Goal: Transaction & Acquisition: Purchase product/service

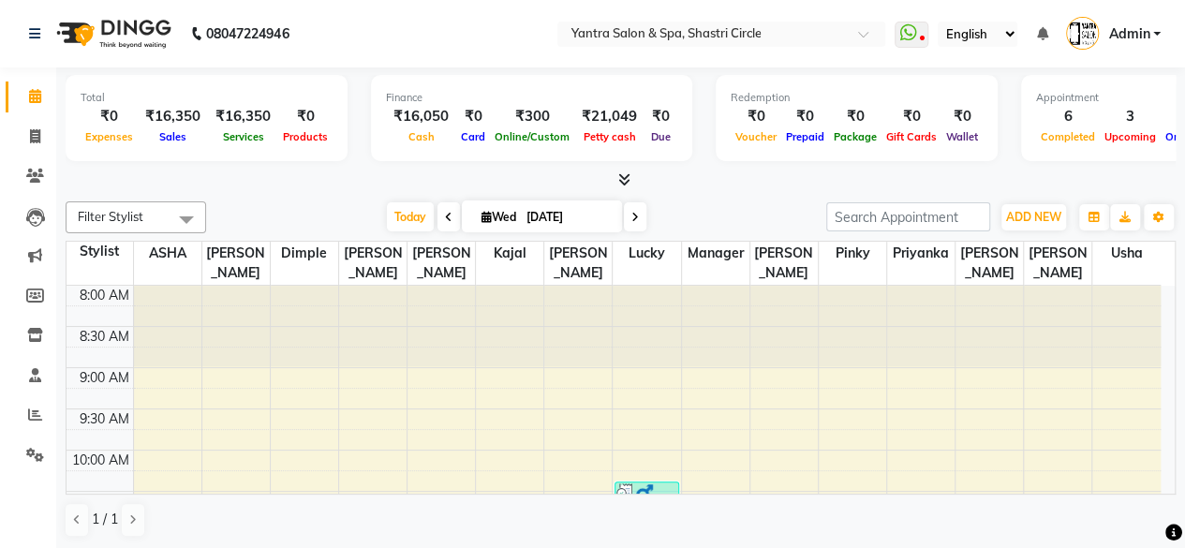
click at [769, 181] on div at bounding box center [621, 180] width 1110 height 20
click at [1030, 213] on span "ADD NEW" at bounding box center [1033, 217] width 55 height 14
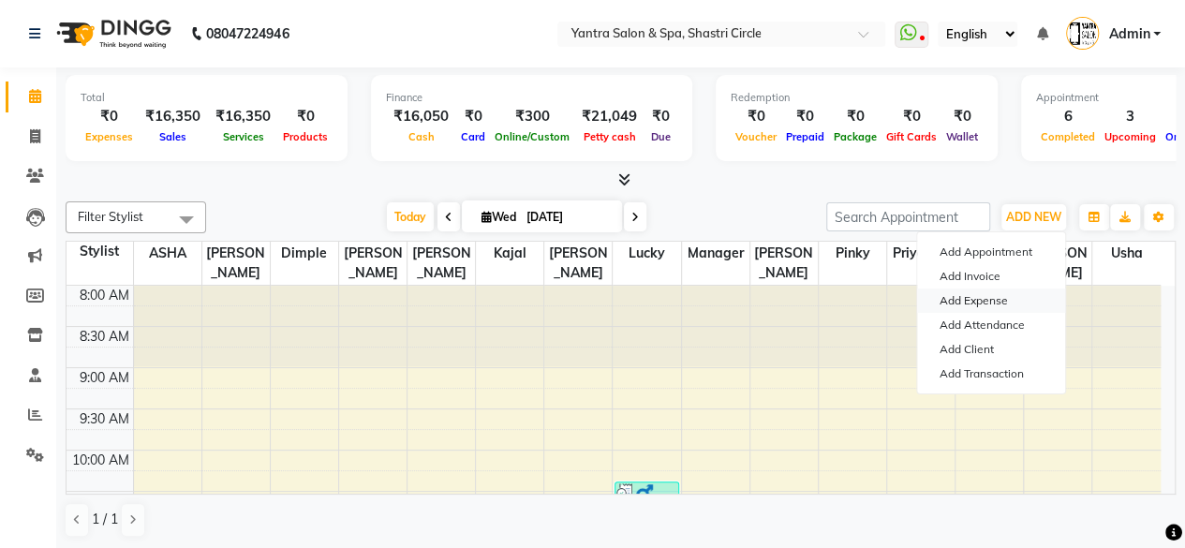
click at [987, 304] on link "Add Expense" at bounding box center [991, 300] width 148 height 24
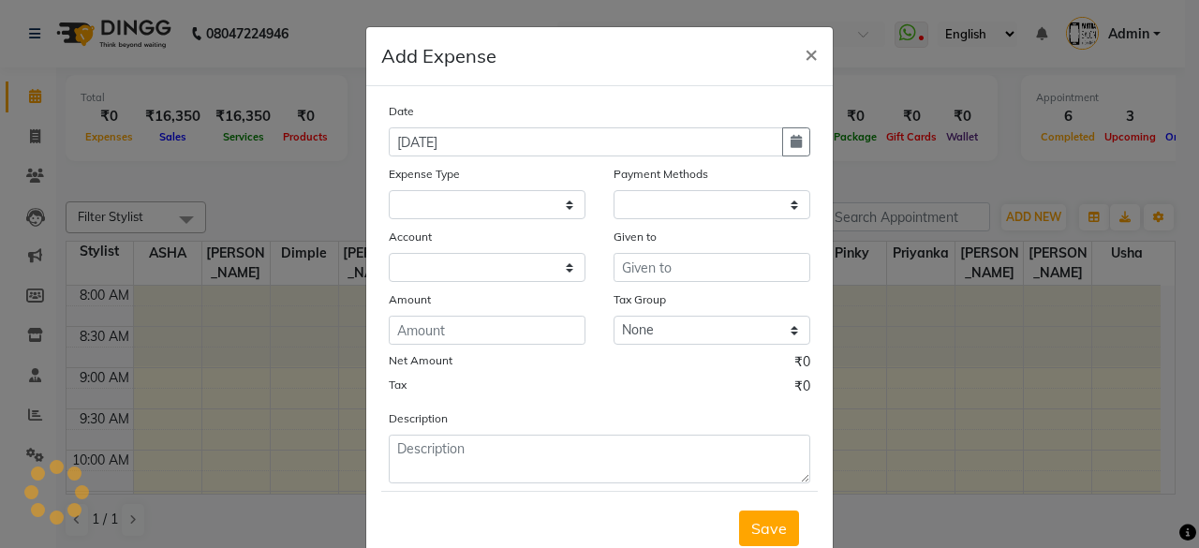
select select
select select "1"
select select "2383"
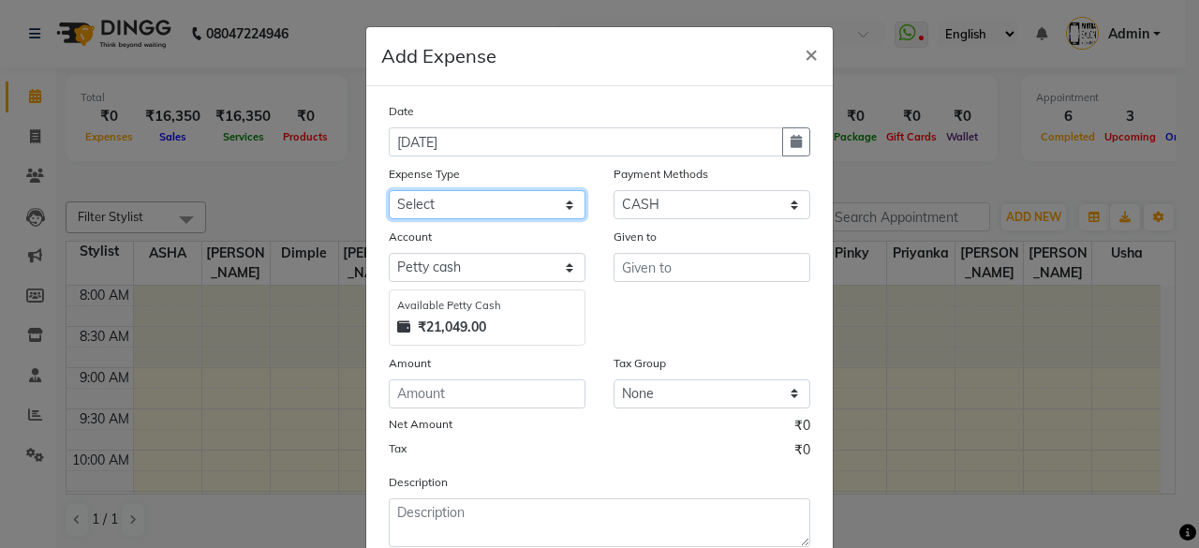
click at [527, 216] on select "Select Advance Salary Bank charges Car maintenance Cash transfer to bank Cash t…" at bounding box center [487, 204] width 197 height 29
select select "25"
click at [389, 190] on select "Select Advance Salary Bank charges Car maintenance Cash transfer to bank Cash t…" at bounding box center [487, 204] width 197 height 29
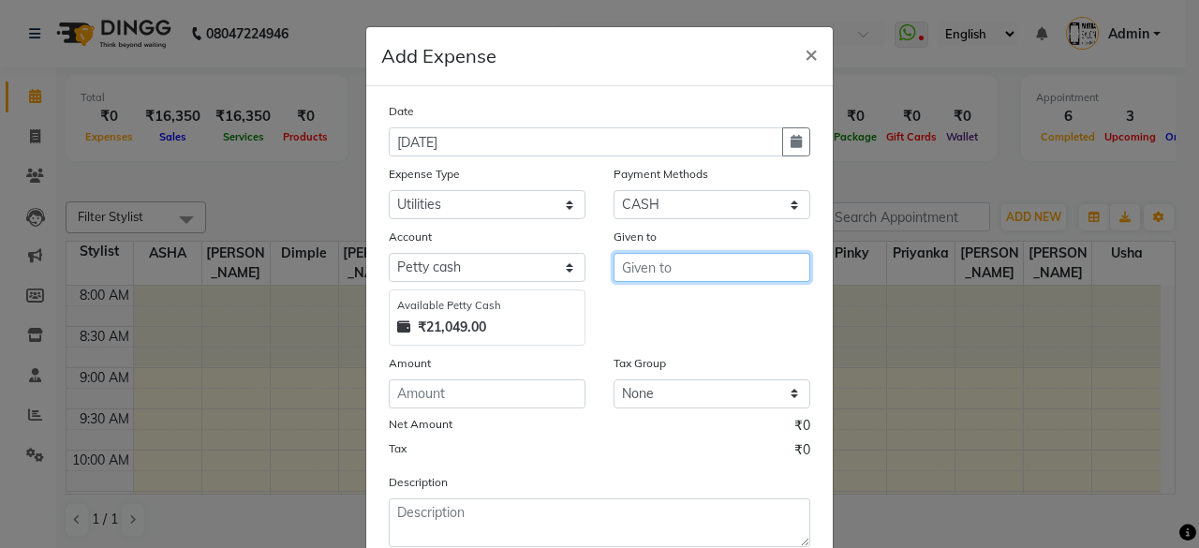
click at [682, 271] on input "text" at bounding box center [712, 267] width 197 height 29
type input "Manager"
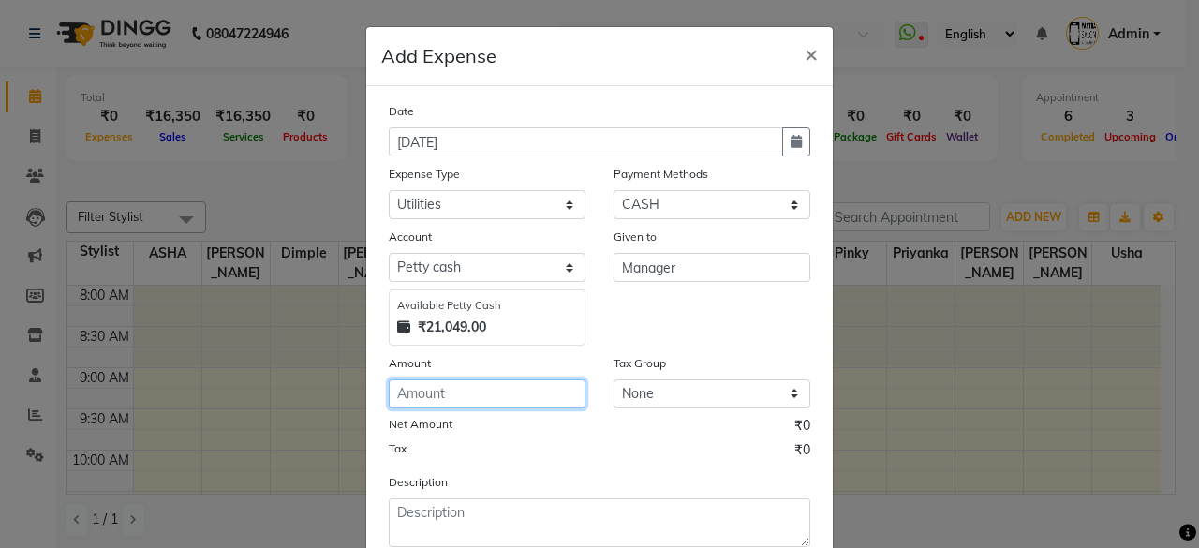
click at [476, 392] on input "number" at bounding box center [487, 393] width 197 height 29
type input "60"
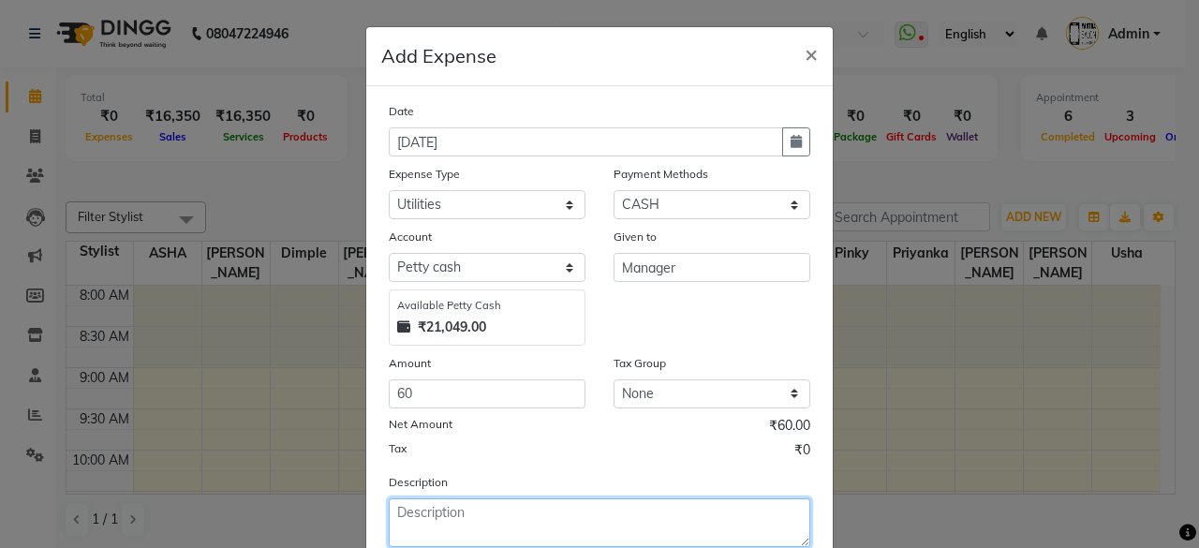
click at [523, 510] on textarea at bounding box center [600, 522] width 422 height 49
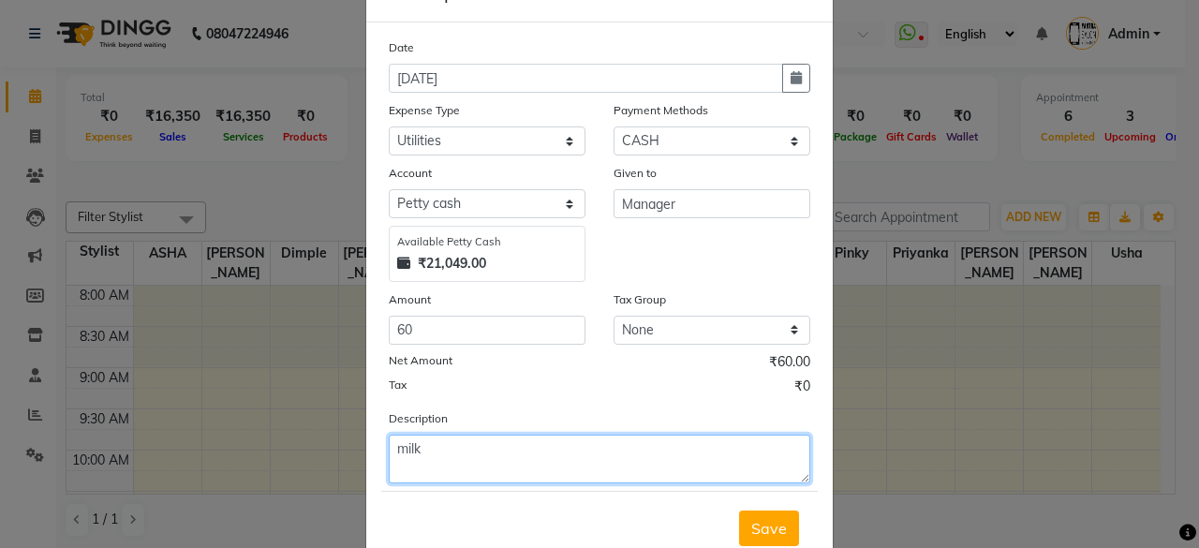
scroll to position [94, 0]
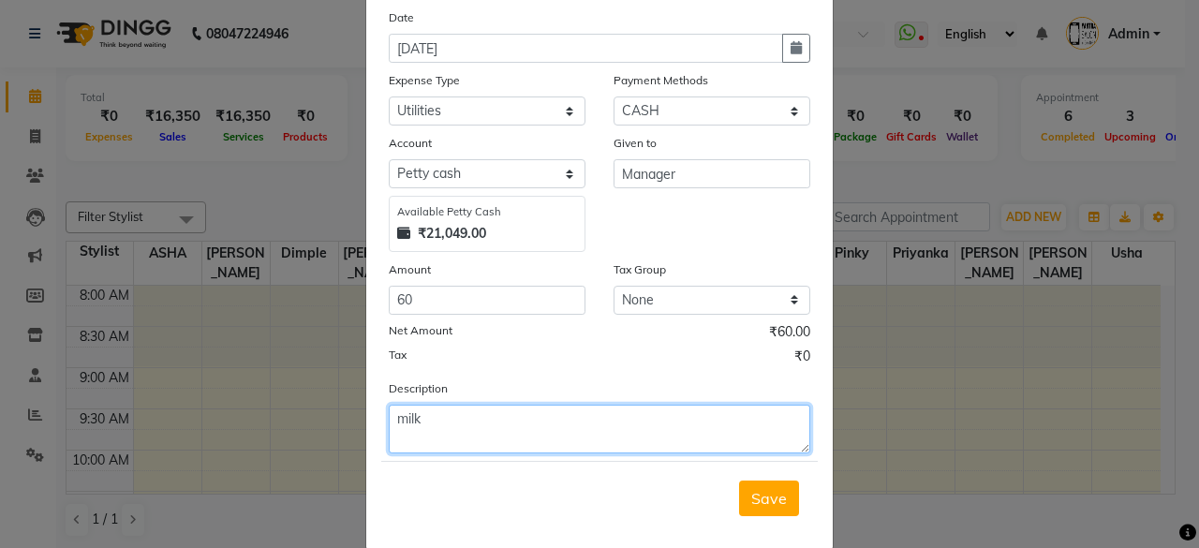
type textarea "milk"
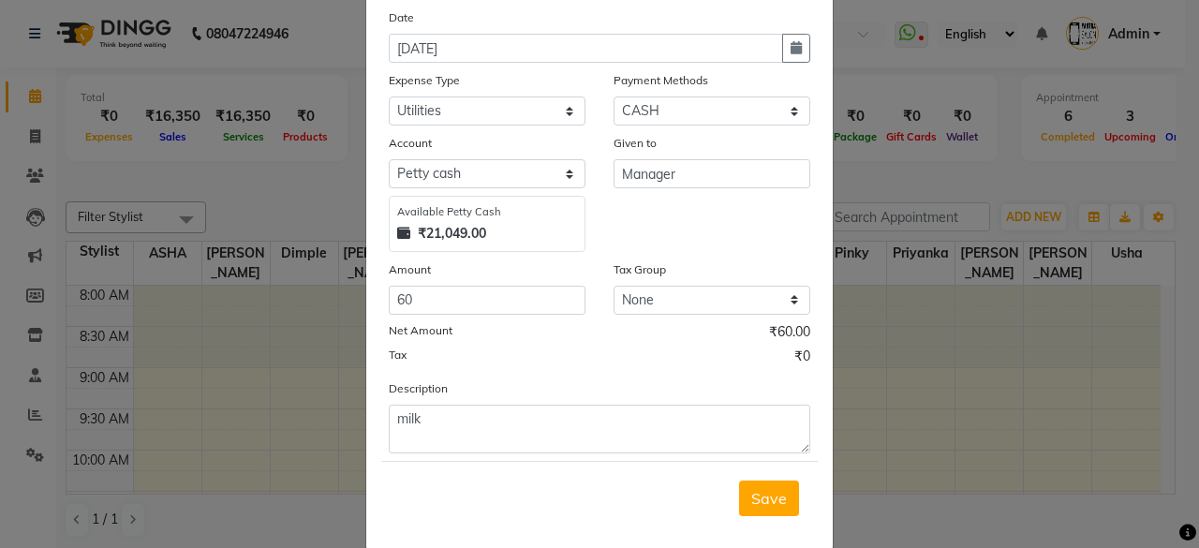
click at [744, 499] on button "Save" at bounding box center [769, 499] width 60 height 36
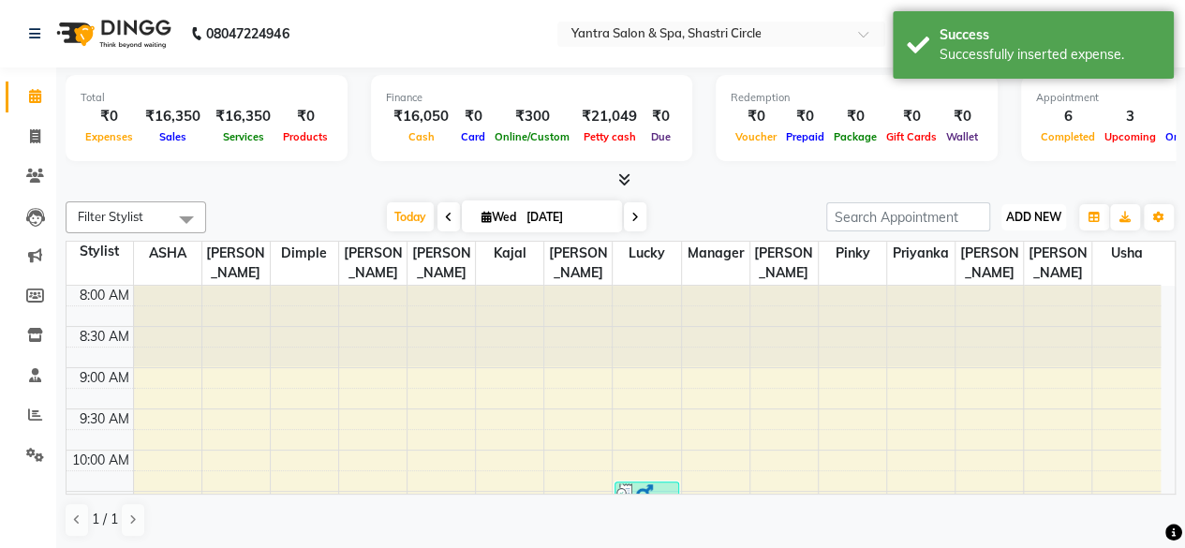
click at [1044, 228] on button "ADD NEW Toggle Dropdown" at bounding box center [1033, 217] width 65 height 26
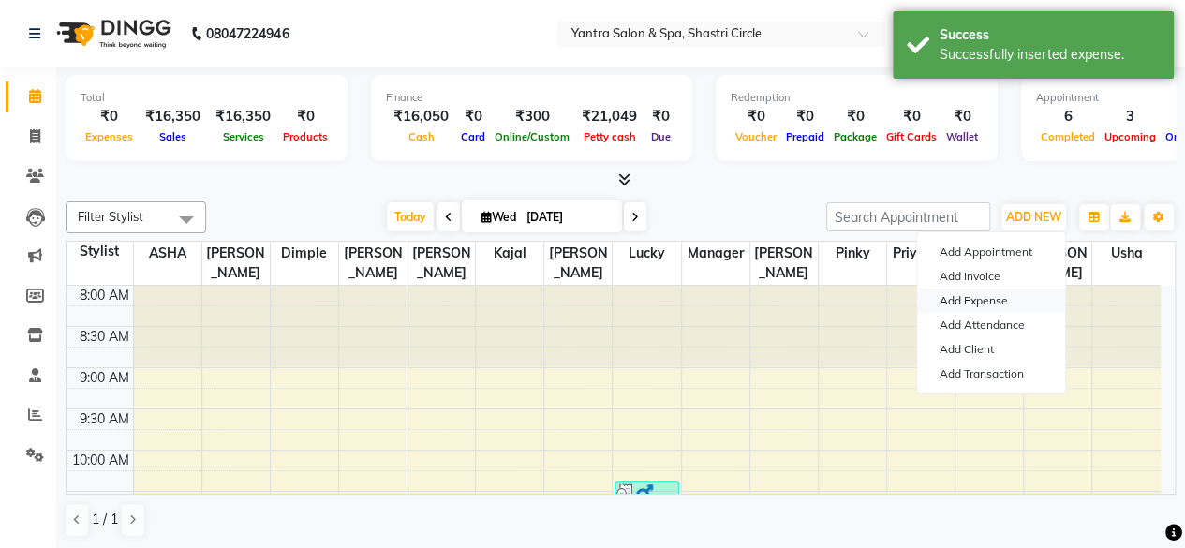
click at [991, 302] on link "Add Expense" at bounding box center [991, 300] width 148 height 24
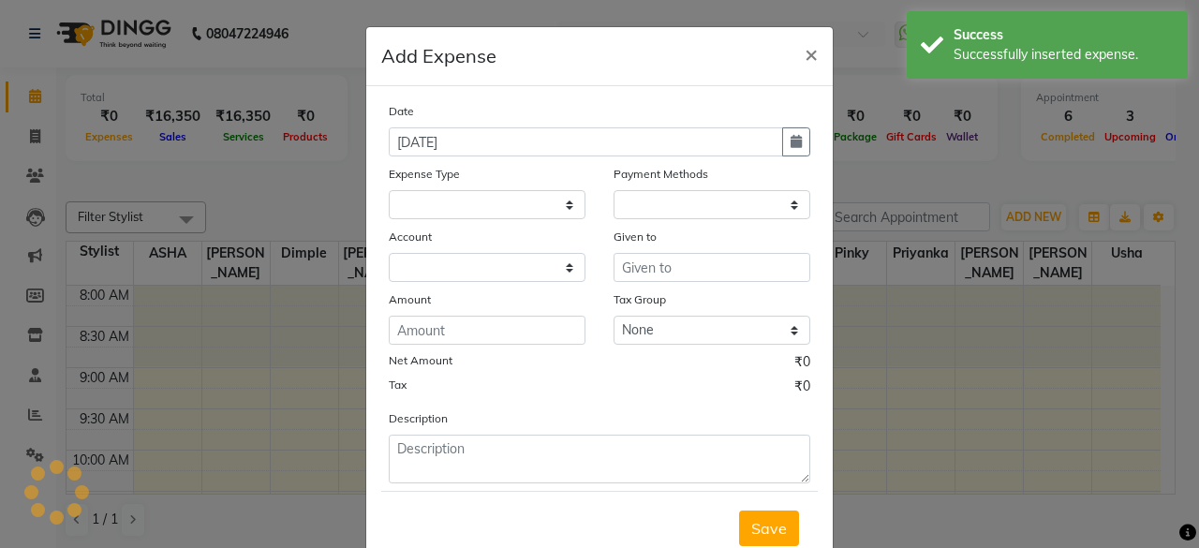
select select
select select "1"
select select "2383"
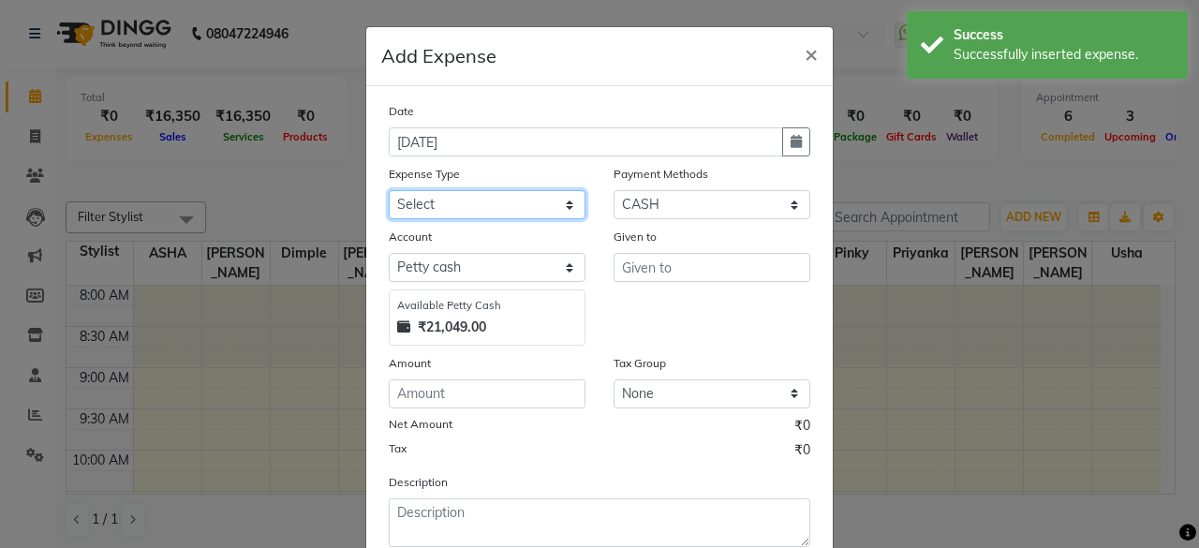
click at [481, 206] on select "Select Advance Salary Bank charges Car maintenance Cash transfer to bank Cash t…" at bounding box center [487, 204] width 197 height 29
select select "25"
click at [389, 190] on select "Select Advance Salary Bank charges Car maintenance Cash transfer to bank Cash t…" at bounding box center [487, 204] width 197 height 29
click at [637, 286] on div "Given to" at bounding box center [711, 286] width 225 height 119
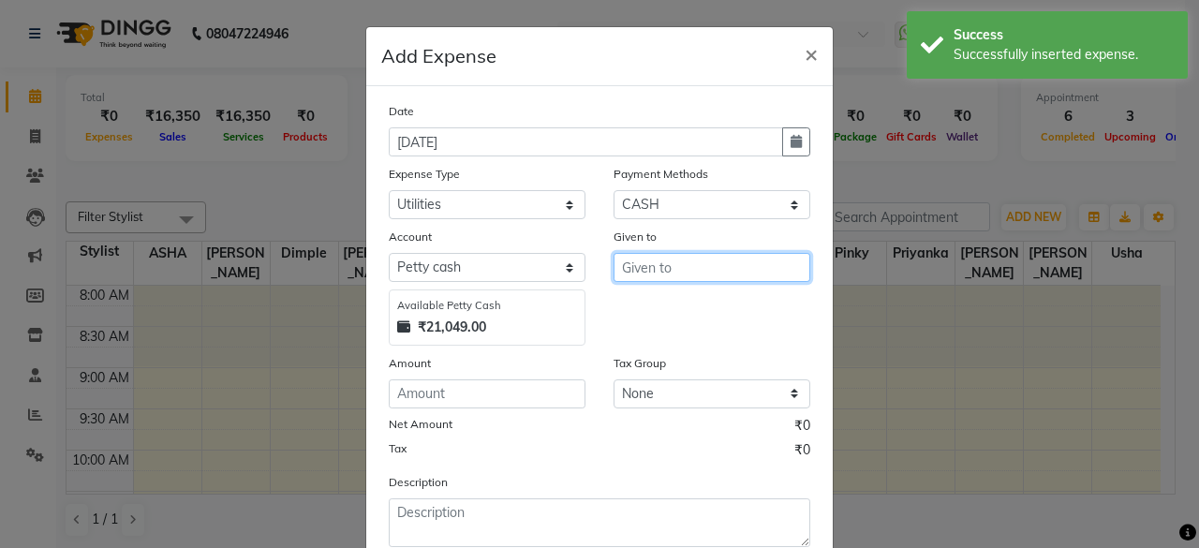
click at [680, 261] on input "text" at bounding box center [712, 267] width 197 height 29
type input "Manager"
click at [469, 409] on div "Date 03-09-2025 Expense Type Select Advance Salary Bank charges Car maintenance…" at bounding box center [600, 324] width 422 height 446
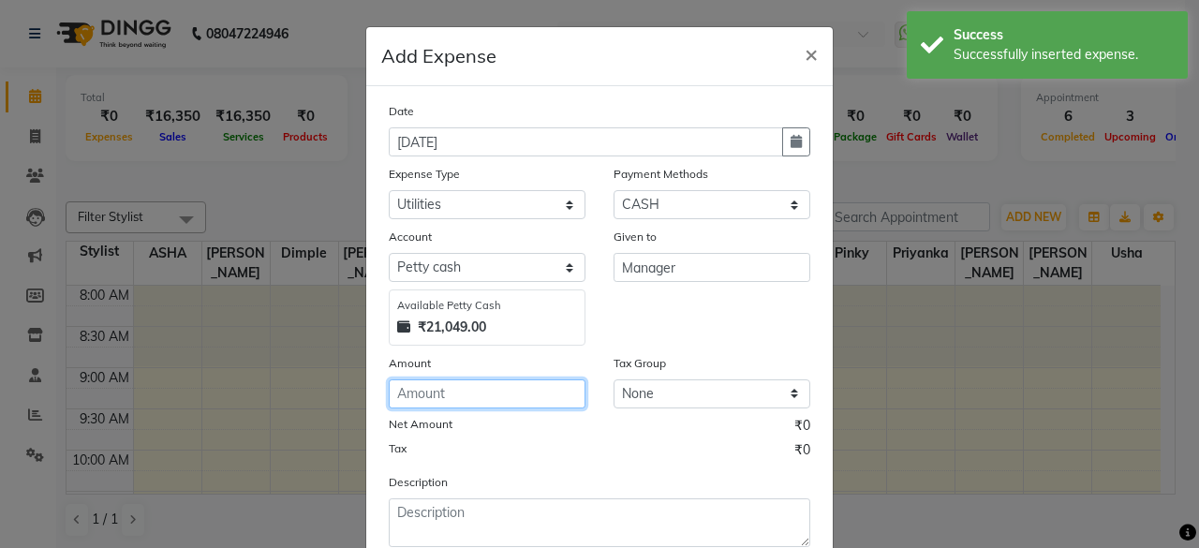
click at [480, 392] on input "number" at bounding box center [487, 393] width 197 height 29
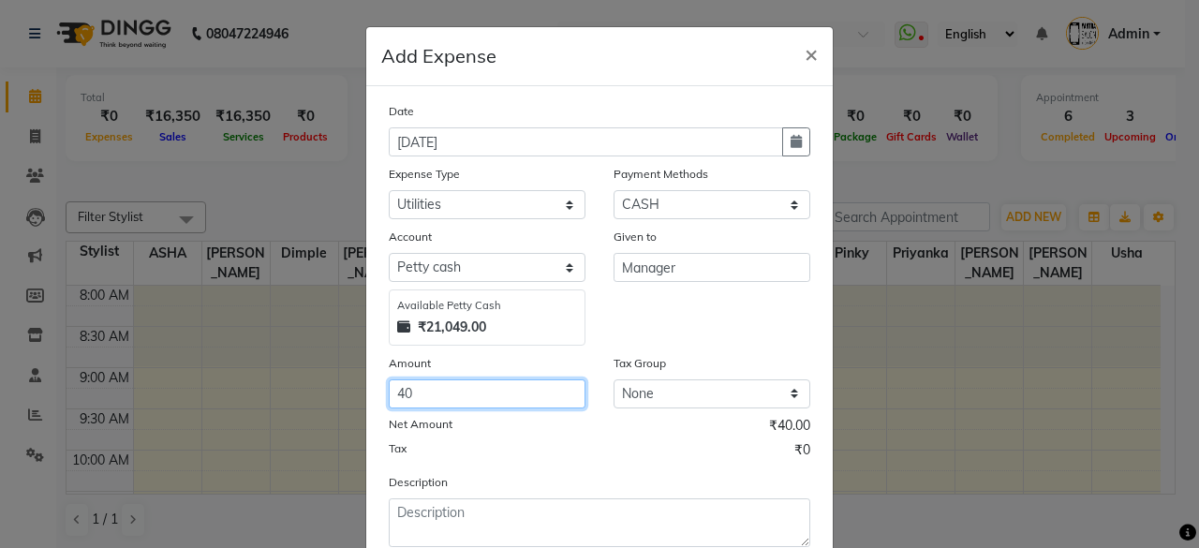
type input "40"
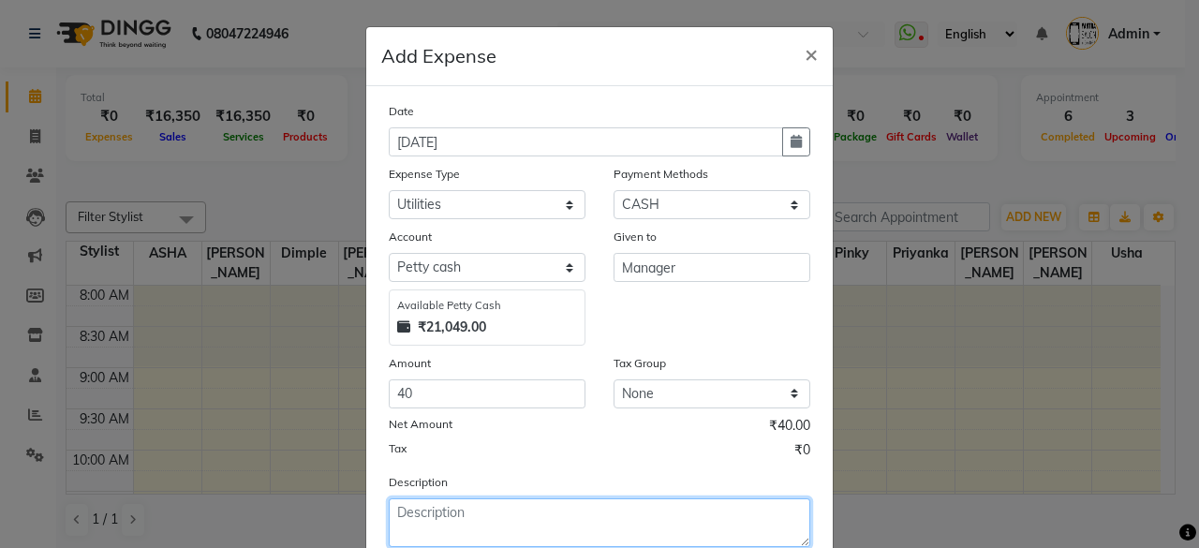
click at [445, 505] on textarea at bounding box center [600, 522] width 422 height 49
click at [445, 510] on textarea at bounding box center [600, 522] width 422 height 49
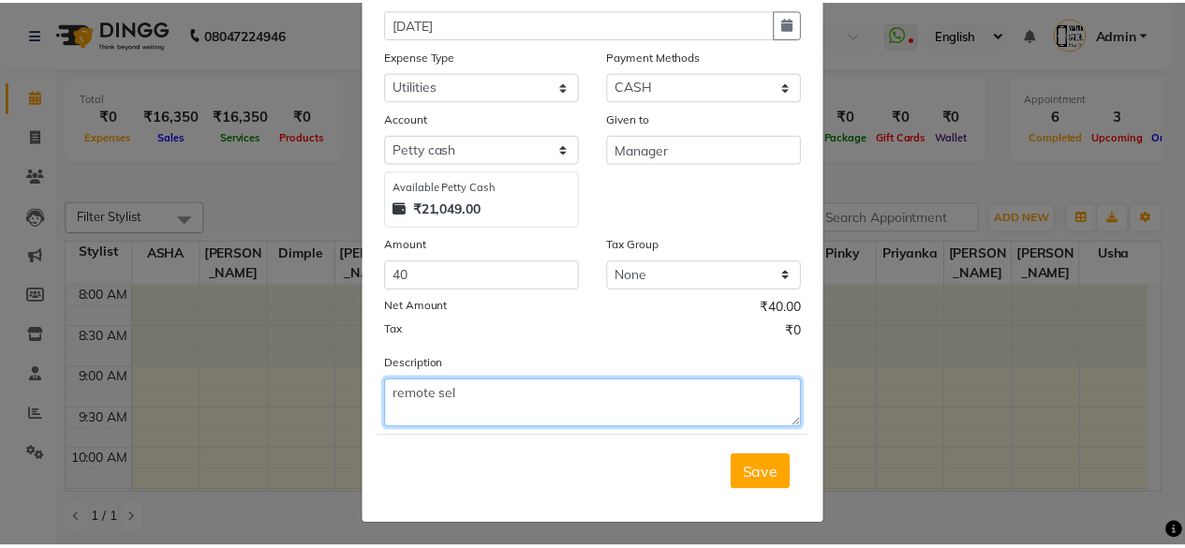
scroll to position [119, 0]
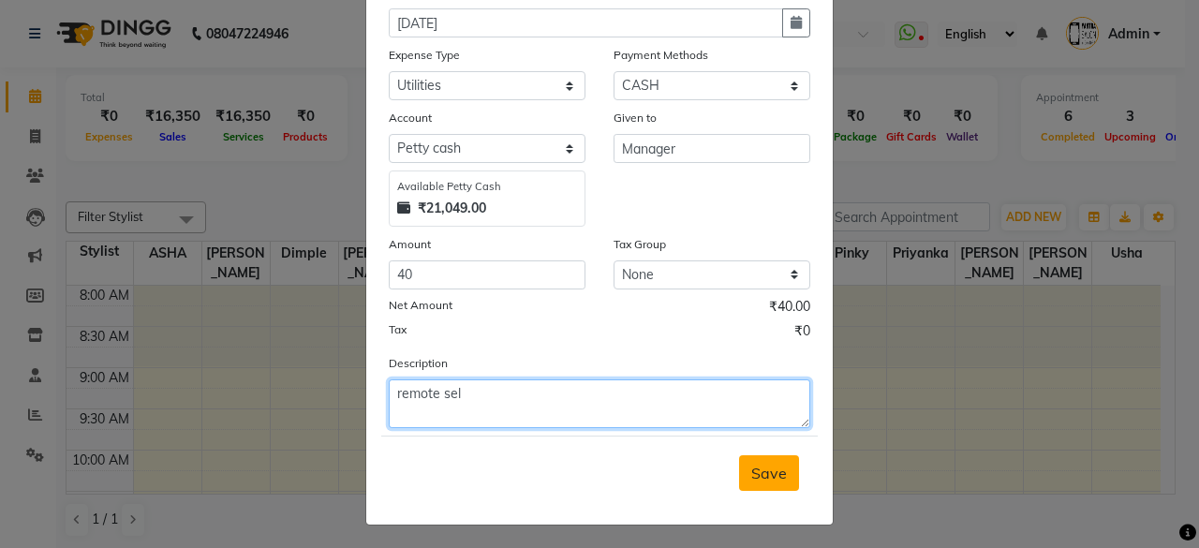
type textarea "remote sel"
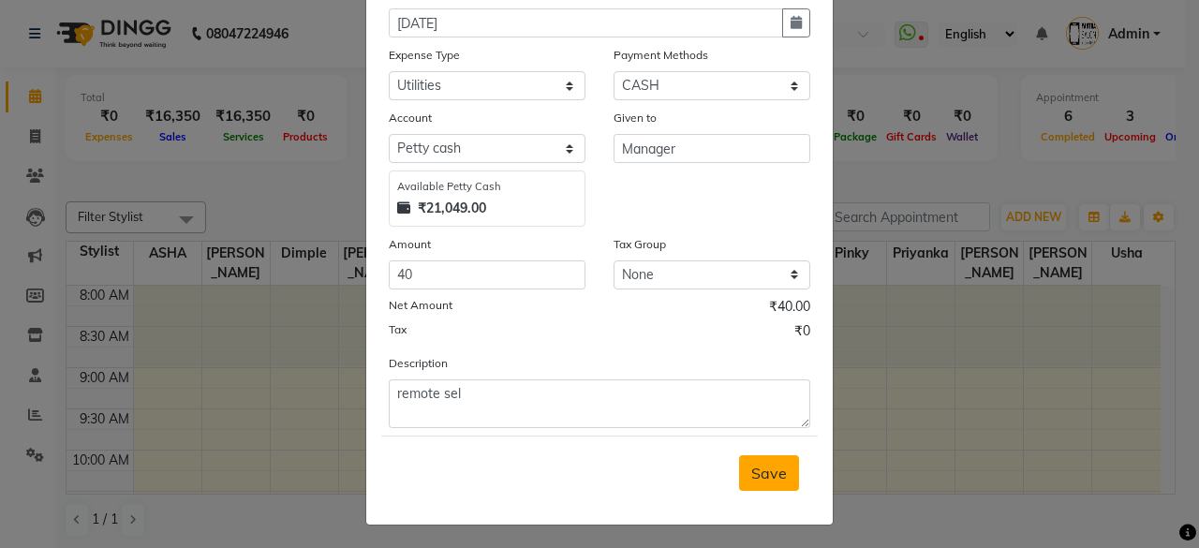
click at [751, 466] on span "Save" at bounding box center [769, 473] width 36 height 19
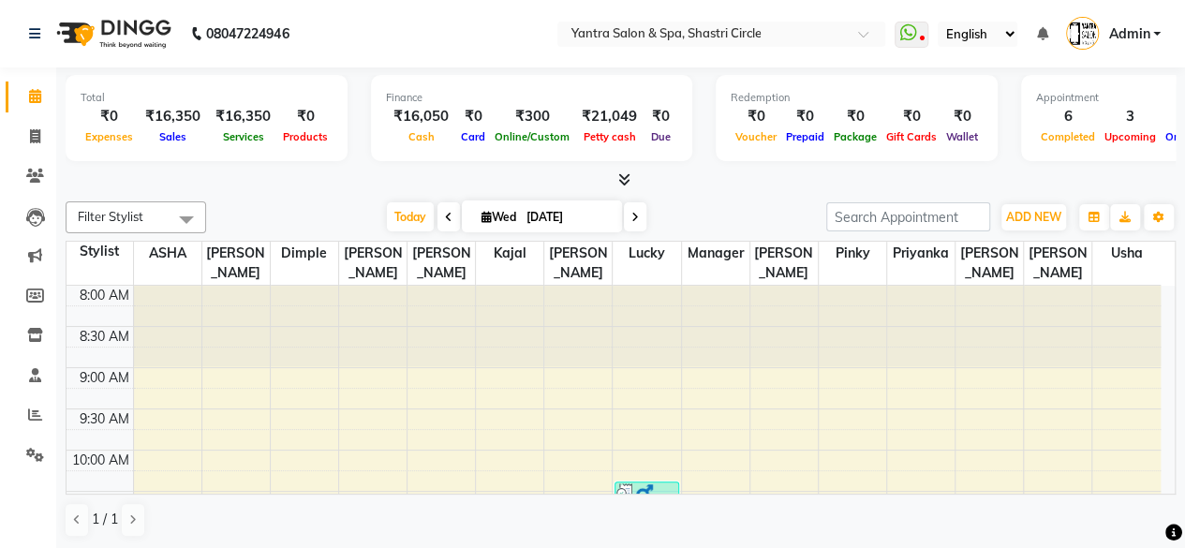
click at [33, 113] on li "Calendar" at bounding box center [28, 97] width 56 height 40
click at [34, 132] on icon at bounding box center [35, 136] width 10 height 14
select select "service"
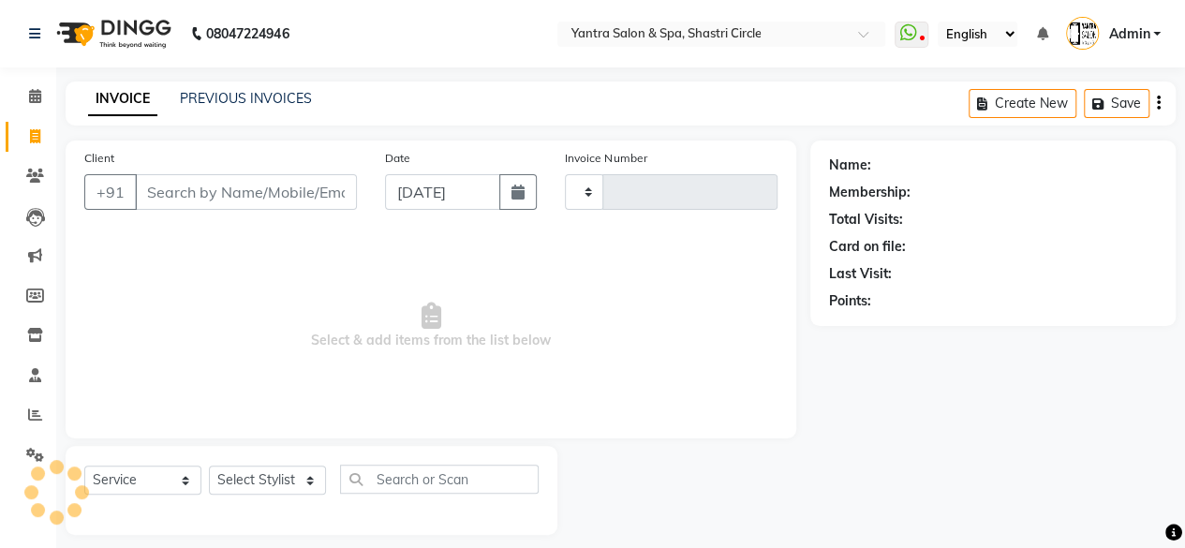
click at [197, 191] on input "Client" at bounding box center [246, 192] width 222 height 36
type input "kusum"
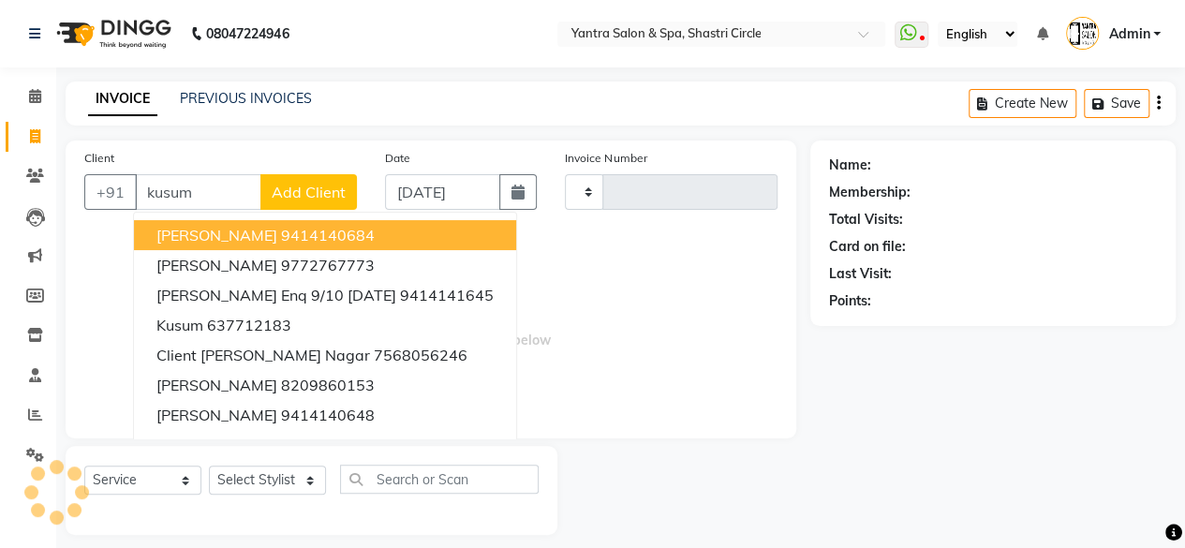
type input "3490"
select select "154"
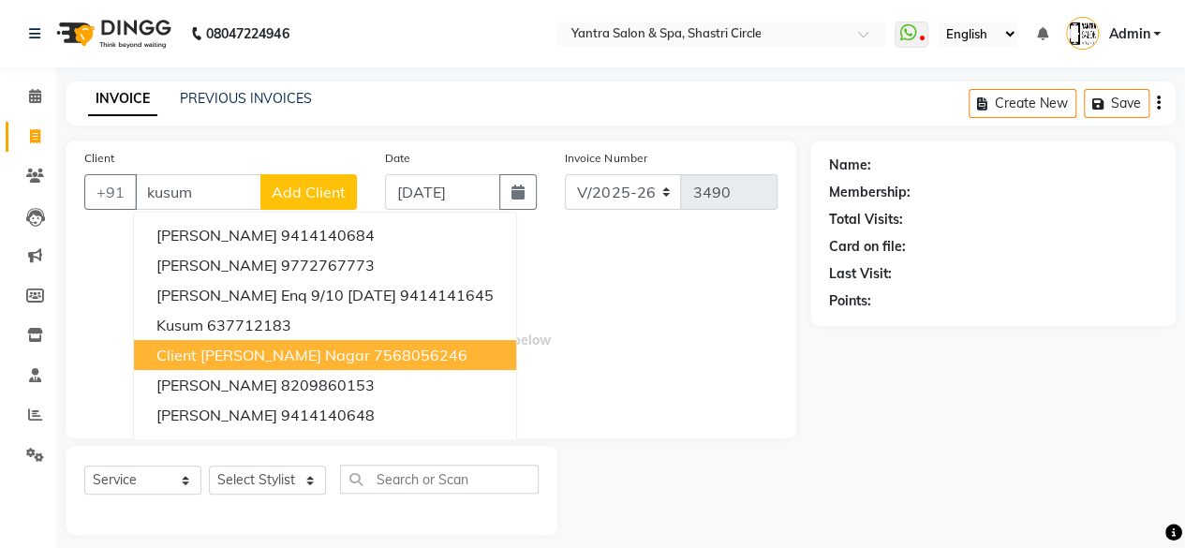
click at [336, 365] on button "Client Kusum Adarsh Nagar 7568056246" at bounding box center [325, 355] width 382 height 30
type input "7568056246"
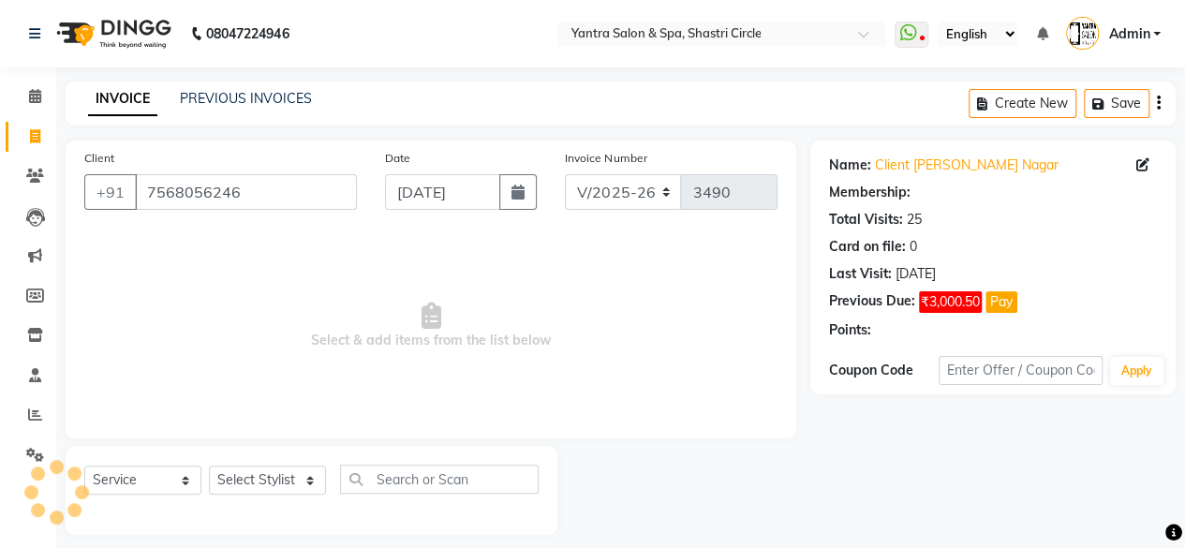
select select "1: Object"
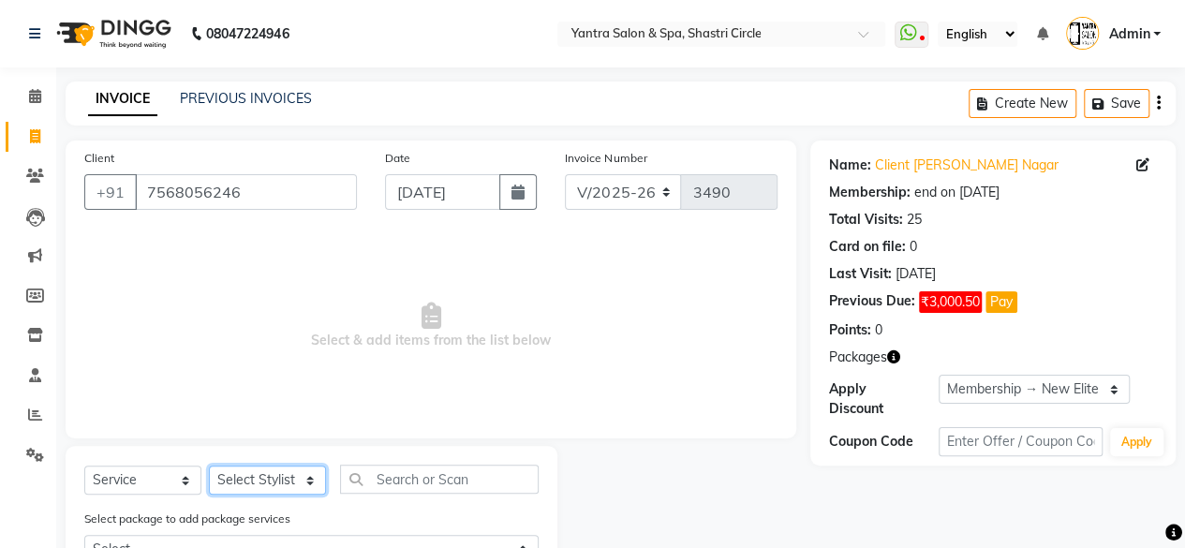
click at [279, 488] on select "Select Stylist [PERSON_NAME] [PERSON_NAME] [PERSON_NAME] [PERSON_NAME] kajal [P…" at bounding box center [267, 480] width 117 height 29
select select "8429"
click at [209, 466] on select "Select Stylist Arvind ASHA bhawna goyal Dimple Harsha Hemlata kajal Latika luck…" at bounding box center [267, 480] width 117 height 29
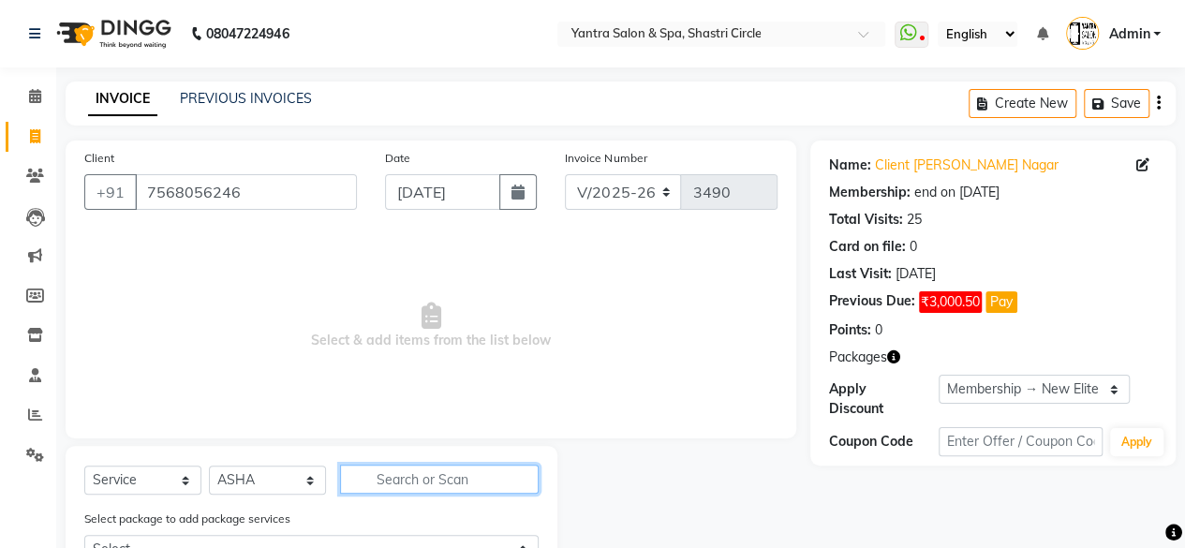
click at [417, 481] on input "text" at bounding box center [439, 479] width 199 height 29
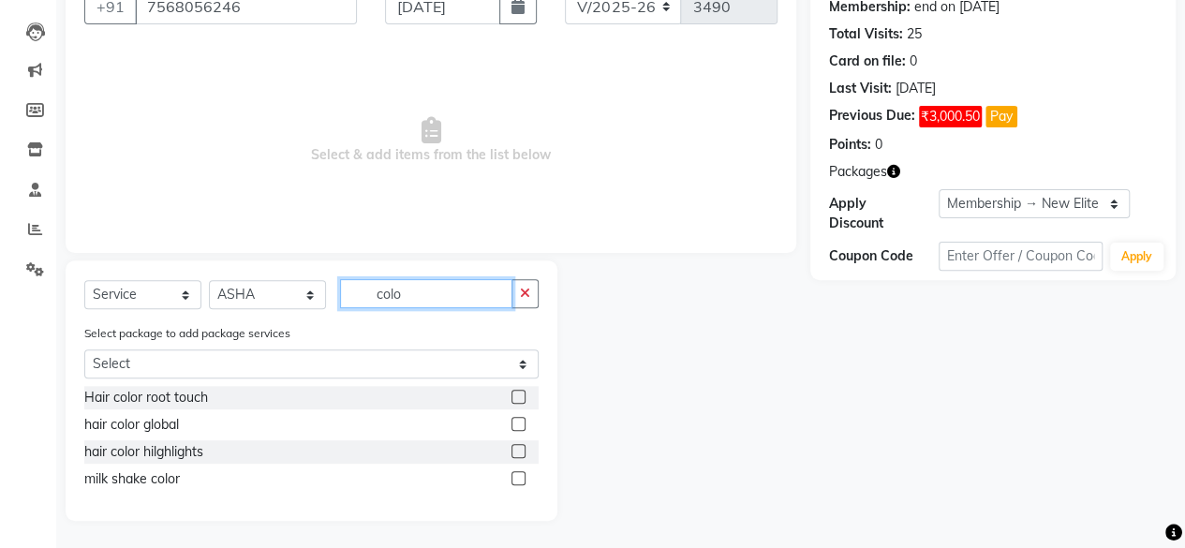
type input "colo"
click at [512, 402] on label at bounding box center [518, 397] width 14 height 14
click at [512, 402] on input "checkbox" at bounding box center [517, 398] width 12 height 12
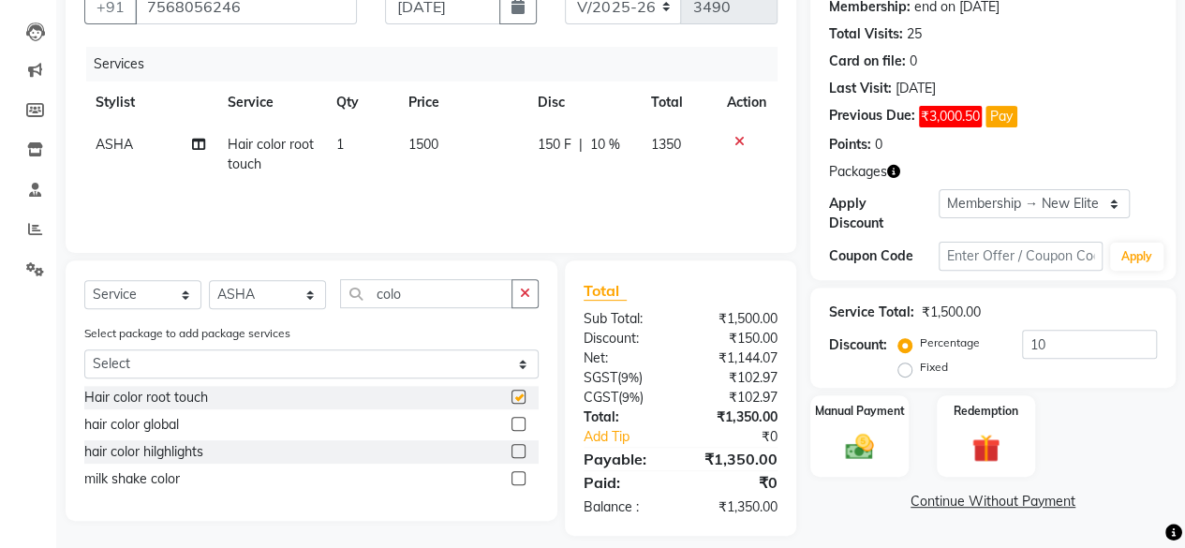
checkbox input "false"
click at [472, 151] on td "1500" at bounding box center [461, 155] width 128 height 62
select select "8429"
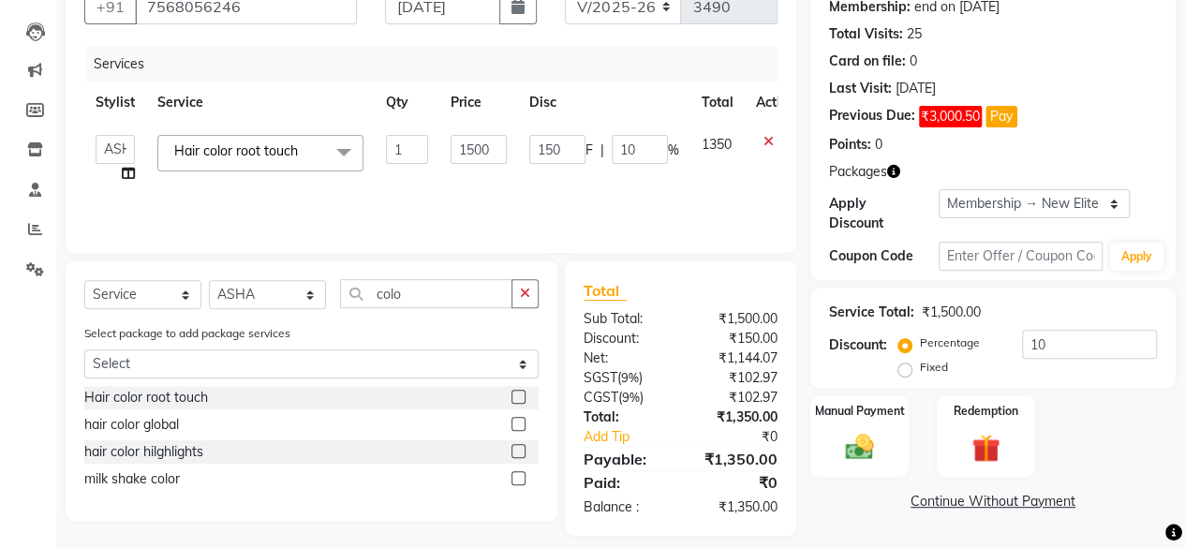
click at [471, 151] on input "1500" at bounding box center [479, 149] width 56 height 29
type input "2200"
click at [453, 201] on div "Services Stylist Service Qty Price Disc Total Action Arvind ASHA bhawna goyal D…" at bounding box center [430, 140] width 693 height 187
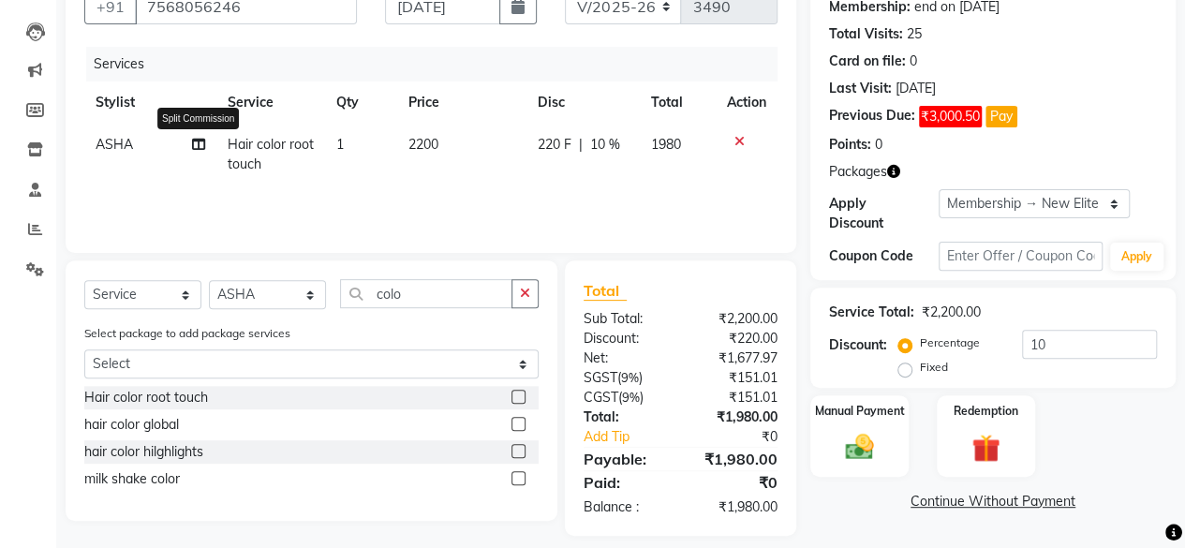
click at [193, 149] on icon at bounding box center [198, 144] width 13 height 13
select select "8429"
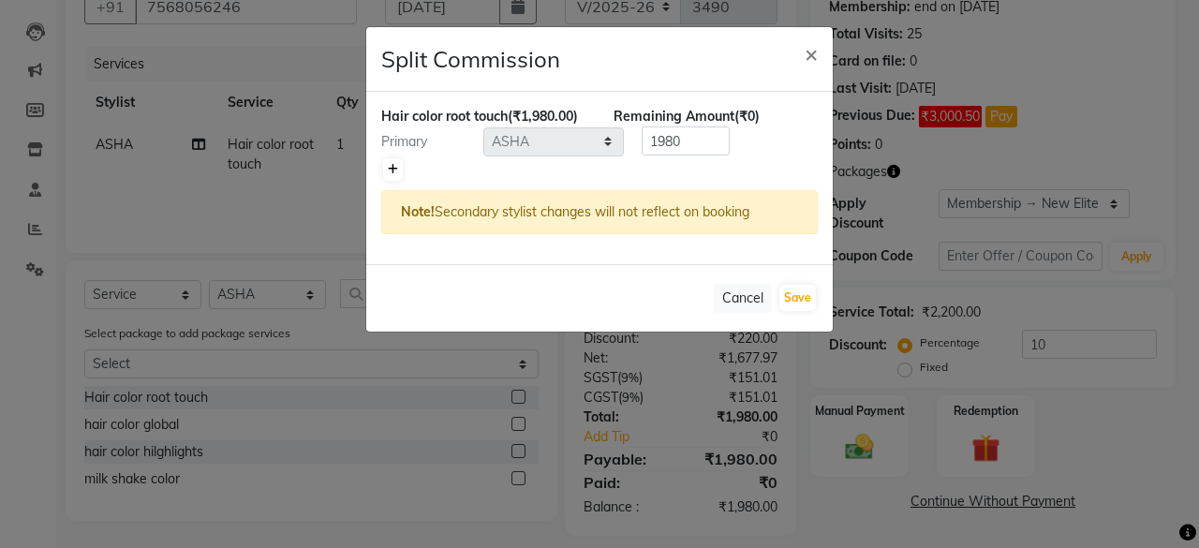
click at [386, 173] on link at bounding box center [393, 169] width 20 height 22
type input "990"
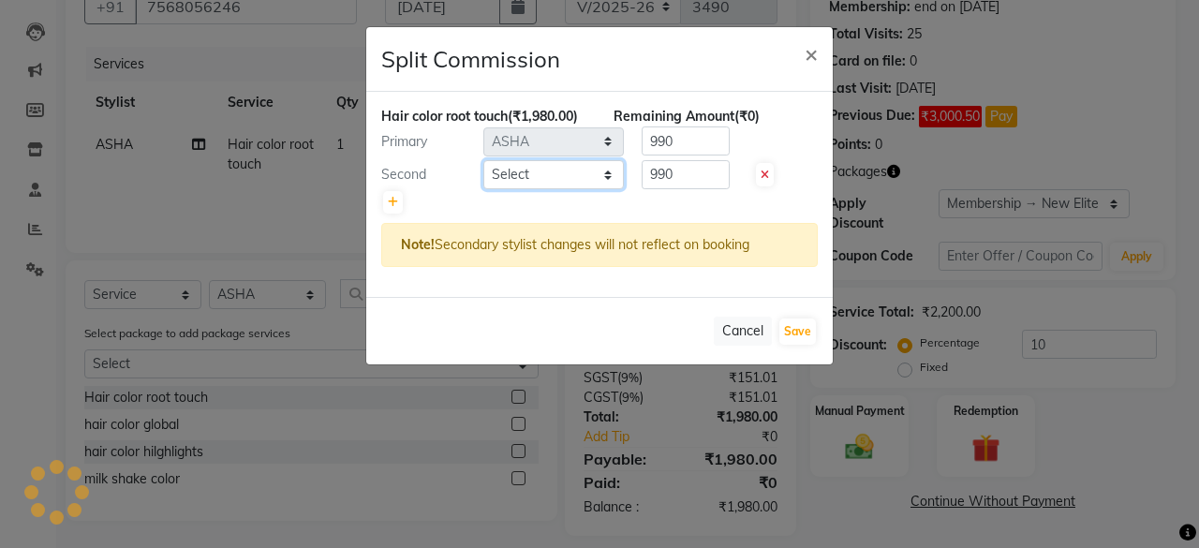
click at [540, 171] on select "Select Arvind ASHA bhawna goyal Dimple Harsha Hemlata kajal Latika lucky Manage…" at bounding box center [553, 174] width 141 height 29
select select "12950"
click at [483, 160] on select "Select Arvind ASHA bhawna goyal Dimple Harsha Hemlata kajal Latika lucky Manage…" at bounding box center [553, 174] width 141 height 29
click at [684, 190] on div at bounding box center [599, 202] width 436 height 26
click at [683, 189] on div at bounding box center [599, 202] width 436 height 26
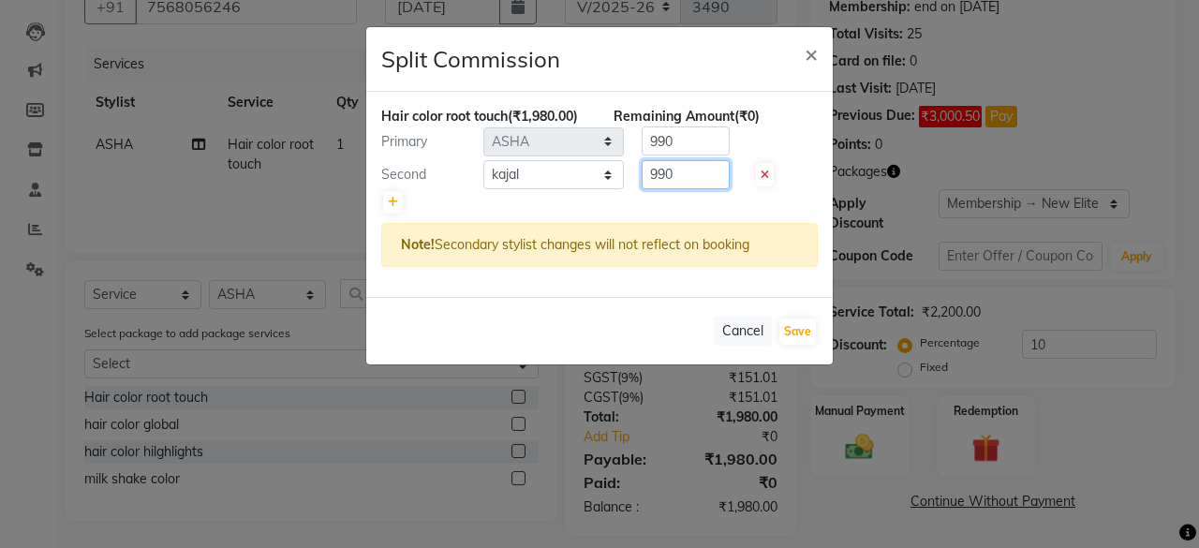
click at [678, 176] on input "990" at bounding box center [686, 174] width 88 height 29
click at [678, 175] on input "990" at bounding box center [686, 174] width 88 height 29
type input "350"
click at [675, 141] on input "990" at bounding box center [686, 140] width 88 height 29
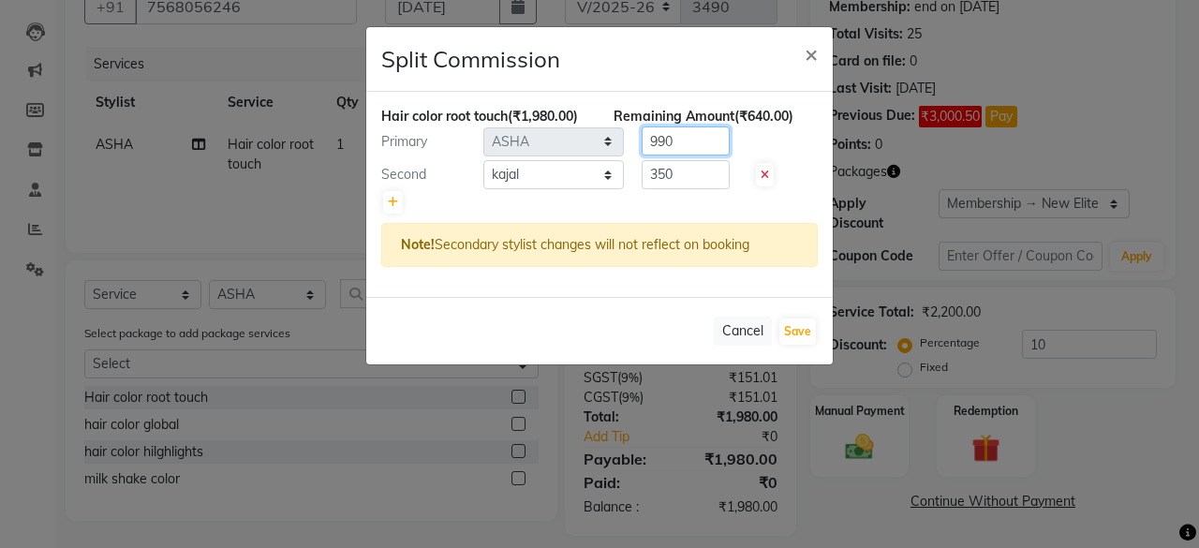
click at [675, 141] on input "990" at bounding box center [686, 140] width 88 height 29
type input "1630"
click at [804, 320] on button "Save" at bounding box center [797, 331] width 37 height 26
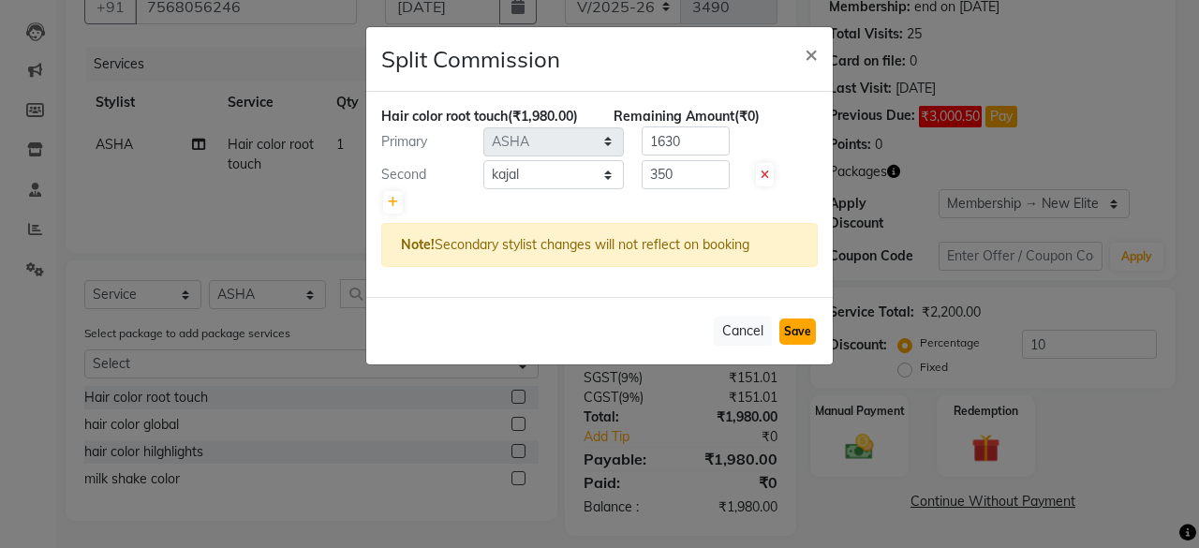
select select "Select"
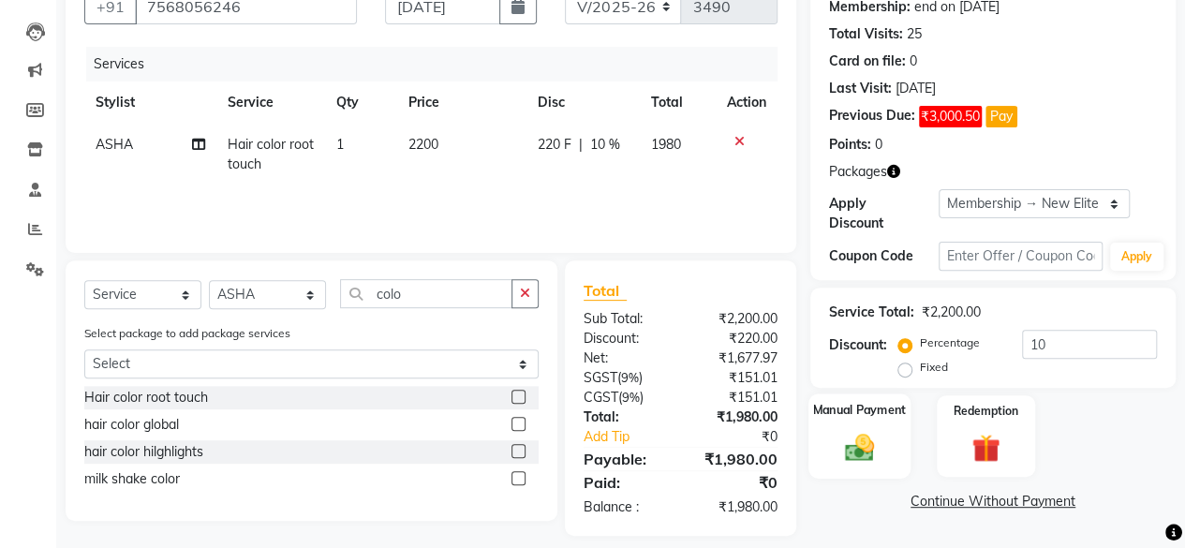
click at [863, 439] on img at bounding box center [860, 447] width 48 height 34
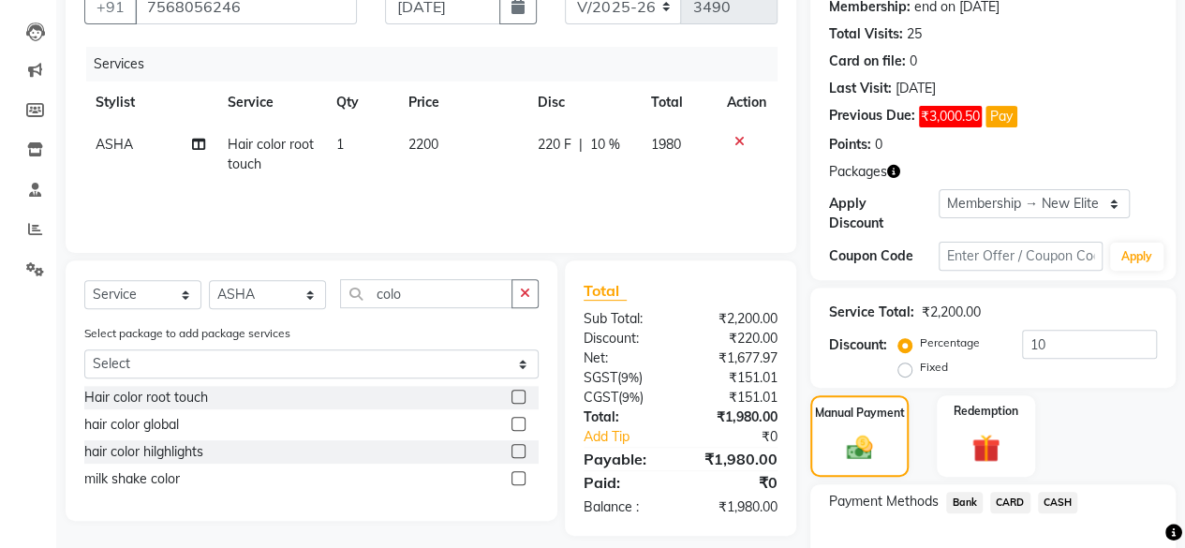
scroll to position [300, 0]
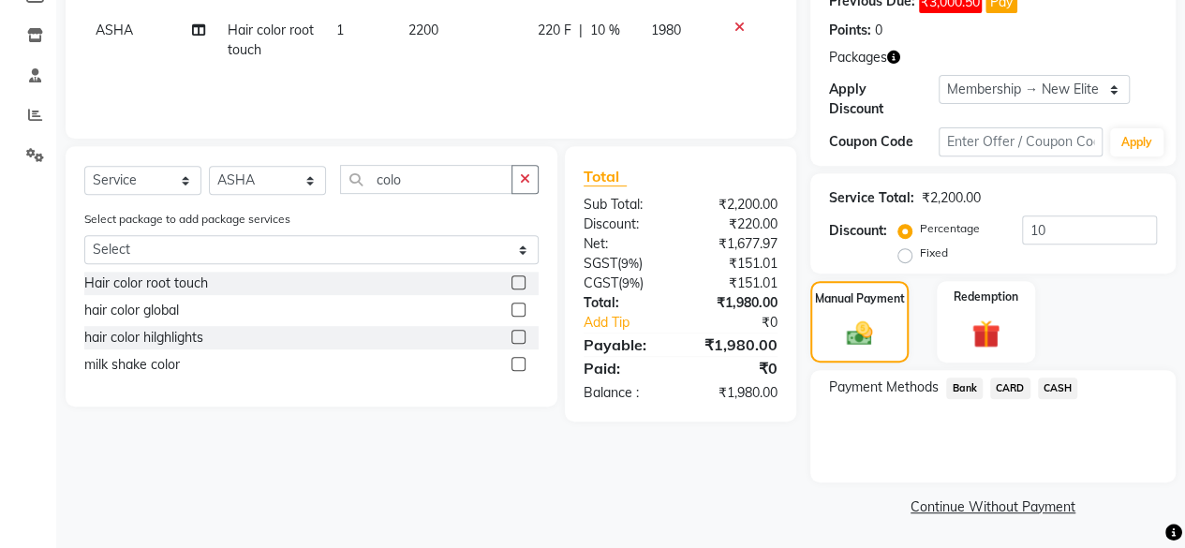
click at [1057, 385] on span "CASH" at bounding box center [1058, 388] width 40 height 22
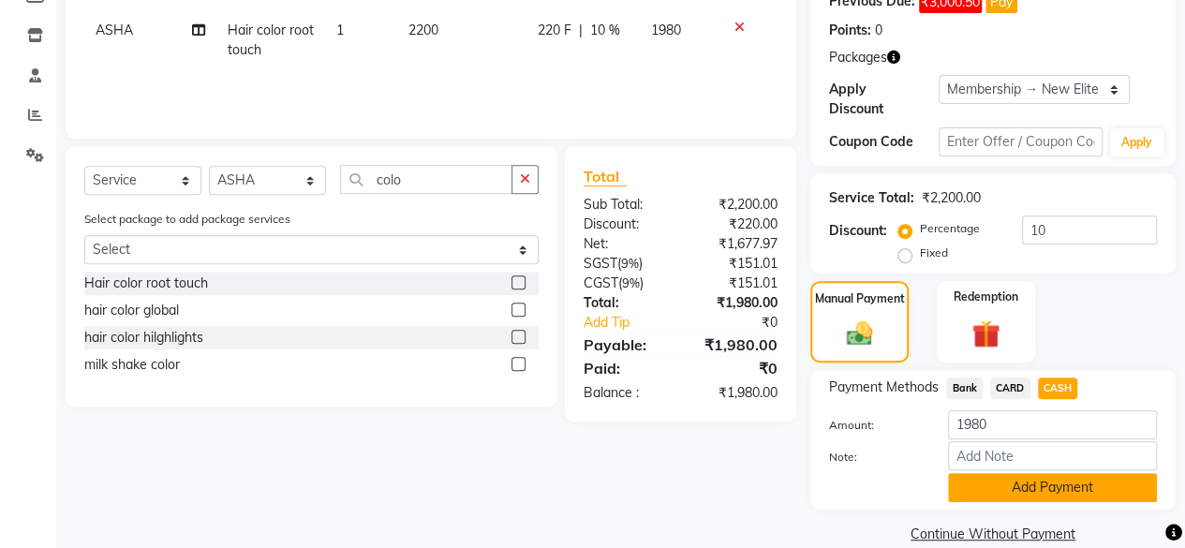
click at [1057, 494] on button "Add Payment" at bounding box center [1052, 487] width 209 height 29
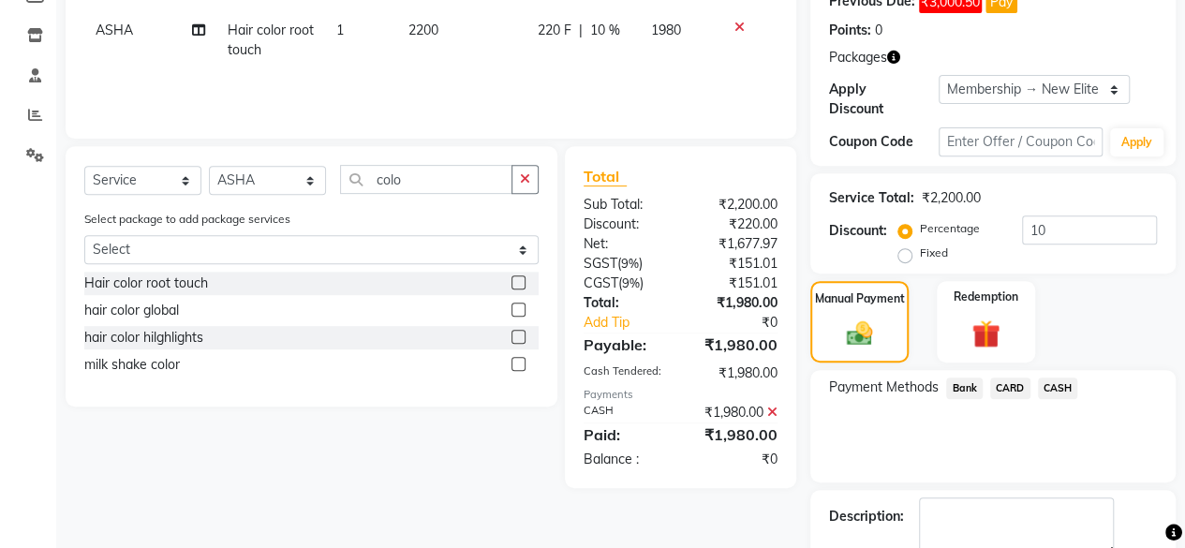
scroll to position [405, 0]
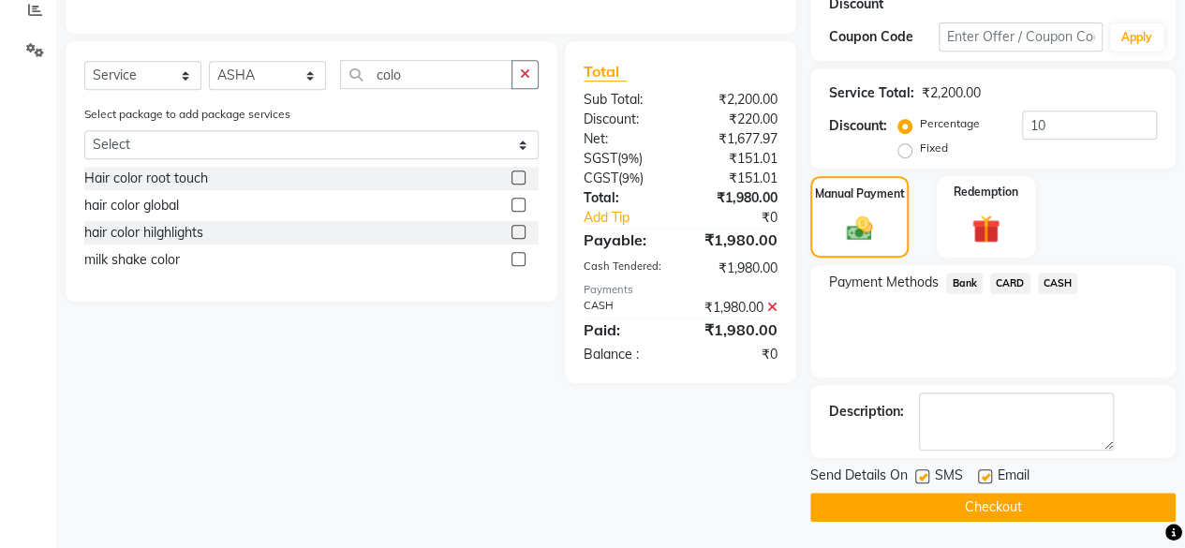
click at [1002, 500] on button "Checkout" at bounding box center [992, 507] width 365 height 29
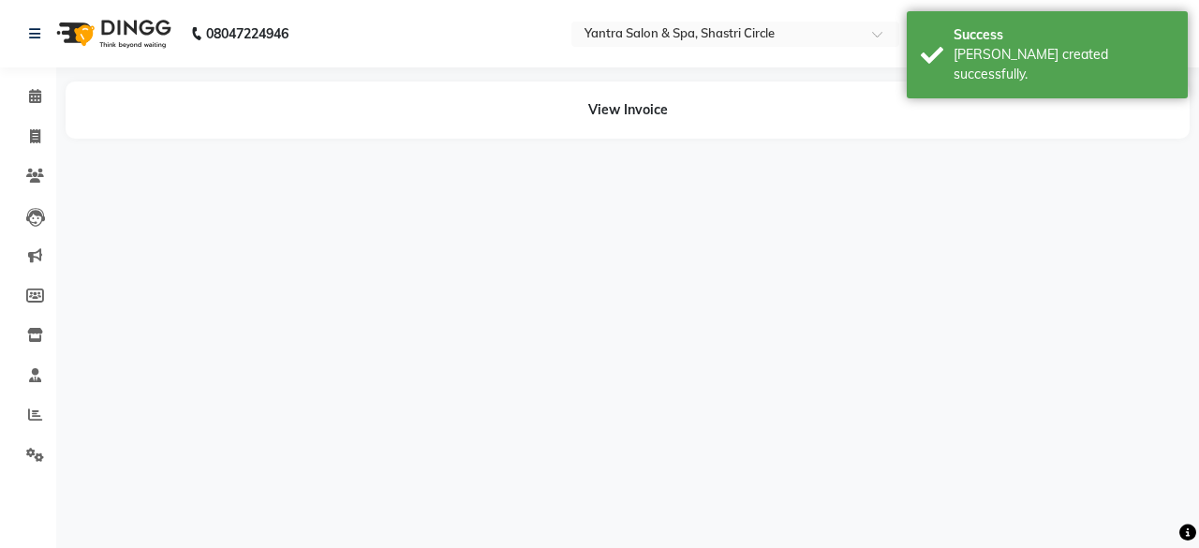
select select "8429"
select select "12950"
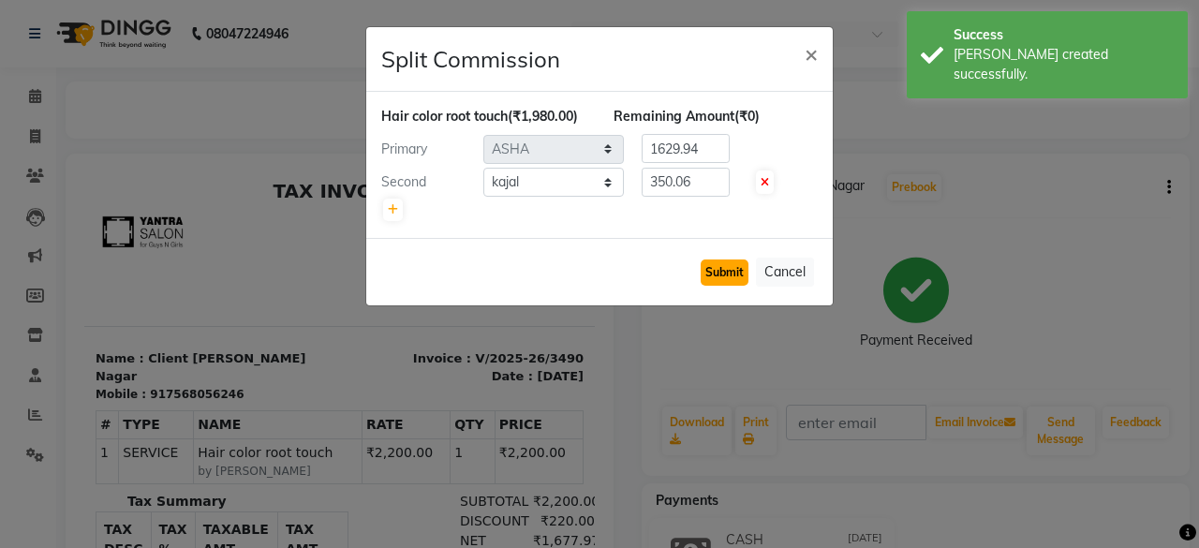
click at [717, 266] on button "Submit" at bounding box center [725, 272] width 48 height 26
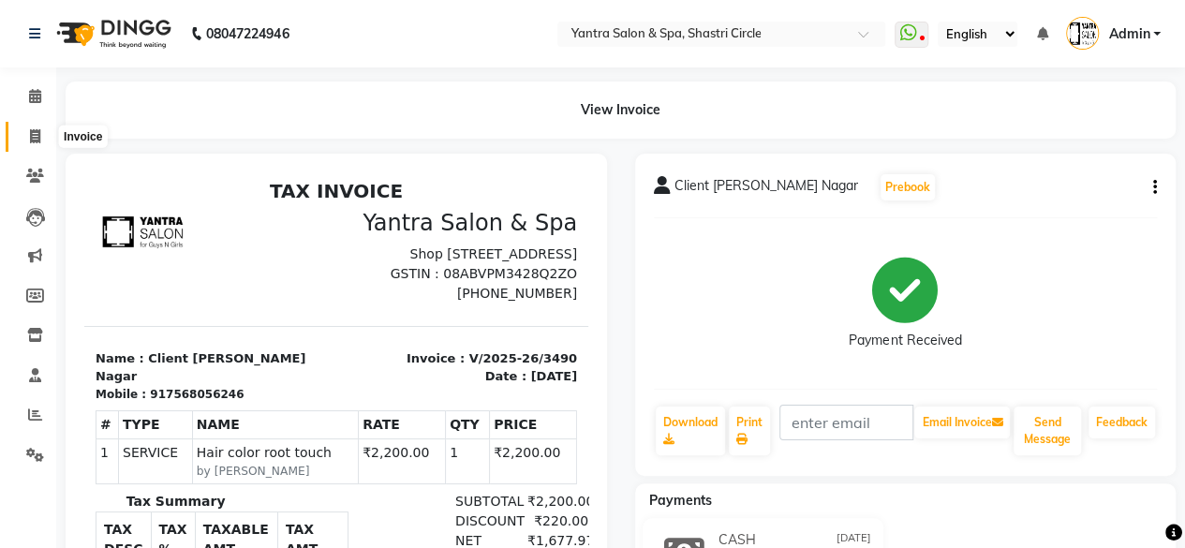
click at [37, 129] on icon at bounding box center [35, 136] width 10 height 14
select select "service"
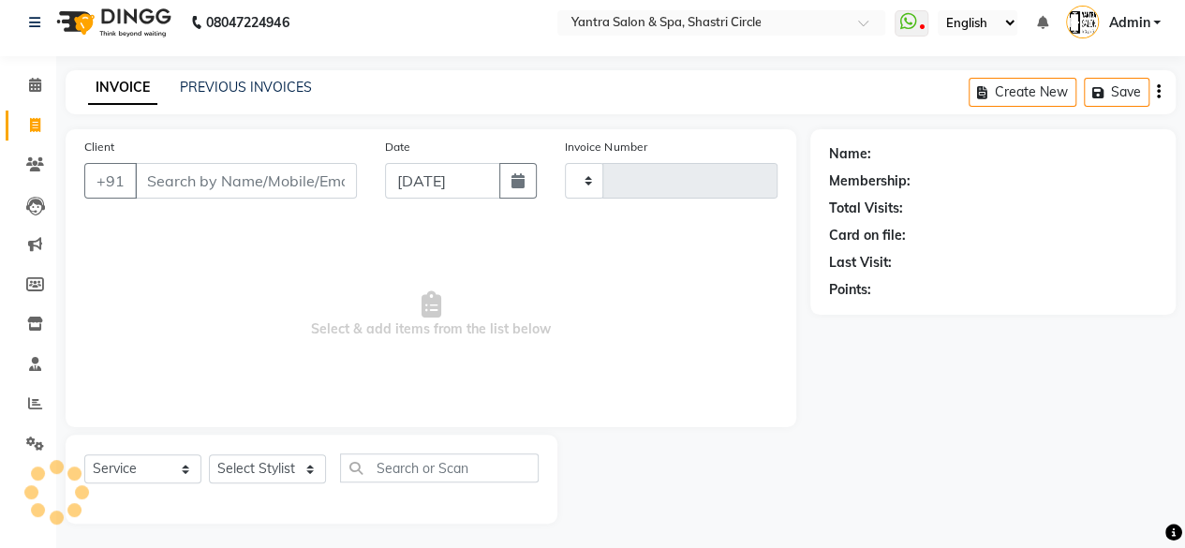
type input "3491"
select select "154"
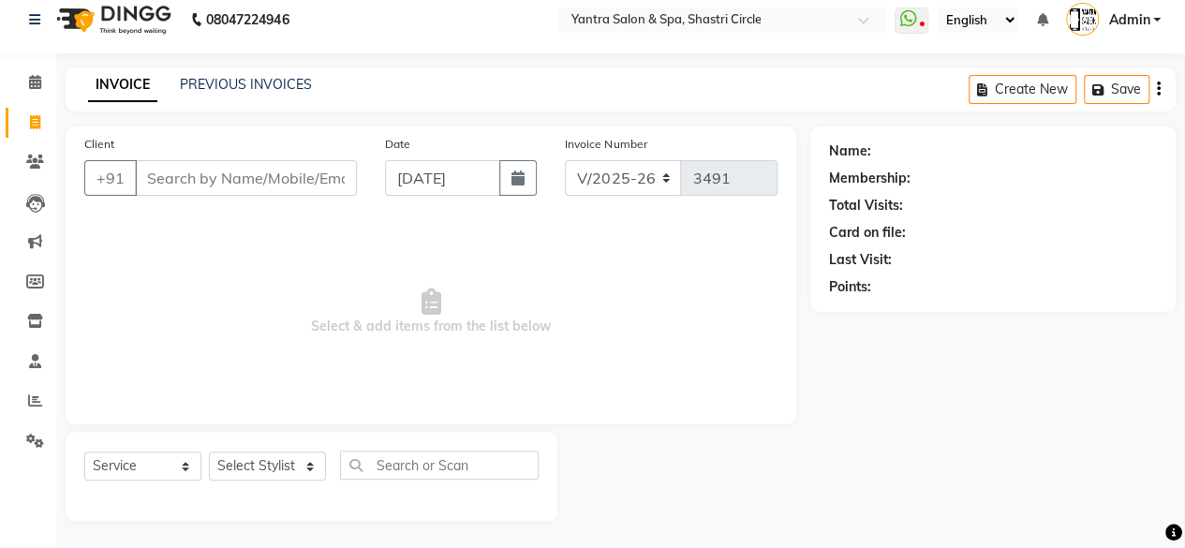
click at [219, 180] on input "Client" at bounding box center [246, 178] width 222 height 36
click at [229, 183] on input "Client" at bounding box center [246, 178] width 222 height 36
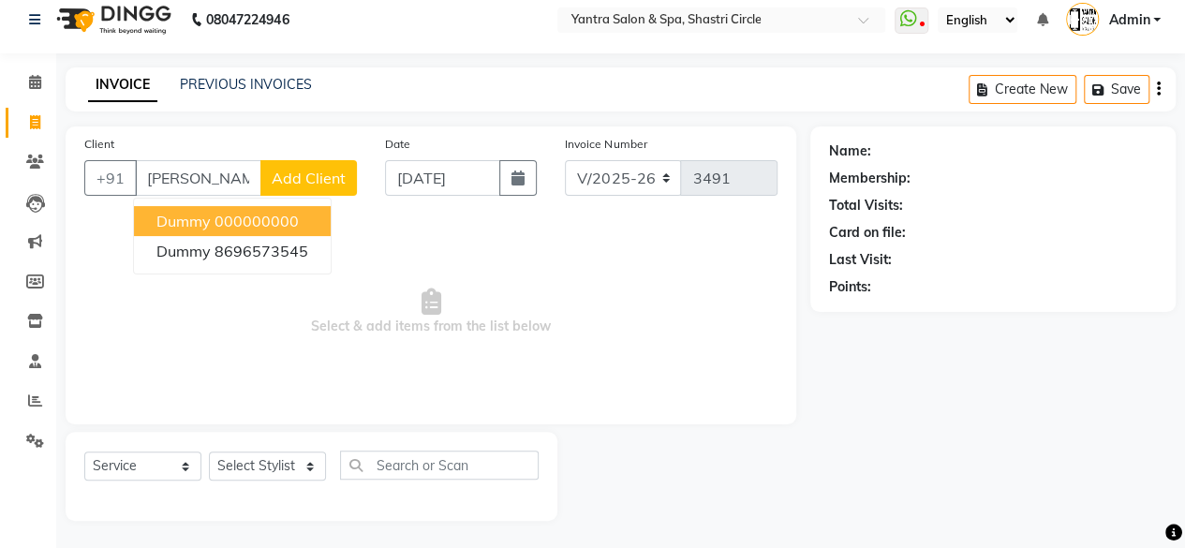
click at [229, 229] on button "Dummy 000000000" at bounding box center [232, 221] width 197 height 30
type input "000000000"
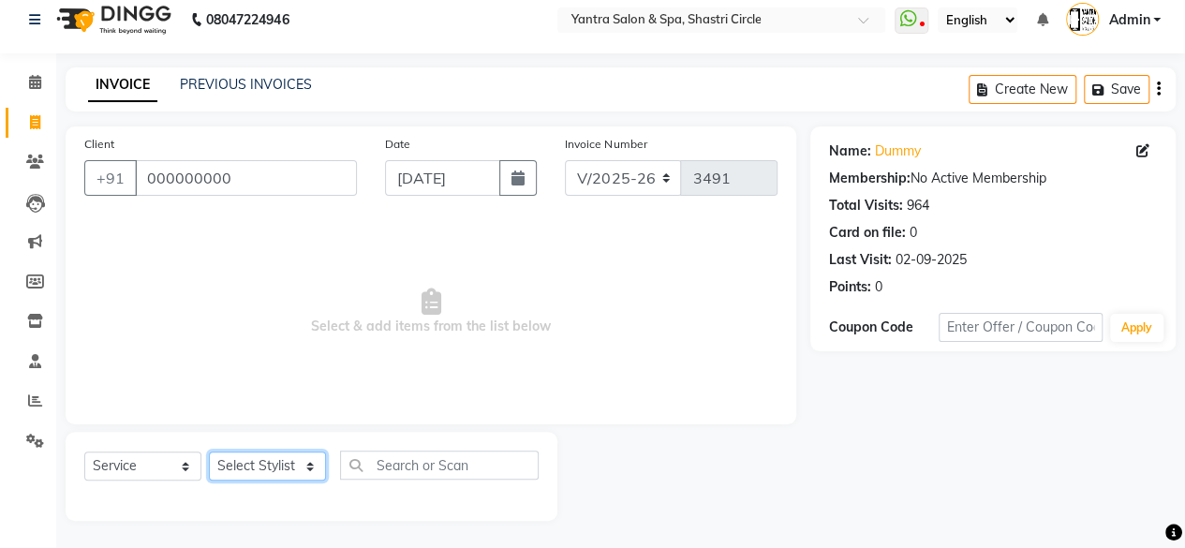
click at [279, 461] on select "Select Stylist Arvind ASHA bhawna goyal Dimple Harsha Hemlata kajal Latika luck…" at bounding box center [267, 465] width 117 height 29
select select "18135"
click at [209, 451] on select "Select Stylist Arvind ASHA bhawna goyal Dimple Harsha Hemlata kajal Latika luck…" at bounding box center [267, 465] width 117 height 29
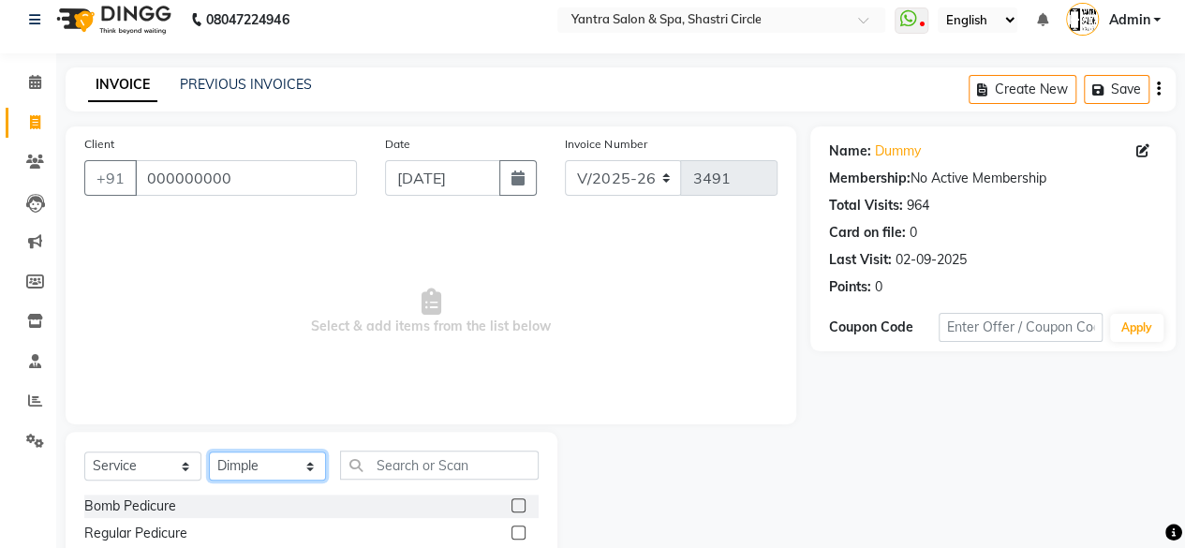
scroll to position [201, 0]
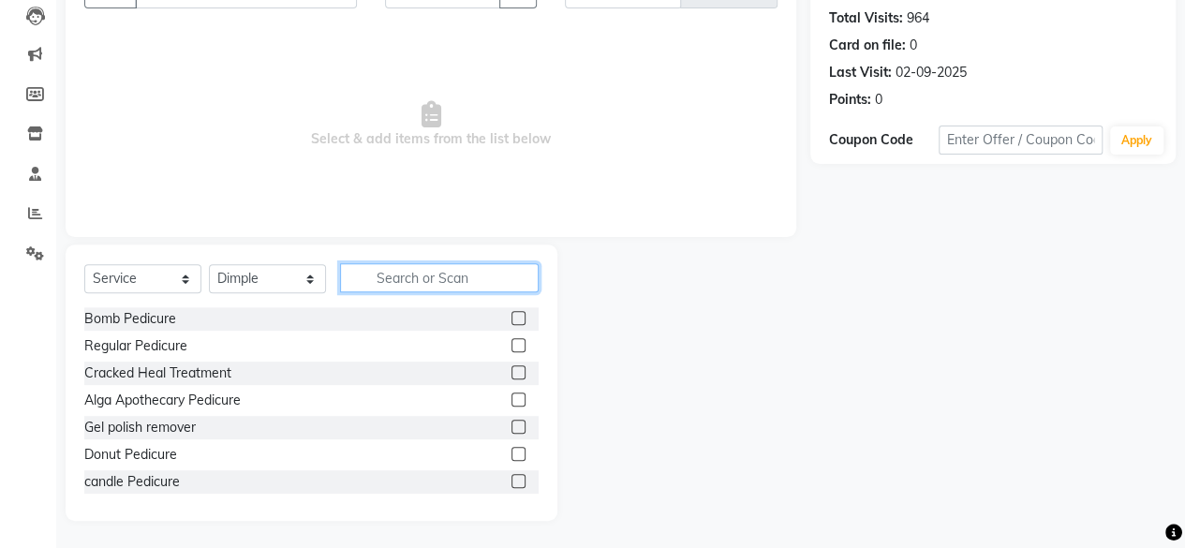
click at [433, 273] on input "text" at bounding box center [439, 277] width 199 height 29
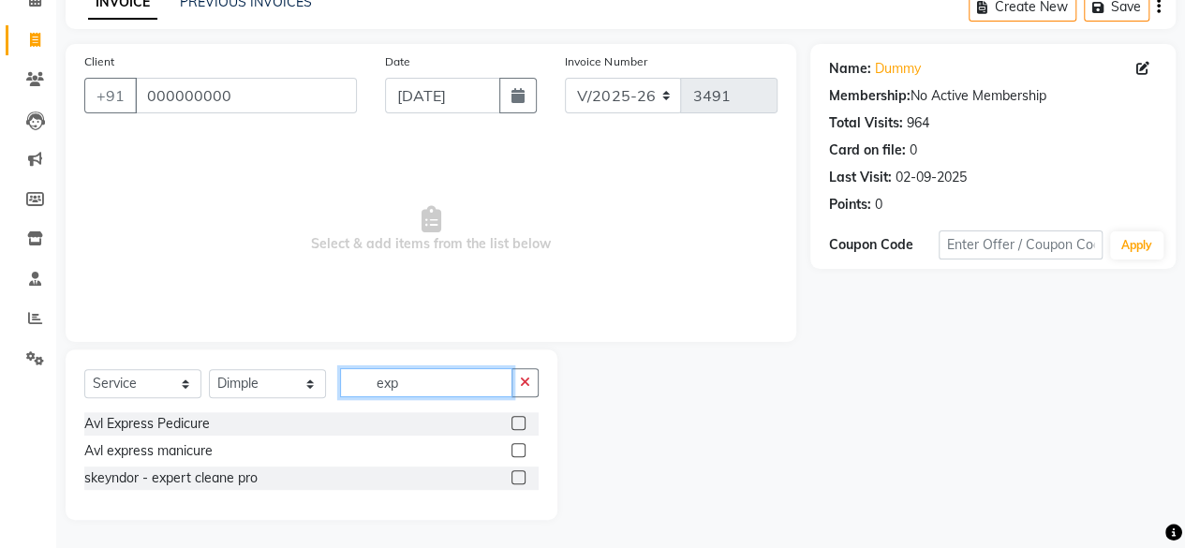
scroll to position [96, 0]
type input "exp"
drag, startPoint x: 517, startPoint y: 482, endPoint x: 494, endPoint y: 392, distance: 93.8
click at [517, 482] on label at bounding box center [518, 478] width 14 height 14
click at [517, 482] on input "checkbox" at bounding box center [517, 479] width 12 height 12
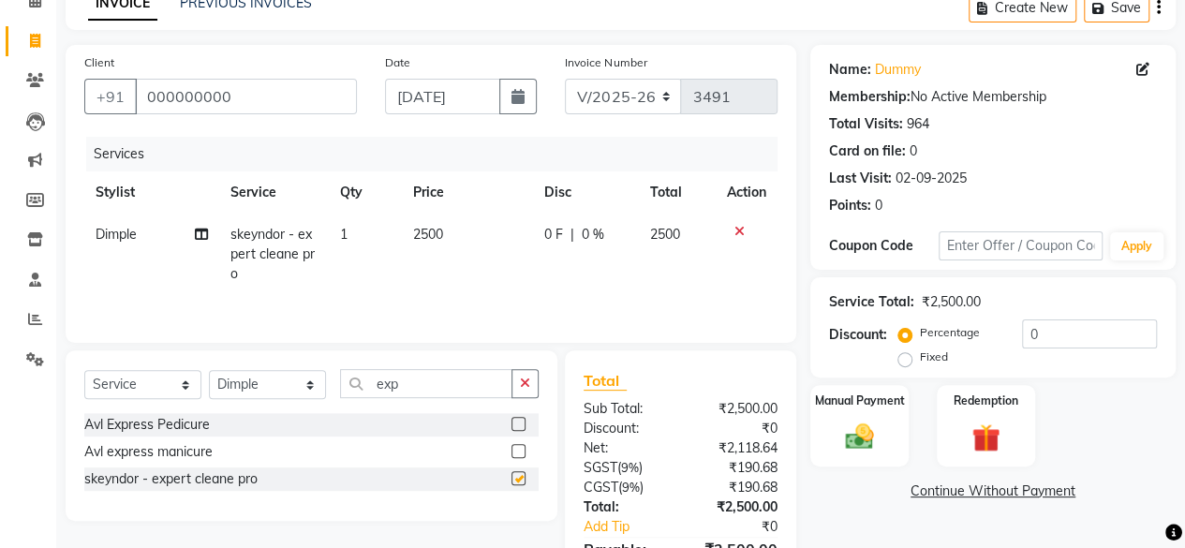
checkbox input "false"
click at [479, 241] on td "2500" at bounding box center [467, 254] width 130 height 81
select select "18135"
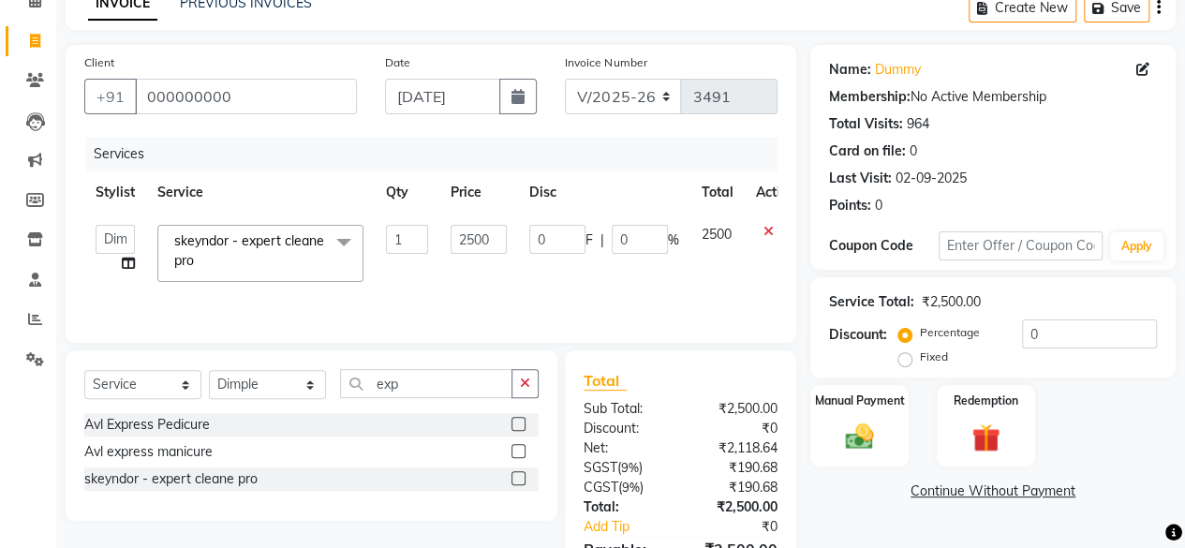
click at [479, 241] on input "2500" at bounding box center [479, 239] width 56 height 29
type input "3500"
click at [477, 278] on td "3500" at bounding box center [478, 254] width 79 height 80
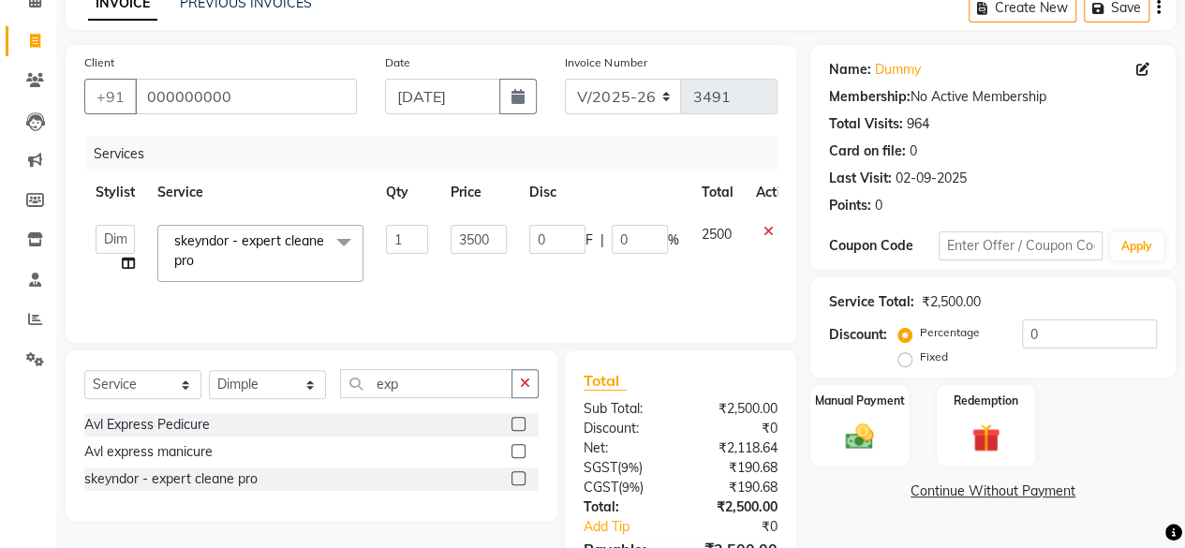
select select "18135"
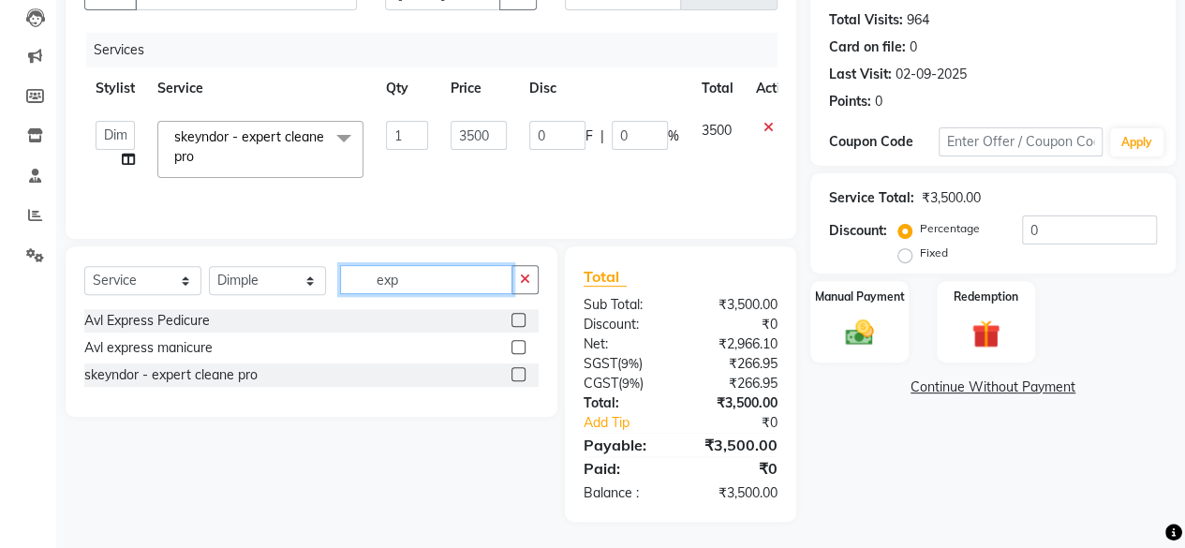
click at [399, 278] on input "exp" at bounding box center [426, 279] width 172 height 29
type input "alg"
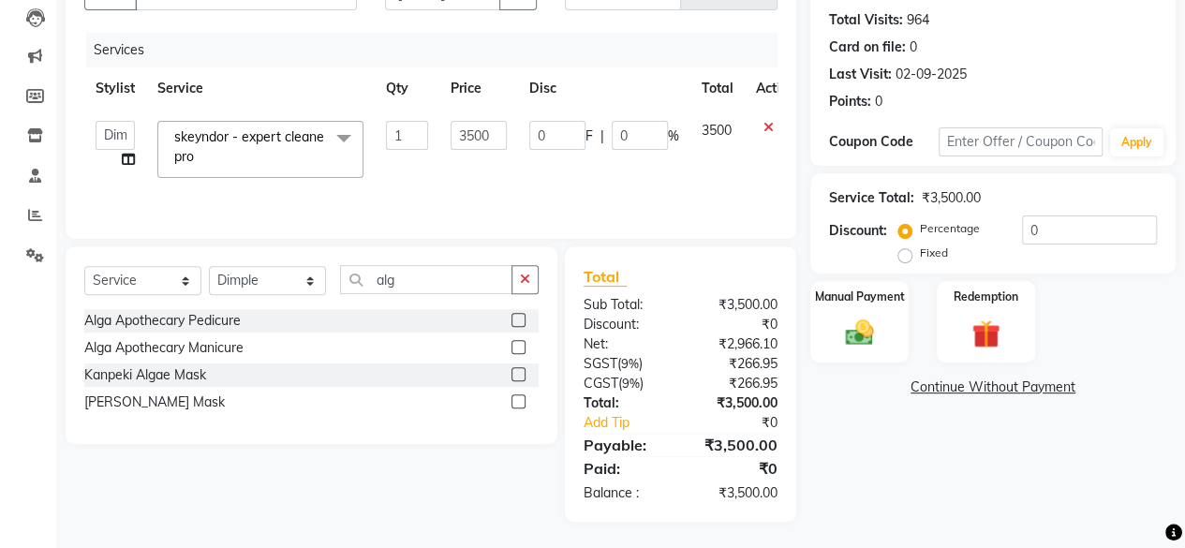
click at [519, 351] on label at bounding box center [518, 347] width 14 height 14
click at [519, 351] on input "checkbox" at bounding box center [517, 348] width 12 height 12
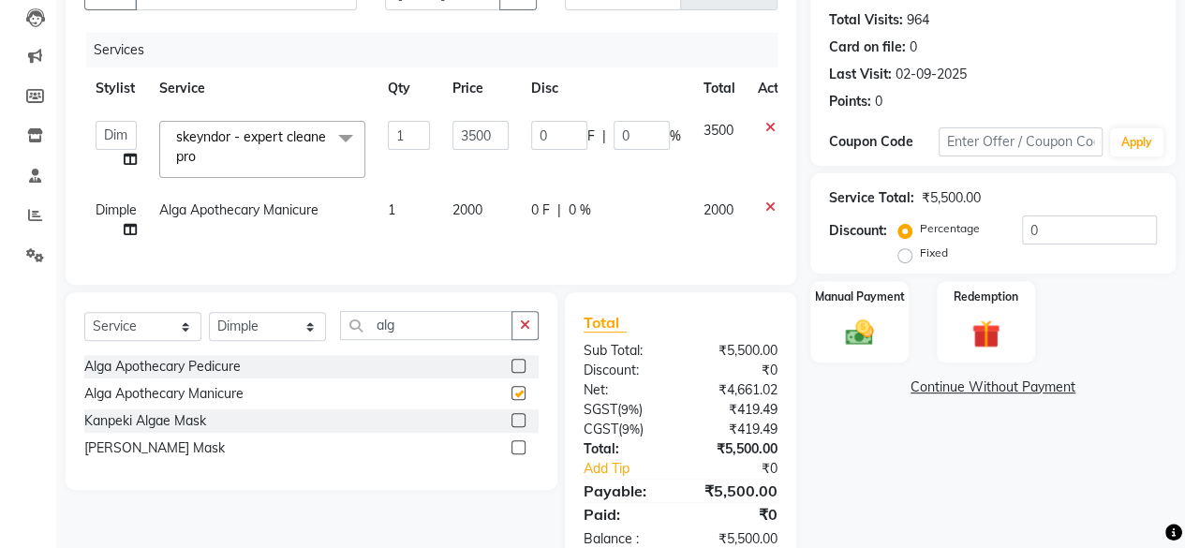
checkbox input "false"
click at [272, 341] on select "Select Stylist Arvind ASHA bhawna goyal Dimple Harsha Hemlata kajal Latika luck…" at bounding box center [267, 326] width 117 height 29
select select "12950"
click at [209, 325] on select "Select Stylist Arvind ASHA bhawna goyal Dimple Harsha Hemlata kajal Latika luck…" at bounding box center [267, 326] width 117 height 29
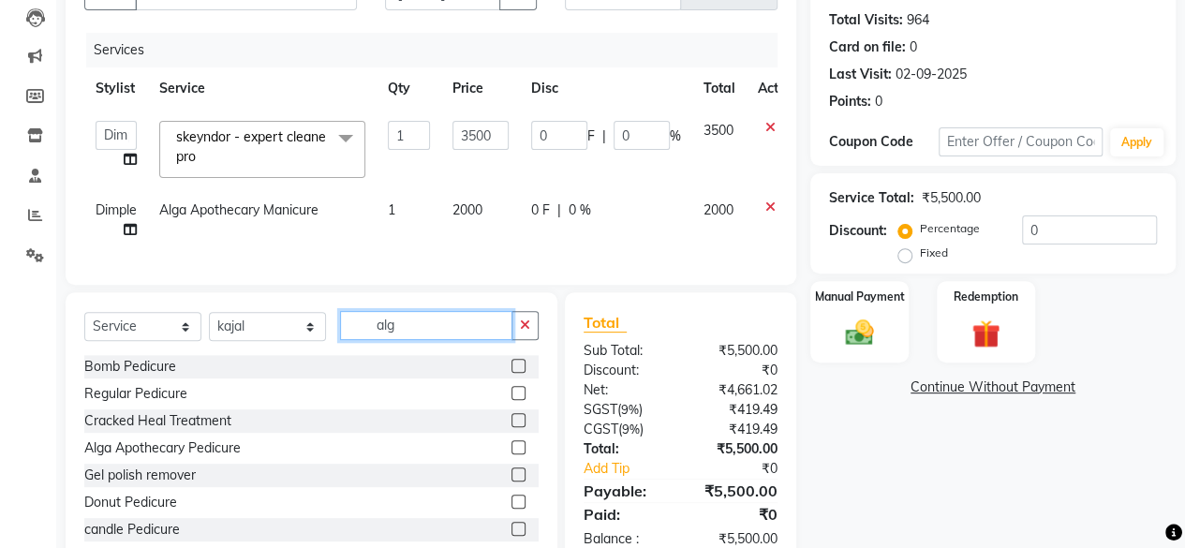
click at [435, 338] on input "alg" at bounding box center [426, 325] width 172 height 29
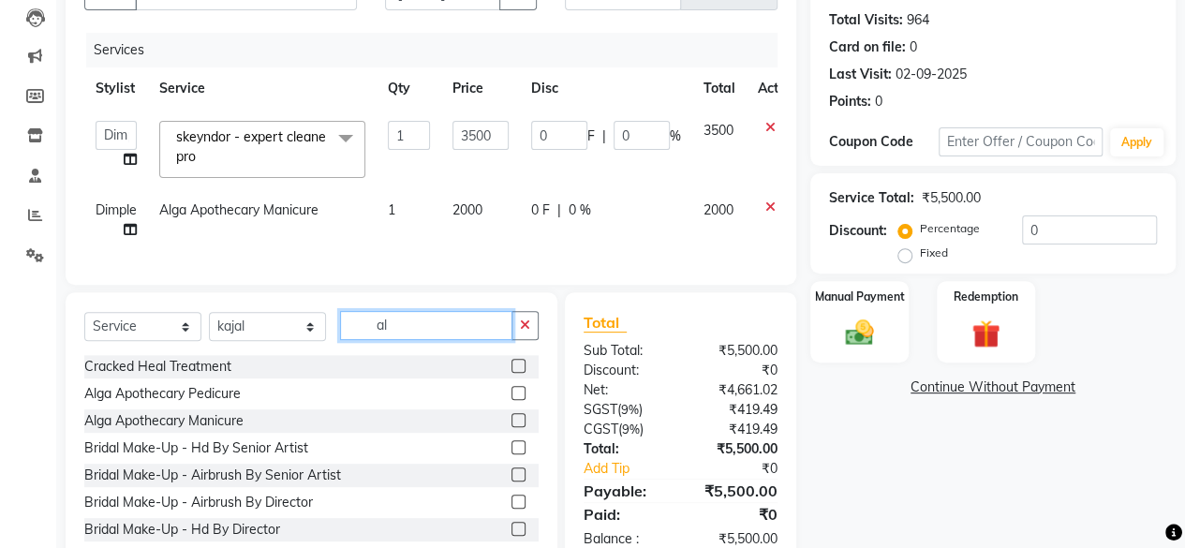
type input "alg"
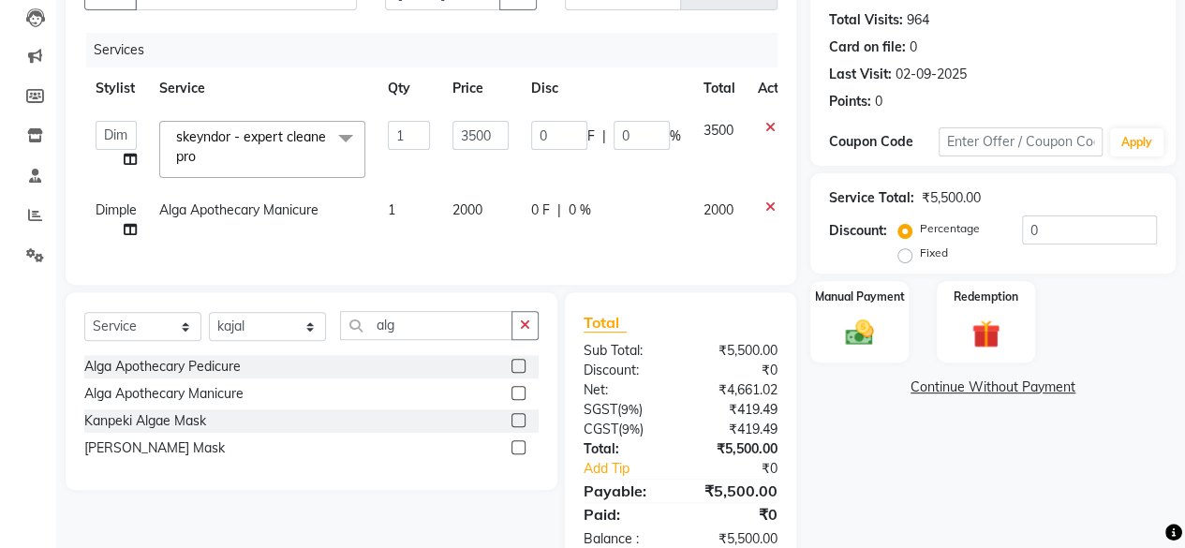
click at [520, 373] on label at bounding box center [518, 366] width 14 height 14
click at [520, 373] on input "checkbox" at bounding box center [517, 367] width 12 height 12
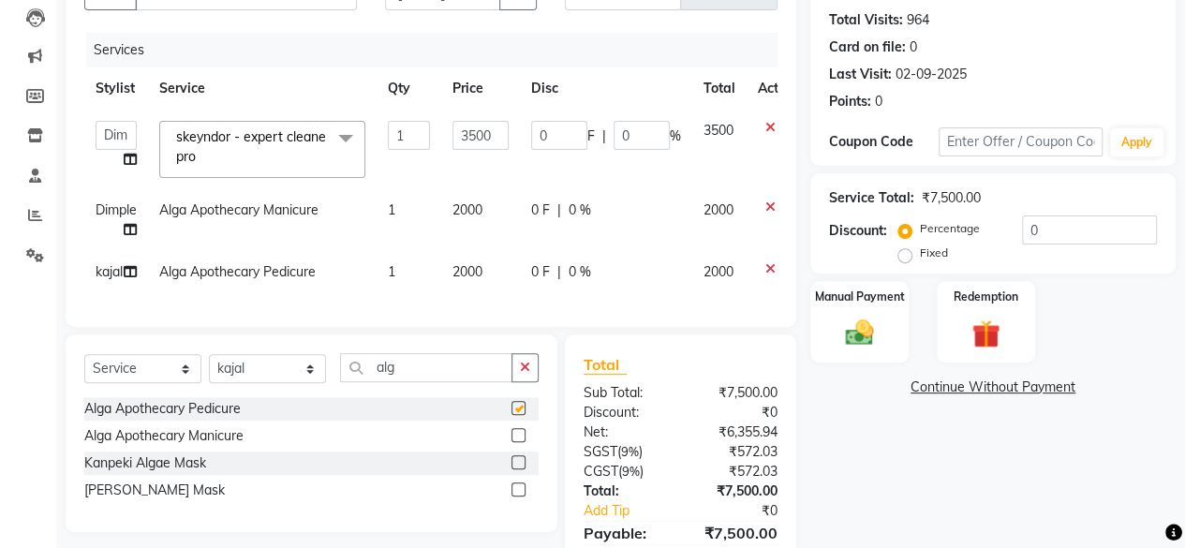
checkbox input "false"
click at [407, 382] on input "alg" at bounding box center [426, 367] width 172 height 29
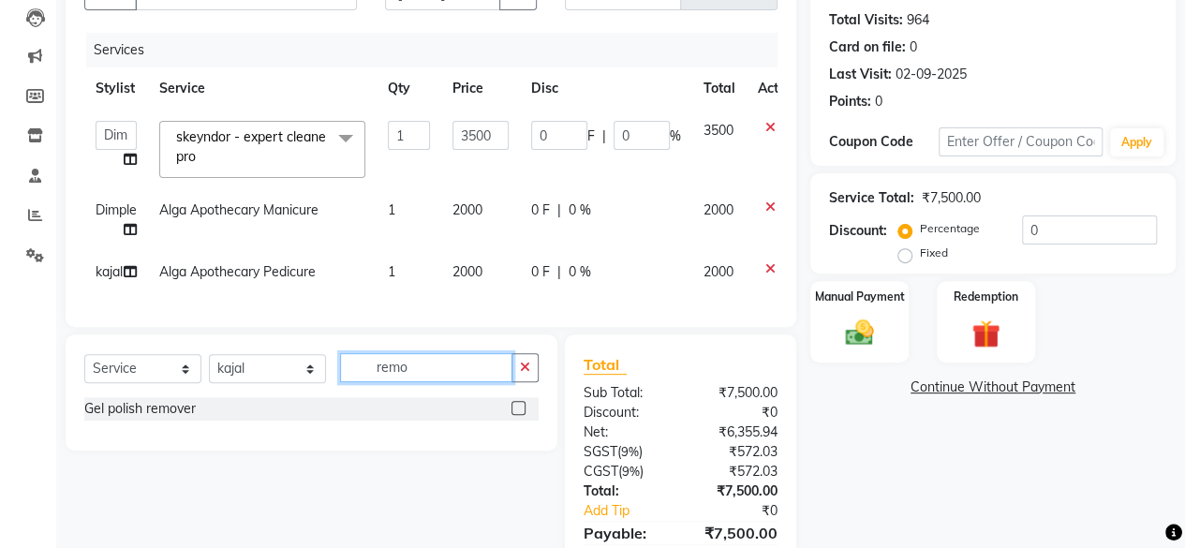
type input "remo"
click at [514, 415] on label at bounding box center [518, 408] width 14 height 14
click at [514, 415] on input "checkbox" at bounding box center [517, 409] width 12 height 12
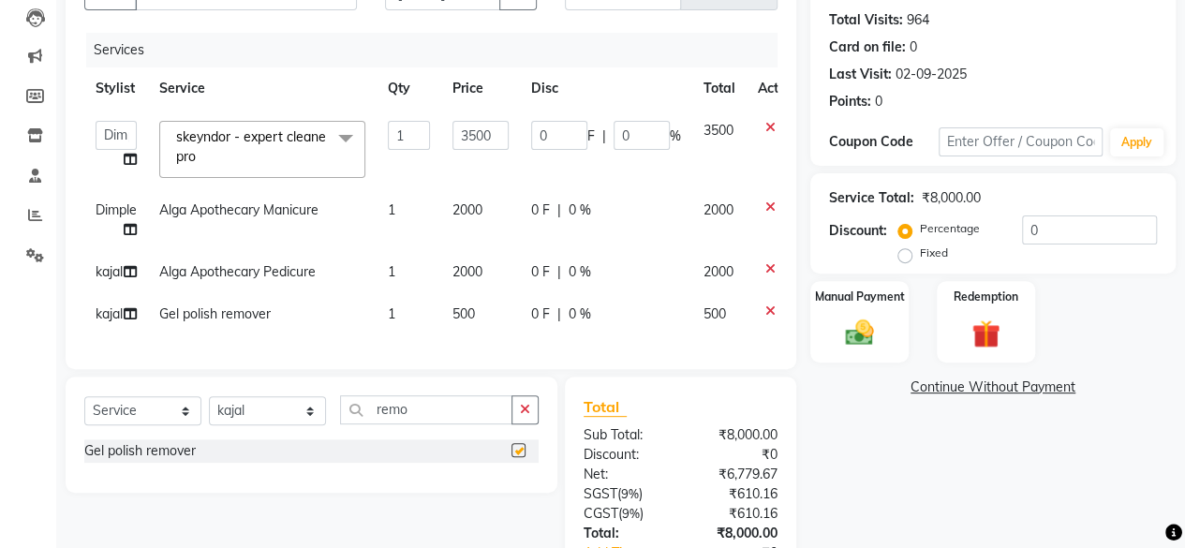
checkbox input "false"
click at [485, 325] on td "500" at bounding box center [480, 314] width 79 height 42
select select "12950"
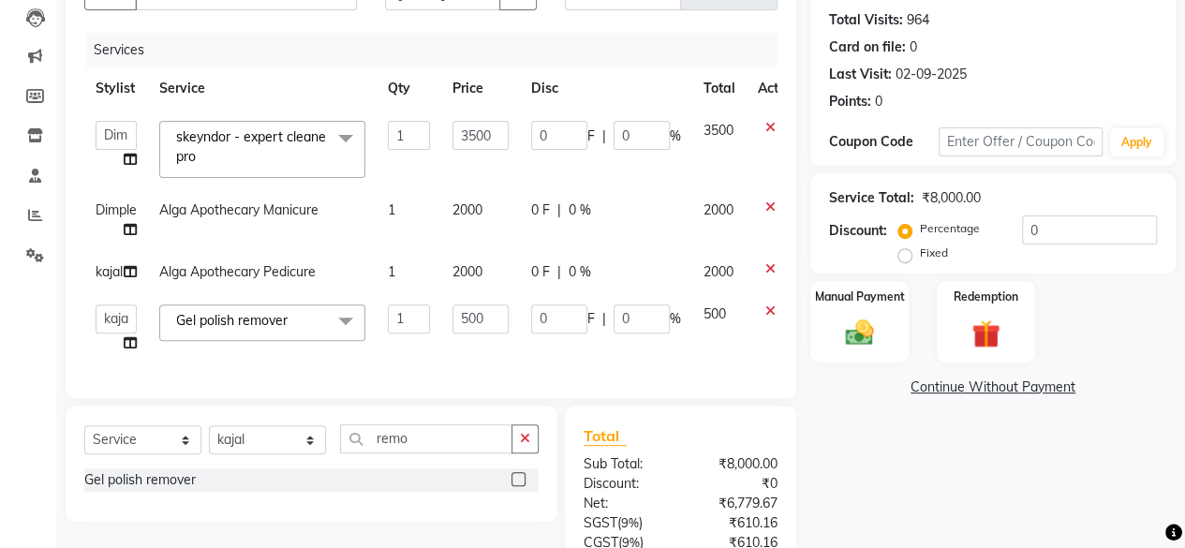
click at [485, 325] on input "500" at bounding box center [480, 318] width 56 height 29
click at [486, 325] on input "500" at bounding box center [480, 318] width 56 height 29
click at [487, 329] on input "500" at bounding box center [480, 318] width 56 height 29
type input "350"
click at [521, 351] on div "Services Stylist Service Qty Price Disc Total Action Arvind ASHA bhawna goyal D…" at bounding box center [430, 206] width 693 height 347
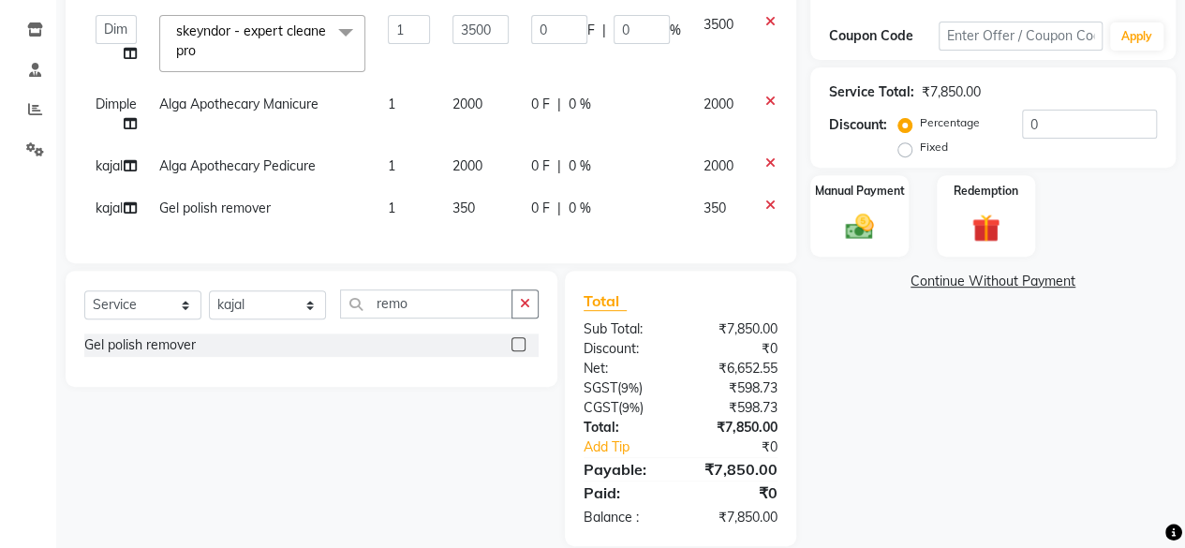
scroll to position [343, 0]
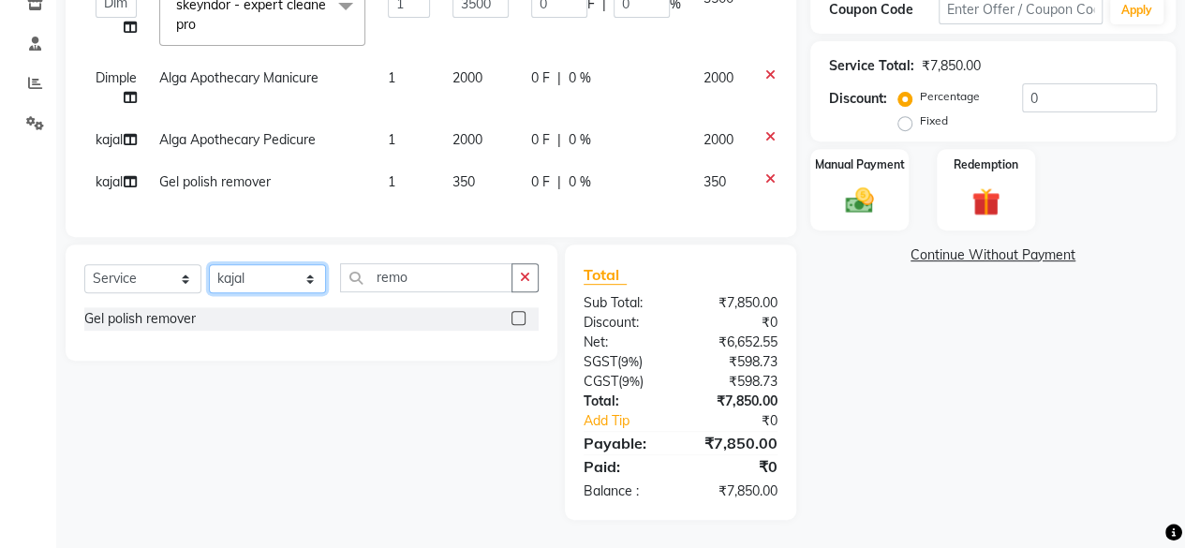
click at [277, 281] on select "Select Stylist Arvind ASHA bhawna goyal Dimple Harsha Hemlata kajal Latika luck…" at bounding box center [267, 278] width 117 height 29
select select "44024"
click at [209, 265] on select "Select Stylist Arvind ASHA bhawna goyal Dimple Harsha Hemlata kajal Latika luck…" at bounding box center [267, 278] width 117 height 29
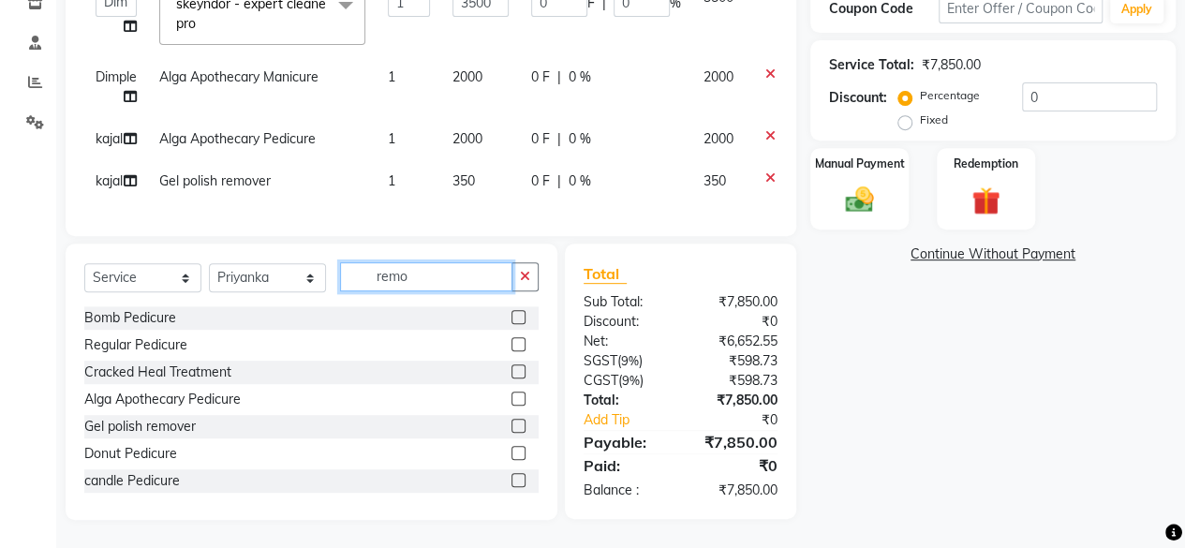
click at [435, 278] on input "remo" at bounding box center [426, 276] width 172 height 29
click at [434, 278] on input "remo" at bounding box center [426, 276] width 172 height 29
click at [434, 280] on input "remo" at bounding box center [426, 276] width 172 height 29
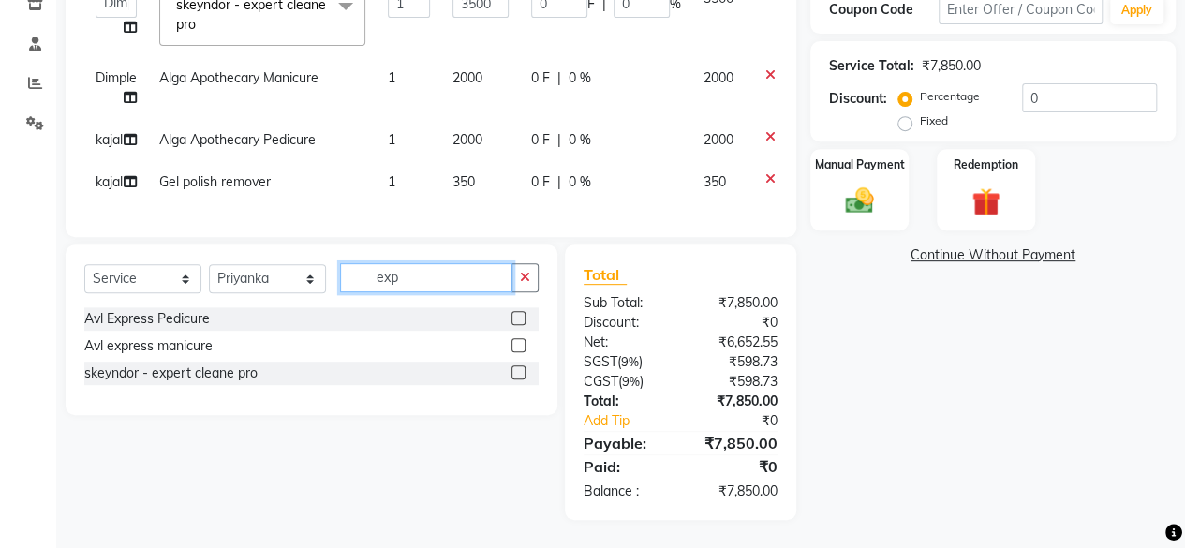
type input "exp"
click at [517, 374] on label at bounding box center [518, 372] width 14 height 14
click at [517, 374] on input "checkbox" at bounding box center [517, 373] width 12 height 12
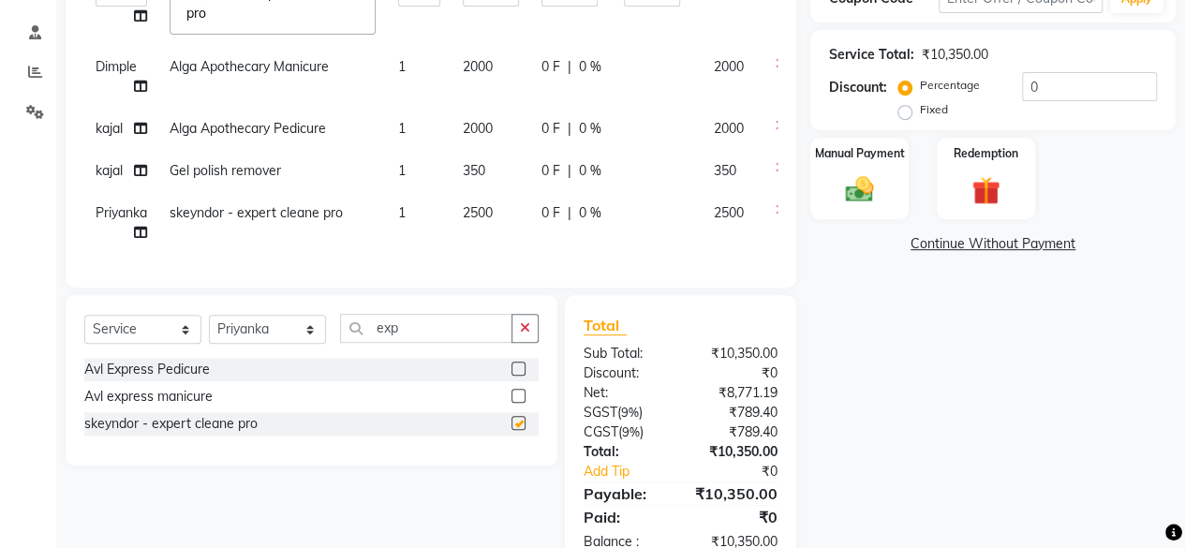
checkbox input "false"
click at [511, 215] on td "2500" at bounding box center [490, 223] width 79 height 62
select select "44024"
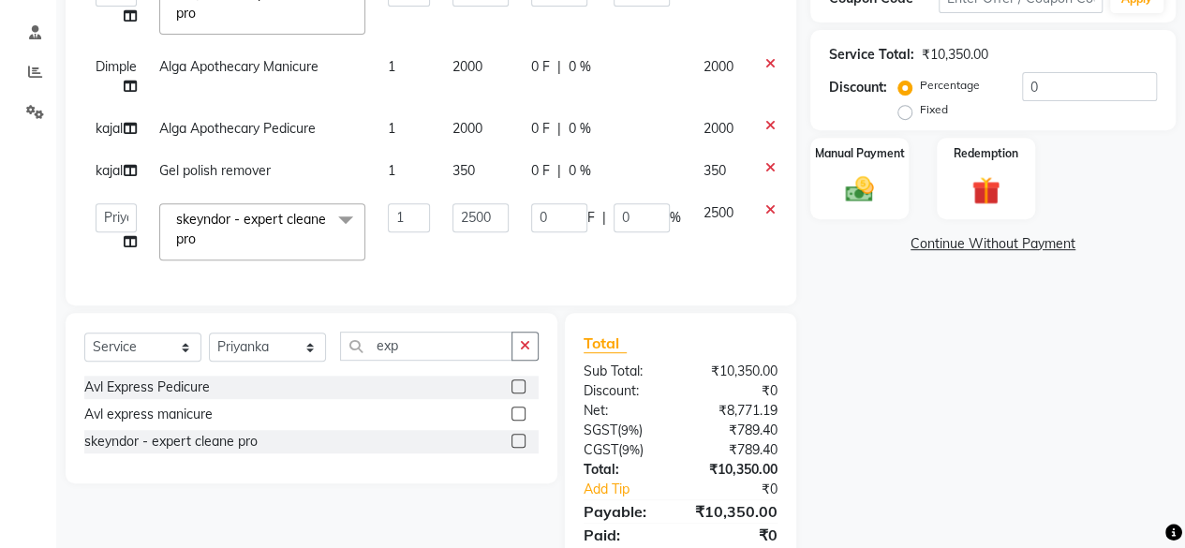
click at [511, 215] on td "2500" at bounding box center [480, 232] width 79 height 80
select select "44024"
click at [491, 220] on input "2500" at bounding box center [480, 217] width 56 height 29
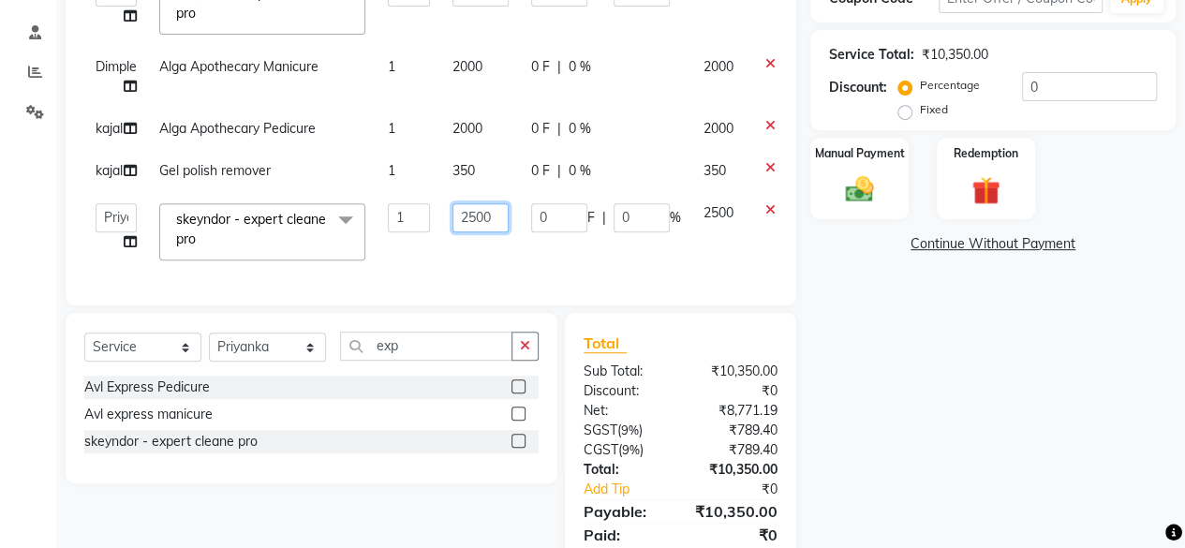
click at [491, 220] on input "2500" at bounding box center [480, 217] width 56 height 29
type input "3000"
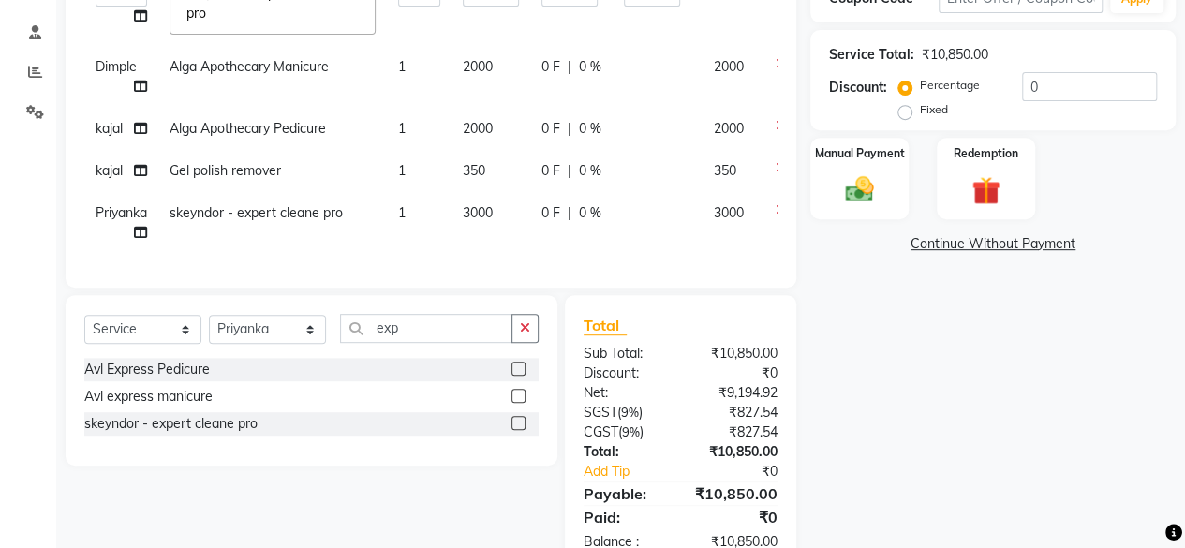
click at [498, 250] on td "3000" at bounding box center [490, 223] width 79 height 62
select select "44024"
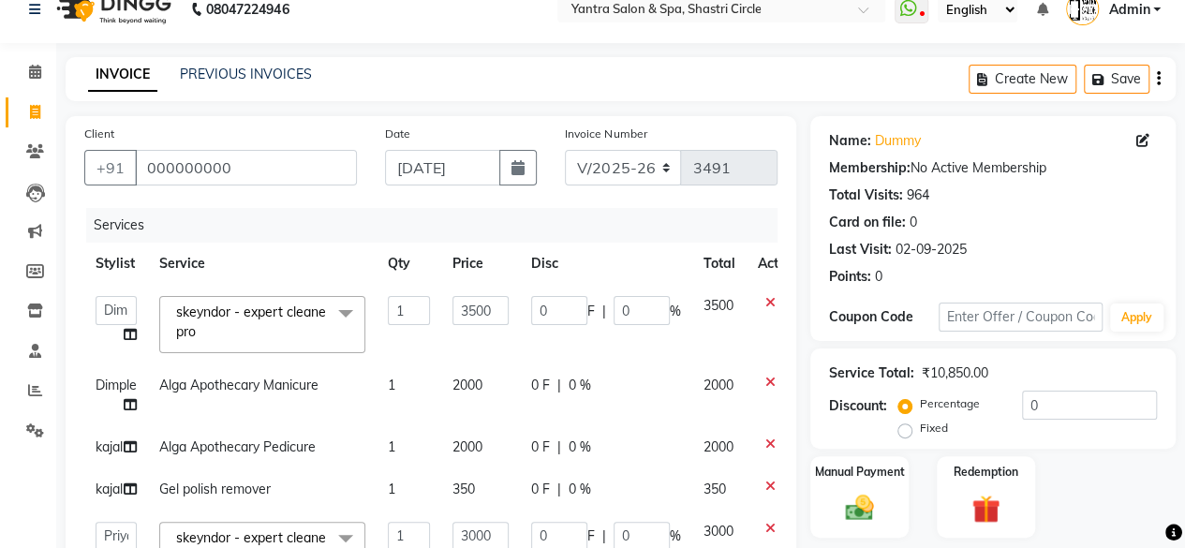
scroll to position [94, 0]
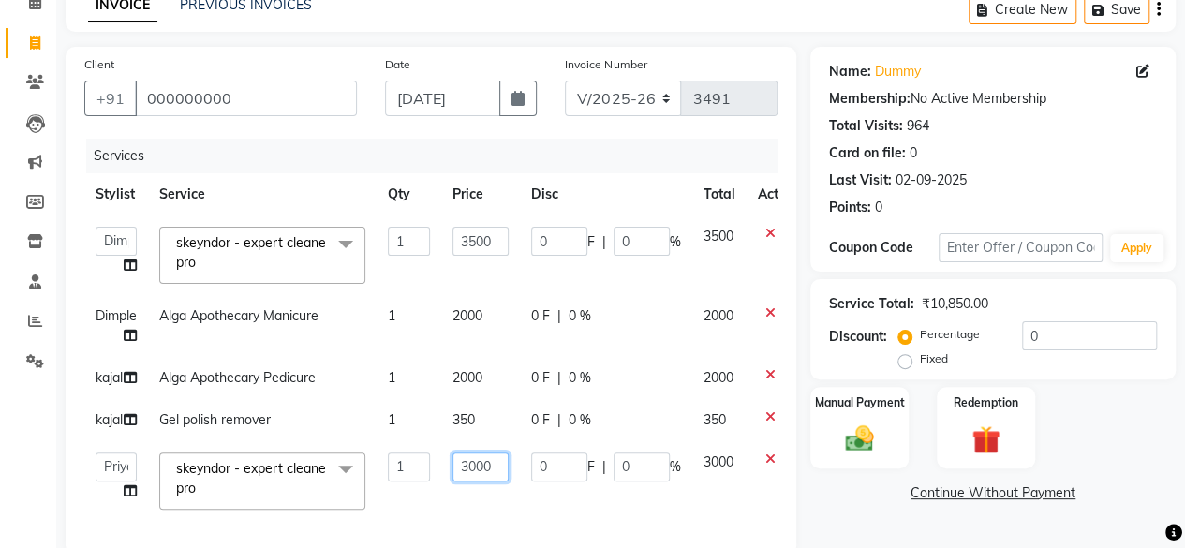
click at [484, 466] on input "3000" at bounding box center [480, 466] width 56 height 29
click at [468, 480] on input "3000" at bounding box center [480, 466] width 56 height 29
click at [468, 481] on td "3000" at bounding box center [480, 481] width 79 height 80
select select "44024"
click at [468, 481] on td "3000" at bounding box center [480, 481] width 79 height 80
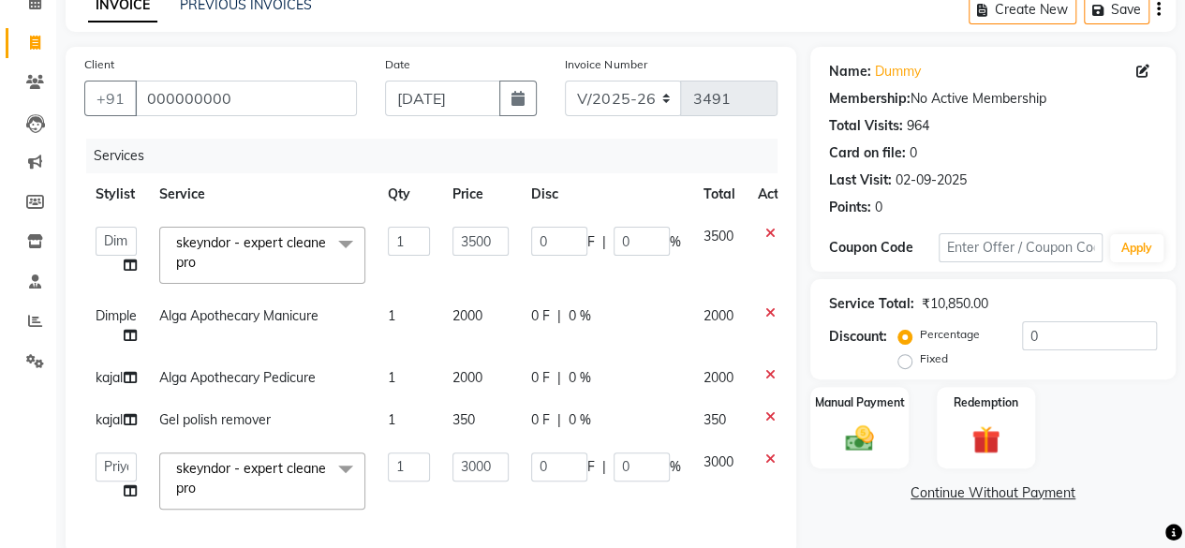
click at [468, 481] on td "3000" at bounding box center [480, 481] width 79 height 80
click at [499, 494] on td "3000" at bounding box center [480, 481] width 79 height 80
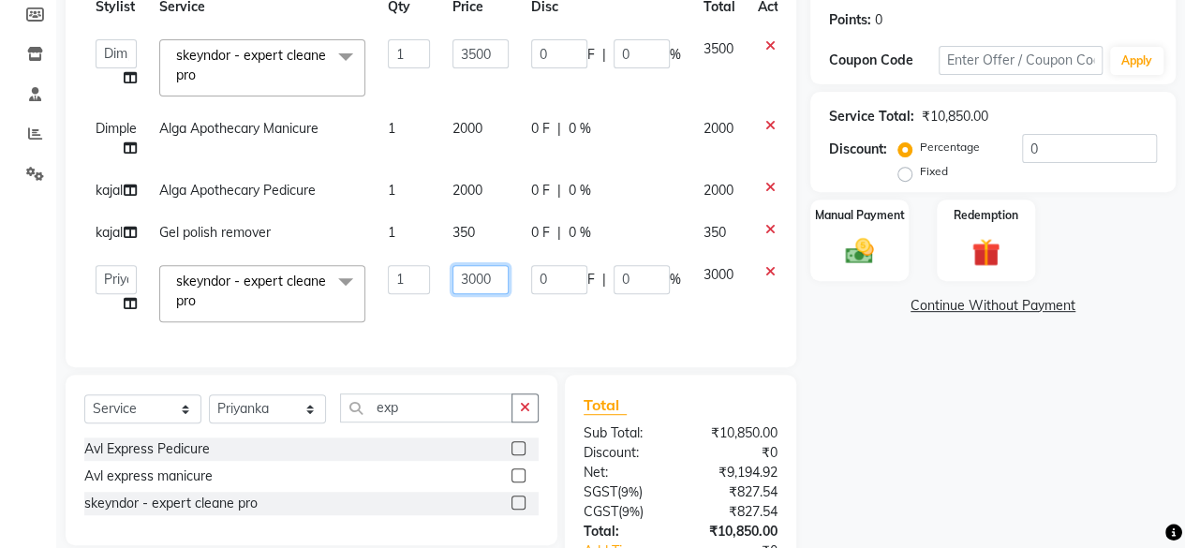
click at [496, 276] on input "3000" at bounding box center [480, 279] width 56 height 29
type input "3500"
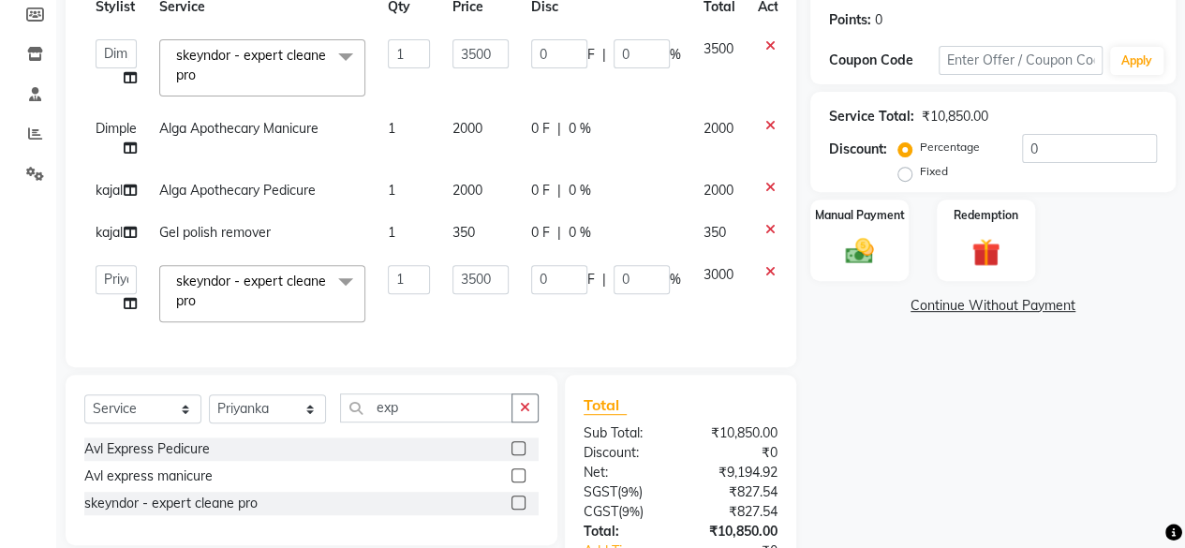
click at [506, 321] on div "Services Stylist Service Qty Price Disc Total Action Arvind ASHA bhawna goyal D…" at bounding box center [430, 149] width 693 height 397
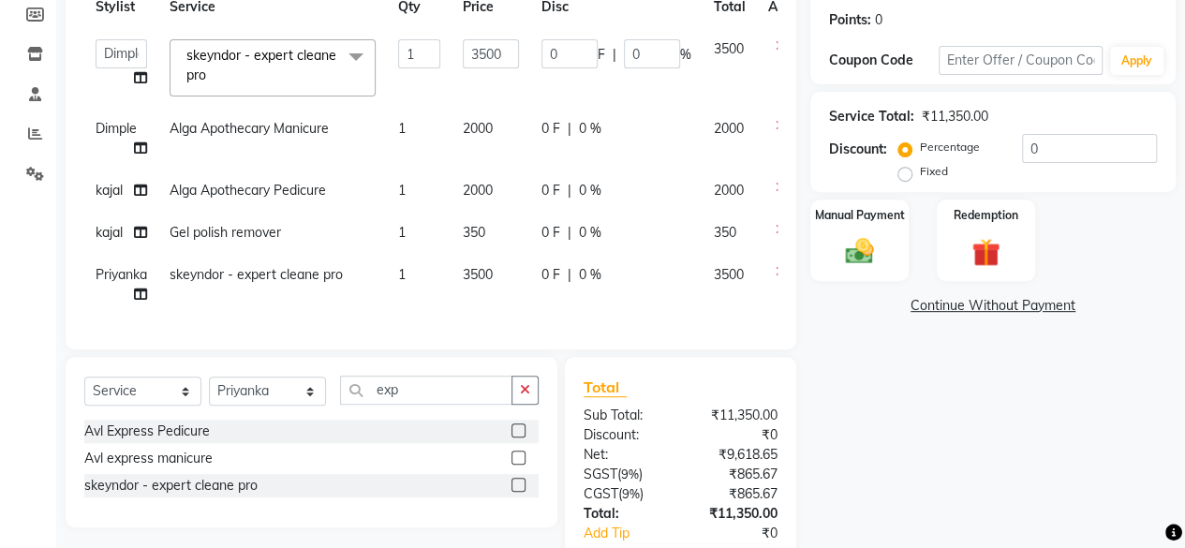
scroll to position [405, 0]
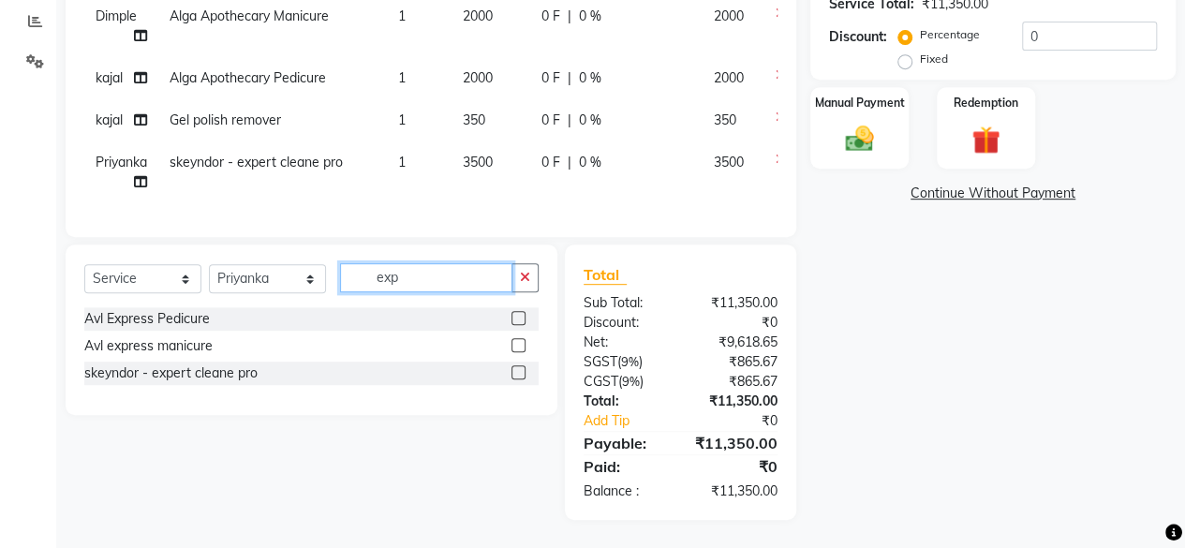
click at [430, 284] on input "exp" at bounding box center [426, 277] width 172 height 29
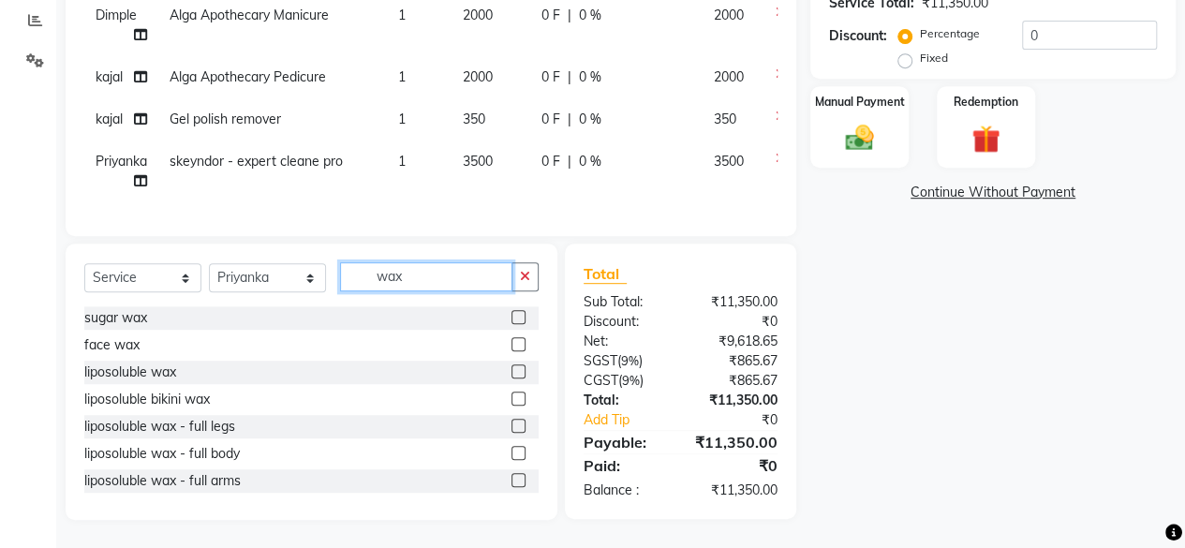
type input "wax"
click at [511, 373] on label at bounding box center [518, 371] width 14 height 14
click at [511, 373] on input "checkbox" at bounding box center [517, 372] width 12 height 12
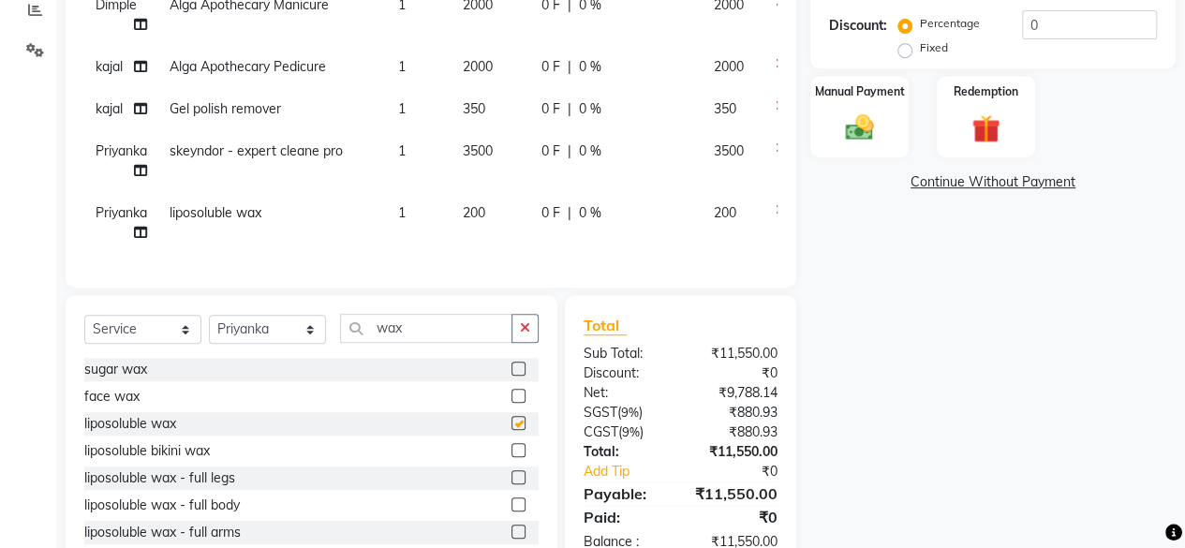
checkbox input "false"
click at [491, 221] on td "200" at bounding box center [490, 223] width 79 height 62
select select "44024"
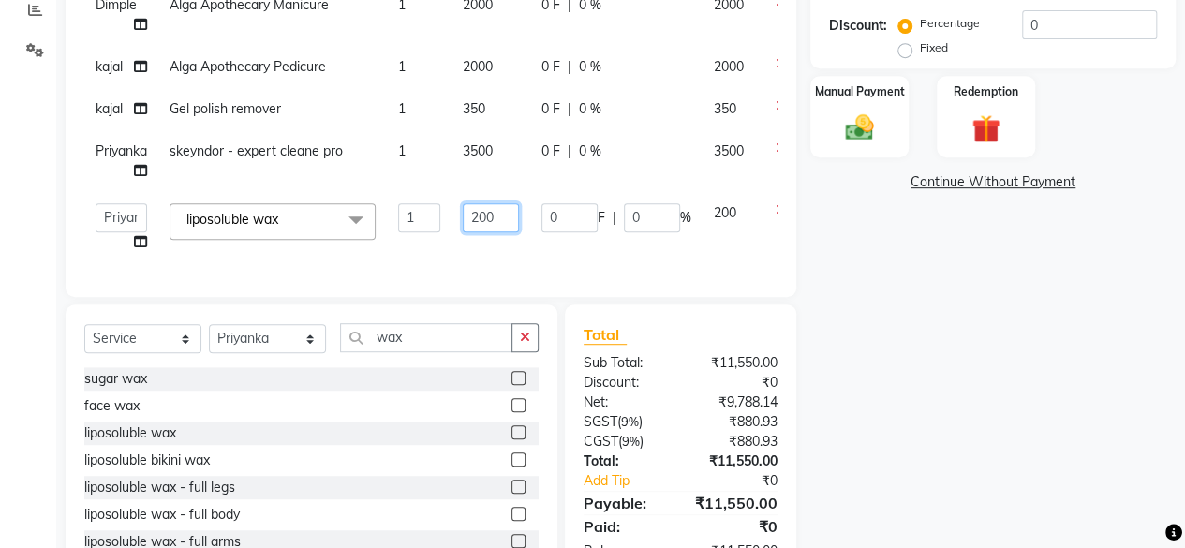
click at [492, 220] on input "200" at bounding box center [491, 217] width 56 height 29
click at [493, 220] on input "200" at bounding box center [491, 217] width 56 height 29
type input "2001600"
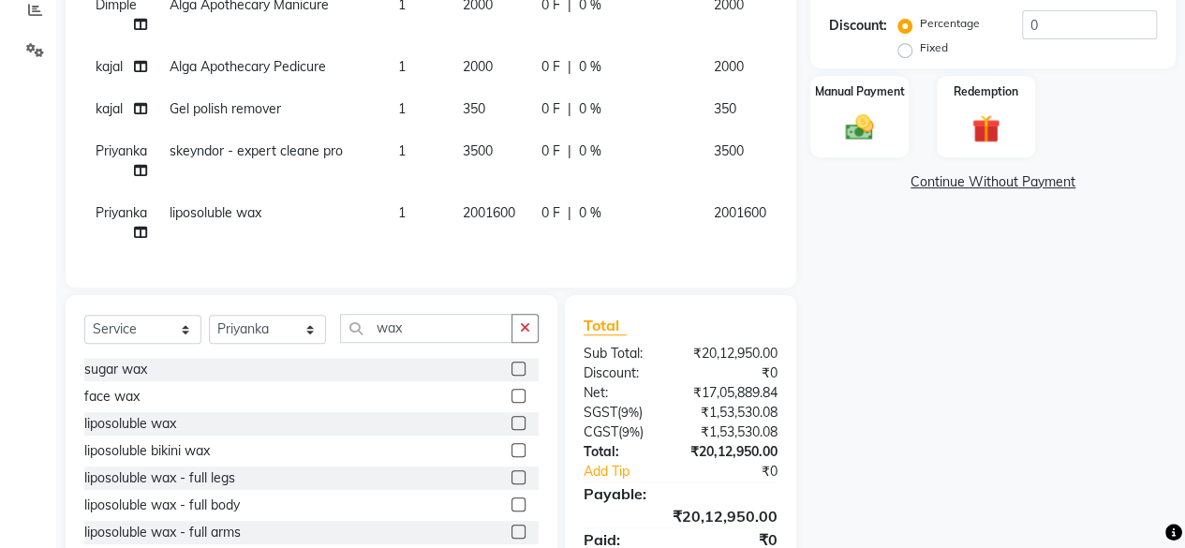
click at [505, 247] on td "2001600" at bounding box center [490, 223] width 79 height 62
select select "44024"
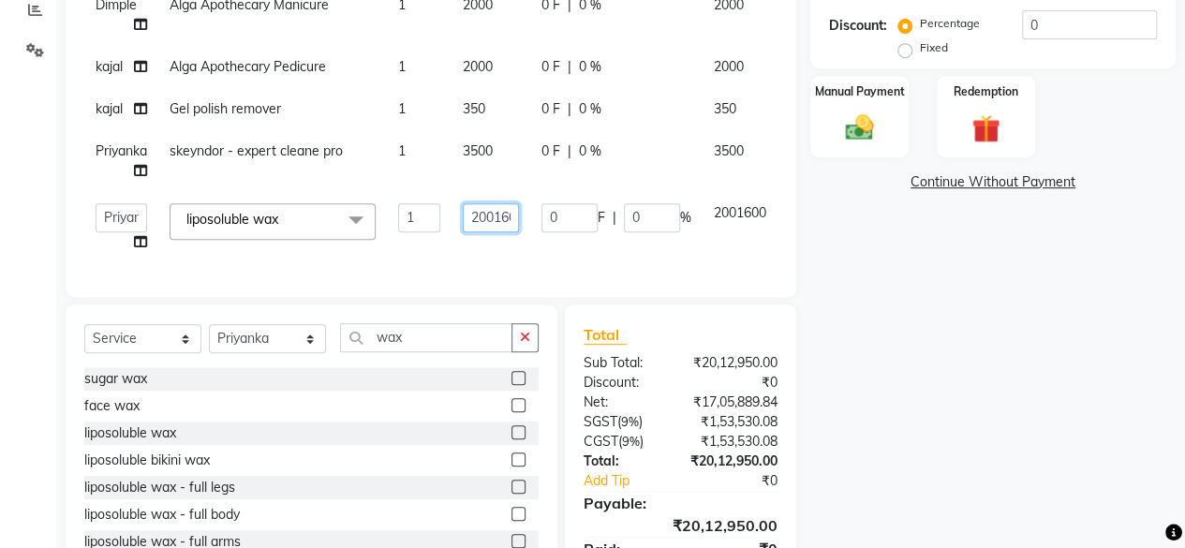
click at [492, 228] on input "2001600" at bounding box center [491, 217] width 56 height 29
type input "1600"
click at [495, 258] on div "Services Stylist Service Qty Price Disc Total Action Arvind ASHA bhawna goyal D…" at bounding box center [430, 53] width 693 height 451
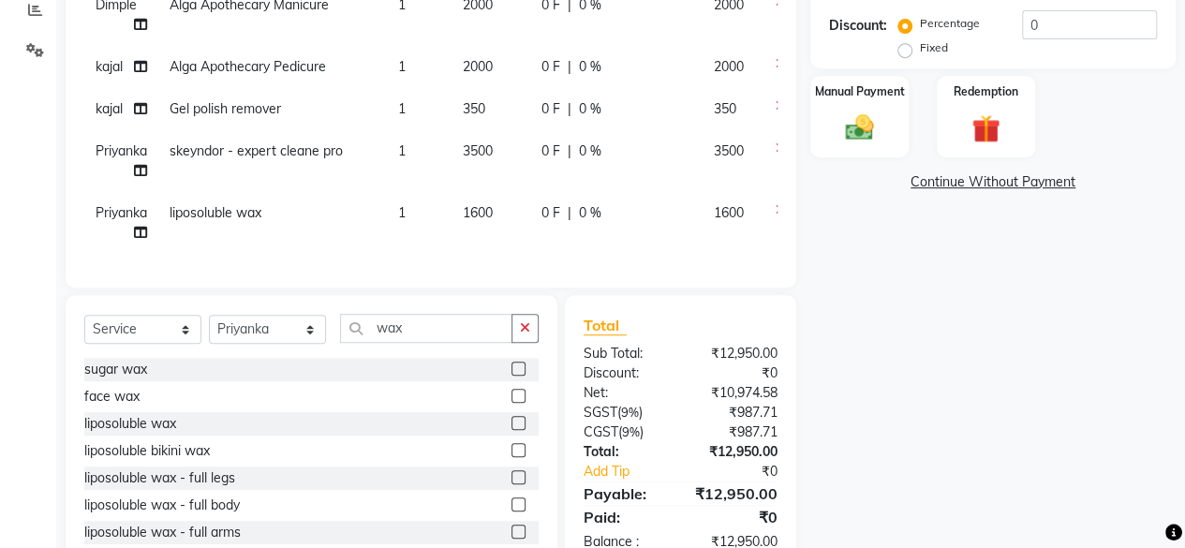
click at [511, 457] on label at bounding box center [518, 450] width 14 height 14
click at [511, 457] on input "checkbox" at bounding box center [517, 451] width 12 height 12
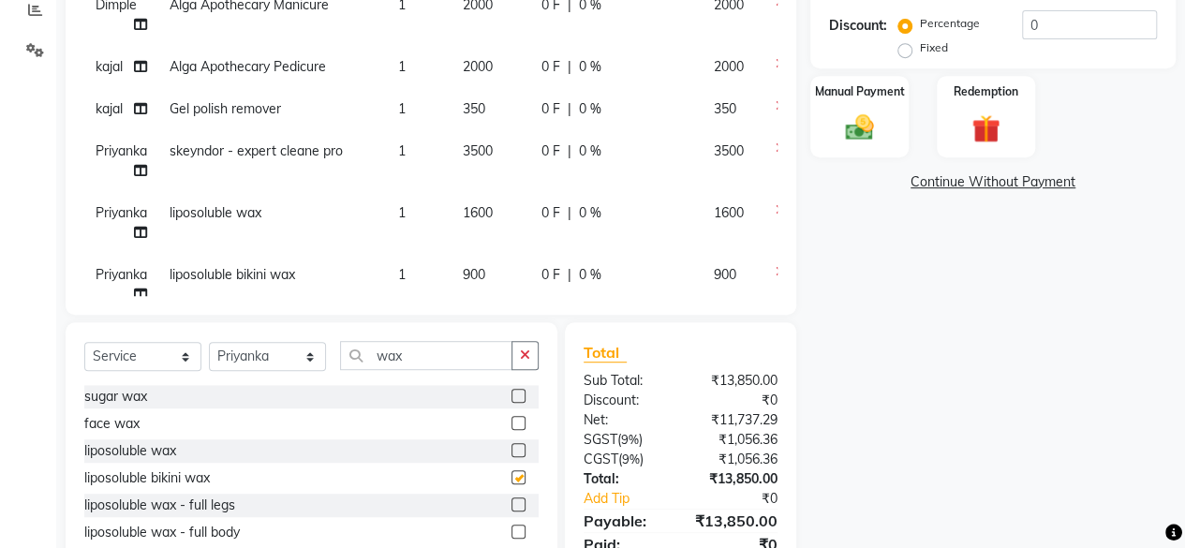
checkbox input "false"
click at [495, 263] on td "900" at bounding box center [490, 285] width 79 height 62
select select "44024"
click at [496, 276] on input "900" at bounding box center [491, 279] width 56 height 29
click at [497, 276] on input "900" at bounding box center [491, 279] width 56 height 29
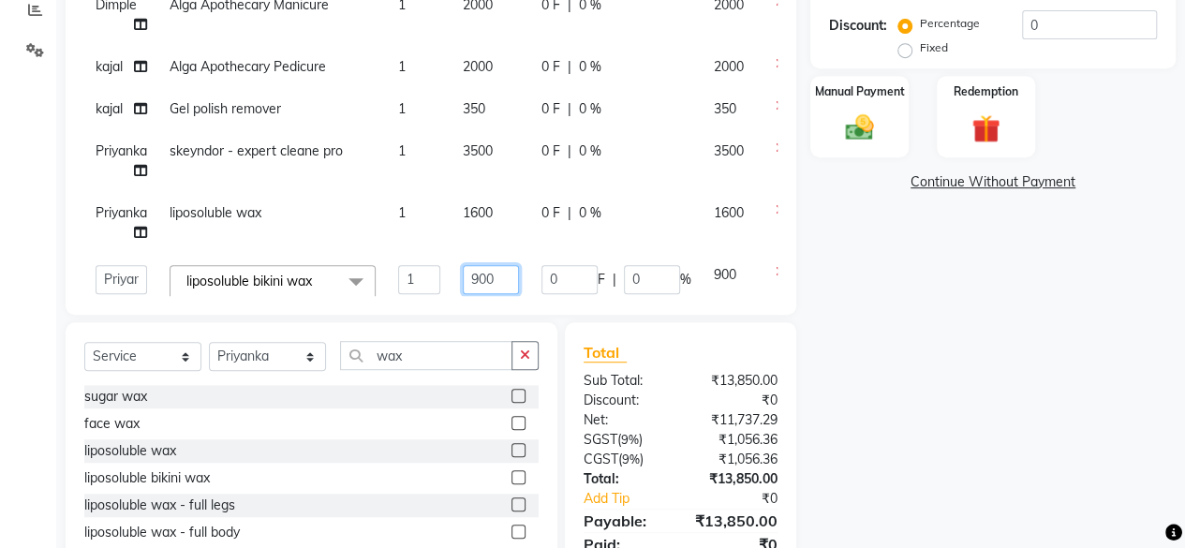
click at [497, 276] on input "900" at bounding box center [491, 279] width 56 height 29
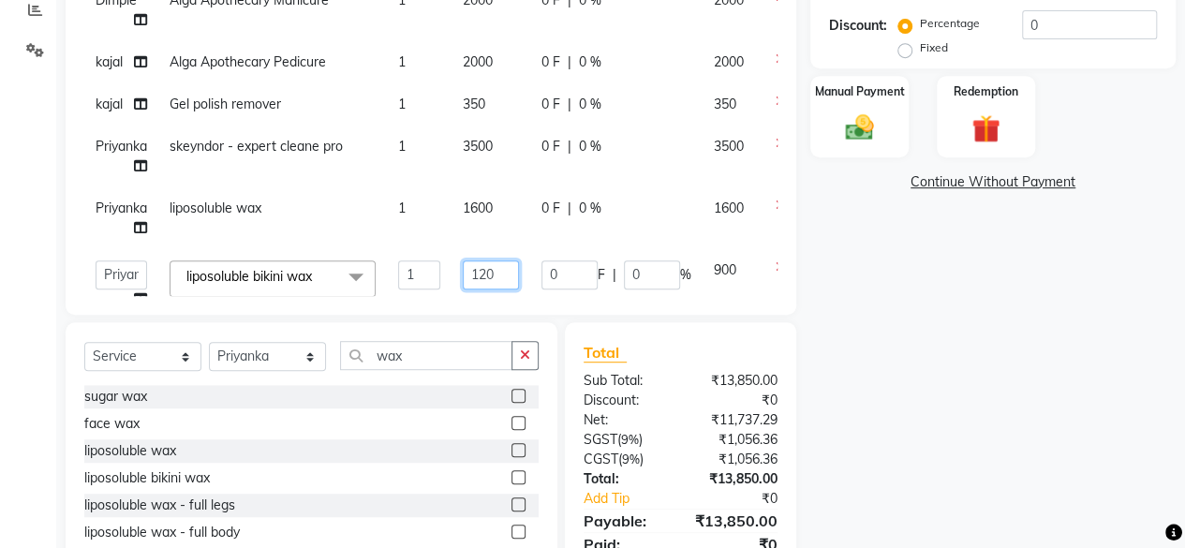
type input "1200"
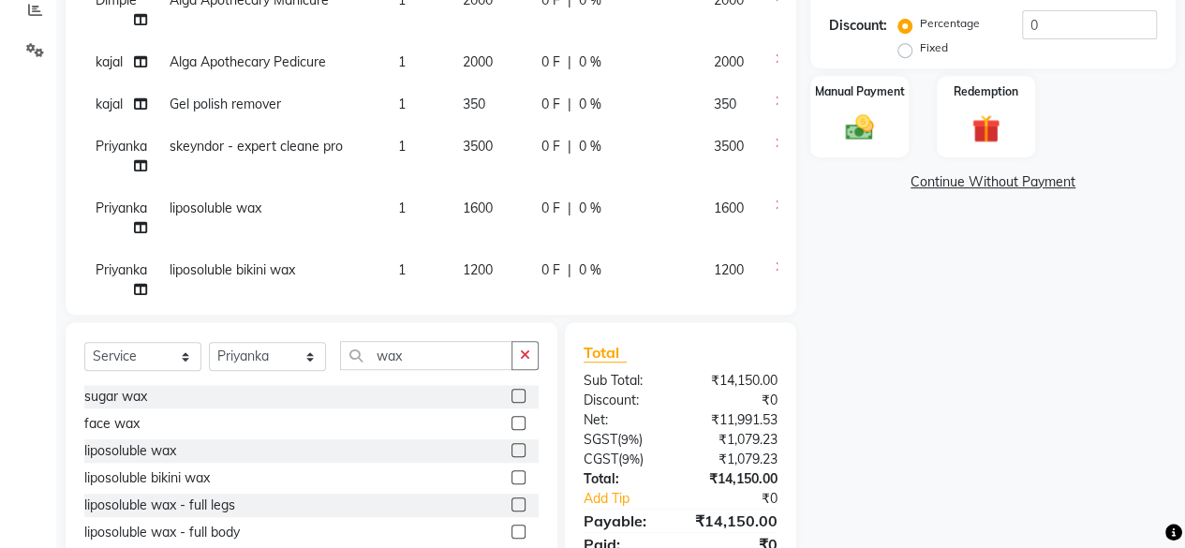
click at [455, 222] on td "1600" at bounding box center [490, 218] width 79 height 62
select select "44024"
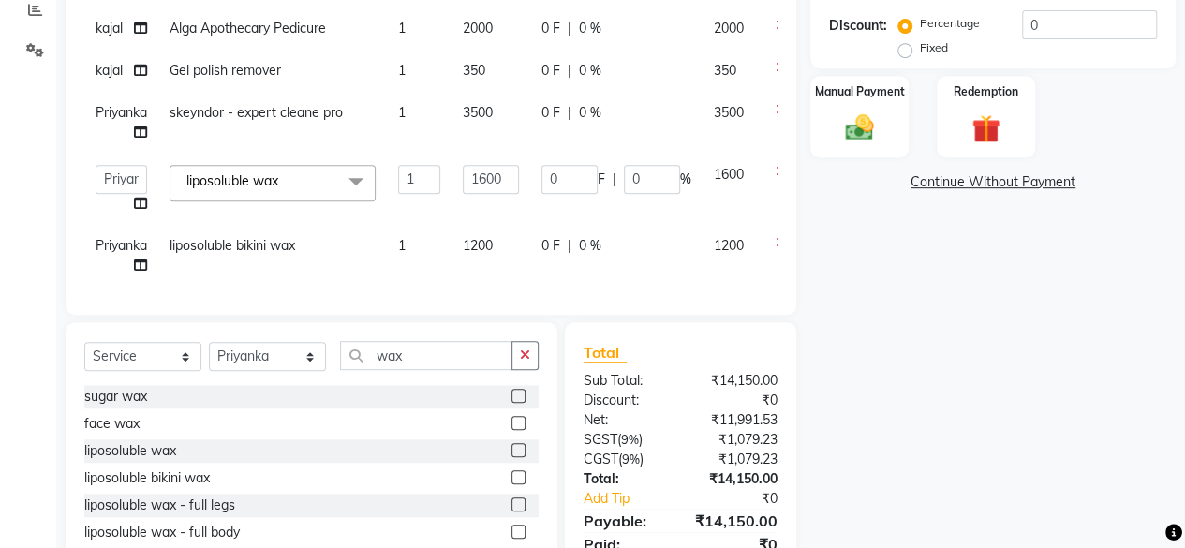
scroll to position [57, 0]
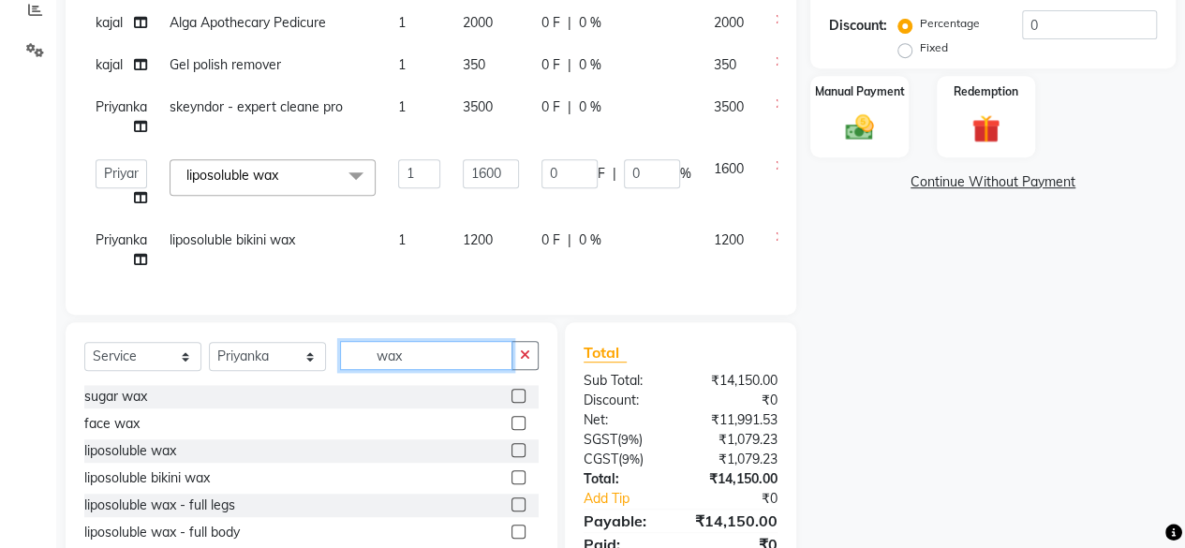
click at [424, 353] on input "wax" at bounding box center [426, 355] width 172 height 29
type input "thre"
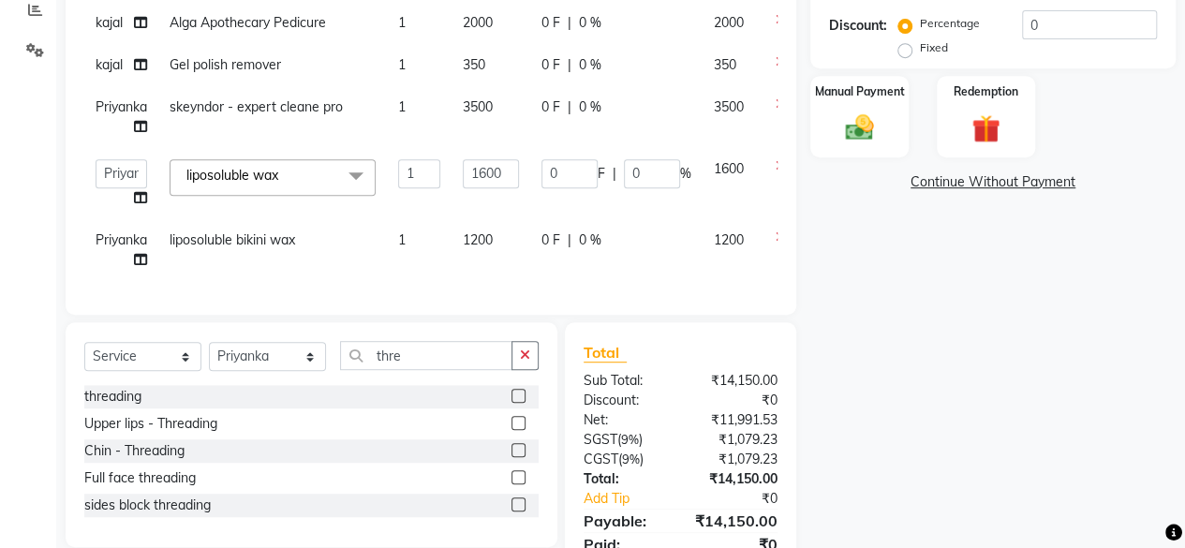
click at [519, 396] on label at bounding box center [518, 396] width 14 height 14
click at [519, 396] on input "checkbox" at bounding box center [517, 397] width 12 height 12
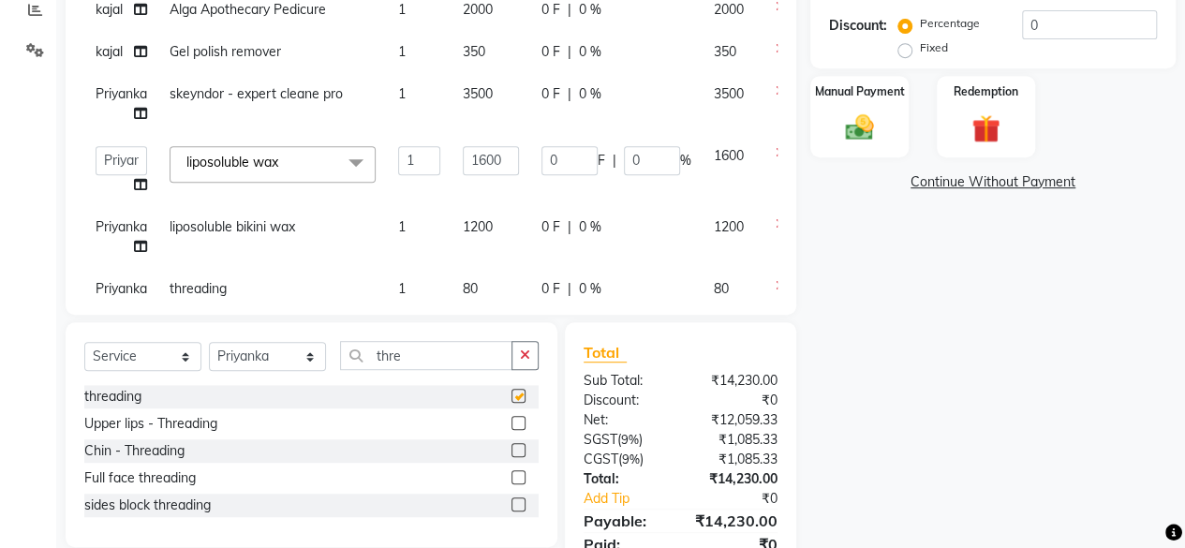
checkbox input "false"
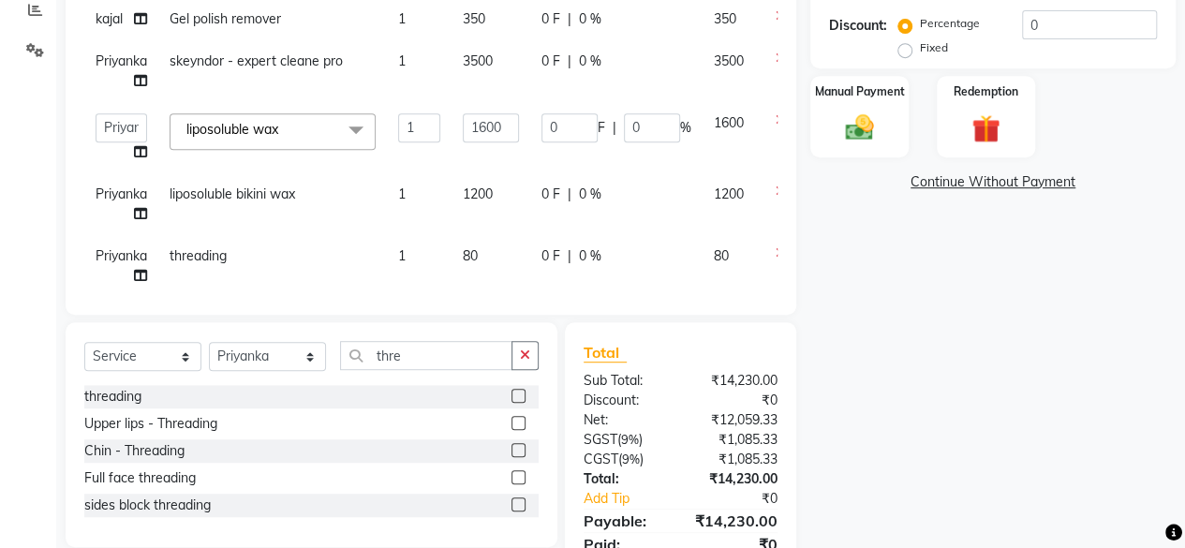
scroll to position [119, 0]
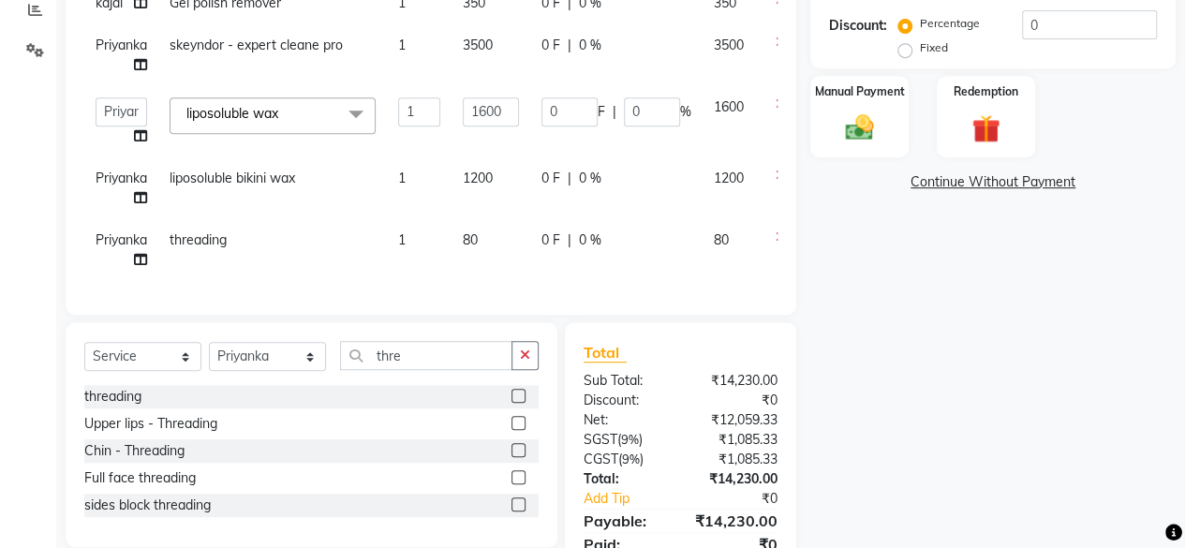
click at [492, 229] on td "80" at bounding box center [490, 250] width 79 height 62
select select "44024"
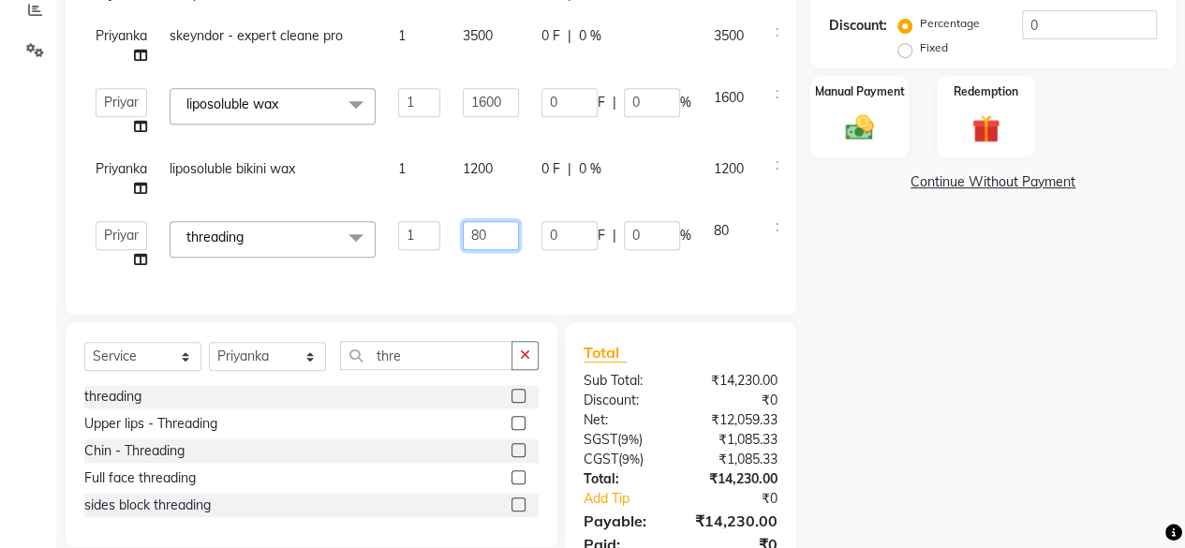
click at [492, 229] on input "80" at bounding box center [491, 235] width 56 height 29
type input "160"
click at [500, 247] on td "160" at bounding box center [490, 245] width 79 height 71
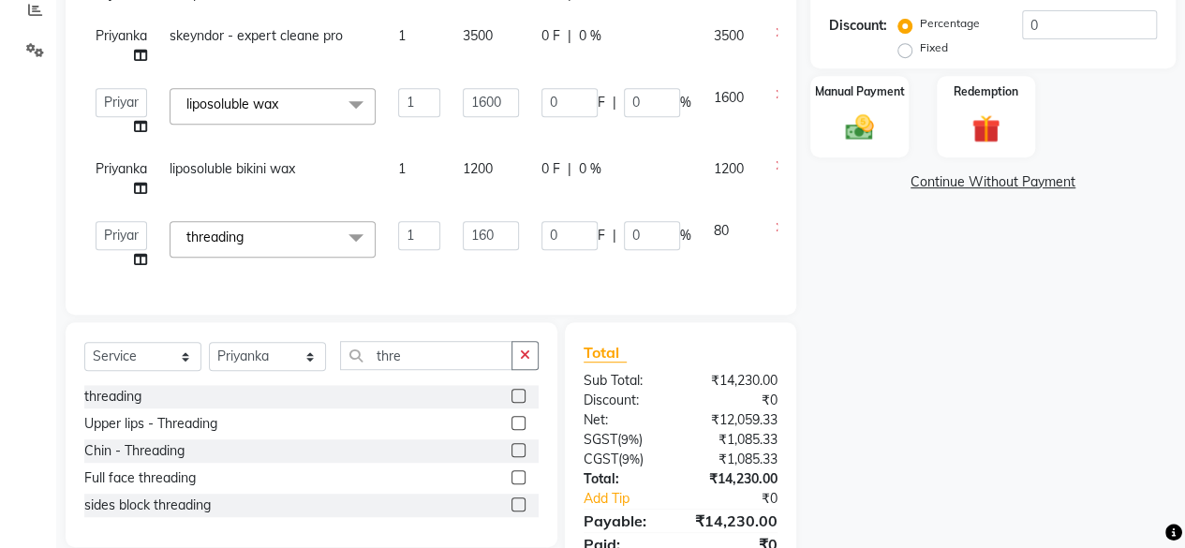
select select "44024"
click at [423, 359] on input "thre" at bounding box center [426, 355] width 172 height 29
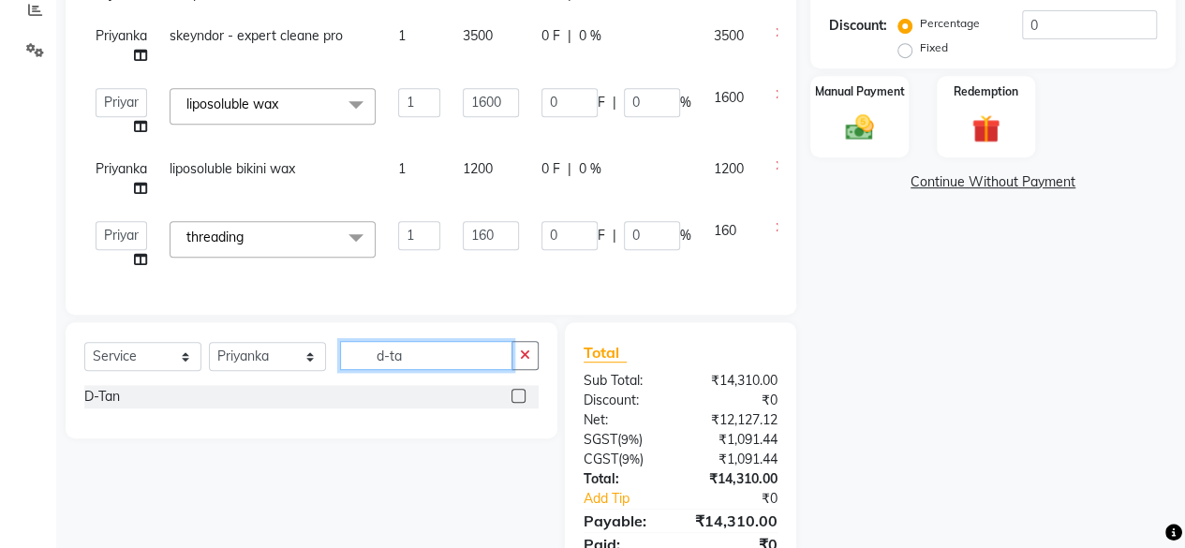
type input "d-ta"
click at [518, 396] on label at bounding box center [518, 396] width 14 height 14
click at [518, 396] on input "checkbox" at bounding box center [517, 397] width 12 height 12
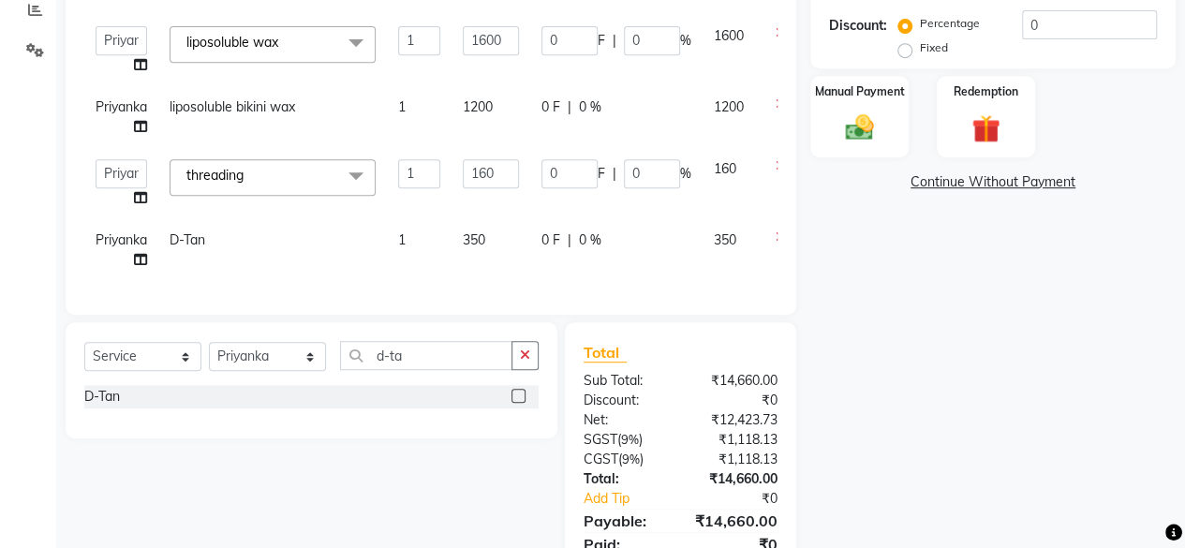
scroll to position [481, 0]
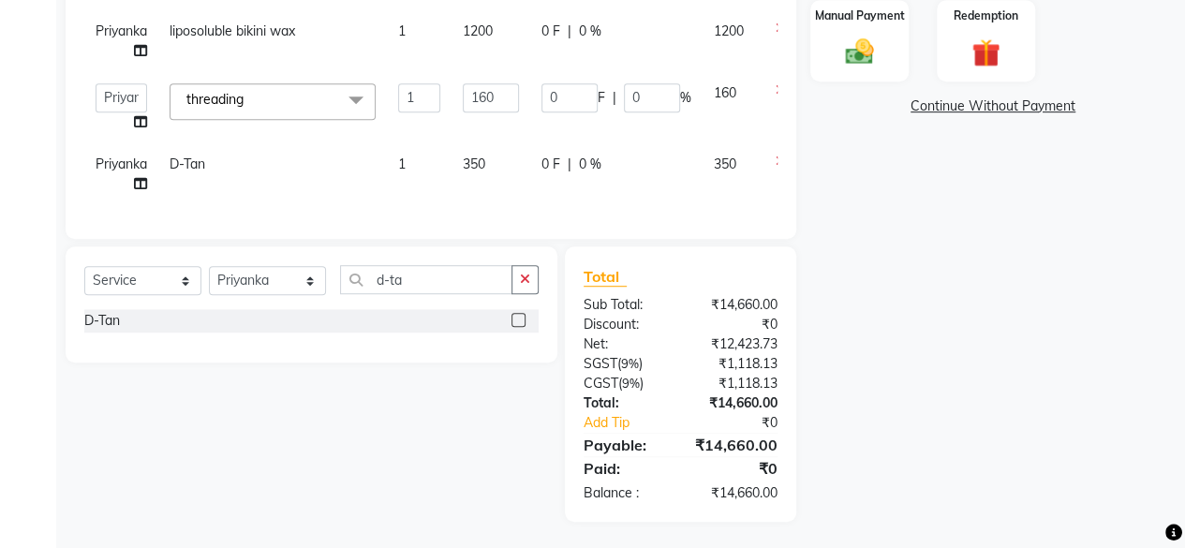
click at [520, 321] on label at bounding box center [518, 320] width 14 height 14
click at [520, 321] on input "checkbox" at bounding box center [517, 321] width 12 height 12
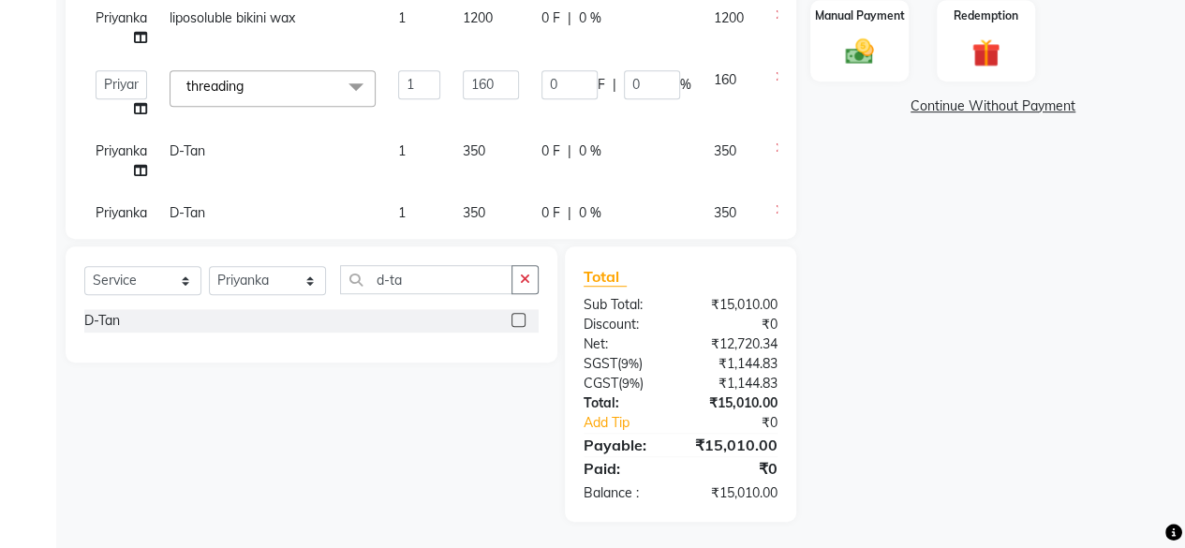
click at [519, 324] on label at bounding box center [518, 320] width 14 height 14
click at [519, 324] on input "checkbox" at bounding box center [517, 321] width 12 height 12
checkbox input "false"
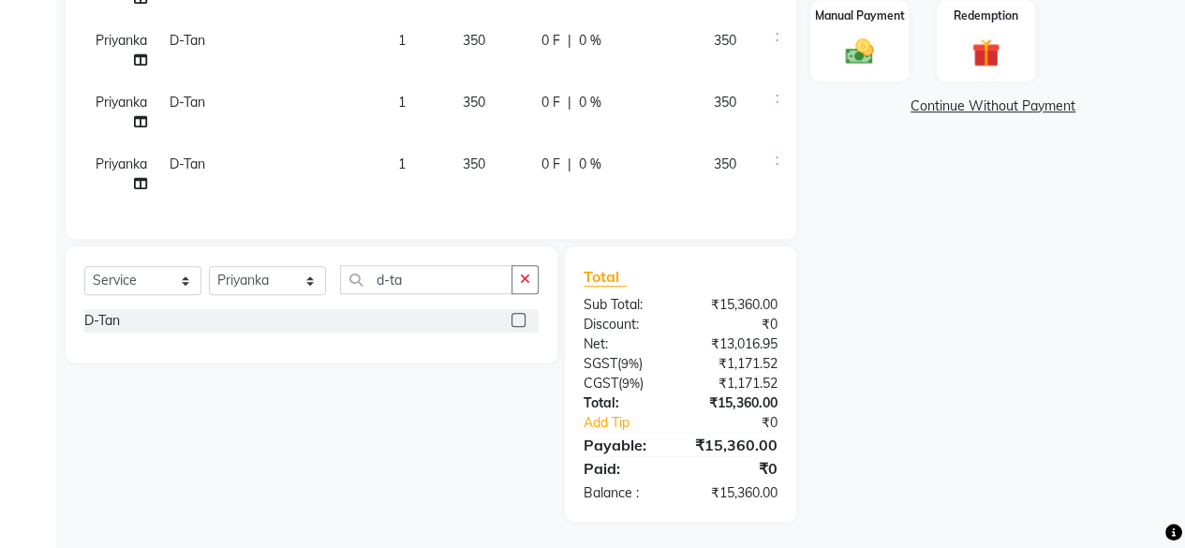
click at [495, 89] on td "350" at bounding box center [490, 112] width 79 height 62
select select "44024"
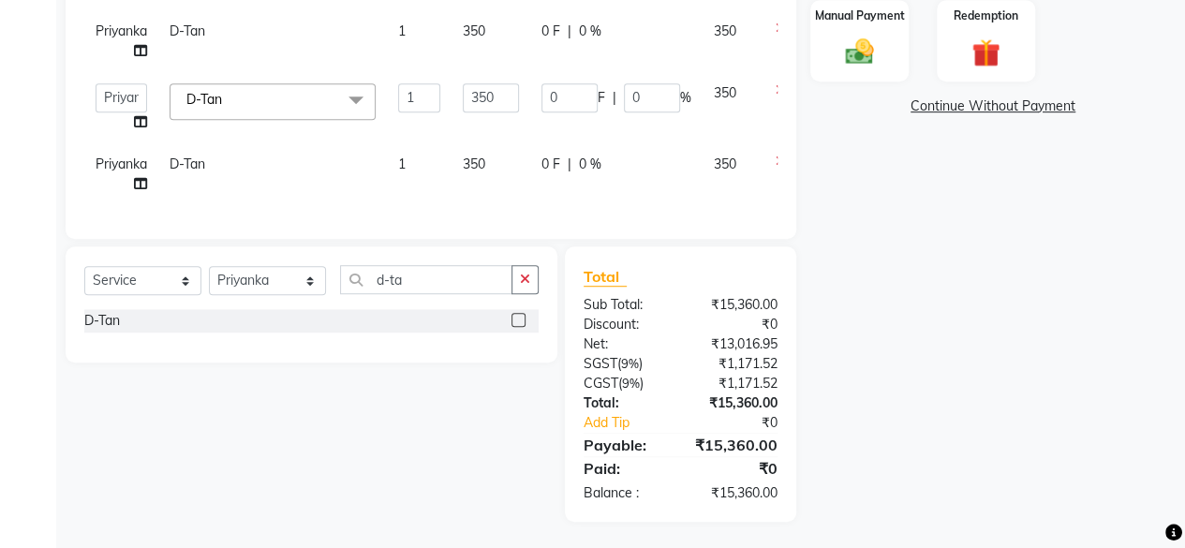
click at [495, 89] on input "350" at bounding box center [491, 97] width 56 height 29
type input "1000"
click at [502, 154] on td "350" at bounding box center [490, 174] width 79 height 62
select select "44024"
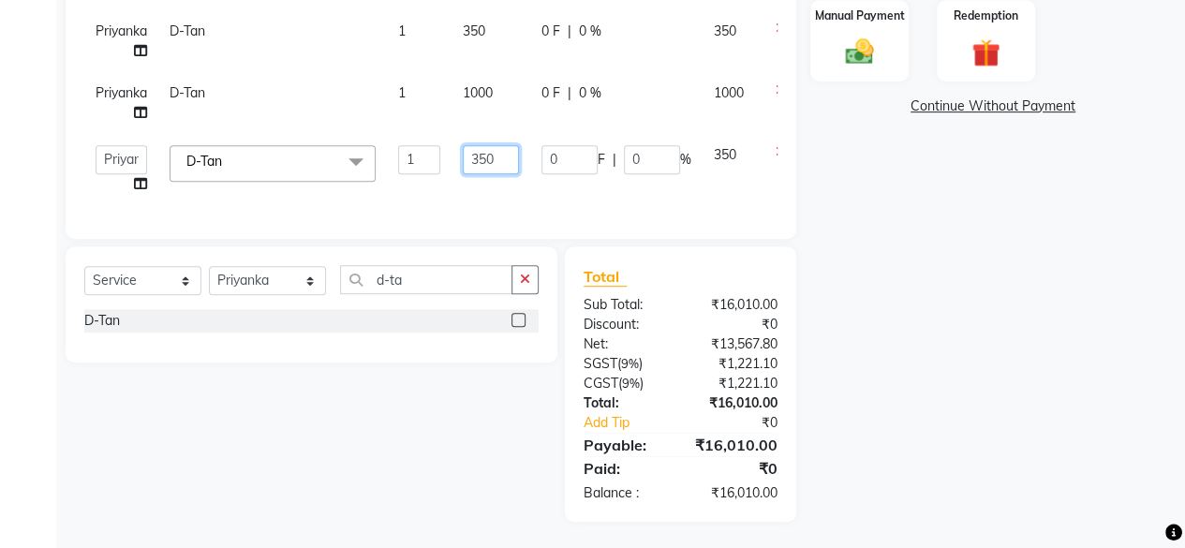
click at [502, 154] on input "350" at bounding box center [491, 159] width 56 height 29
click at [502, 155] on input "350" at bounding box center [491, 159] width 56 height 29
type input "1000"
click at [501, 182] on td "1000" at bounding box center [490, 169] width 79 height 71
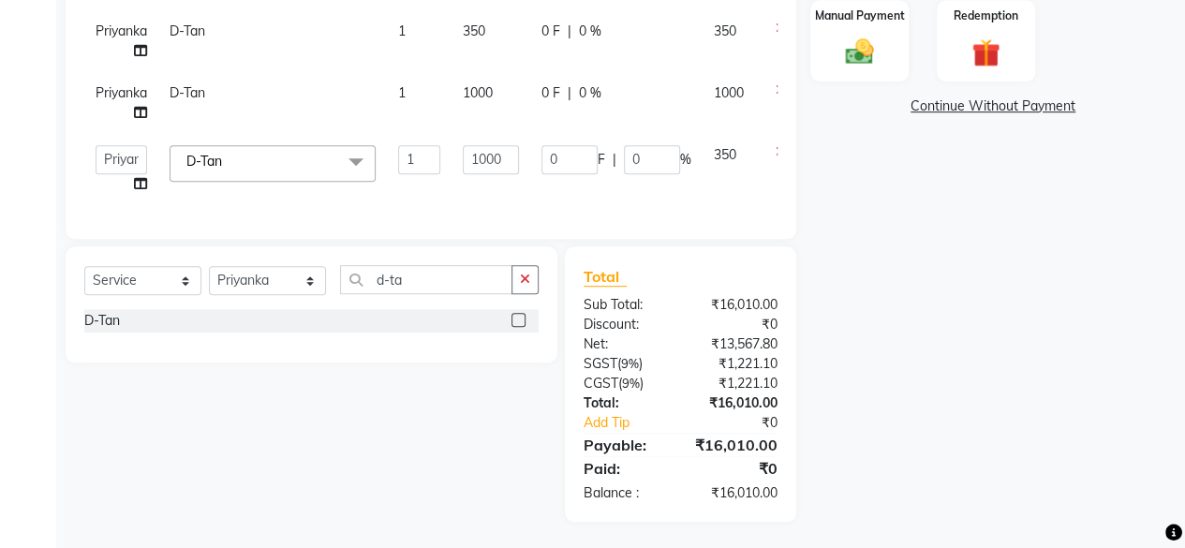
select select "44024"
click at [247, 271] on select "Select Stylist Arvind ASHA bhawna goyal Dimple Harsha Hemlata kajal Latika luck…" at bounding box center [267, 280] width 117 height 29
select select "44022"
click at [209, 266] on select "Select Stylist Arvind ASHA bhawna goyal Dimple Harsha Hemlata kajal Latika luck…" at bounding box center [267, 280] width 117 height 29
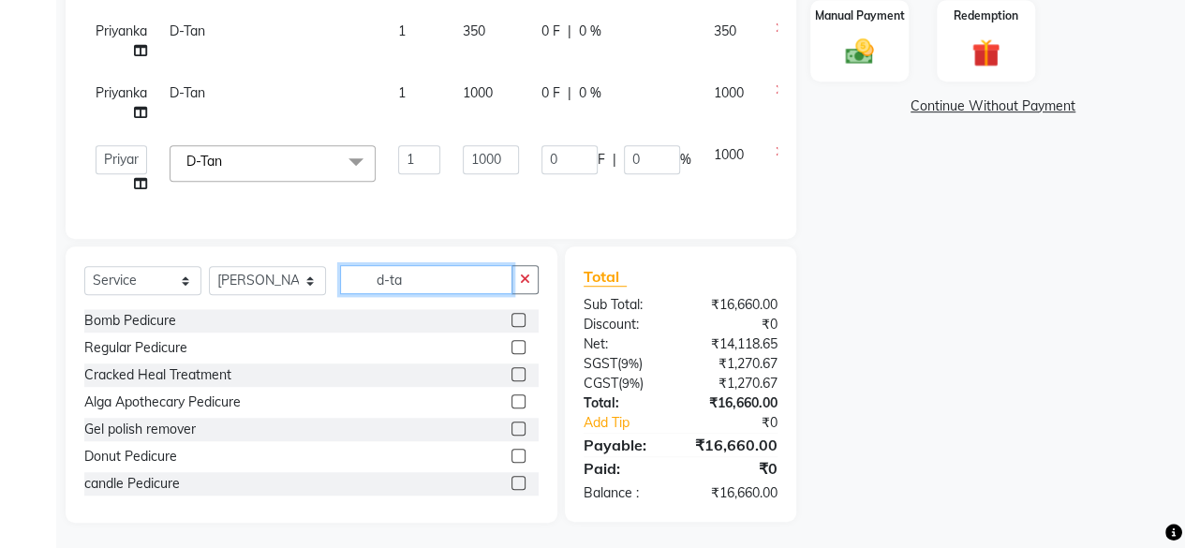
click at [440, 289] on input "d-ta" at bounding box center [426, 279] width 172 height 29
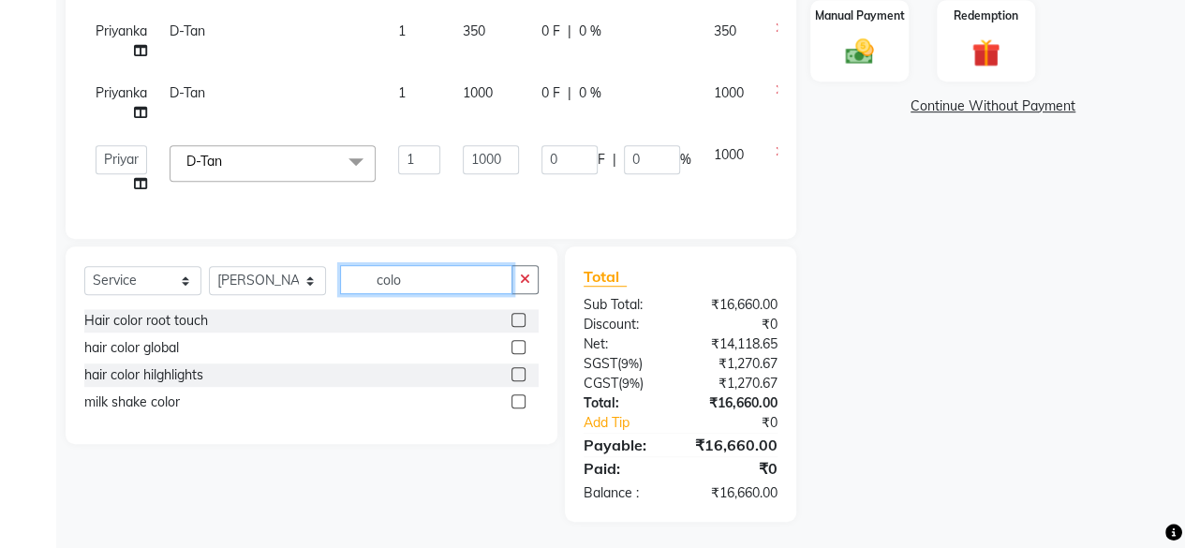
type input "colo"
click at [513, 318] on label at bounding box center [518, 320] width 14 height 14
click at [513, 318] on input "checkbox" at bounding box center [517, 321] width 12 height 12
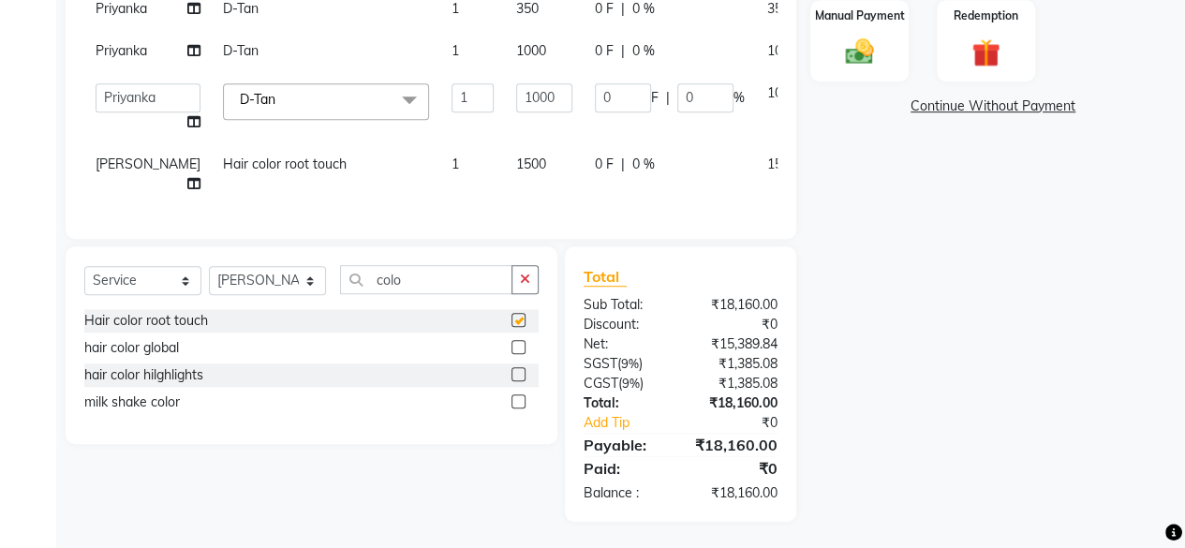
checkbox input "false"
click at [420, 276] on input "colo" at bounding box center [426, 279] width 172 height 29
type input "milk"
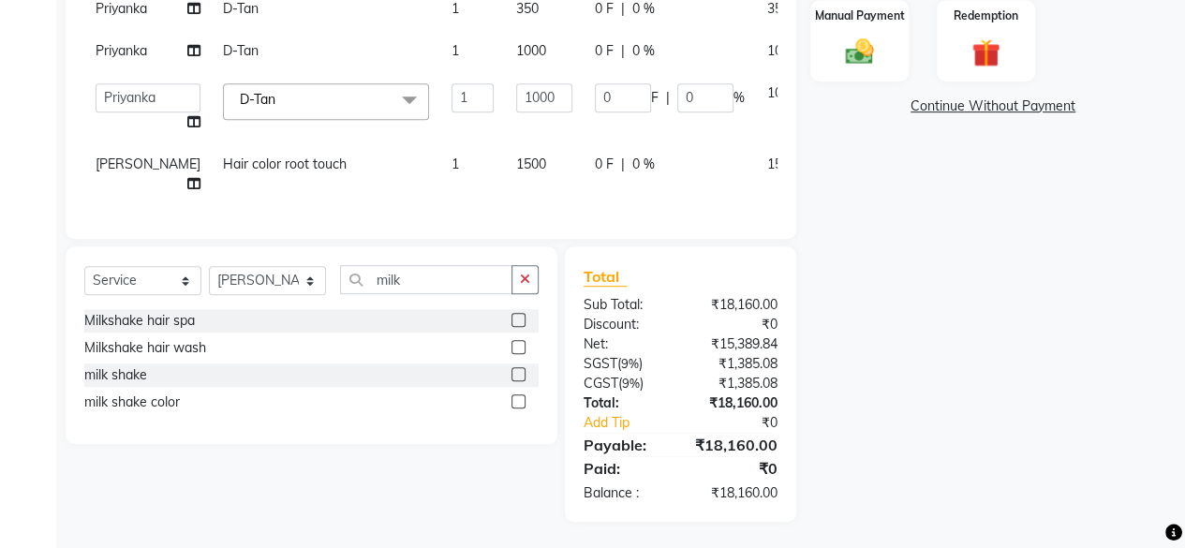
click at [513, 370] on label at bounding box center [518, 374] width 14 height 14
click at [513, 370] on input "checkbox" at bounding box center [517, 375] width 12 height 12
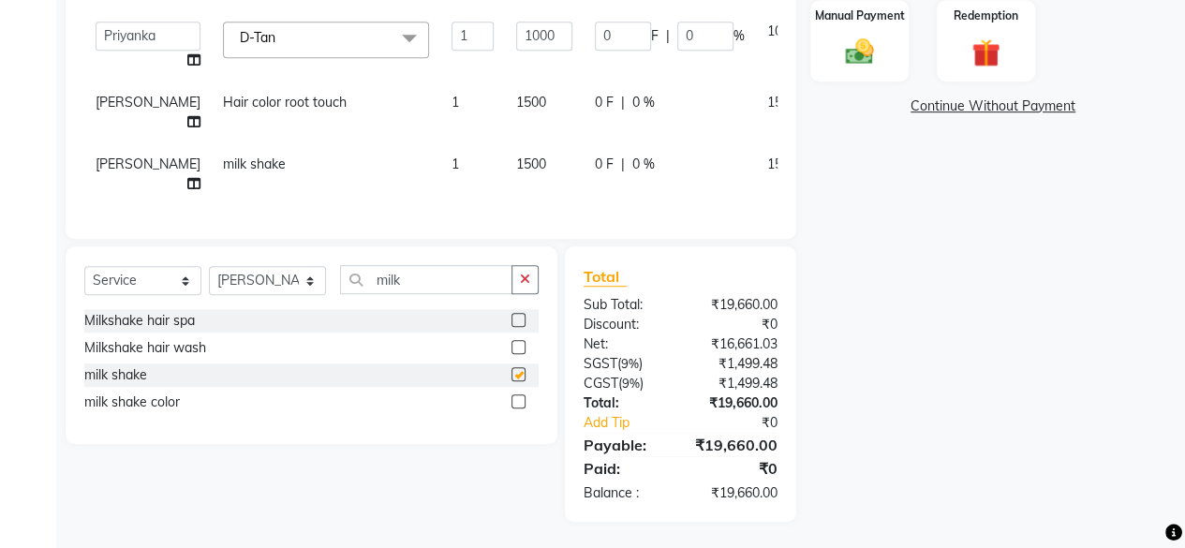
scroll to position [407, 0]
checkbox input "false"
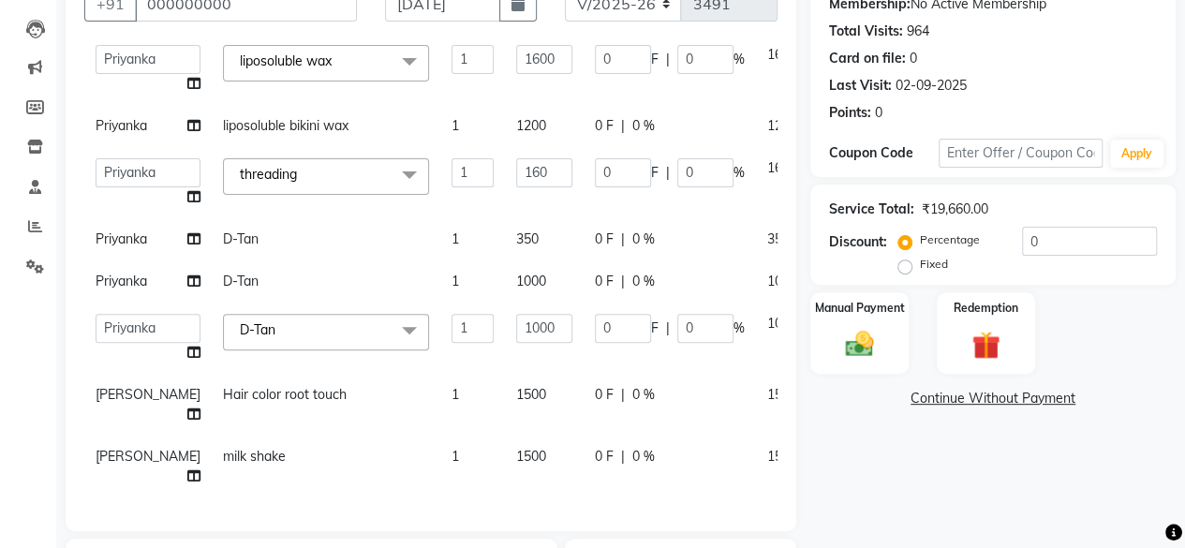
scroll to position [293, 0]
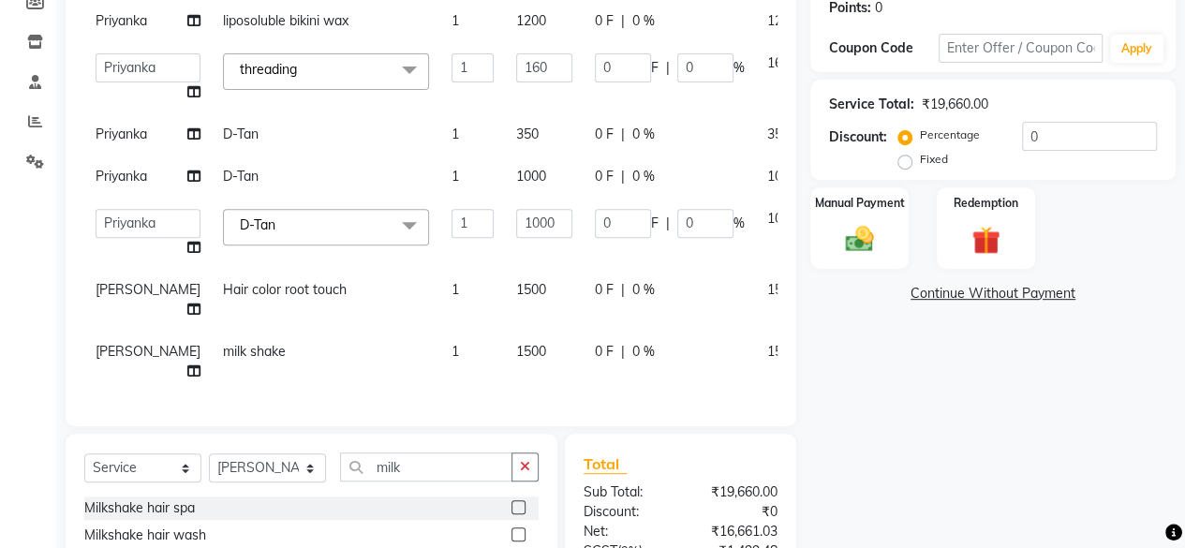
click at [516, 298] on span "1500" at bounding box center [531, 289] width 30 height 17
select select "44022"
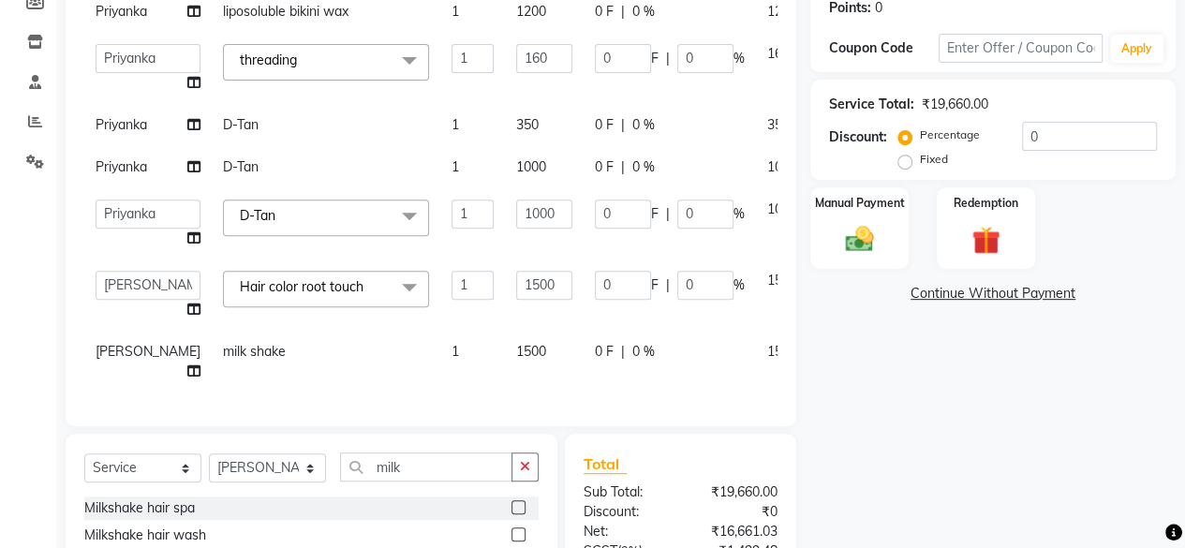
click at [516, 300] on input "1500" at bounding box center [544, 285] width 56 height 29
click at [516, 300] on input "1200500" at bounding box center [544, 285] width 56 height 29
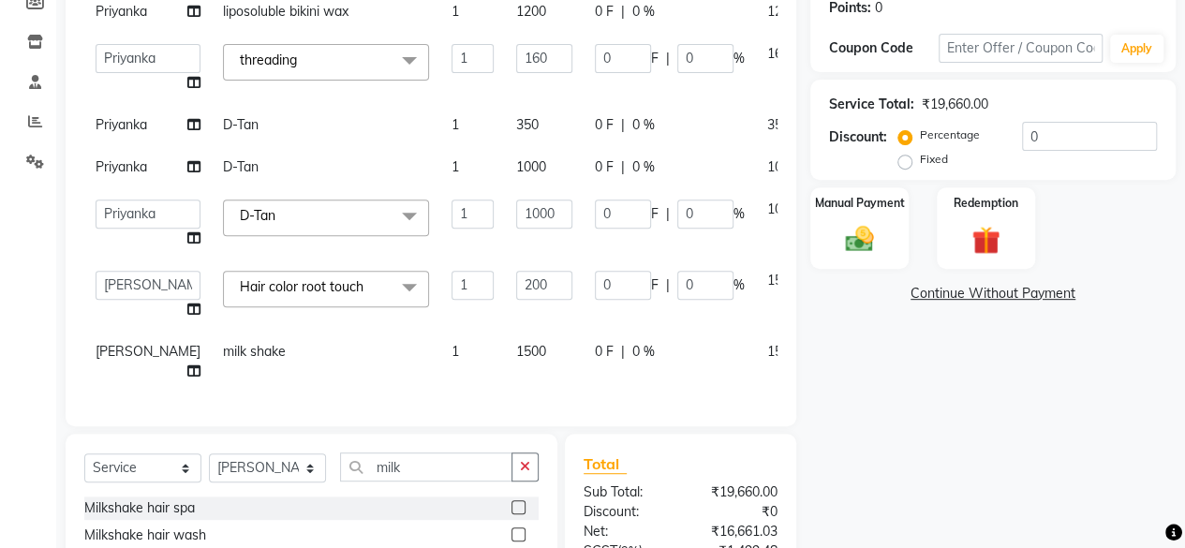
type input "2000"
click at [501, 351] on tbody "Arvind ASHA bhawna goyal Dimple Harsha Hemlata kajal Latika lucky Manager Manis…" at bounding box center [478, 31] width 788 height 721
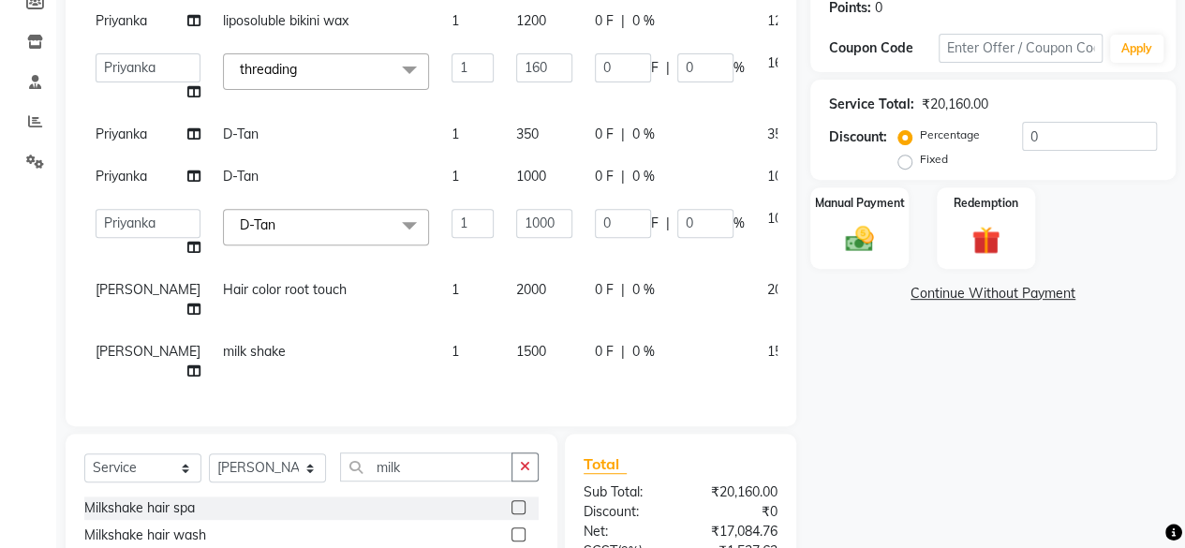
scroll to position [481, 0]
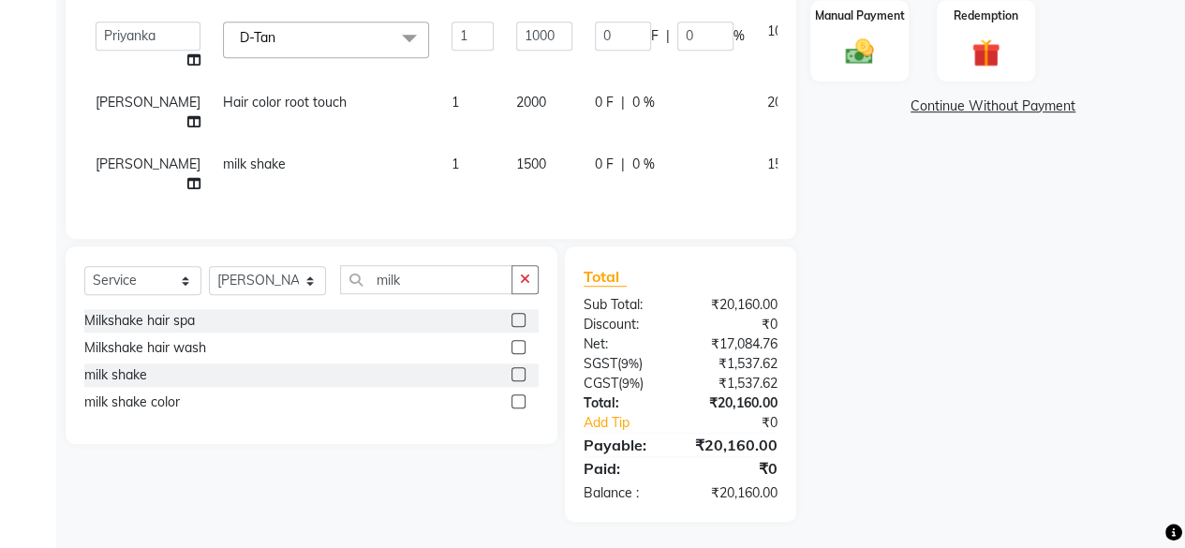
click at [837, 121] on div "Name: Dummy Membership: No Active Membership Total Visits: 964 Card on file: 0 …" at bounding box center [999, 91] width 379 height 862
click at [869, 61] on img at bounding box center [860, 52] width 48 height 34
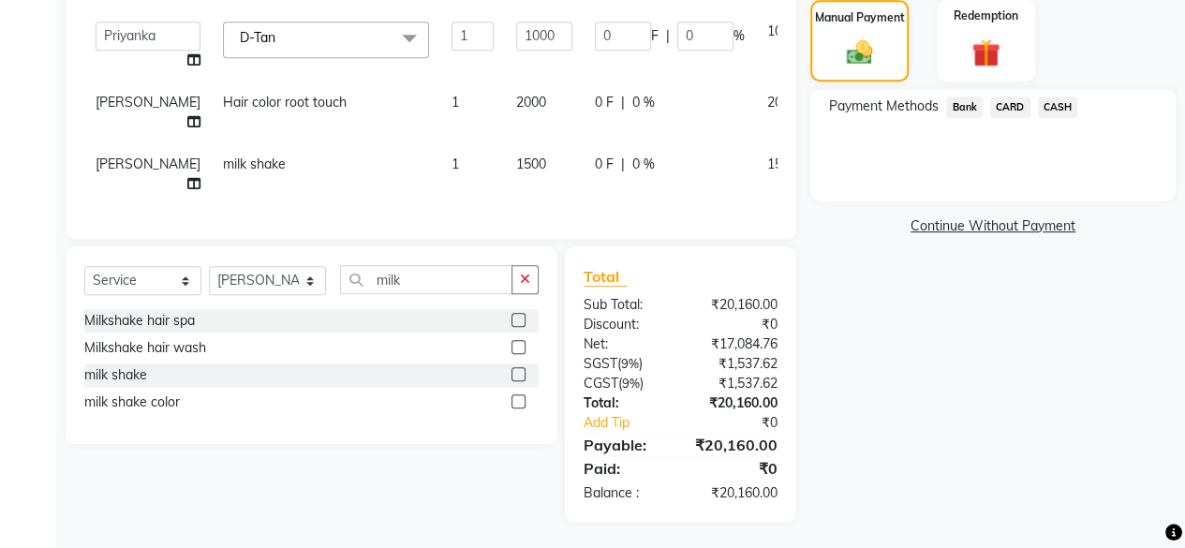
click at [956, 109] on span "Bank" at bounding box center [964, 107] width 37 height 22
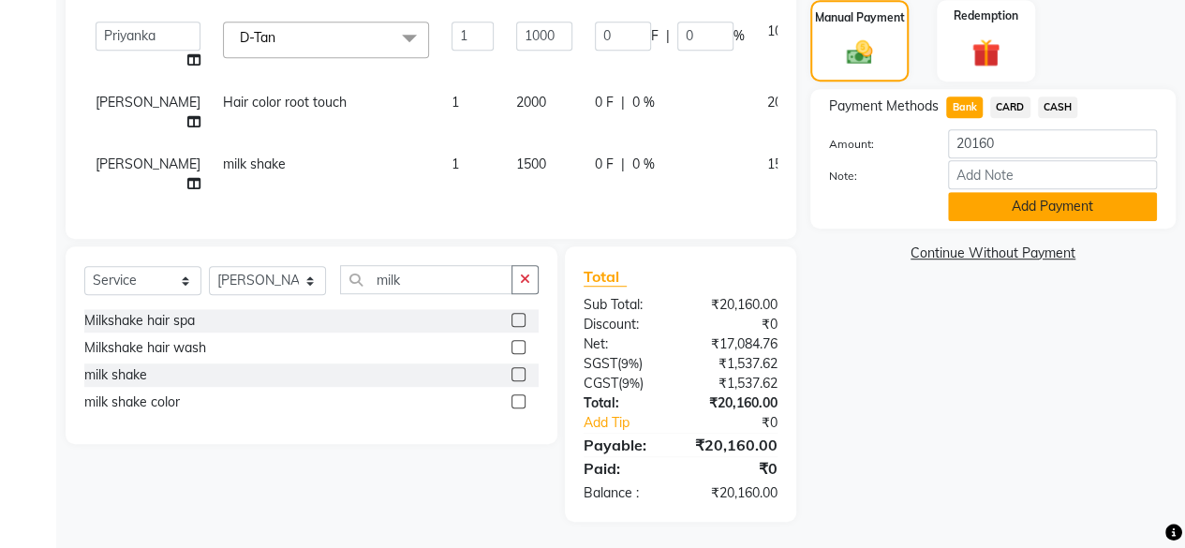
click at [995, 205] on button "Add Payment" at bounding box center [1052, 206] width 209 height 29
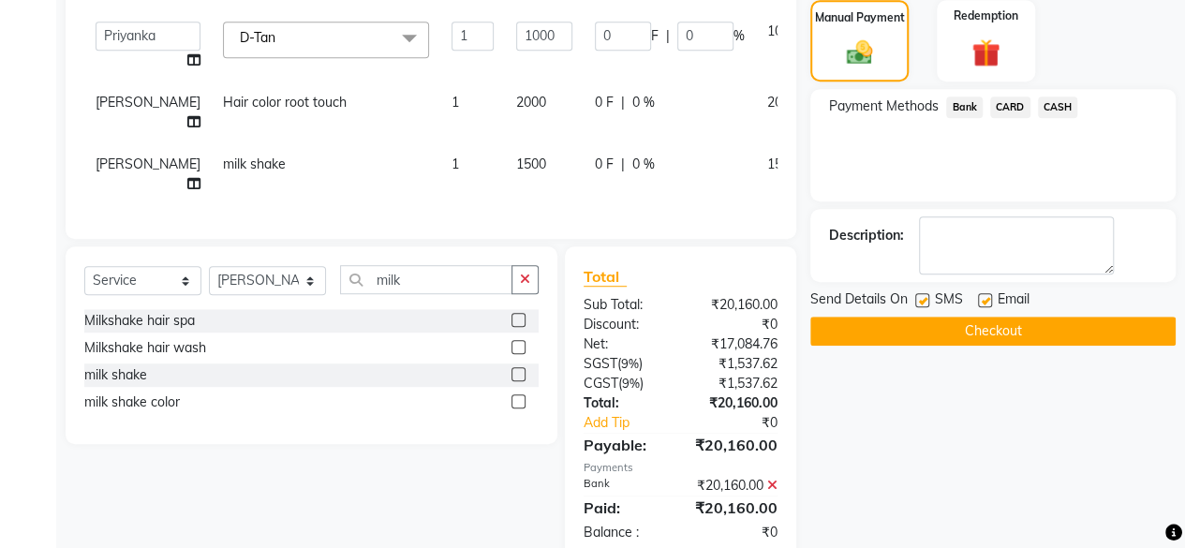
scroll to position [540, 0]
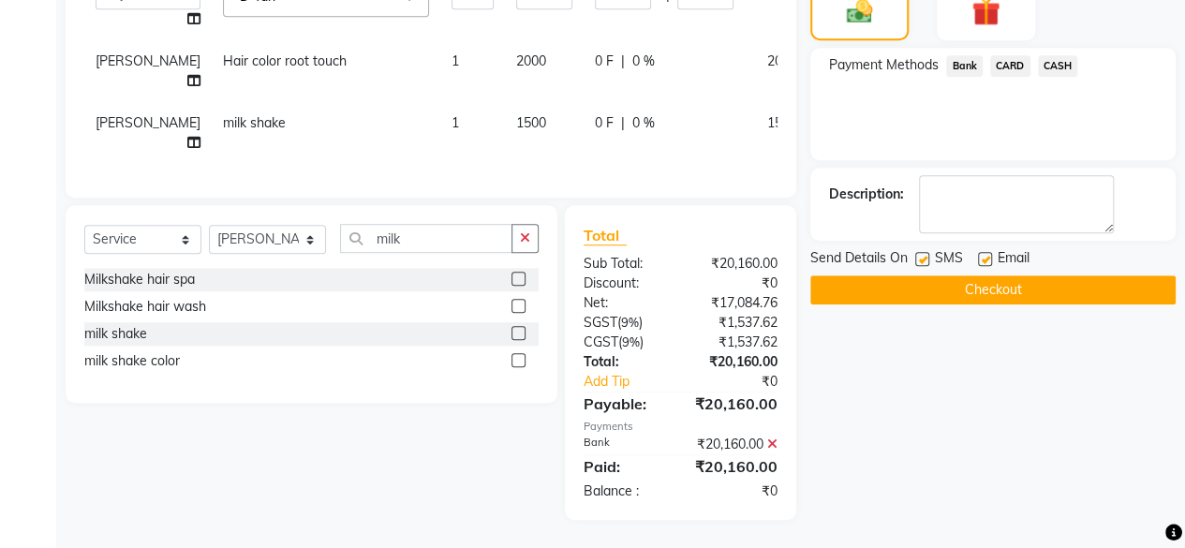
click at [1015, 283] on button "Checkout" at bounding box center [992, 289] width 365 height 29
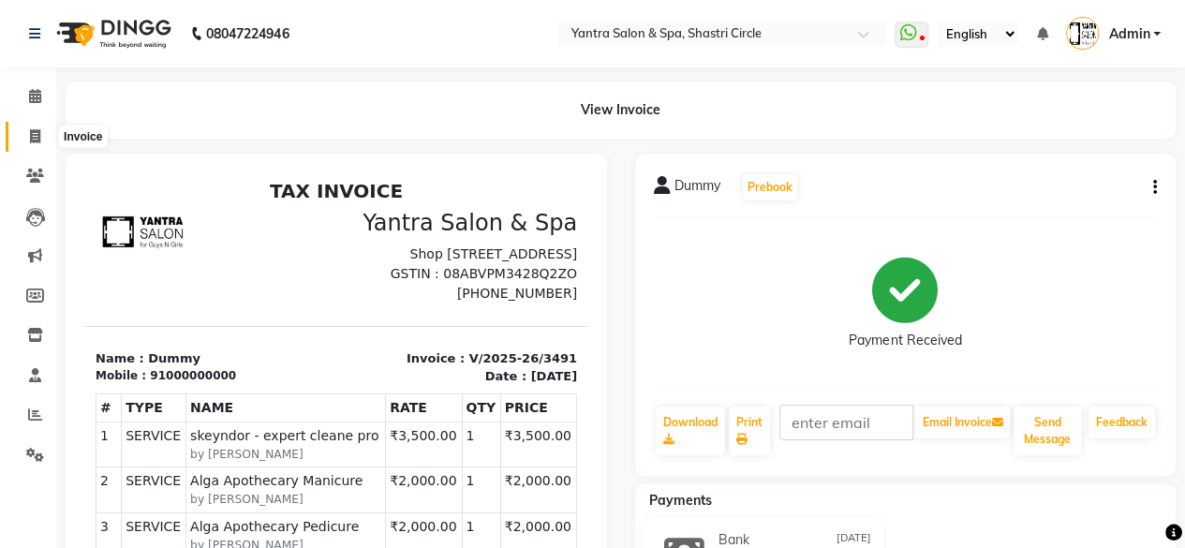
click at [34, 138] on icon at bounding box center [35, 136] width 10 height 14
select select "service"
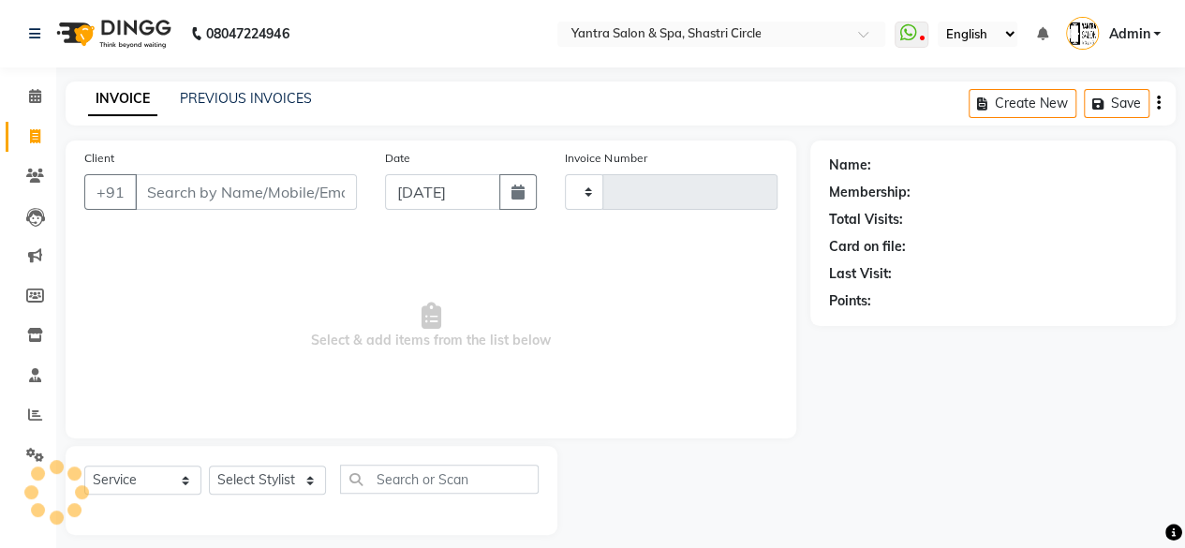
scroll to position [14, 0]
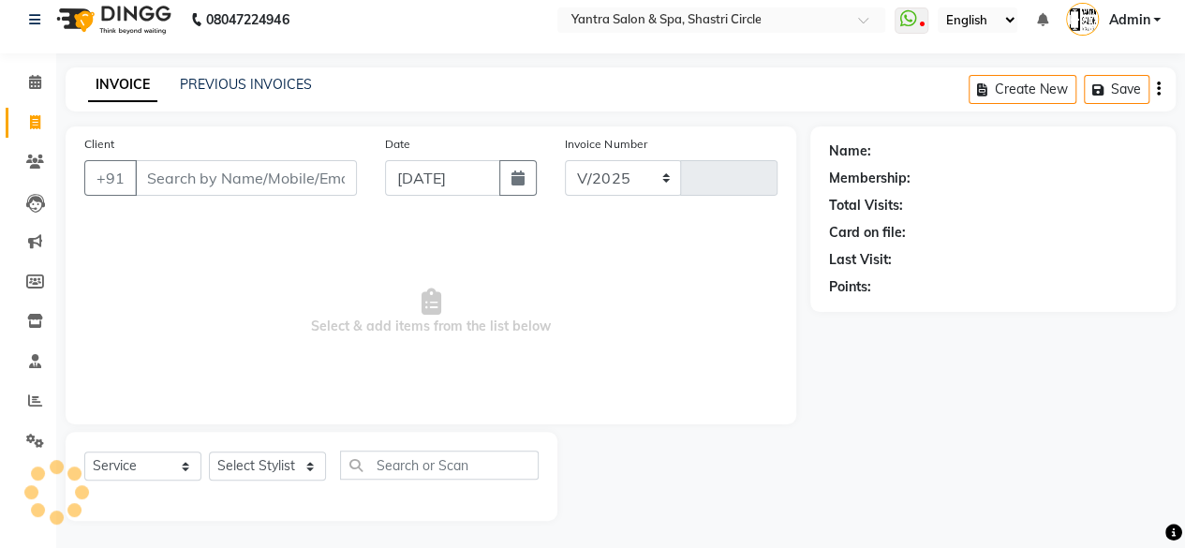
select select "154"
type input "3492"
click at [240, 186] on input "Client" at bounding box center [246, 178] width 222 height 36
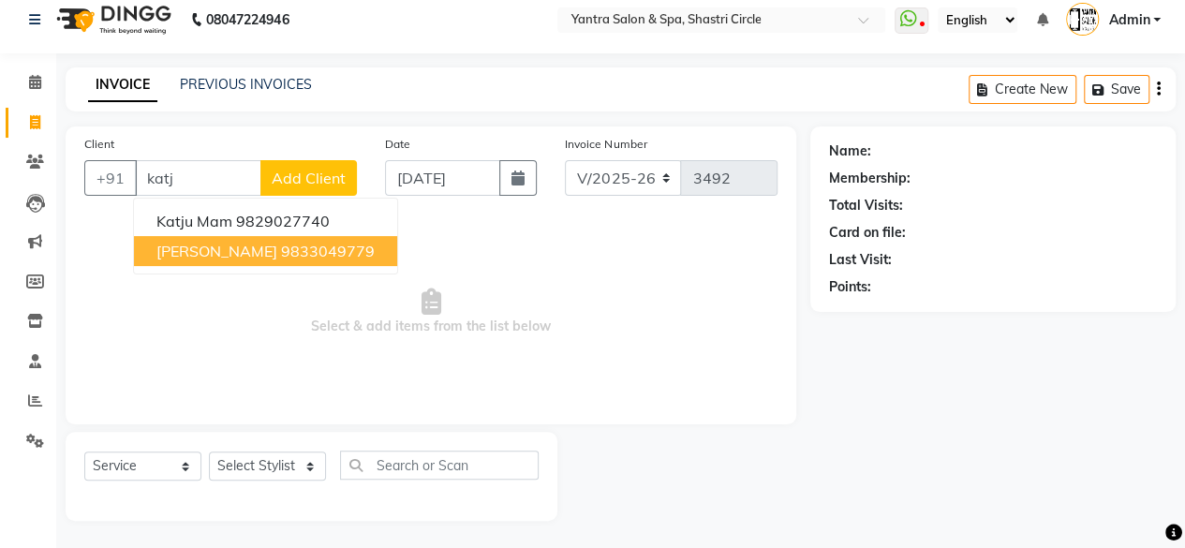
click at [216, 239] on button "Aradhna Katju 9833049779" at bounding box center [265, 251] width 263 height 30
type input "9833049779"
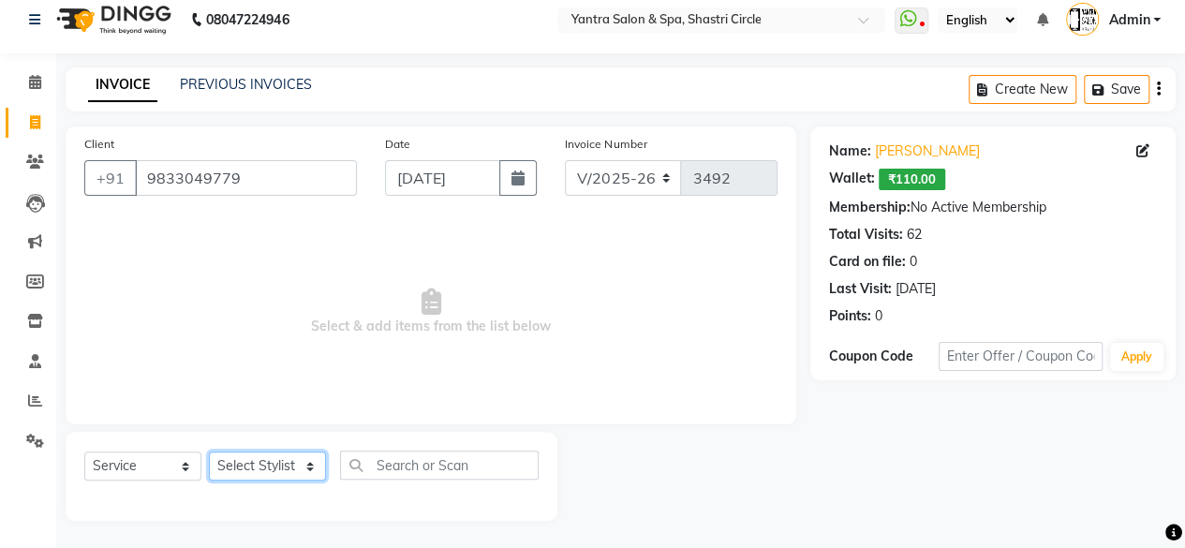
click at [309, 472] on select "Select Stylist Arvind ASHA bhawna goyal Dimple Harsha Hemlata kajal Latika luck…" at bounding box center [267, 465] width 117 height 29
select select "44022"
click at [209, 451] on select "Select Stylist Arvind ASHA bhawna goyal Dimple Harsha Hemlata kajal Latika luck…" at bounding box center [267, 465] width 117 height 29
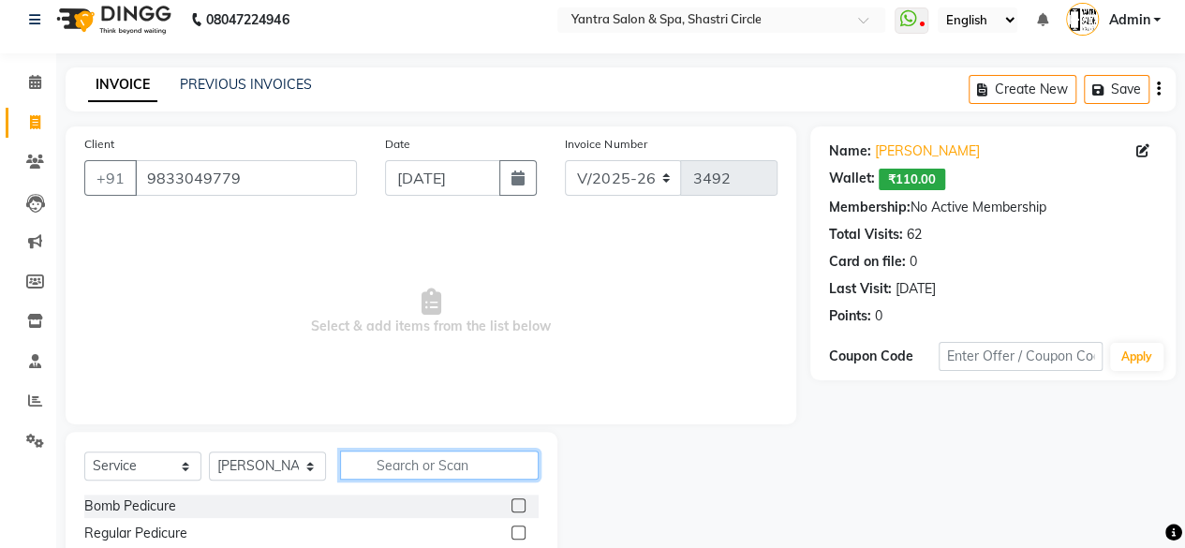
click at [376, 452] on input "text" at bounding box center [439, 465] width 199 height 29
type input "thre"
click at [517, 503] on label at bounding box center [518, 505] width 14 height 14
click at [517, 503] on input "checkbox" at bounding box center [517, 506] width 12 height 12
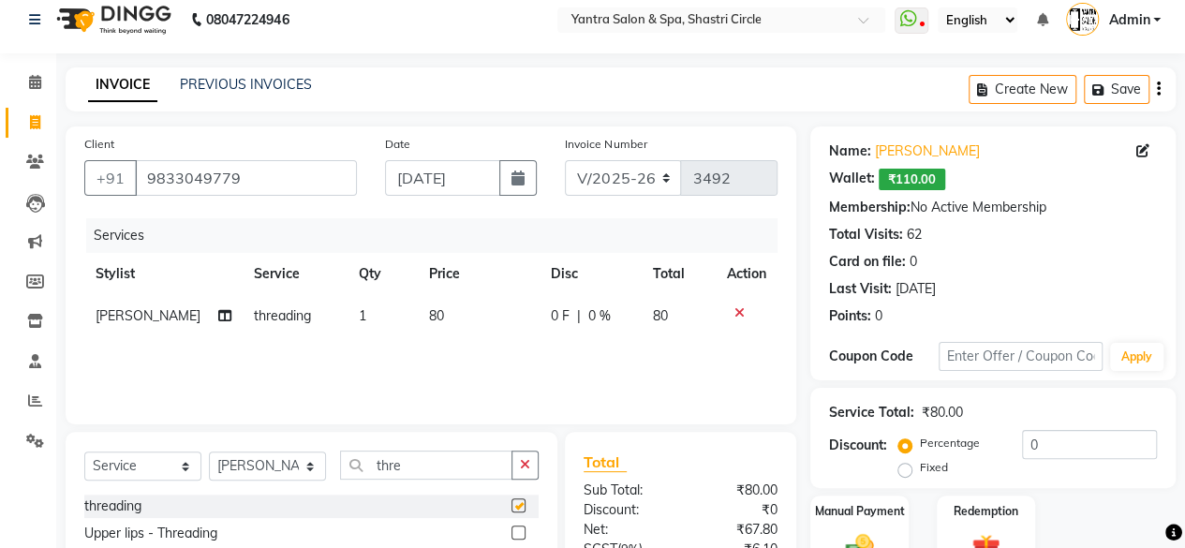
checkbox input "false"
click at [487, 329] on td "80" at bounding box center [479, 316] width 122 height 42
select select "44022"
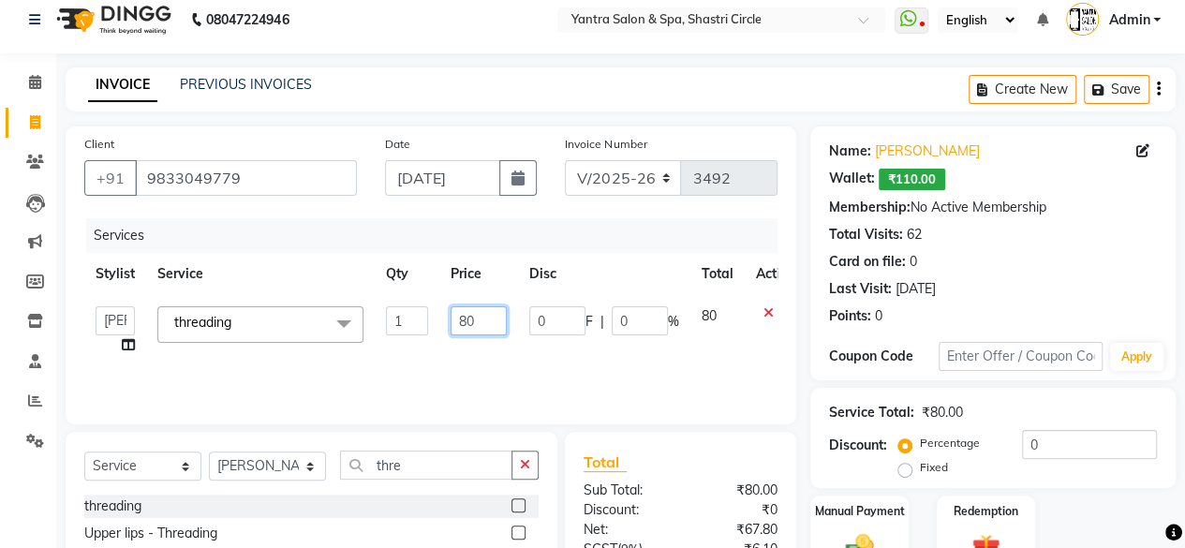
click at [487, 329] on input "80" at bounding box center [479, 320] width 56 height 29
type input "200"
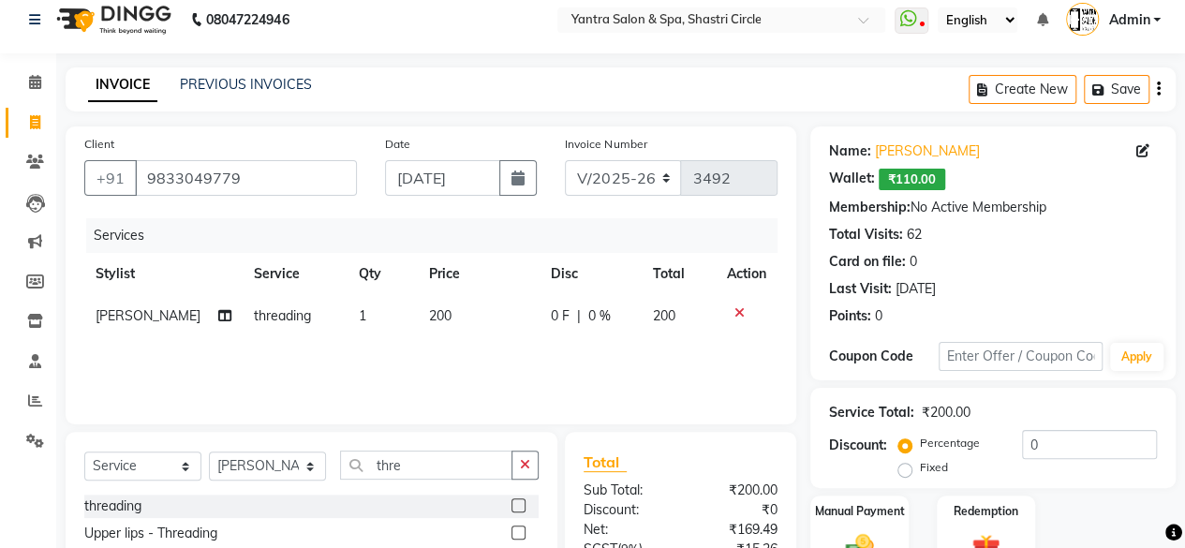
click at [492, 351] on div "Services Stylist Service Qty Price Disc Total Action Latika threading 1 200 0 F…" at bounding box center [430, 311] width 693 height 187
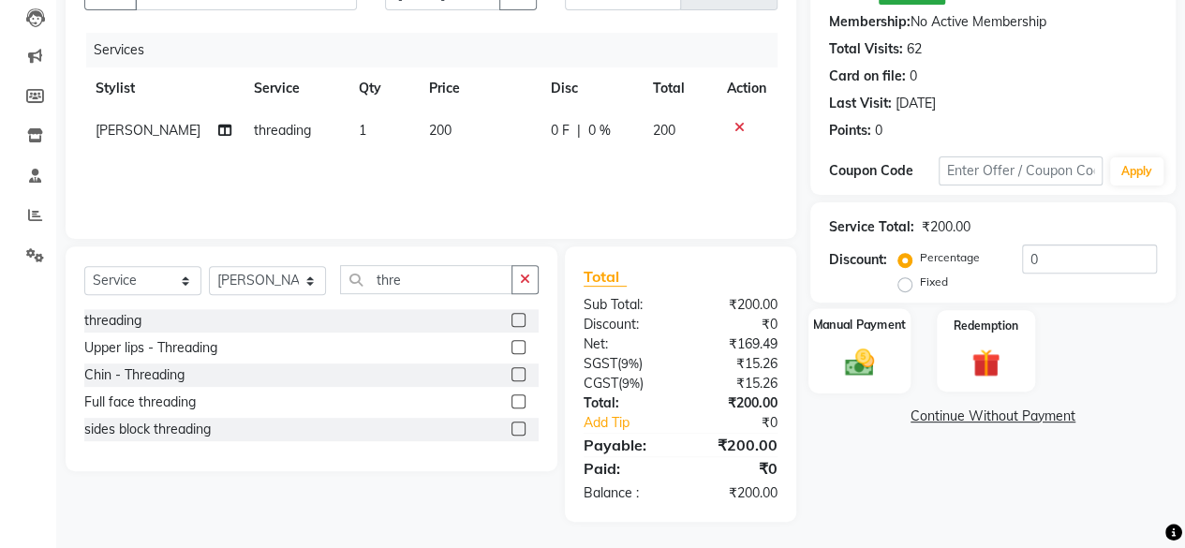
click at [882, 371] on div "Manual Payment" at bounding box center [859, 350] width 102 height 85
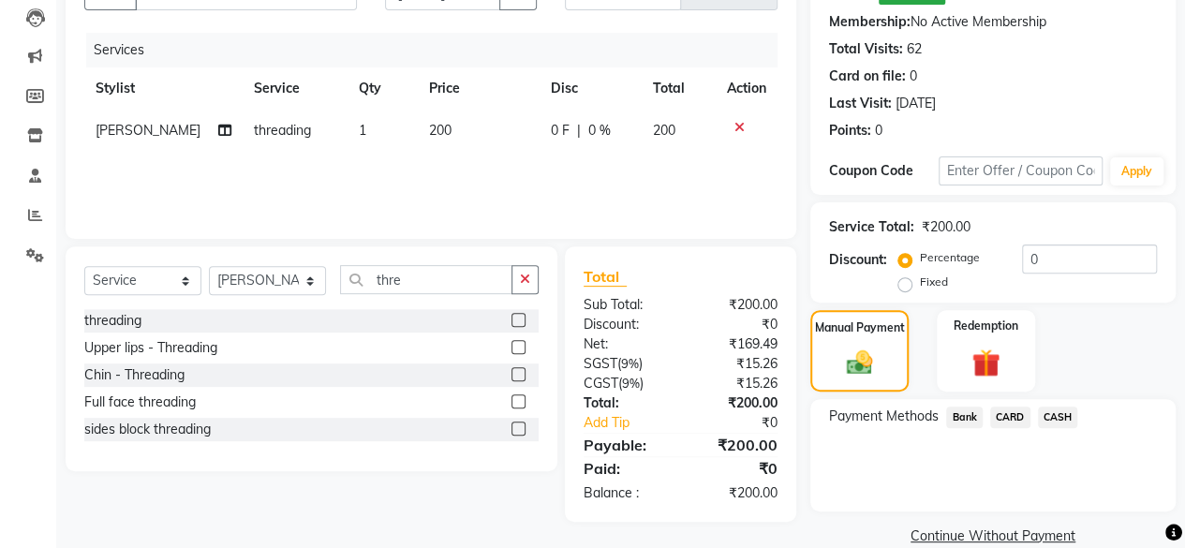
drag, startPoint x: 1054, startPoint y: 417, endPoint x: 1054, endPoint y: 432, distance: 15.0
click at [1054, 421] on span "CASH" at bounding box center [1058, 418] width 40 height 22
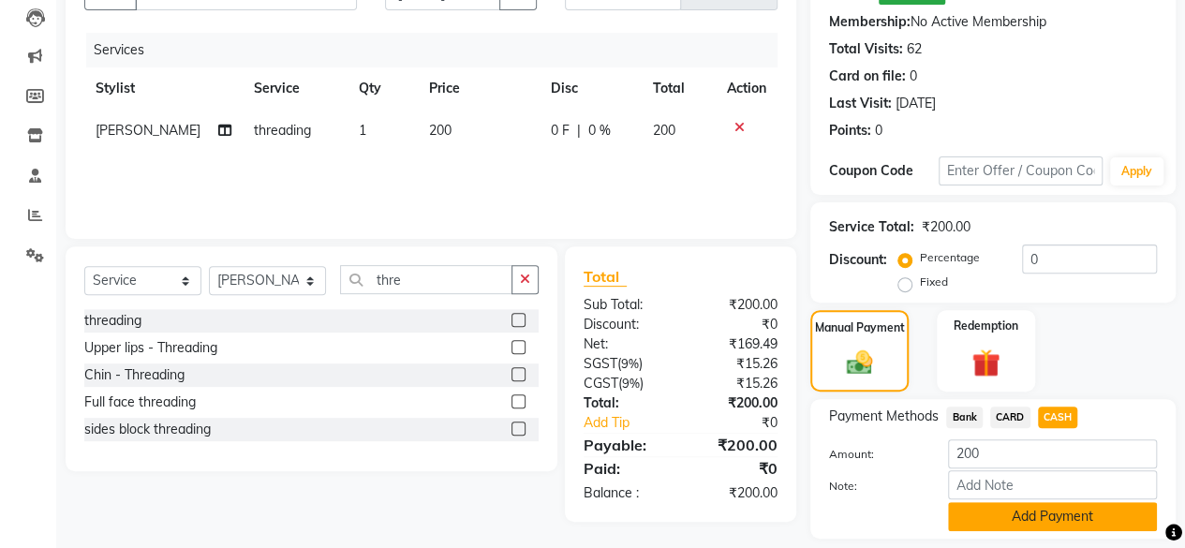
click at [1035, 509] on button "Add Payment" at bounding box center [1052, 516] width 209 height 29
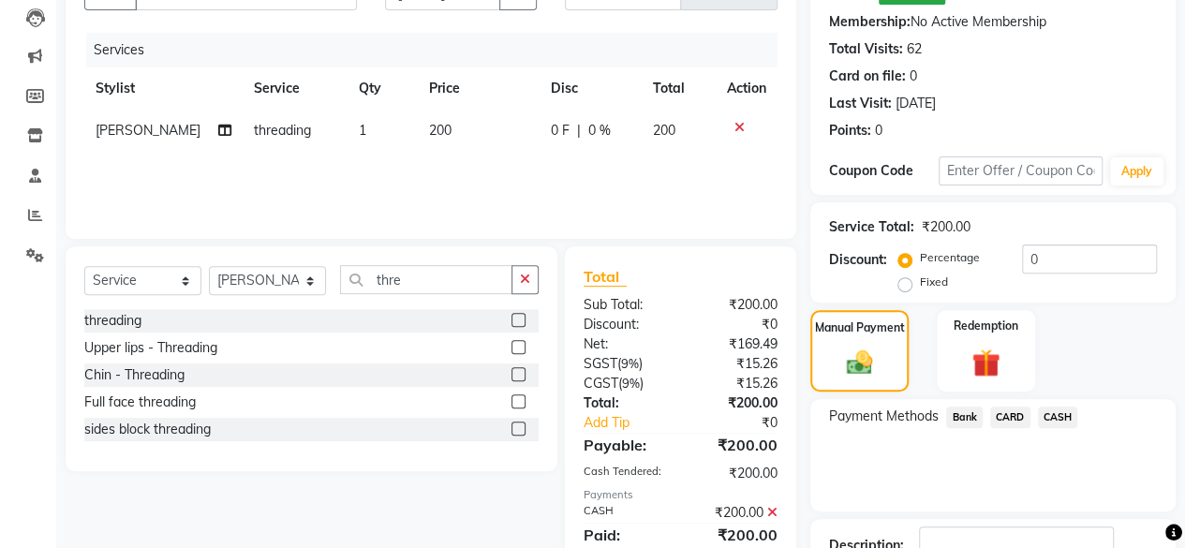
scroll to position [333, 0]
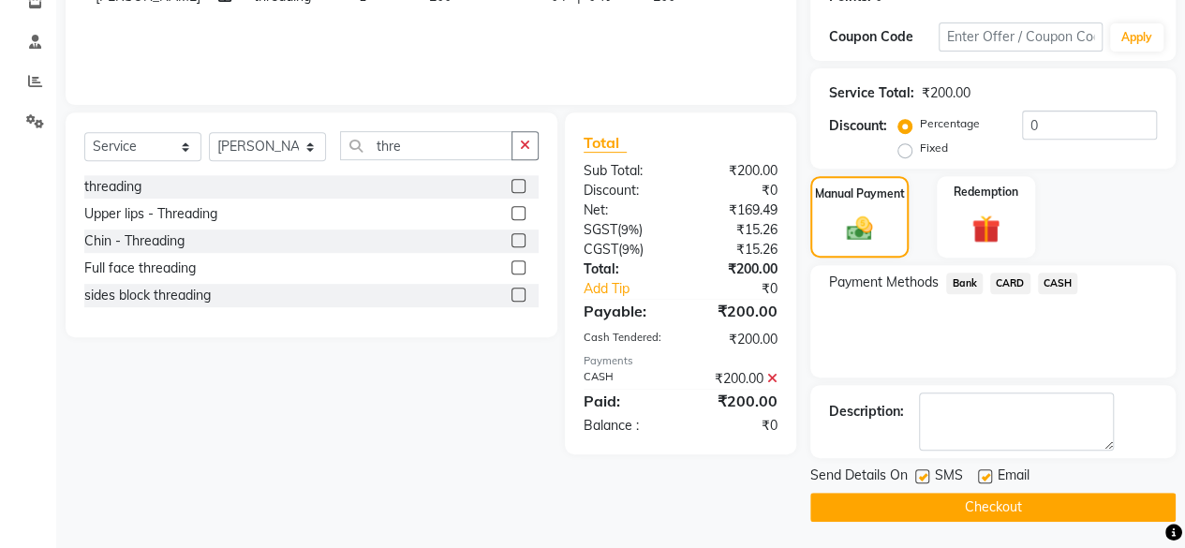
click at [1049, 510] on button "Checkout" at bounding box center [992, 507] width 365 height 29
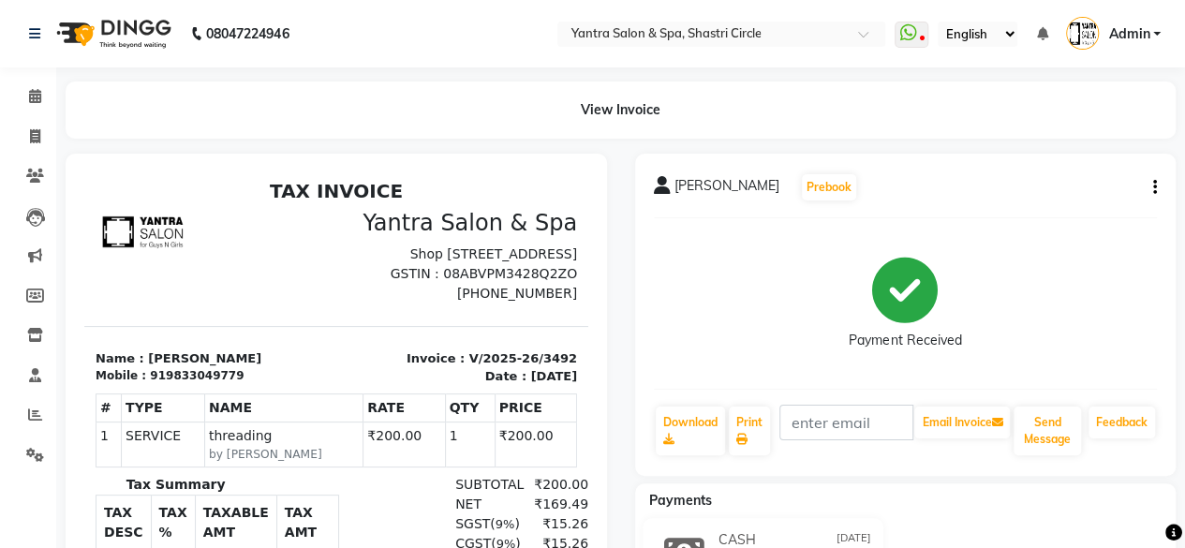
click at [24, 153] on li "Invoice" at bounding box center [28, 137] width 56 height 40
click at [70, 131] on div "View Invoice" at bounding box center [621, 109] width 1110 height 57
click at [60, 134] on div "View Invoice" at bounding box center [621, 109] width 1138 height 57
click at [26, 140] on span at bounding box center [35, 137] width 33 height 22
select select "service"
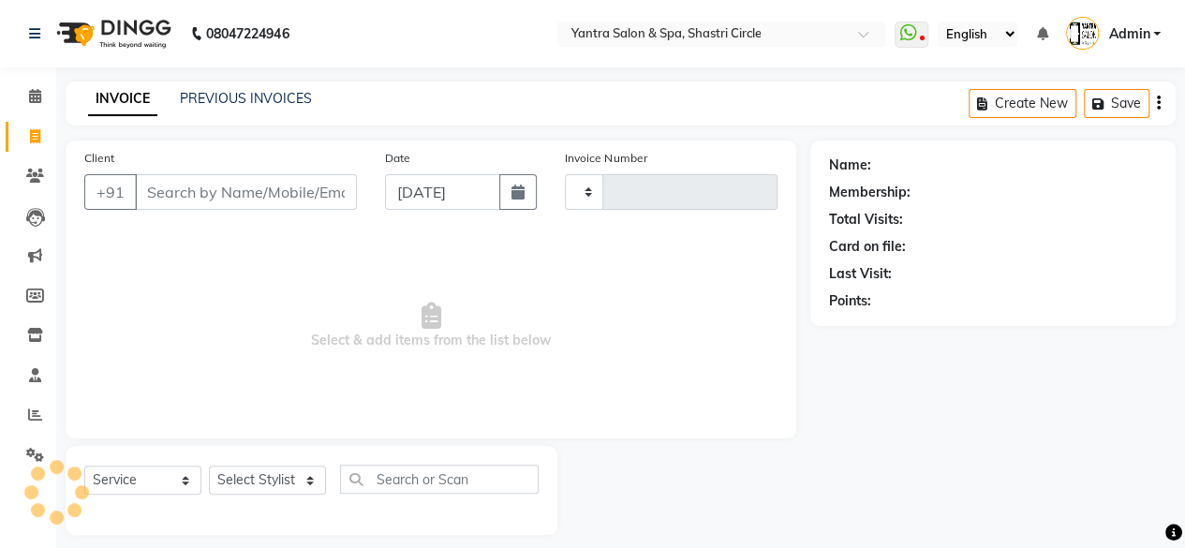
scroll to position [14, 0]
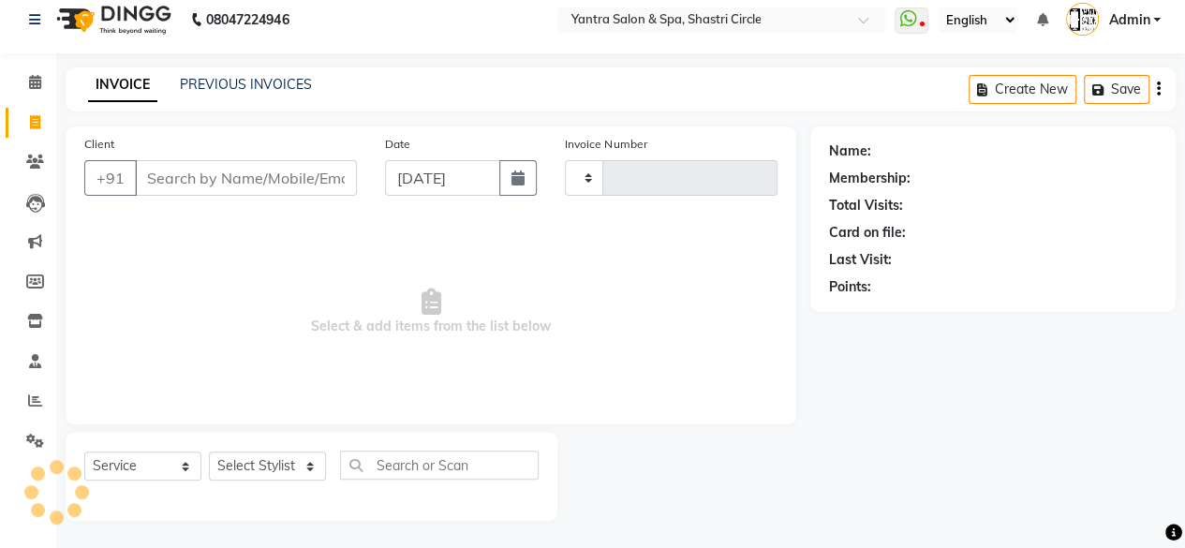
click at [202, 165] on input "Client" at bounding box center [246, 178] width 222 height 36
type input "3493"
select select "154"
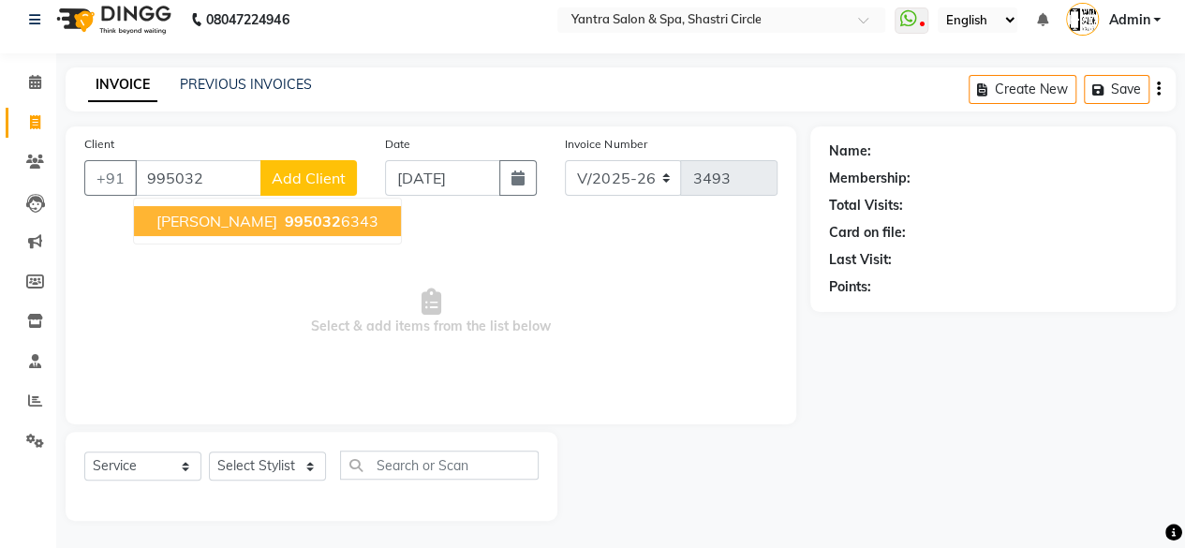
click at [285, 220] on span "995032" at bounding box center [313, 221] width 56 height 19
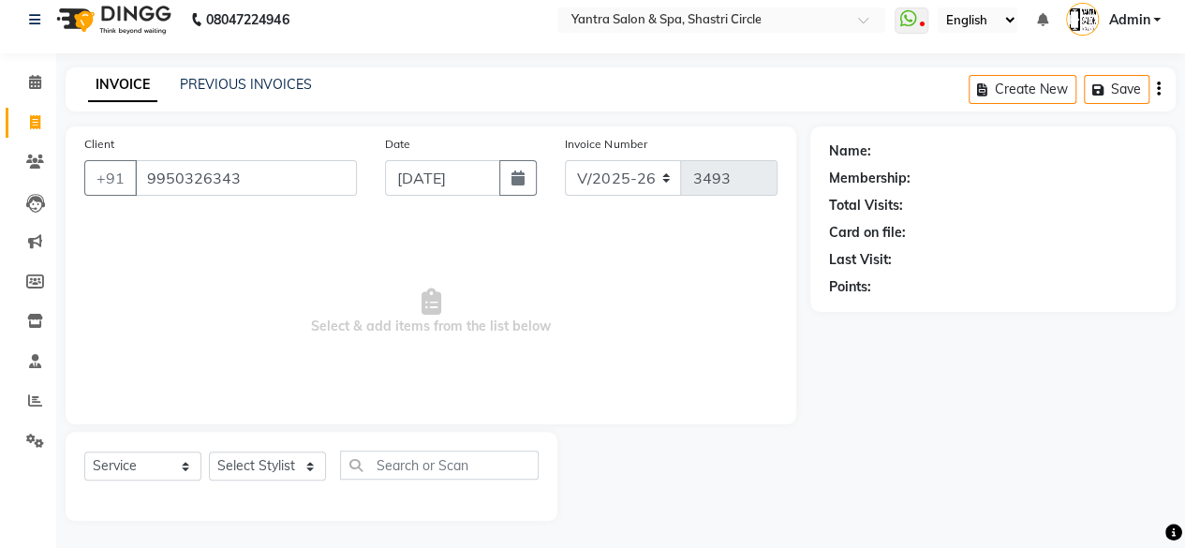
type input "9950326343"
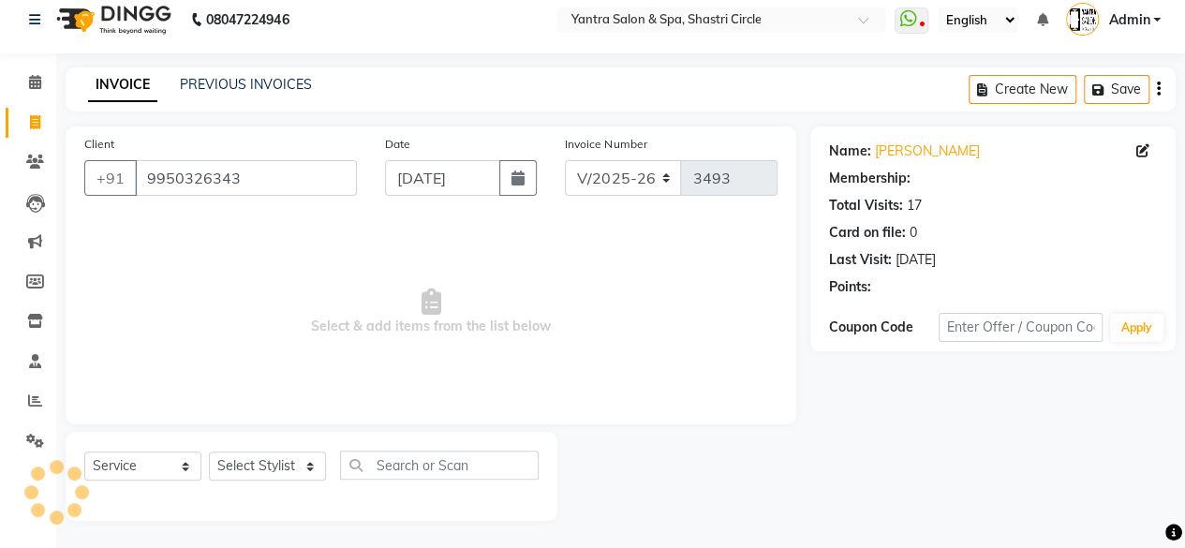
select select "1: Object"
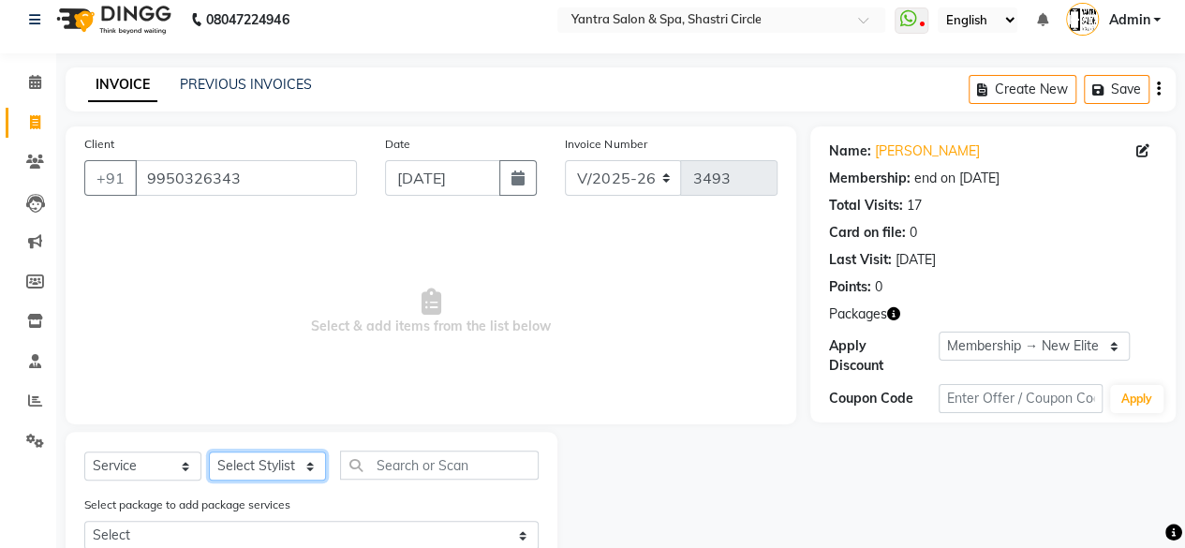
click at [246, 471] on select "Select Stylist Arvind ASHA bhawna goyal Dimple Harsha Hemlata kajal Latika luck…" at bounding box center [267, 465] width 117 height 29
select select "44024"
click at [209, 451] on select "Select Stylist Arvind ASHA bhawna goyal Dimple Harsha Hemlata kajal Latika luck…" at bounding box center [267, 465] width 117 height 29
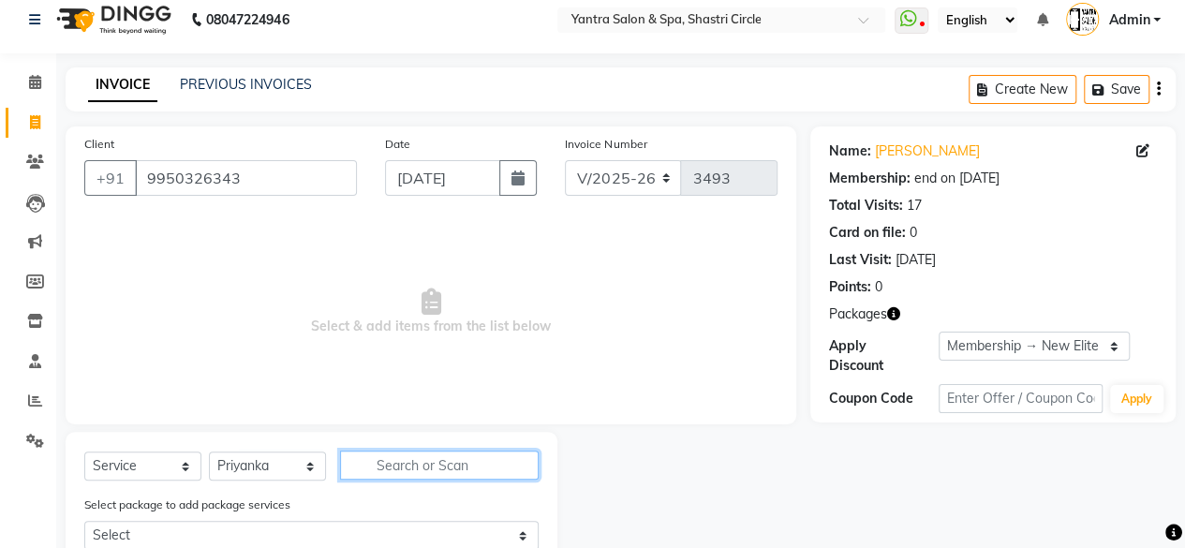
click at [435, 475] on input "text" at bounding box center [439, 465] width 199 height 29
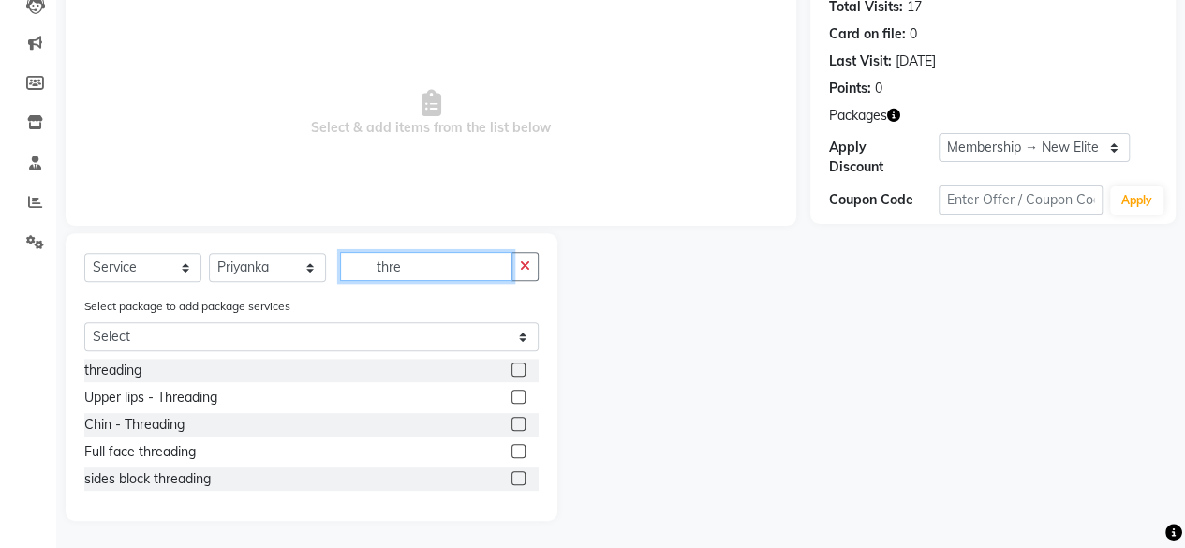
type input "thre"
click at [519, 364] on label at bounding box center [518, 369] width 14 height 14
click at [519, 364] on input "checkbox" at bounding box center [517, 370] width 12 height 12
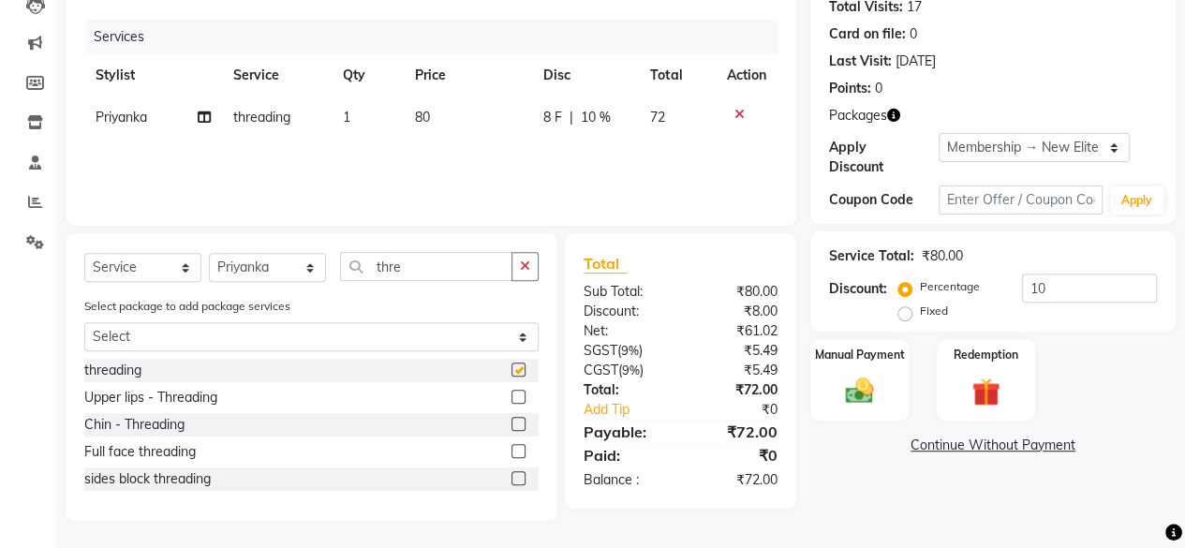
checkbox input "false"
click at [434, 285] on div "Select Service Product Membership Package Voucher Prepaid Gift Card Select Styl…" at bounding box center [311, 274] width 454 height 44
click at [435, 284] on div "Select Service Product Membership Package Voucher Prepaid Gift Card Select Styl…" at bounding box center [311, 274] width 454 height 44
click at [435, 274] on input "thre" at bounding box center [426, 266] width 172 height 29
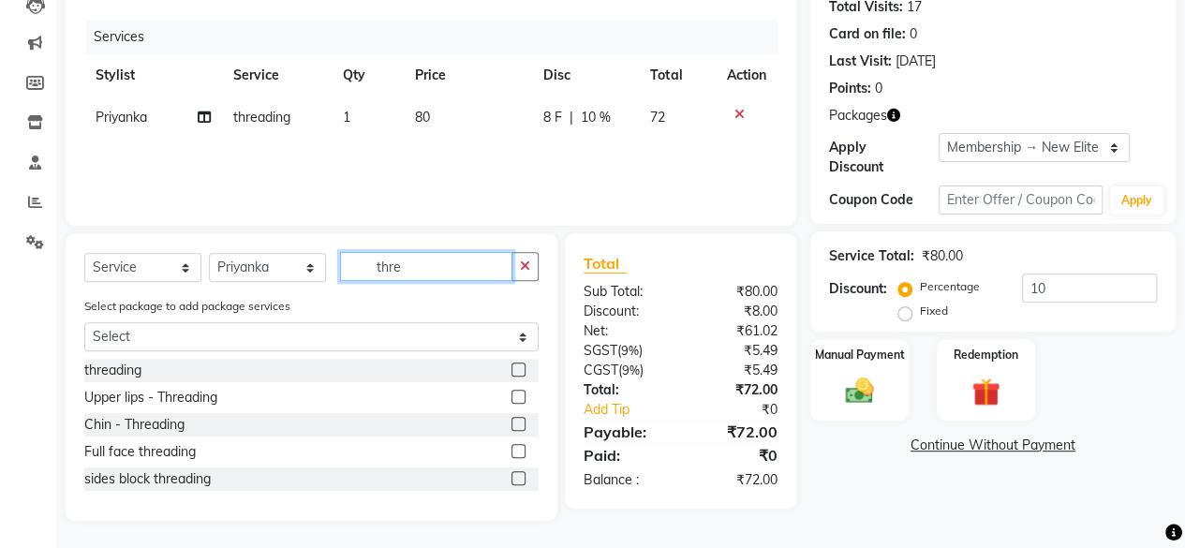
click at [435, 274] on input "thre" at bounding box center [426, 266] width 172 height 29
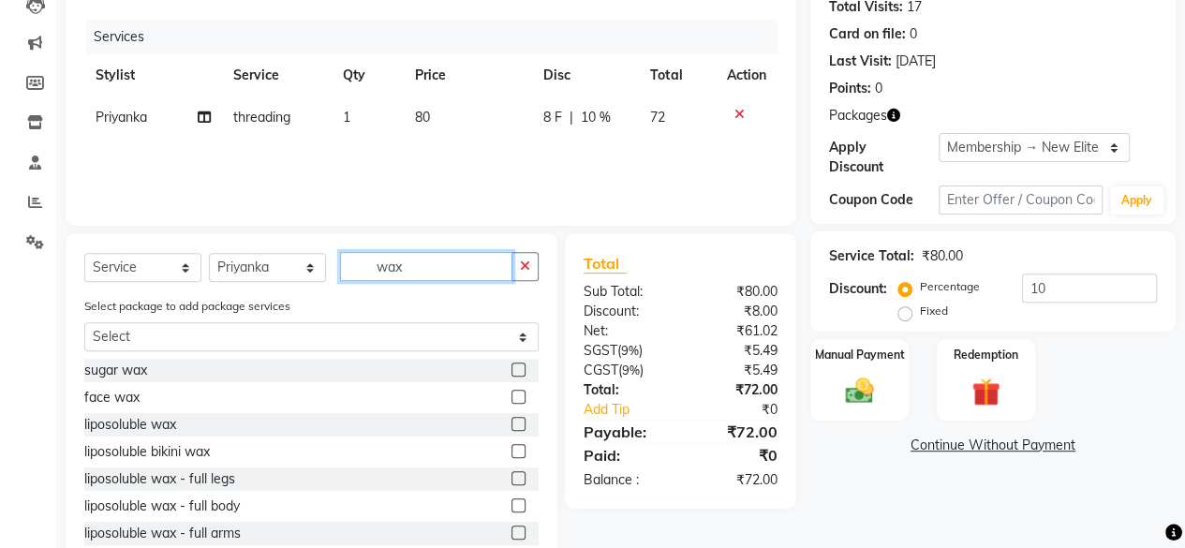
type input "wax"
drag, startPoint x: 504, startPoint y: 422, endPoint x: 496, endPoint y: 269, distance: 152.9
click at [511, 422] on label at bounding box center [518, 424] width 14 height 14
click at [511, 422] on input "checkbox" at bounding box center [517, 425] width 12 height 12
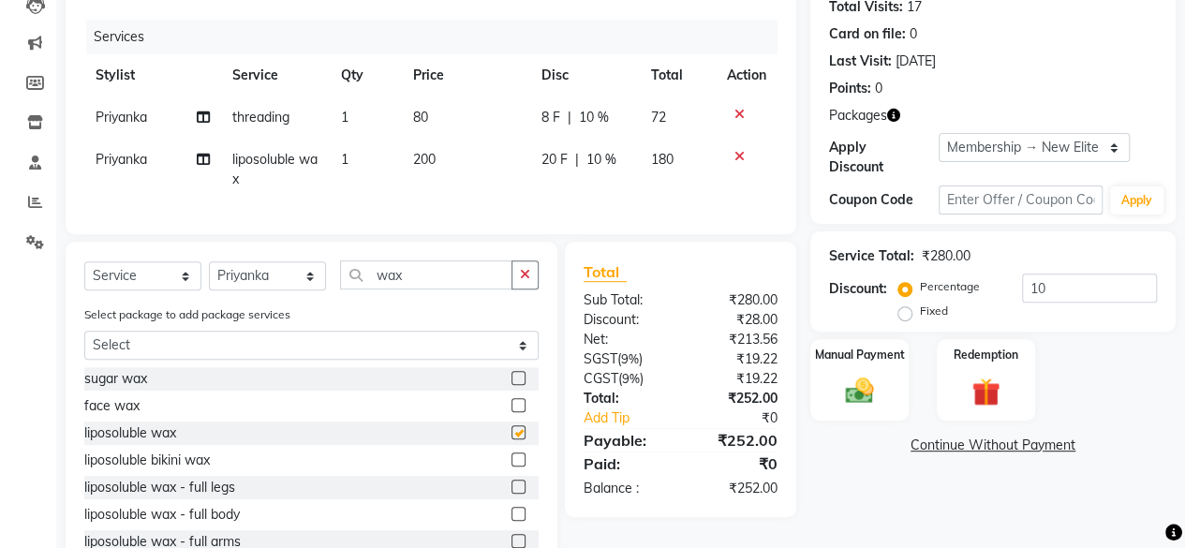
checkbox input "false"
click at [489, 168] on td "200" at bounding box center [466, 170] width 128 height 62
select select "44024"
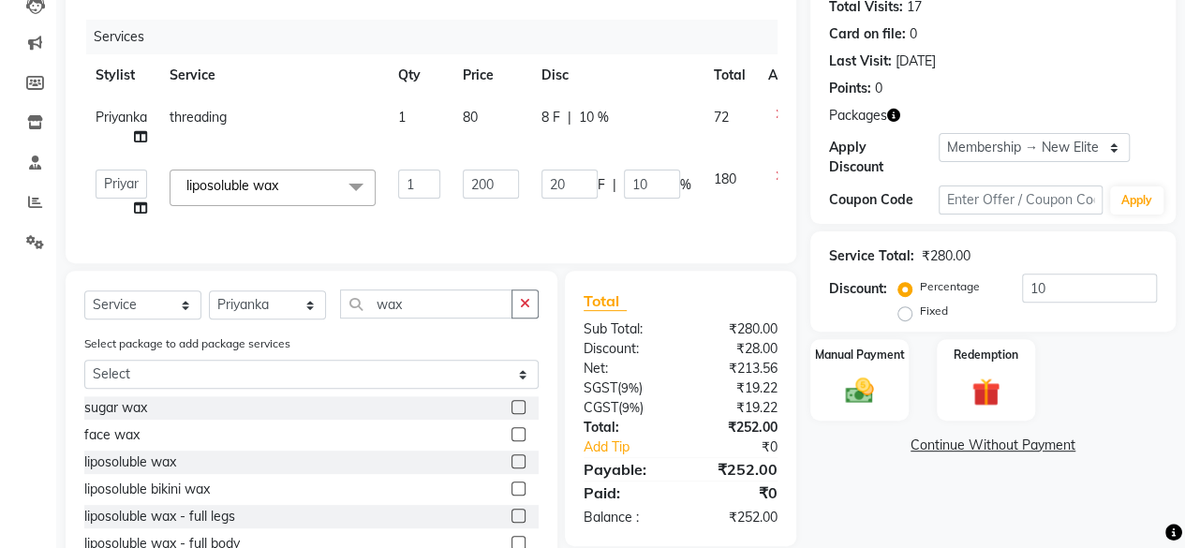
click at [489, 168] on td "200" at bounding box center [490, 193] width 79 height 71
click at [488, 177] on input "200" at bounding box center [491, 184] width 56 height 29
click at [488, 178] on input "200" at bounding box center [491, 184] width 56 height 29
type input "150"
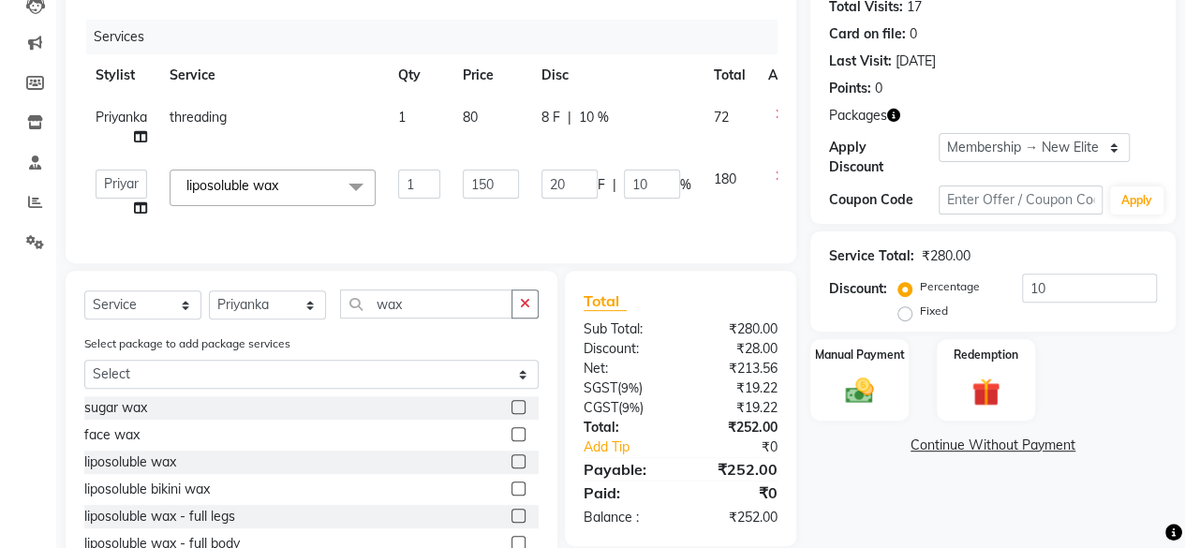
click at [489, 215] on div "Services Stylist Service Qty Price Disc Total Action Priyanka threading 1 80 8 …" at bounding box center [430, 132] width 693 height 225
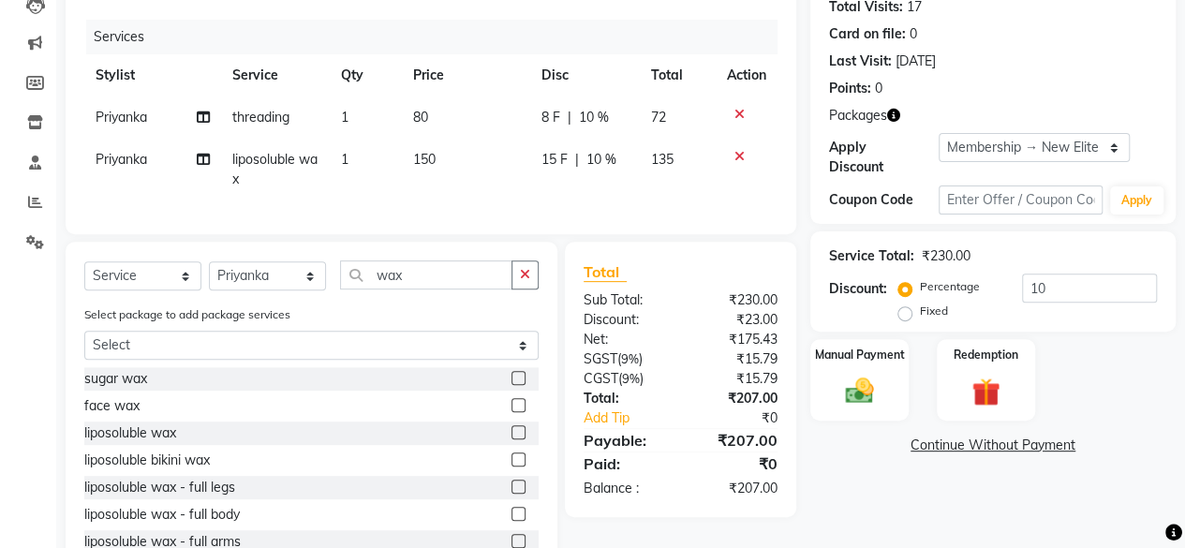
scroll to position [287, 0]
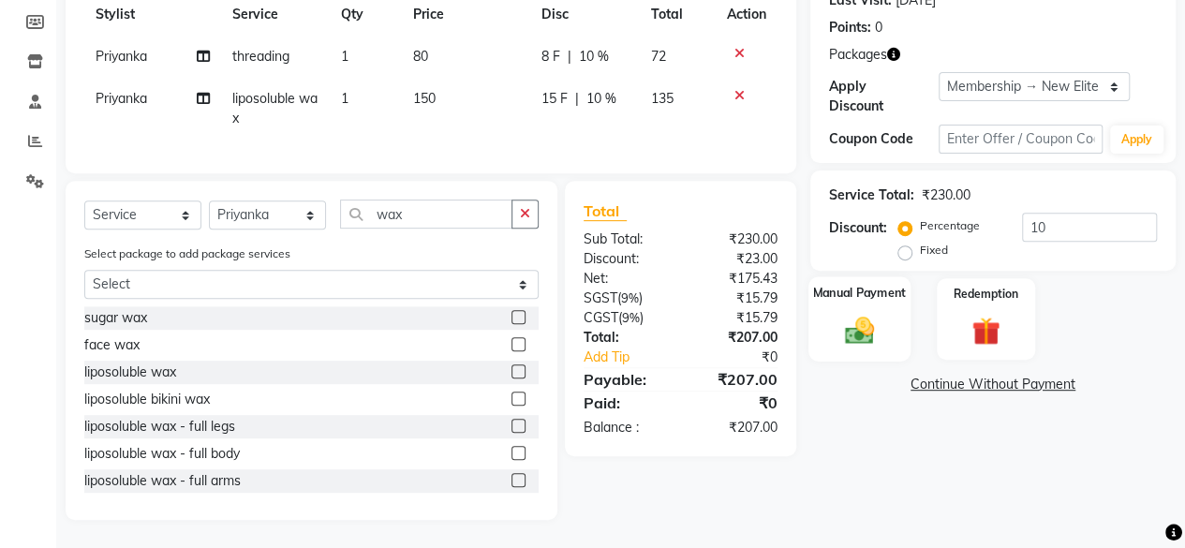
click at [887, 317] on div "Manual Payment" at bounding box center [859, 318] width 102 height 85
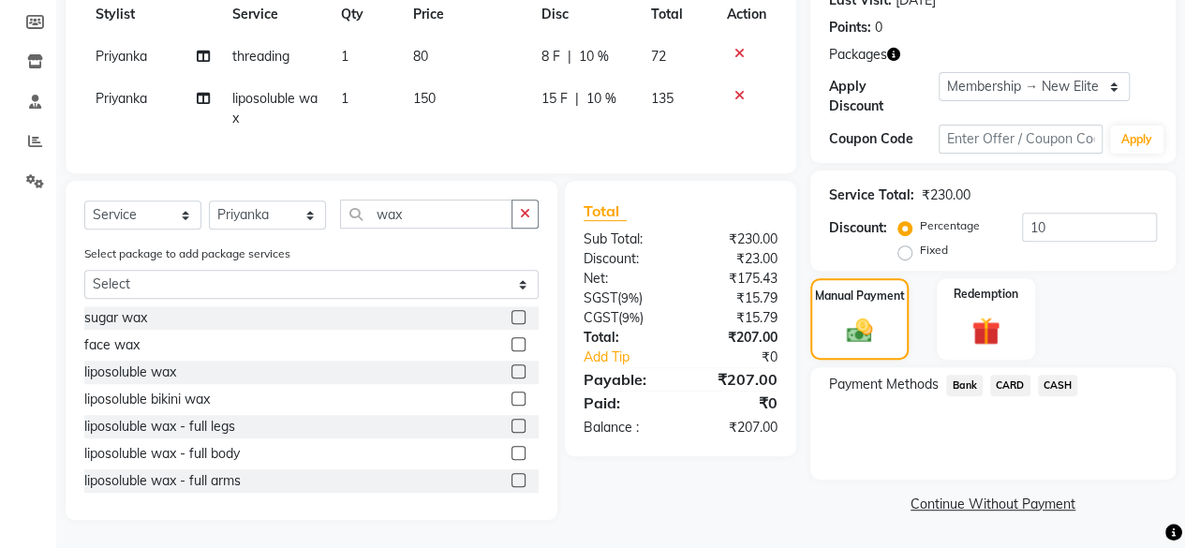
drag, startPoint x: 1060, startPoint y: 364, endPoint x: 1063, endPoint y: 376, distance: 11.6
click at [1062, 375] on span "CASH" at bounding box center [1058, 386] width 40 height 22
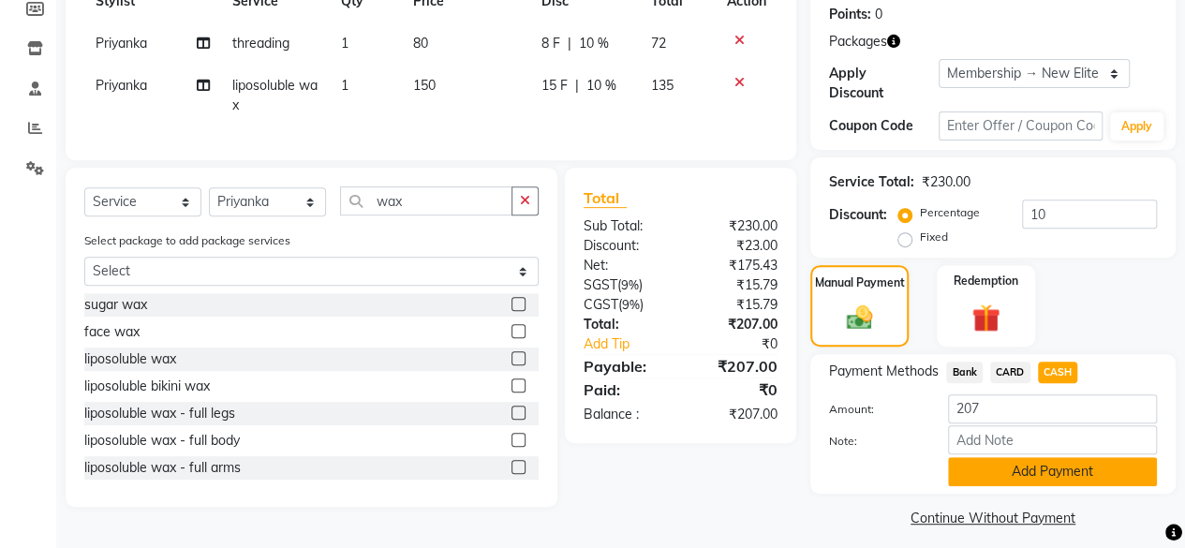
click at [1059, 464] on button "Add Payment" at bounding box center [1052, 471] width 209 height 29
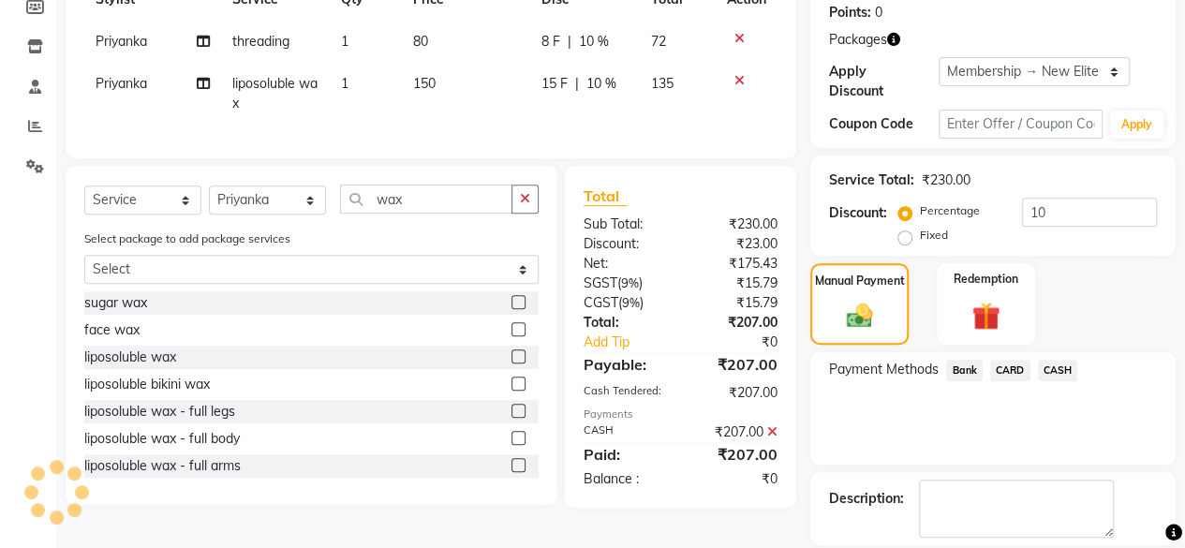
scroll to position [375, 0]
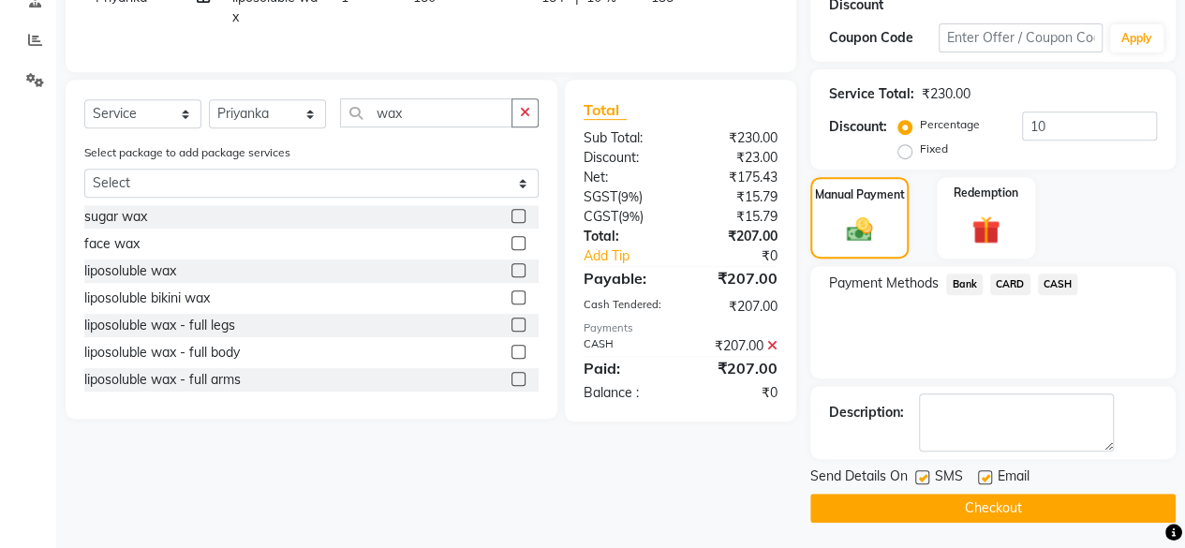
click at [1045, 503] on button "Checkout" at bounding box center [992, 508] width 365 height 29
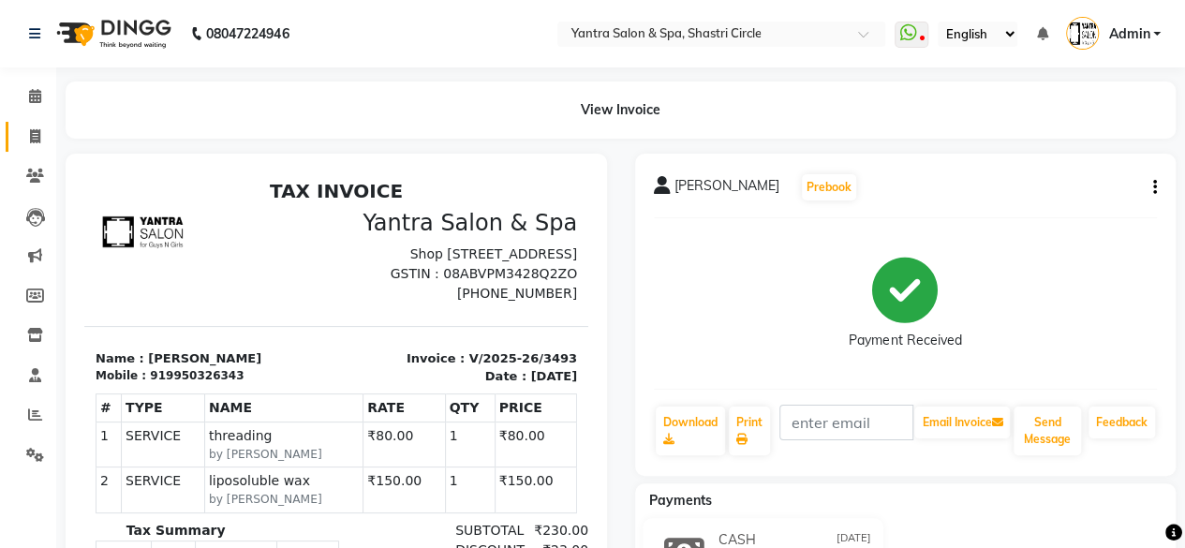
click at [15, 132] on link "Invoice" at bounding box center [28, 137] width 45 height 31
select select "154"
select select "service"
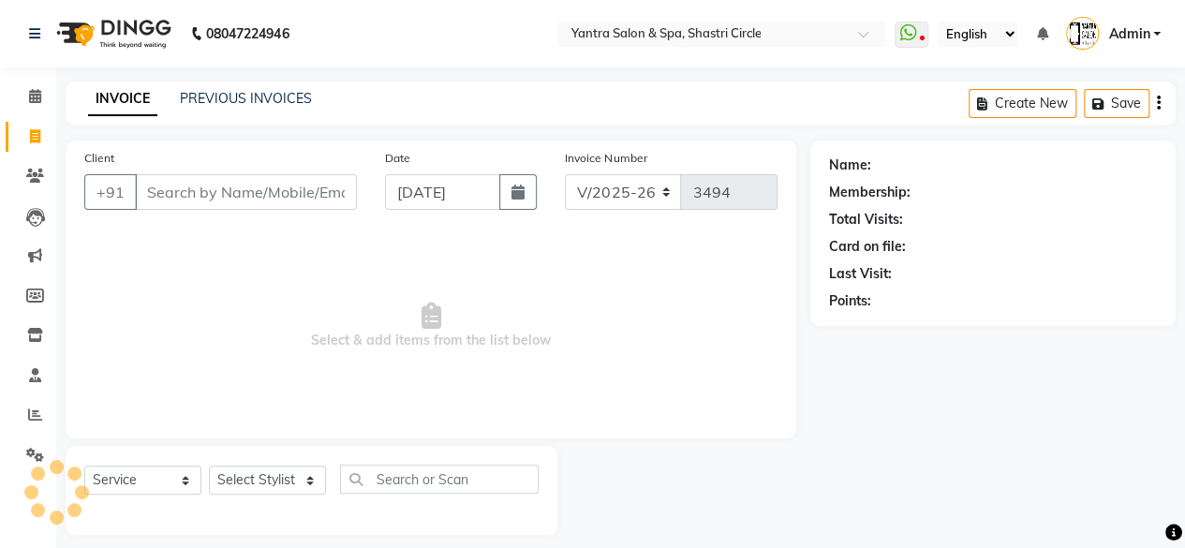
scroll to position [14, 0]
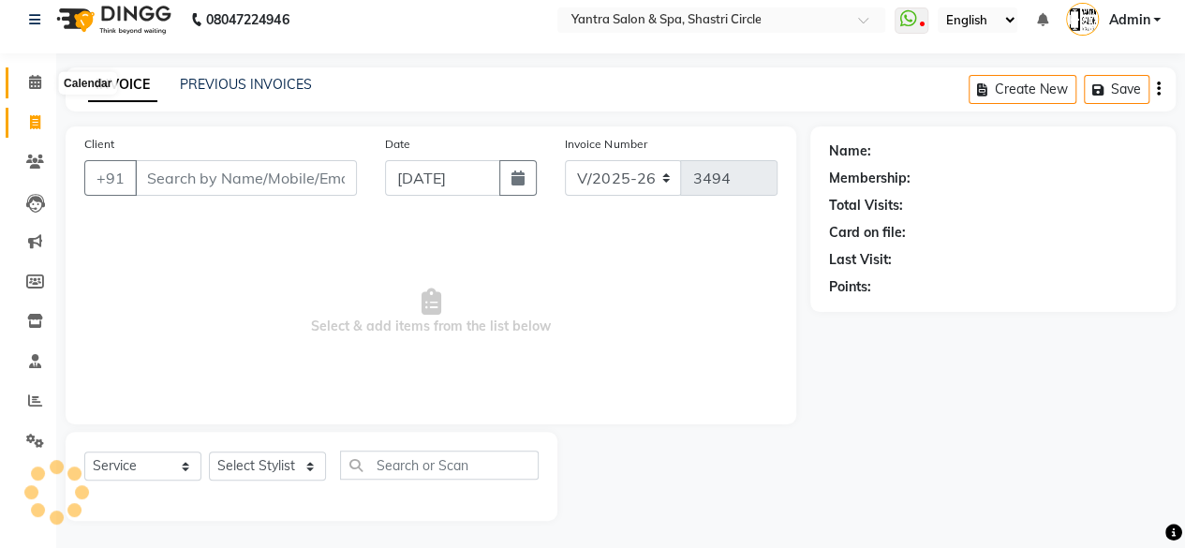
click at [37, 80] on icon at bounding box center [35, 82] width 12 height 14
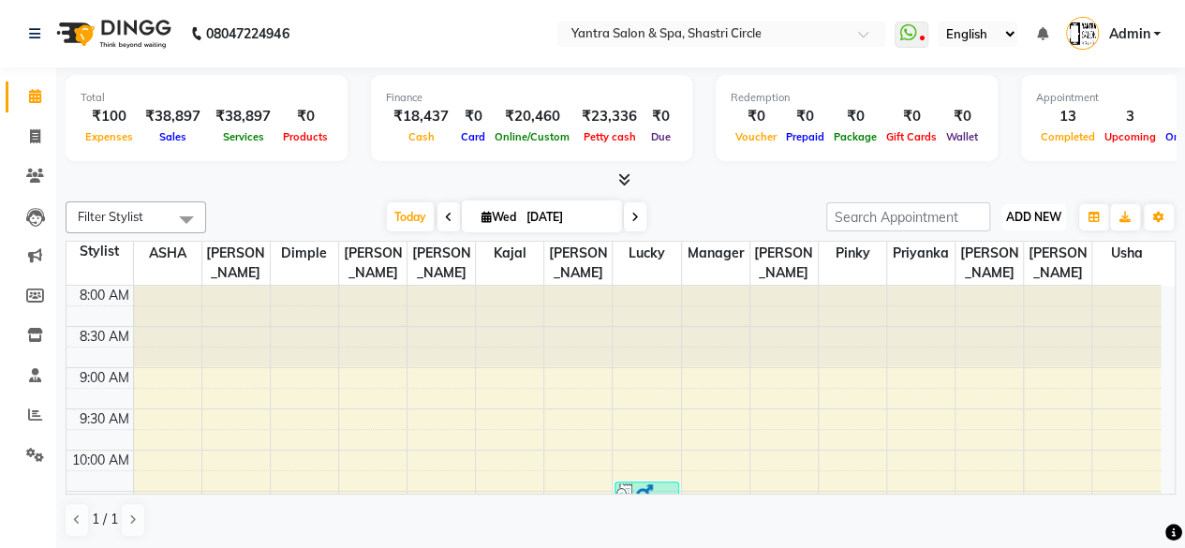
click at [1025, 211] on span "ADD NEW" at bounding box center [1033, 217] width 55 height 14
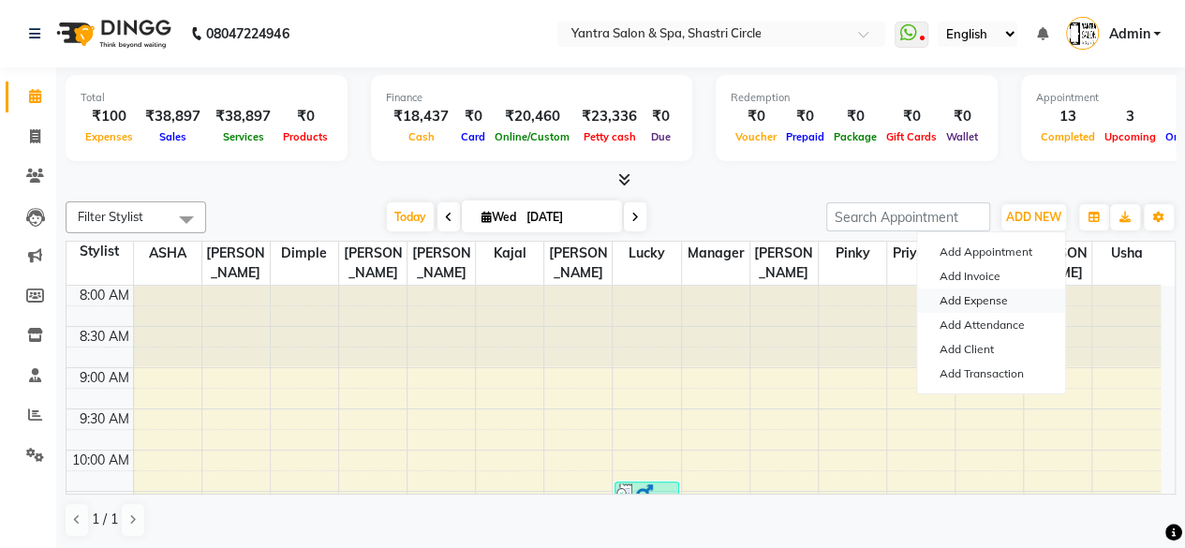
click at [975, 300] on link "Add Expense" at bounding box center [991, 300] width 148 height 24
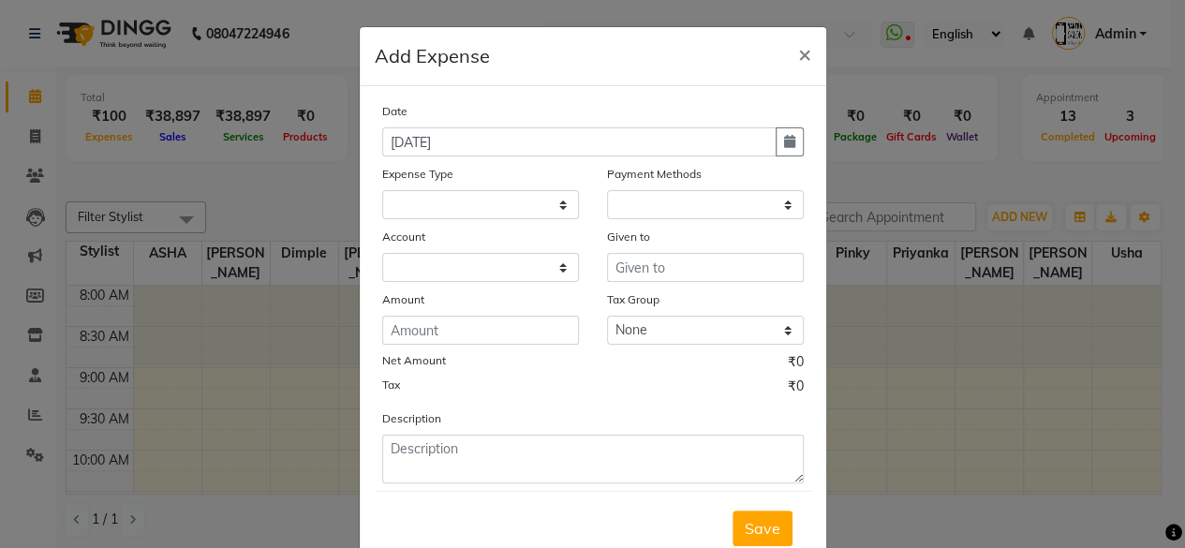
select select
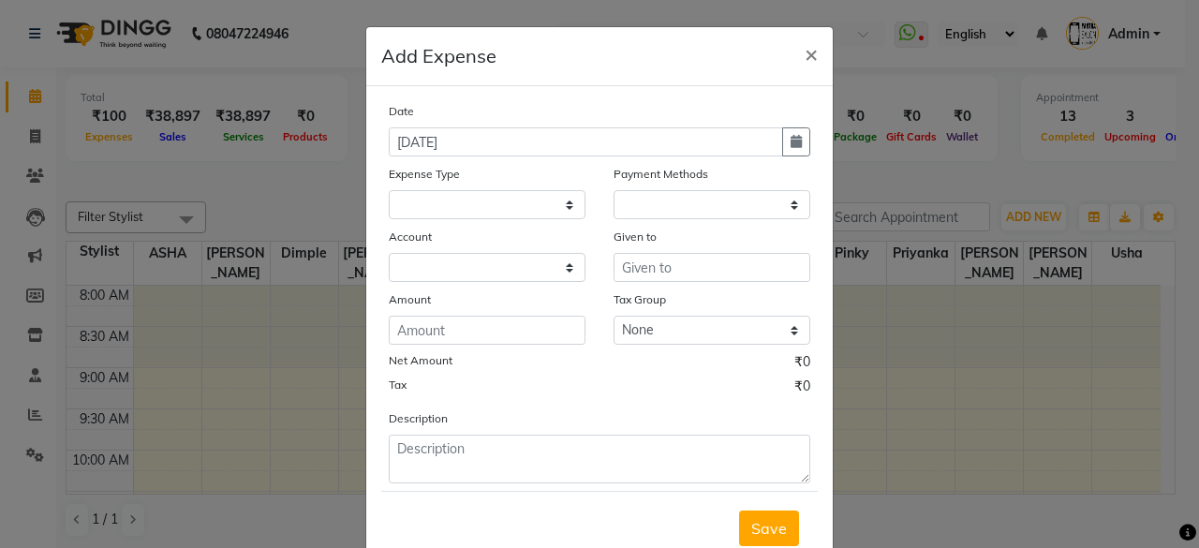
select select "1"
select select "2383"
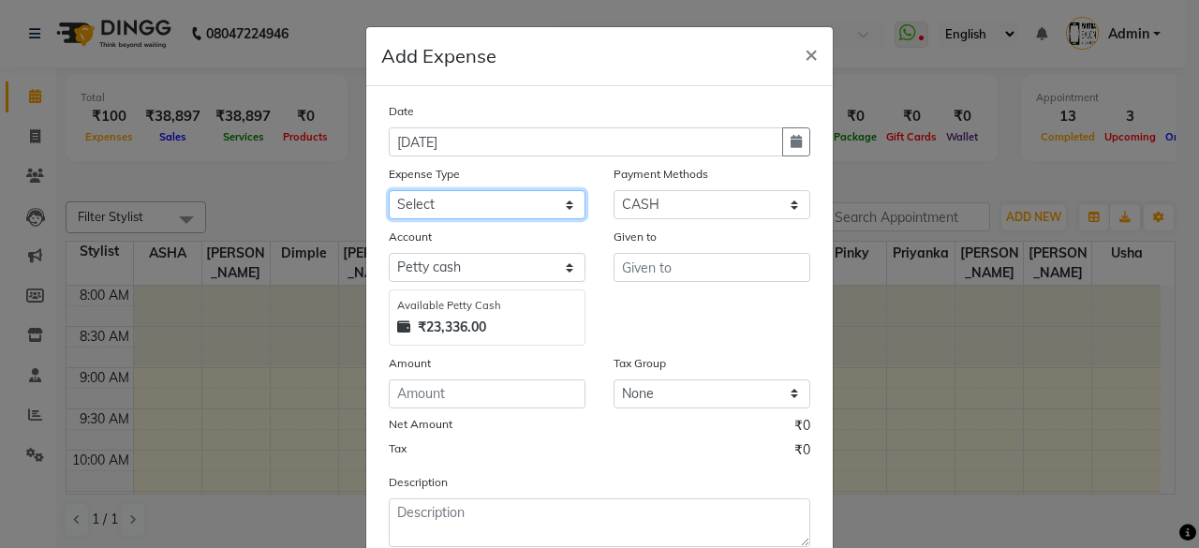
click at [480, 214] on select "Select Advance Salary Bank charges Car maintenance Cash transfer to bank Cash t…" at bounding box center [487, 204] width 197 height 29
select select "25"
click at [389, 190] on select "Select Advance Salary Bank charges Car maintenance Cash transfer to bank Cash t…" at bounding box center [487, 204] width 197 height 29
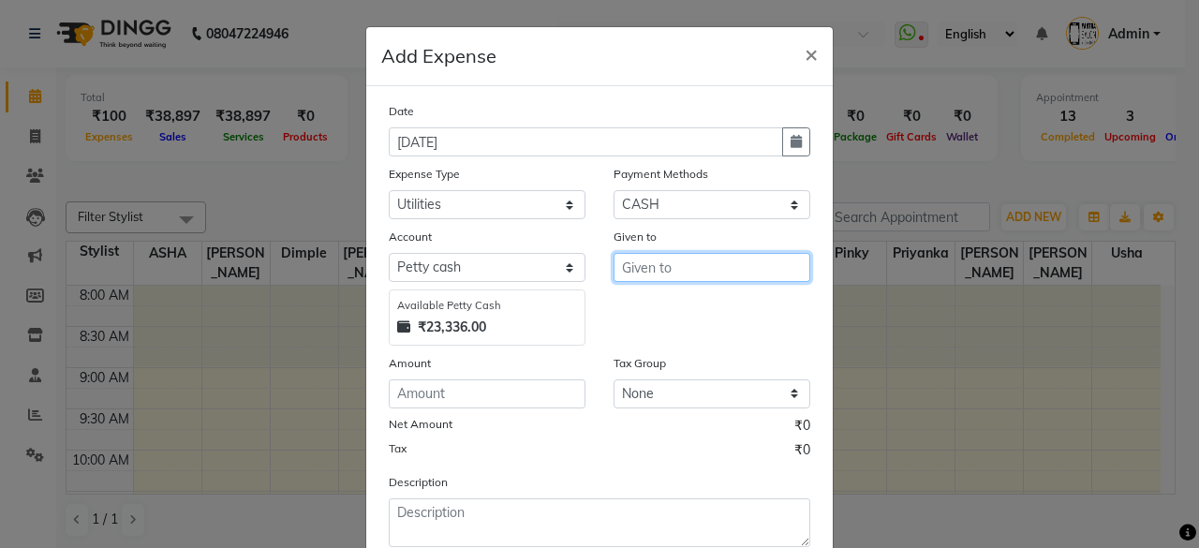
click at [640, 269] on input "text" at bounding box center [712, 267] width 197 height 29
type input "Manager"
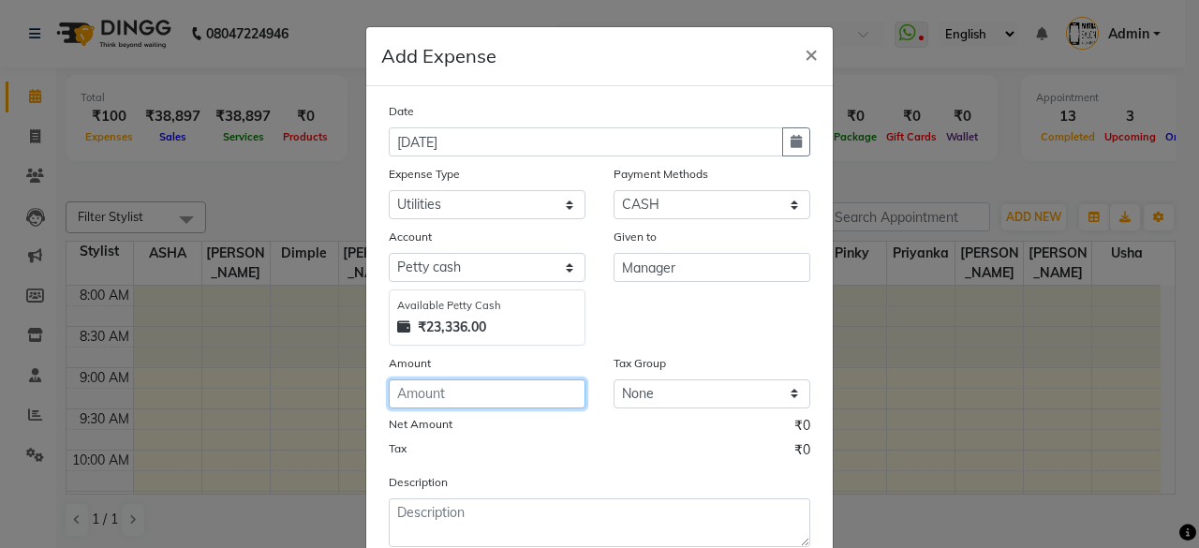
click at [468, 388] on input "number" at bounding box center [487, 393] width 197 height 29
type input "100"
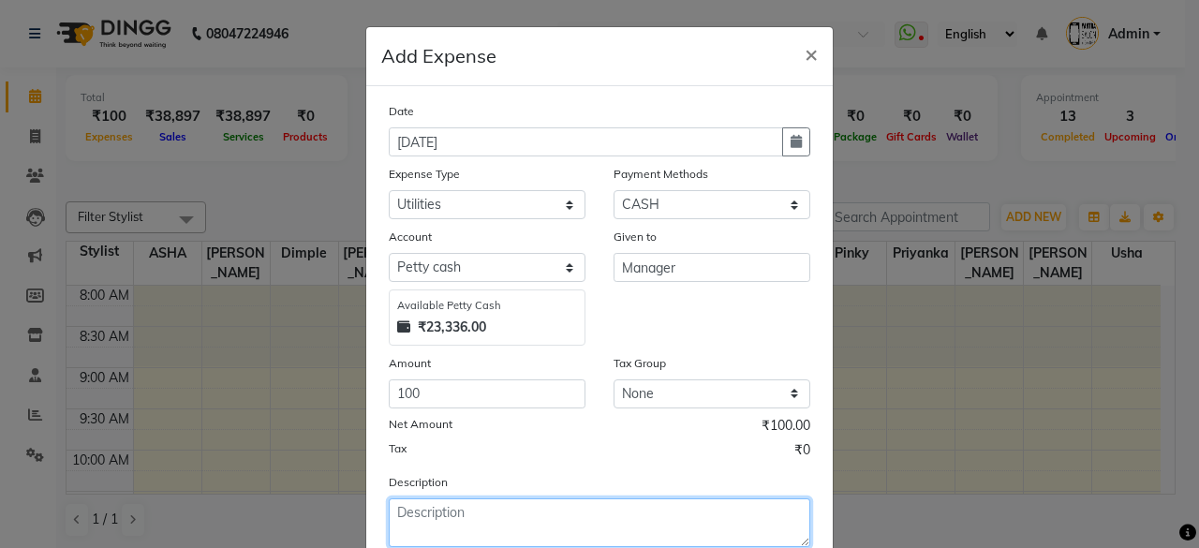
click at [451, 501] on textarea at bounding box center [600, 522] width 422 height 49
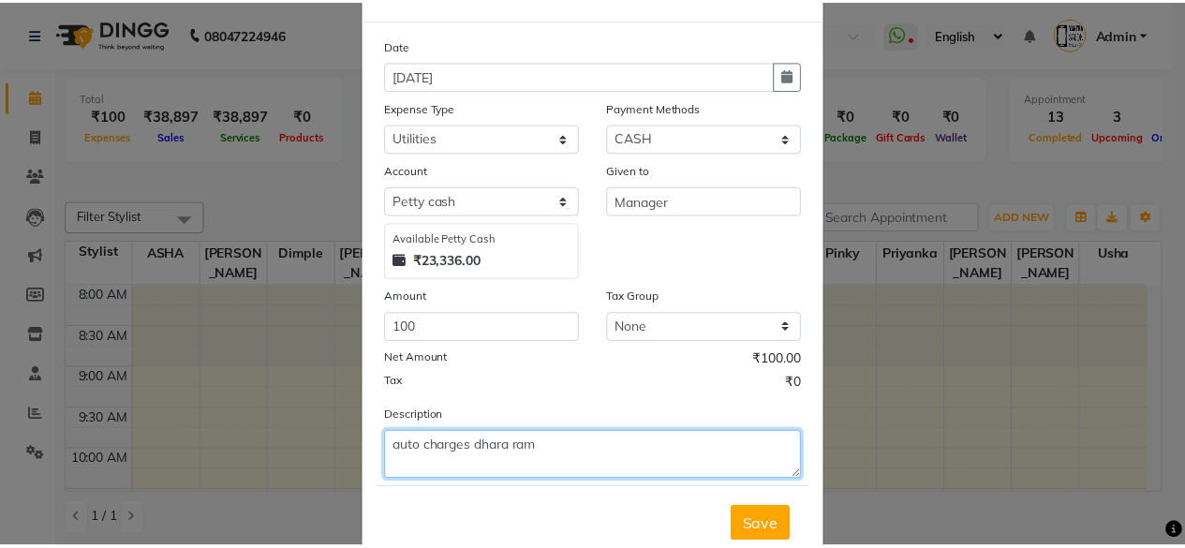
scroll to position [119, 0]
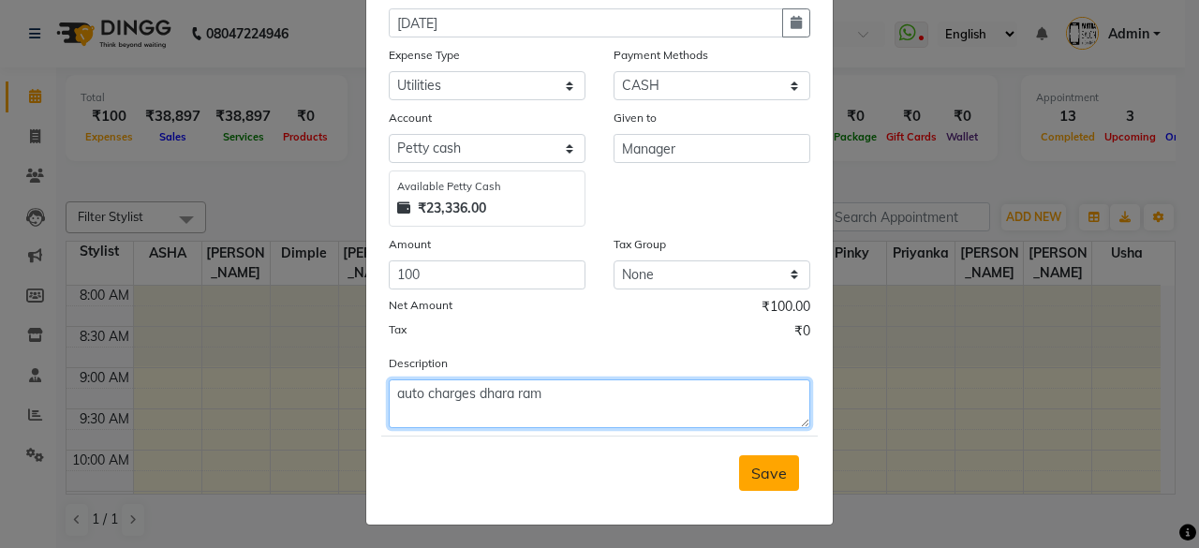
type textarea "auto charges dhara ram"
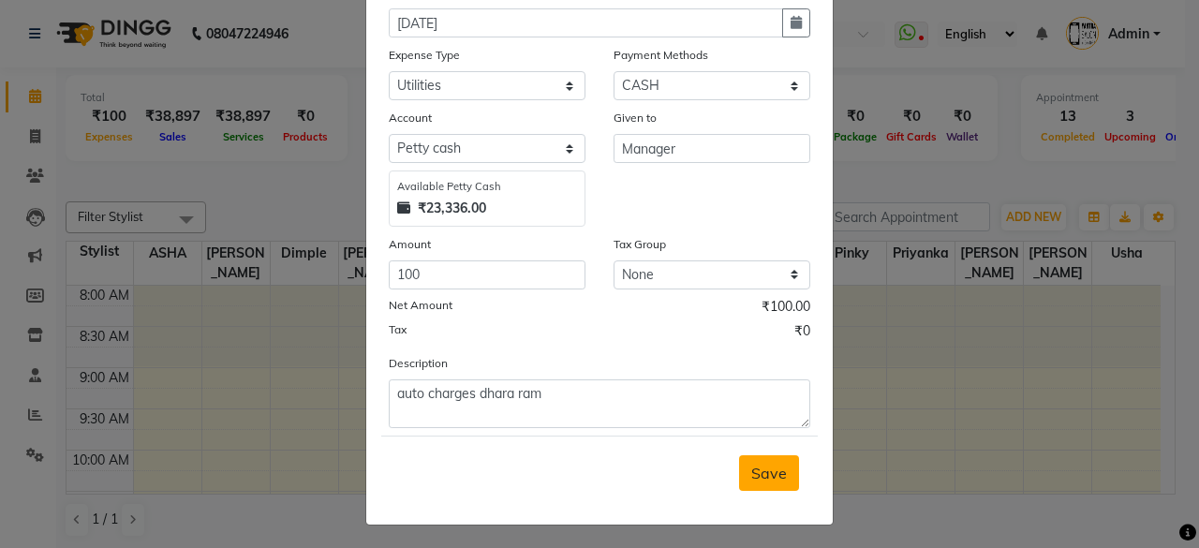
click at [766, 467] on span "Save" at bounding box center [769, 473] width 36 height 19
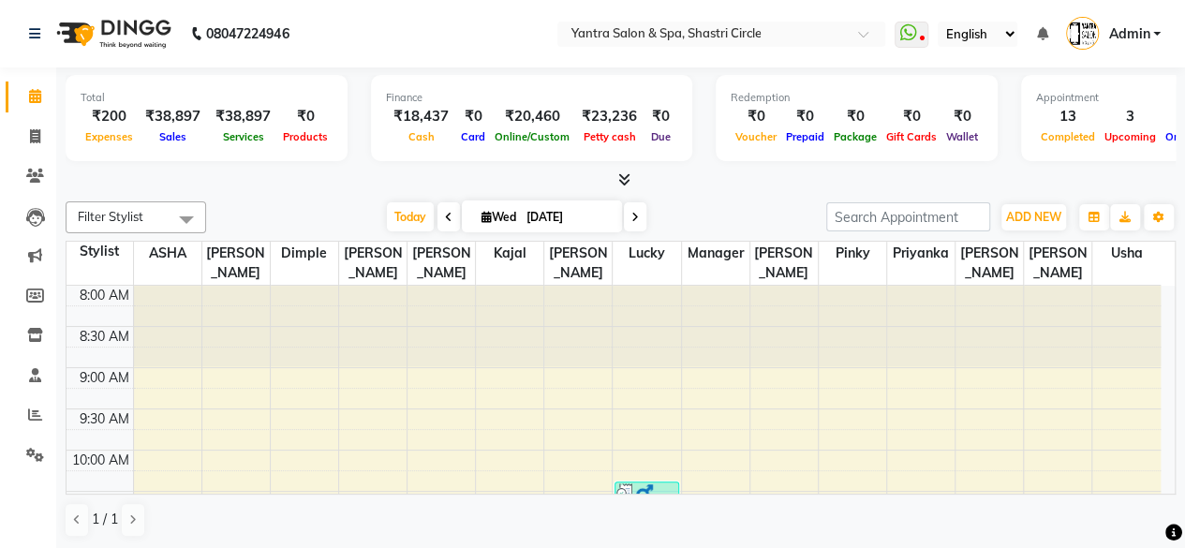
drag, startPoint x: 0, startPoint y: 0, endPoint x: 939, endPoint y: 108, distance: 944.7
click at [941, 108] on div "₹0" at bounding box center [961, 117] width 41 height 22
click at [892, 35] on ul "Select Location × Yantra Salon & Spa, Shastri Circle" at bounding box center [721, 34] width 347 height 25
click at [909, 34] on icon at bounding box center [907, 32] width 17 height 19
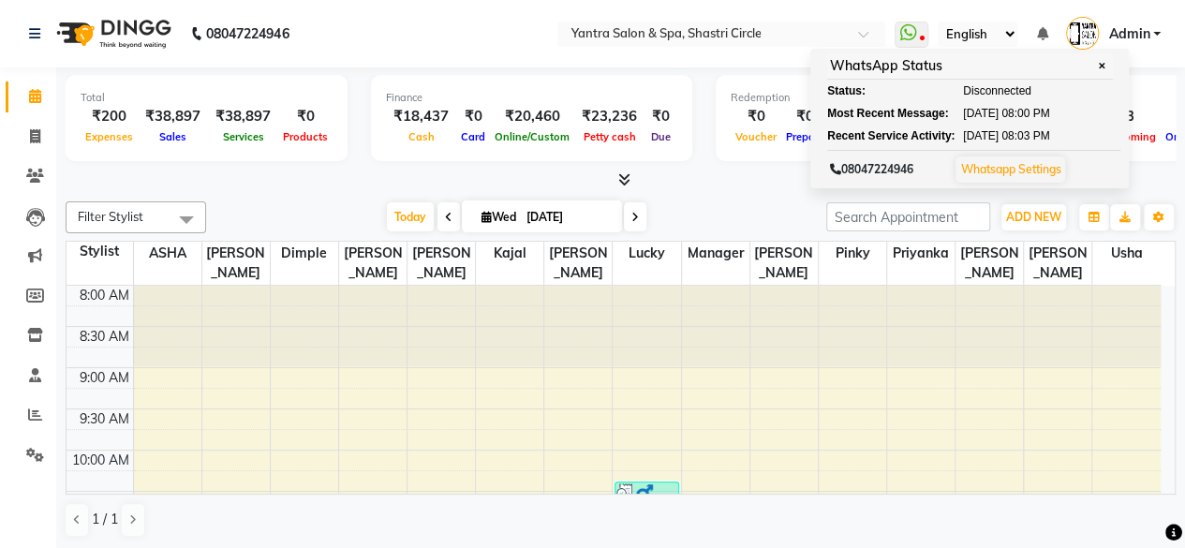
click at [480, 28] on nav "08047224946 Select Location × Yantra Salon & Spa, Shastri Circle WhatsApp Statu…" at bounding box center [592, 33] width 1185 height 67
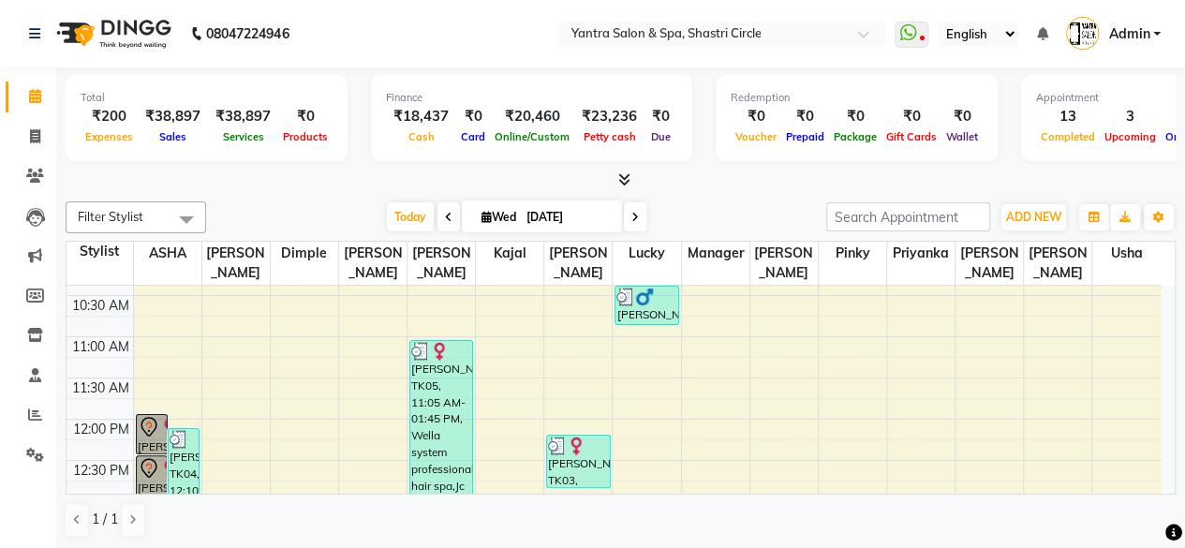
scroll to position [187, 0]
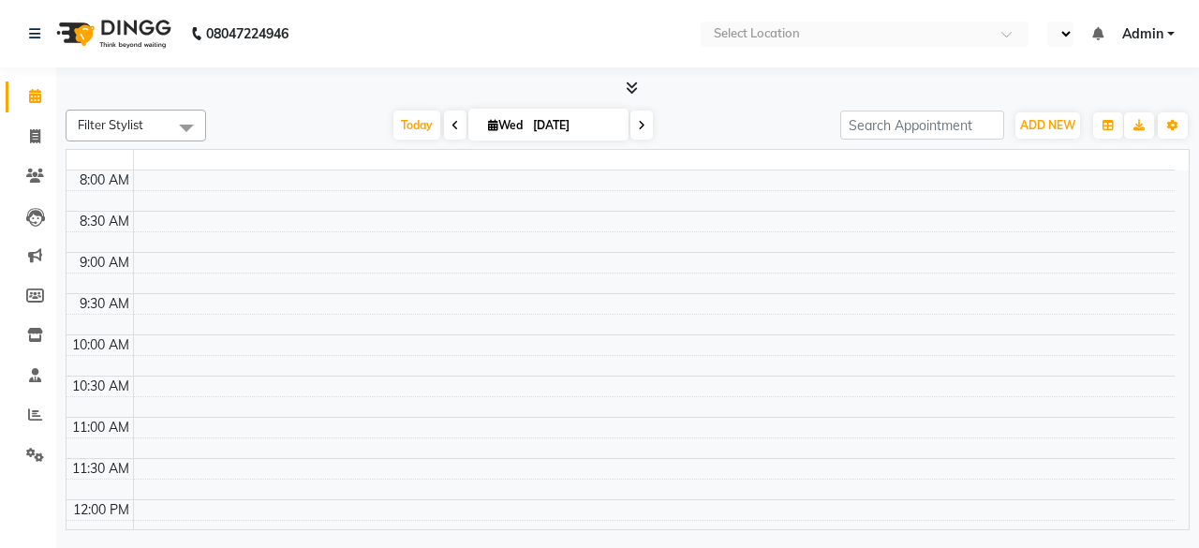
select select "en"
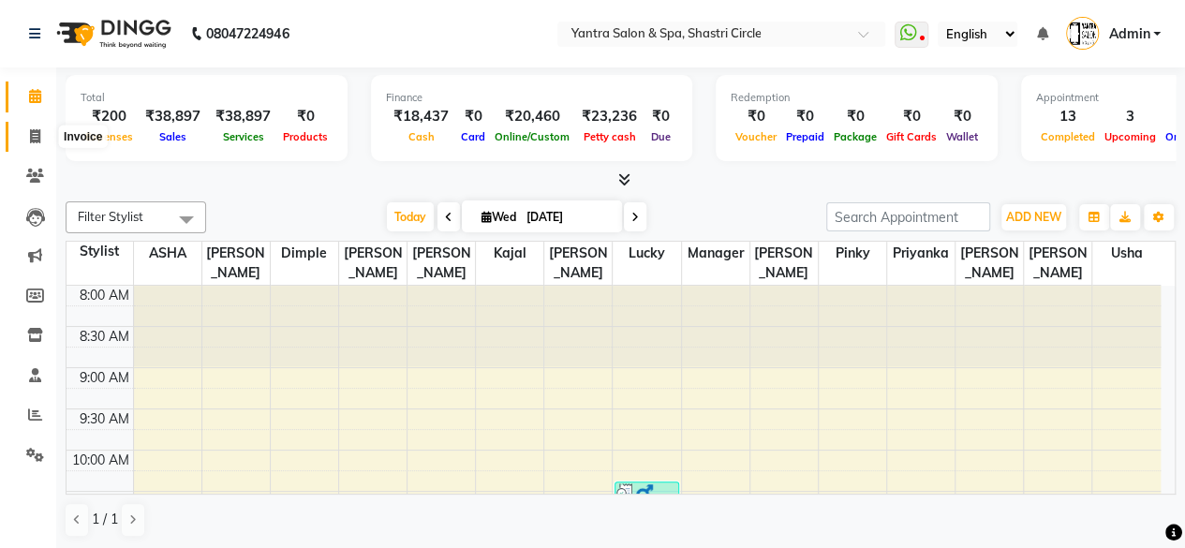
click at [37, 141] on icon at bounding box center [35, 136] width 10 height 14
select select "service"
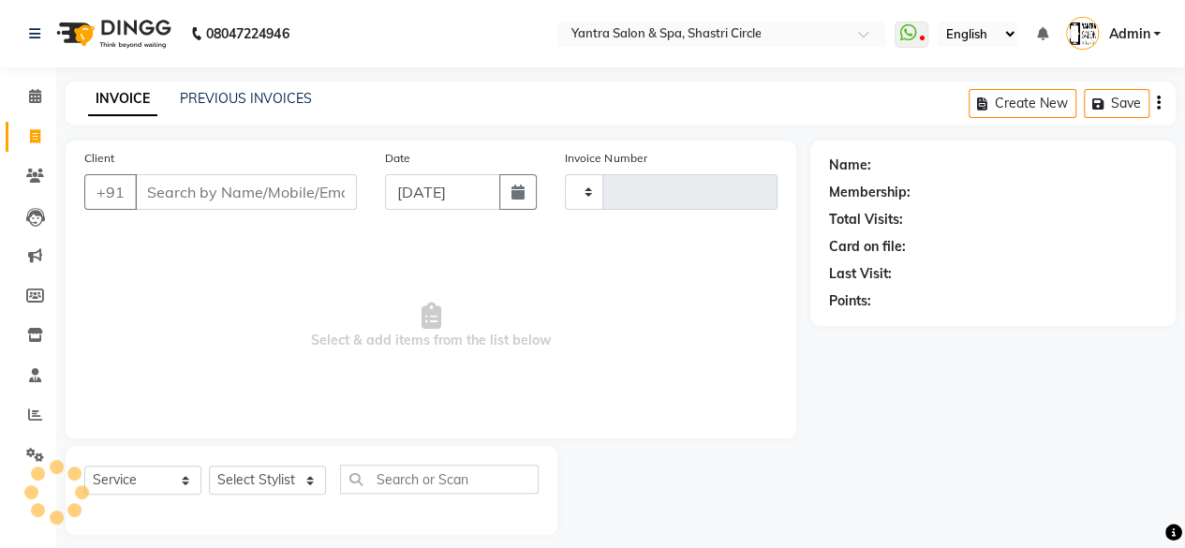
type input "3494"
select select "154"
click at [261, 194] on input "Client" at bounding box center [246, 192] width 222 height 36
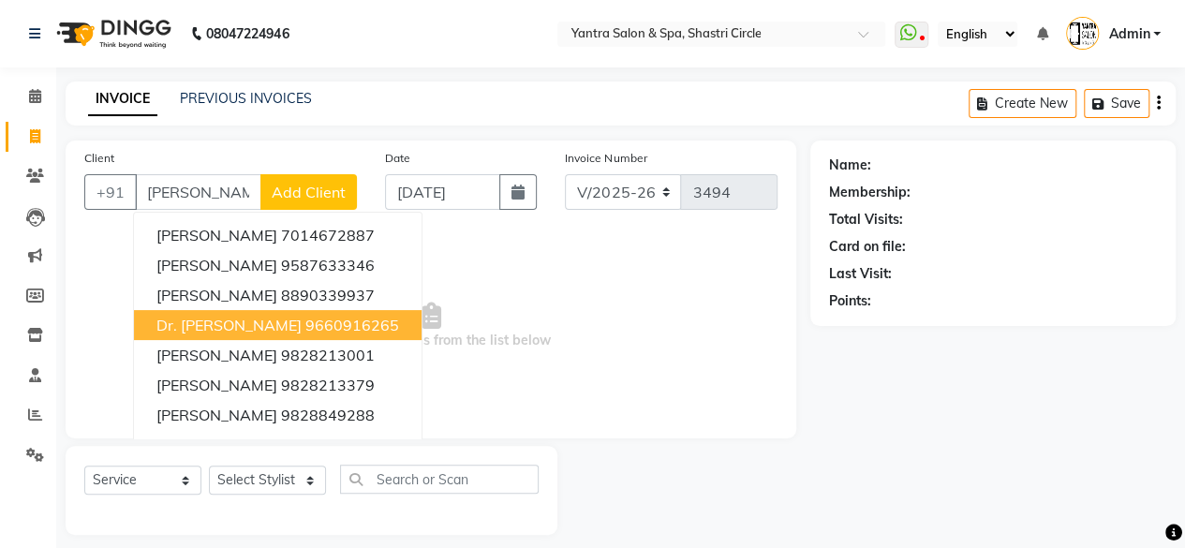
click at [225, 323] on button "Dr. Arpita 9660916265" at bounding box center [278, 325] width 288 height 30
type input "9660916265"
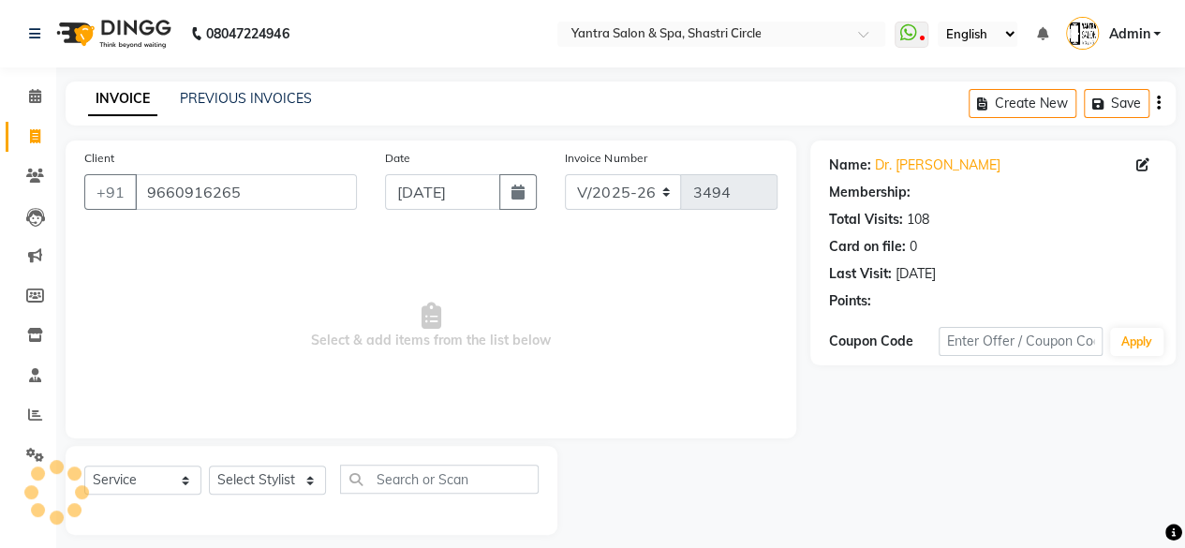
select select "1: Object"
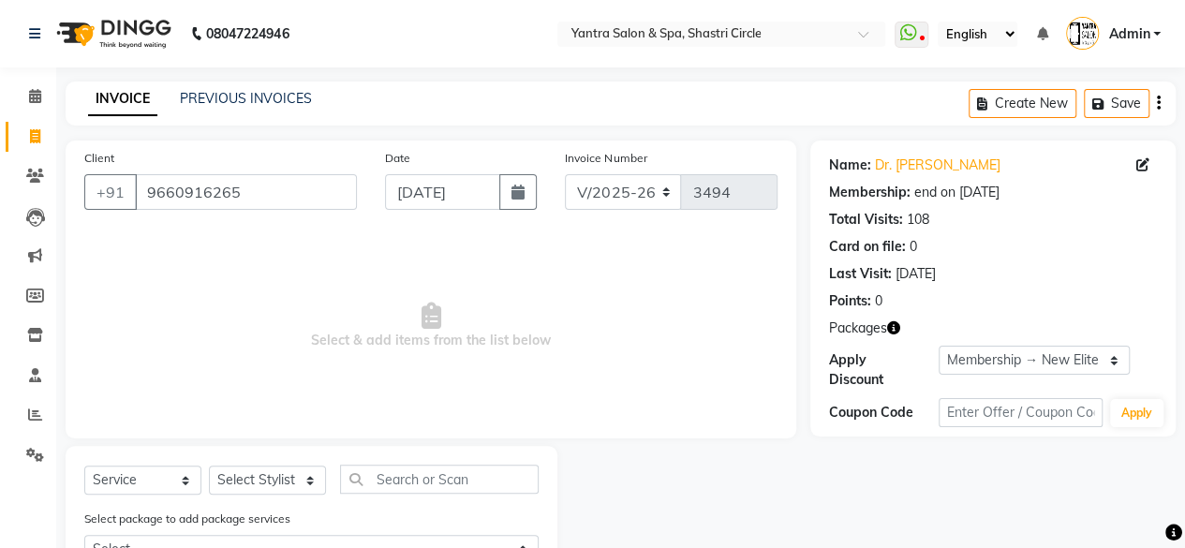
scroll to position [77, 0]
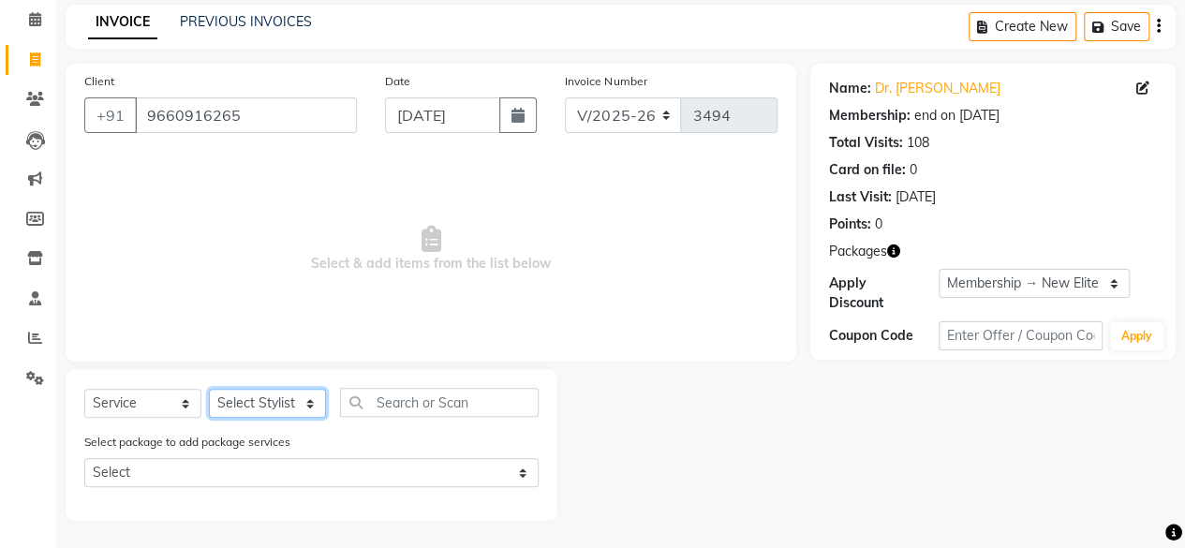
click at [255, 410] on select "Select Stylist [PERSON_NAME] [PERSON_NAME] [PERSON_NAME] [PERSON_NAME] kajal [P…" at bounding box center [267, 403] width 117 height 29
select select "44019"
click at [209, 389] on select "Select Stylist [PERSON_NAME] [PERSON_NAME] [PERSON_NAME] [PERSON_NAME] kajal [P…" at bounding box center [267, 403] width 117 height 29
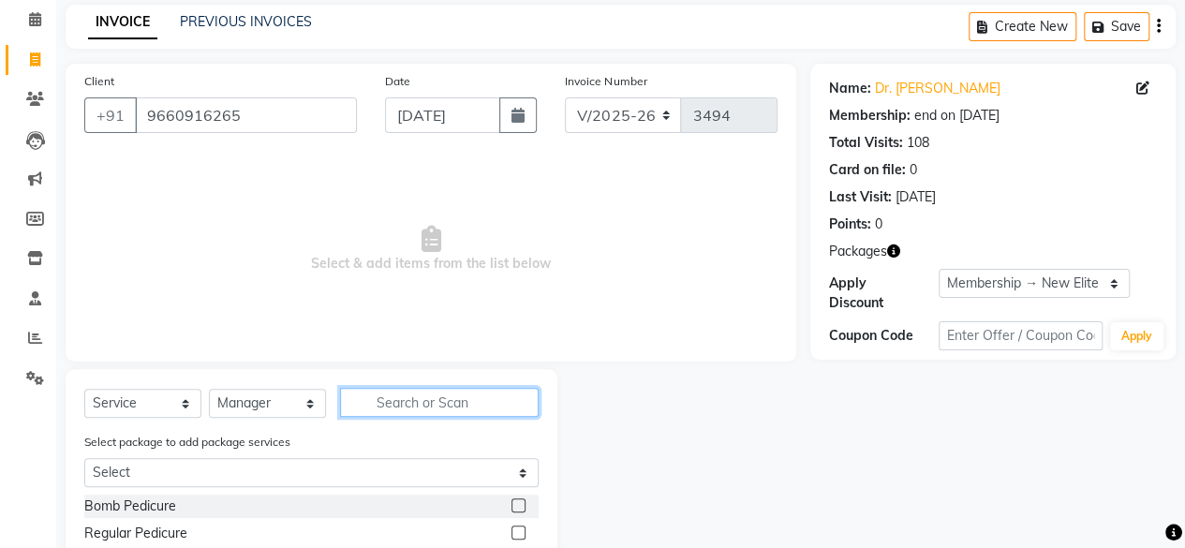
click at [413, 391] on input "text" at bounding box center [439, 402] width 199 height 29
click at [415, 402] on input "text" at bounding box center [439, 402] width 199 height 29
type input "botolis"
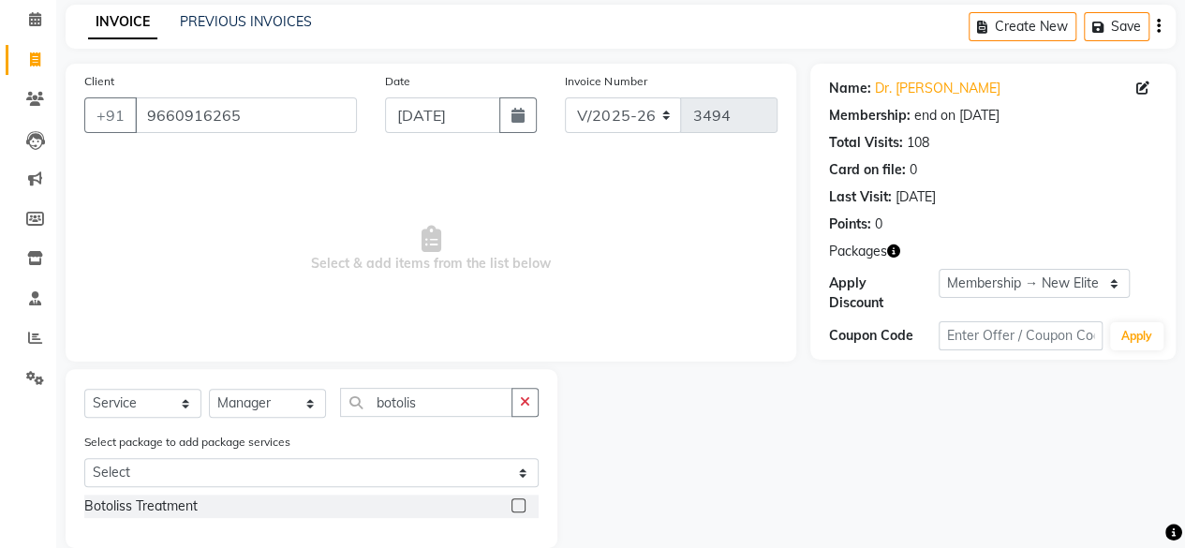
click at [519, 507] on label at bounding box center [518, 505] width 14 height 14
click at [519, 507] on input "checkbox" at bounding box center [517, 506] width 12 height 12
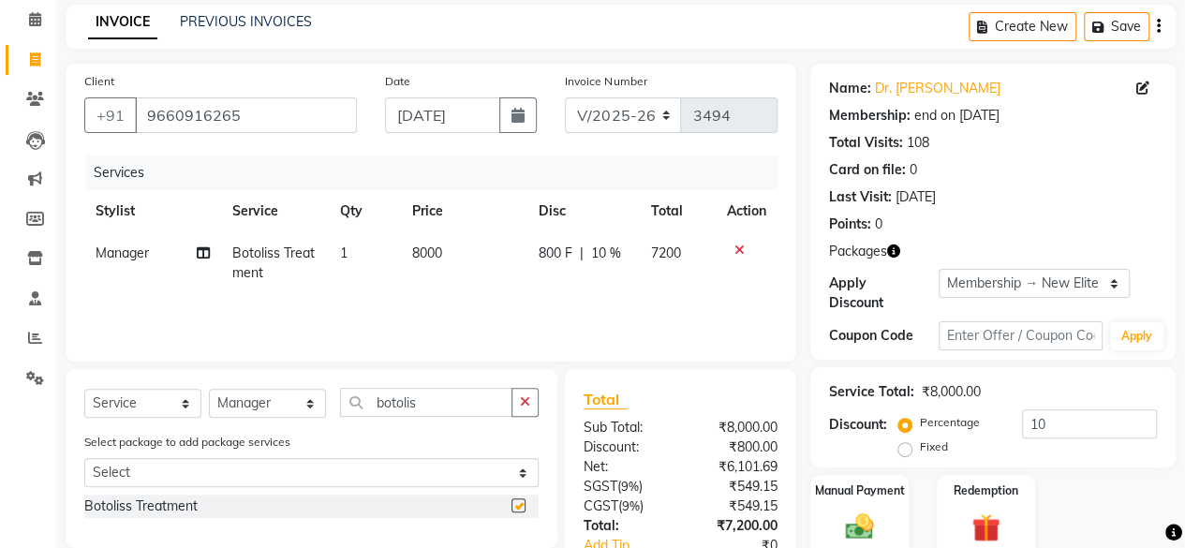
checkbox input "false"
click at [484, 265] on td "8000" at bounding box center [464, 263] width 126 height 62
select select "44019"
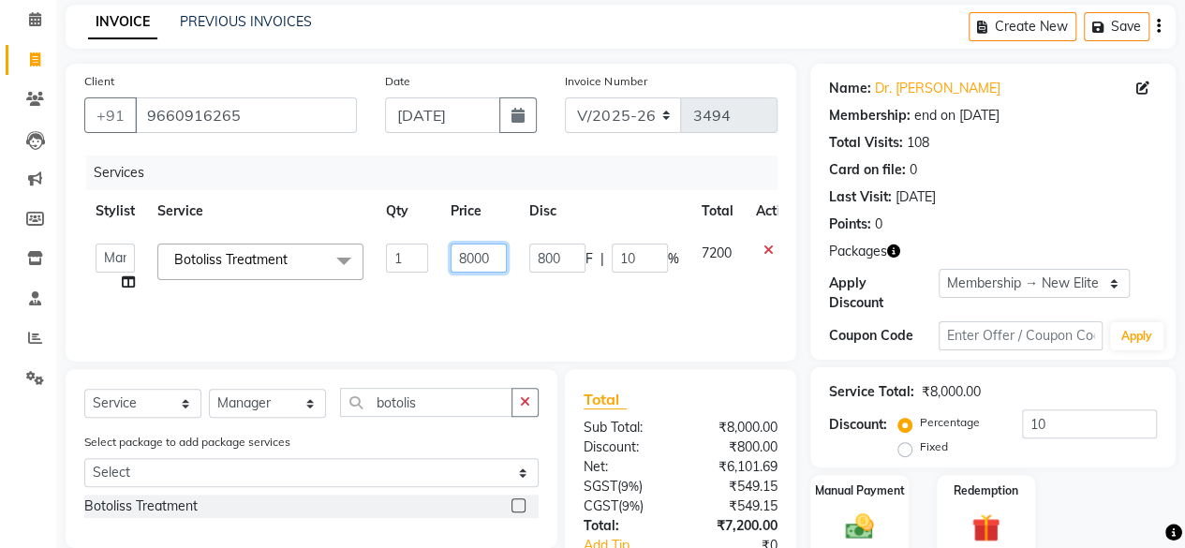
click at [483, 264] on input "8000" at bounding box center [479, 258] width 56 height 29
type input "6500"
click at [481, 299] on div "Services Stylist Service Qty Price Disc Total Action Arvind ASHA bhawna goyal D…" at bounding box center [430, 248] width 693 height 187
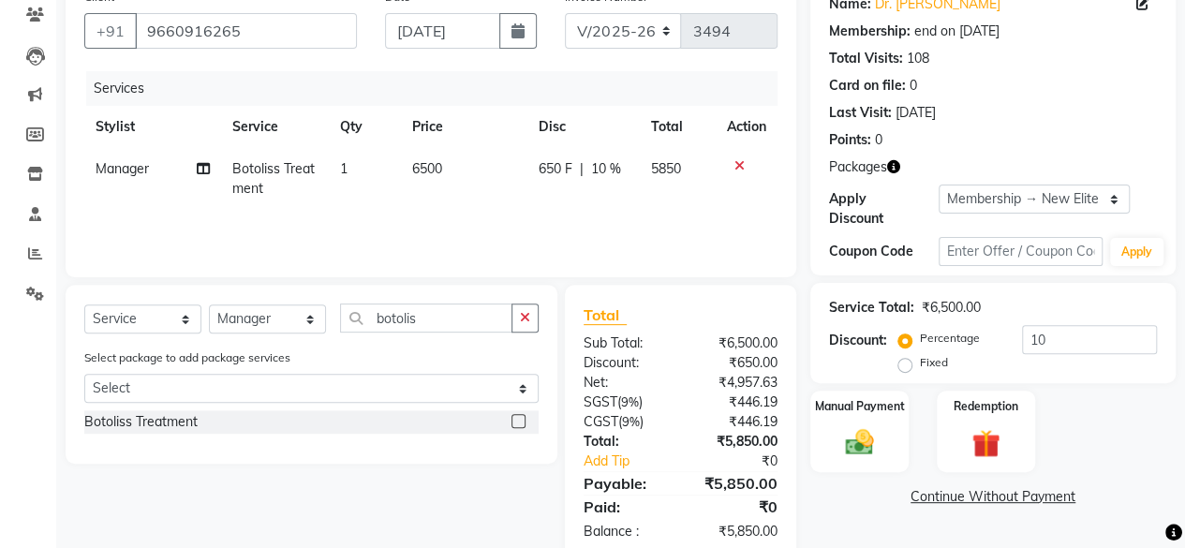
scroll to position [200, 0]
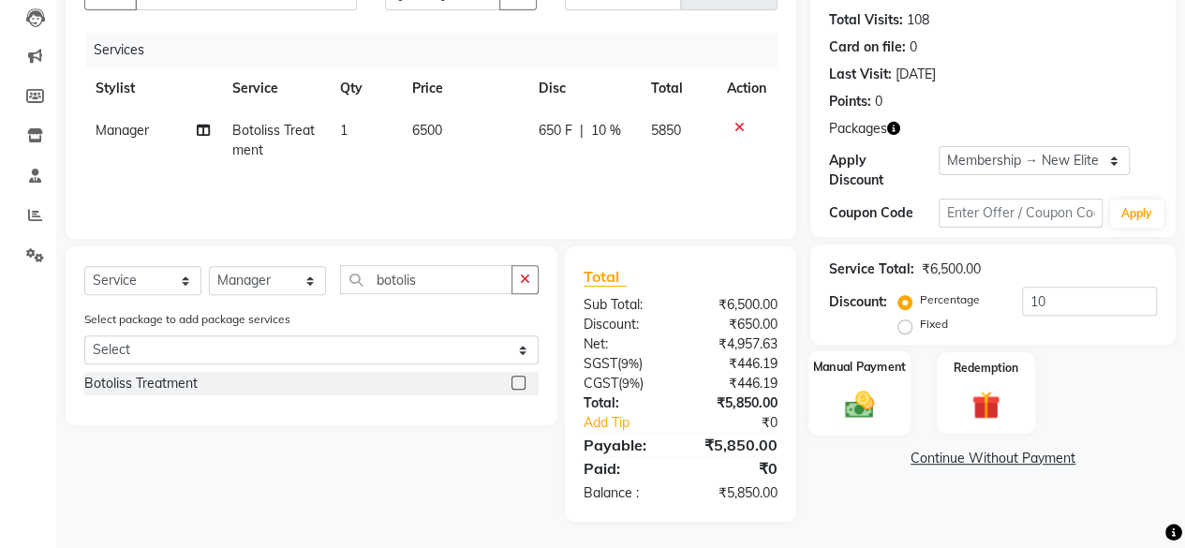
click at [883, 374] on label "Manual Payment" at bounding box center [860, 367] width 94 height 18
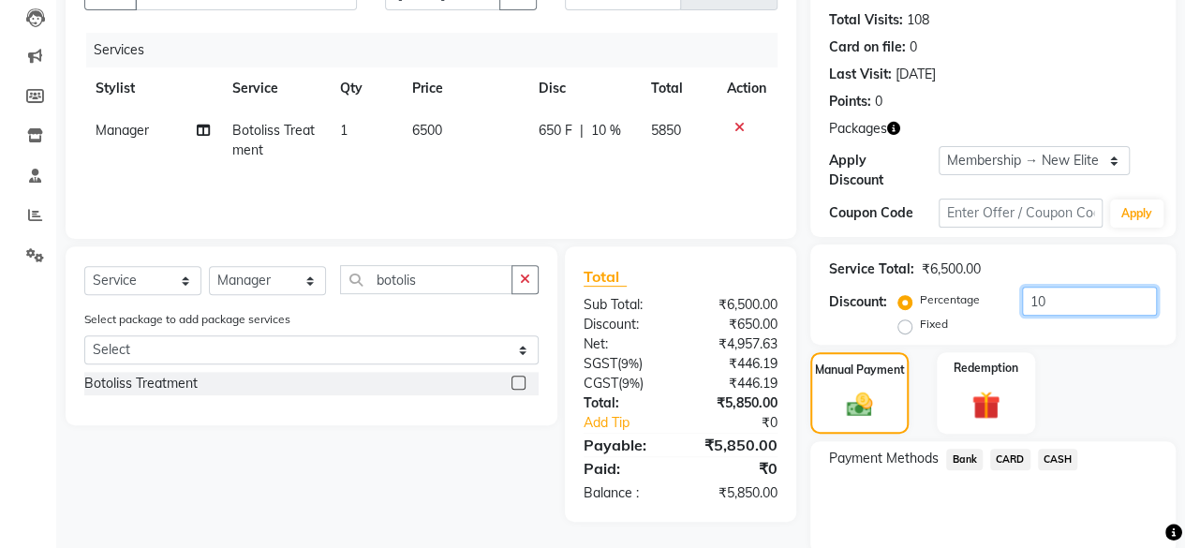
click at [1042, 293] on input "10" at bounding box center [1089, 301] width 135 height 29
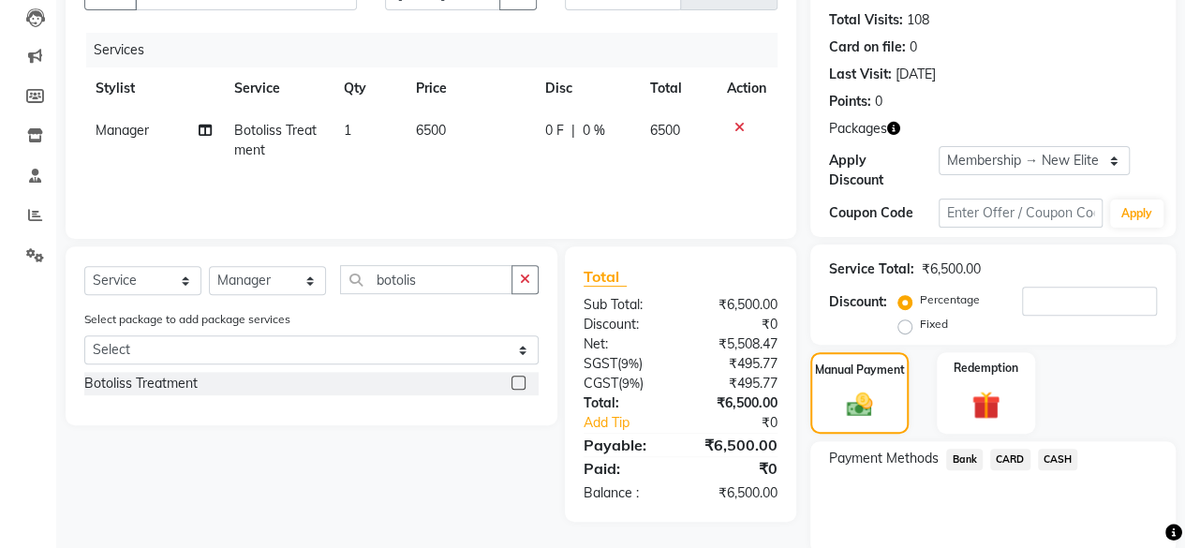
click at [1118, 391] on div "Manual Payment Redemption" at bounding box center [992, 392] width 393 height 81
click at [1049, 462] on span "CASH" at bounding box center [1058, 460] width 40 height 22
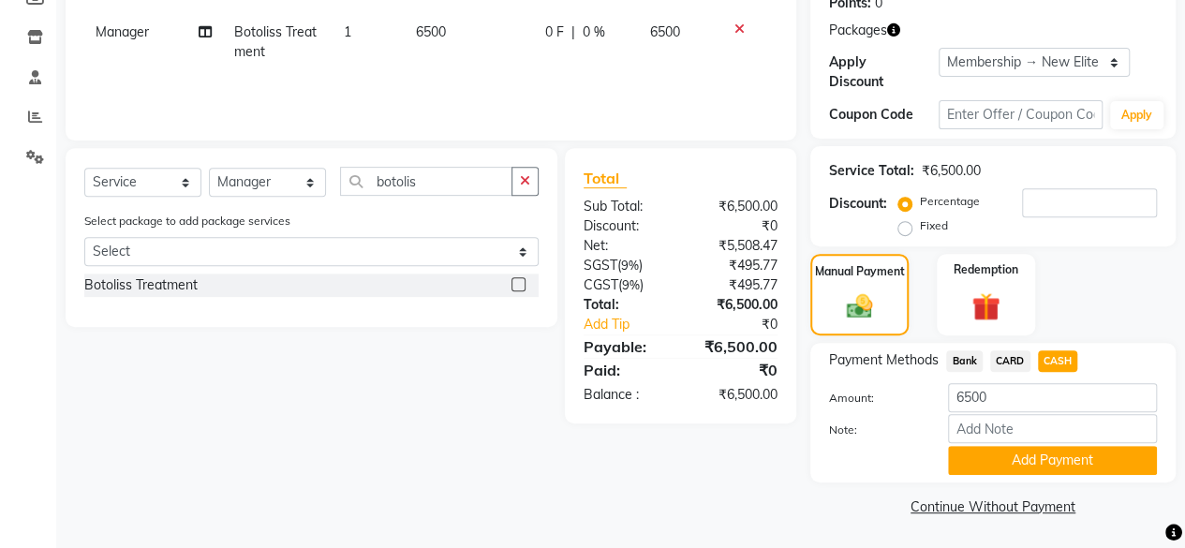
click at [1057, 453] on button "Add Payment" at bounding box center [1052, 460] width 209 height 29
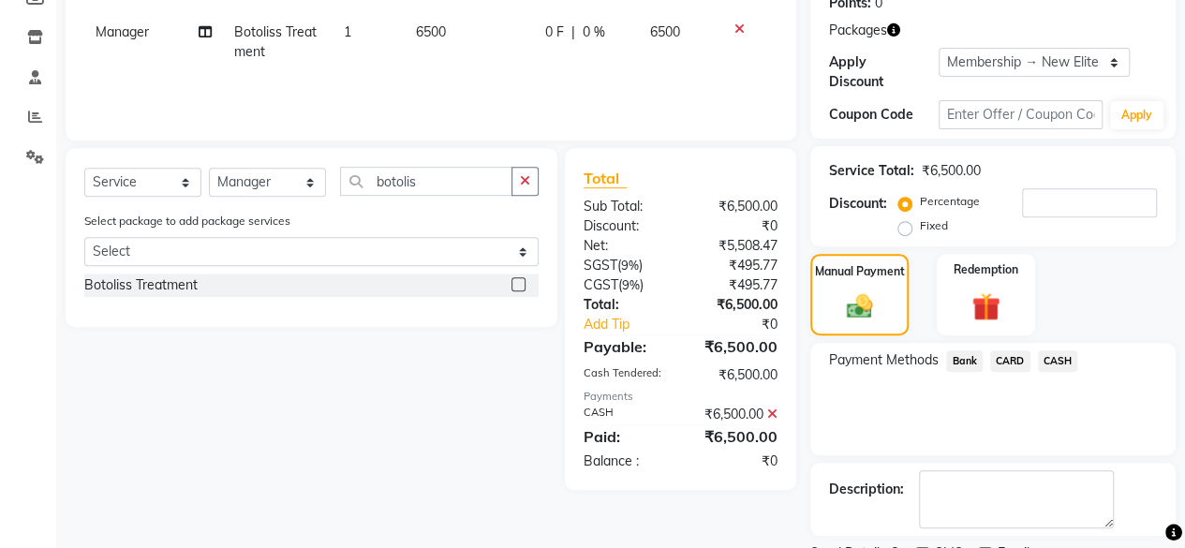
scroll to position [375, 0]
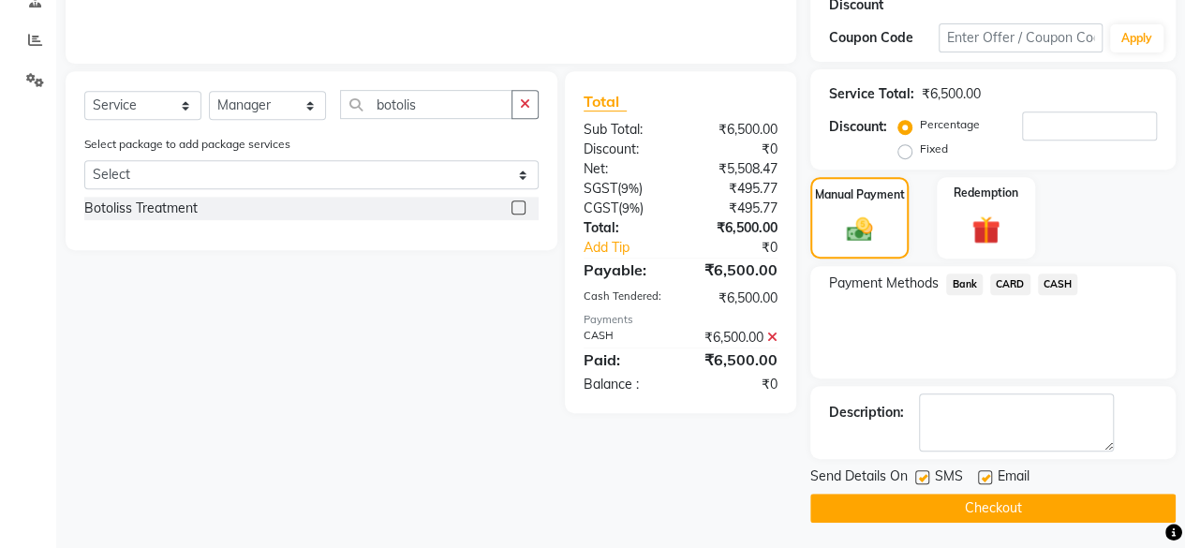
click at [925, 478] on label at bounding box center [922, 477] width 14 height 14
click at [925, 478] on input "checkbox" at bounding box center [921, 478] width 12 height 12
checkbox input "false"
click at [978, 478] on label at bounding box center [985, 477] width 14 height 14
click at [978, 478] on input "checkbox" at bounding box center [984, 478] width 12 height 12
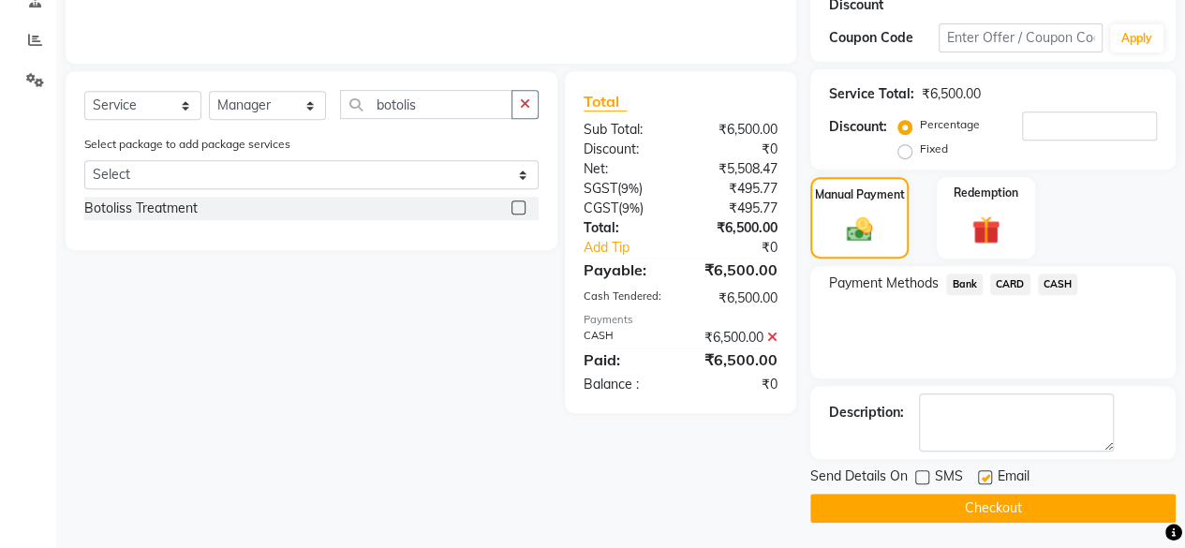
checkbox input "false"
click at [974, 500] on button "Checkout" at bounding box center [992, 508] width 365 height 29
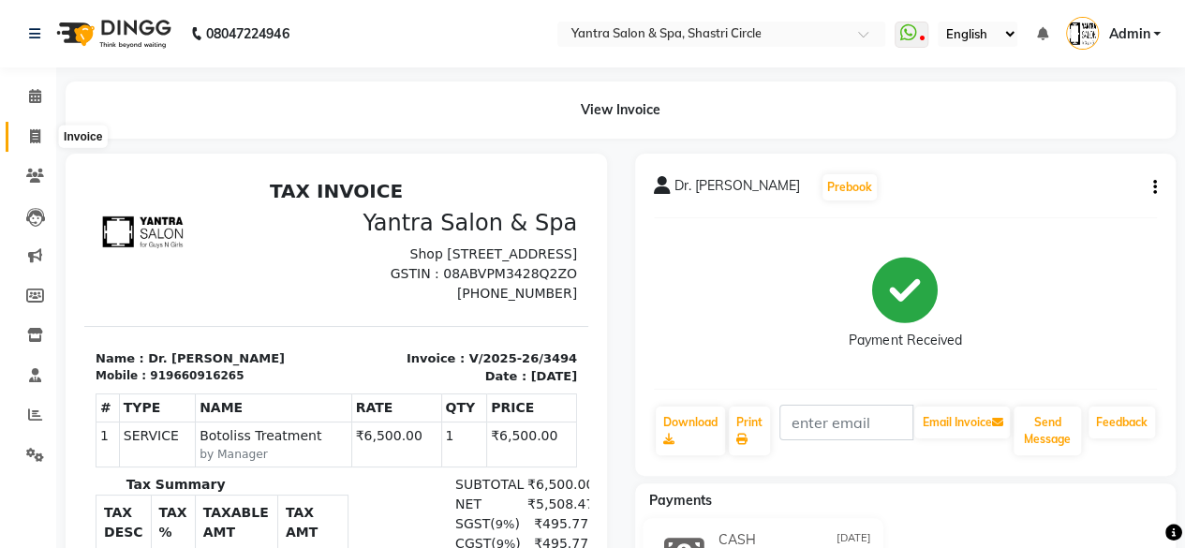
click at [27, 136] on span at bounding box center [35, 137] width 33 height 22
select select "service"
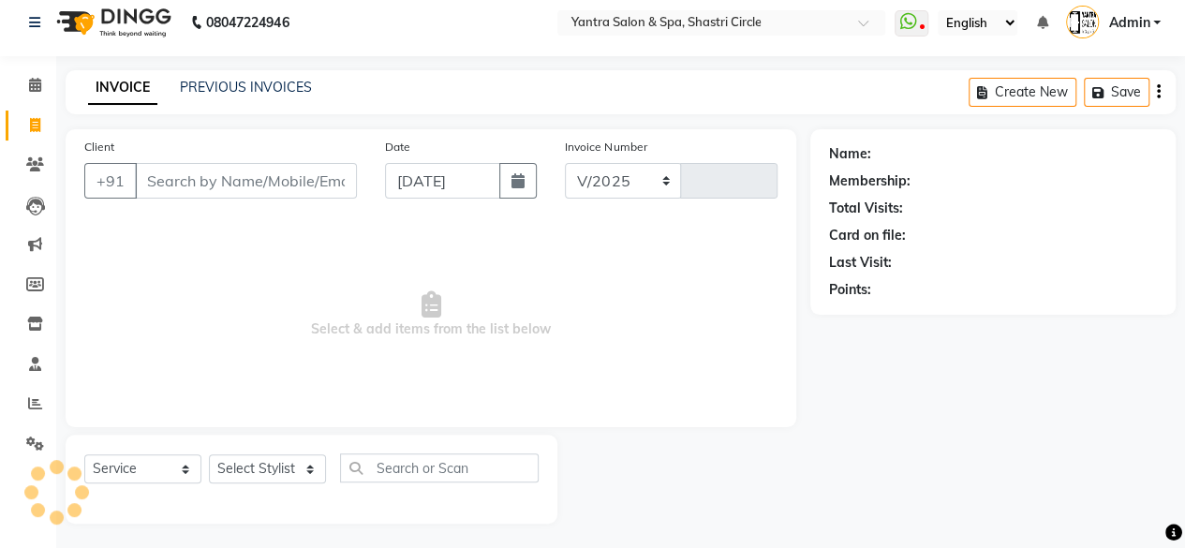
select select "154"
type input "3495"
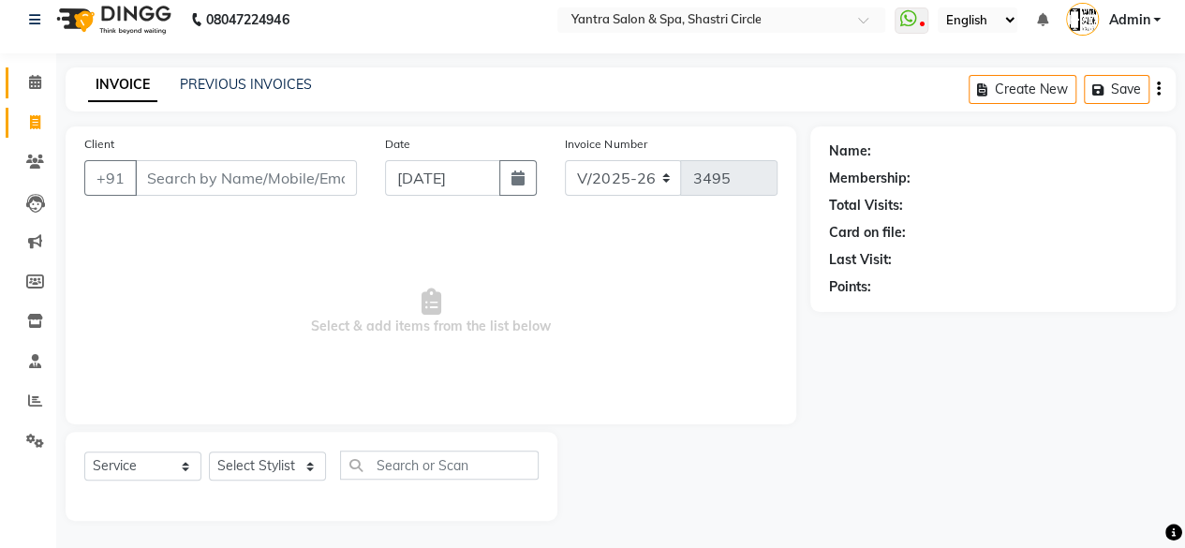
click at [39, 91] on span at bounding box center [35, 83] width 33 height 22
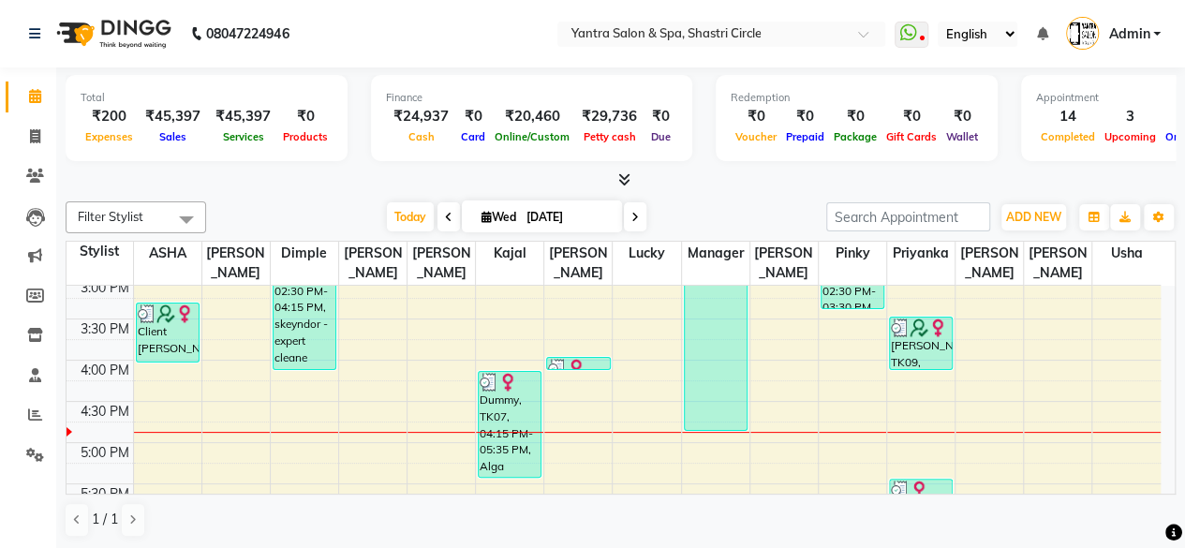
scroll to position [303, 0]
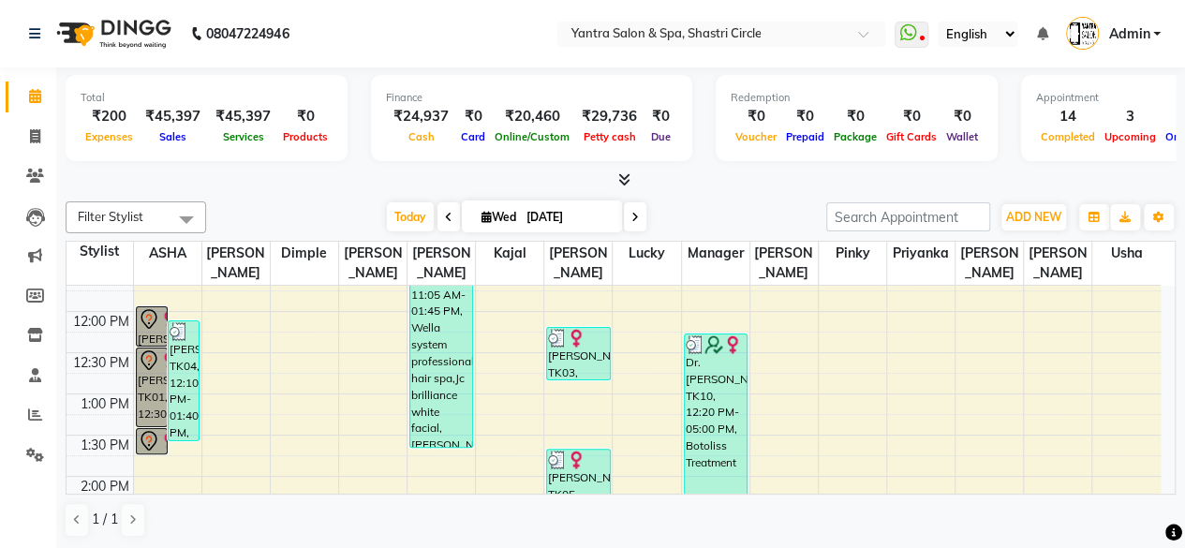
click at [155, 362] on icon at bounding box center [149, 360] width 22 height 22
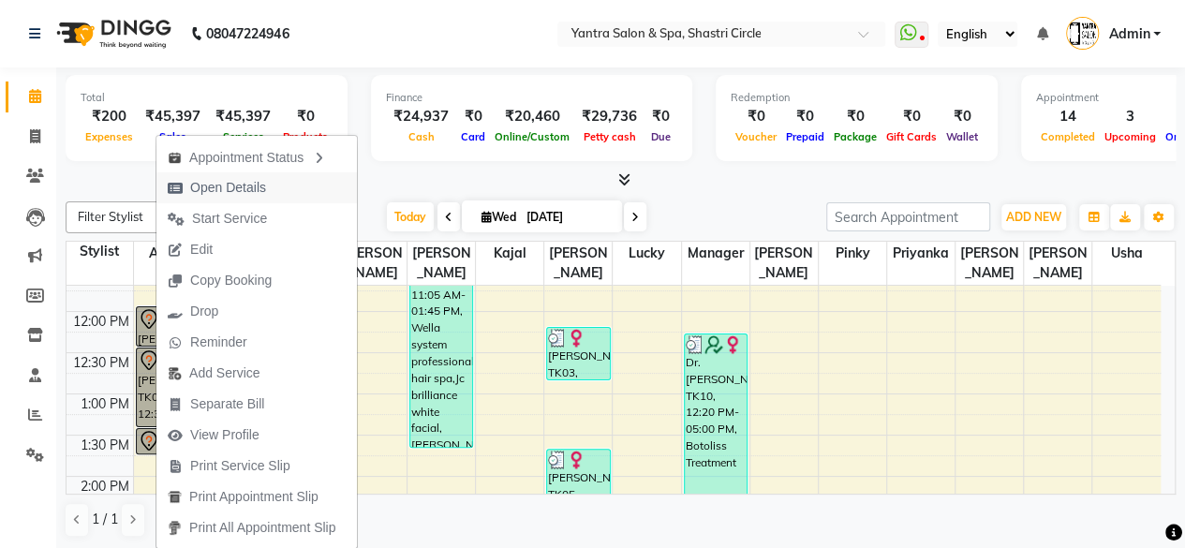
click at [249, 188] on span "Open Details" at bounding box center [228, 188] width 76 height 20
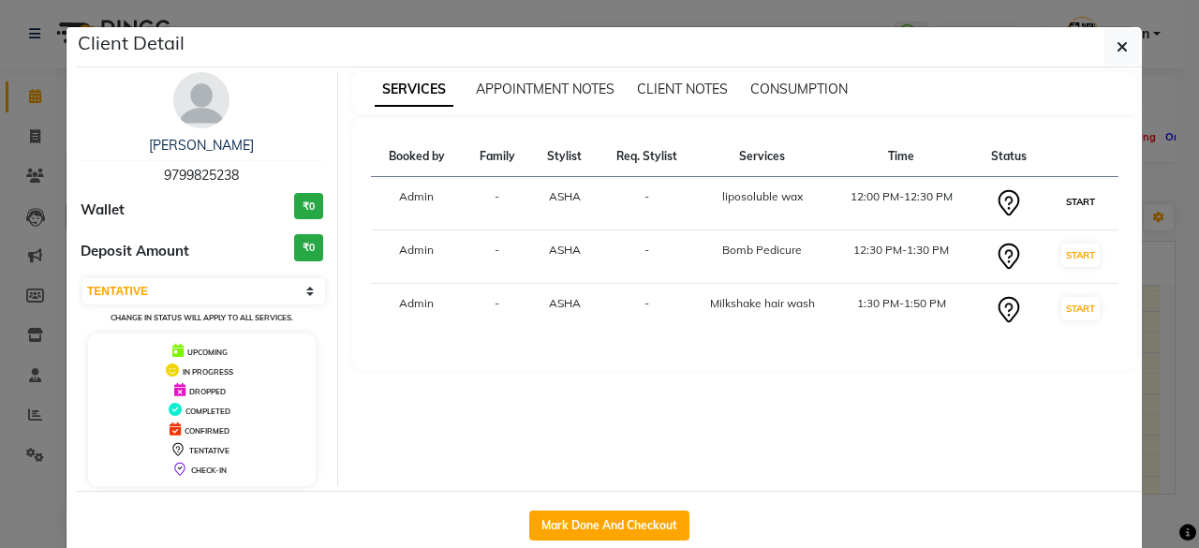
click at [1081, 200] on button "START" at bounding box center [1080, 201] width 38 height 23
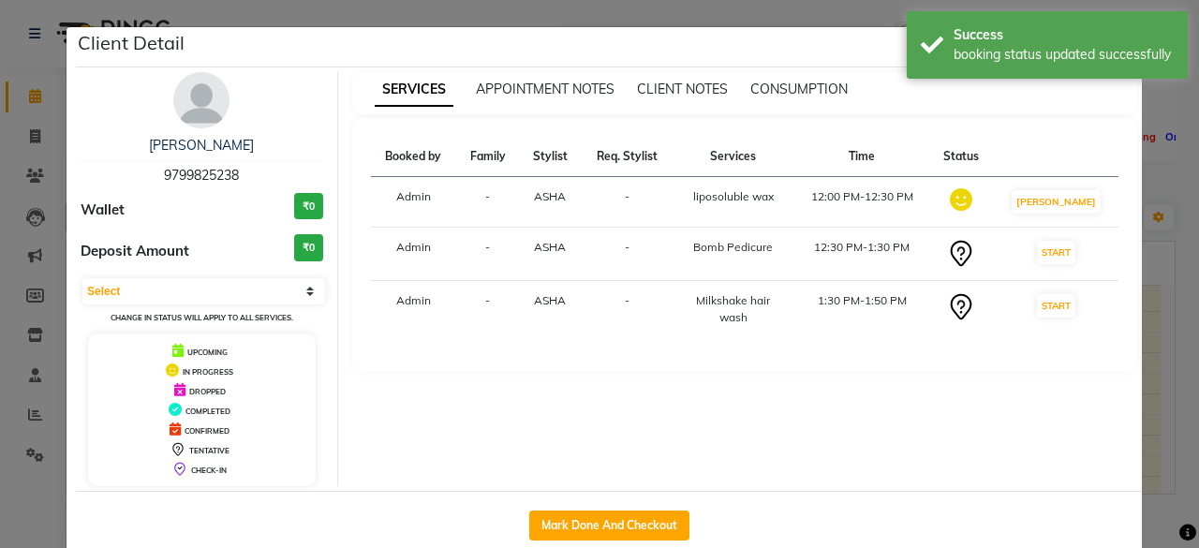
click at [1066, 236] on td "START" at bounding box center [1056, 254] width 126 height 53
click at [1061, 256] on button "START" at bounding box center [1056, 252] width 38 height 23
click at [1060, 291] on button "START" at bounding box center [1056, 302] width 38 height 23
select select "1"
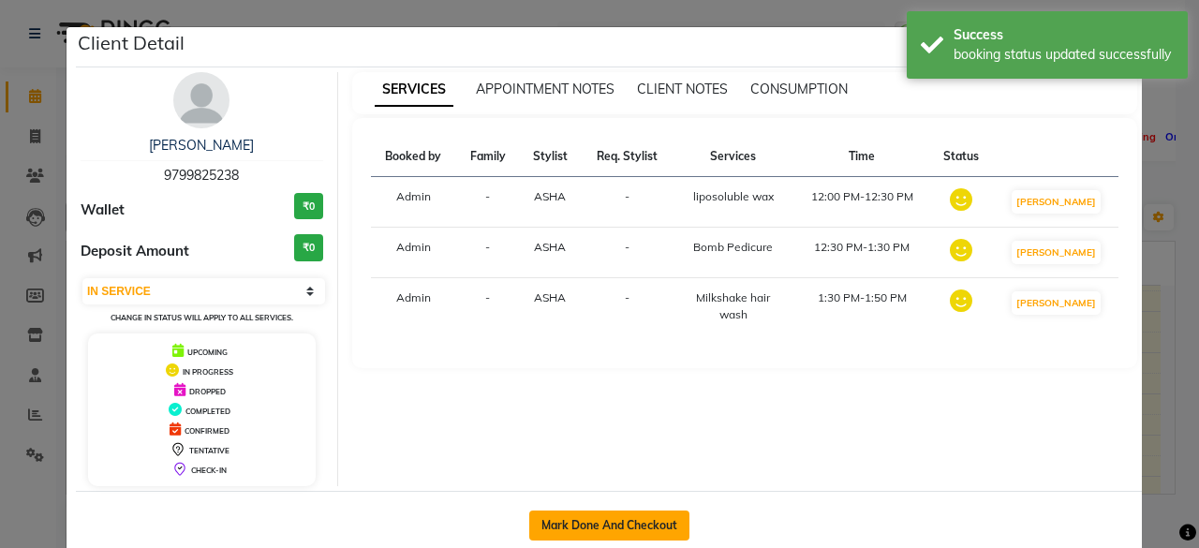
click at [629, 510] on button "Mark Done And Checkout" at bounding box center [609, 525] width 160 height 30
select select "service"
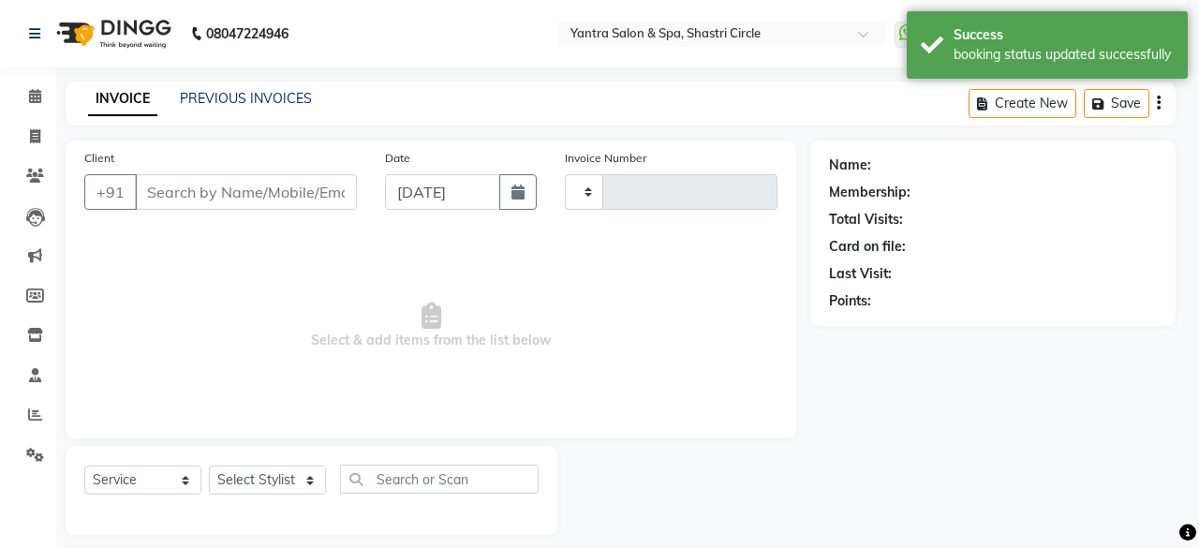
type input "3495"
select select "154"
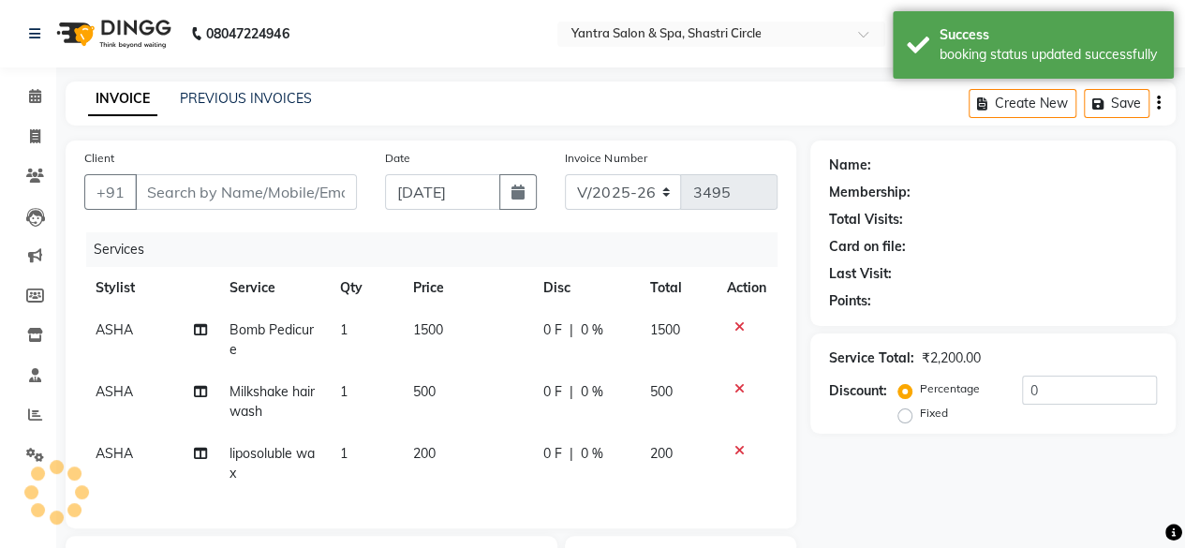
type input "9799825238"
select select "8429"
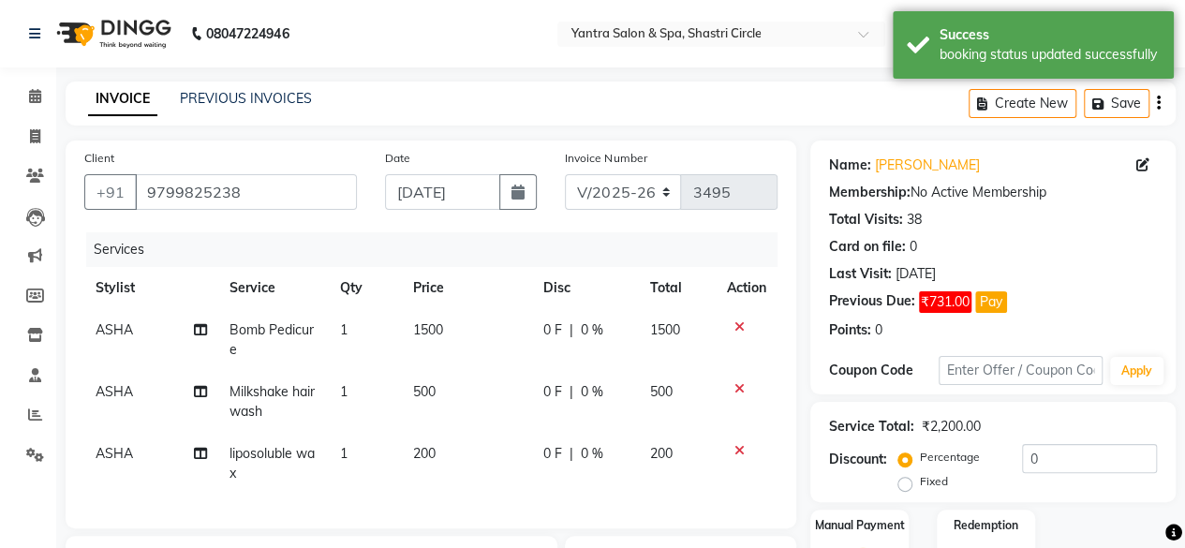
click at [132, 332] on td "ASHA" at bounding box center [151, 340] width 134 height 62
select select "8429"
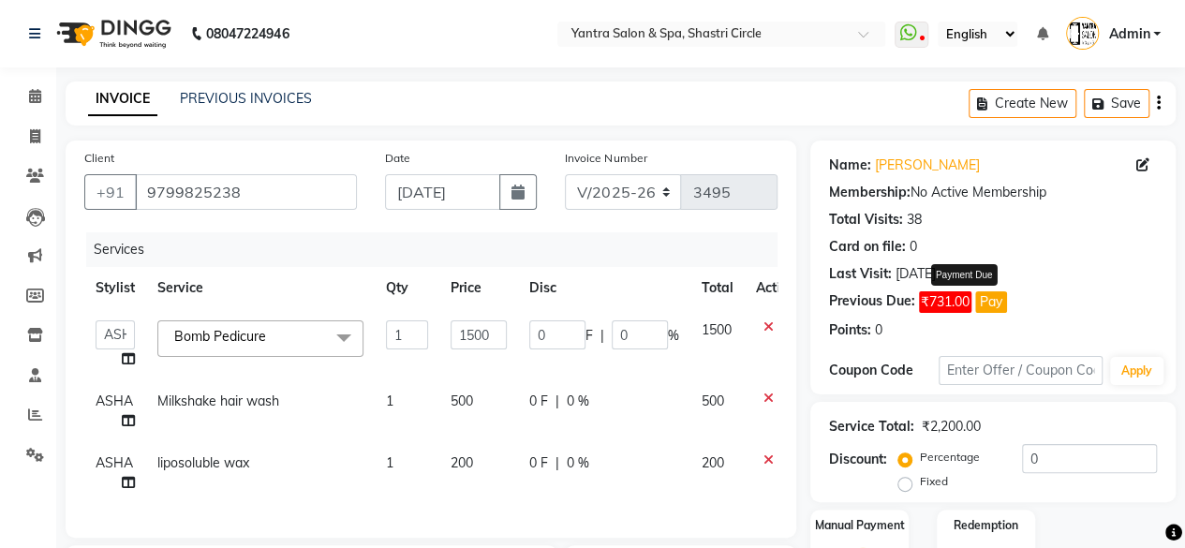
click at [984, 303] on button "Pay" at bounding box center [991, 302] width 32 height 22
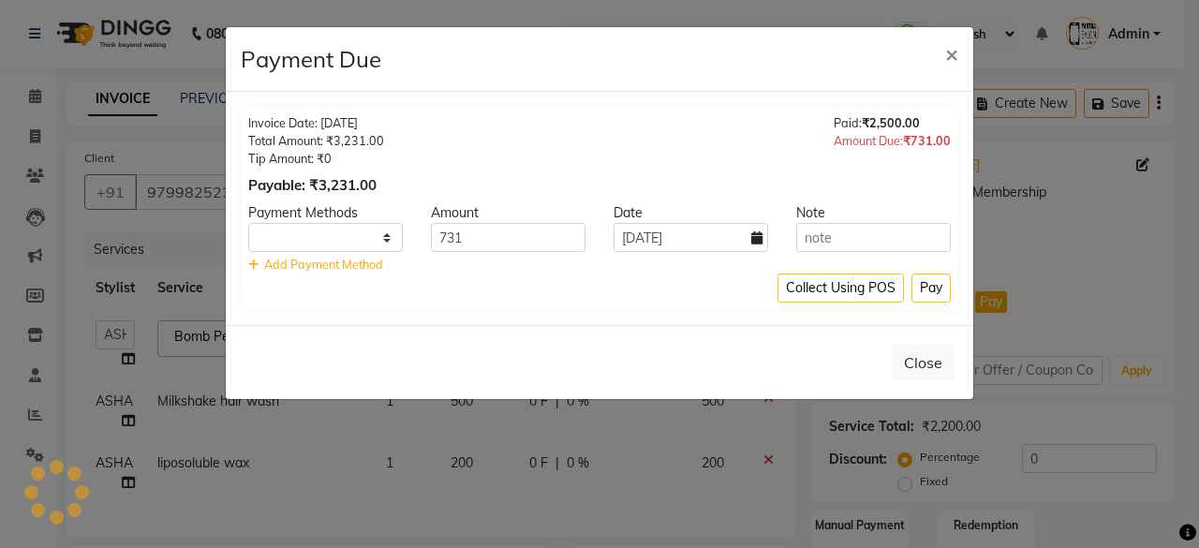
select select "1"
click at [946, 65] on span "×" at bounding box center [951, 53] width 13 height 28
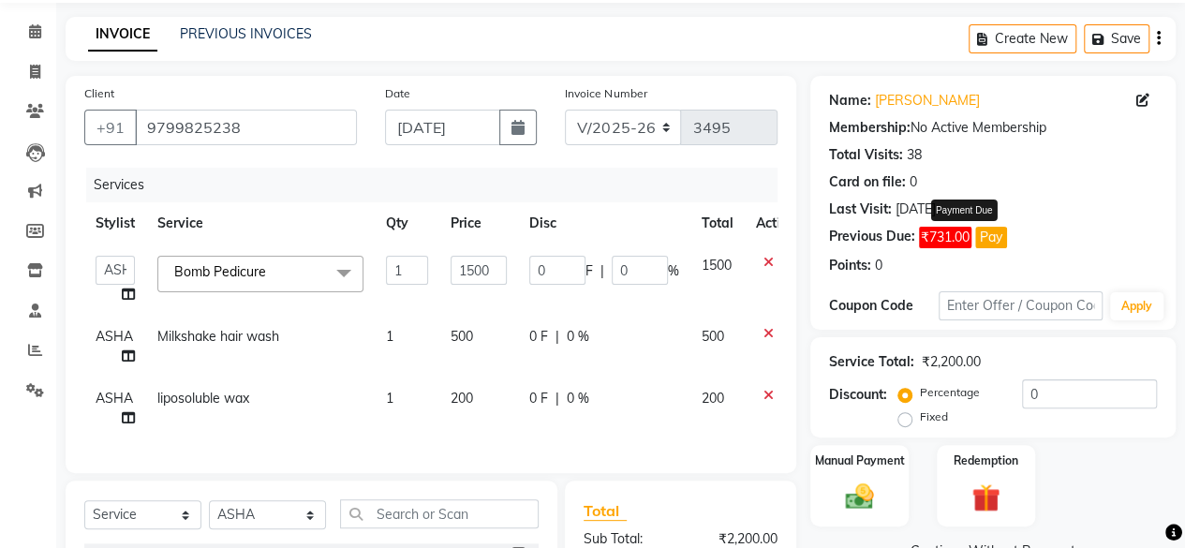
scroll to position [94, 0]
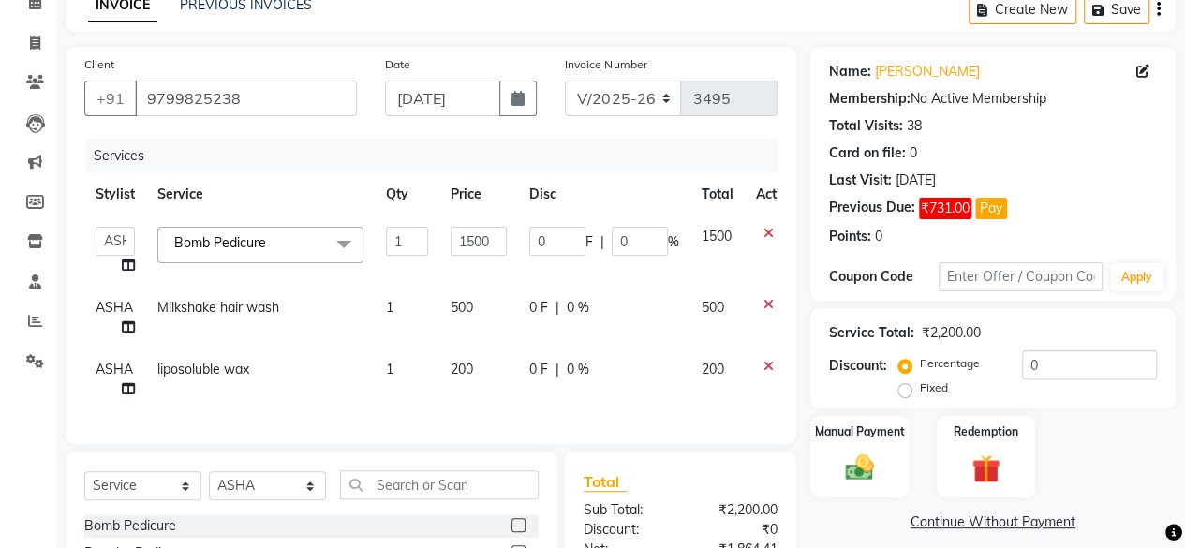
click at [114, 310] on span "ASHA" at bounding box center [114, 307] width 37 height 17
select select "8429"
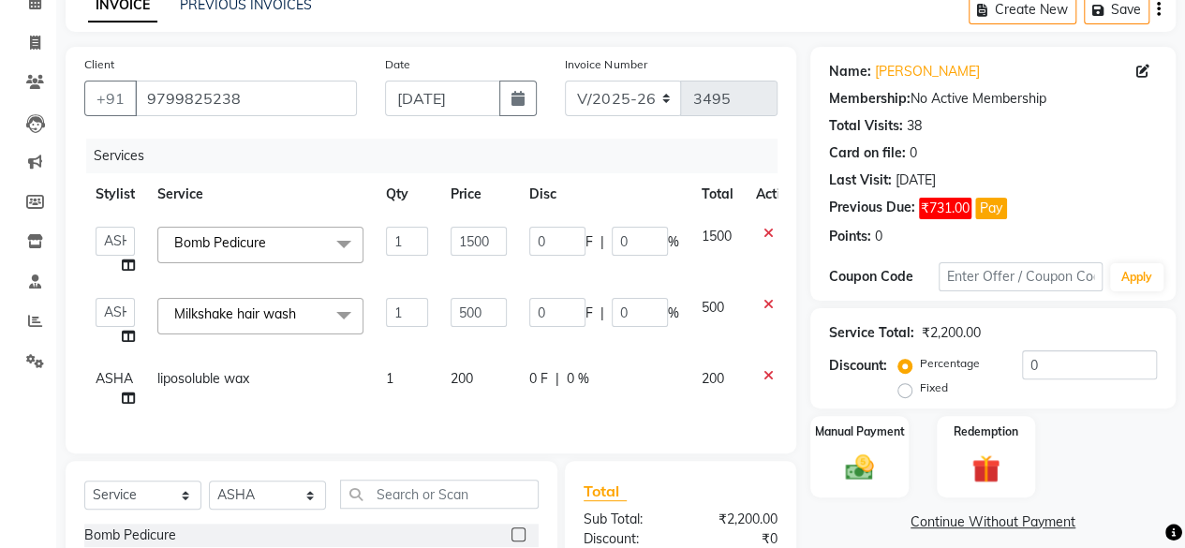
click at [247, 329] on span "Milkshake hair wash x" at bounding box center [260, 316] width 206 height 37
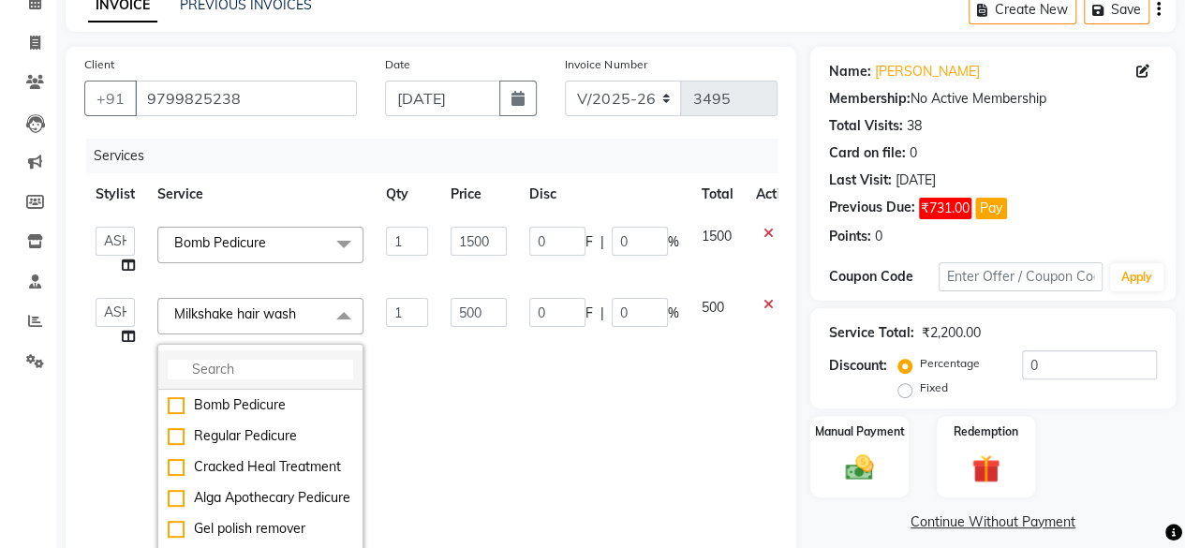
click at [236, 353] on li at bounding box center [260, 369] width 204 height 39
click at [238, 370] on input "multiselect-search" at bounding box center [260, 370] width 185 height 20
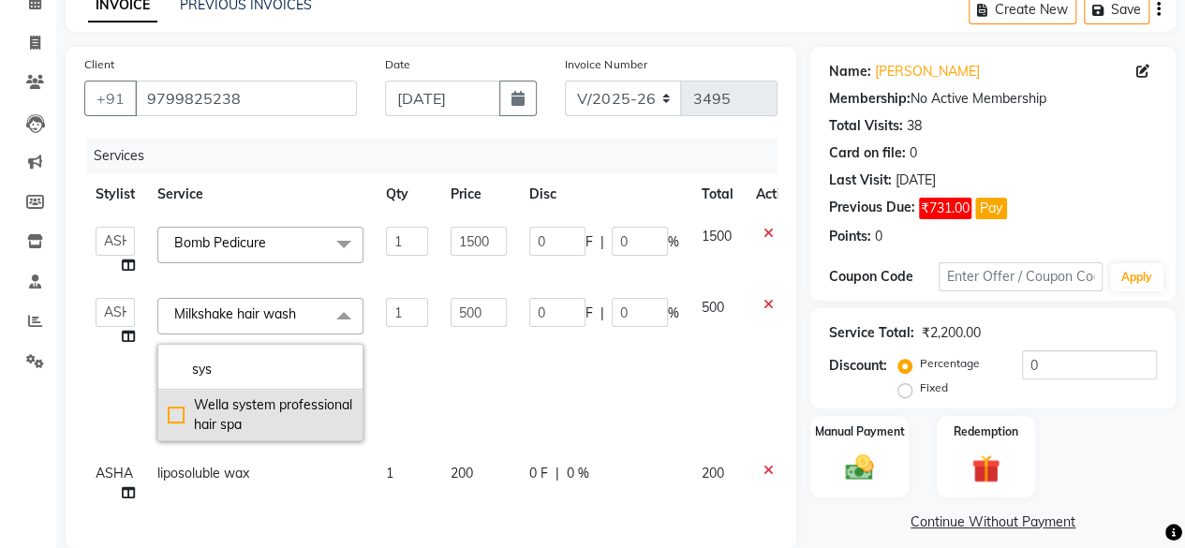
type input "sys"
click at [170, 409] on div "Wella system professional hair spa" at bounding box center [260, 414] width 185 height 39
checkbox input "true"
type input "3500"
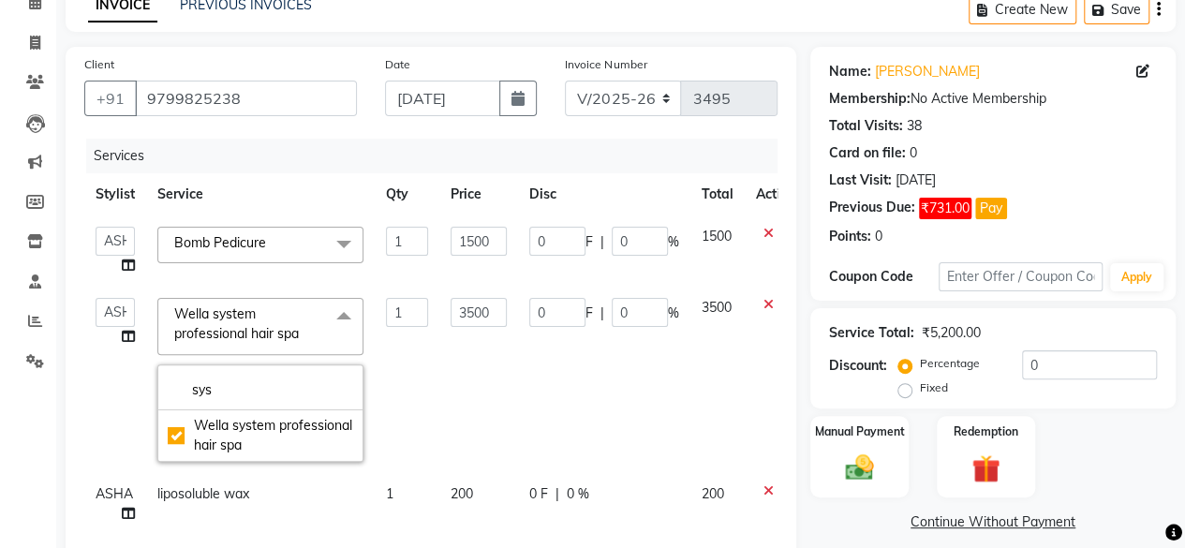
click at [487, 390] on td "3500" at bounding box center [478, 380] width 79 height 186
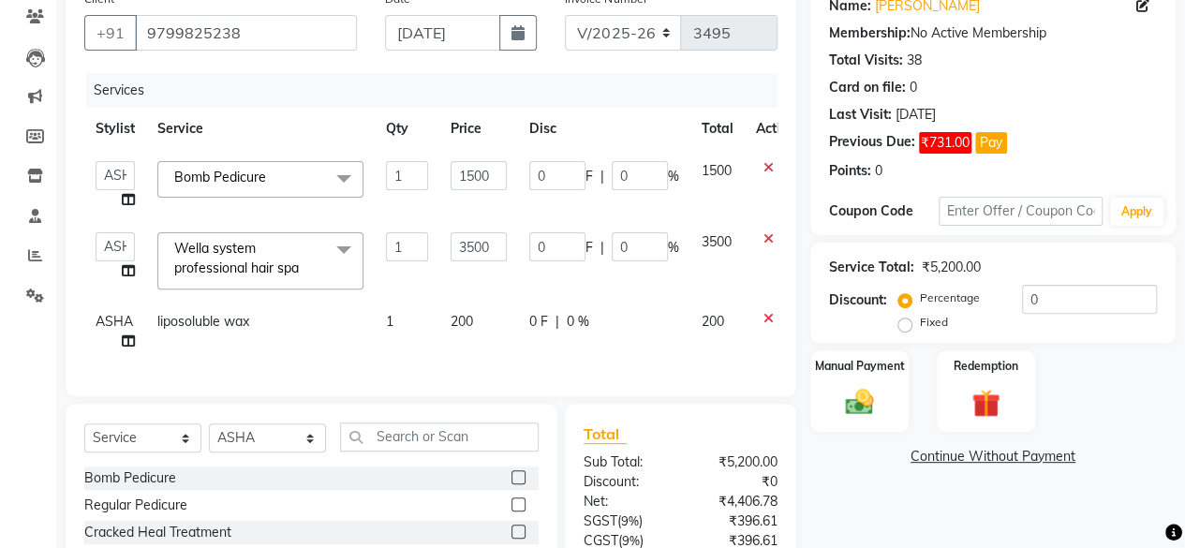
scroll to position [187, 0]
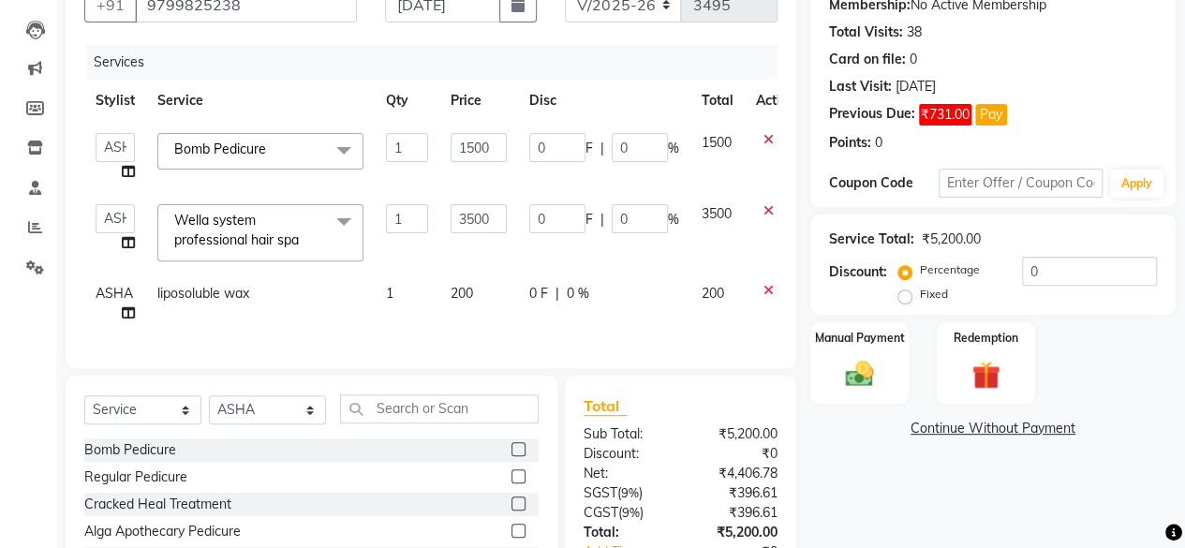
click at [116, 293] on span "ASHA" at bounding box center [114, 293] width 37 height 17
select select "8429"
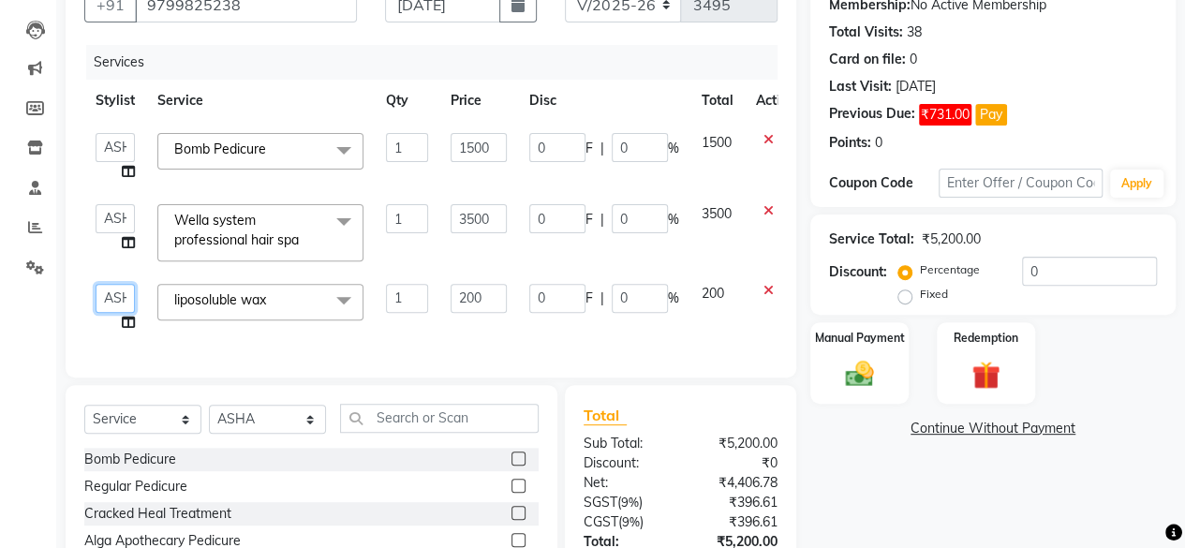
click at [116, 293] on select "Arvind ASHA bhawna goyal Dimple Harsha Hemlata kajal Latika lucky Manager Manis…" at bounding box center [115, 298] width 39 height 29
select select "4454"
click at [466, 293] on input "200" at bounding box center [479, 298] width 56 height 29
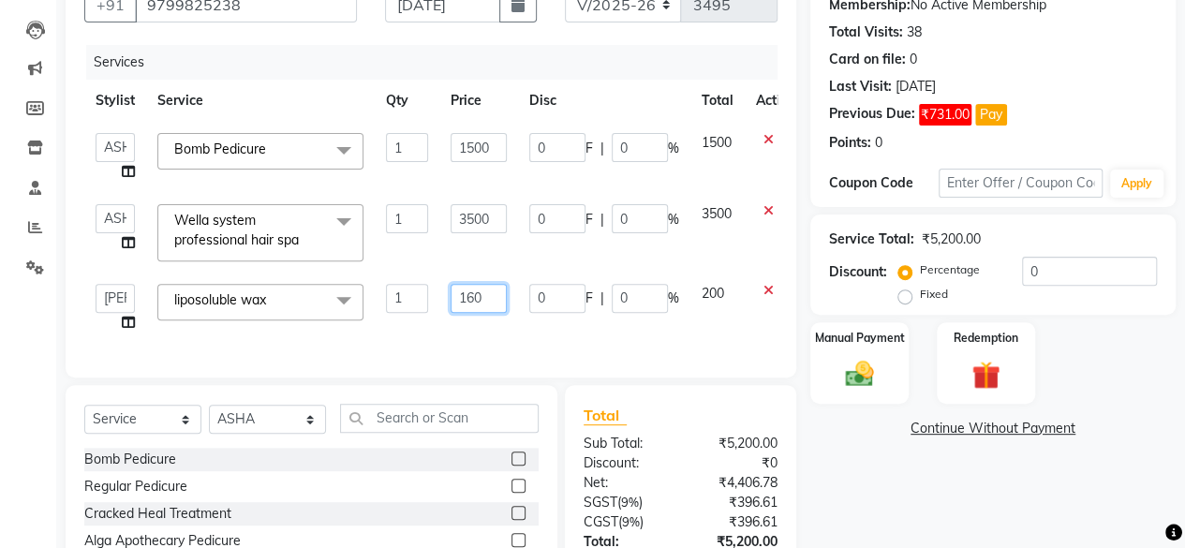
type input "1600"
click at [471, 333] on div "Services Stylist Service Qty Price Disc Total Action Arvind ASHA bhawna goyal D…" at bounding box center [430, 202] width 693 height 314
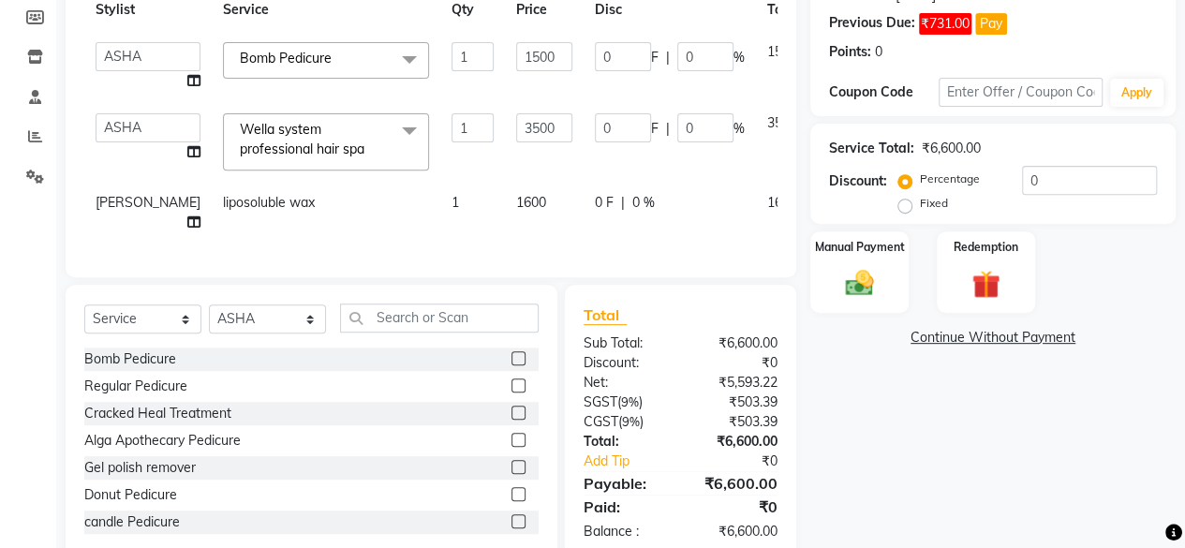
scroll to position [332, 0]
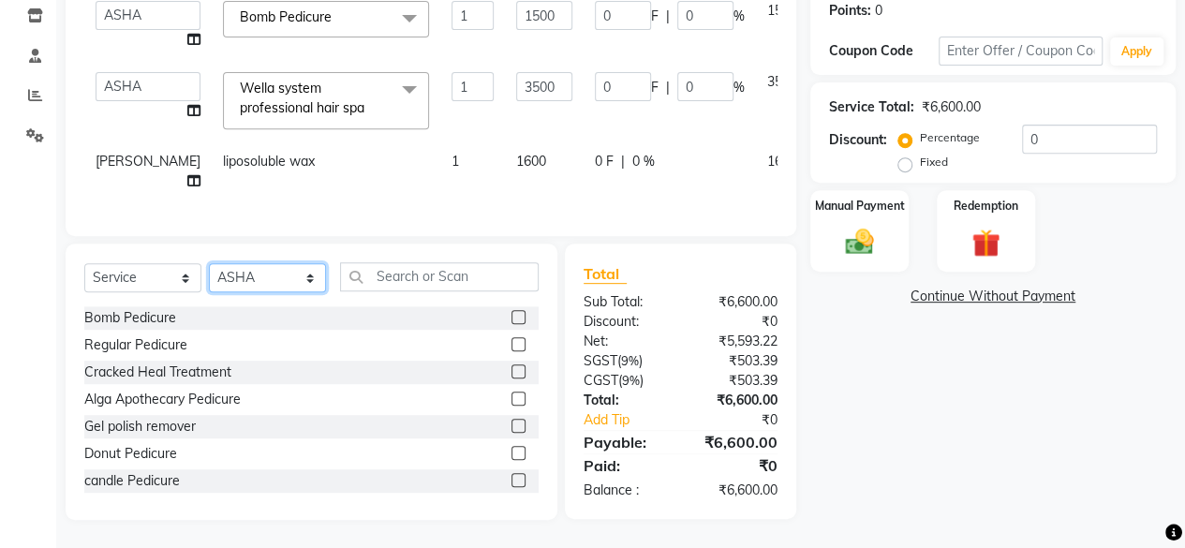
click at [287, 282] on select "Select Stylist Arvind ASHA bhawna goyal Dimple Harsha Hemlata kajal Latika luck…" at bounding box center [267, 277] width 117 height 29
select select "4454"
click at [209, 263] on select "Select Stylist Arvind ASHA bhawna goyal Dimple Harsha Hemlata kajal Latika luck…" at bounding box center [267, 277] width 117 height 29
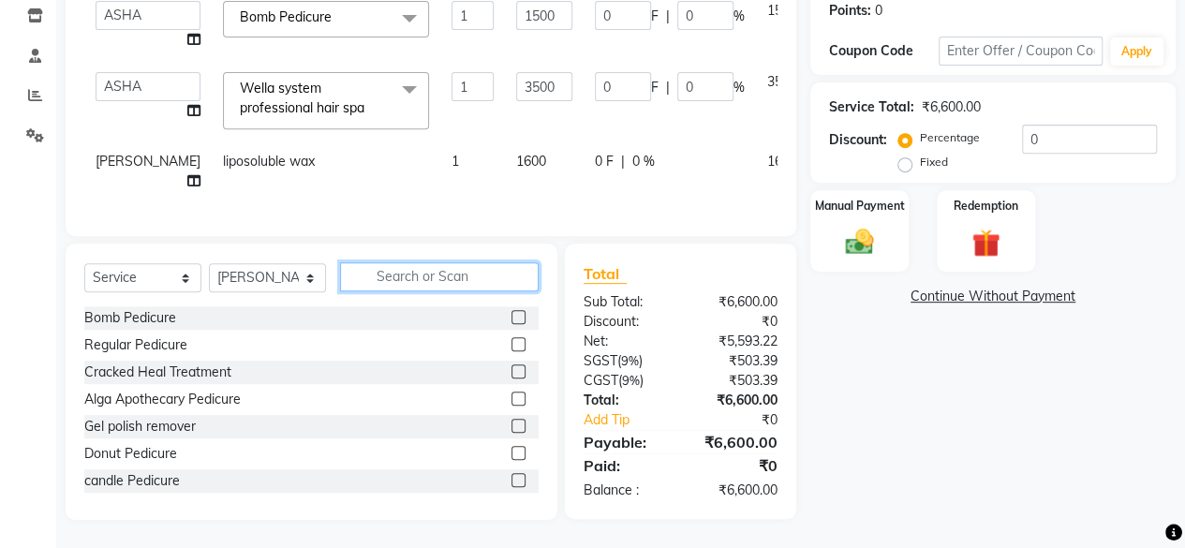
click at [405, 278] on input "text" at bounding box center [439, 276] width 199 height 29
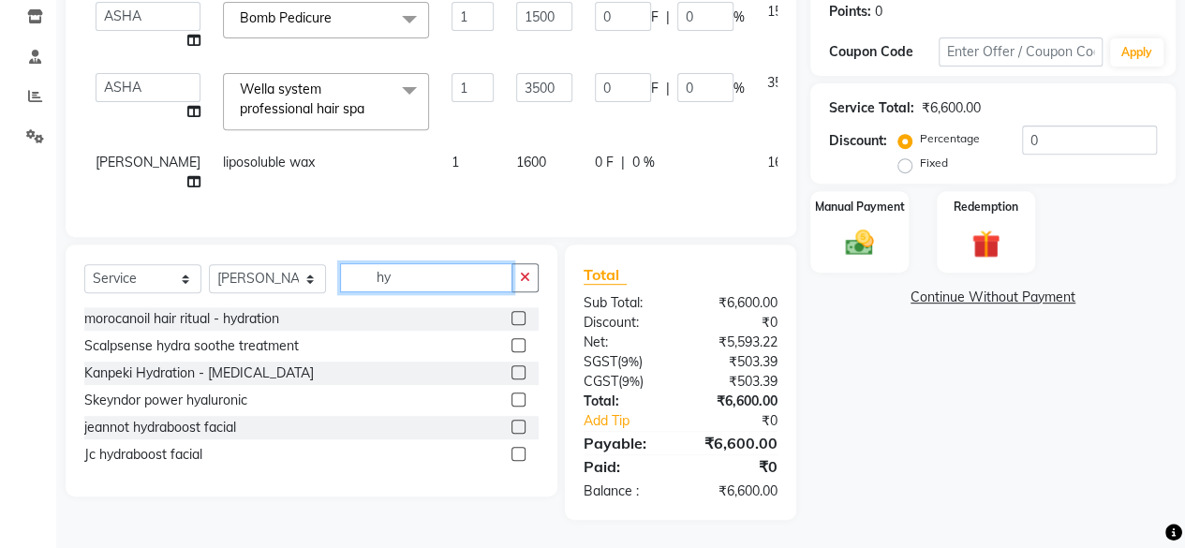
scroll to position [330, 0]
click at [420, 282] on input "hyd" at bounding box center [426, 277] width 172 height 29
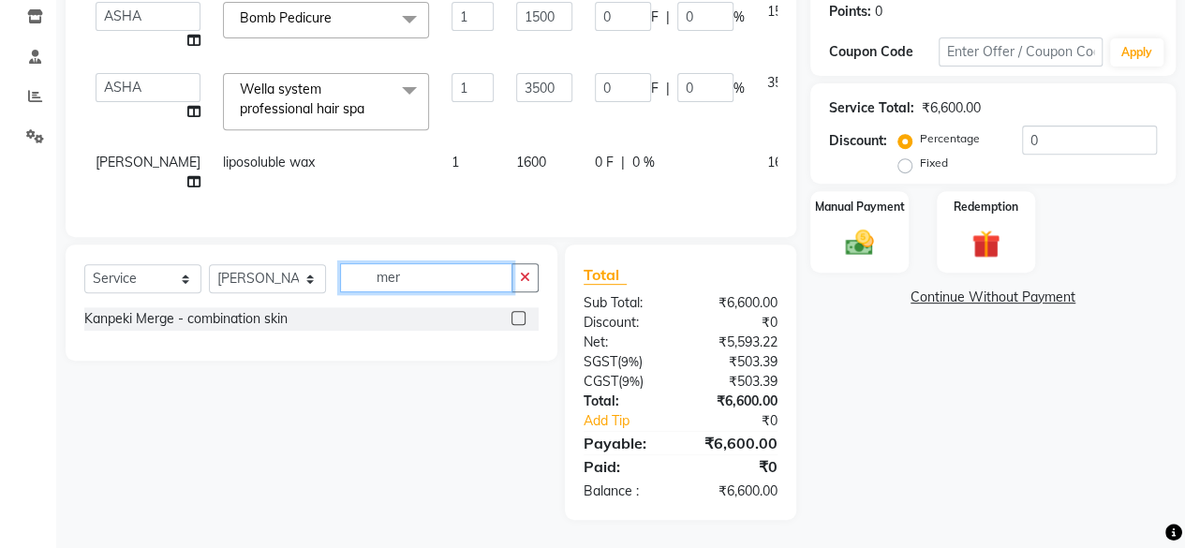
type input "mer"
click at [511, 319] on label at bounding box center [518, 318] width 14 height 14
click at [511, 319] on input "checkbox" at bounding box center [517, 319] width 12 height 12
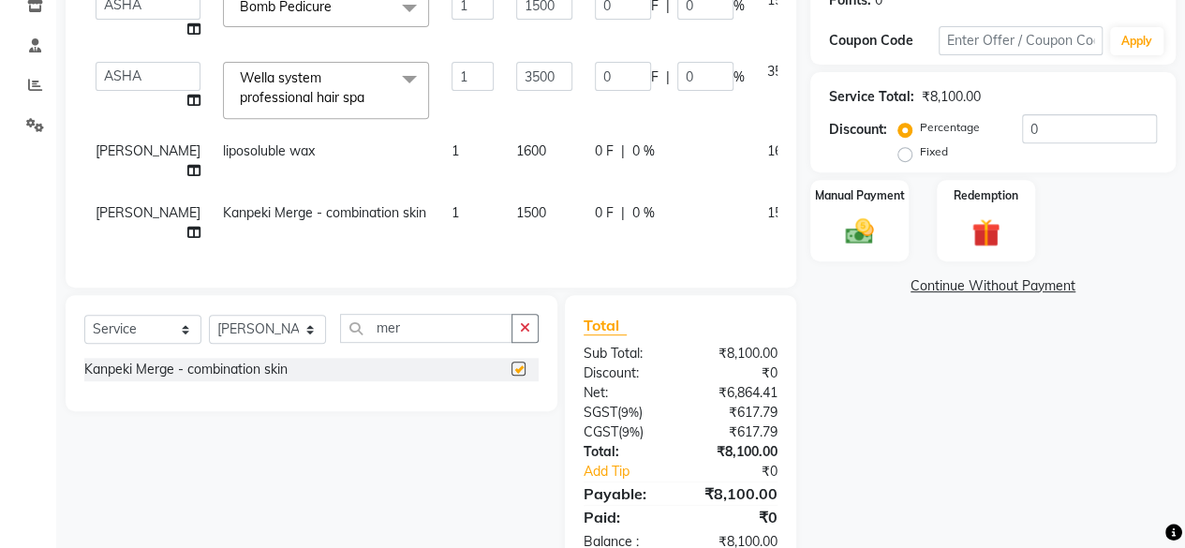
checkbox input "false"
click at [505, 226] on td "1500" at bounding box center [544, 223] width 79 height 62
select select "4454"
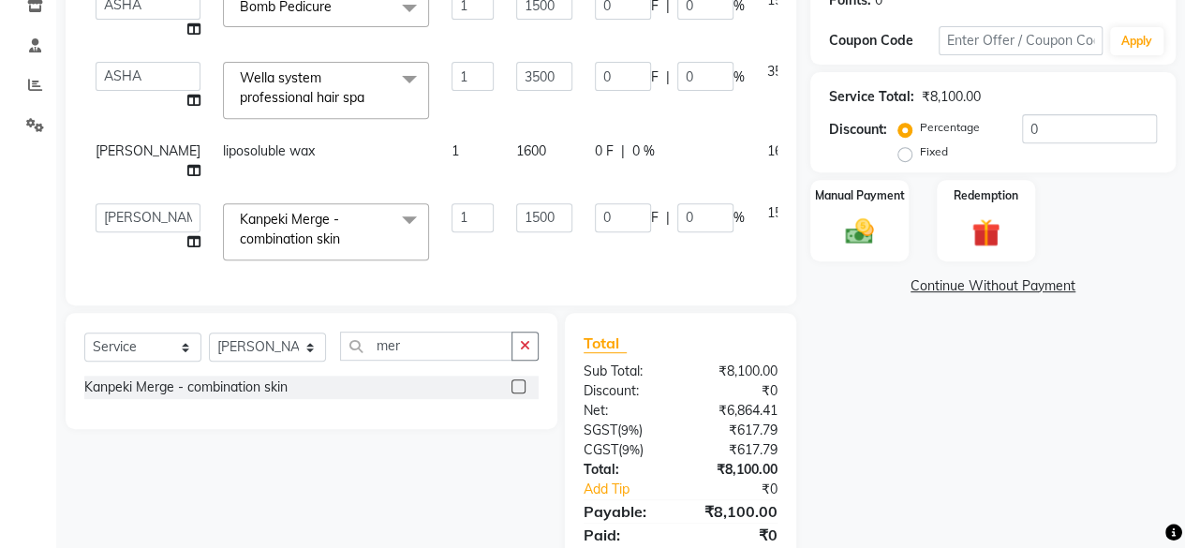
click at [516, 226] on input "1500" at bounding box center [544, 217] width 56 height 29
type input "2000"
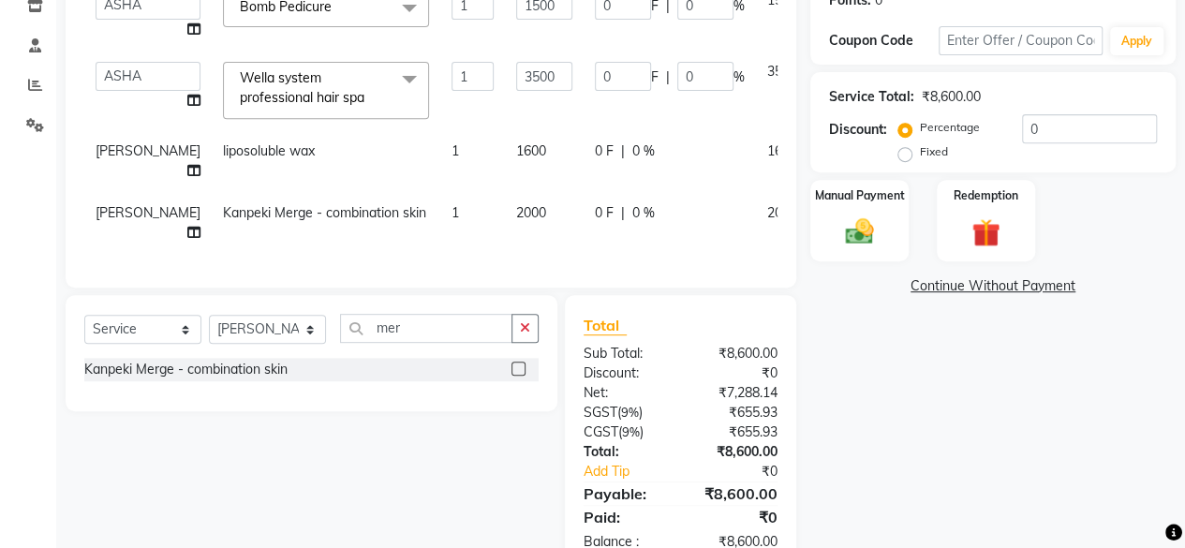
click at [505, 244] on td "2000" at bounding box center [544, 223] width 79 height 62
select select "4454"
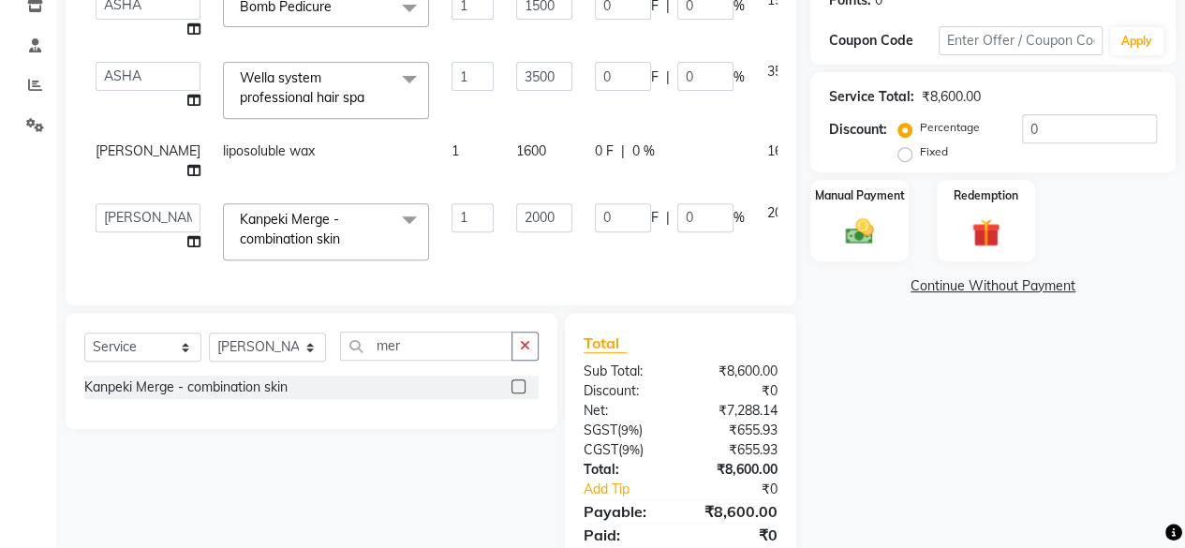
scroll to position [408, 0]
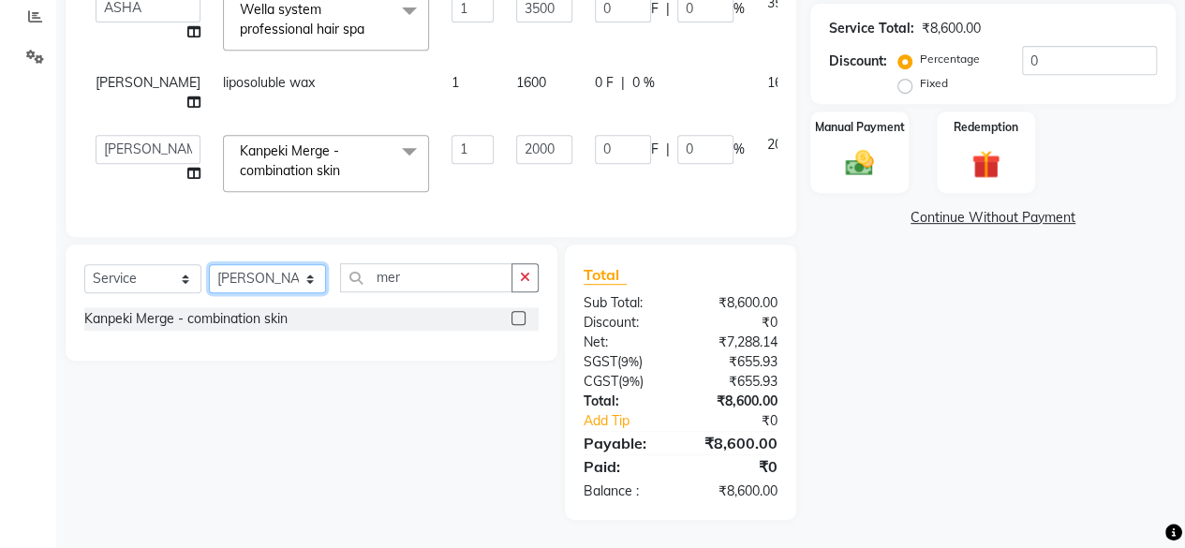
click at [281, 273] on select "Select Stylist Arvind ASHA bhawna goyal Dimple Harsha Hemlata kajal Latika luck…" at bounding box center [267, 278] width 117 height 29
select select "12950"
click at [209, 266] on select "Select Stylist Arvind ASHA bhawna goyal Dimple Harsha Hemlata kajal Latika luck…" at bounding box center [267, 278] width 117 height 29
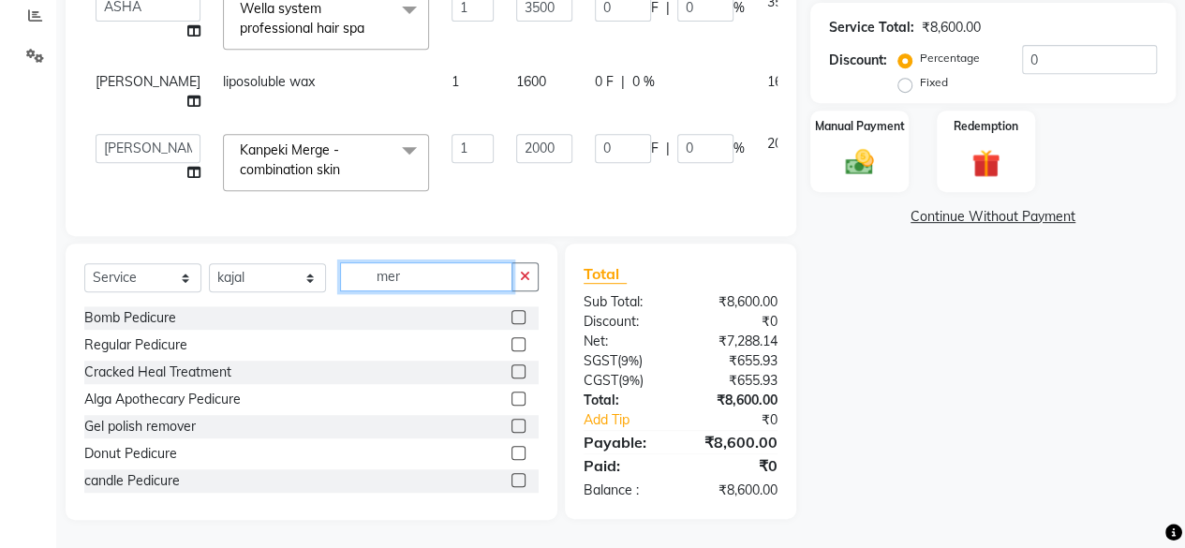
click at [483, 285] on input "mer" at bounding box center [426, 276] width 172 height 29
click at [481, 285] on input "mer" at bounding box center [426, 276] width 172 height 29
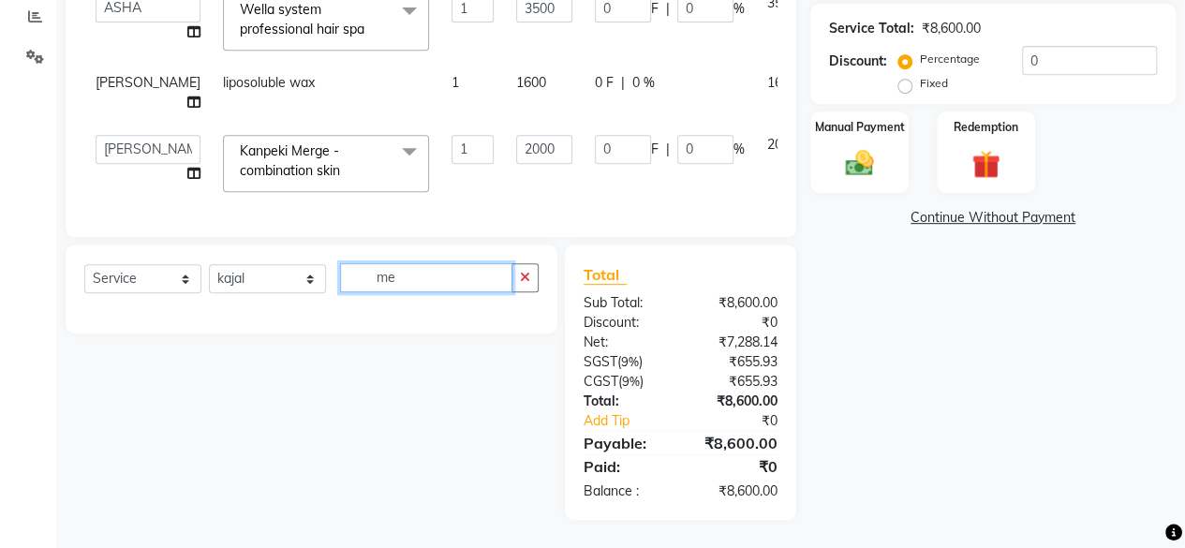
type input "m"
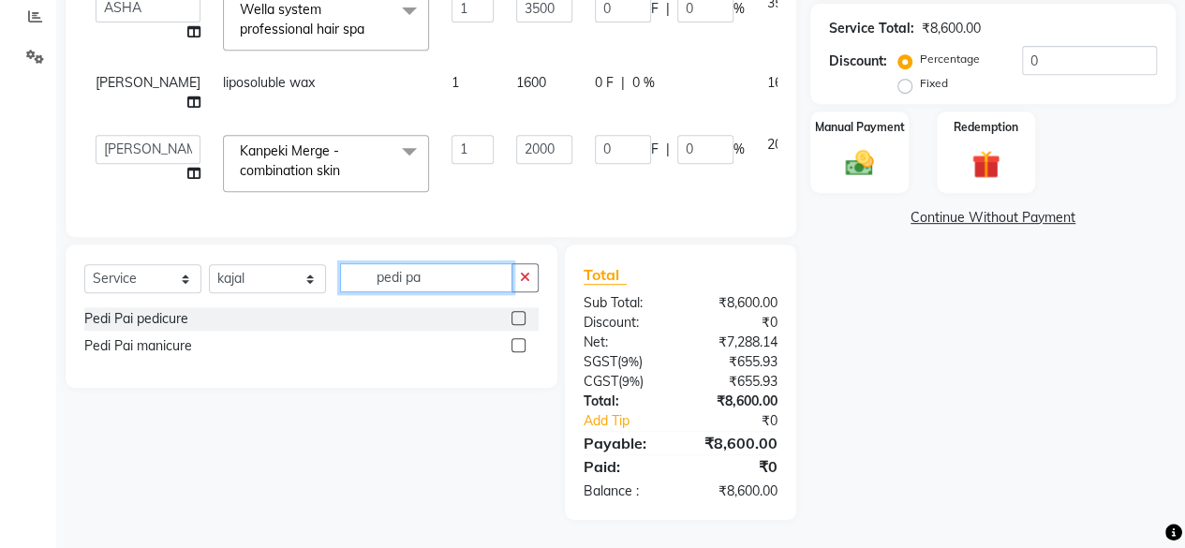
type input "pedi pa"
drag, startPoint x: 524, startPoint y: 318, endPoint x: 476, endPoint y: 314, distance: 47.9
click at [524, 319] on label at bounding box center [518, 318] width 14 height 14
click at [524, 319] on input "checkbox" at bounding box center [517, 319] width 12 height 12
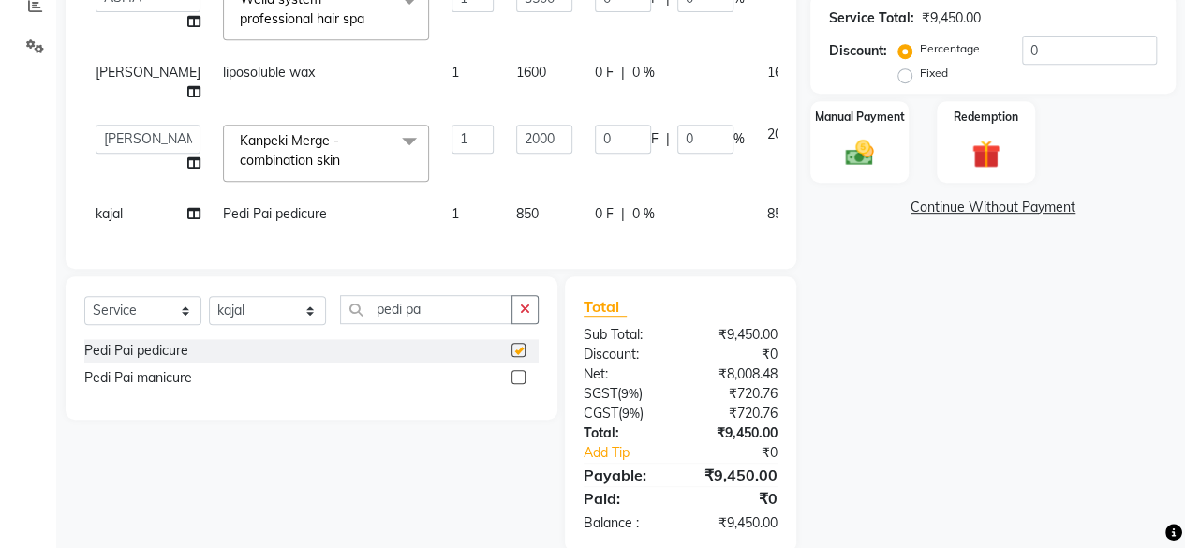
checkbox input "false"
click at [252, 325] on select "Select Stylist Arvind ASHA bhawna goyal Dimple Harsha Hemlata kajal Latika luck…" at bounding box center [267, 310] width 117 height 29
select select "4458"
click at [209, 325] on select "Select Stylist Arvind ASHA bhawna goyal Dimple Harsha Hemlata kajal Latika luck…" at bounding box center [267, 310] width 117 height 29
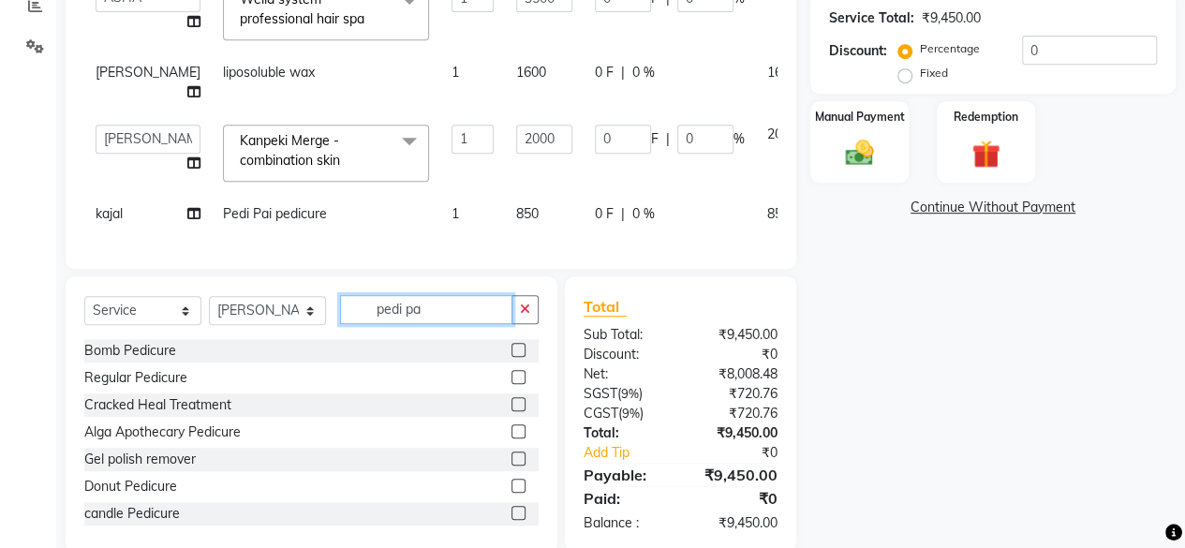
click at [459, 324] on input "pedi pa" at bounding box center [426, 309] width 172 height 29
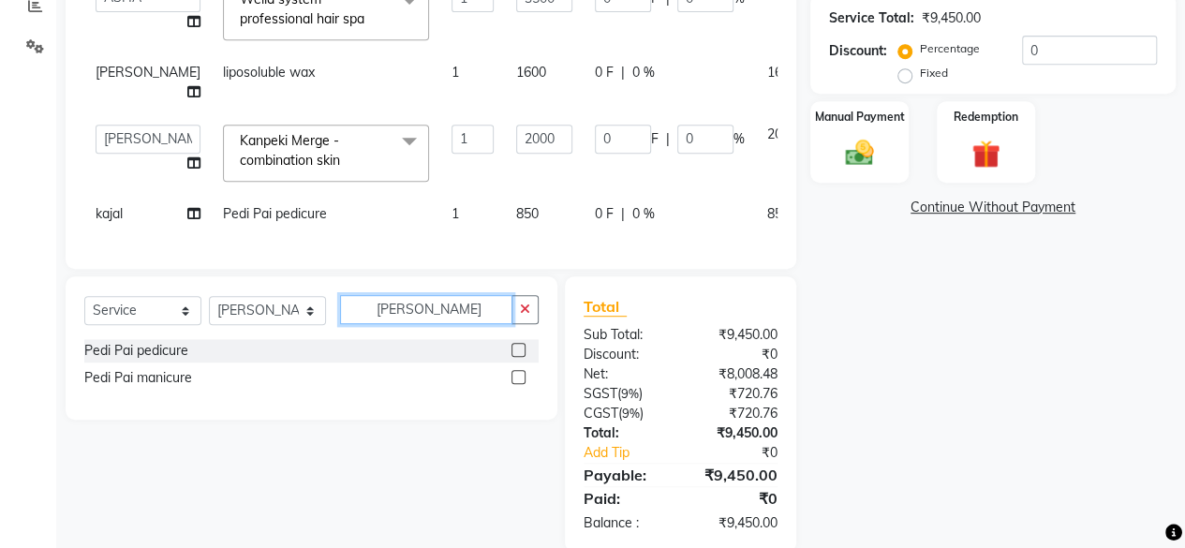
type input "pedi pai"
click at [517, 384] on label at bounding box center [518, 377] width 14 height 14
click at [517, 384] on input "checkbox" at bounding box center [517, 378] width 12 height 12
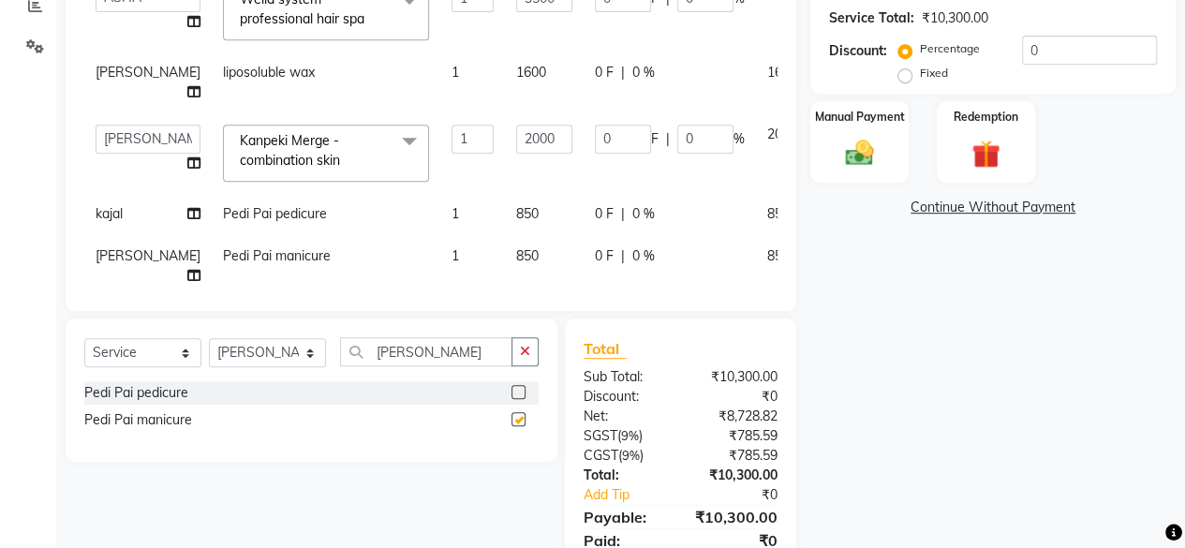
checkbox input "false"
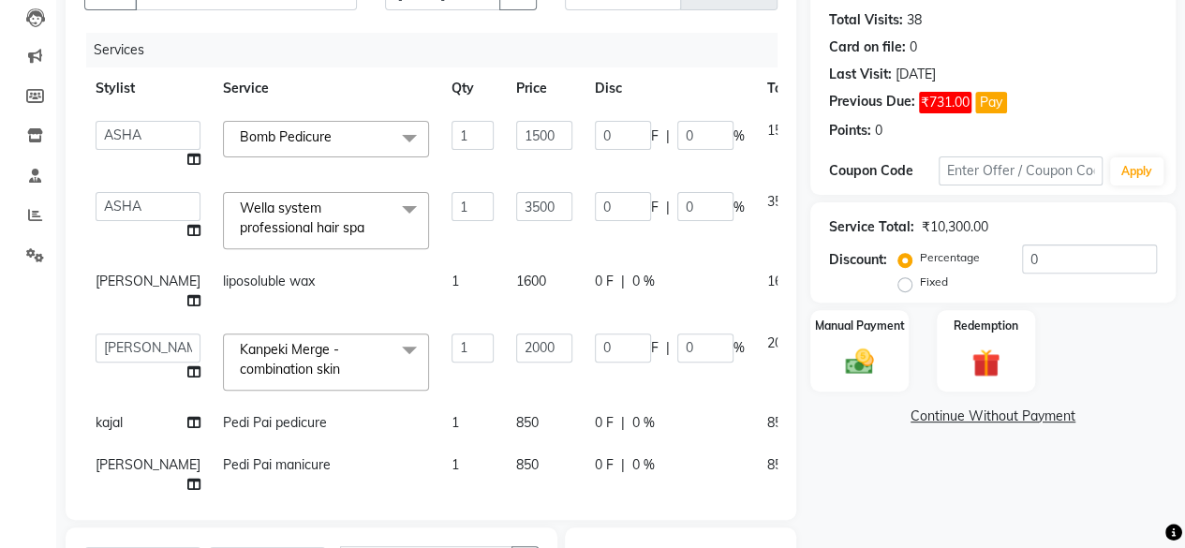
scroll to position [0, 32]
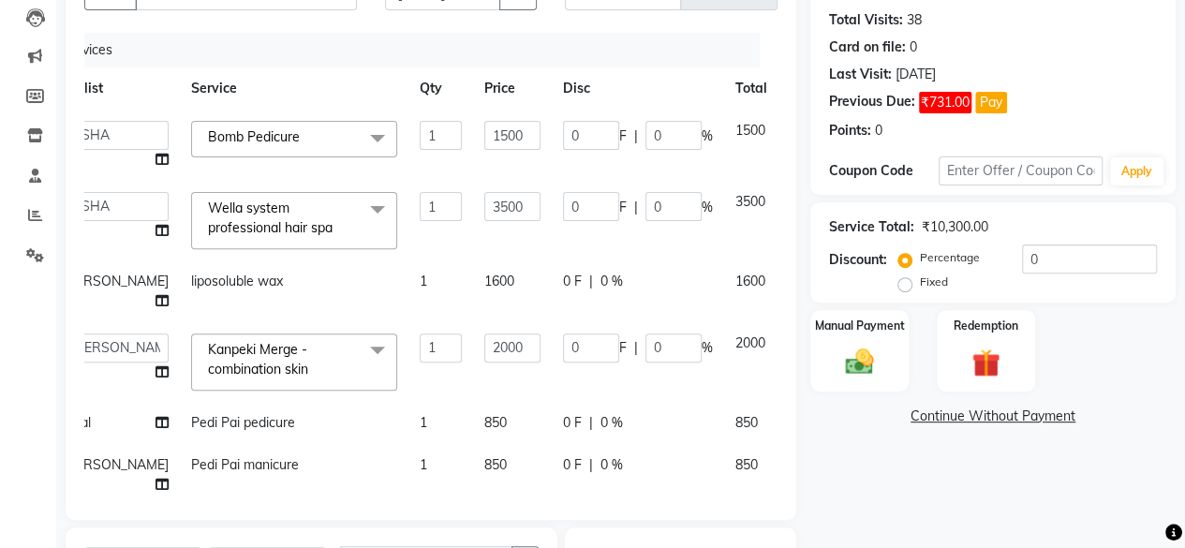
click at [797, 126] on icon at bounding box center [802, 127] width 10 height 13
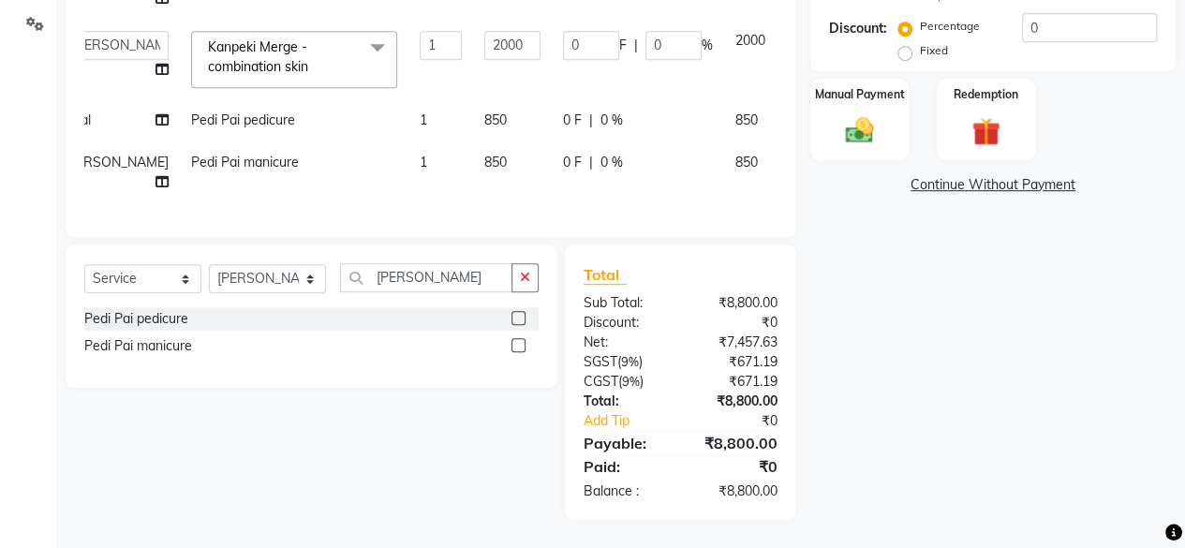
scroll to position [255, 0]
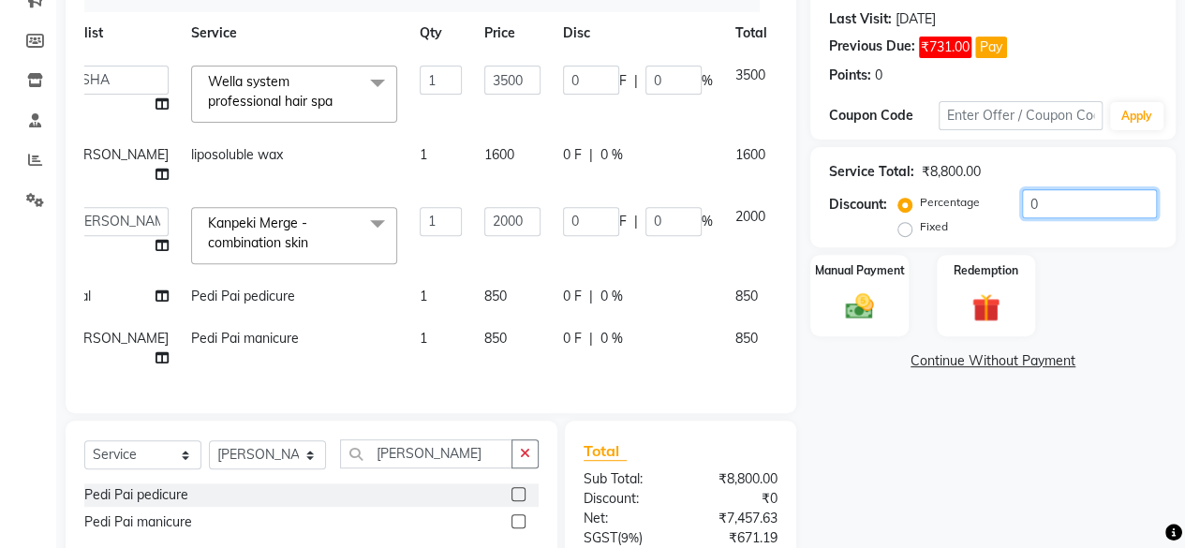
click at [1048, 206] on input "0" at bounding box center [1089, 203] width 135 height 29
click at [1049, 205] on input "0" at bounding box center [1089, 203] width 135 height 29
type input "1"
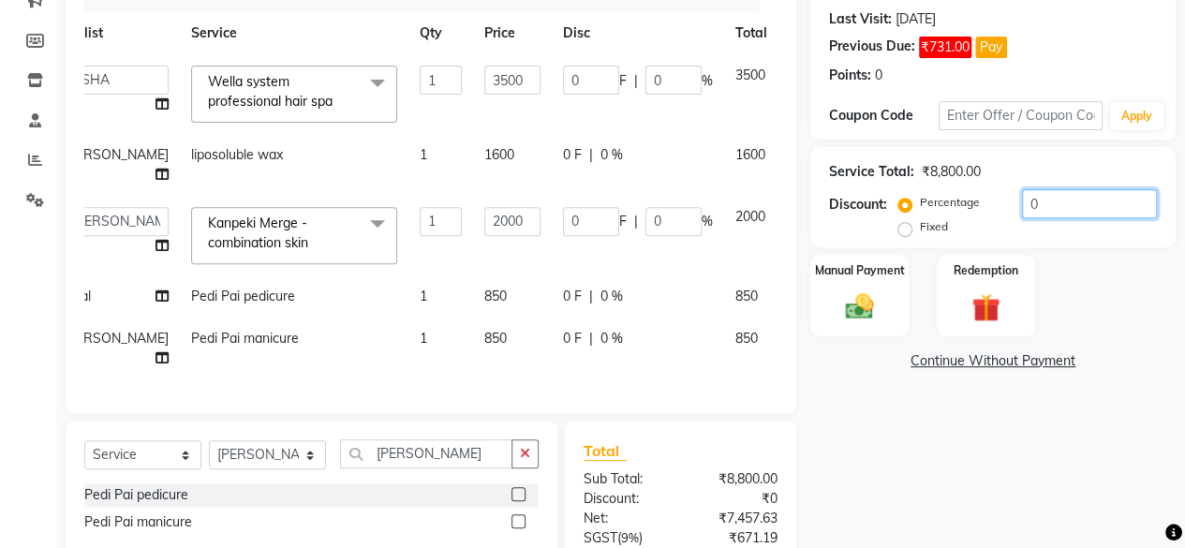
type input "35"
type input "1"
type input "20"
type input "1"
type input "10"
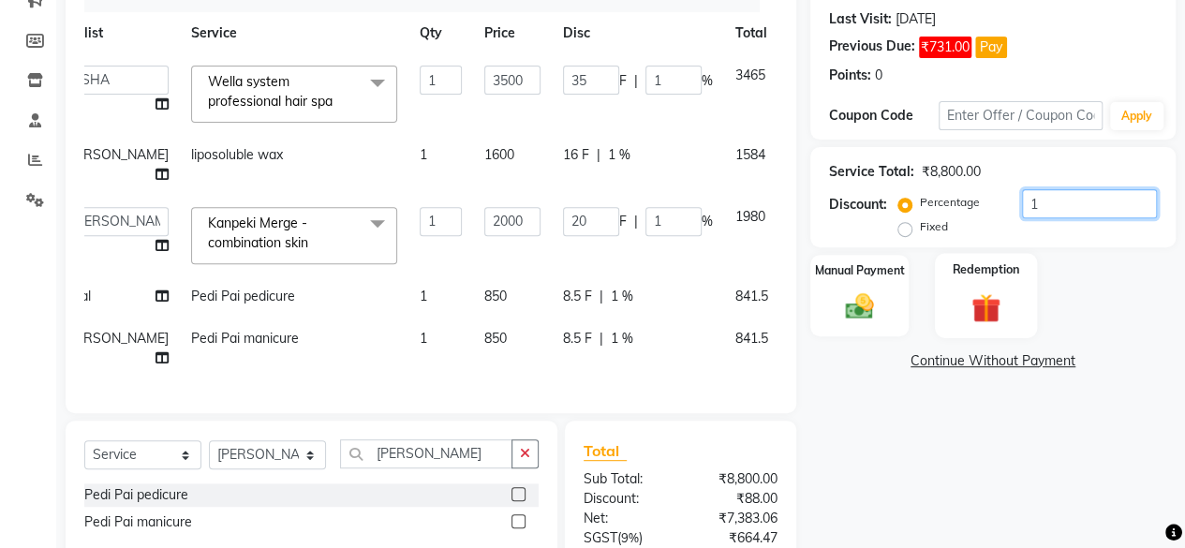
type input "350"
type input "10"
type input "200"
type input "10"
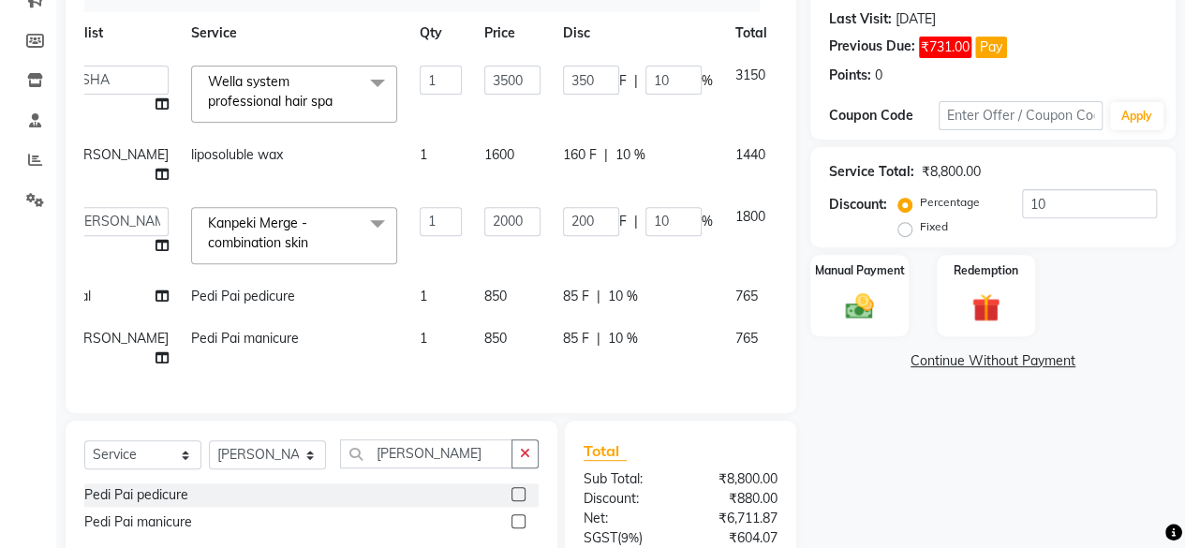
click at [1146, 321] on div "Manual Payment Redemption" at bounding box center [992, 295] width 393 height 81
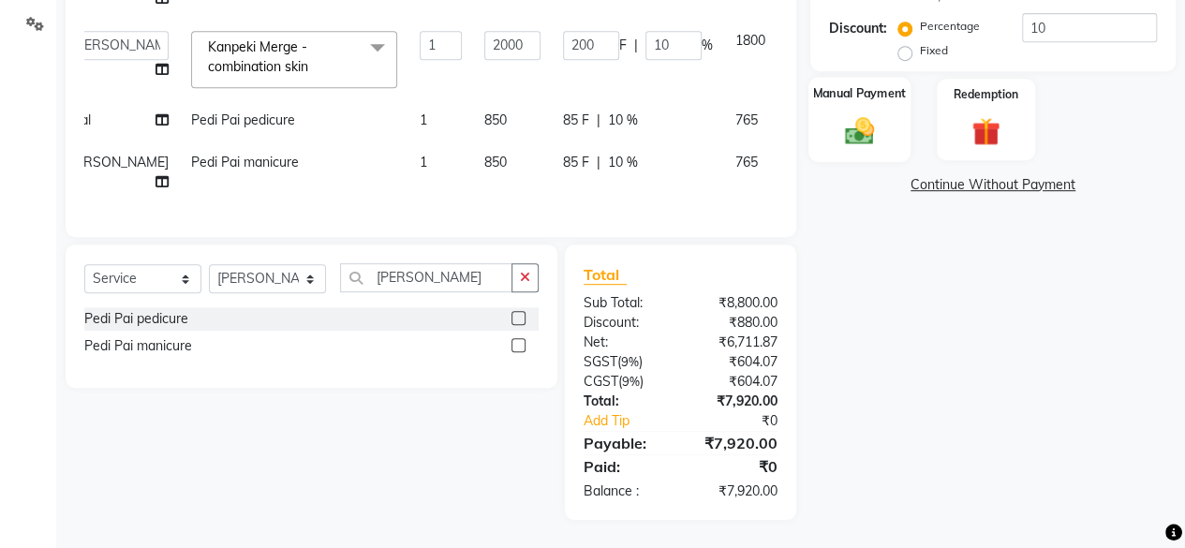
click at [867, 128] on img at bounding box center [860, 130] width 48 height 34
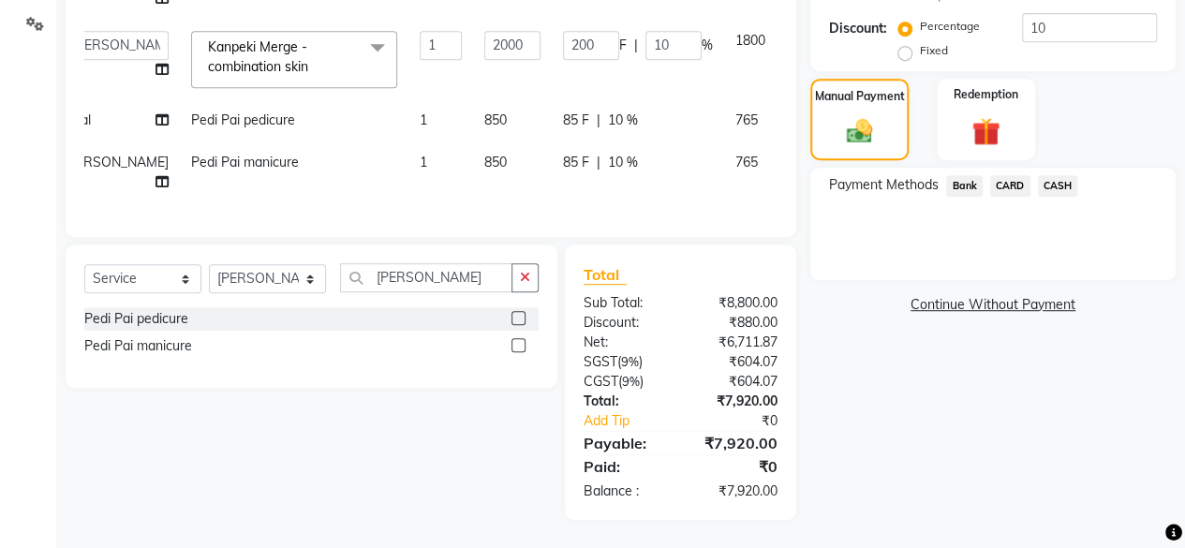
click at [1070, 175] on span "CASH" at bounding box center [1058, 186] width 40 height 22
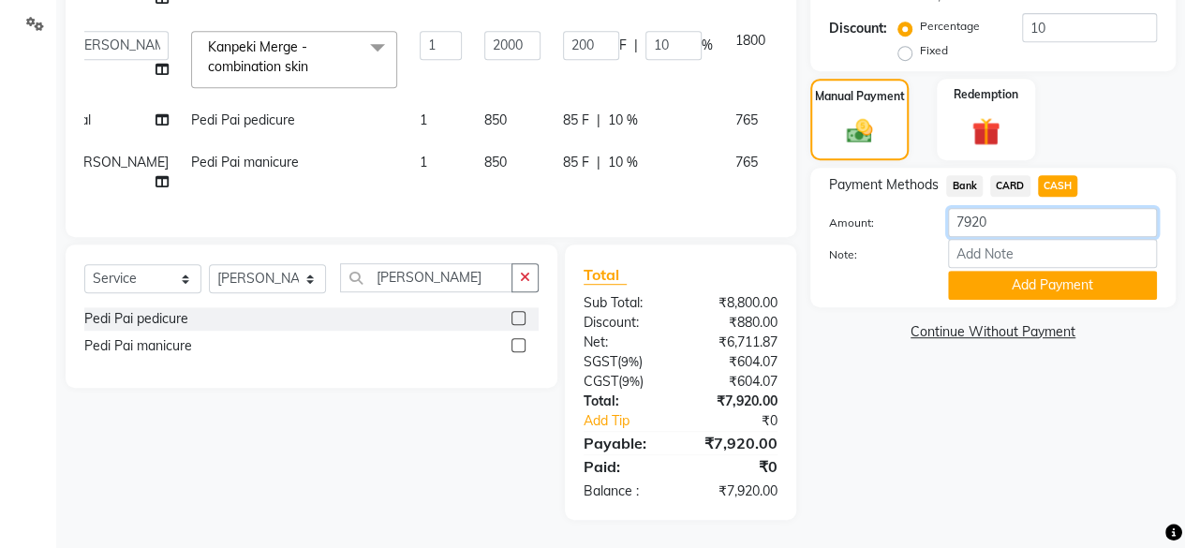
click at [1048, 208] on input "7920" at bounding box center [1052, 222] width 209 height 29
click at [1046, 208] on input "7920" at bounding box center [1052, 222] width 209 height 29
click at [1055, 208] on input "79205000" at bounding box center [1052, 222] width 209 height 29
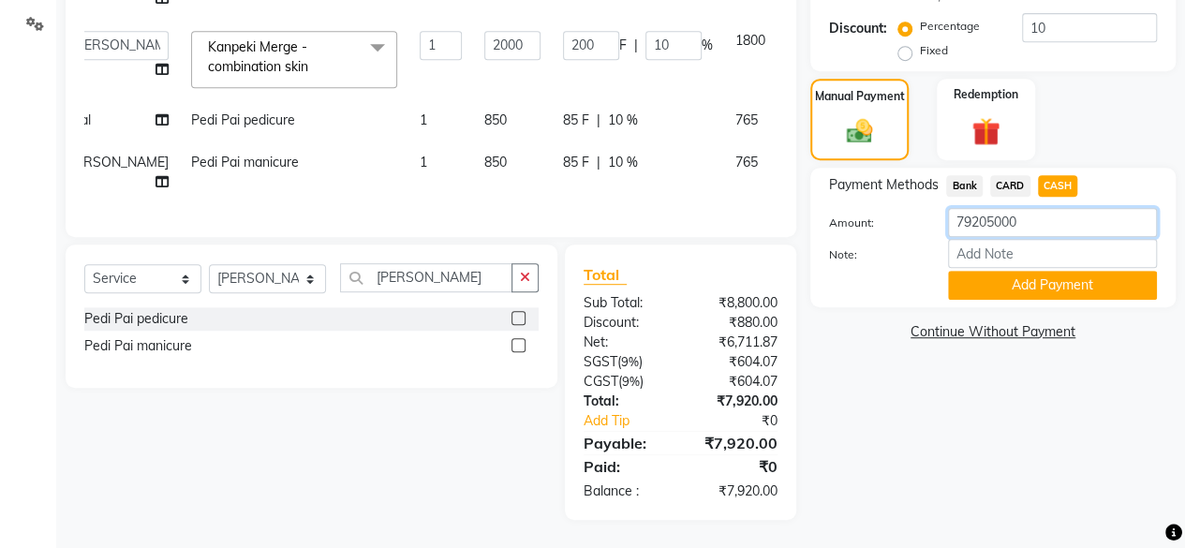
click at [1055, 208] on input "79205000" at bounding box center [1052, 222] width 209 height 29
type input "5000"
click at [1058, 280] on button "Add Payment" at bounding box center [1052, 285] width 209 height 29
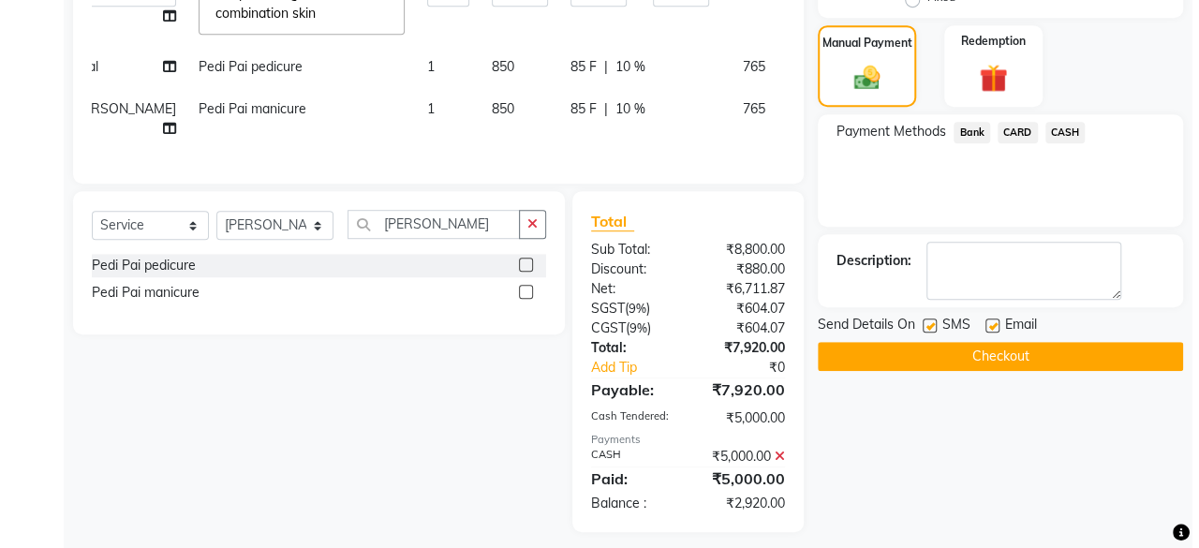
scroll to position [508, 0]
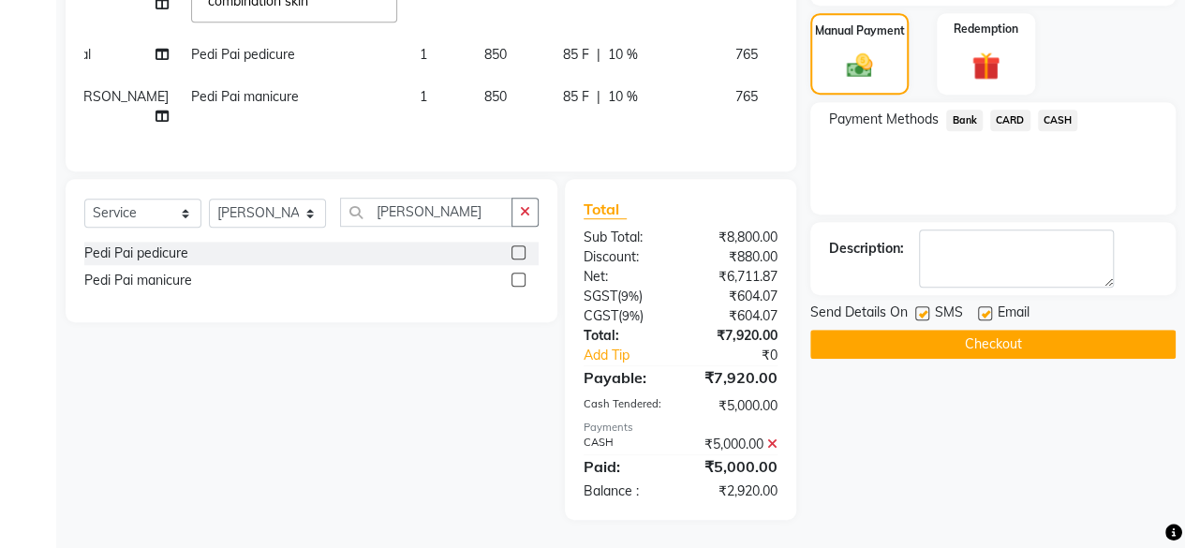
click at [995, 330] on button "Checkout" at bounding box center [992, 344] width 365 height 29
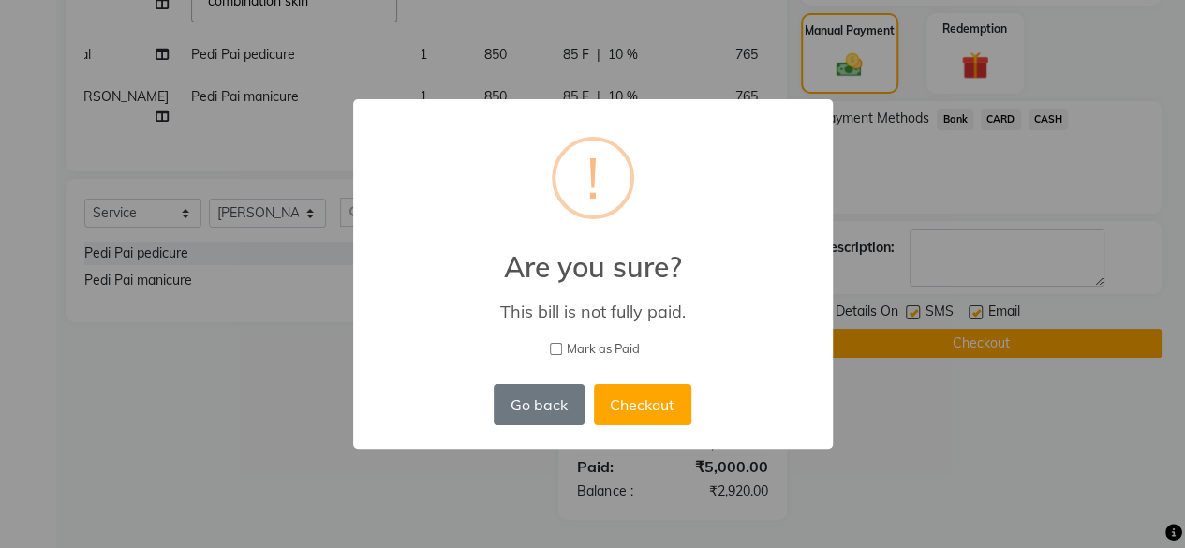
scroll to position [0, 24]
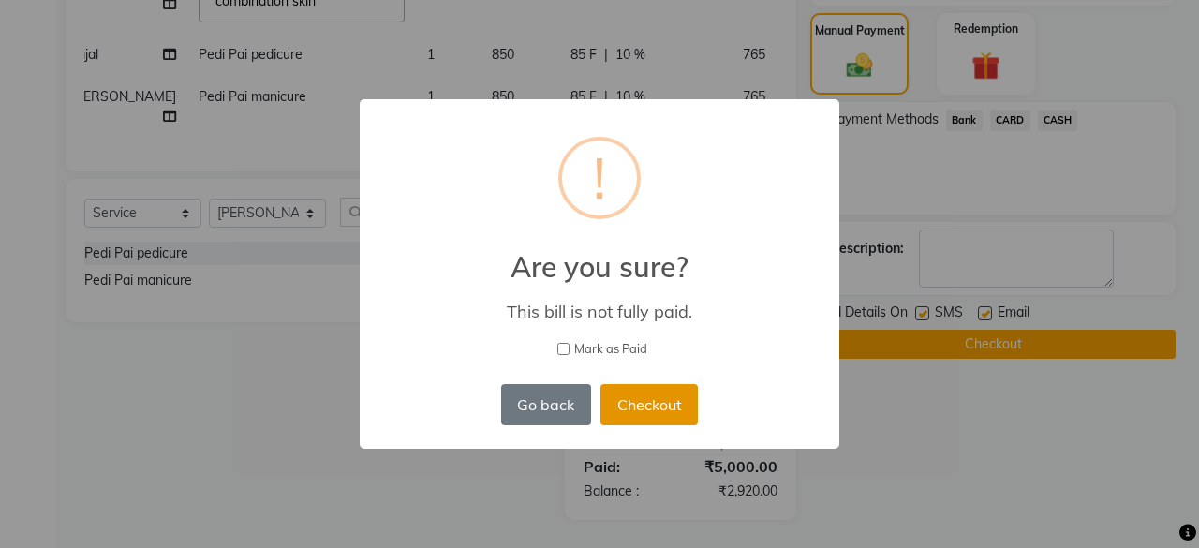
click at [682, 405] on button "Checkout" at bounding box center [648, 404] width 97 height 41
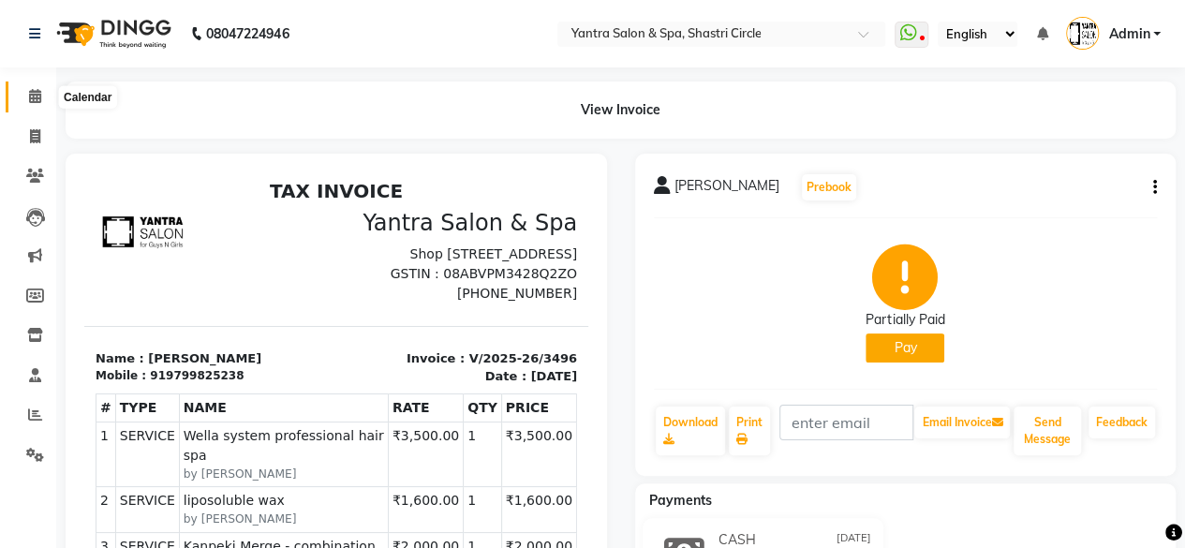
click at [30, 94] on icon at bounding box center [35, 96] width 12 height 14
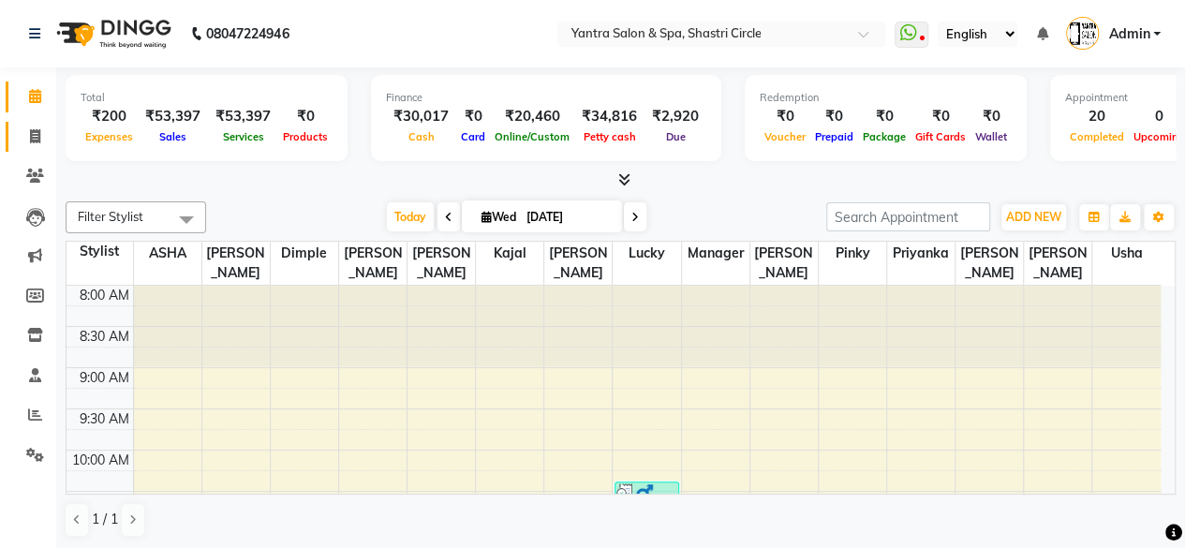
click at [8, 134] on link "Invoice" at bounding box center [28, 137] width 45 height 31
select select "service"
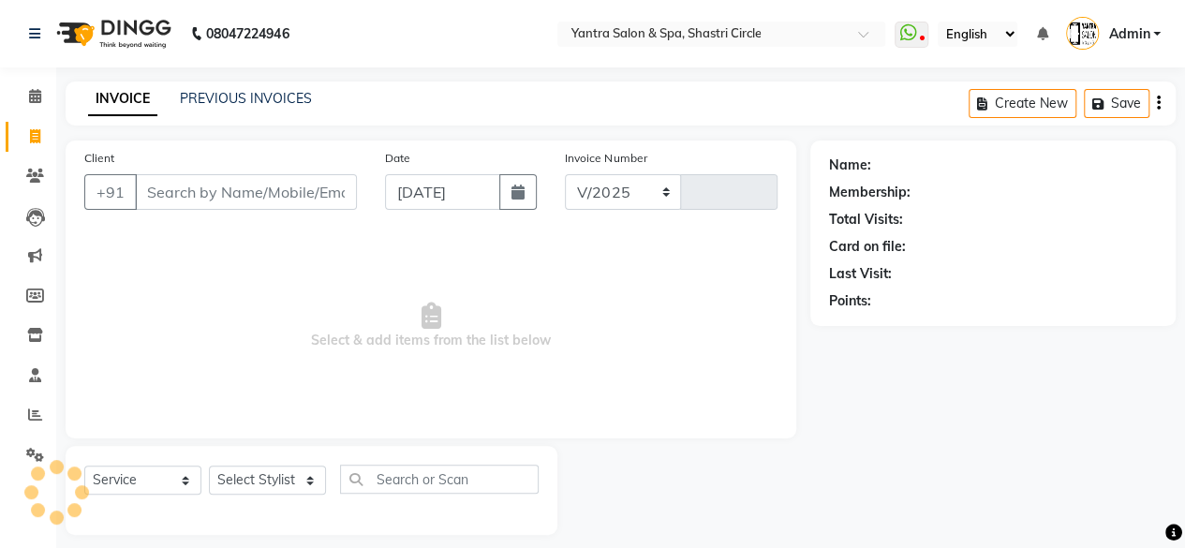
select select "154"
type input "3497"
click at [252, 200] on input "Client" at bounding box center [246, 192] width 222 height 36
type input "s"
click at [53, 96] on li "Calendar" at bounding box center [28, 97] width 56 height 40
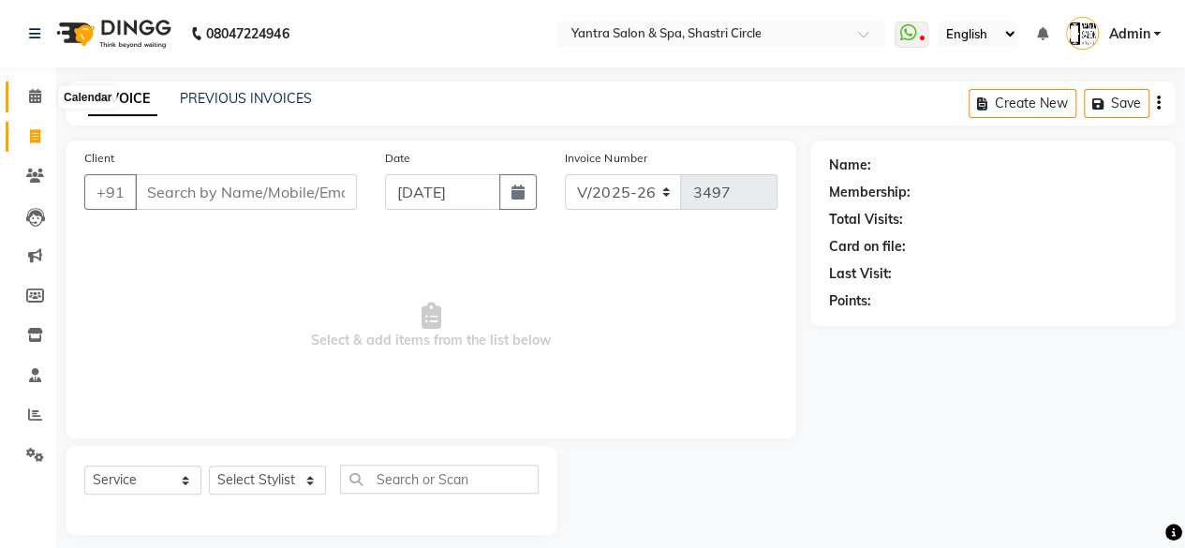
click at [37, 101] on icon at bounding box center [35, 96] width 12 height 14
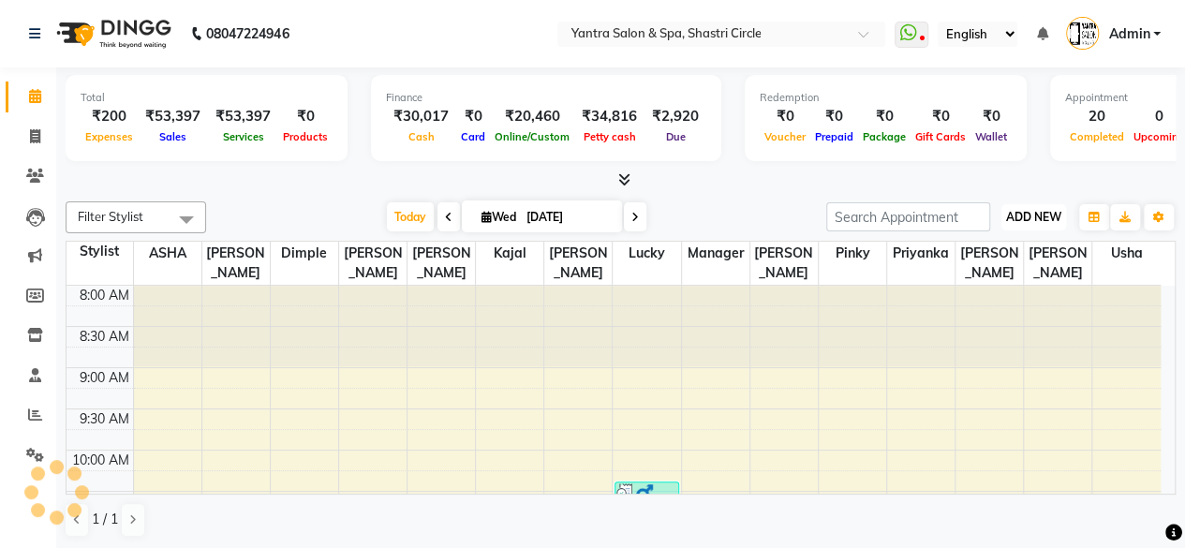
click at [1032, 213] on span "ADD NEW" at bounding box center [1033, 217] width 55 height 14
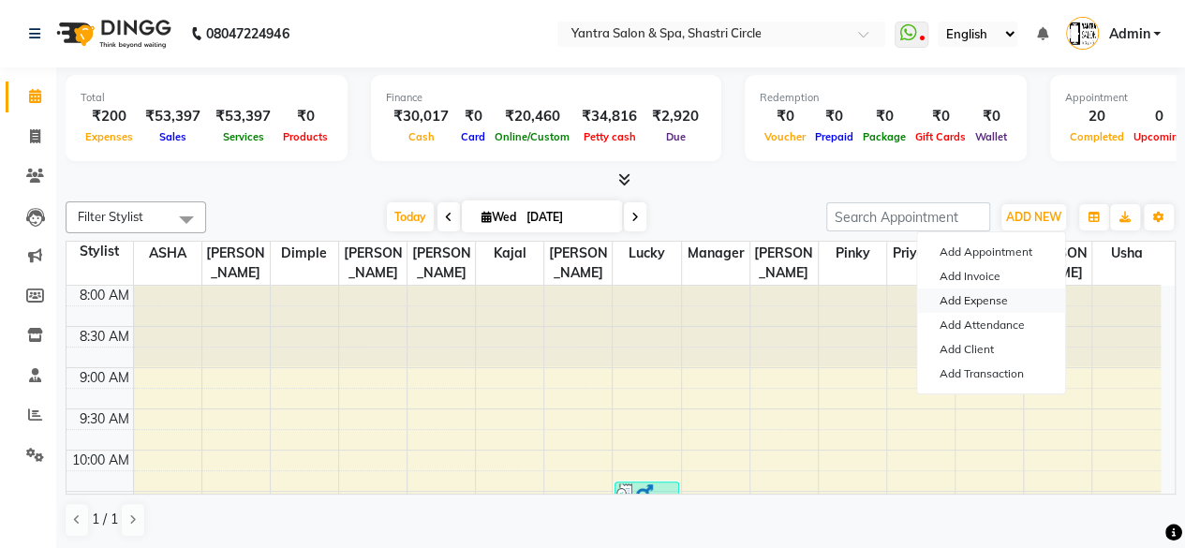
click at [949, 297] on link "Add Expense" at bounding box center [991, 300] width 148 height 24
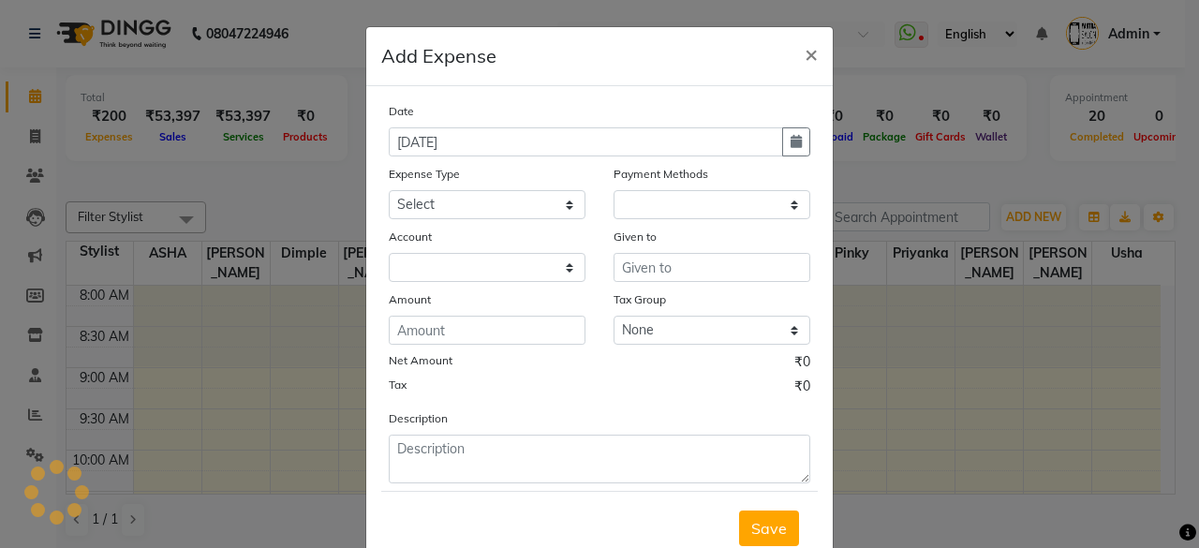
select select "1"
select select "2383"
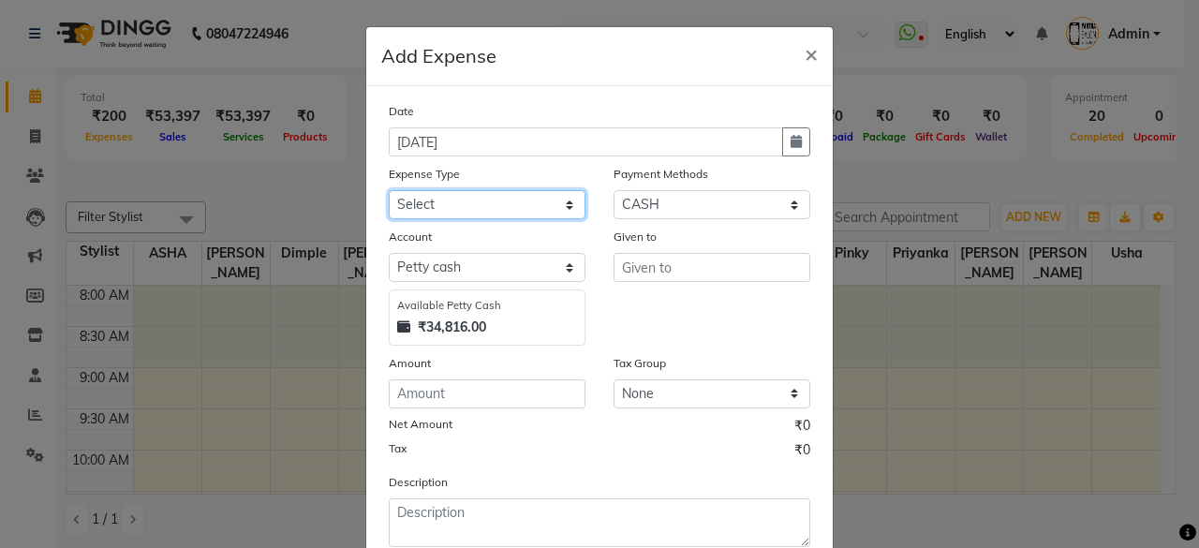
click at [455, 212] on select "Select Advance Salary Bank charges Car maintenance Cash transfer to bank Cash t…" at bounding box center [487, 204] width 197 height 29
select select "25"
click at [389, 190] on select "Select Advance Salary Bank charges Car maintenance Cash transfer to bank Cash t…" at bounding box center [487, 204] width 197 height 29
click at [671, 246] on div "Given to" at bounding box center [712, 240] width 197 height 26
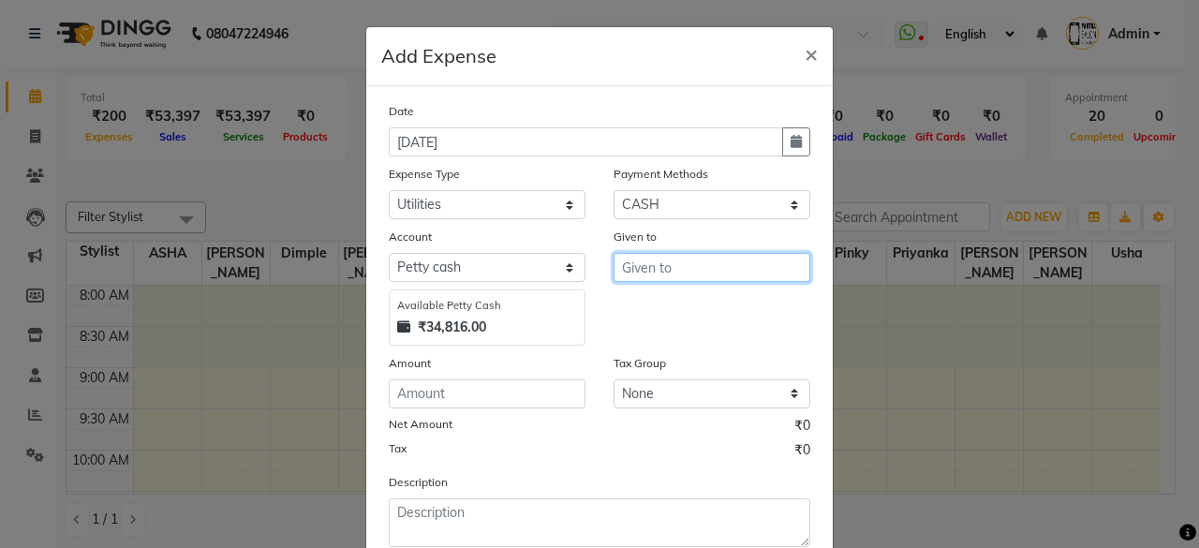
click at [671, 279] on input "text" at bounding box center [712, 267] width 197 height 29
type input "Manager"
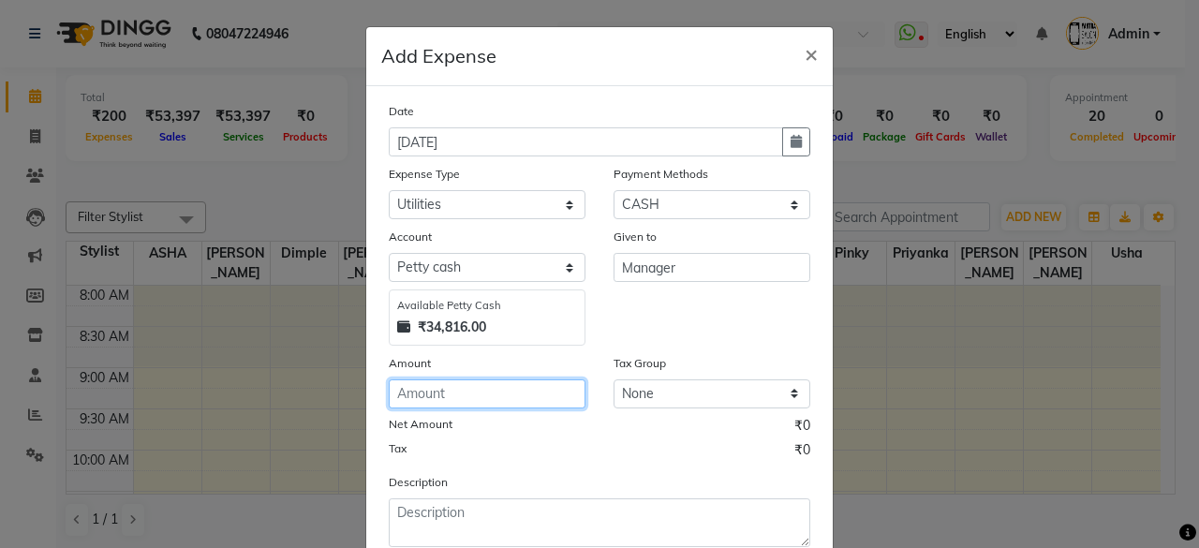
click at [487, 399] on input "number" at bounding box center [487, 393] width 197 height 29
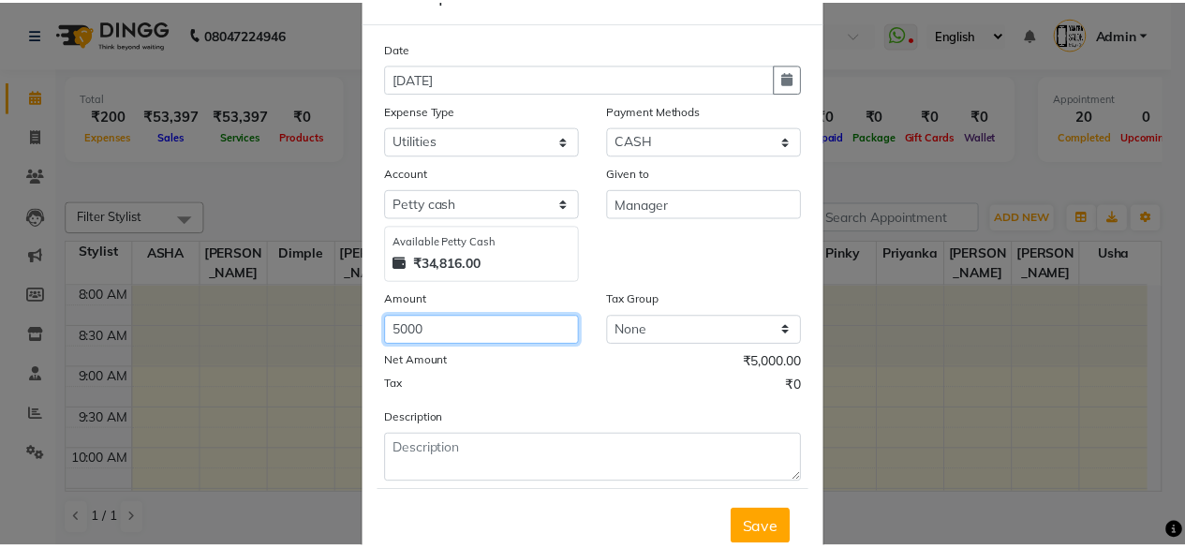
scroll to position [119, 0]
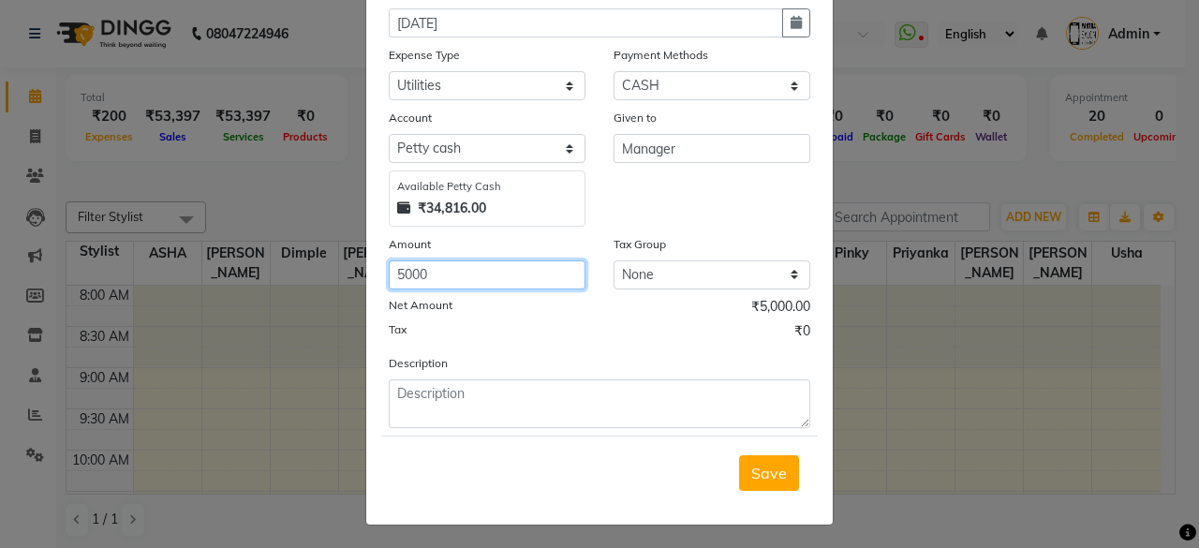
type input "5000"
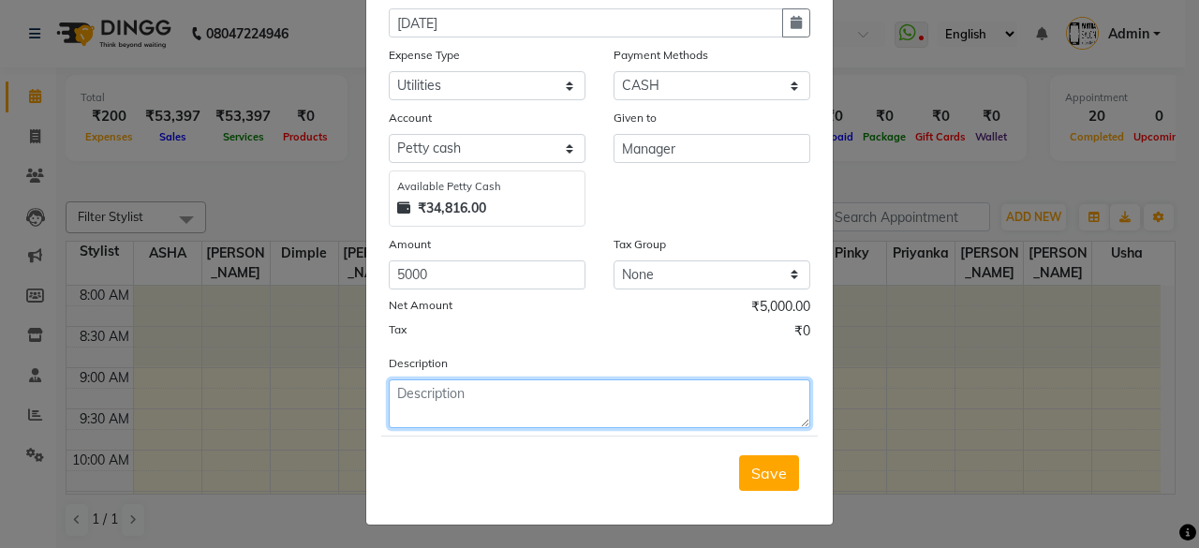
click at [503, 411] on textarea at bounding box center [600, 403] width 422 height 49
type textarea "shambu ji salary"
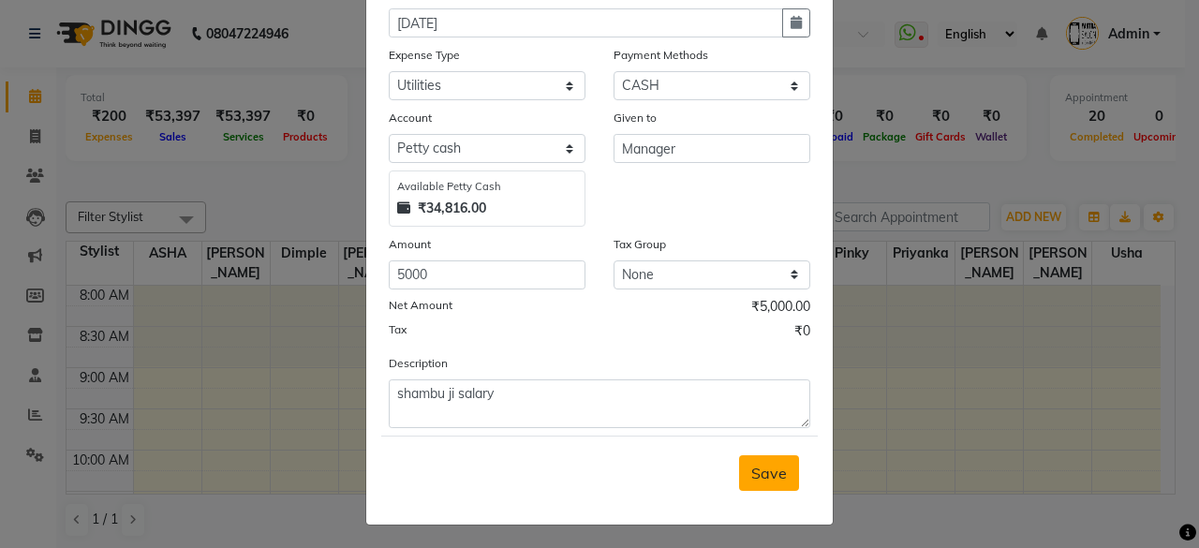
click at [769, 460] on button "Save" at bounding box center [769, 473] width 60 height 36
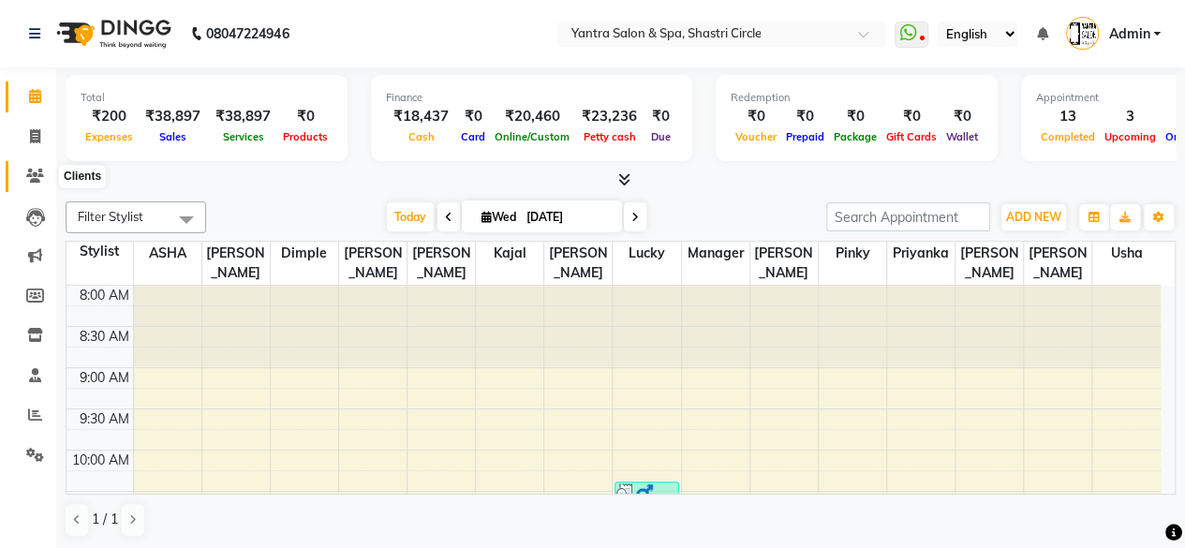
click at [41, 171] on icon at bounding box center [35, 176] width 18 height 14
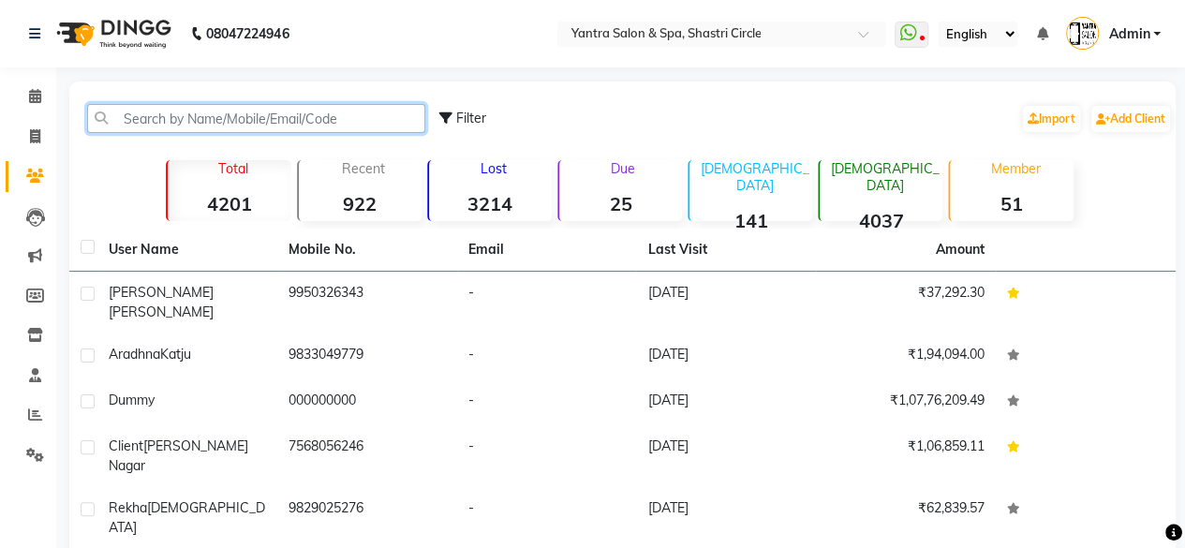
click at [230, 128] on input "text" at bounding box center [256, 118] width 338 height 29
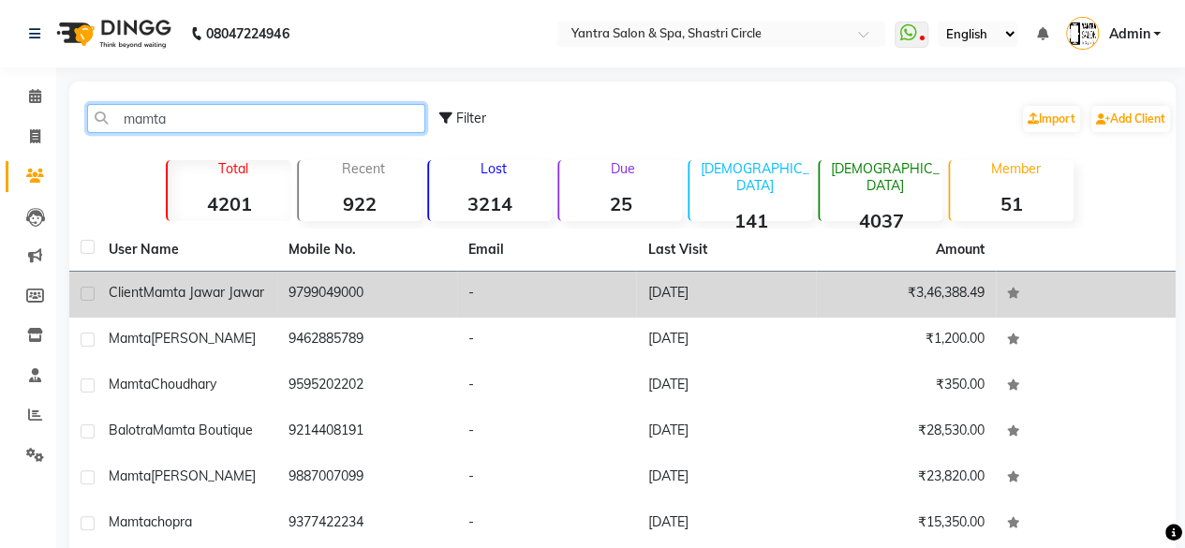
type input "mamta"
click at [247, 300] on div "Client Mamta Jawar Jawar" at bounding box center [187, 293] width 157 height 20
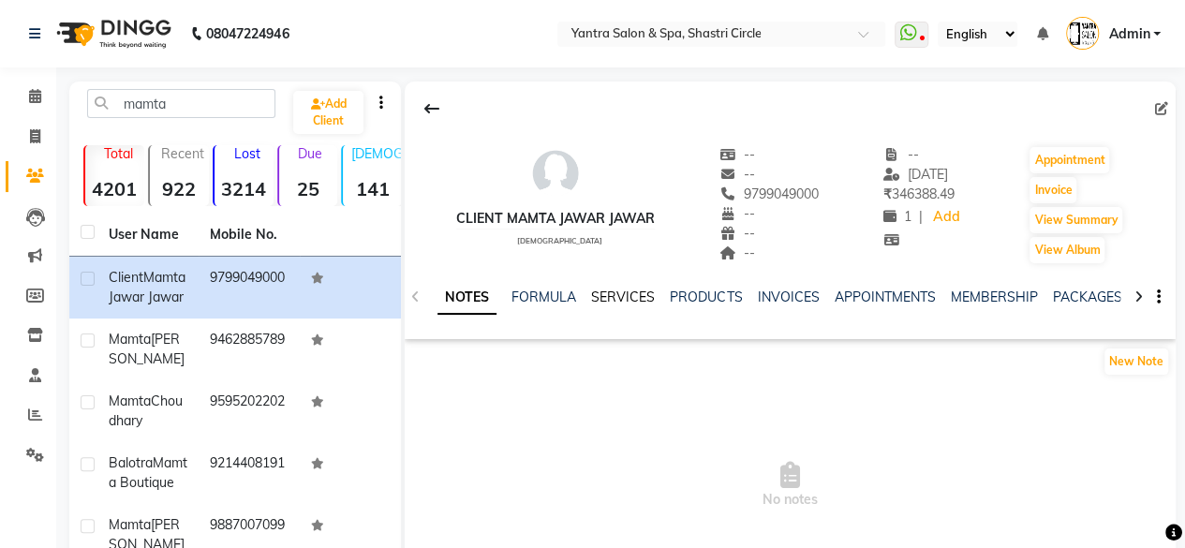
click at [617, 300] on link "SERVICES" at bounding box center [623, 296] width 64 height 17
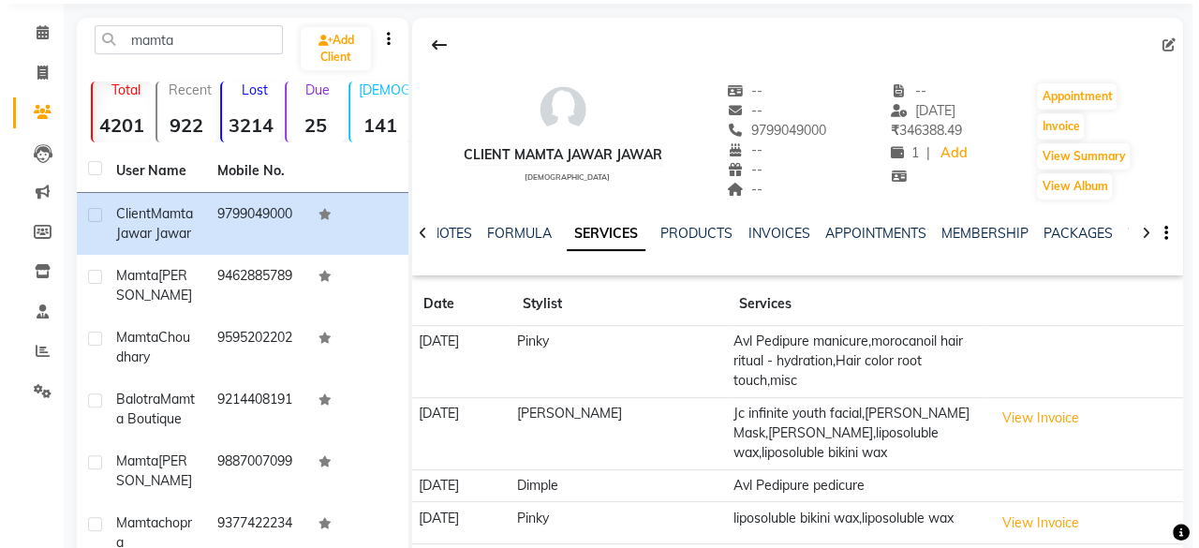
scroll to position [94, 0]
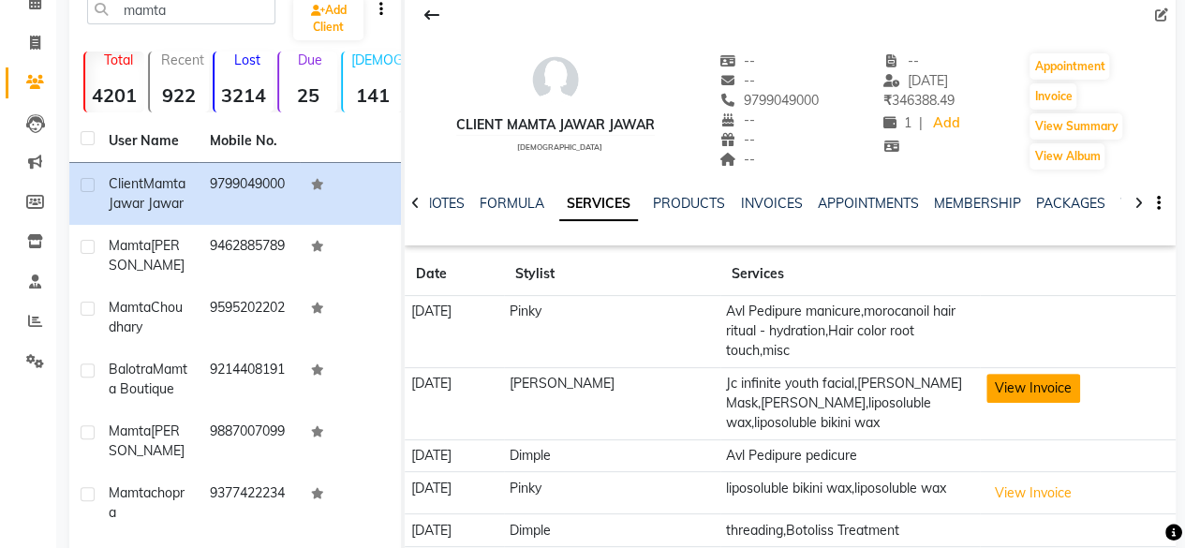
click at [1037, 374] on button "View Invoice" at bounding box center [1033, 388] width 94 height 29
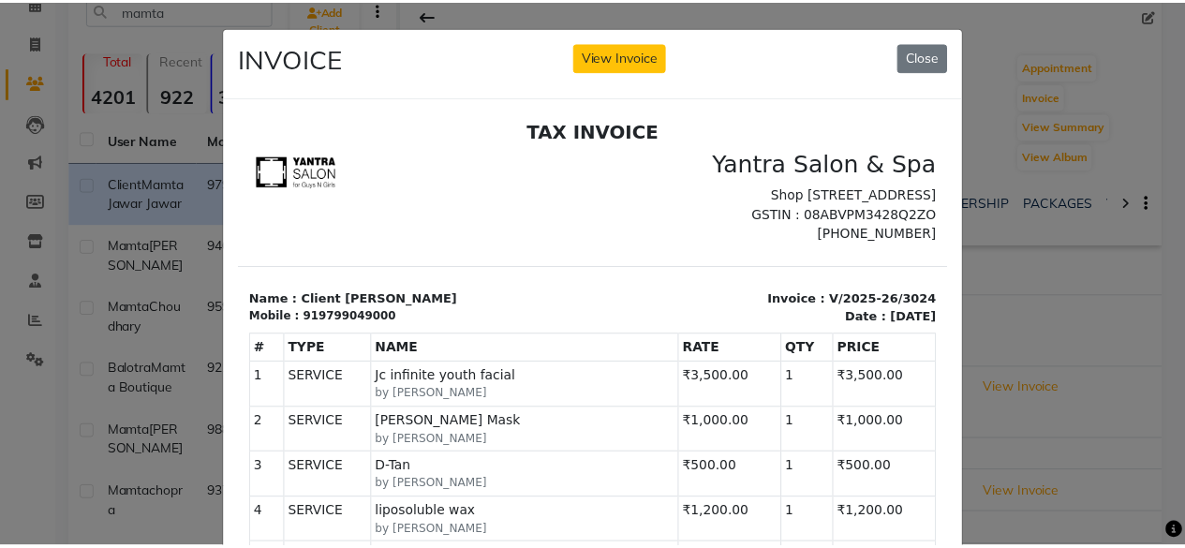
scroll to position [15, 0]
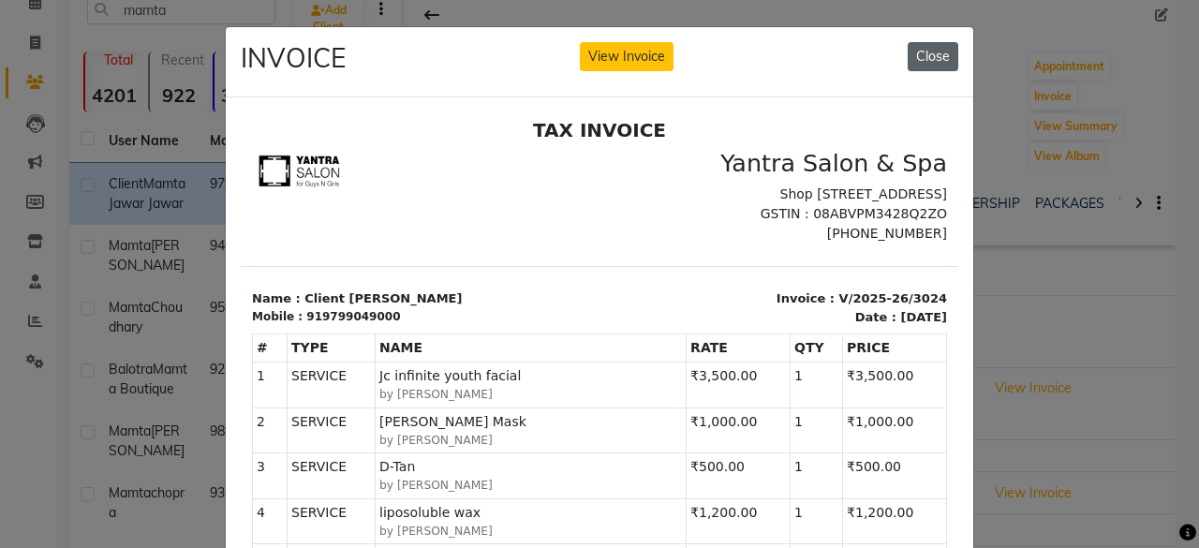
click at [930, 64] on button "Close" at bounding box center [933, 56] width 51 height 29
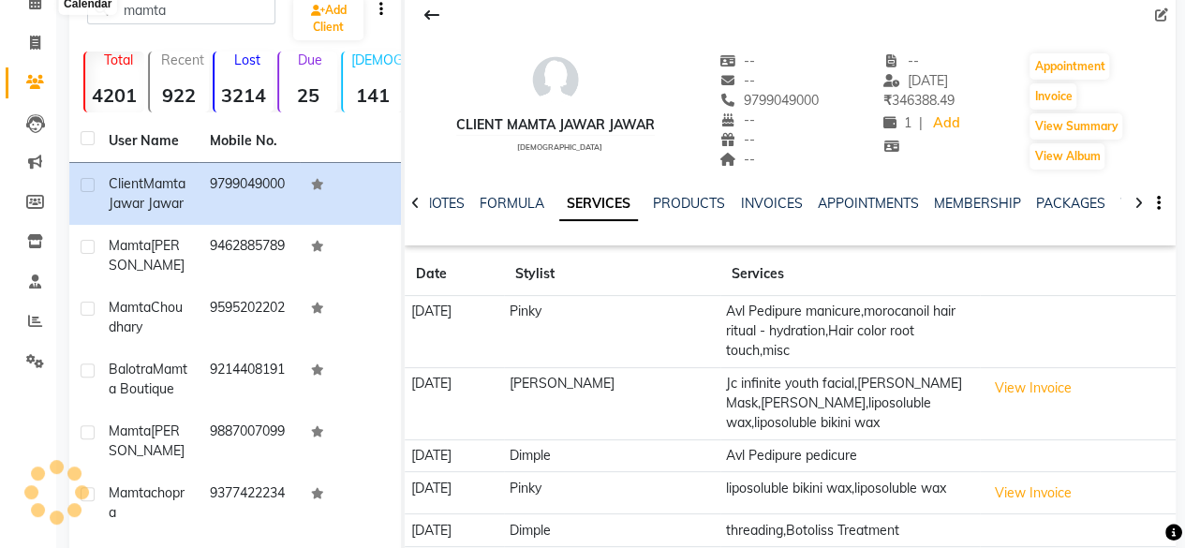
scroll to position [0, 0]
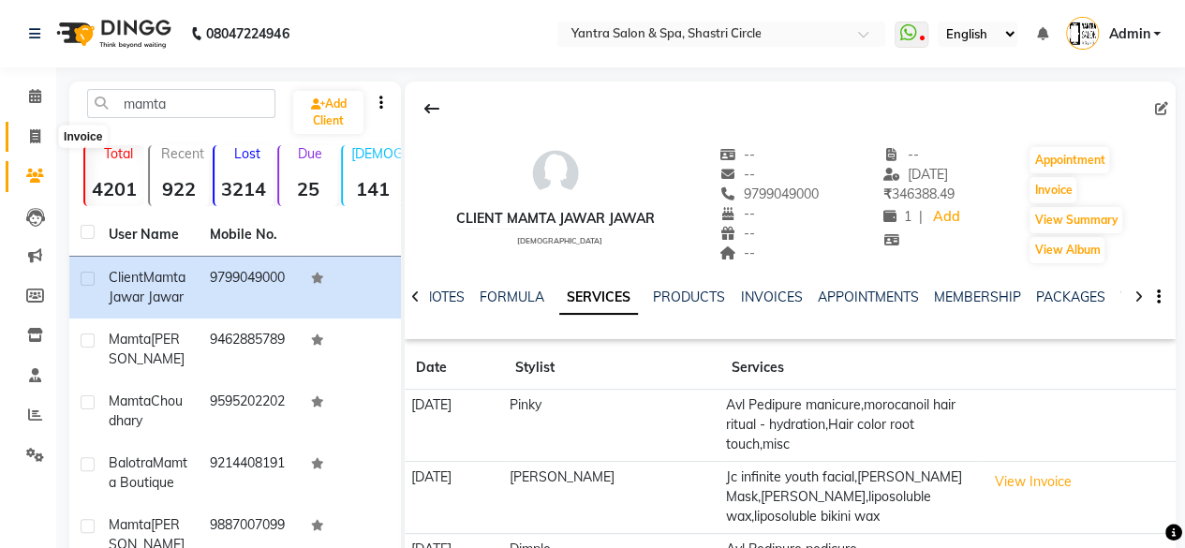
click at [24, 144] on span at bounding box center [35, 137] width 33 height 22
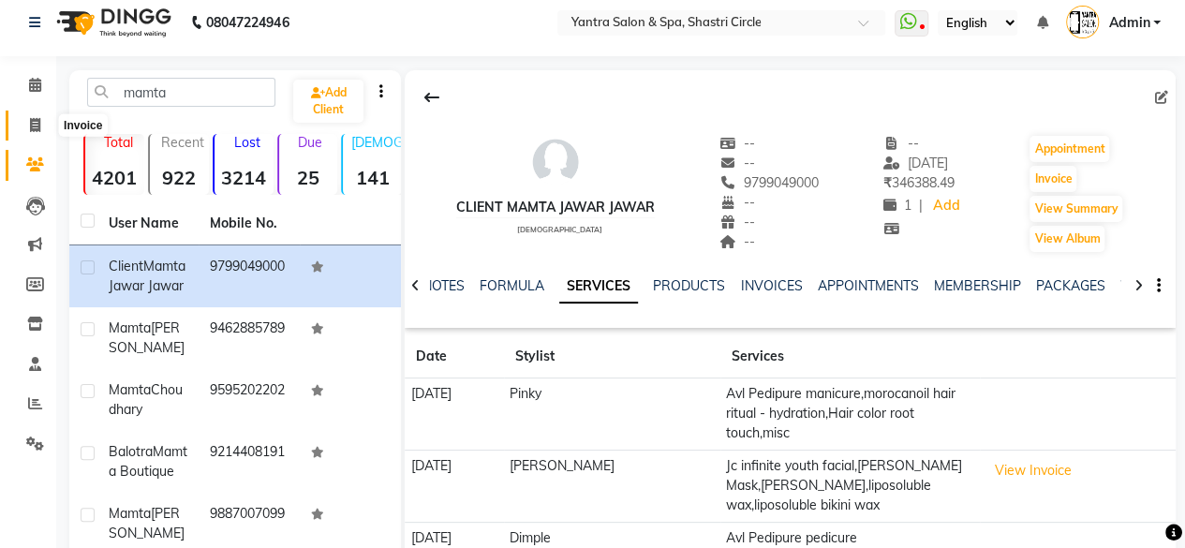
select select "service"
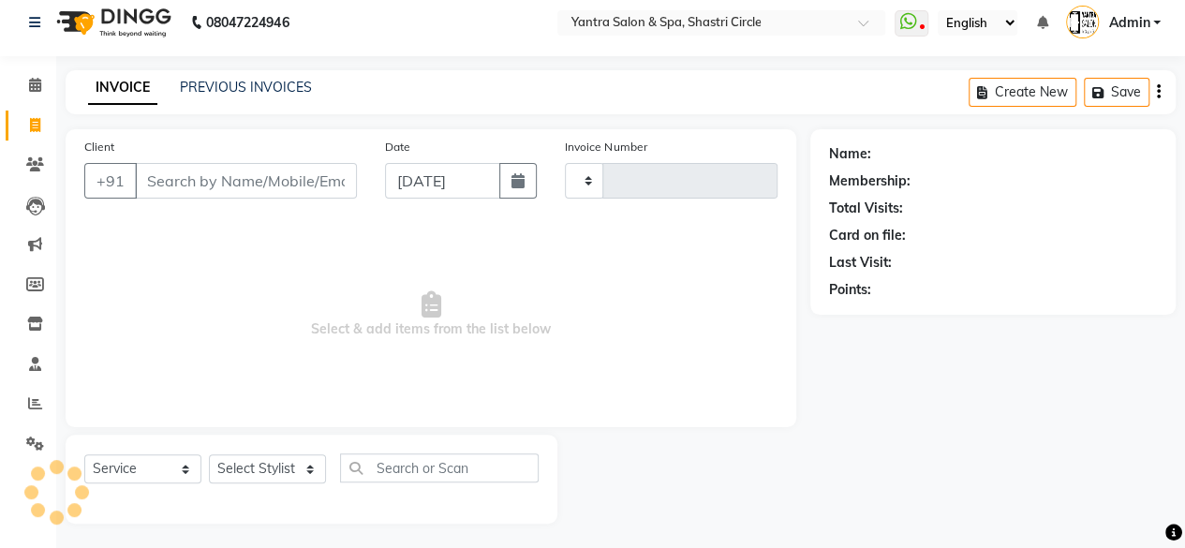
type input "3495"
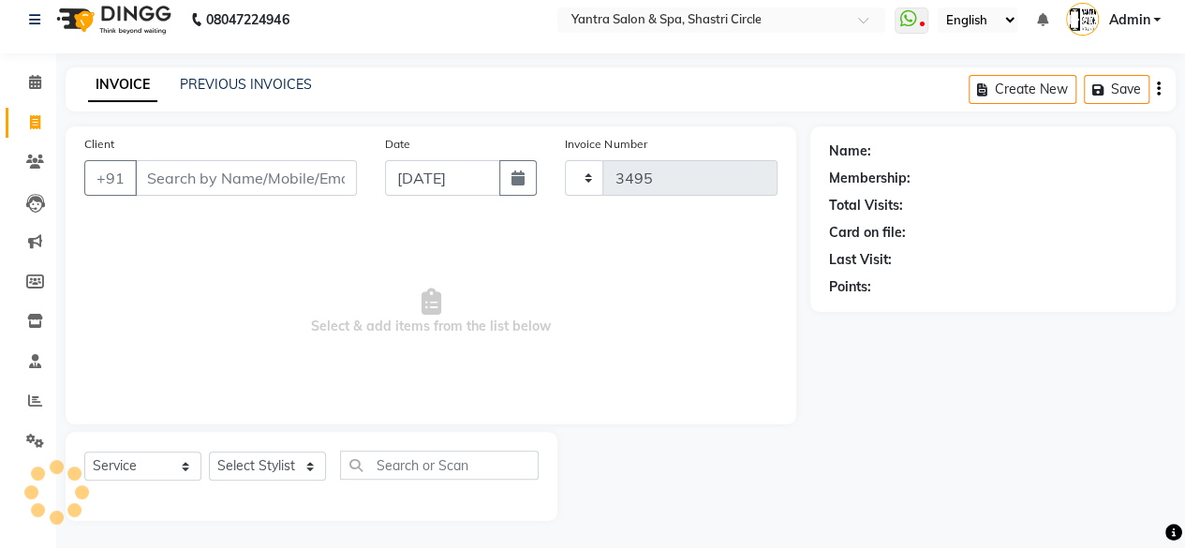
select select "154"
click at [245, 185] on input "Client" at bounding box center [246, 178] width 222 height 36
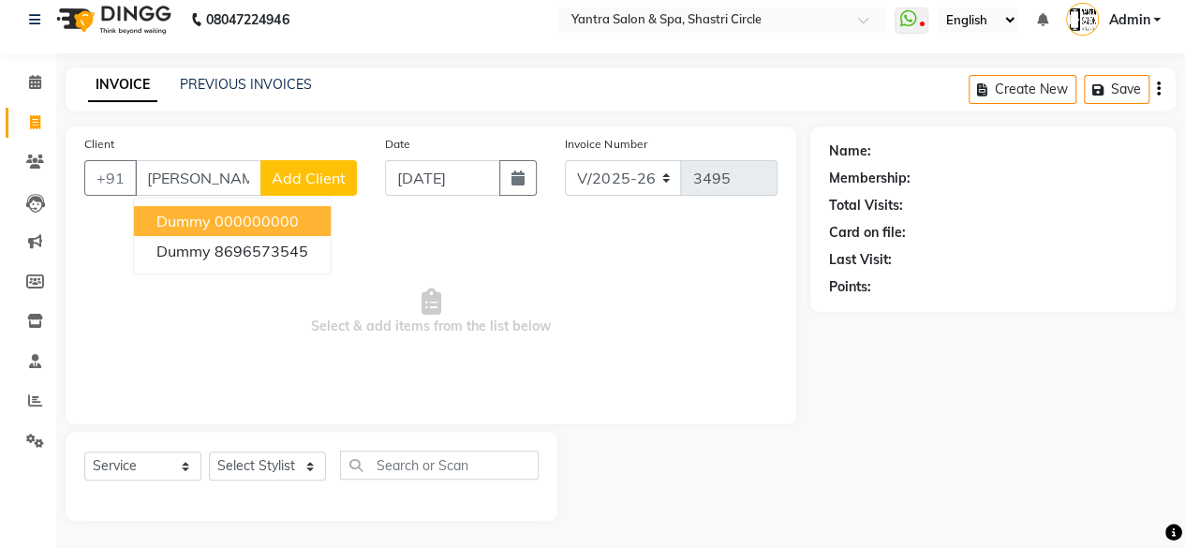
click at [246, 222] on ngb-highlight "000000000" at bounding box center [256, 221] width 84 height 19
type input "000000000"
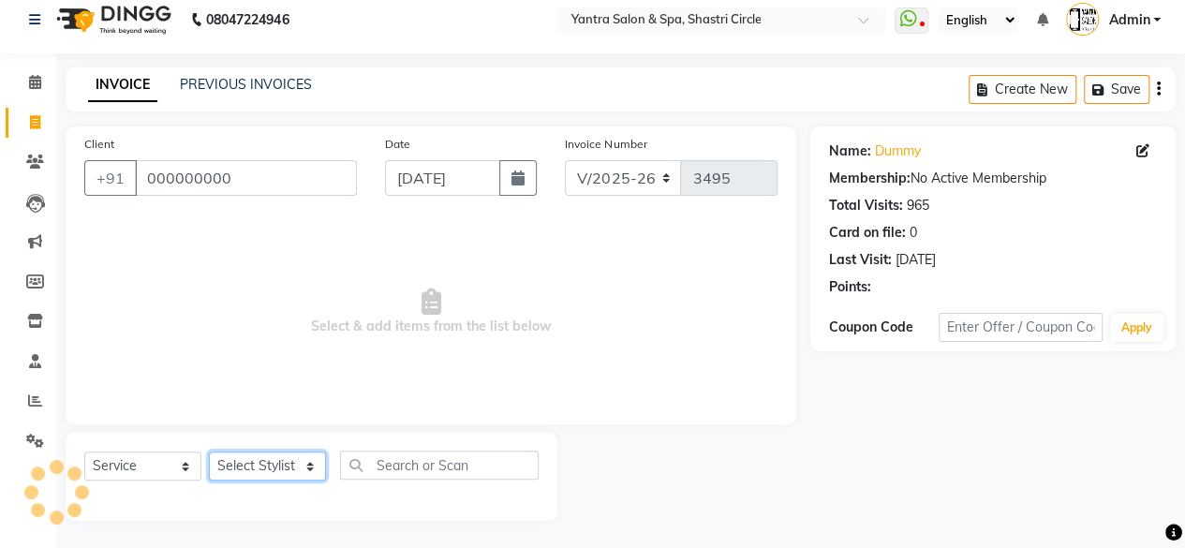
click at [277, 460] on select "Select Stylist [PERSON_NAME] [PERSON_NAME] [PERSON_NAME] [PERSON_NAME] kajal [P…" at bounding box center [267, 465] width 117 height 29
select select "44022"
click at [209, 451] on select "Select Stylist [PERSON_NAME] [PERSON_NAME] [PERSON_NAME] [PERSON_NAME] kajal [P…" at bounding box center [267, 465] width 117 height 29
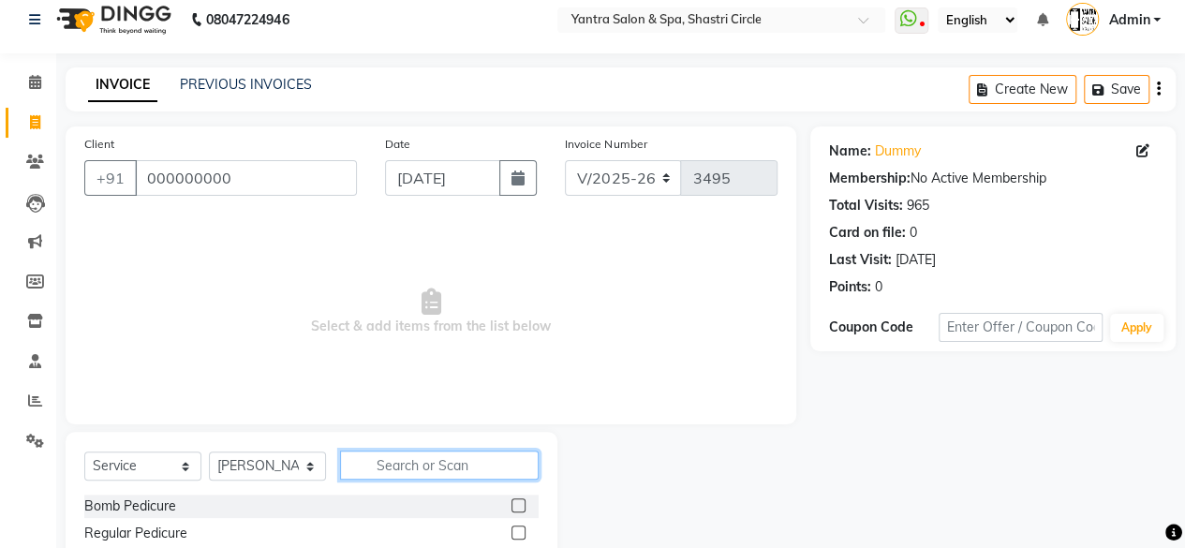
click at [451, 463] on input "text" at bounding box center [439, 465] width 199 height 29
type input "thre"
click at [524, 505] on label at bounding box center [518, 505] width 14 height 14
click at [524, 505] on input "checkbox" at bounding box center [517, 506] width 12 height 12
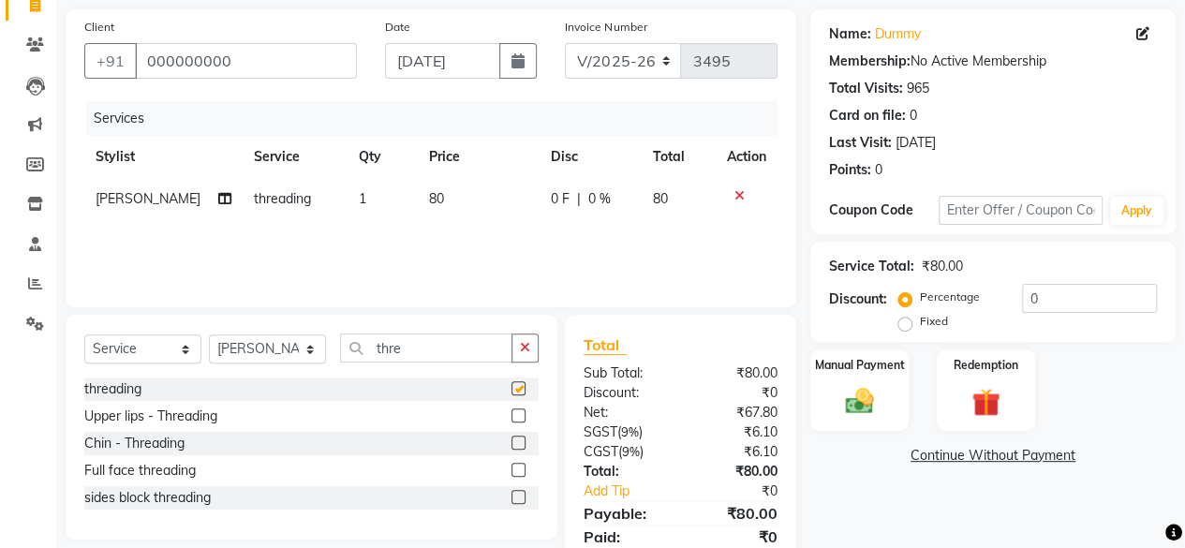
scroll to position [200, 0]
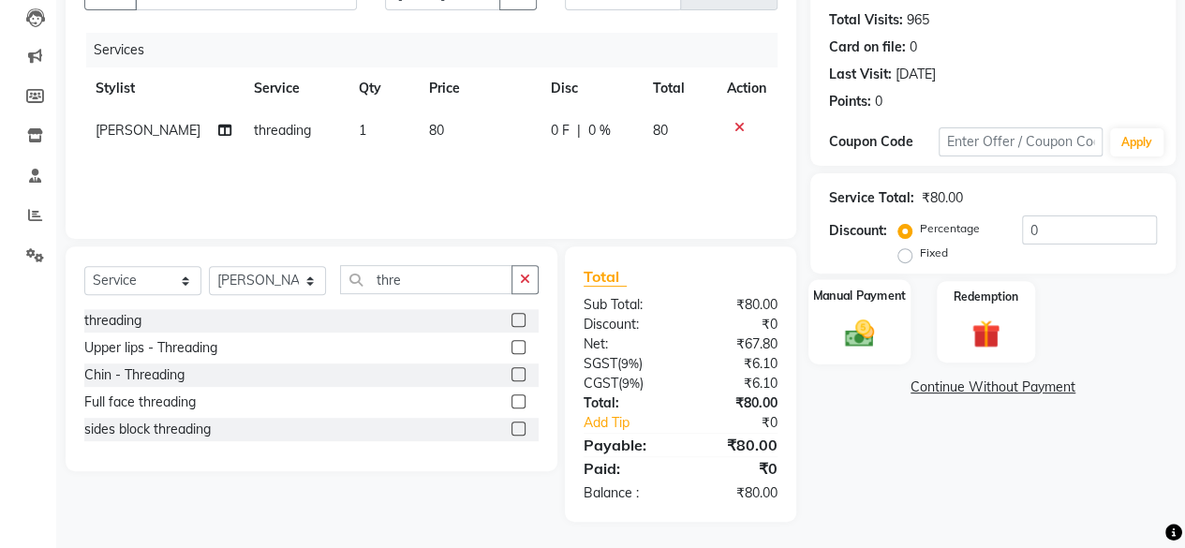
checkbox input "false"
drag, startPoint x: 841, startPoint y: 331, endPoint x: 925, endPoint y: 356, distance: 88.0
click at [843, 331] on img at bounding box center [859, 333] width 46 height 33
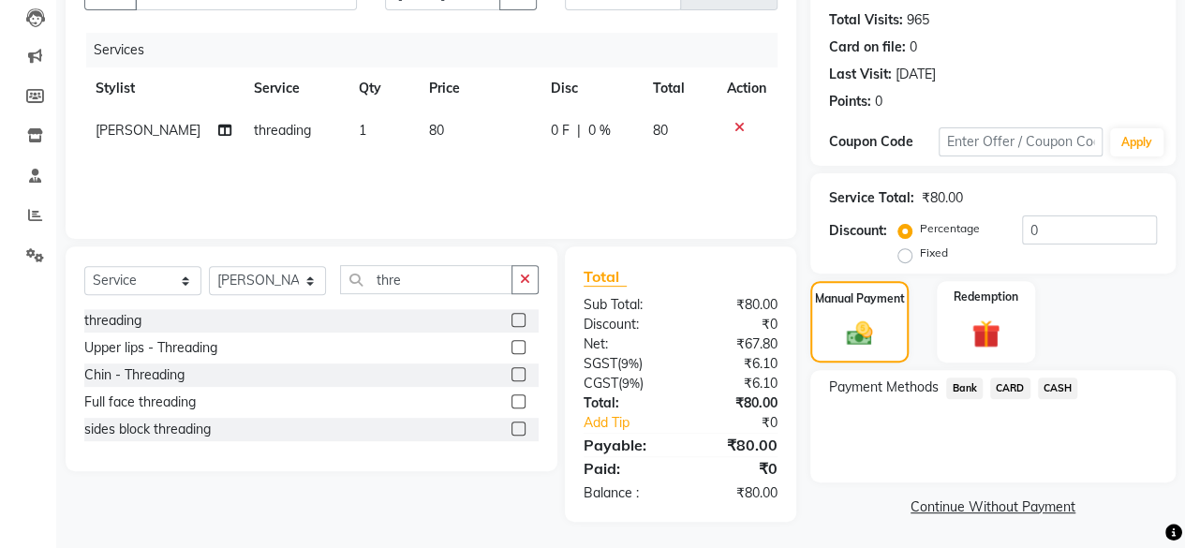
click at [1058, 383] on span "CASH" at bounding box center [1058, 388] width 40 height 22
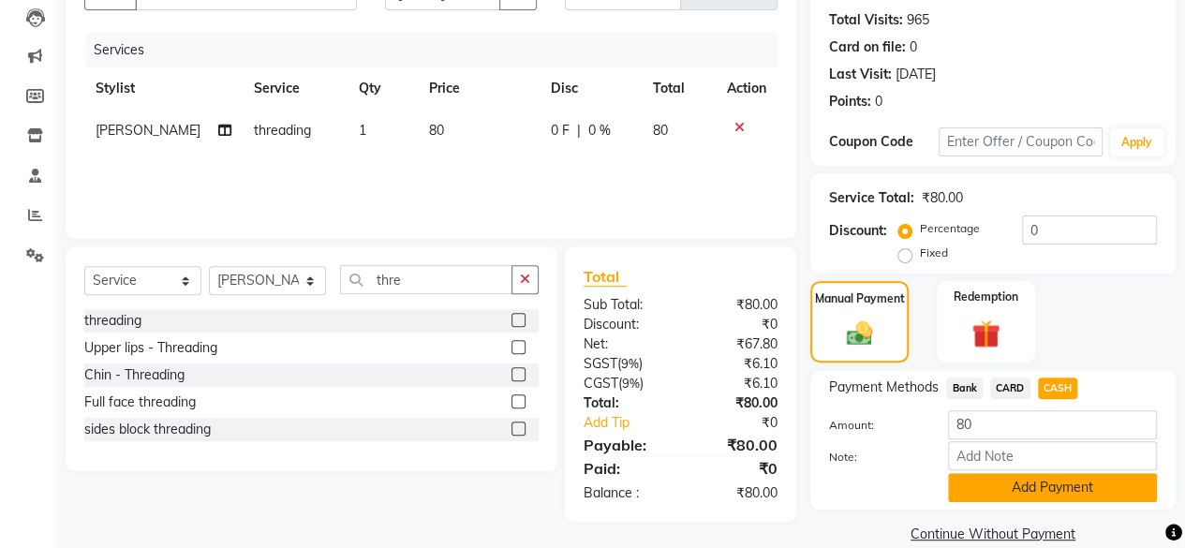
click at [1042, 494] on button "Add Payment" at bounding box center [1052, 487] width 209 height 29
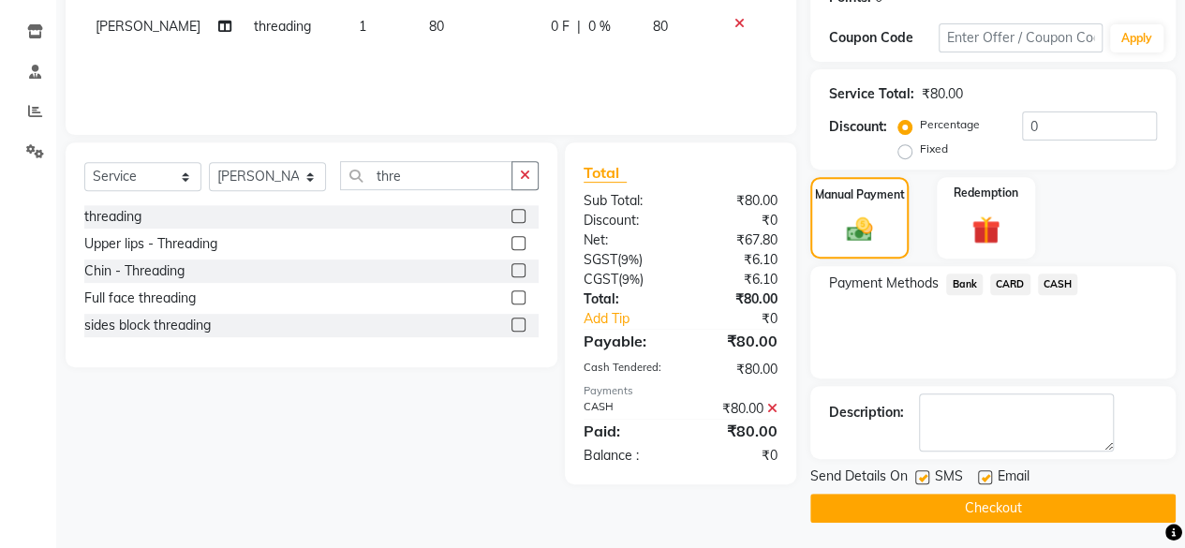
click at [1039, 496] on button "Checkout" at bounding box center [992, 508] width 365 height 29
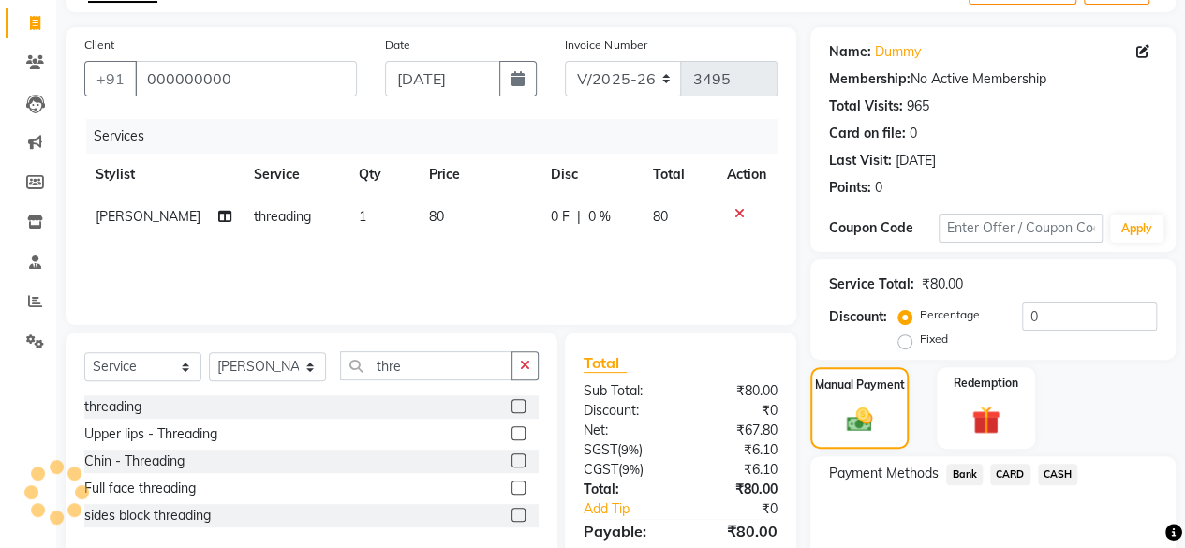
scroll to position [0, 0]
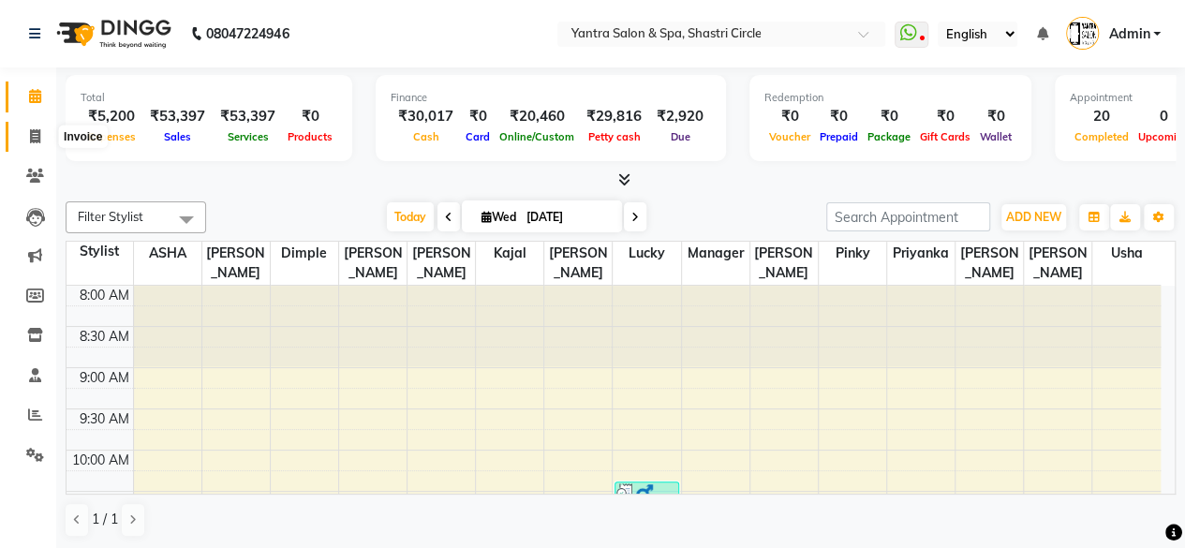
click at [22, 136] on span at bounding box center [35, 137] width 33 height 22
select select "service"
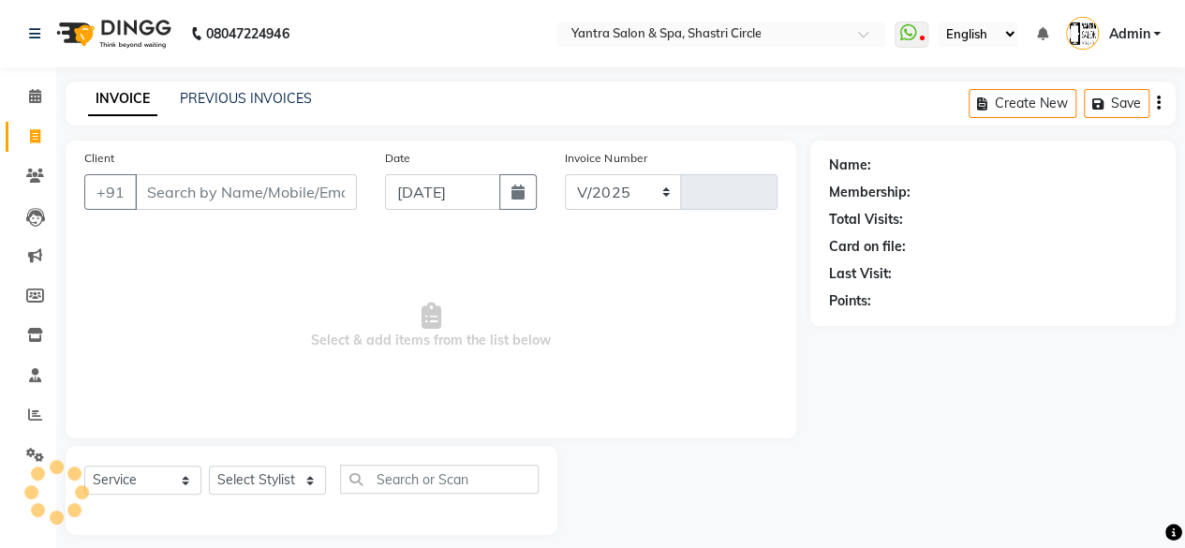
select select "154"
type input "3497"
click at [235, 193] on input "Client" at bounding box center [246, 192] width 222 height 36
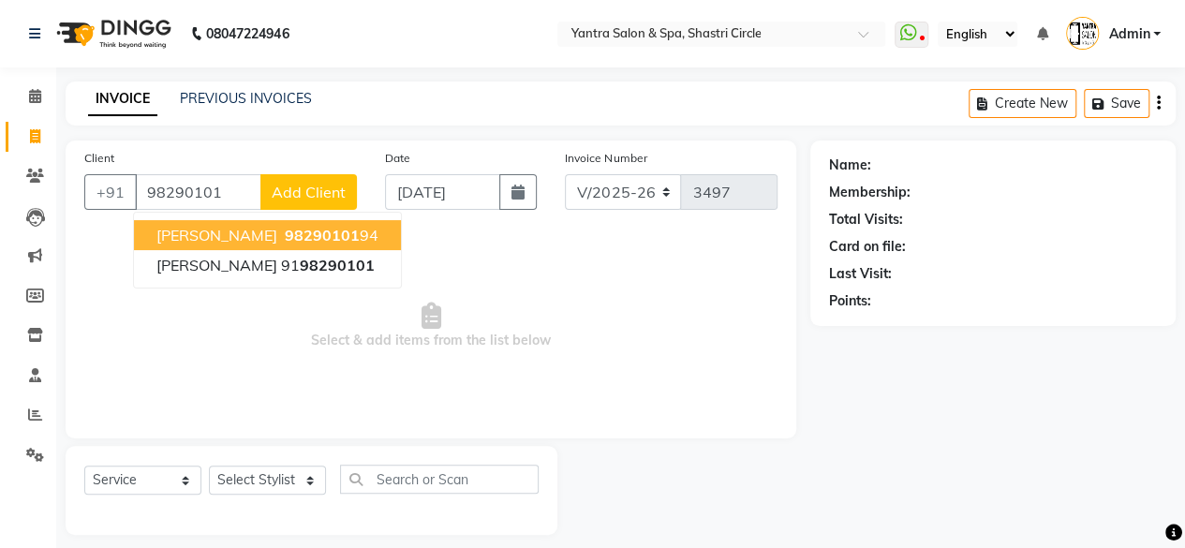
click at [296, 233] on ngb-highlight "98290101 94" at bounding box center [329, 235] width 97 height 19
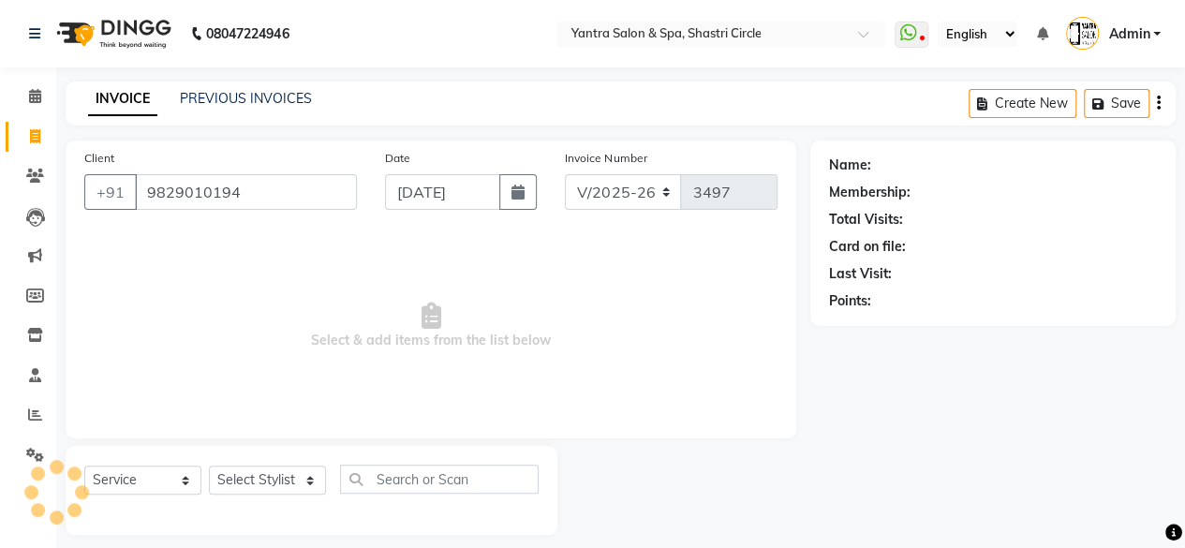
type input "9829010194"
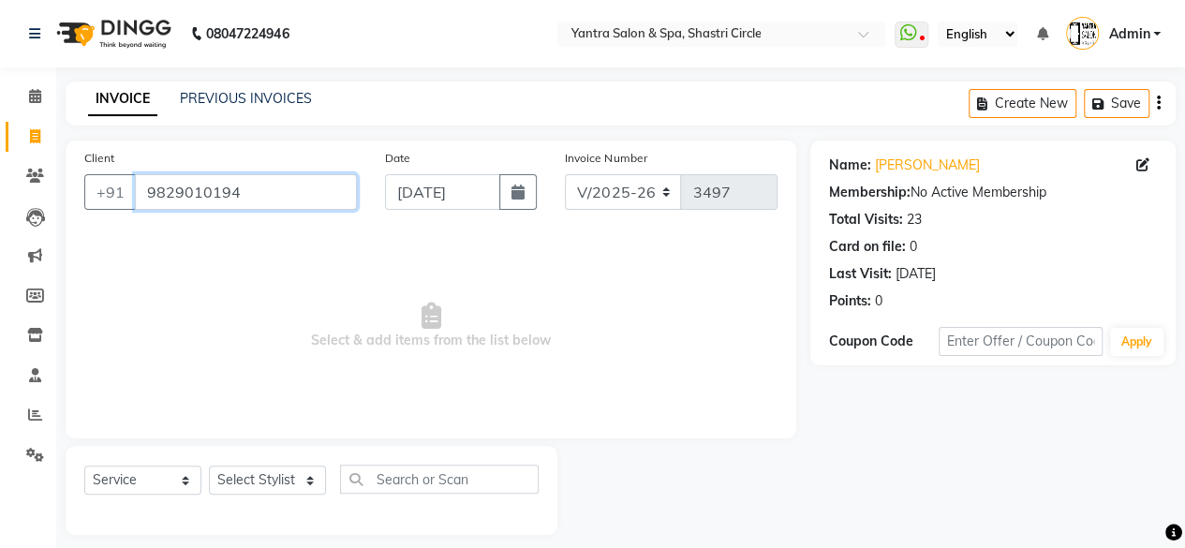
click at [266, 206] on input "9829010194" at bounding box center [246, 192] width 222 height 36
click at [265, 206] on input "9829010194" at bounding box center [246, 192] width 222 height 36
click at [264, 482] on select "Select Stylist [PERSON_NAME] [PERSON_NAME] [PERSON_NAME] [PERSON_NAME] kajal [P…" at bounding box center [267, 480] width 117 height 29
select select "44024"
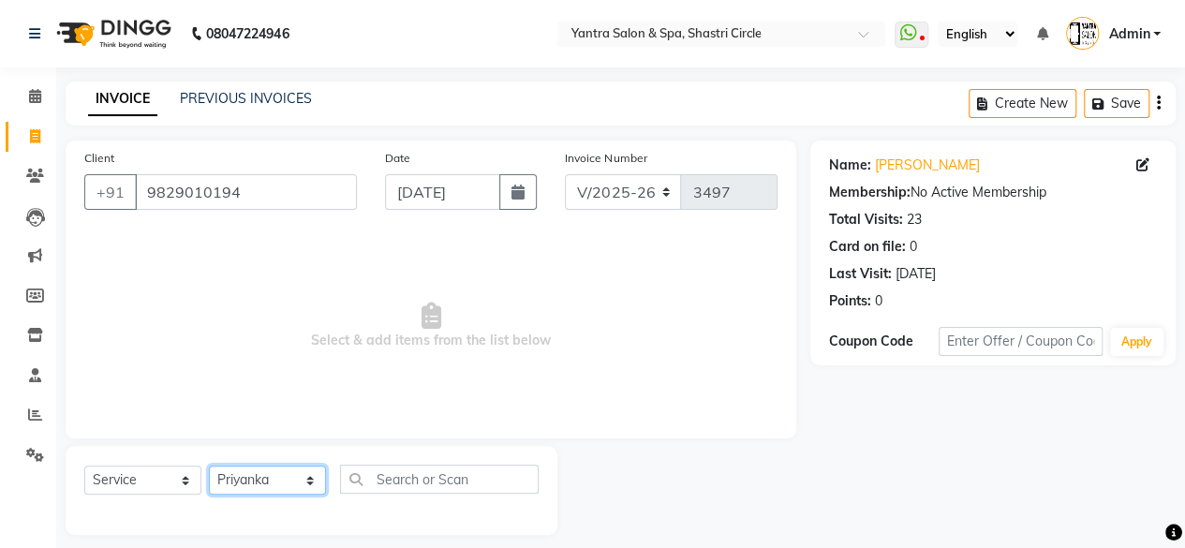
click at [209, 466] on select "Select Stylist [PERSON_NAME] [PERSON_NAME] [PERSON_NAME] [PERSON_NAME] kajal [P…" at bounding box center [267, 480] width 117 height 29
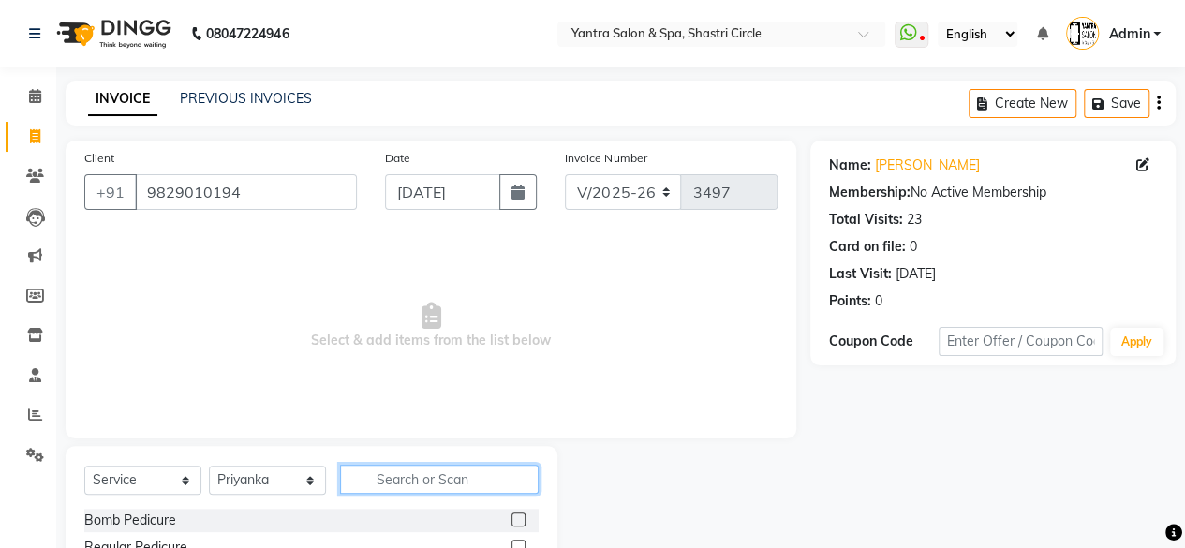
click at [412, 479] on input "text" at bounding box center [439, 479] width 199 height 29
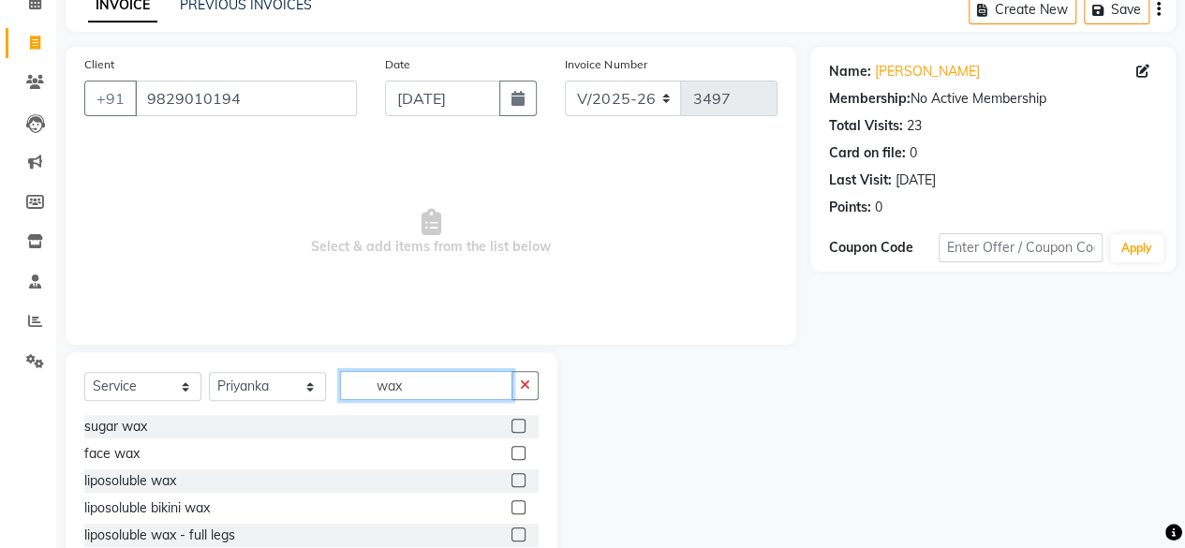
type input "wax"
click at [511, 477] on label at bounding box center [518, 480] width 14 height 14
click at [511, 477] on input "checkbox" at bounding box center [517, 481] width 12 height 12
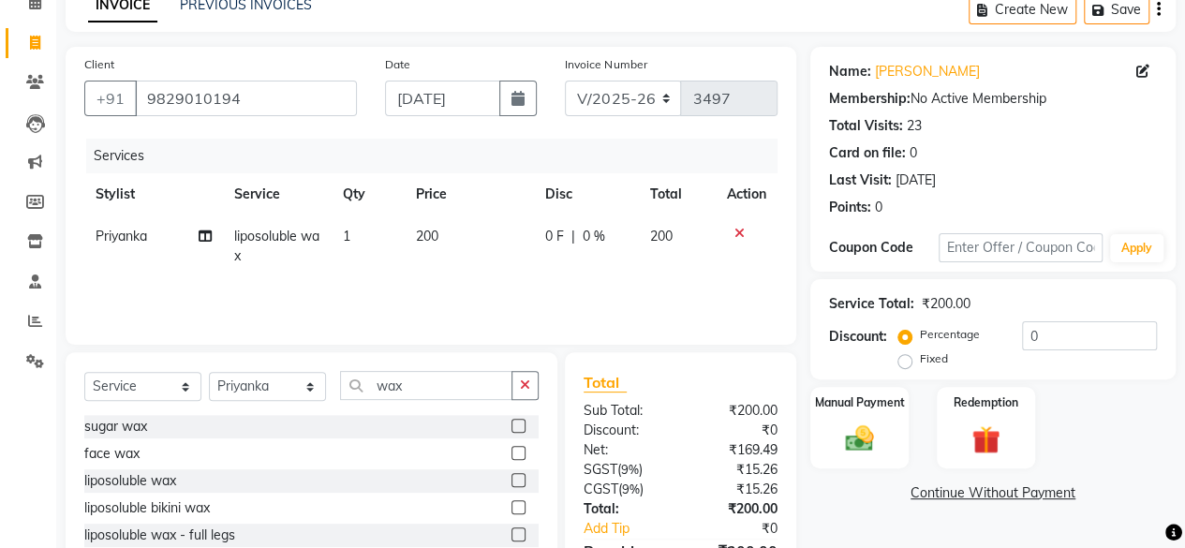
checkbox input "false"
click at [448, 248] on td "200" at bounding box center [469, 246] width 129 height 62
select select "44024"
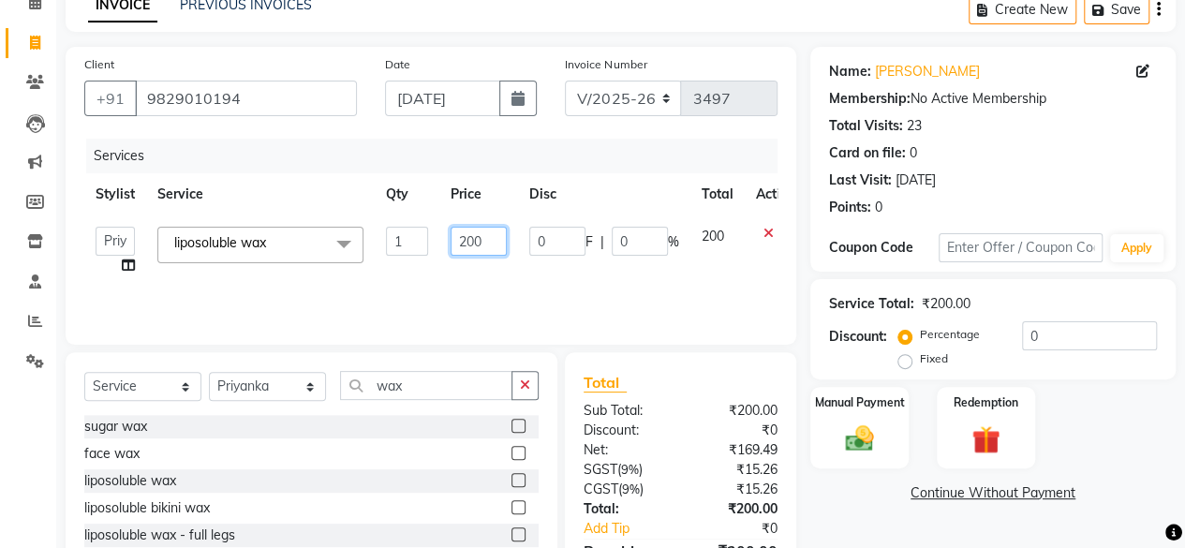
click at [459, 239] on input "200" at bounding box center [479, 241] width 56 height 29
type input "1200"
click at [466, 267] on td "1200" at bounding box center [478, 250] width 79 height 71
select select "44024"
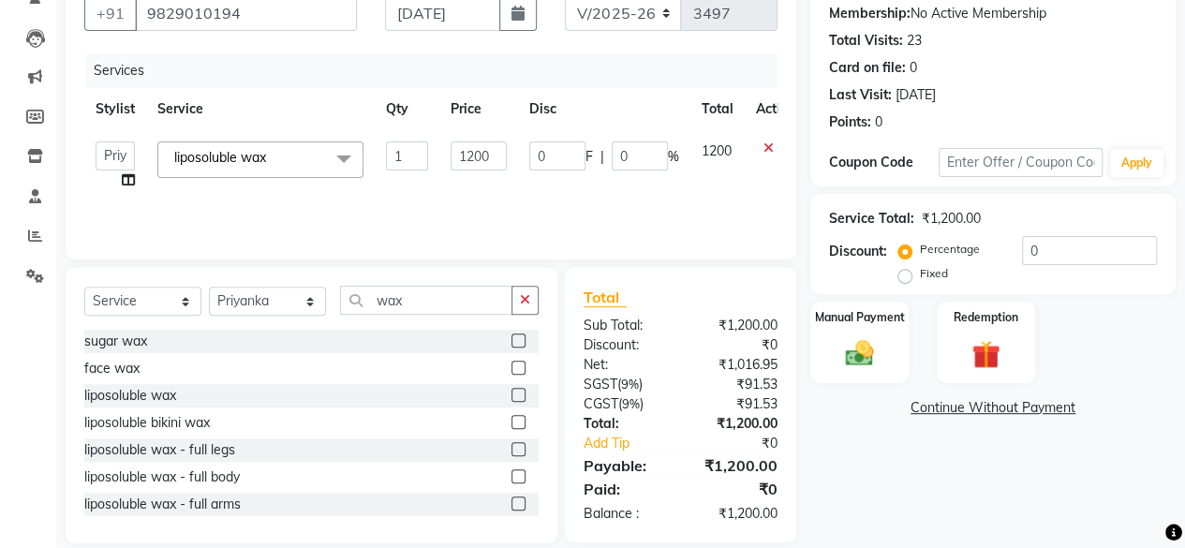
scroll to position [201, 0]
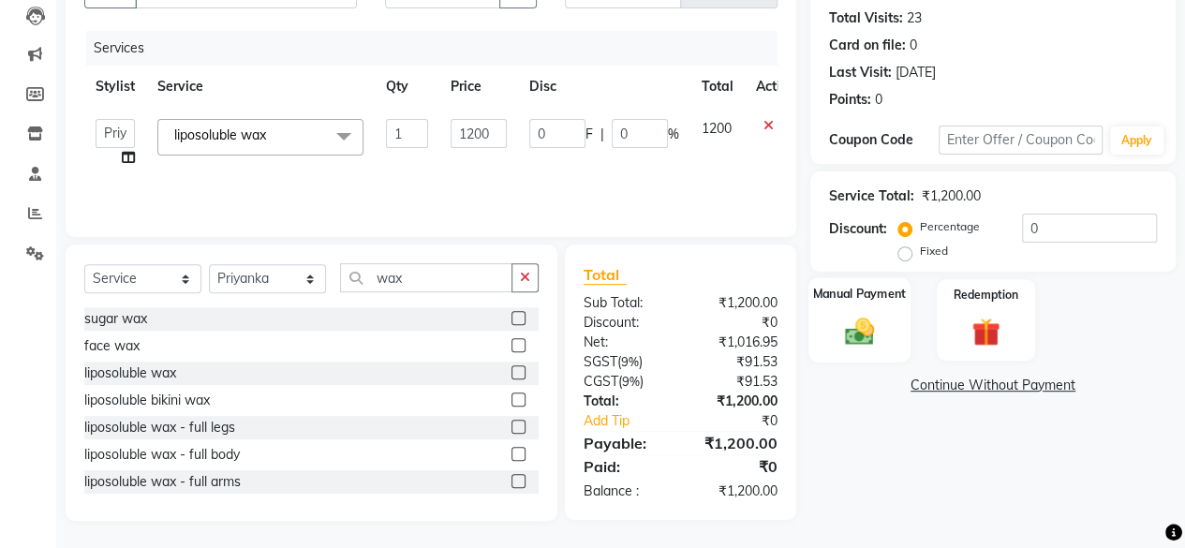
click at [864, 338] on img at bounding box center [860, 331] width 48 height 34
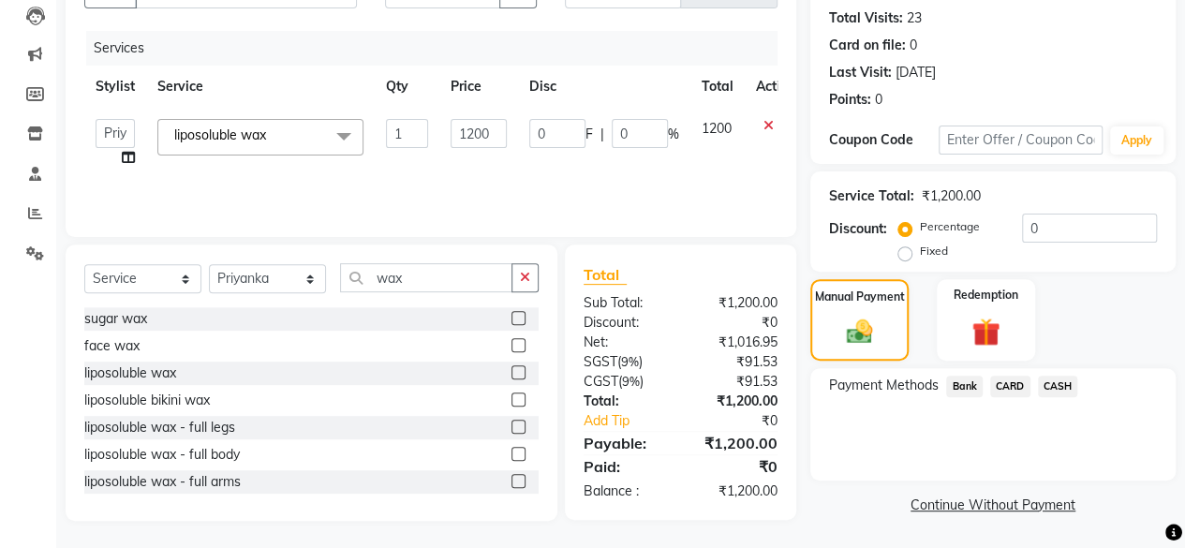
click at [1057, 389] on span "CASH" at bounding box center [1058, 387] width 40 height 22
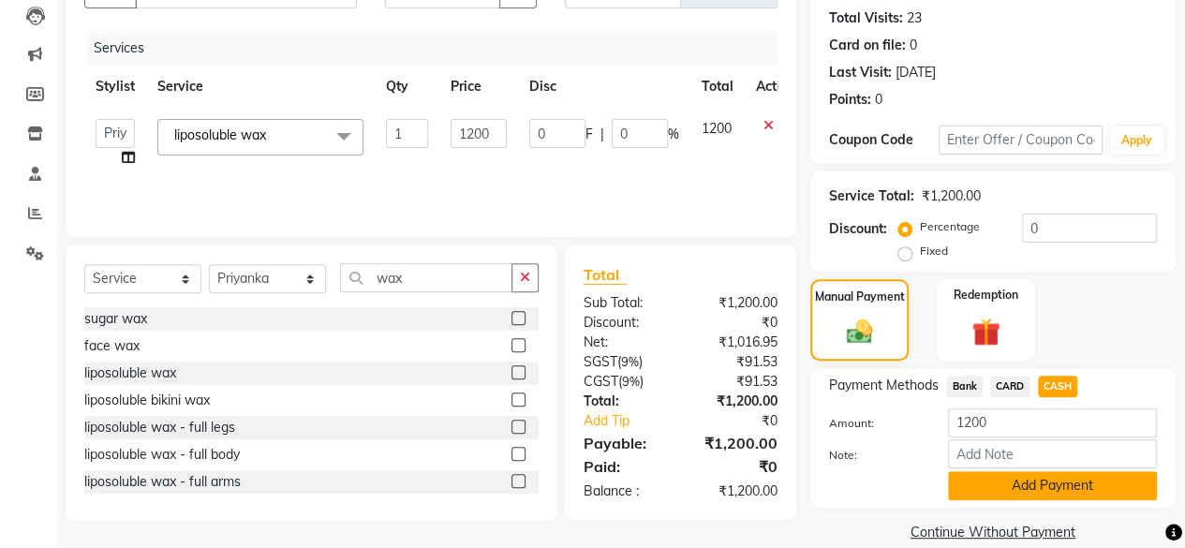
click at [1028, 476] on button "Add Payment" at bounding box center [1052, 485] width 209 height 29
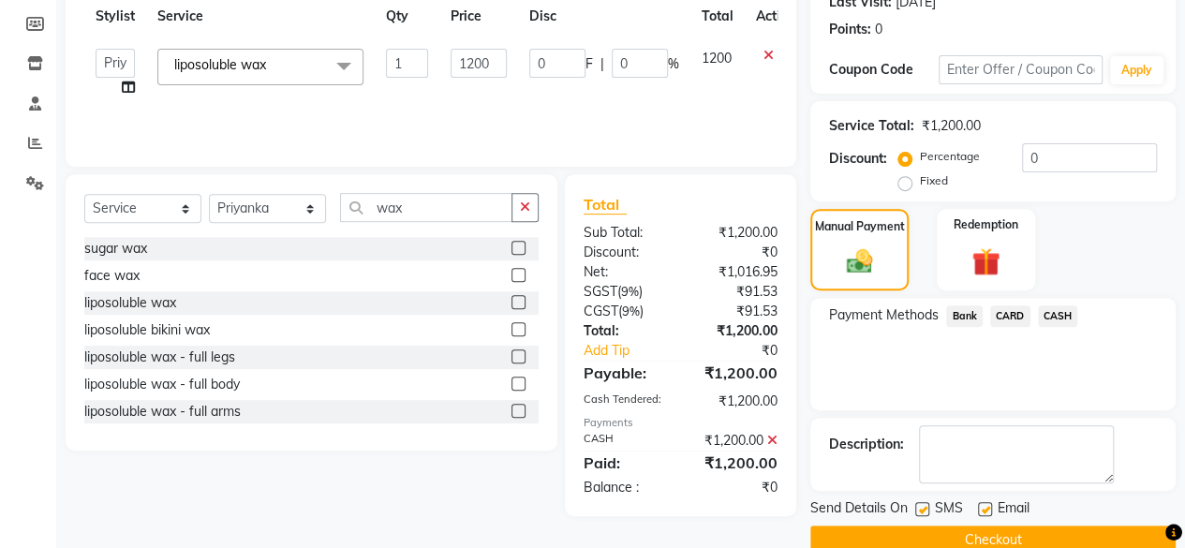
scroll to position [303, 0]
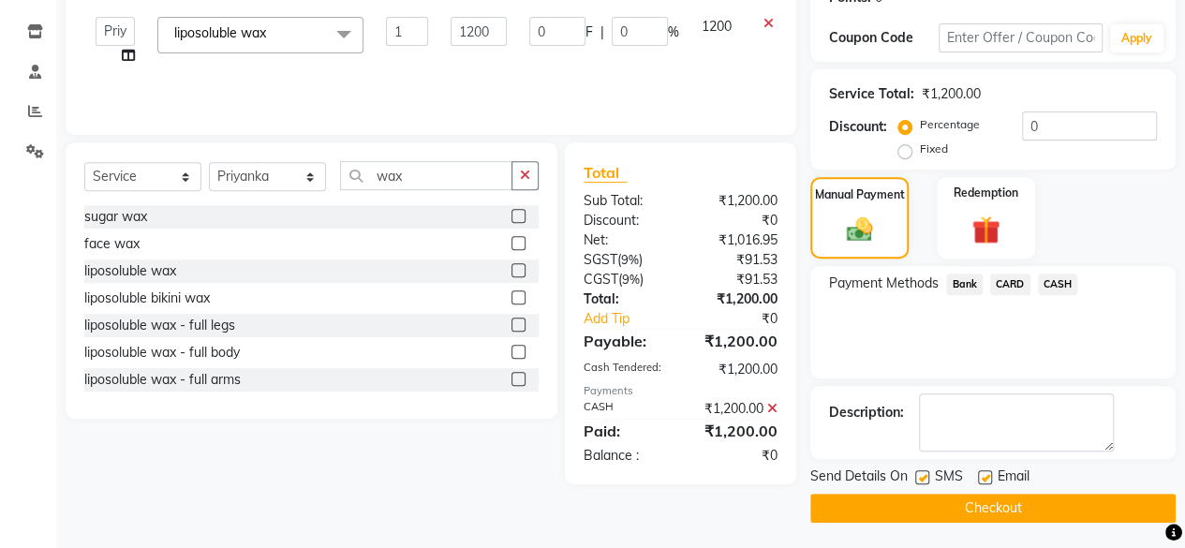
click at [1043, 506] on button "Checkout" at bounding box center [992, 508] width 365 height 29
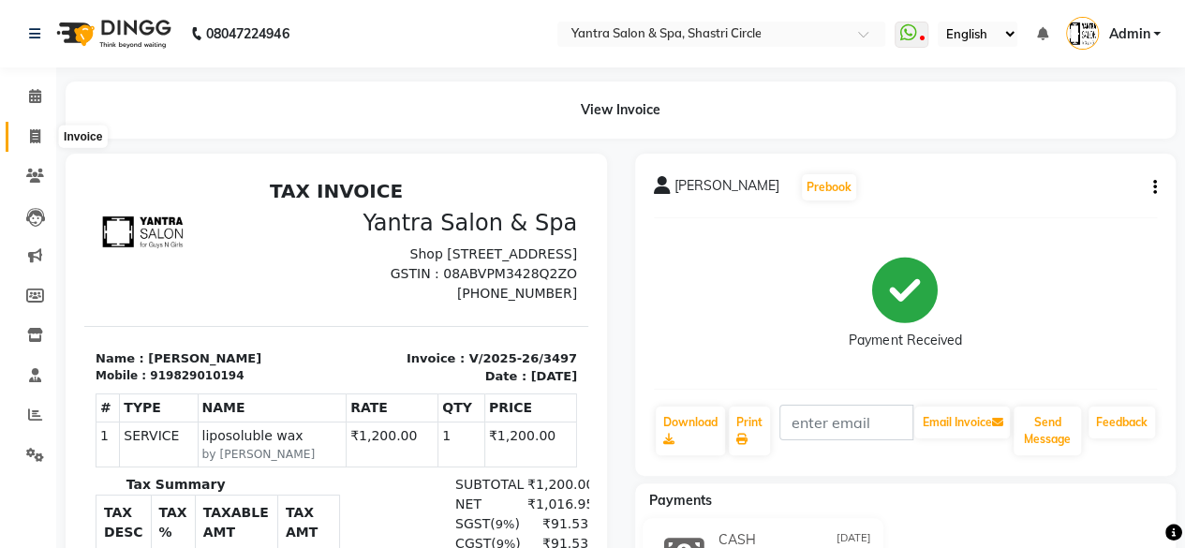
click at [35, 138] on icon at bounding box center [35, 136] width 10 height 14
select select "service"
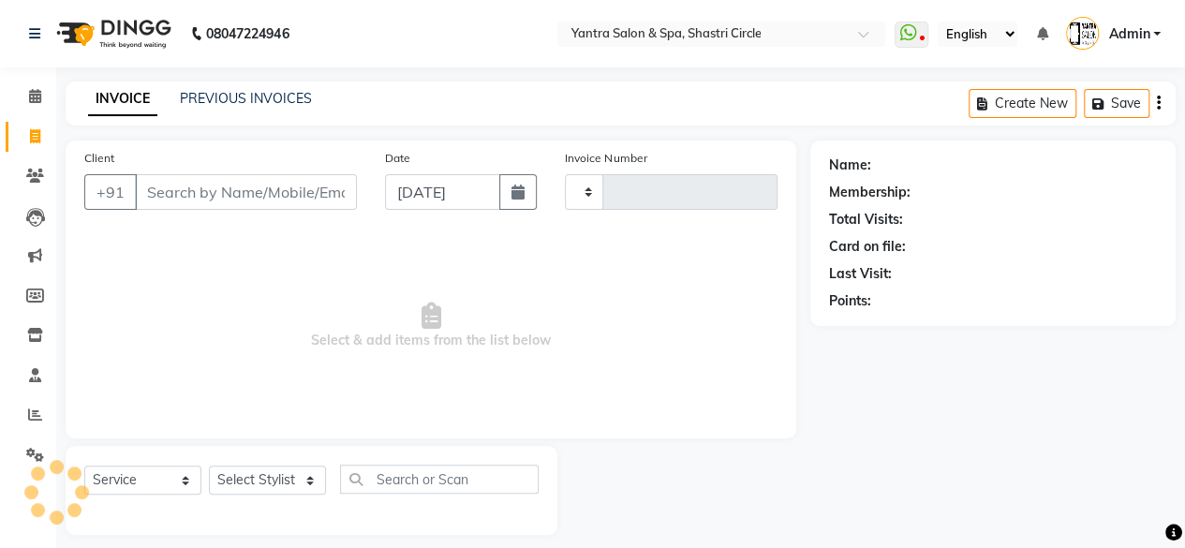
scroll to position [14, 0]
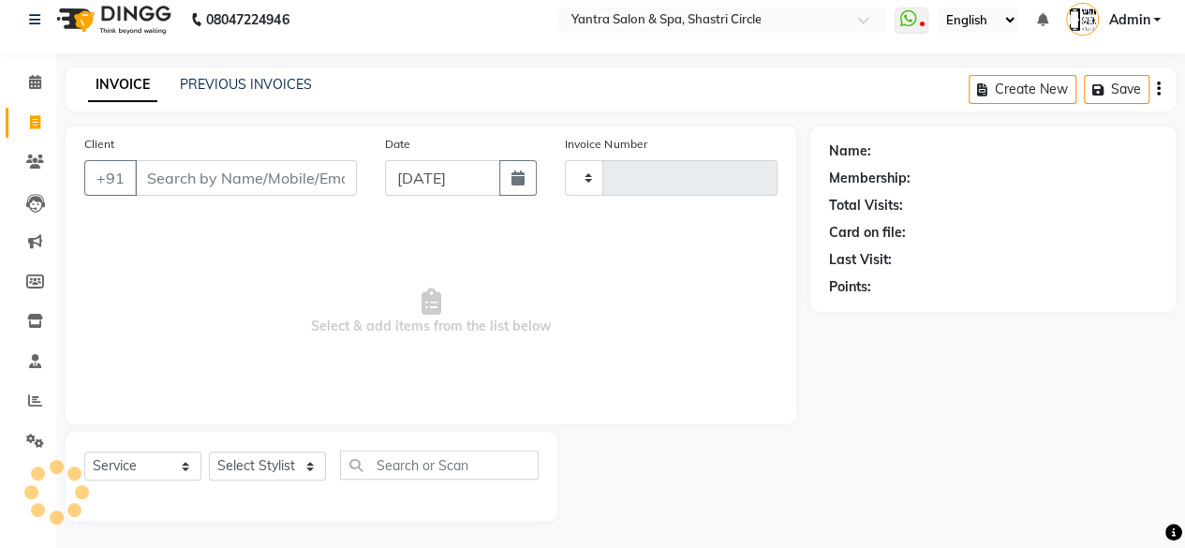
click at [268, 186] on input "Client" at bounding box center [246, 178] width 222 height 36
type input "3498"
select select "154"
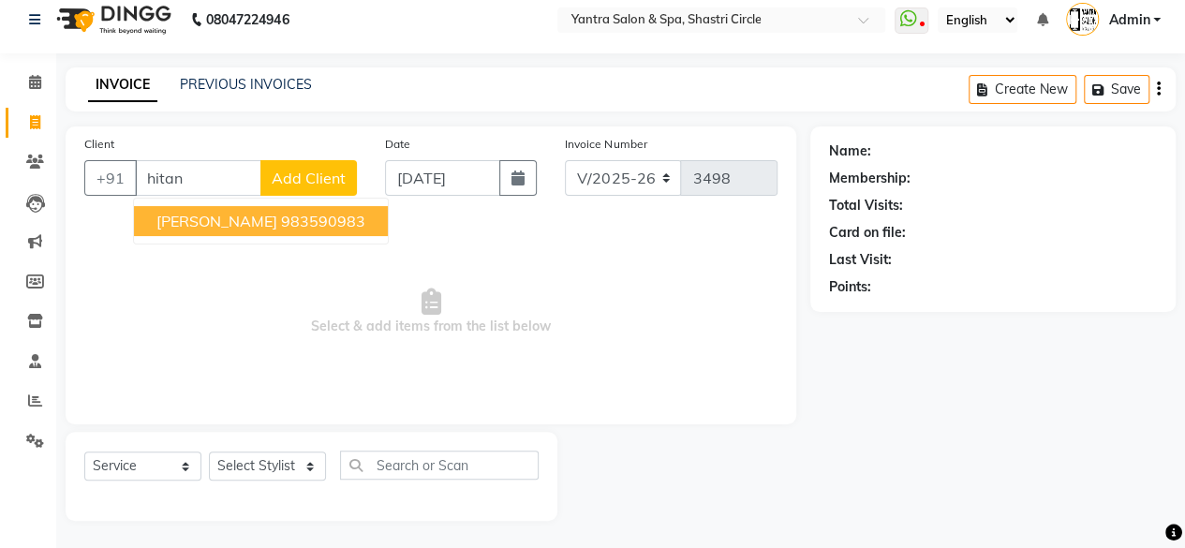
click at [281, 215] on ngb-highlight "983590983" at bounding box center [323, 221] width 84 height 19
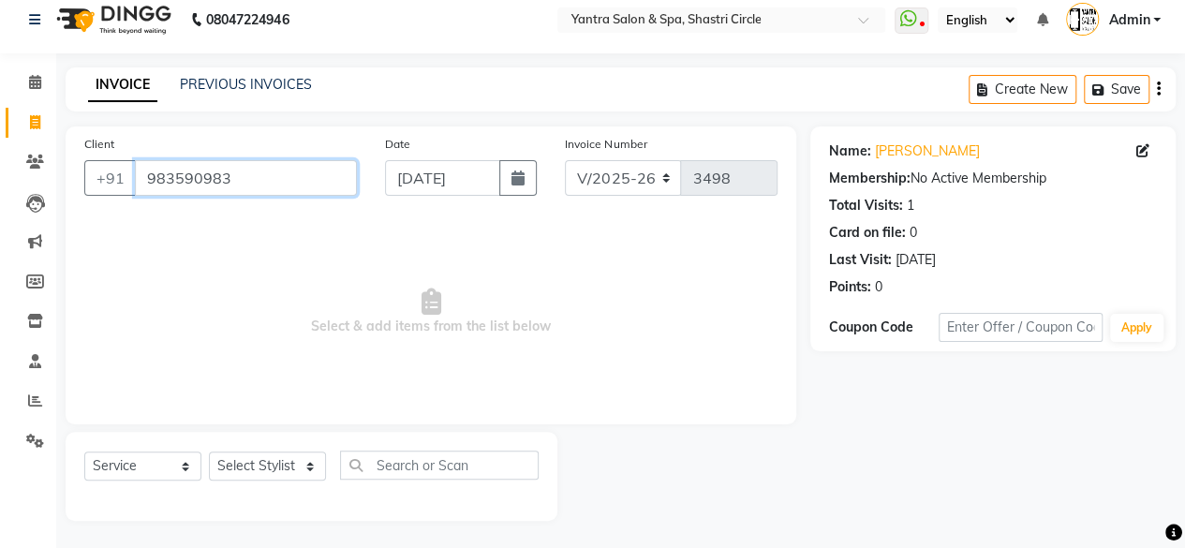
click at [259, 192] on input "983590983" at bounding box center [246, 178] width 222 height 36
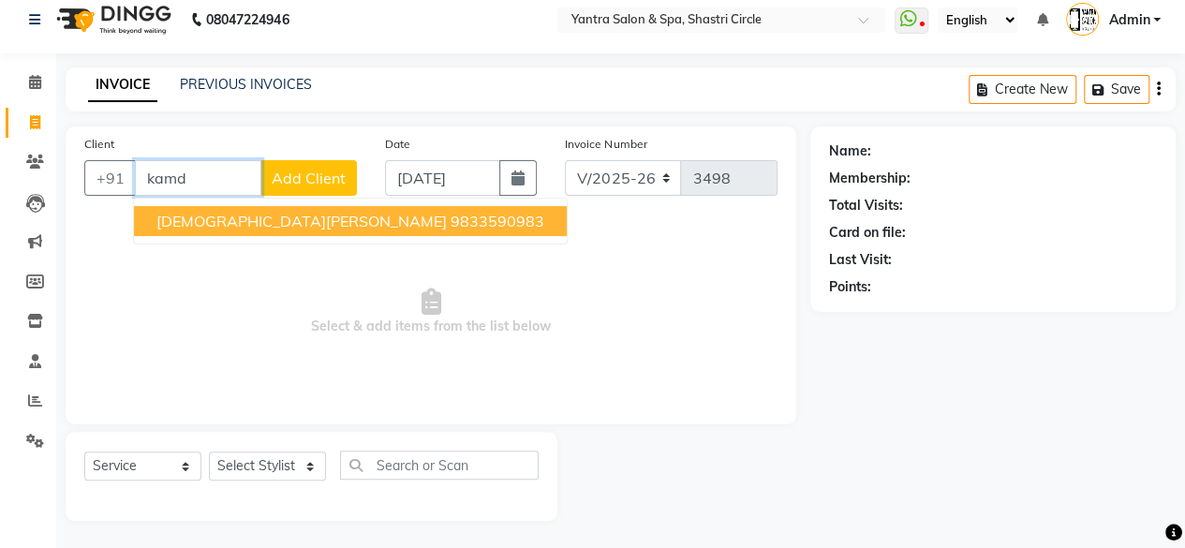
click at [252, 208] on button "Hetanshi Kamdar 9833590983" at bounding box center [350, 221] width 433 height 30
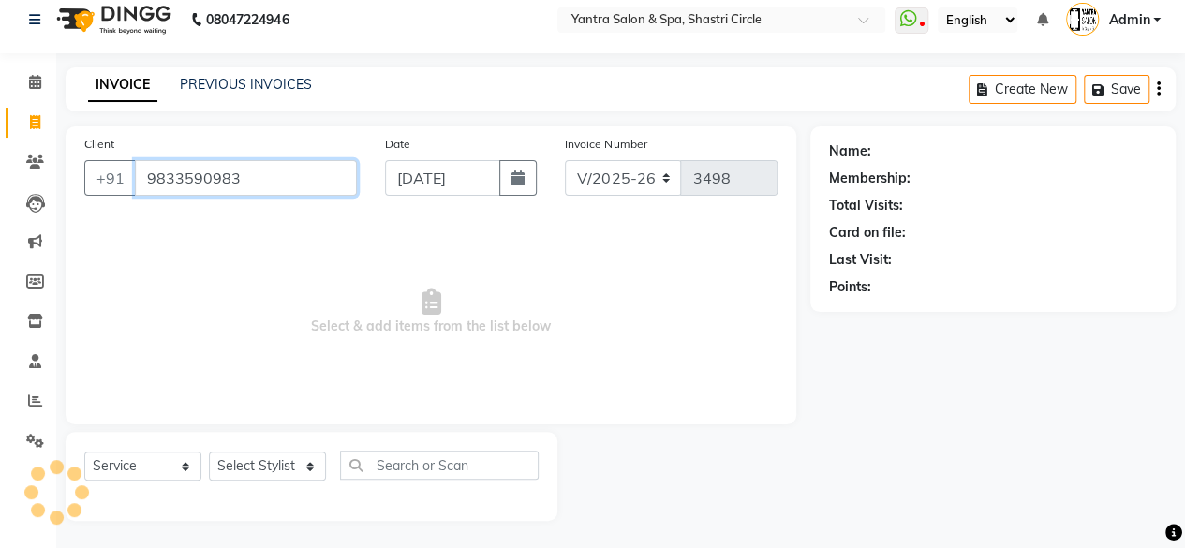
type input "9833590983"
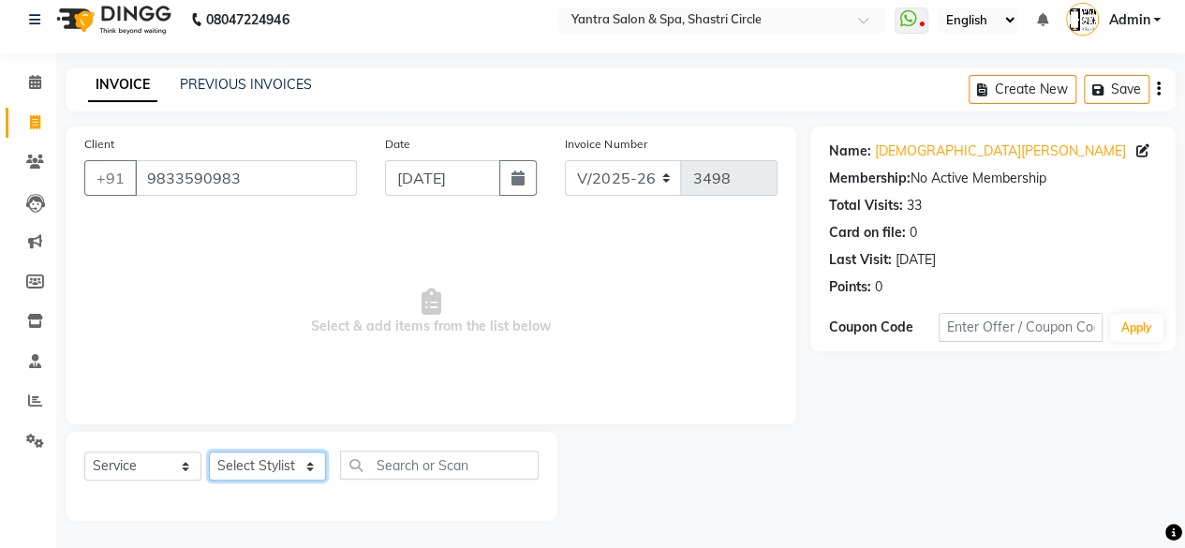
click at [264, 464] on select "Select Stylist [PERSON_NAME] [PERSON_NAME] [PERSON_NAME] [PERSON_NAME] kajal [P…" at bounding box center [267, 465] width 117 height 29
select select "44020"
click at [209, 451] on select "Select Stylist [PERSON_NAME] [PERSON_NAME] [PERSON_NAME] [PERSON_NAME] kajal [P…" at bounding box center [267, 465] width 117 height 29
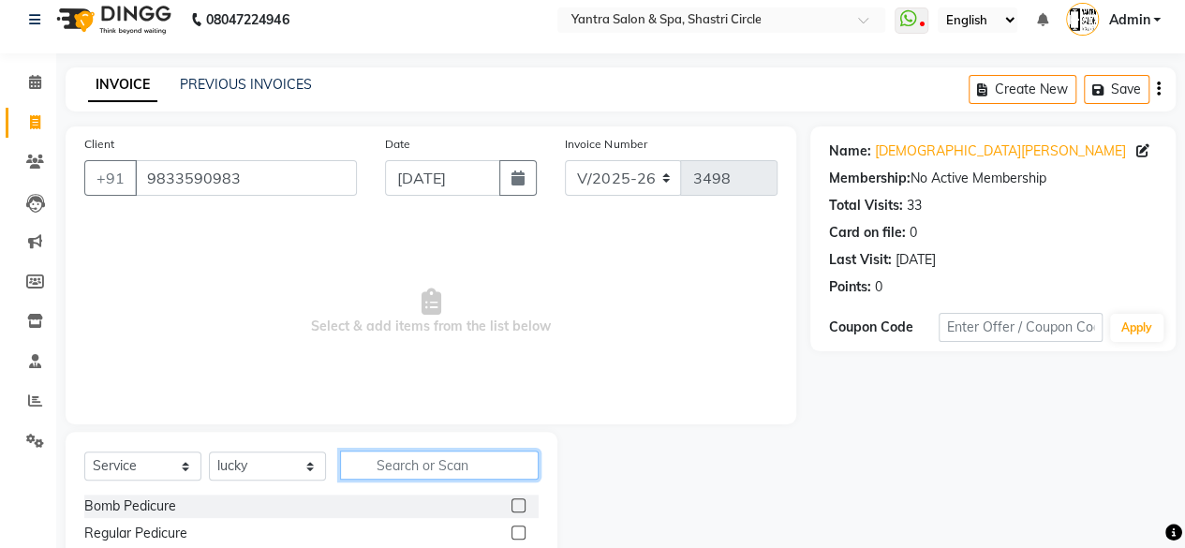
click at [422, 462] on input "text" at bounding box center [439, 465] width 199 height 29
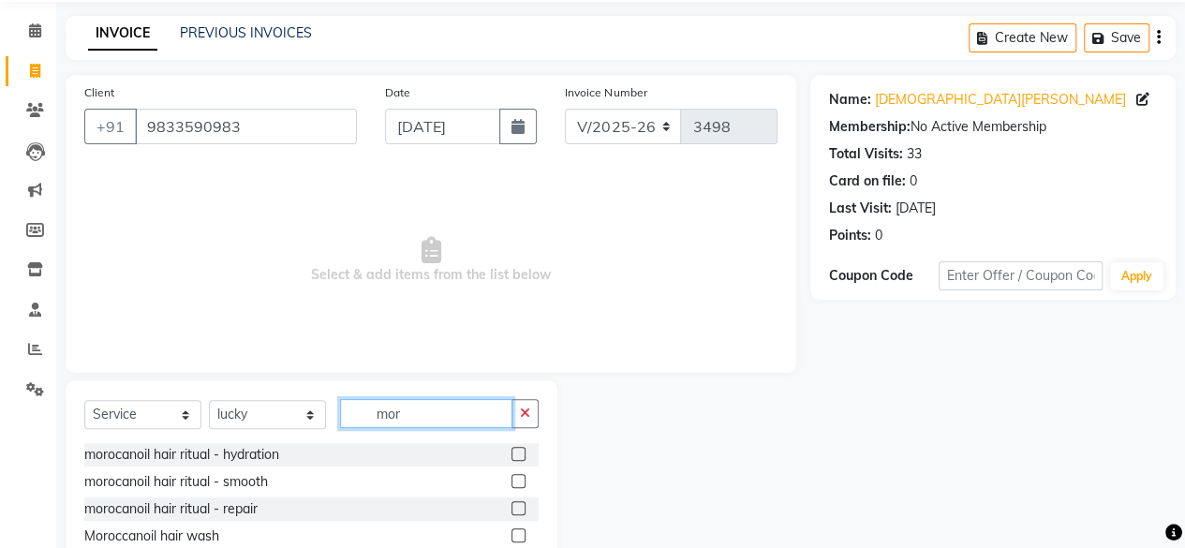
scroll to position [108, 0]
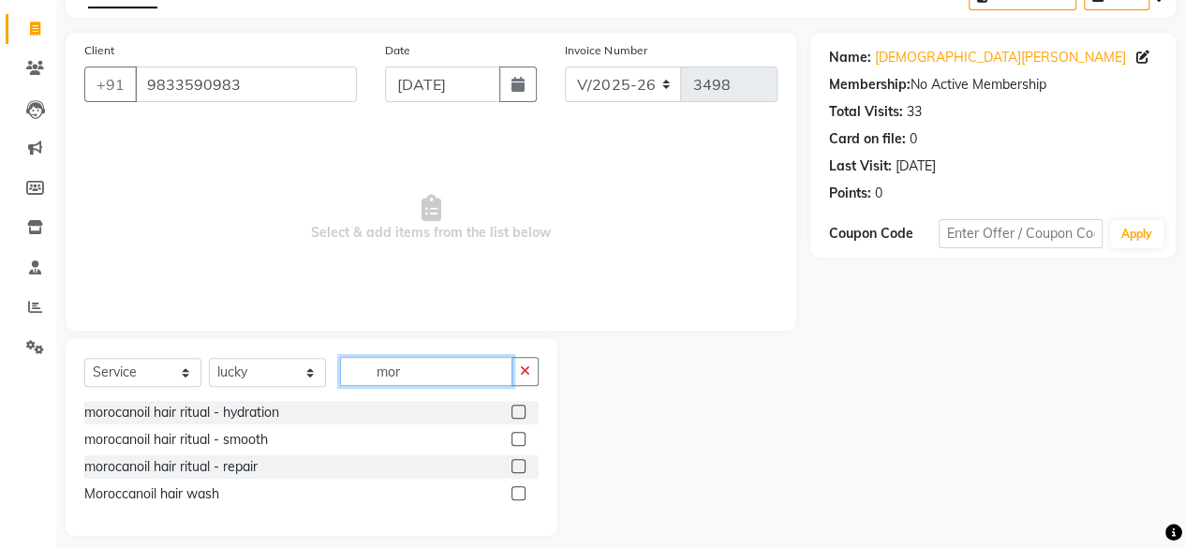
type input "mor"
click at [524, 412] on label at bounding box center [518, 412] width 14 height 14
click at [524, 412] on input "checkbox" at bounding box center [517, 413] width 12 height 12
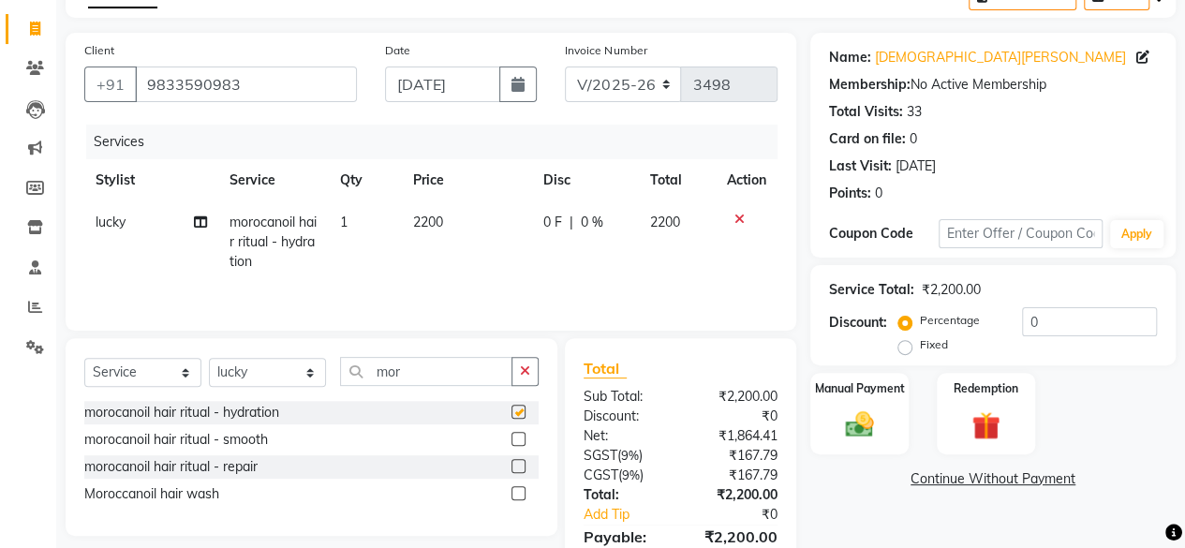
checkbox input "false"
click at [452, 225] on td "2200" at bounding box center [467, 241] width 130 height 81
select select "44020"
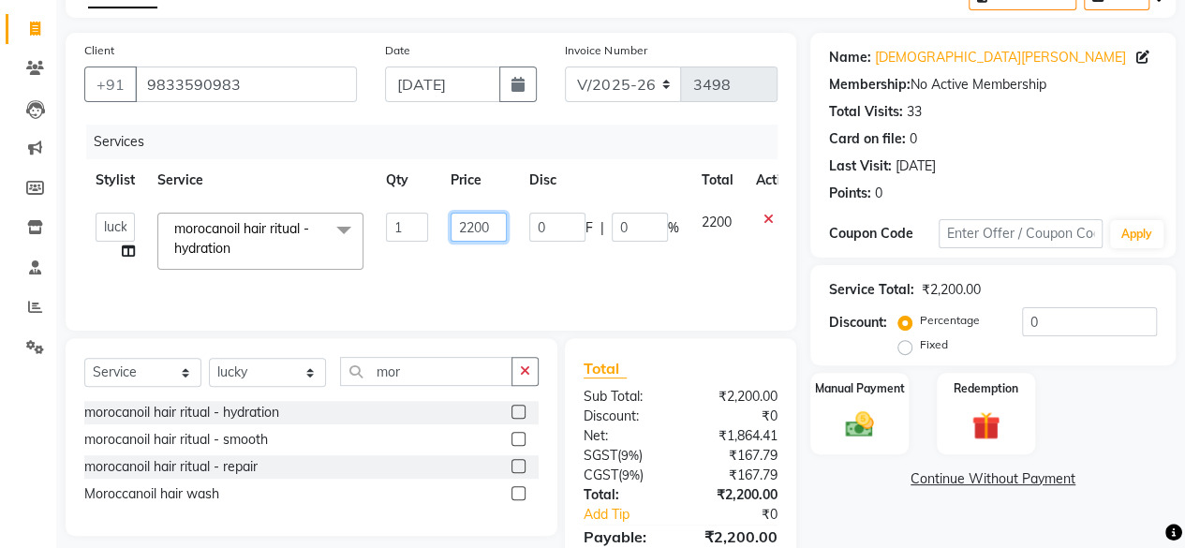
click at [452, 225] on input "2200" at bounding box center [479, 227] width 56 height 29
click at [453, 224] on input "2200" at bounding box center [479, 227] width 56 height 29
type input "2500"
click at [486, 261] on td "2500" at bounding box center [478, 241] width 79 height 80
select select "44020"
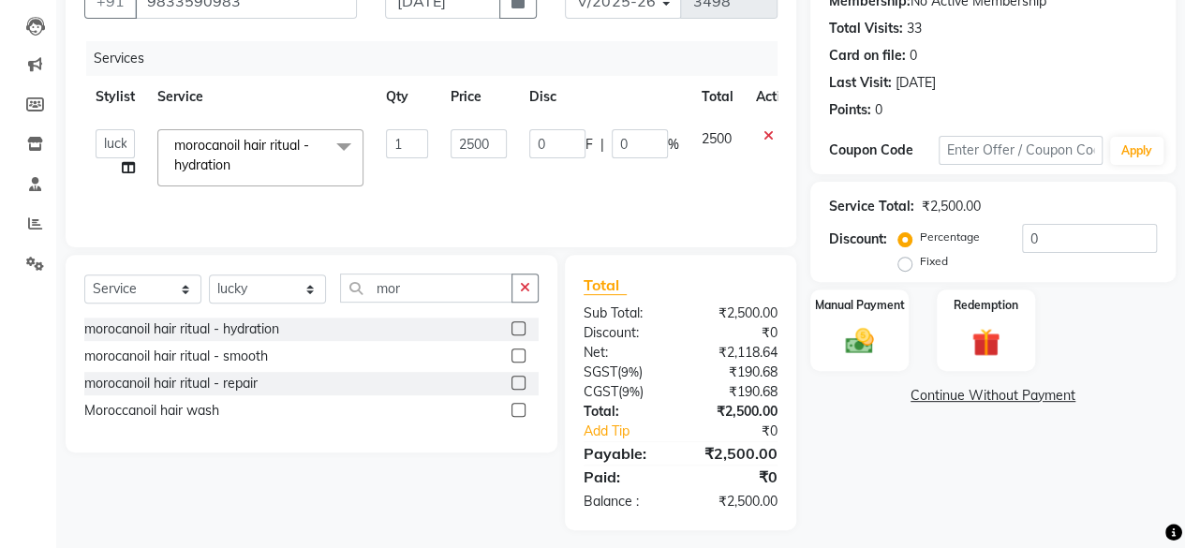
scroll to position [200, 0]
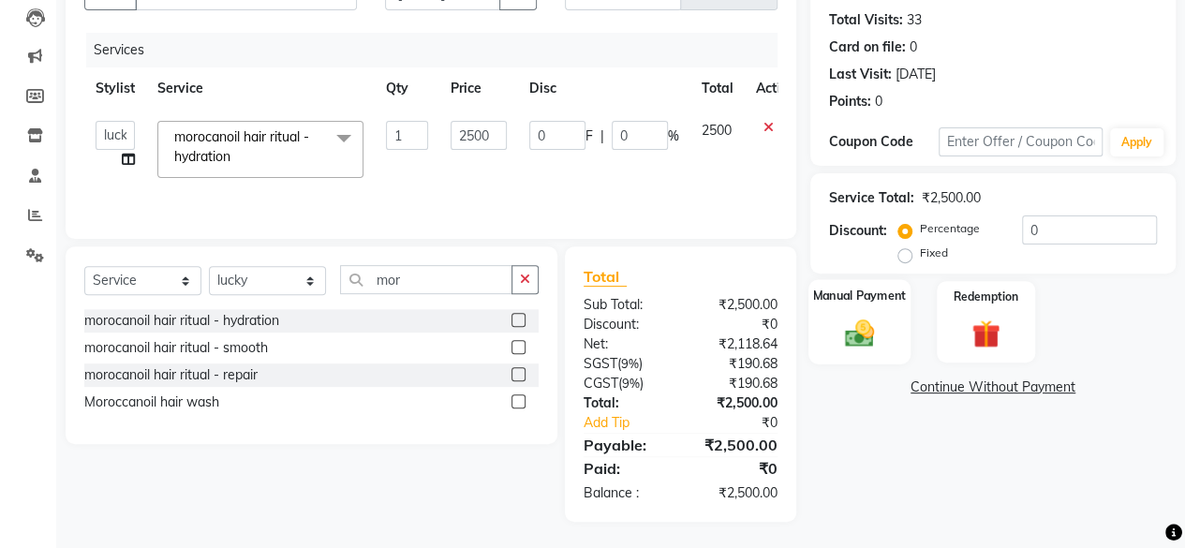
click at [840, 342] on img at bounding box center [860, 333] width 48 height 34
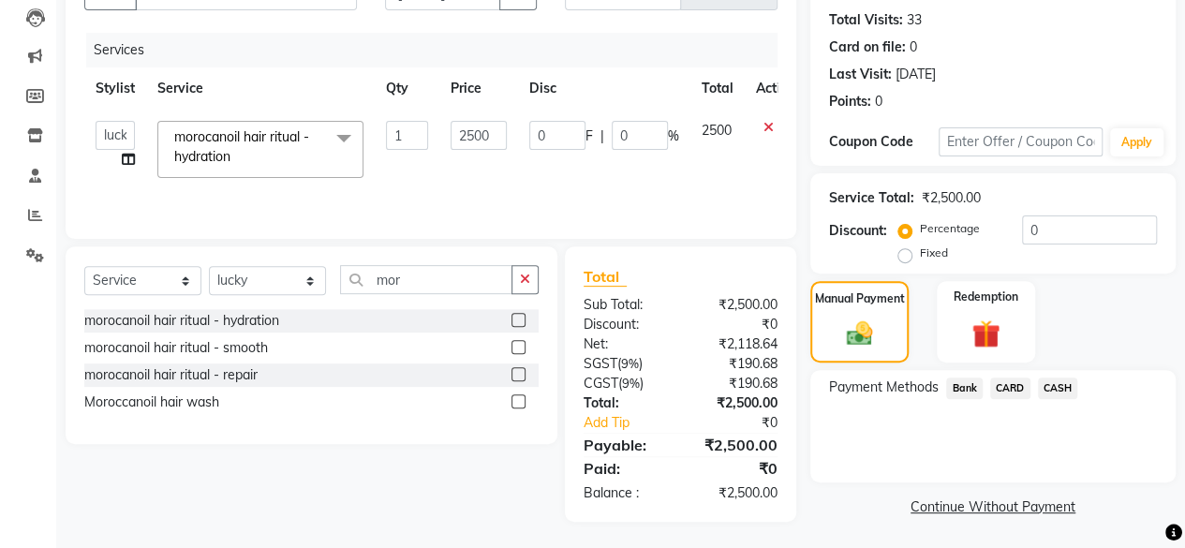
click at [969, 383] on span "Bank" at bounding box center [964, 388] width 37 height 22
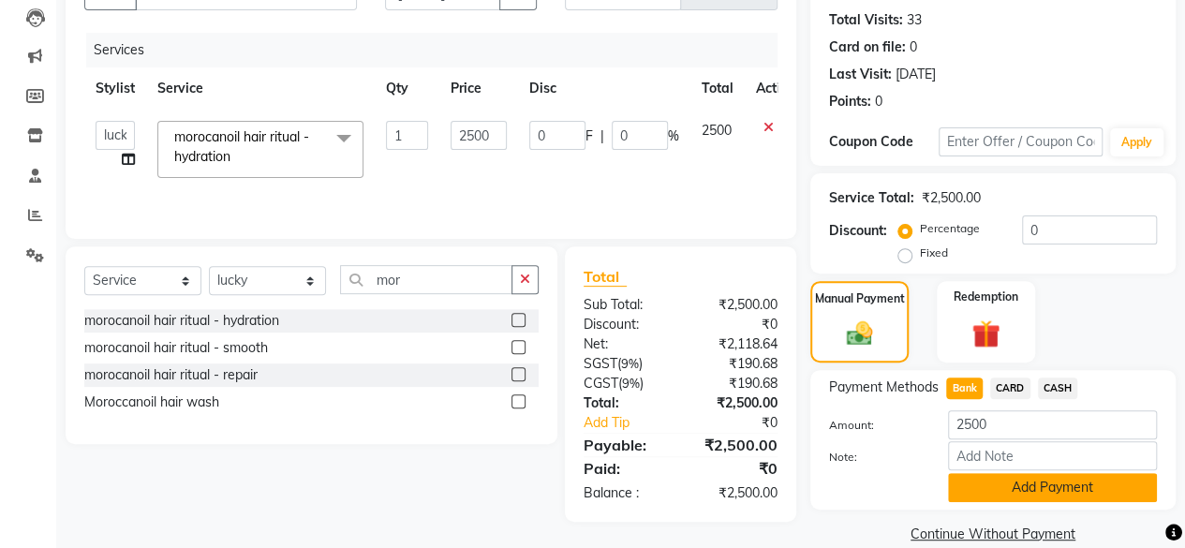
click at [997, 476] on button "Add Payment" at bounding box center [1052, 487] width 209 height 29
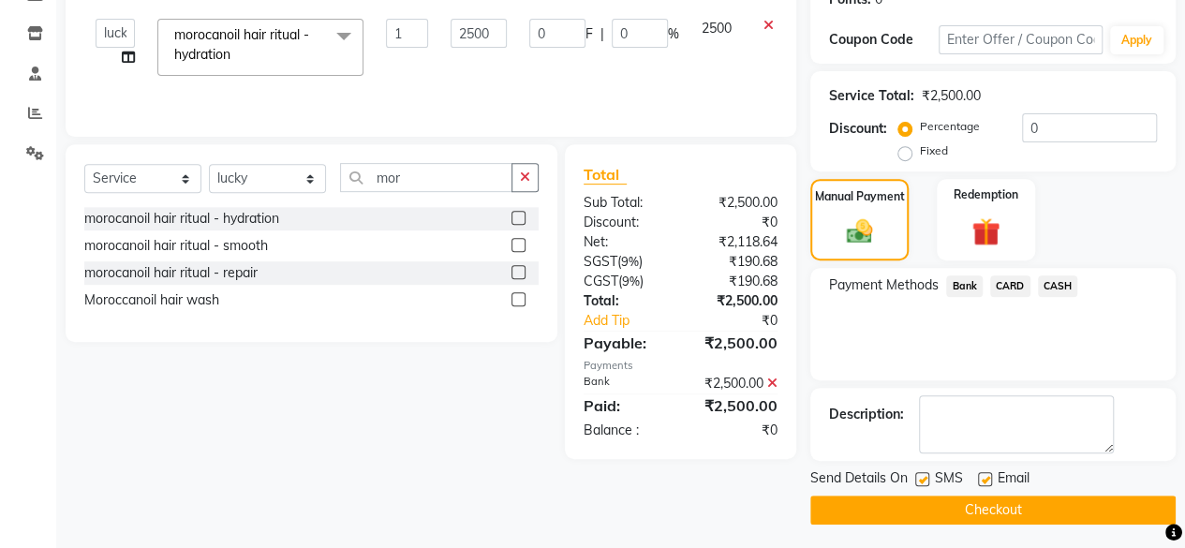
scroll to position [303, 0]
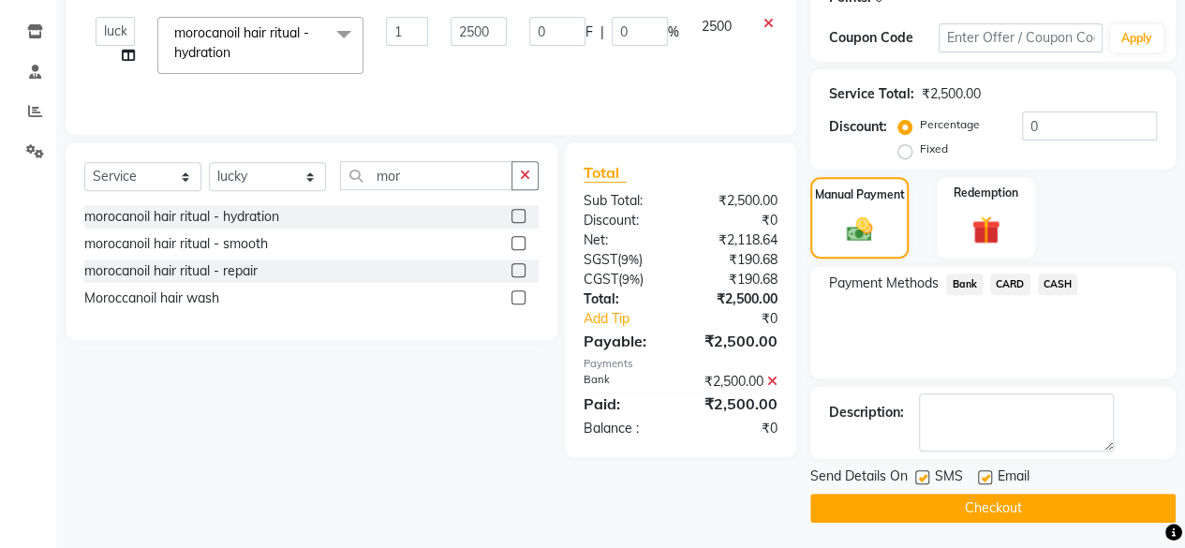
click at [1034, 508] on button "Checkout" at bounding box center [992, 508] width 365 height 29
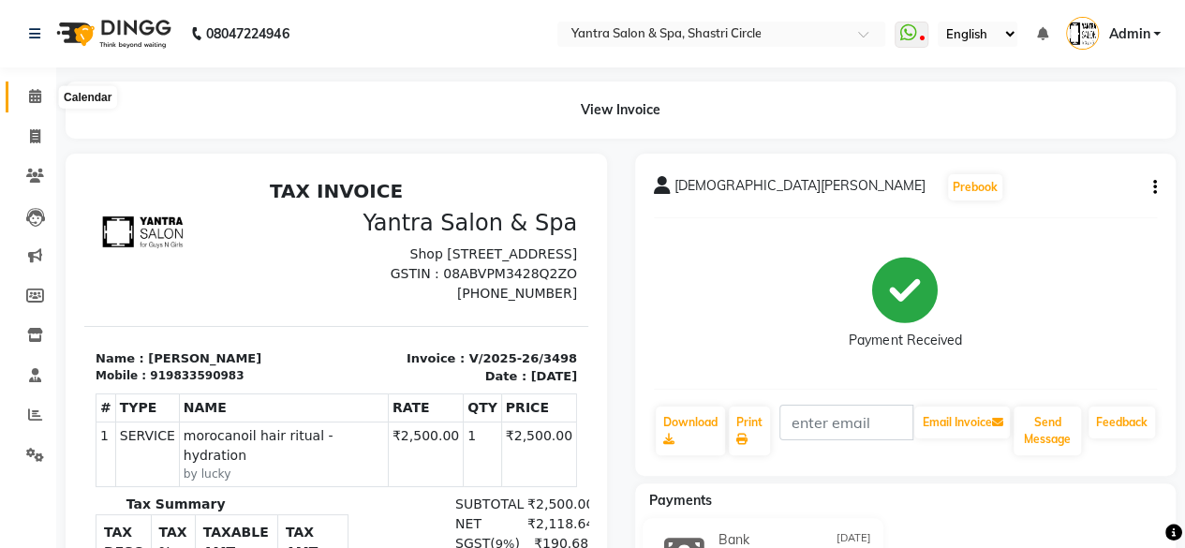
click at [28, 86] on span at bounding box center [35, 97] width 33 height 22
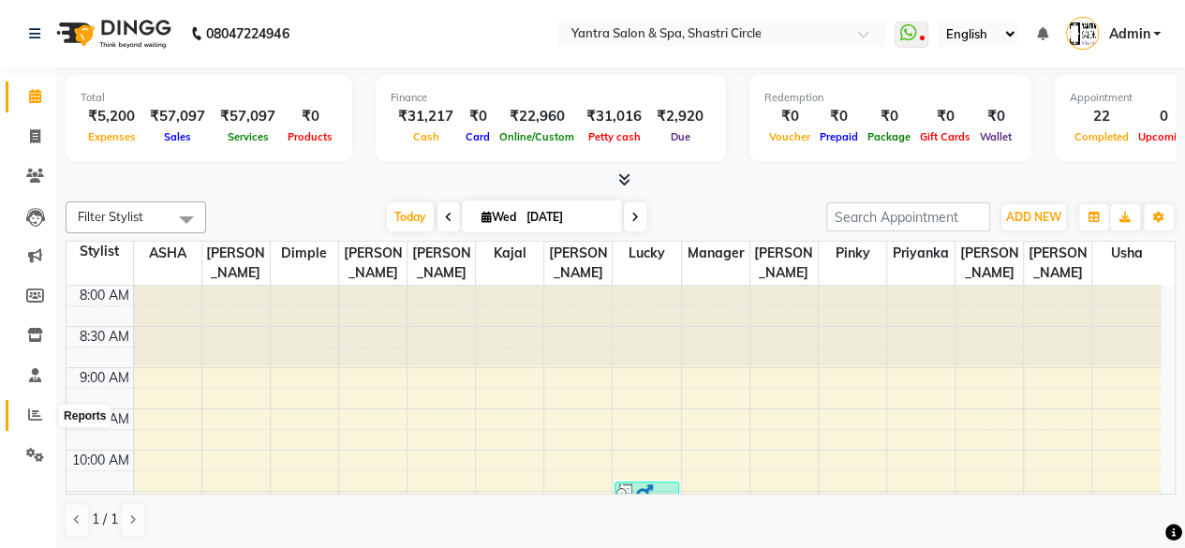
click at [36, 416] on icon at bounding box center [35, 414] width 14 height 14
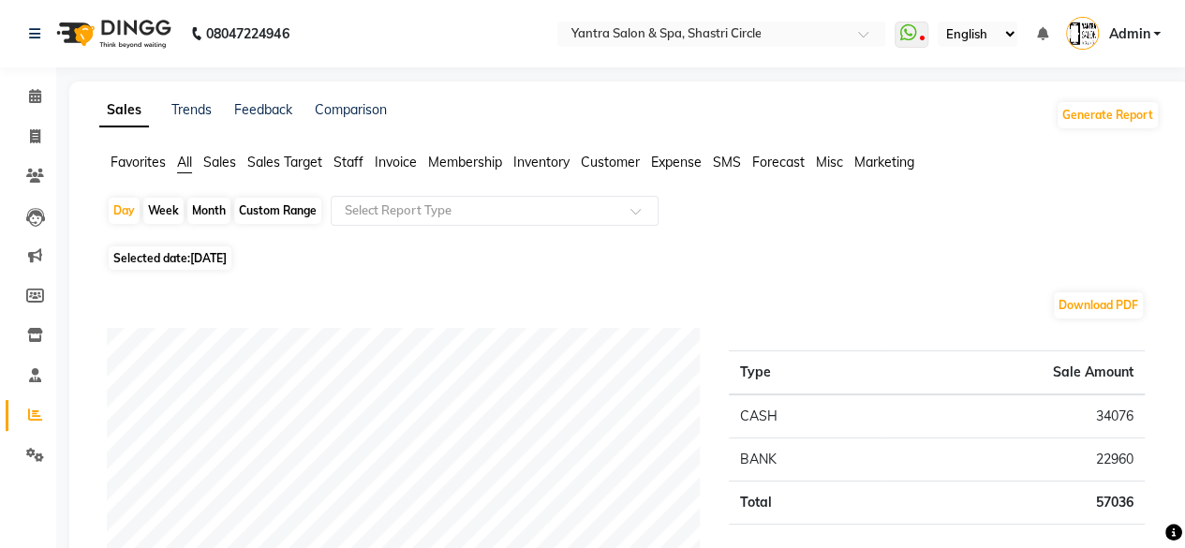
click at [205, 212] on div "Month" at bounding box center [208, 211] width 43 height 26
select select "9"
select select "2025"
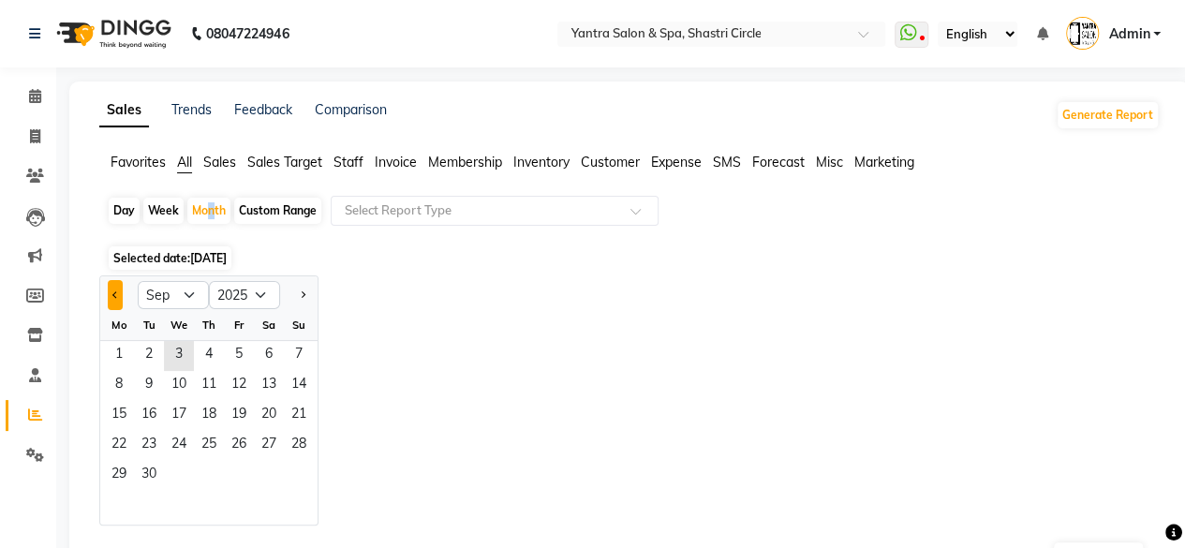
click at [114, 286] on button "Previous month" at bounding box center [115, 295] width 15 height 30
select select "8"
click at [244, 357] on span "1" at bounding box center [239, 356] width 30 height 30
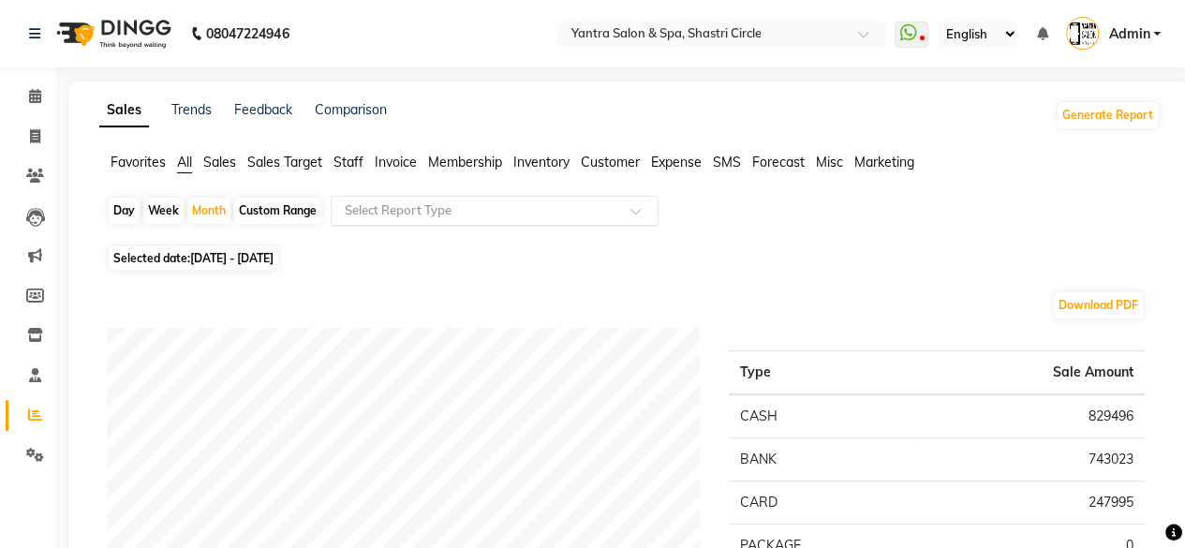
click at [483, 224] on ng-select "Select Report Type" at bounding box center [495, 211] width 328 height 30
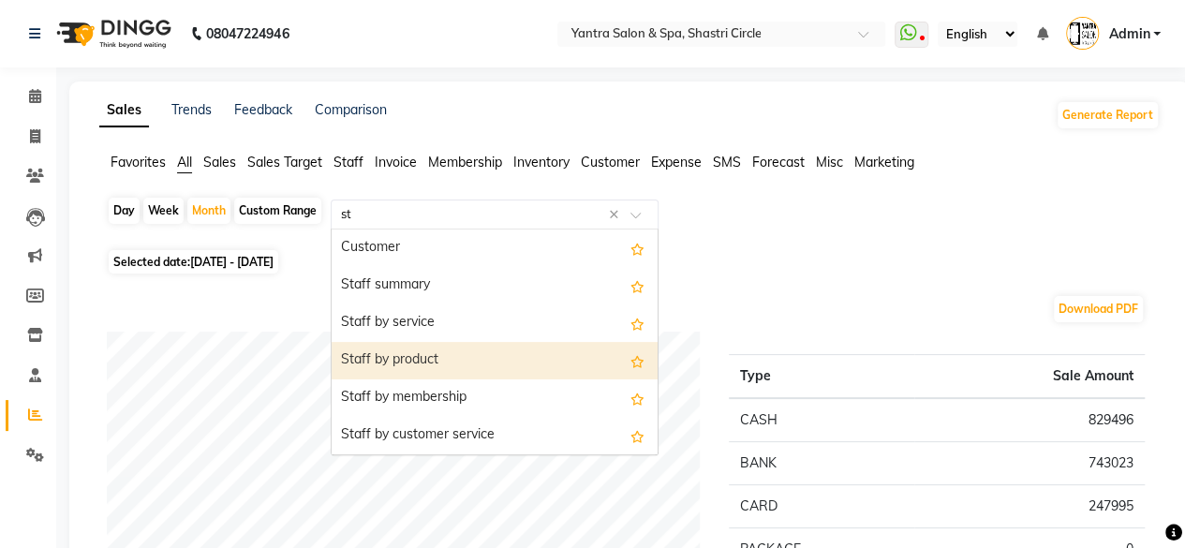
type input "sta"
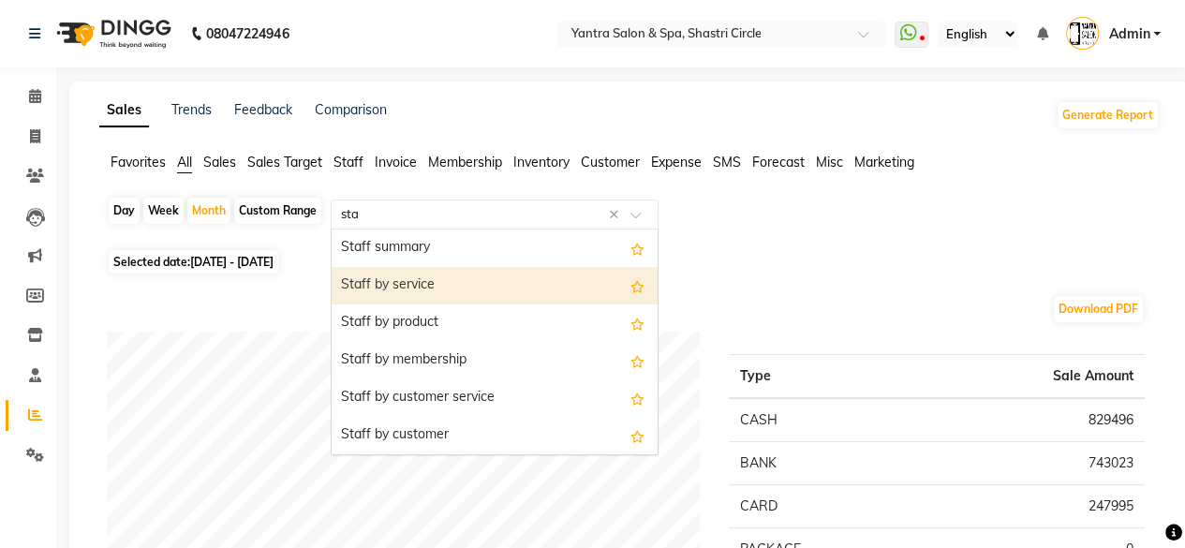
click at [431, 267] on div "Staff by service" at bounding box center [495, 285] width 326 height 37
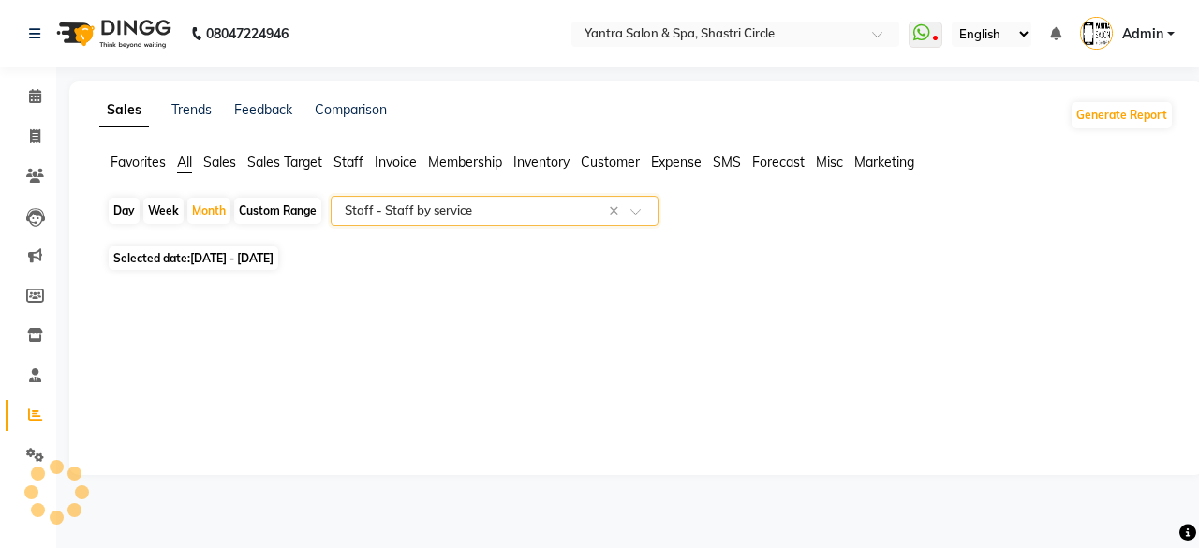
select select "full_report"
select select "csv"
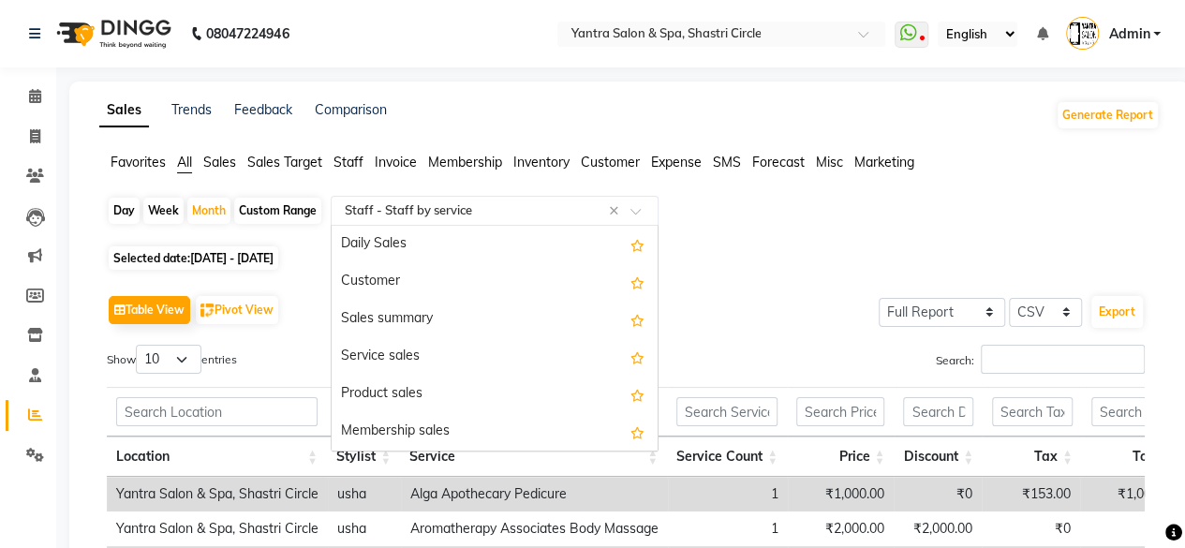
click at [438, 201] on input "text" at bounding box center [476, 210] width 270 height 19
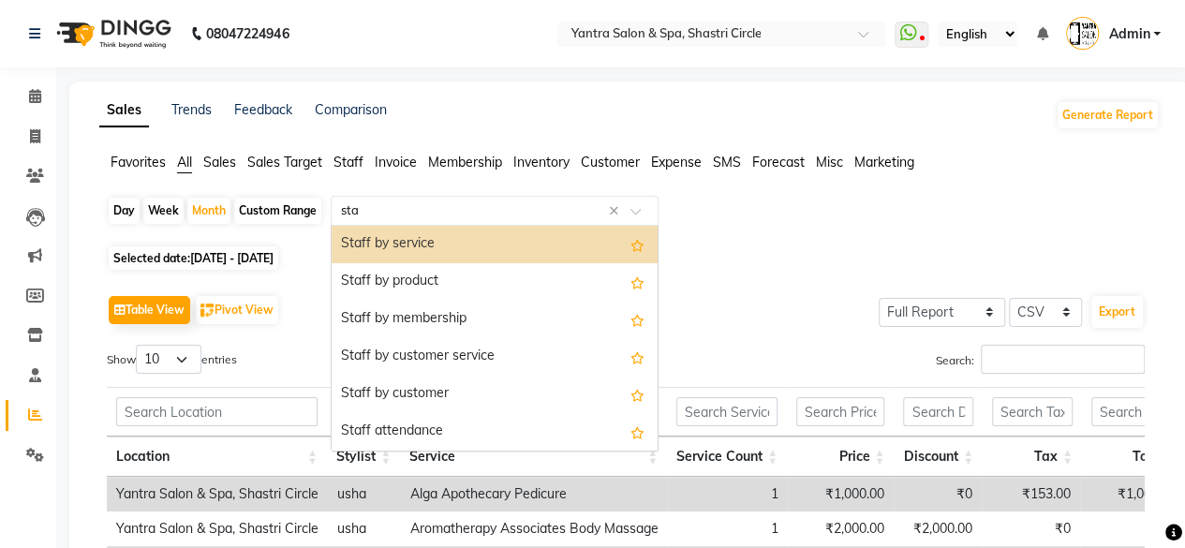
scroll to position [37, 0]
type input "staf"
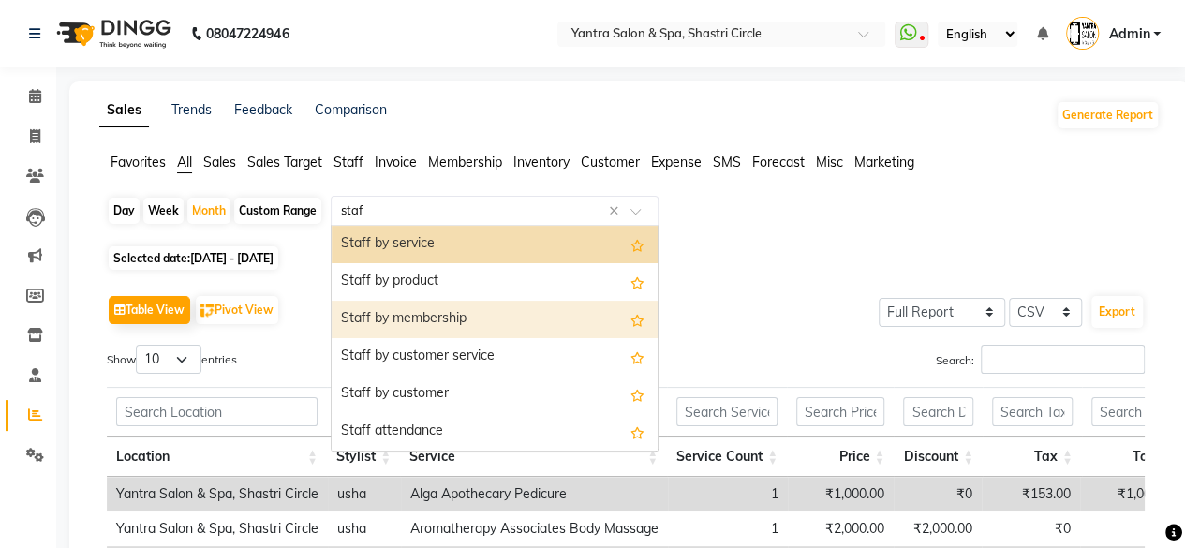
scroll to position [0, 0]
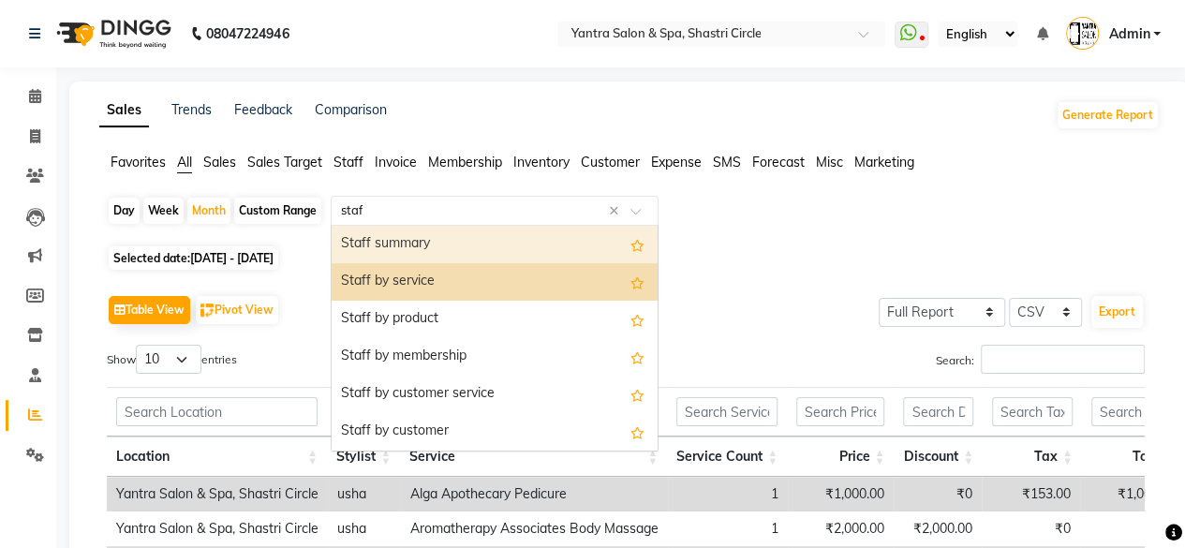
click at [435, 247] on div "Staff summary" at bounding box center [495, 244] width 326 height 37
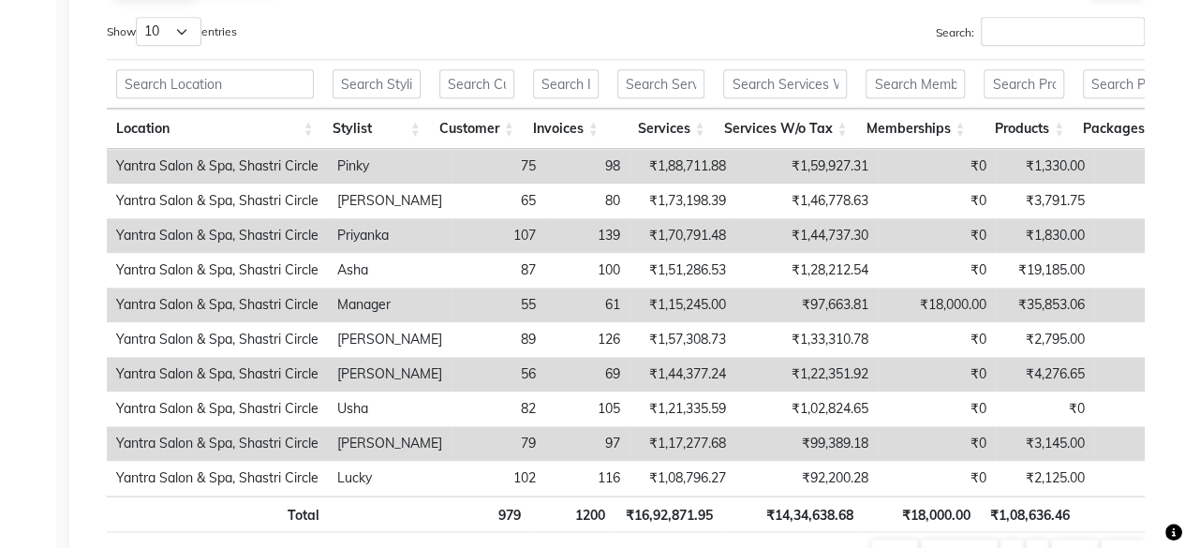
scroll to position [806, 0]
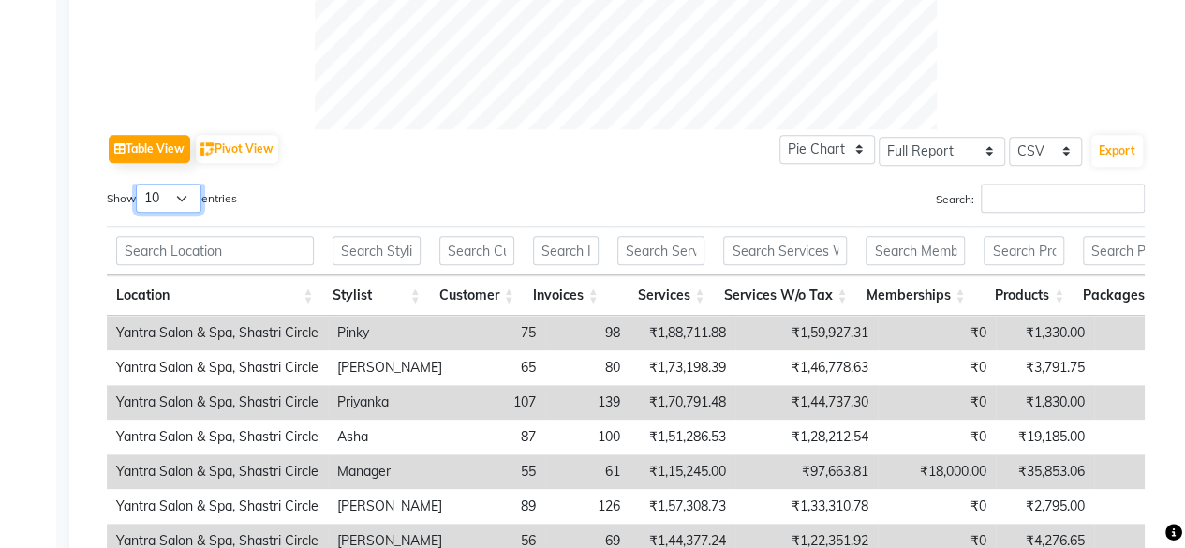
drag, startPoint x: 179, startPoint y: 198, endPoint x: 180, endPoint y: 211, distance: 13.1
click at [179, 198] on select "10 25 50 100" at bounding box center [169, 198] width 66 height 29
select select "50"
click at [139, 184] on select "10 25 50 100" at bounding box center [169, 198] width 66 height 29
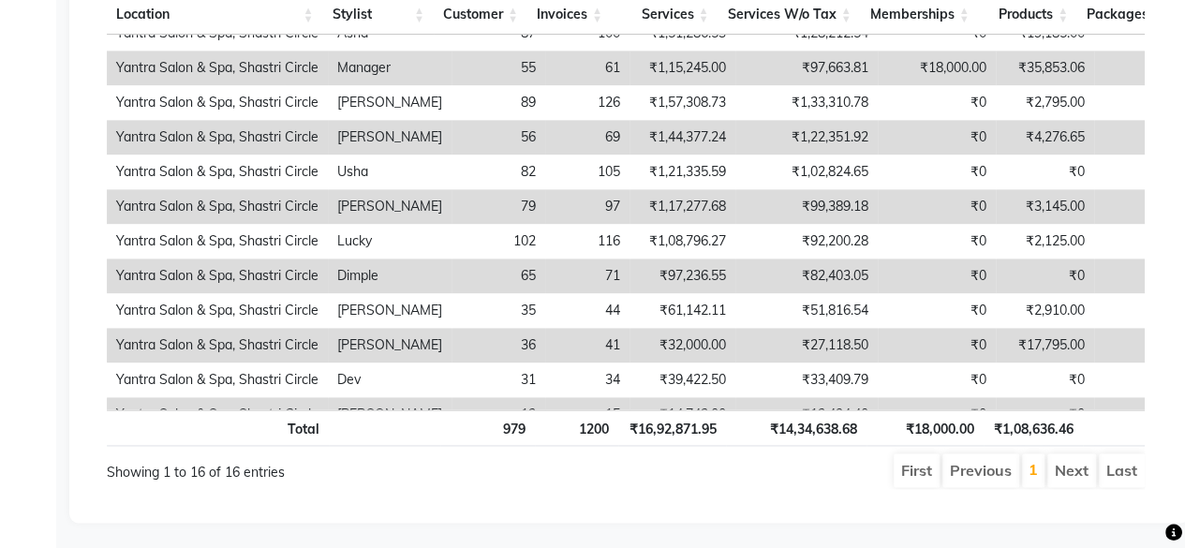
scroll to position [7, 0]
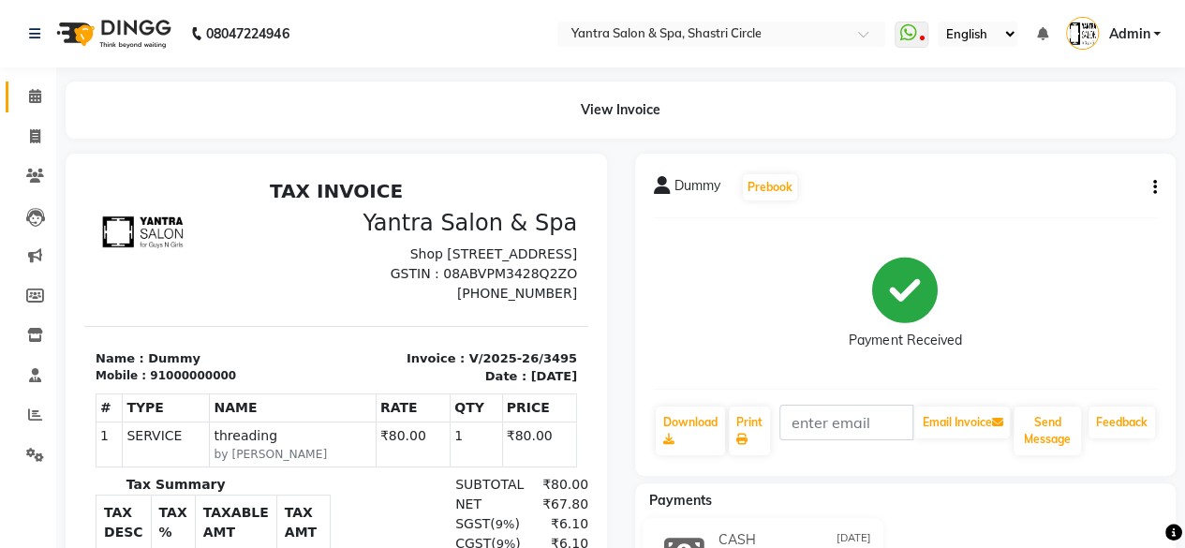
click at [36, 81] on link "Calendar" at bounding box center [28, 96] width 45 height 31
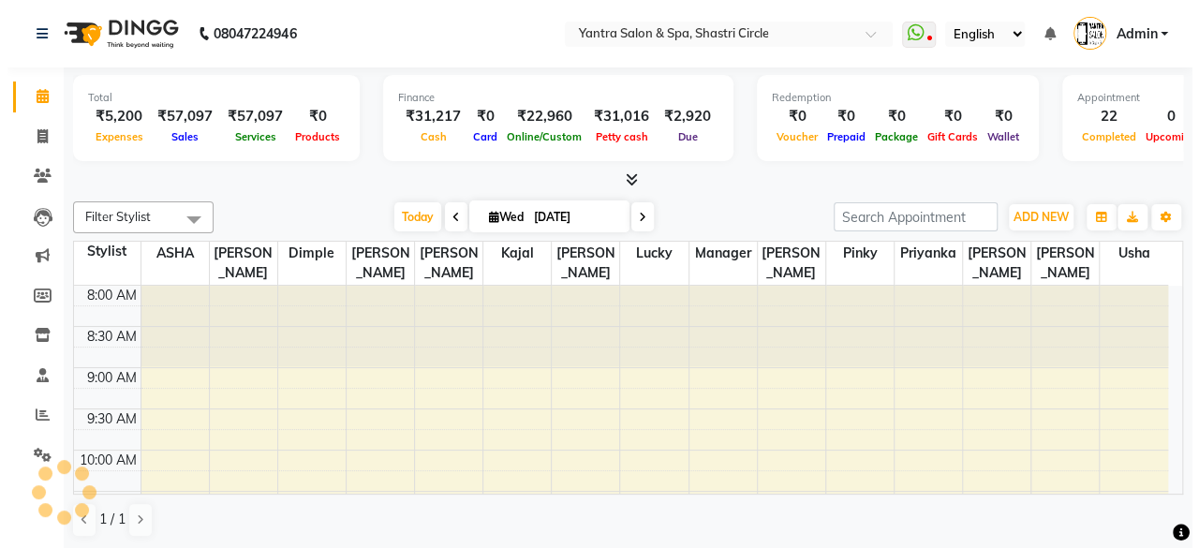
scroll to position [729, 0]
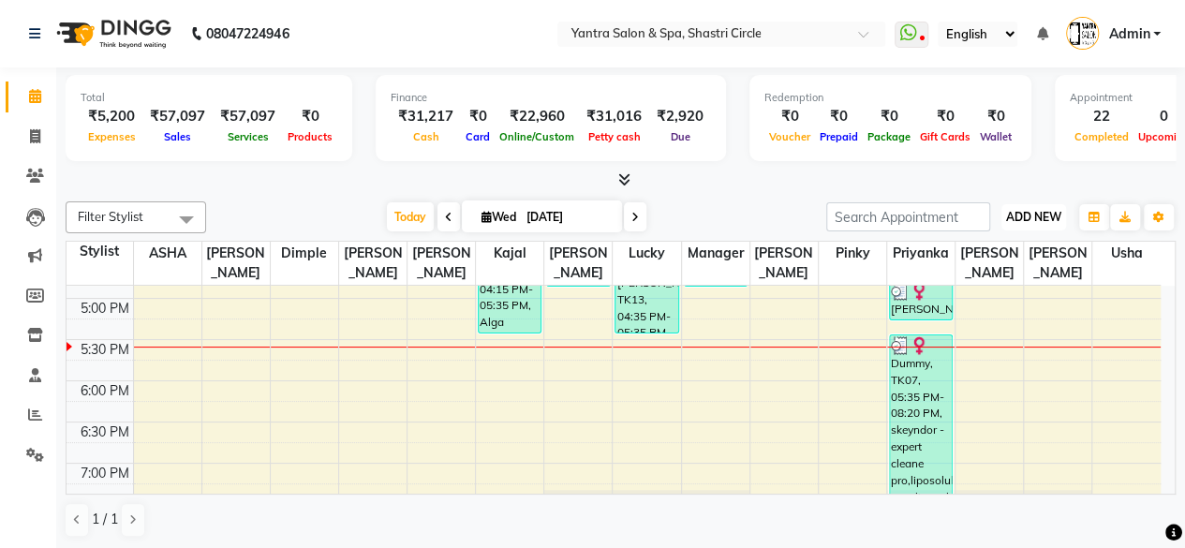
click at [1059, 222] on span "ADD NEW" at bounding box center [1033, 217] width 55 height 14
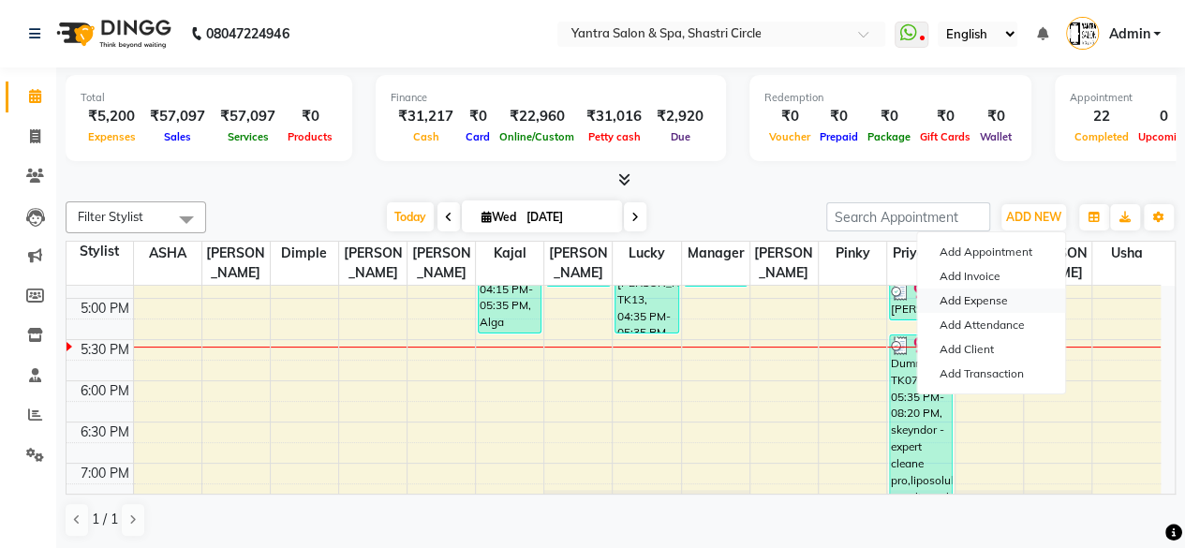
click at [989, 300] on link "Add Expense" at bounding box center [991, 300] width 148 height 24
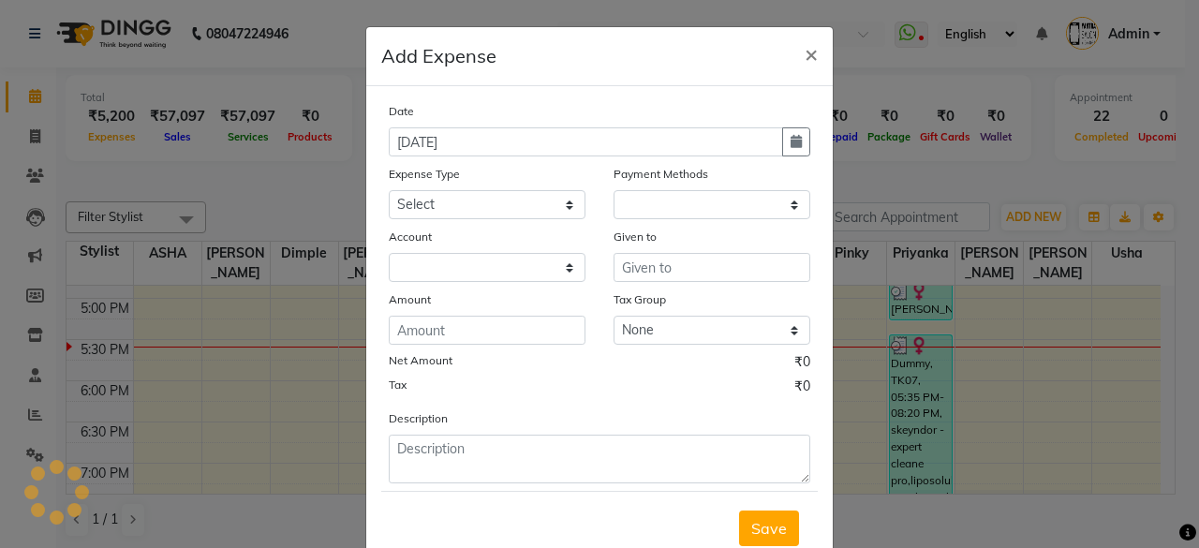
select select "1"
select select "2383"
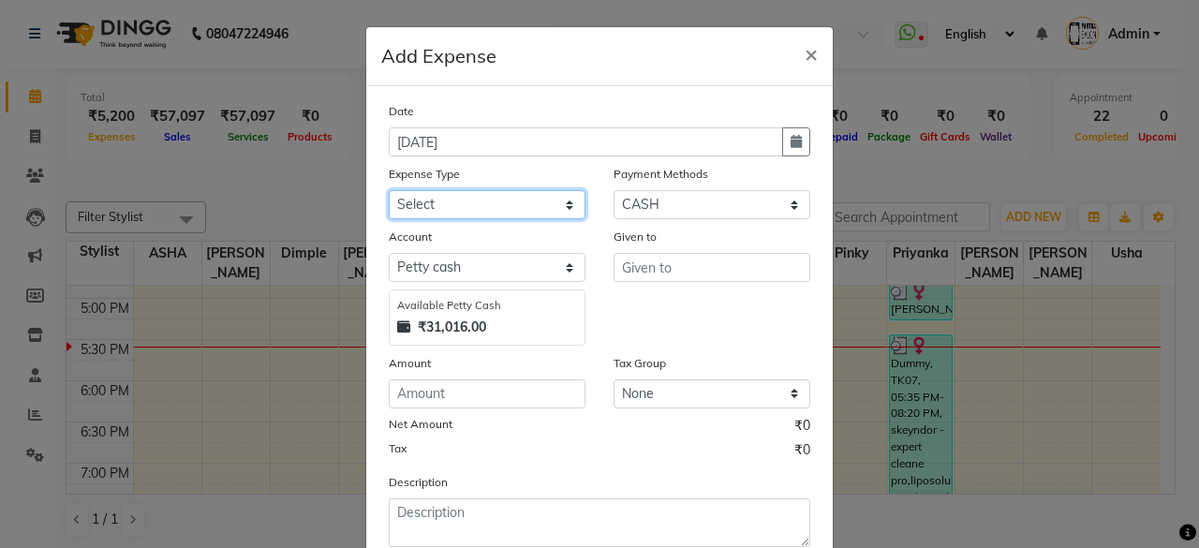
click at [500, 214] on select "Select Advance Salary Bank charges Car maintenance Cash transfer to bank Cash t…" at bounding box center [487, 204] width 197 height 29
select select "25"
click at [389, 190] on select "Select Advance Salary Bank charges Car maintenance Cash transfer to bank Cash t…" at bounding box center [487, 204] width 197 height 29
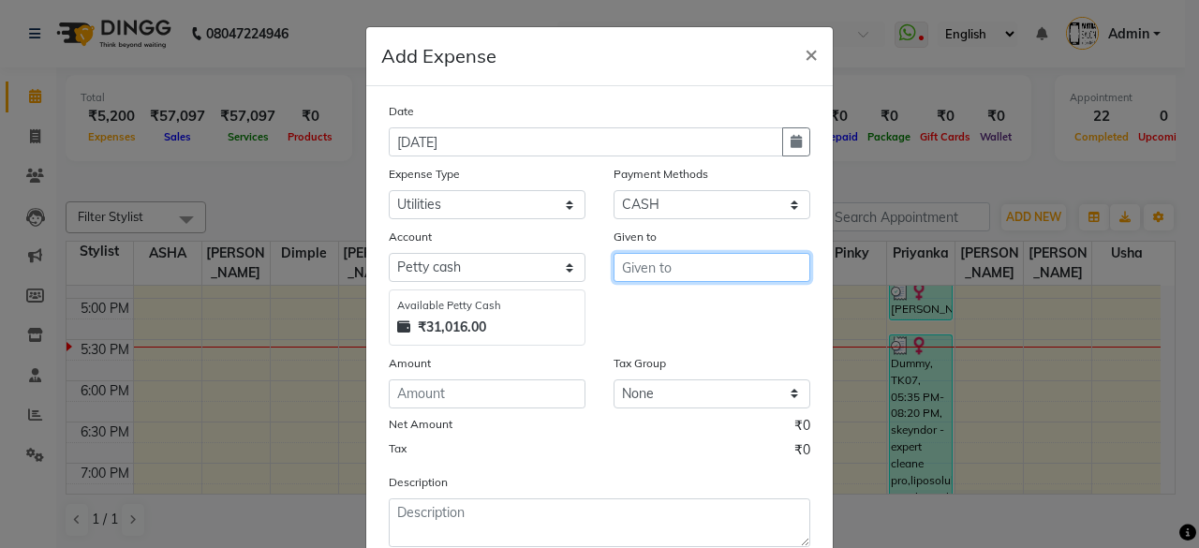
click at [691, 263] on input "text" at bounding box center [712, 267] width 197 height 29
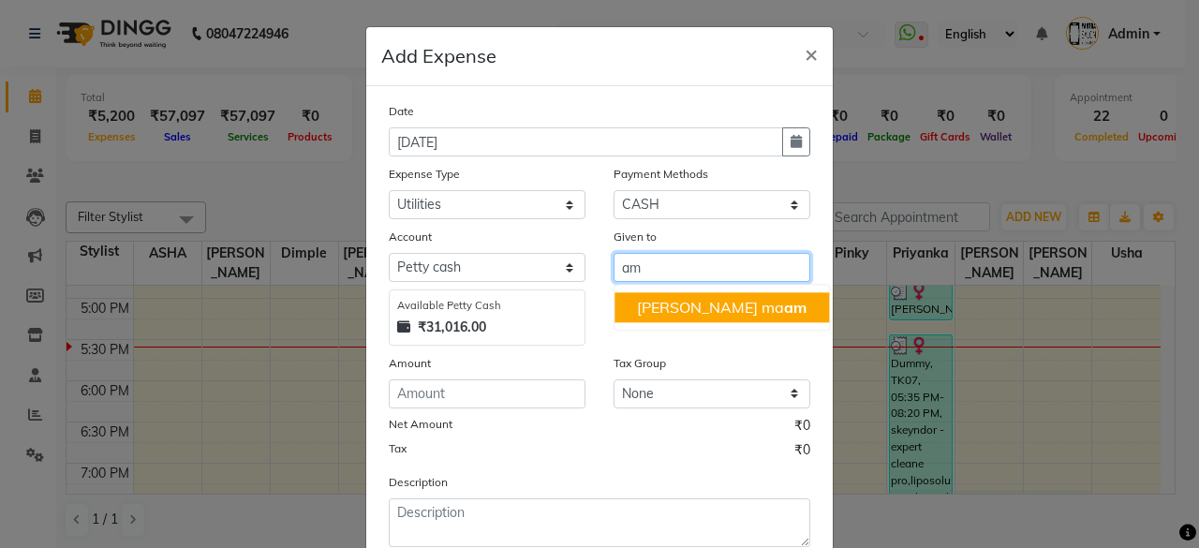
type input "a"
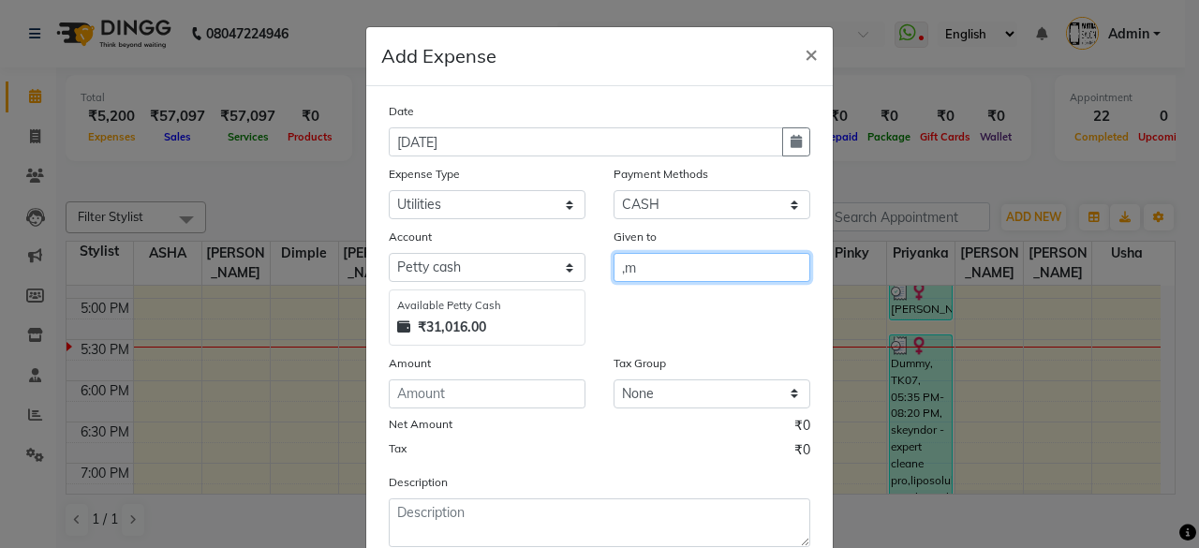
type input ","
type input "Manager"
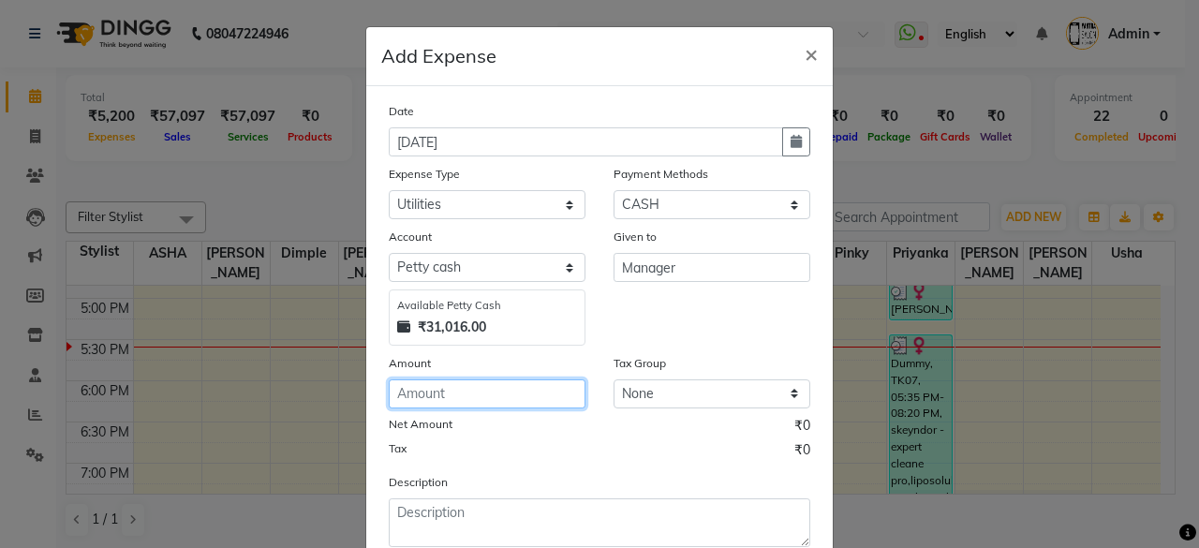
click at [519, 392] on input "number" at bounding box center [487, 393] width 197 height 29
type input "120"
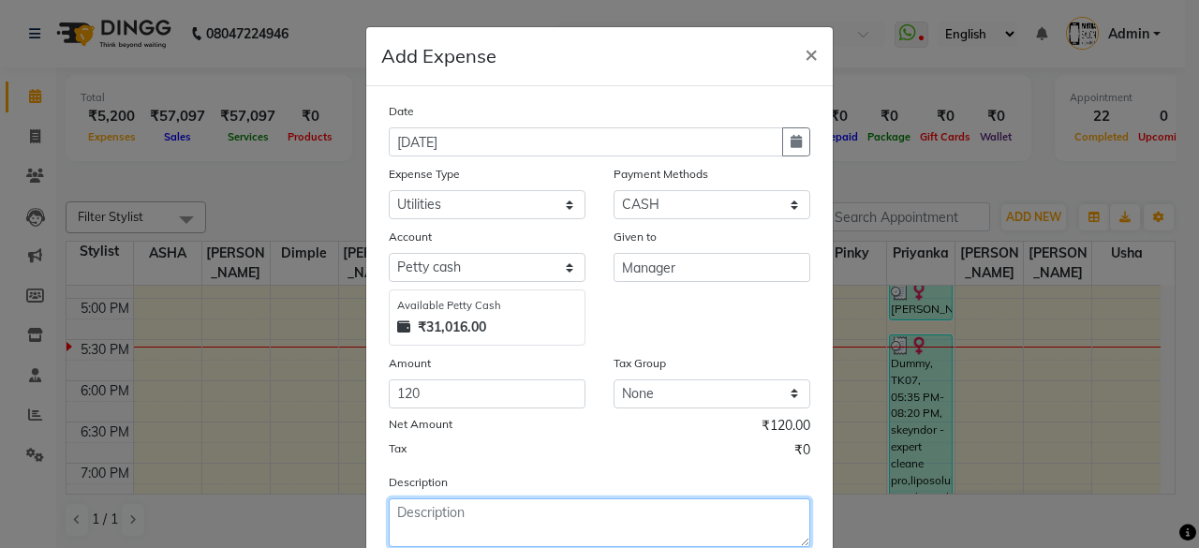
click at [493, 510] on textarea at bounding box center [600, 522] width 422 height 49
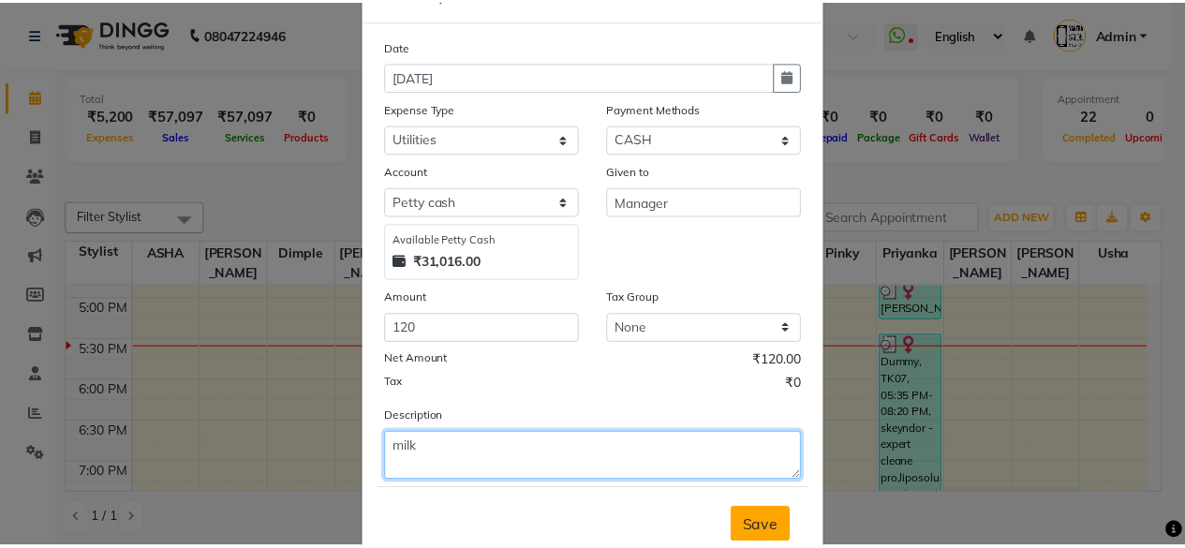
scroll to position [119, 0]
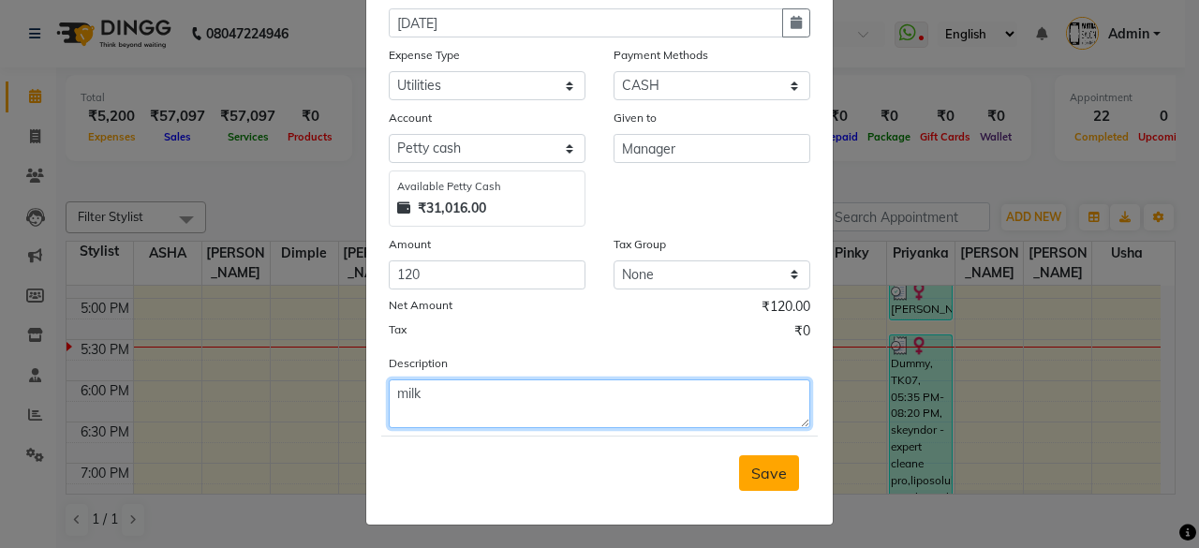
type textarea "milk"
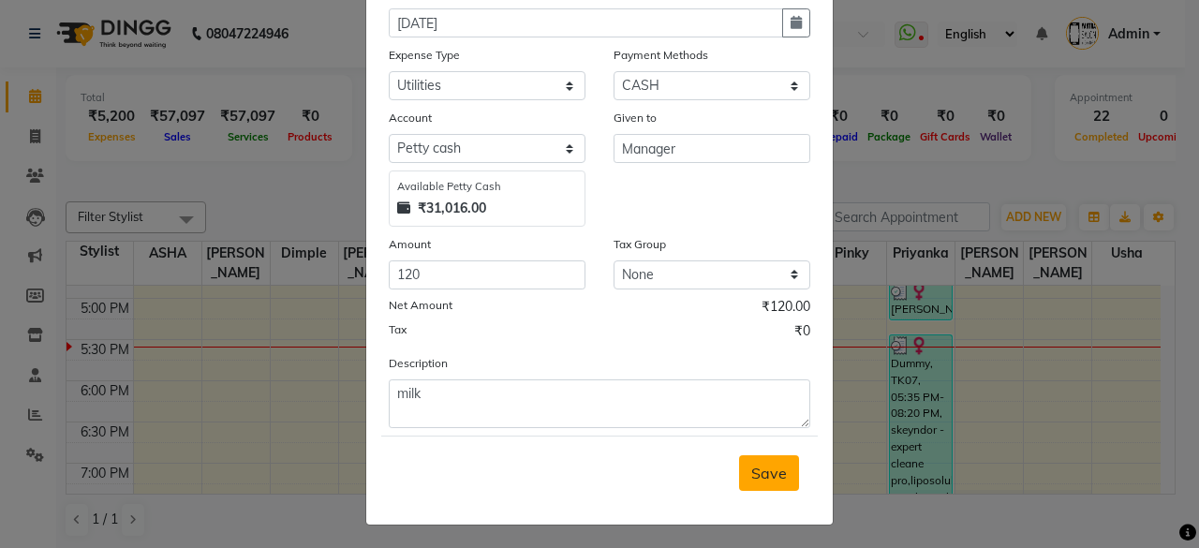
click at [774, 464] on span "Save" at bounding box center [769, 473] width 36 height 19
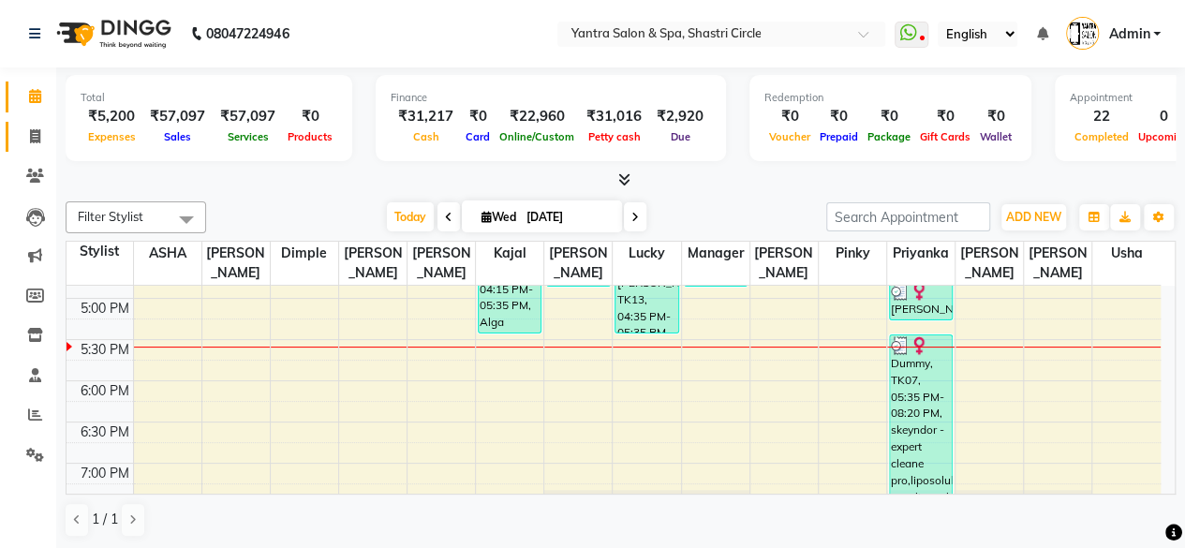
click at [45, 139] on span at bounding box center [35, 137] width 33 height 22
select select "service"
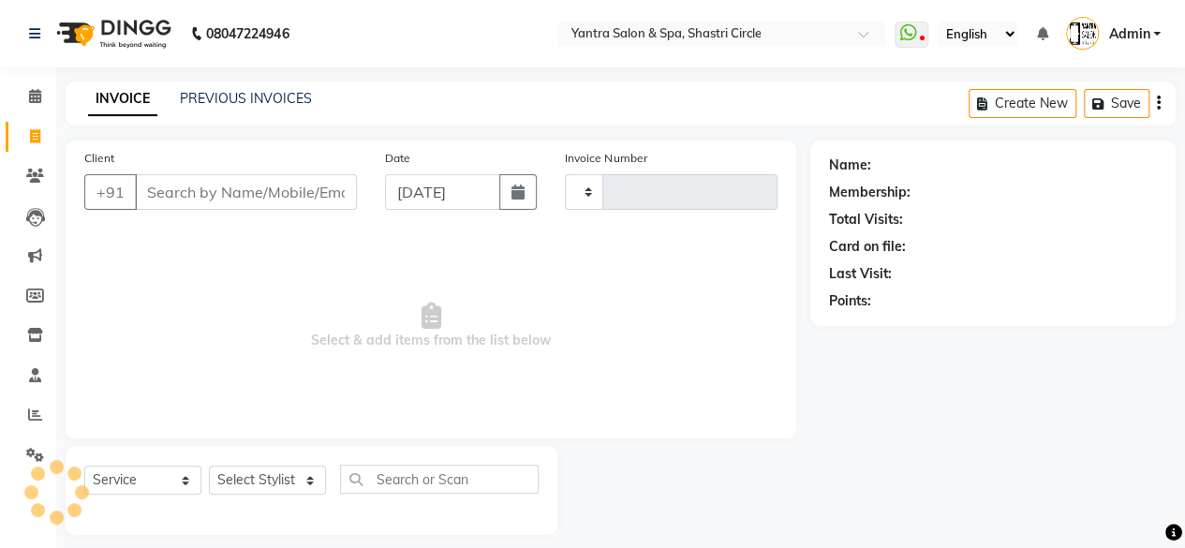
type input "3499"
select select "154"
click at [916, 40] on icon at bounding box center [907, 32] width 17 height 19
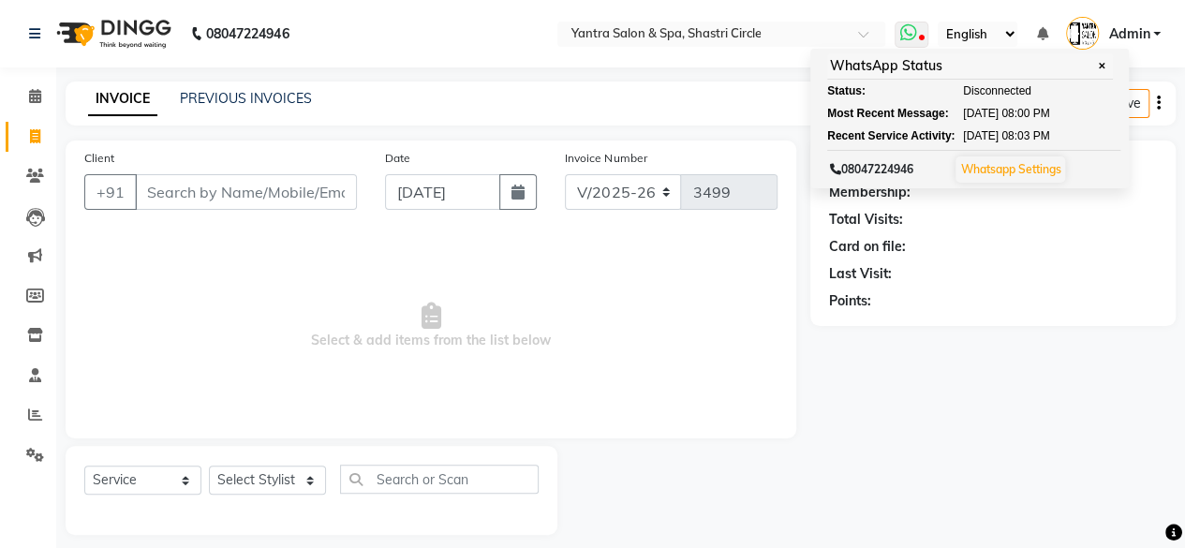
click at [916, 40] on icon at bounding box center [907, 32] width 17 height 19
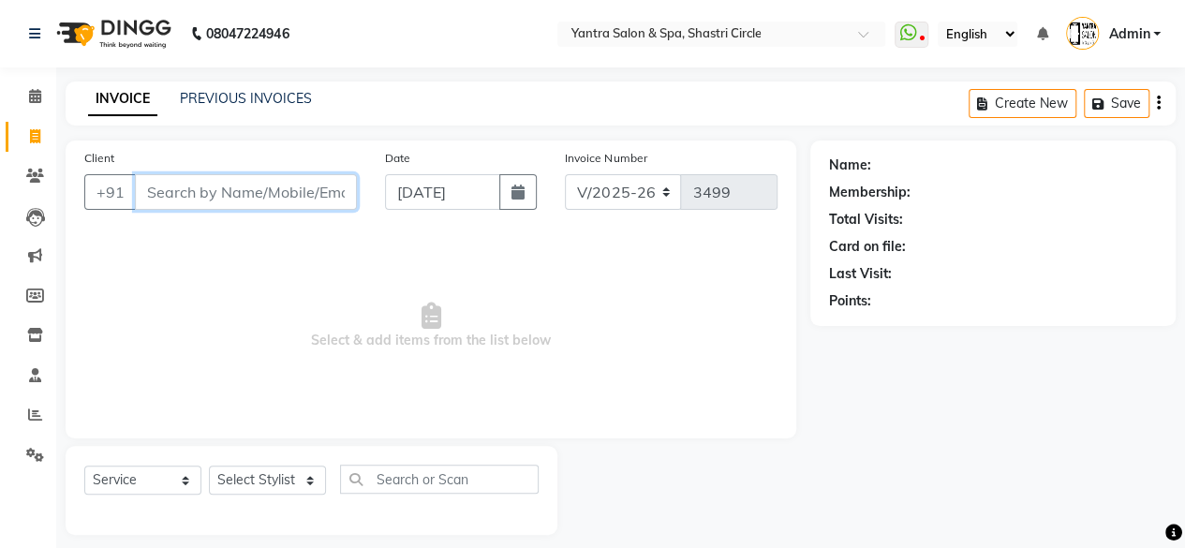
click at [272, 197] on input "Client" at bounding box center [246, 192] width 222 height 36
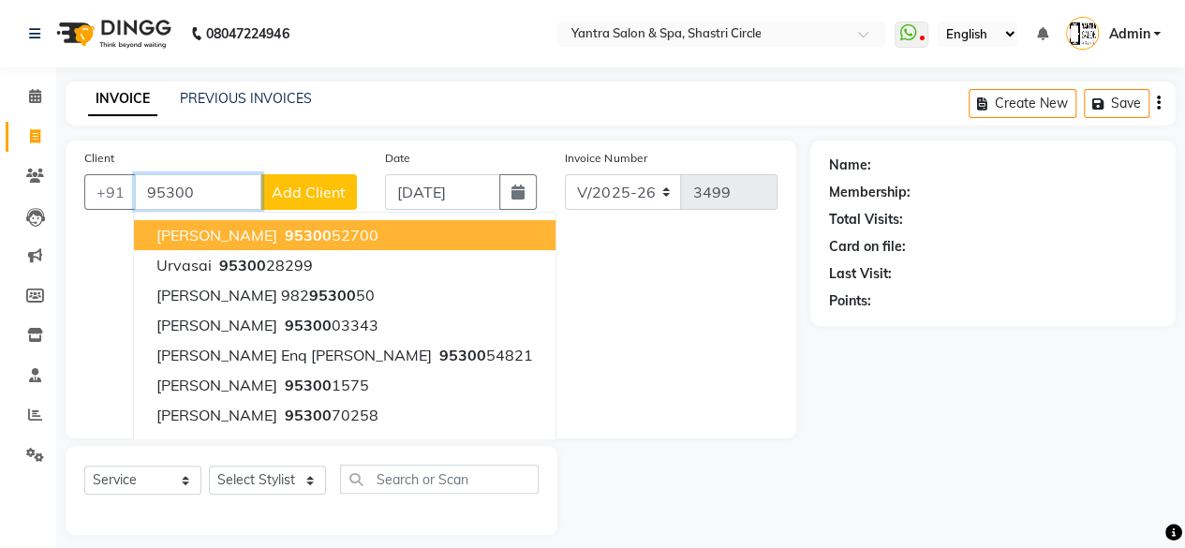
click at [305, 237] on span "95300" at bounding box center [308, 235] width 47 height 19
type input "9530052700"
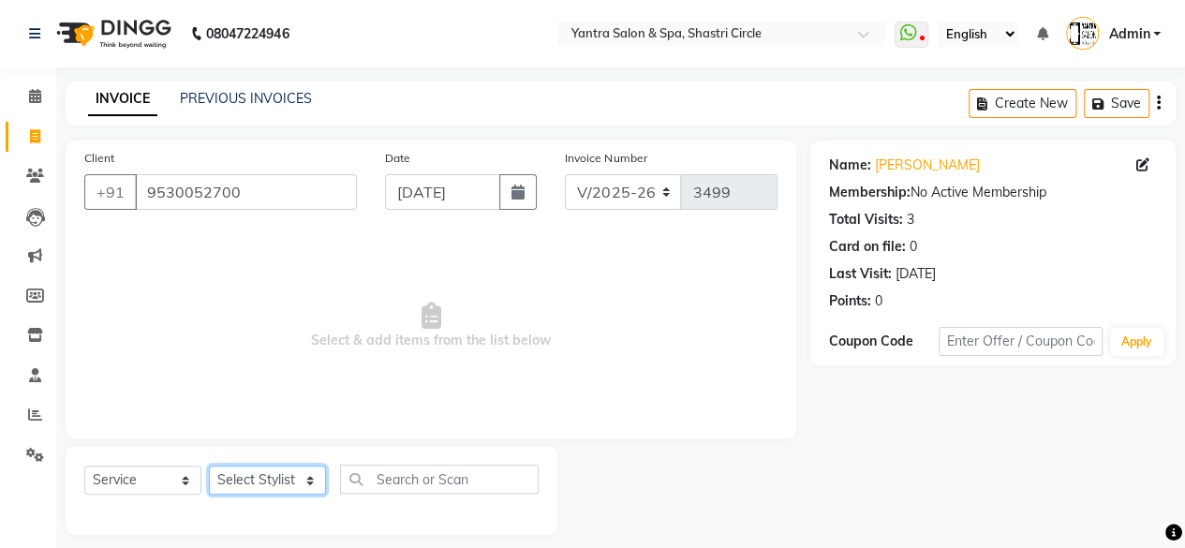
click at [264, 482] on select "Select Stylist [PERSON_NAME] [PERSON_NAME] [PERSON_NAME] [PERSON_NAME] kajal [P…" at bounding box center [267, 480] width 117 height 29
select select "4458"
click at [209, 466] on select "Select Stylist [PERSON_NAME] [PERSON_NAME] [PERSON_NAME] [PERSON_NAME] kajal [P…" at bounding box center [267, 480] width 117 height 29
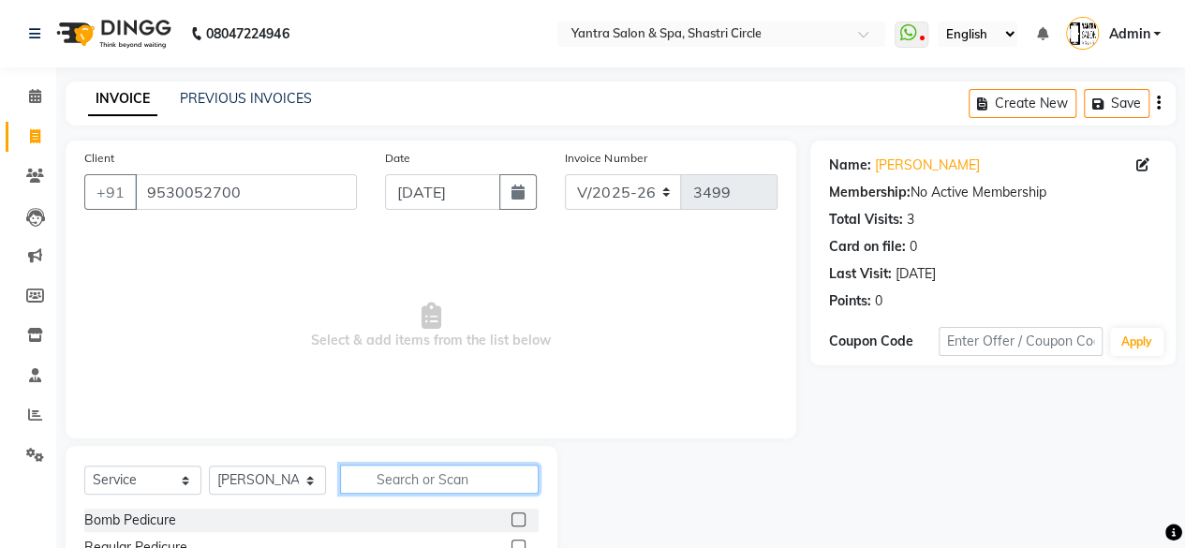
click at [457, 486] on input "text" at bounding box center [439, 479] width 199 height 29
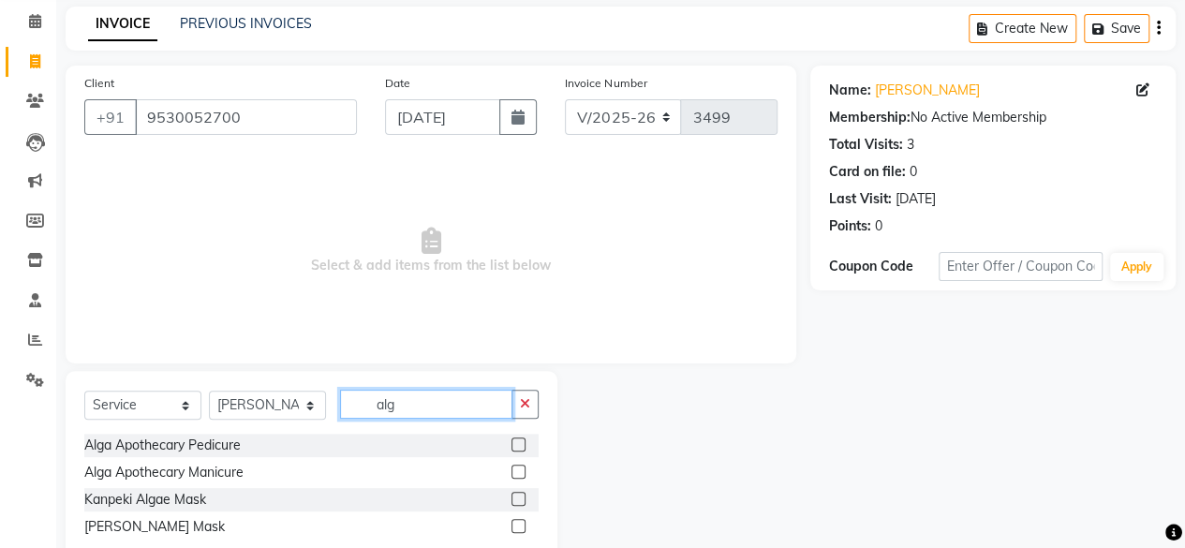
scroll to position [123, 0]
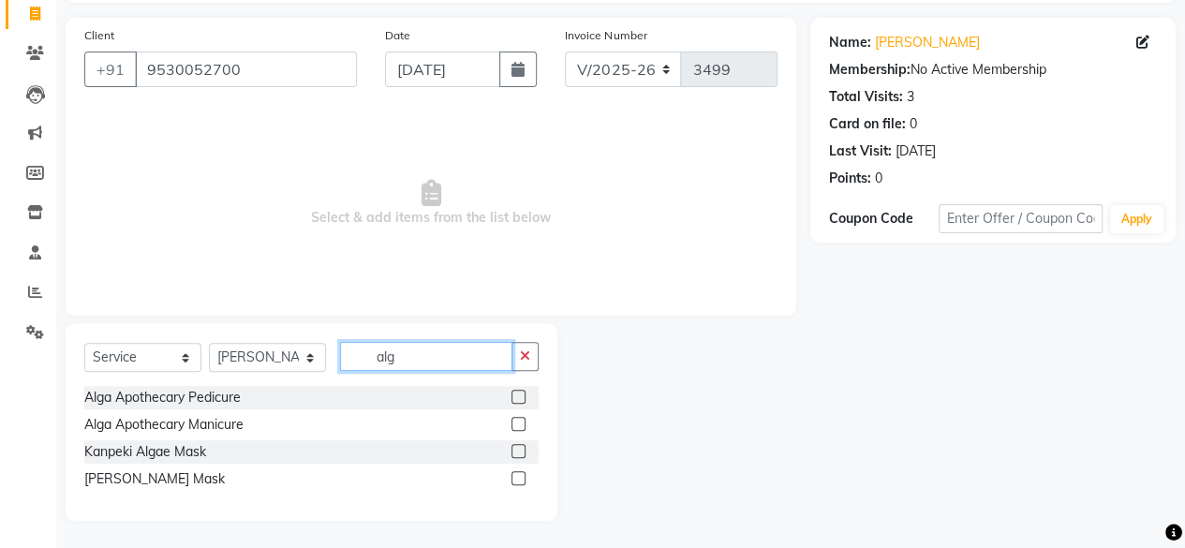
type input "alg"
click at [521, 425] on label at bounding box center [518, 424] width 14 height 14
click at [521, 425] on input "checkbox" at bounding box center [517, 425] width 12 height 12
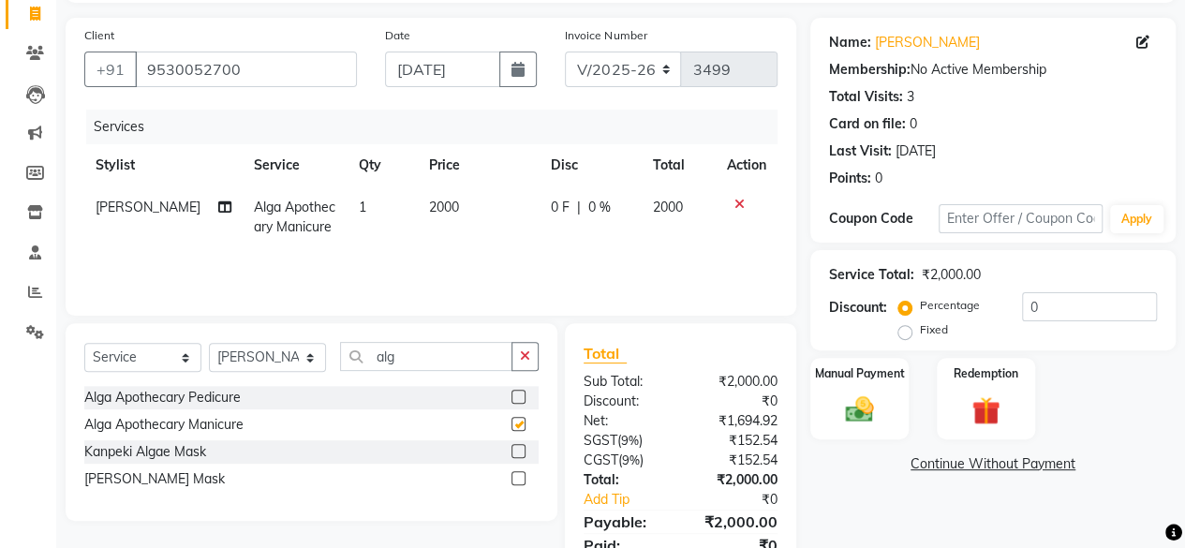
checkbox input "false"
click at [262, 352] on select "Select Stylist [PERSON_NAME] [PERSON_NAME] [PERSON_NAME] [PERSON_NAME] kajal [P…" at bounding box center [267, 357] width 117 height 29
select select "12950"
click at [209, 343] on select "Select Stylist [PERSON_NAME] [PERSON_NAME] [PERSON_NAME] [PERSON_NAME] kajal [P…" at bounding box center [267, 357] width 117 height 29
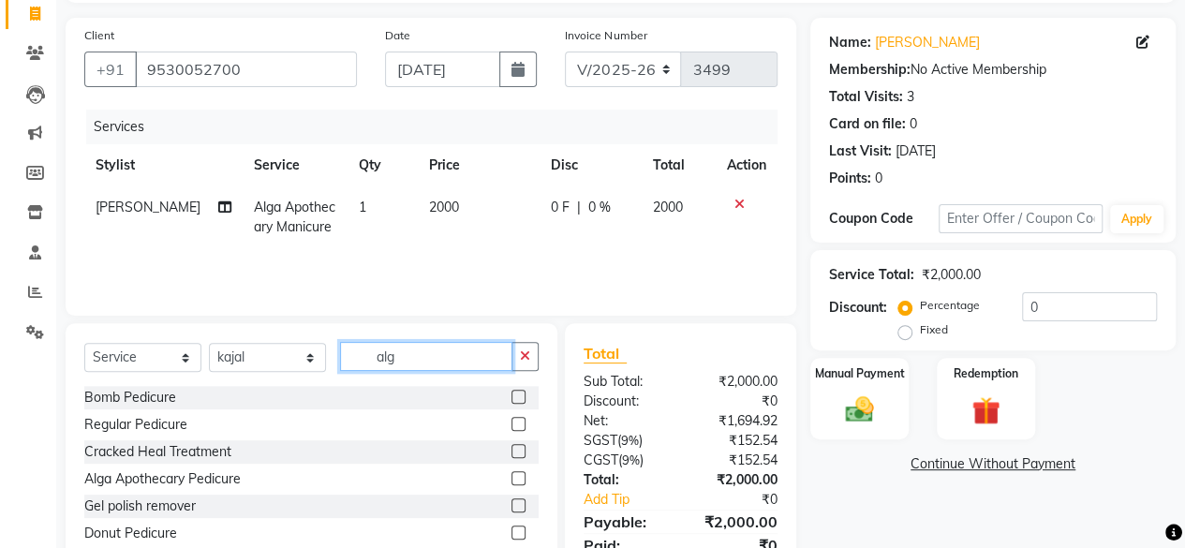
click at [414, 353] on input "alg" at bounding box center [426, 356] width 172 height 29
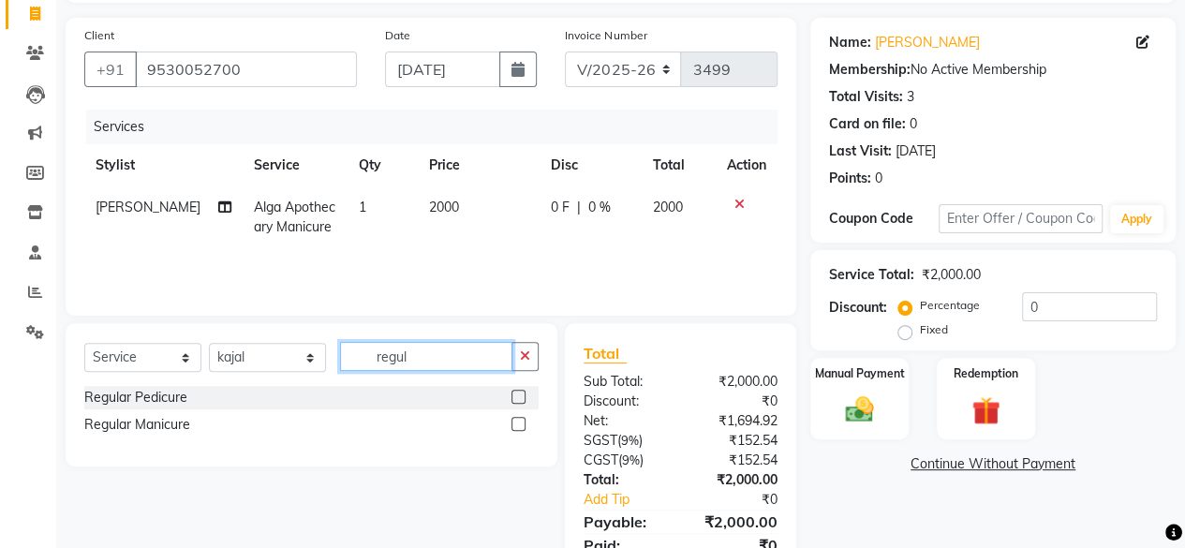
type input "regul"
click at [519, 398] on label at bounding box center [518, 397] width 14 height 14
click at [519, 398] on input "checkbox" at bounding box center [517, 398] width 12 height 12
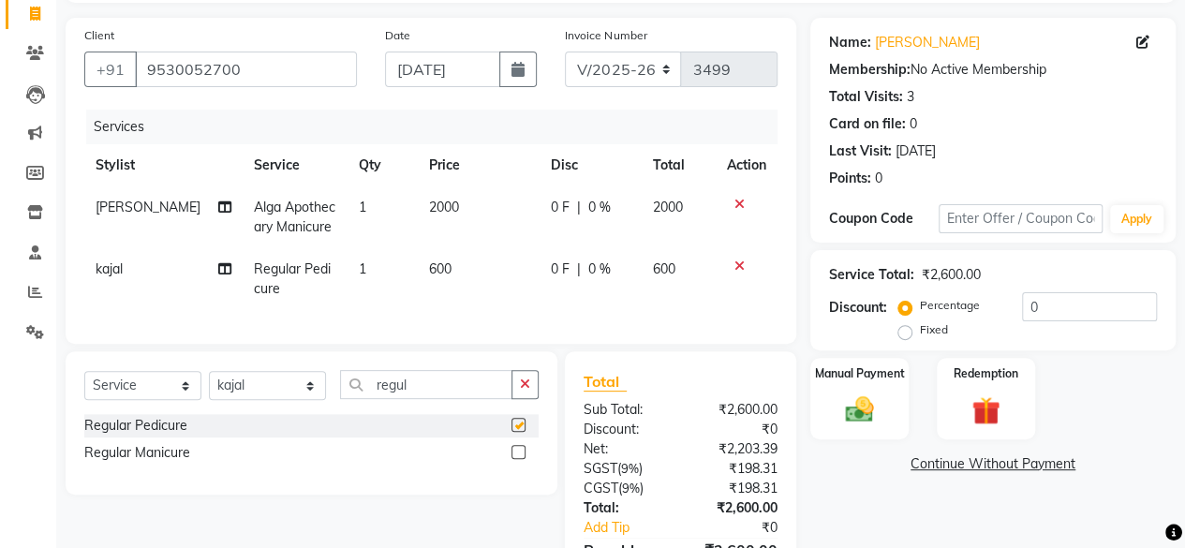
checkbox input "false"
click at [481, 263] on td "600" at bounding box center [479, 279] width 122 height 62
select select "12950"
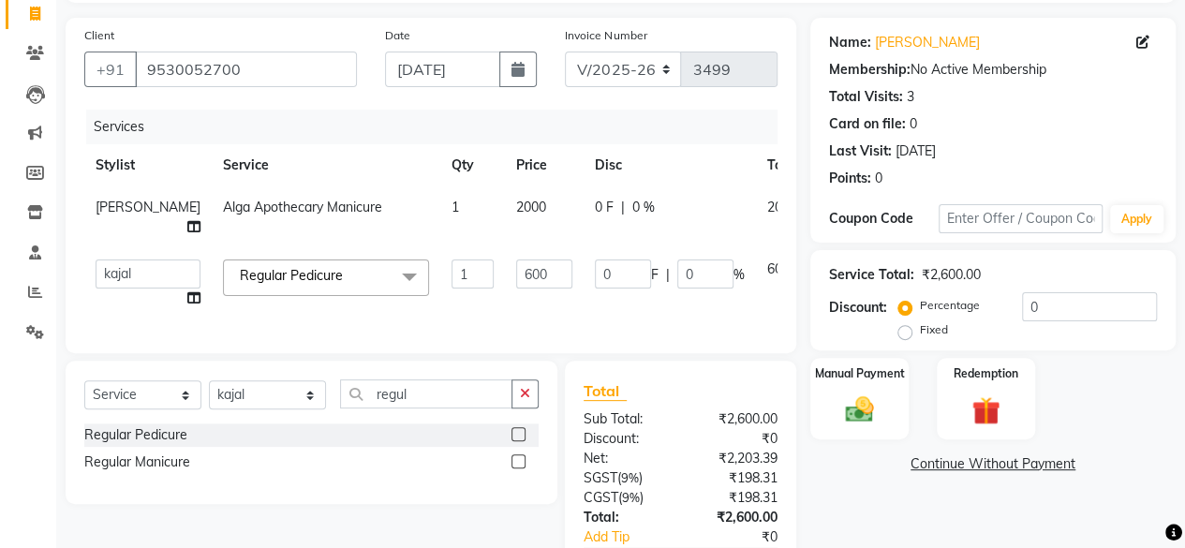
click at [516, 263] on input "600" at bounding box center [544, 273] width 56 height 29
type input "700"
click at [505, 297] on td "700" at bounding box center [544, 283] width 79 height 71
select select "12950"
click at [246, 402] on select "Select Stylist [PERSON_NAME] [PERSON_NAME] [PERSON_NAME] [PERSON_NAME] kajal [P…" at bounding box center [267, 394] width 117 height 29
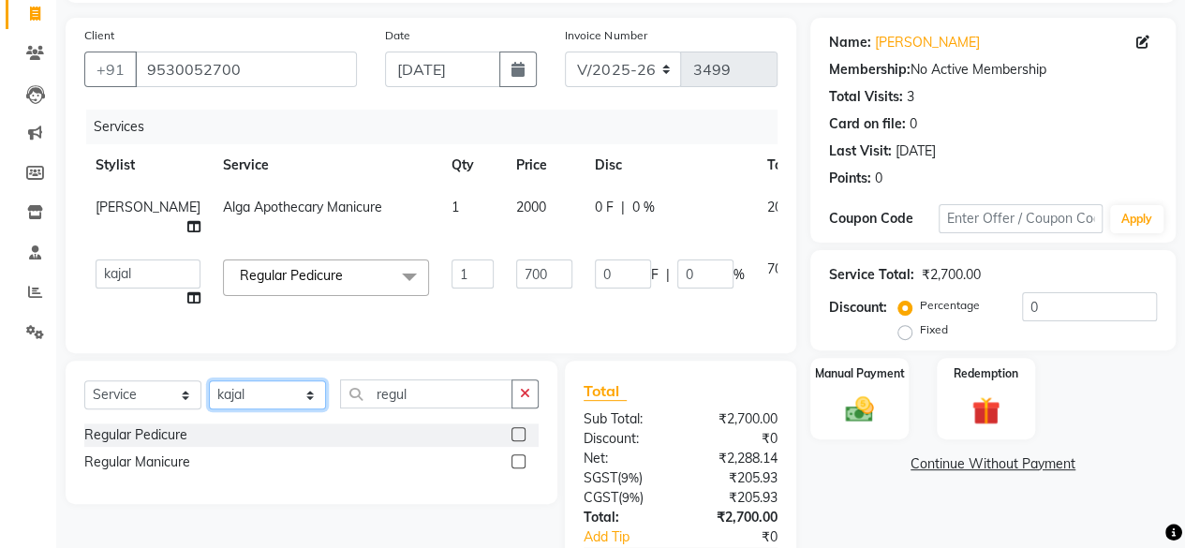
select select "44022"
click at [209, 394] on select "Select Stylist [PERSON_NAME] [PERSON_NAME] [PERSON_NAME] [PERSON_NAME] kajal [P…" at bounding box center [267, 394] width 117 height 29
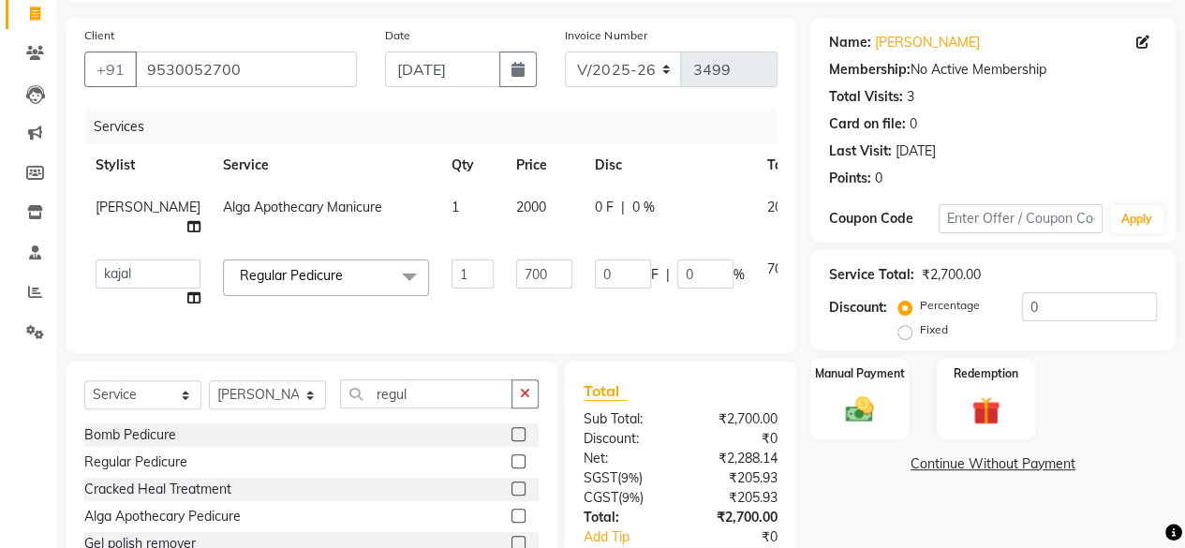
click at [422, 423] on div "Select Service Product Membership Package Voucher Prepaid Gift Card Select Styl…" at bounding box center [311, 401] width 454 height 44
click at [427, 408] on input "regul" at bounding box center [426, 393] width 172 height 29
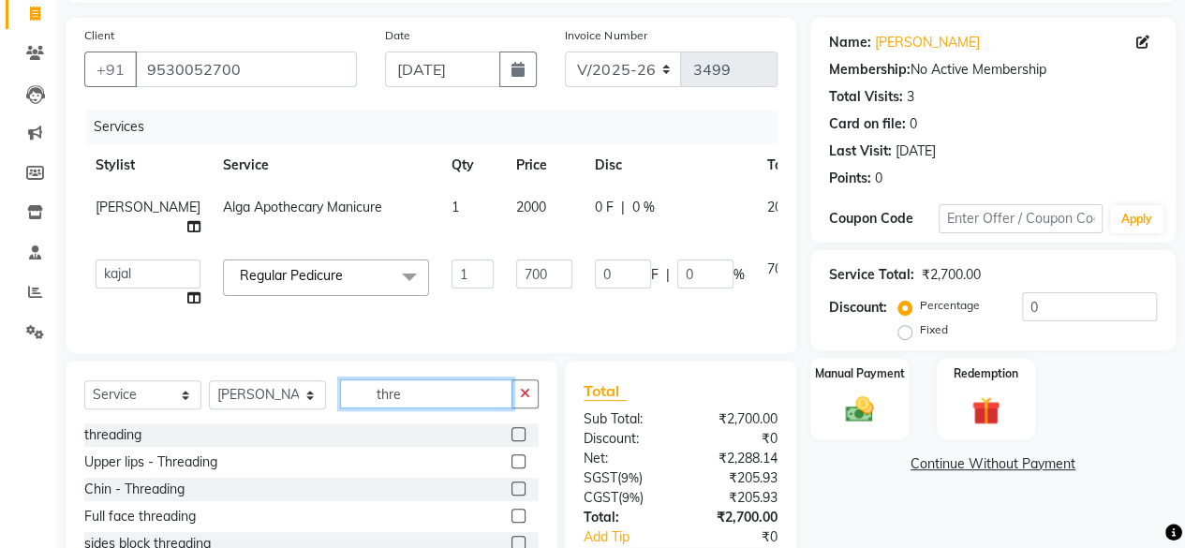
type input "thre"
click at [506, 447] on div "threading" at bounding box center [311, 434] width 454 height 23
click at [515, 441] on label at bounding box center [518, 434] width 14 height 14
click at [515, 441] on input "checkbox" at bounding box center [517, 435] width 12 height 12
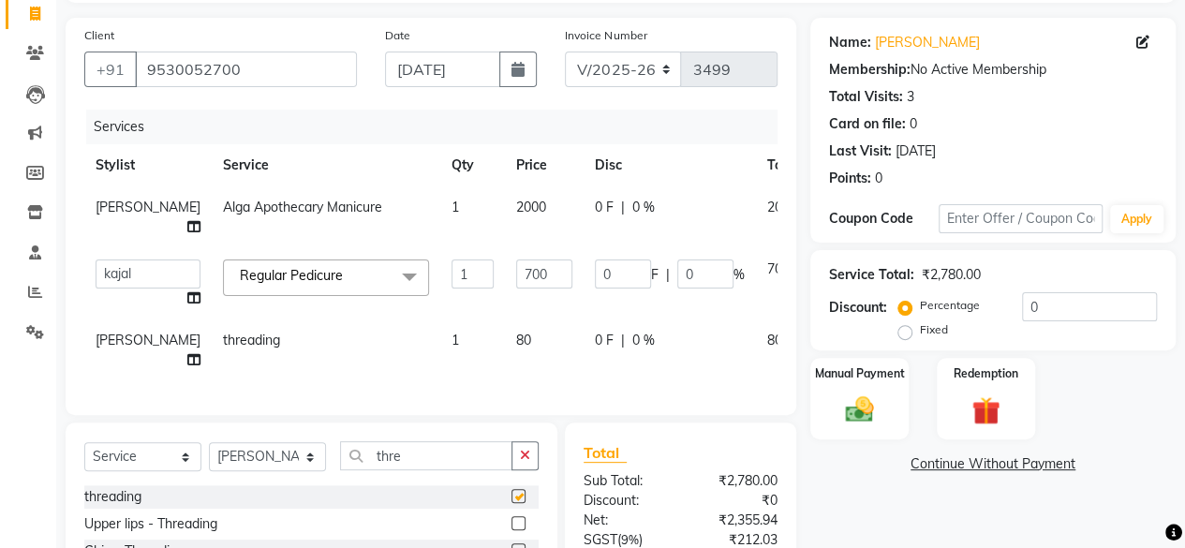
click at [505, 331] on td "80" at bounding box center [544, 350] width 79 height 62
checkbox input "false"
select select "44022"
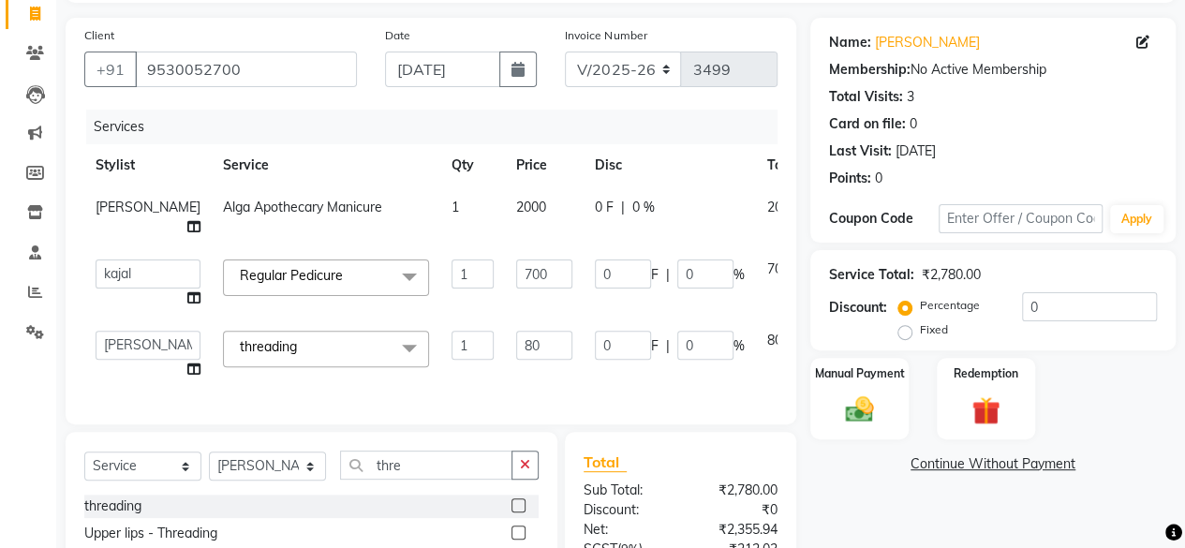
click at [516, 331] on input "80" at bounding box center [544, 345] width 56 height 29
type input "160"
click at [506, 380] on div "Services Stylist Service Qty Price Disc Total Action Harsha Alga Apothecary Man…" at bounding box center [430, 258] width 693 height 296
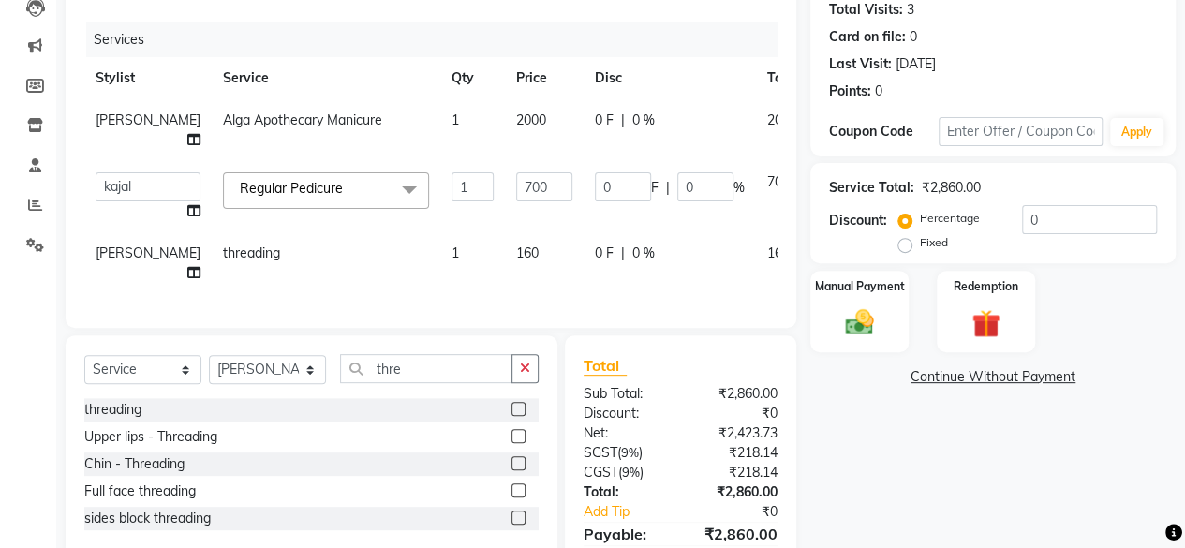
scroll to position [313, 0]
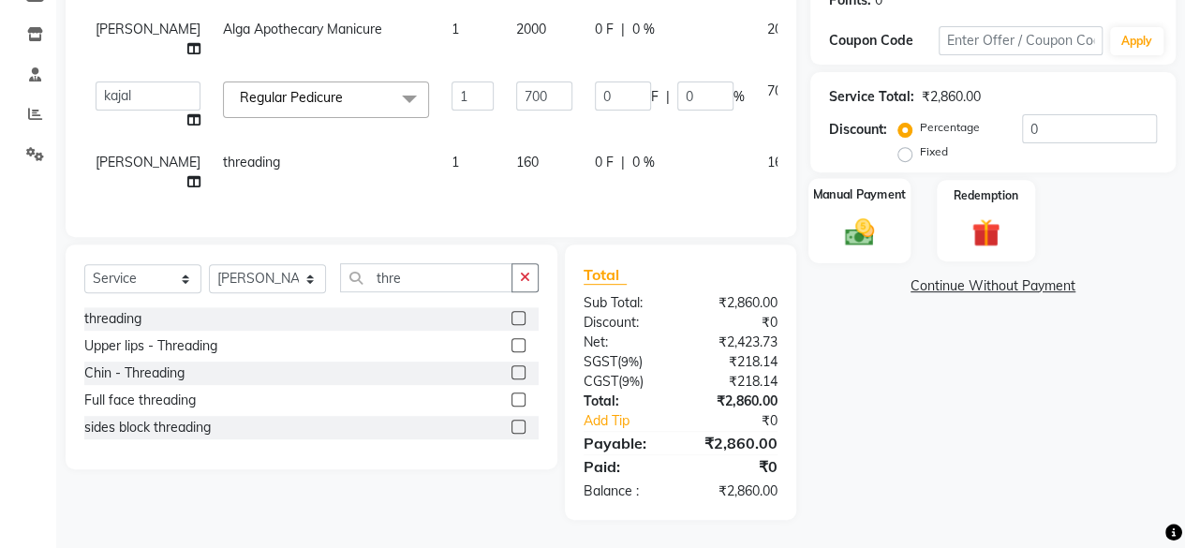
click at [864, 228] on img at bounding box center [860, 231] width 48 height 34
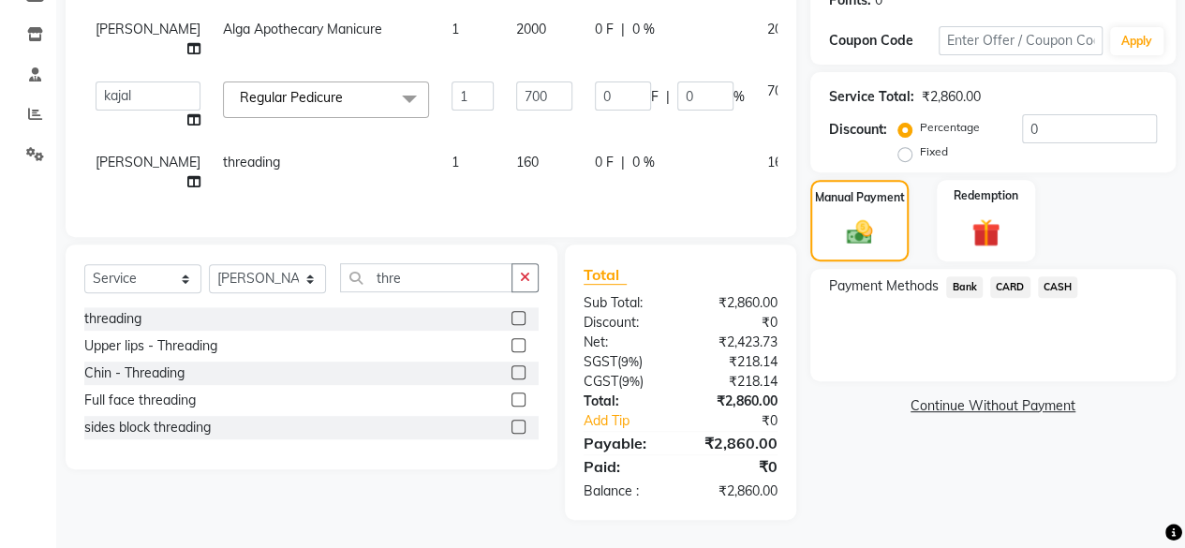
drag, startPoint x: 1053, startPoint y: 273, endPoint x: 1055, endPoint y: 293, distance: 20.7
click at [1053, 276] on span "CASH" at bounding box center [1058, 287] width 40 height 22
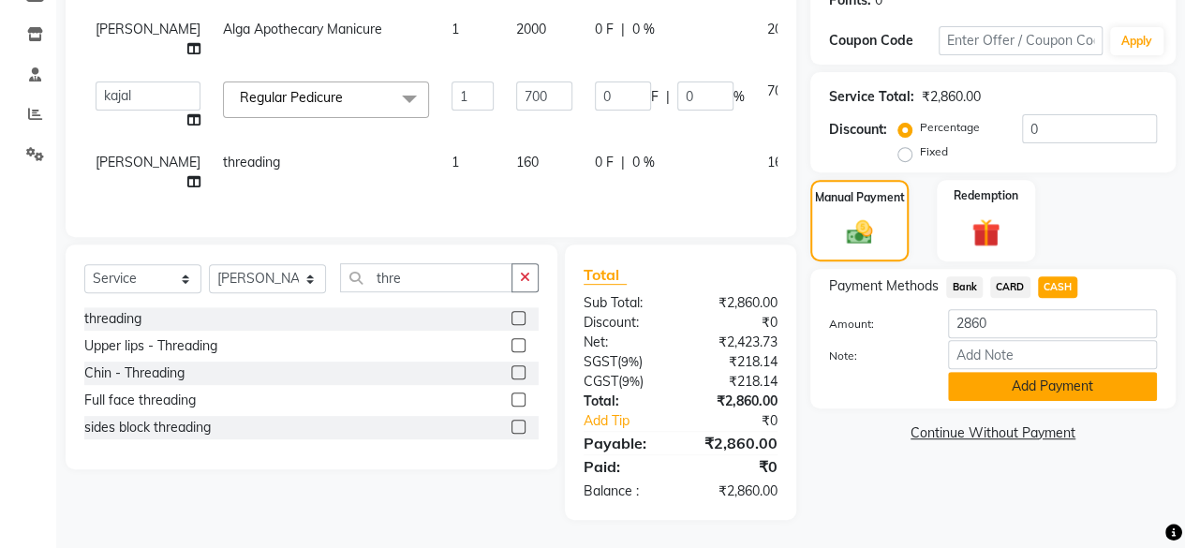
click at [1030, 373] on button "Add Payment" at bounding box center [1052, 386] width 209 height 29
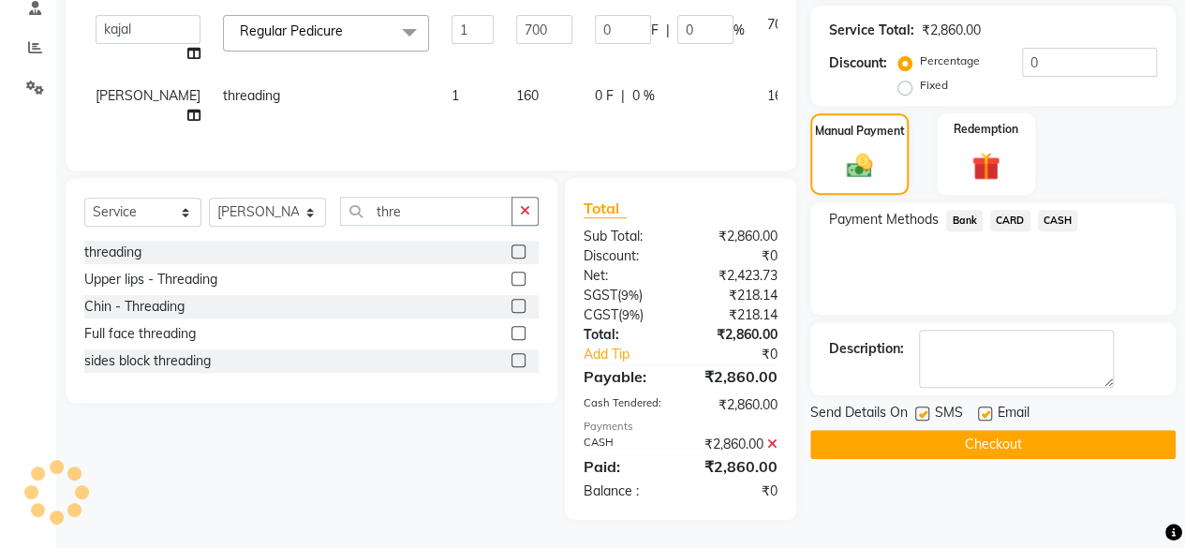
click at [1030, 433] on button "Checkout" at bounding box center [992, 444] width 365 height 29
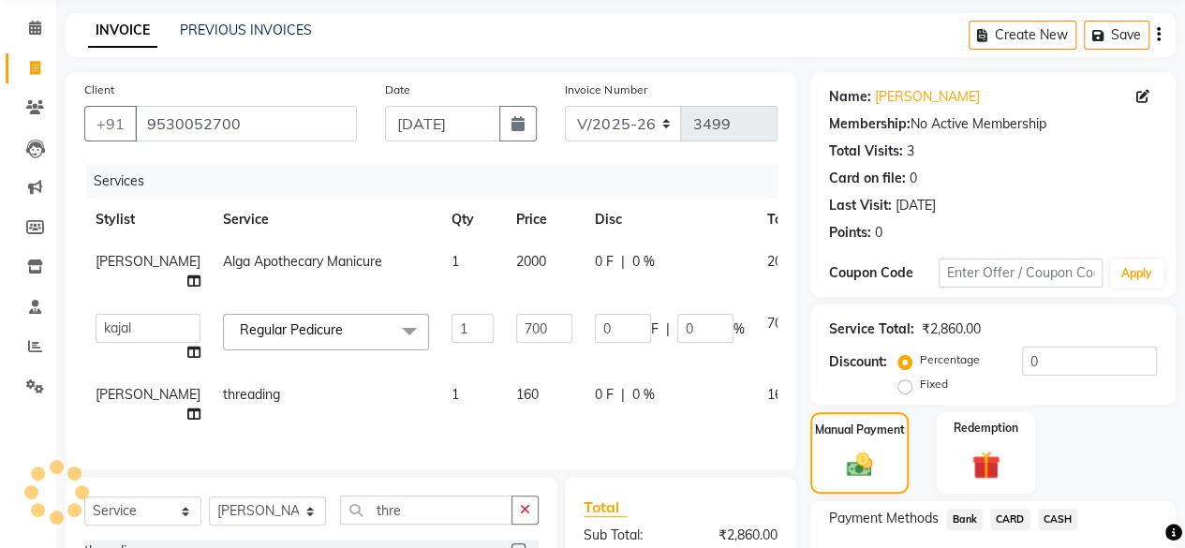
scroll to position [5, 0]
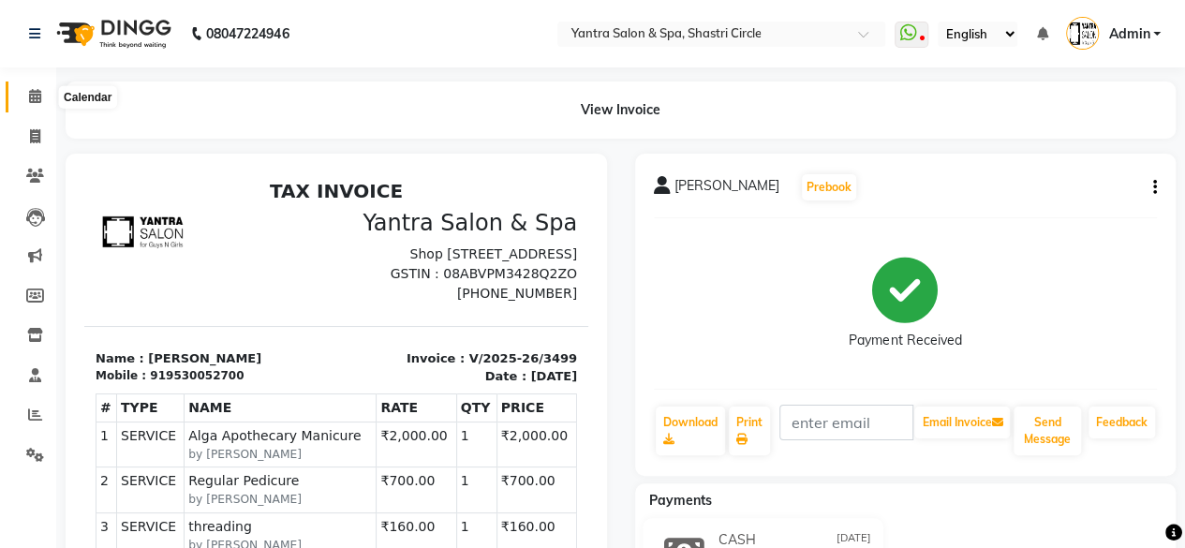
click at [29, 91] on icon at bounding box center [35, 96] width 12 height 14
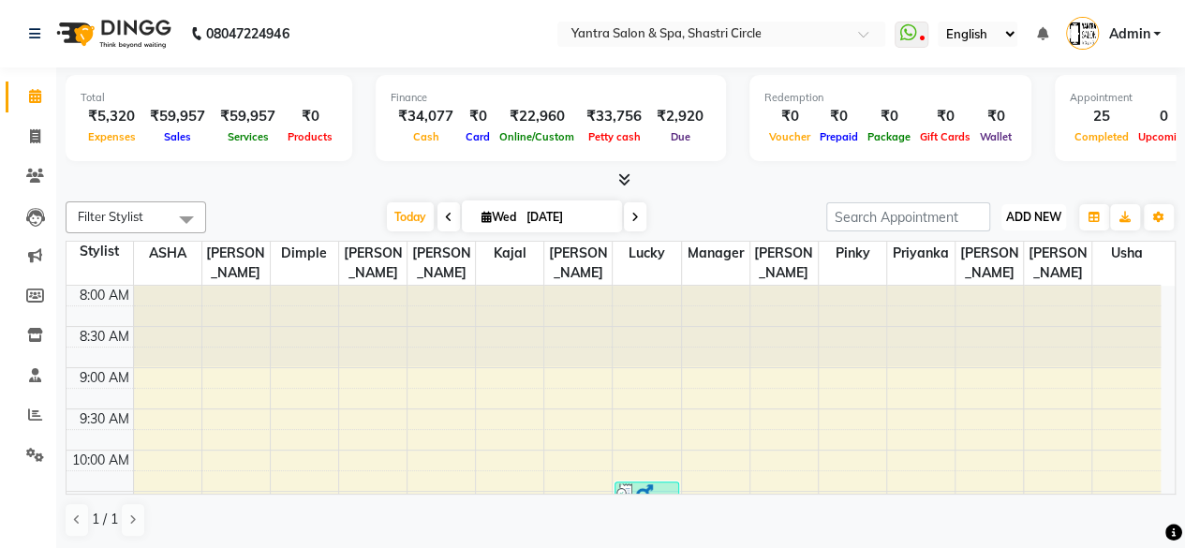
click at [1034, 216] on span "ADD NEW" at bounding box center [1033, 217] width 55 height 14
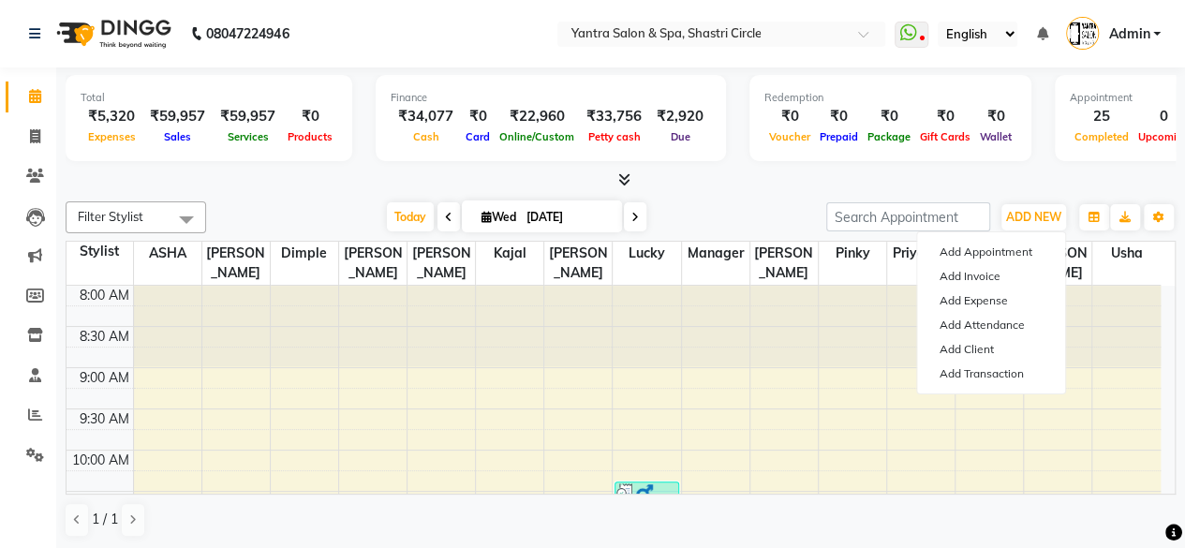
click at [699, 183] on div at bounding box center [621, 180] width 1110 height 20
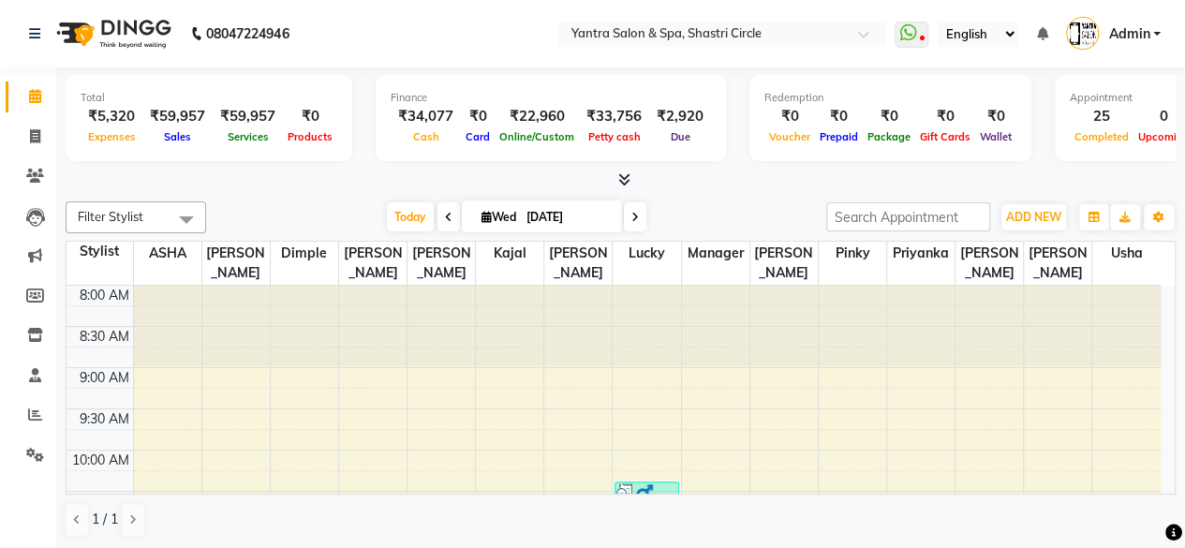
click at [53, 413] on li "Reports" at bounding box center [28, 415] width 56 height 40
click at [35, 413] on icon at bounding box center [35, 414] width 14 height 14
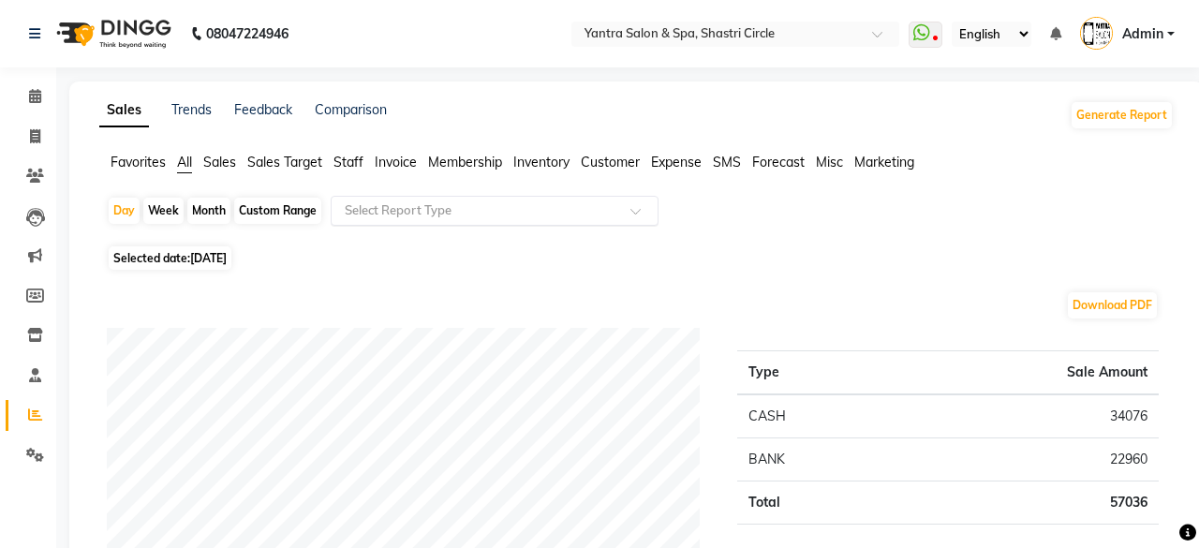
click at [407, 213] on input "text" at bounding box center [476, 210] width 270 height 19
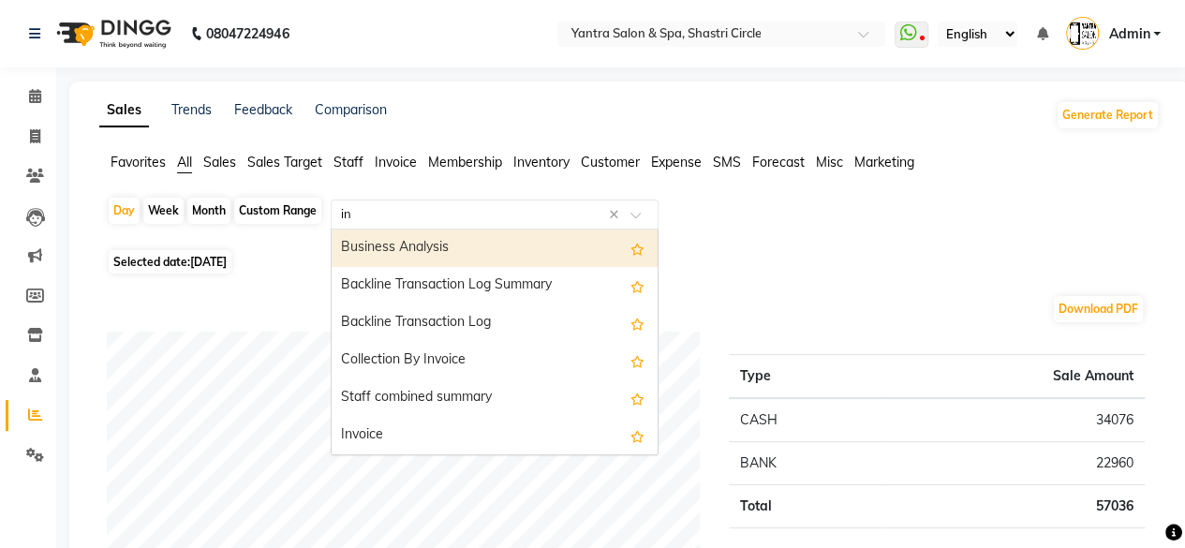
type input "inv"
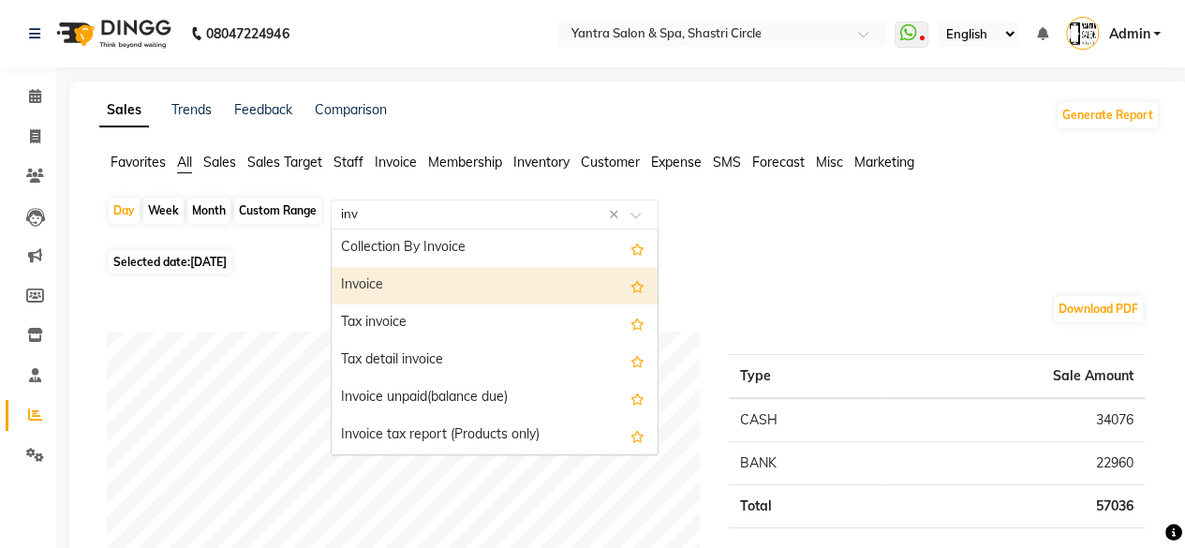
click at [432, 274] on div "Invoice" at bounding box center [495, 285] width 326 height 37
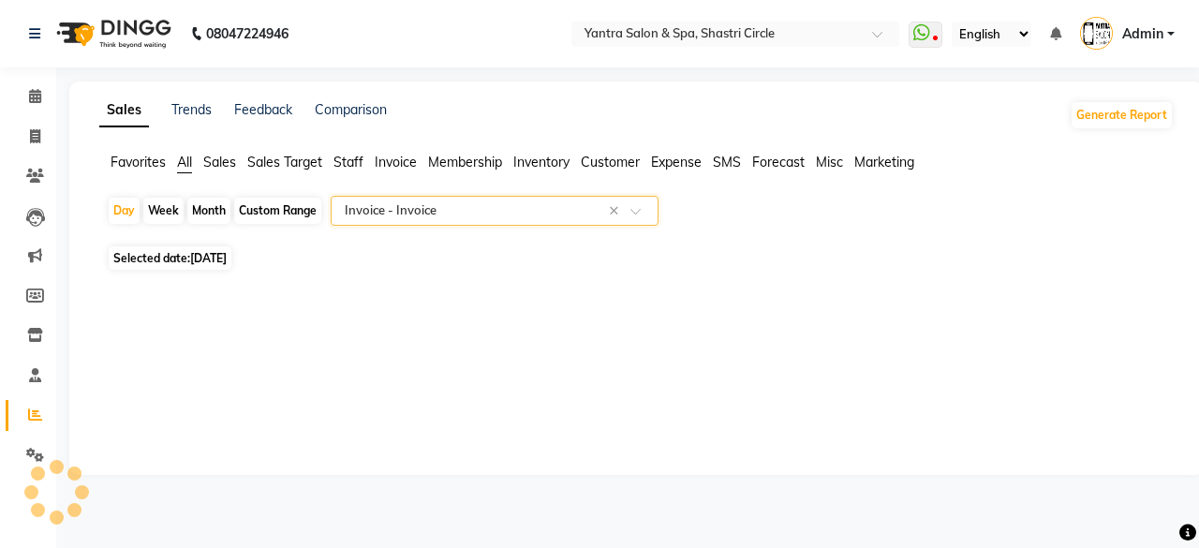
select select "full_report"
select select "csv"
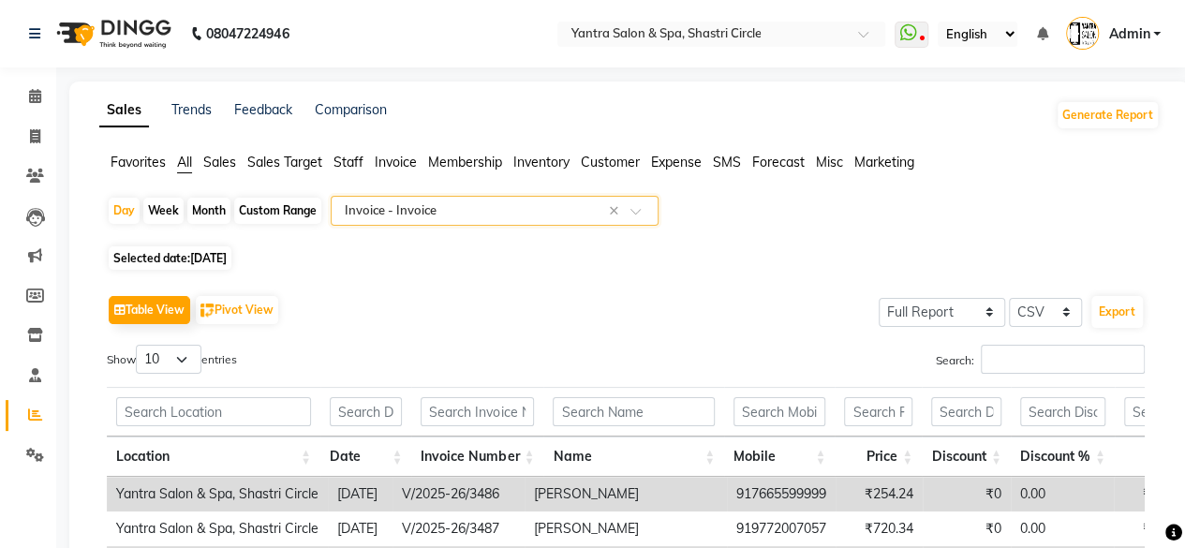
click at [609, 241] on div "Day Week Month Custom Range Select Report Type × Invoice - Invoice × Selected d…" at bounding box center [629, 557] width 1060 height 722
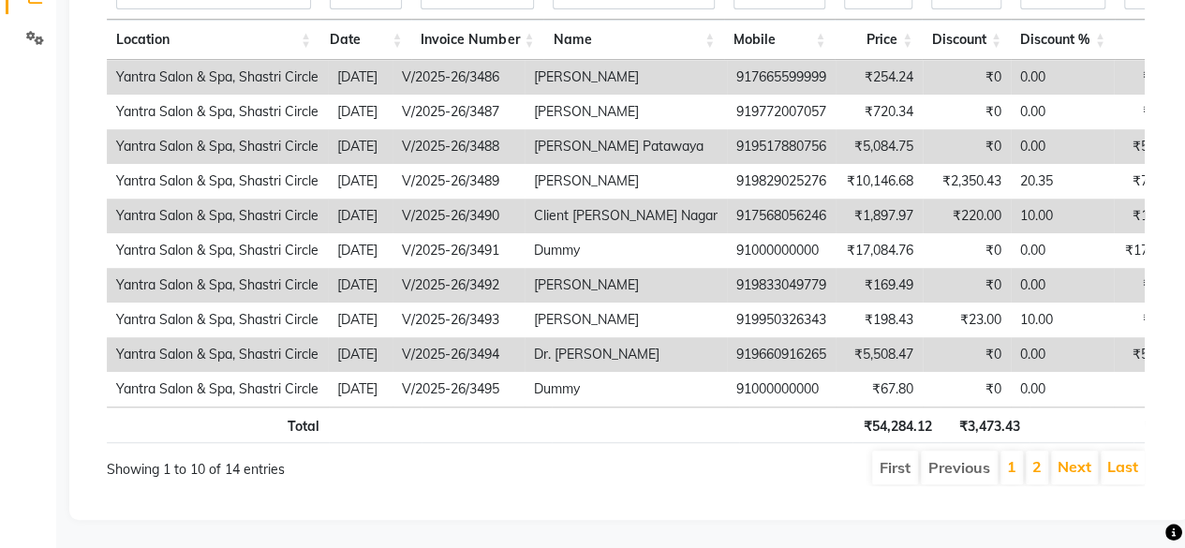
scroll to position [255, 0]
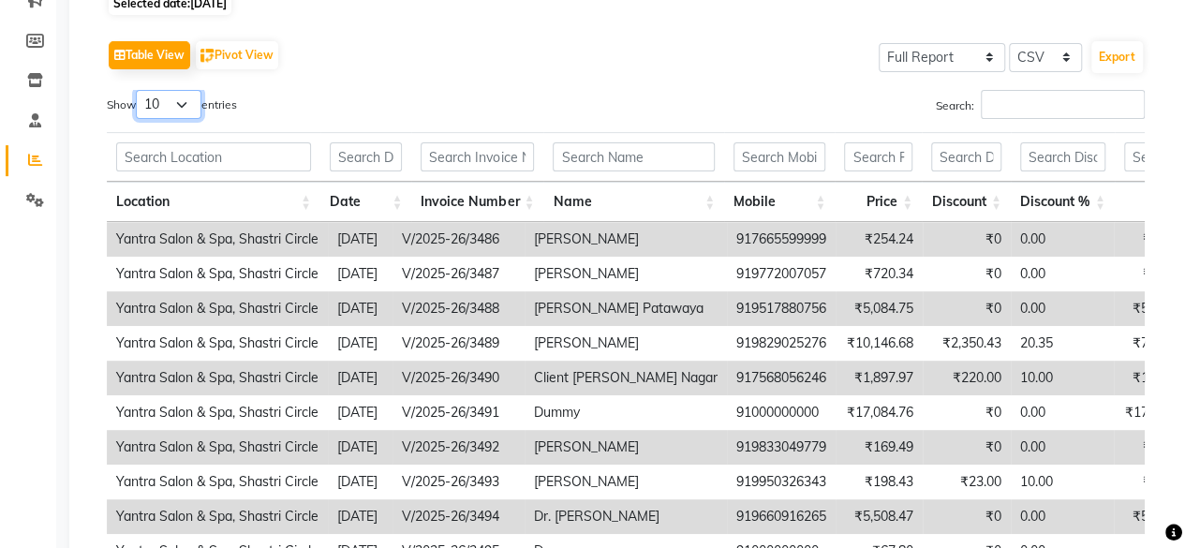
click at [175, 95] on select "10 25 50 100" at bounding box center [169, 104] width 66 height 29
select select "100"
click at [139, 90] on select "10 25 50 100" at bounding box center [169, 104] width 66 height 29
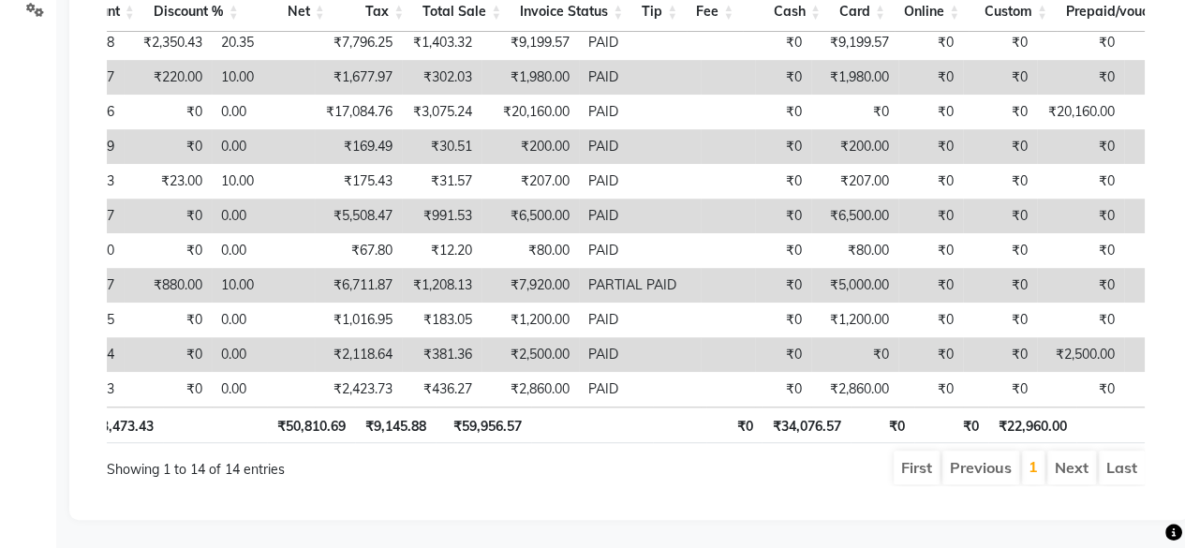
scroll to position [125, 866]
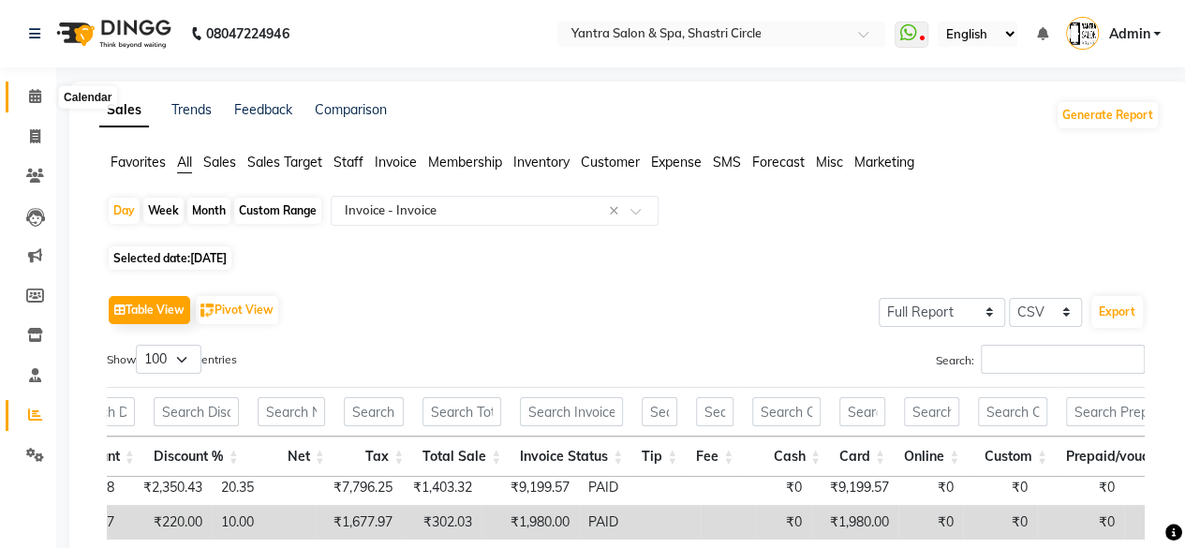
click at [37, 98] on icon at bounding box center [35, 96] width 12 height 14
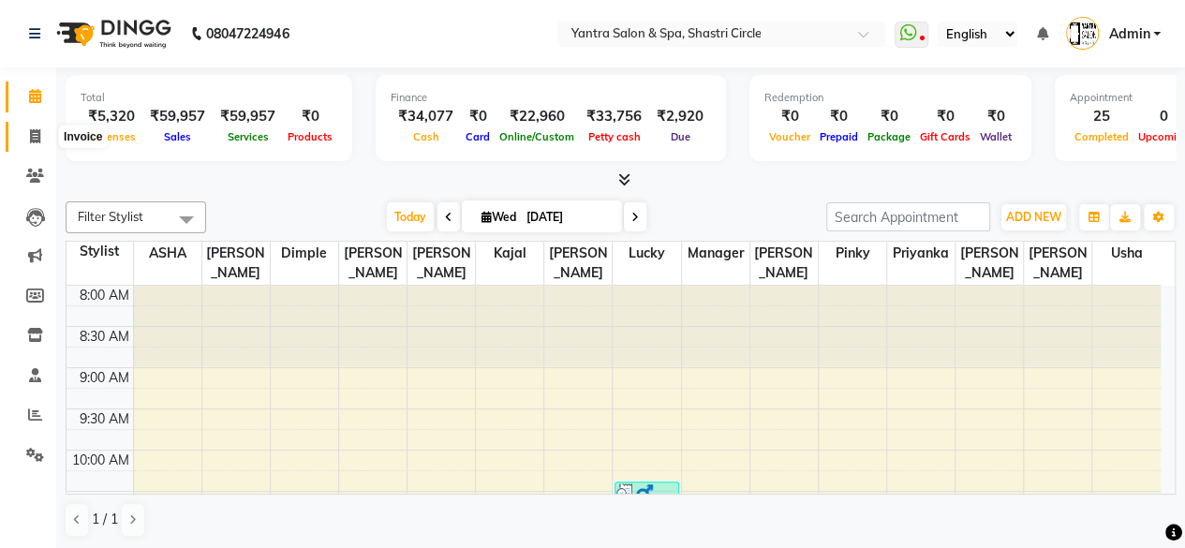
click at [38, 147] on link "Invoice" at bounding box center [28, 137] width 45 height 31
select select "service"
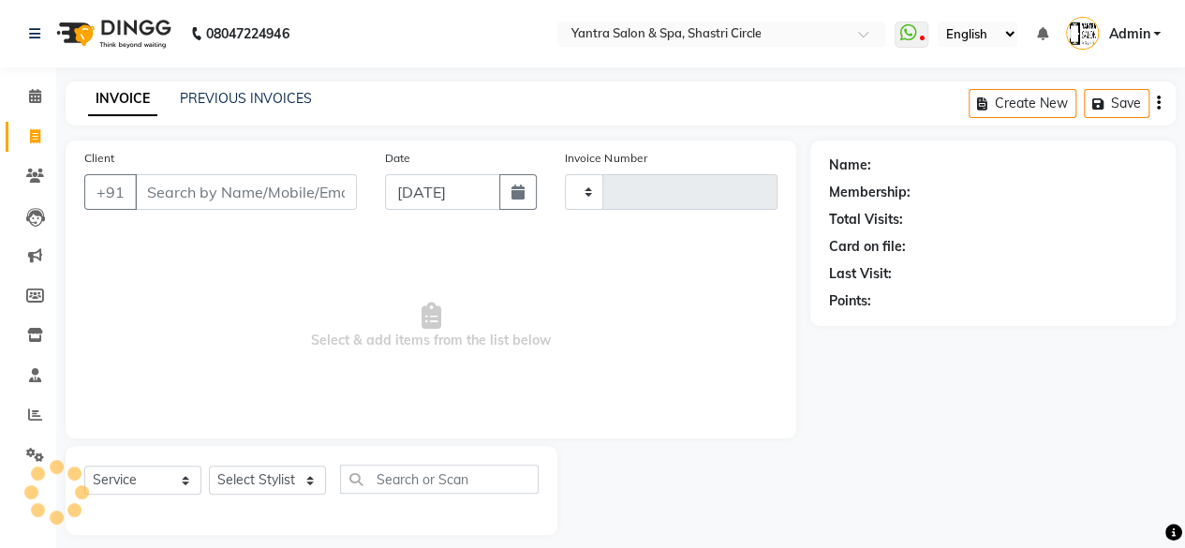
type input "3500"
select select "154"
click at [298, 177] on input "Client" at bounding box center [246, 192] width 222 height 36
click at [298, 195] on input "Client" at bounding box center [246, 192] width 222 height 36
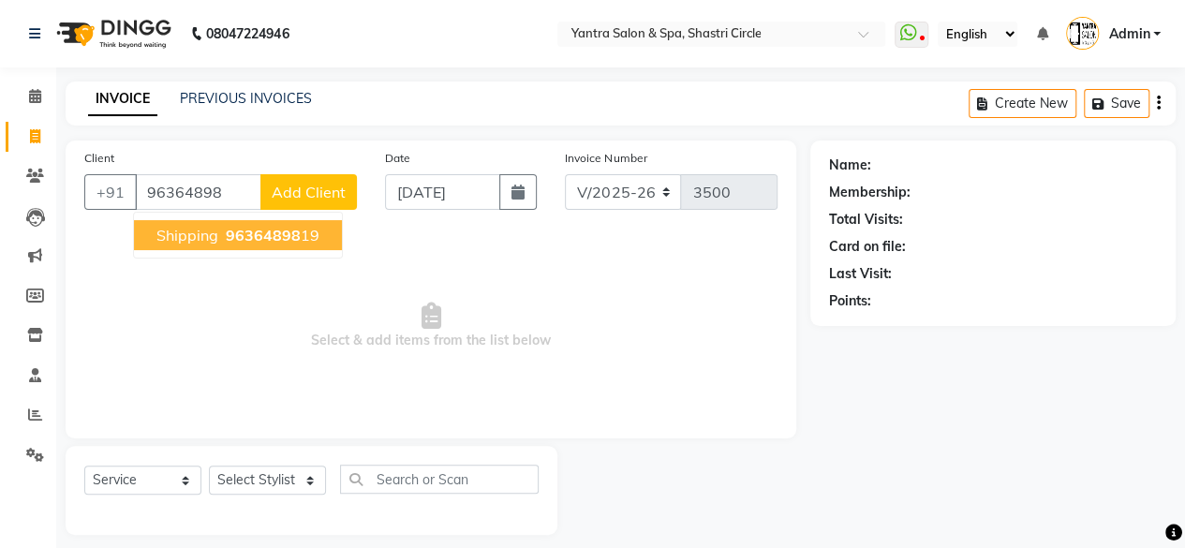
type input "96364898"
click at [305, 181] on button "Add Client" at bounding box center [308, 192] width 96 height 36
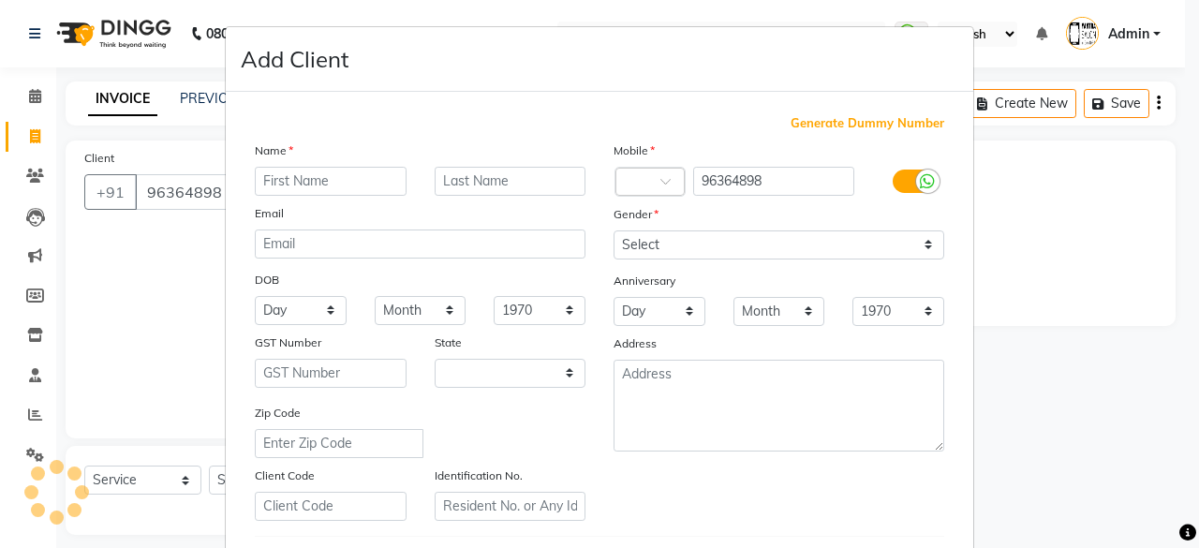
select select "33"
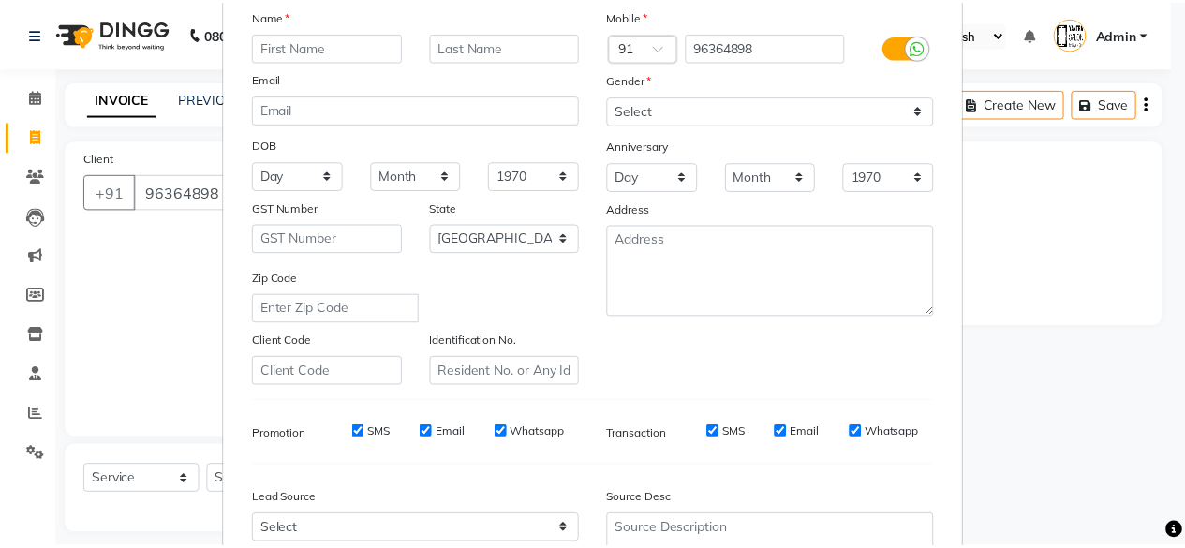
scroll to position [281, 0]
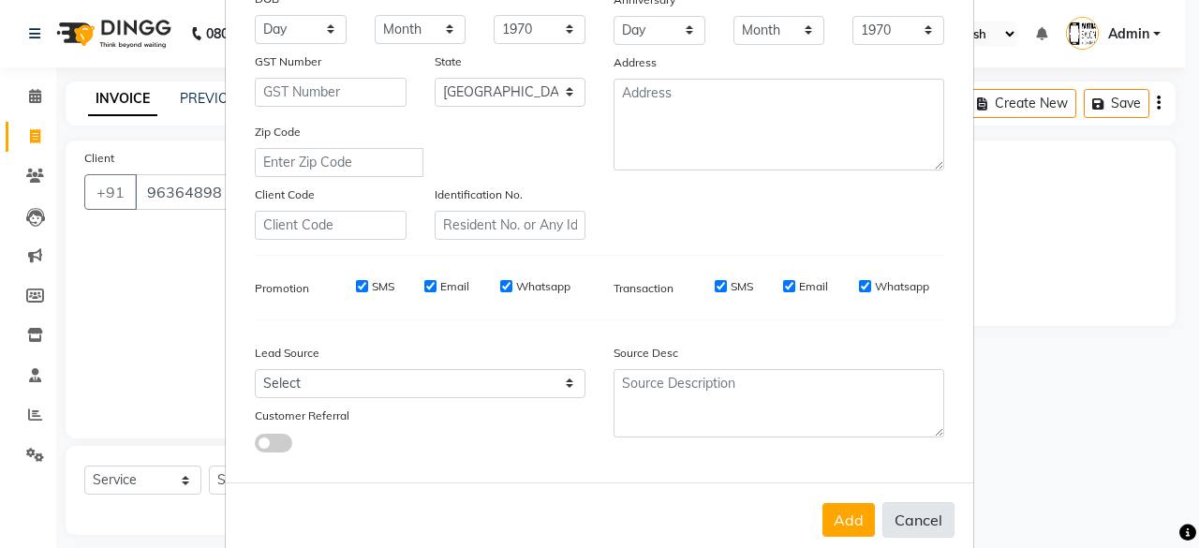
click at [902, 510] on button "Cancel" at bounding box center [918, 520] width 72 height 36
select select
select select "null"
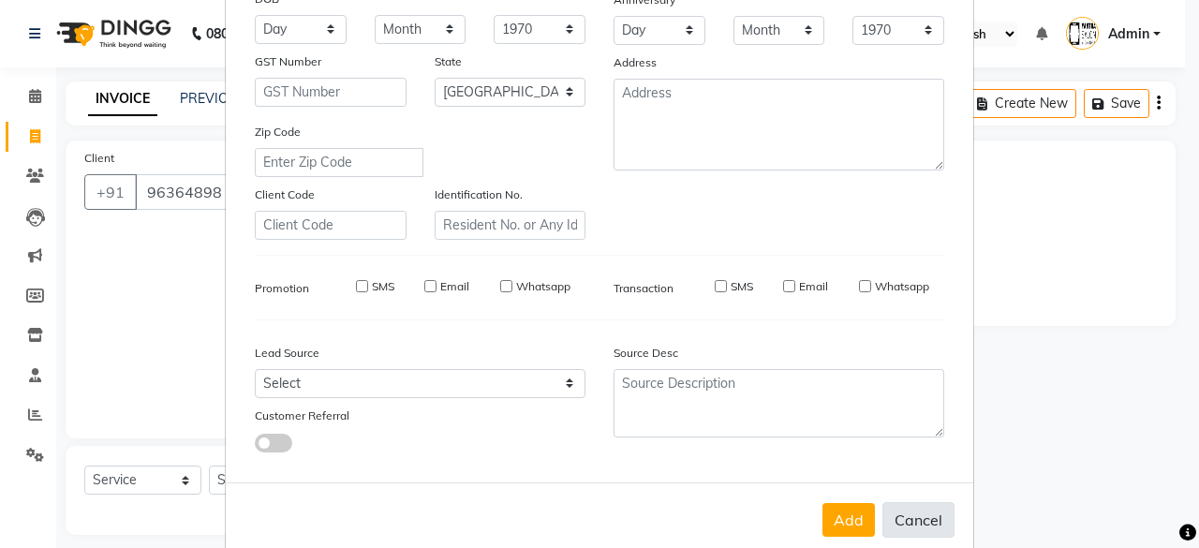
select select
checkbox input "false"
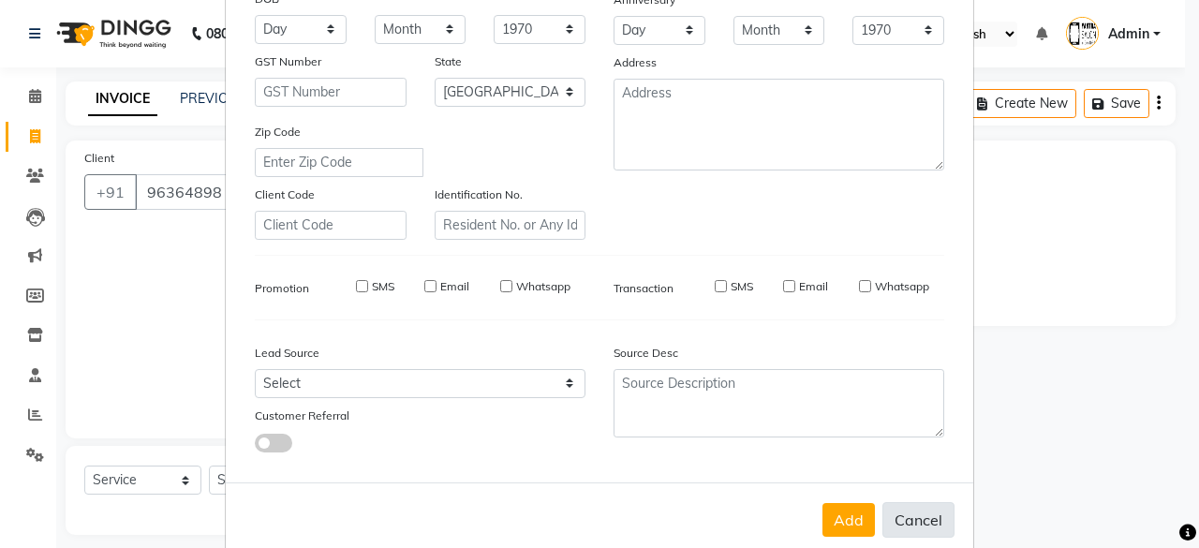
checkbox input "false"
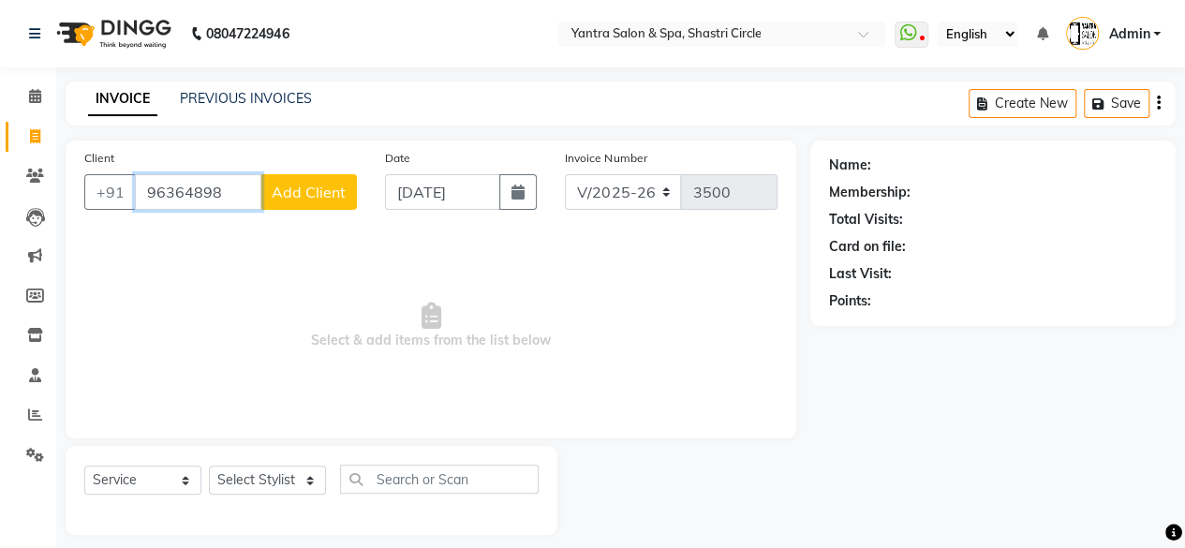
click at [229, 190] on input "96364898" at bounding box center [198, 192] width 126 height 36
click at [227, 200] on input "96364898" at bounding box center [198, 192] width 126 height 36
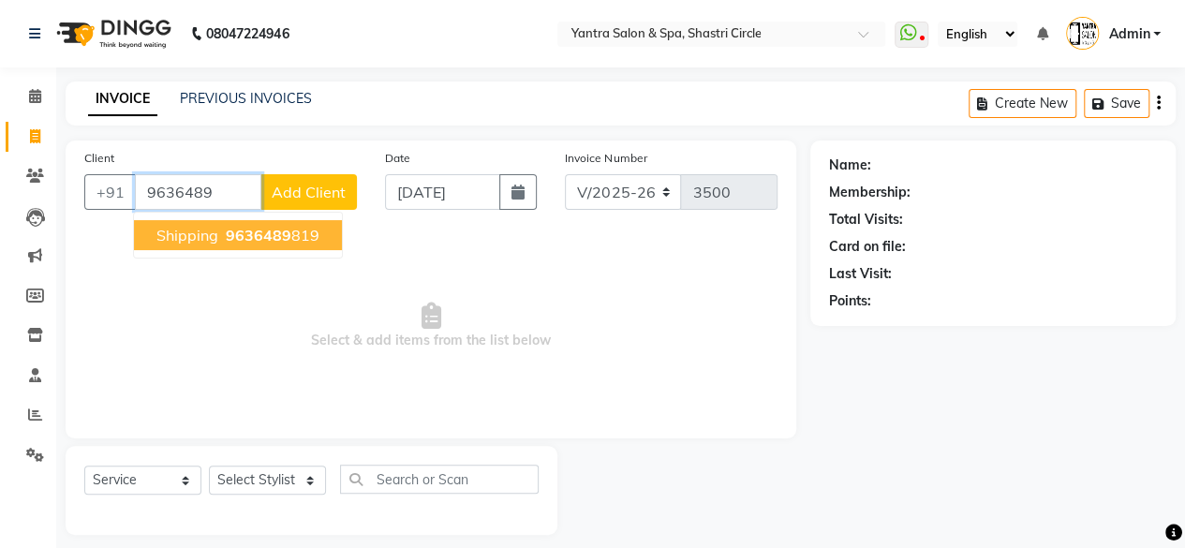
click at [217, 234] on button "Shipping 9636489 819" at bounding box center [238, 235] width 208 height 30
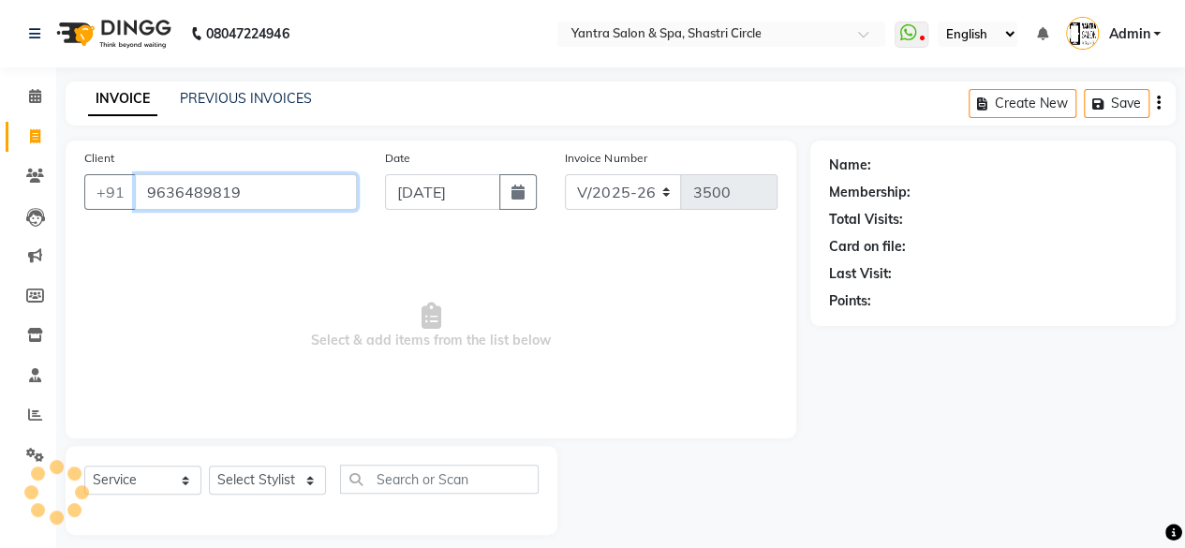
type input "9636489819"
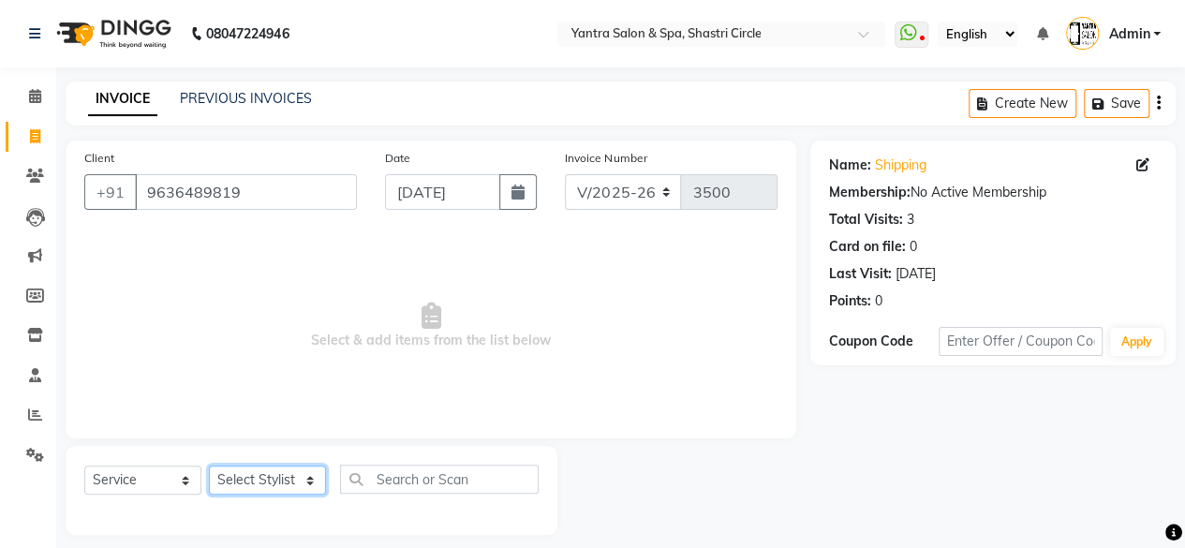
click at [259, 482] on select "Select Stylist [PERSON_NAME] [PERSON_NAME] [PERSON_NAME] [PERSON_NAME] kajal [P…" at bounding box center [267, 480] width 117 height 29
select select "44024"
click at [209, 466] on select "Select Stylist [PERSON_NAME] [PERSON_NAME] [PERSON_NAME] [PERSON_NAME] kajal [P…" at bounding box center [267, 480] width 117 height 29
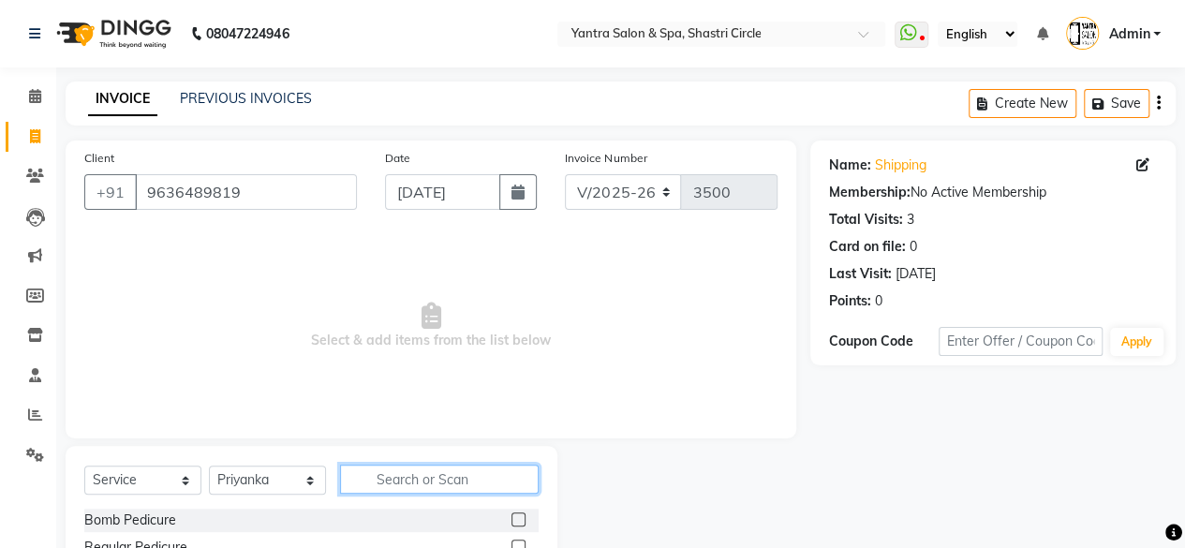
click at [438, 466] on input "text" at bounding box center [439, 479] width 199 height 29
type input "thre"
click at [512, 518] on label at bounding box center [518, 519] width 14 height 14
click at [512, 518] on input "checkbox" at bounding box center [517, 520] width 12 height 12
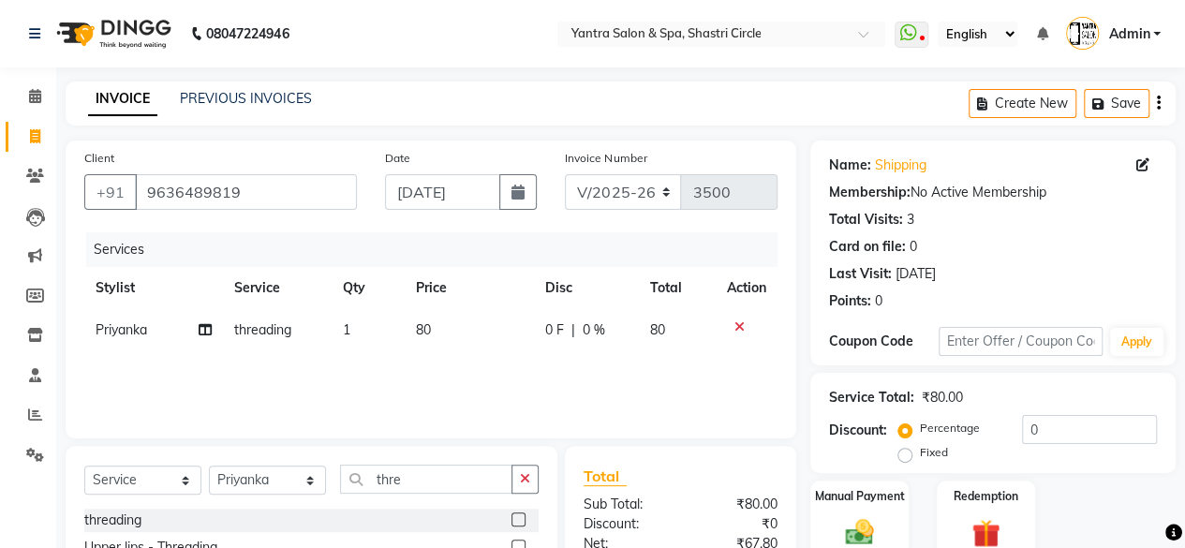
checkbox input "false"
click at [478, 342] on td "80" at bounding box center [469, 330] width 129 height 42
select select "44024"
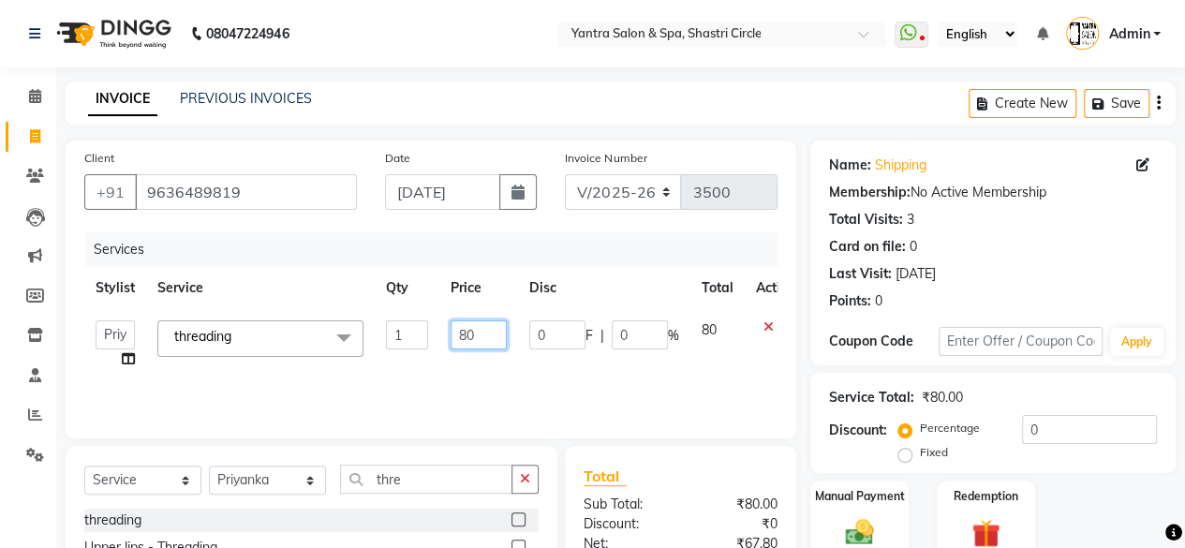
click at [478, 342] on input "80" at bounding box center [479, 334] width 56 height 29
type input "200"
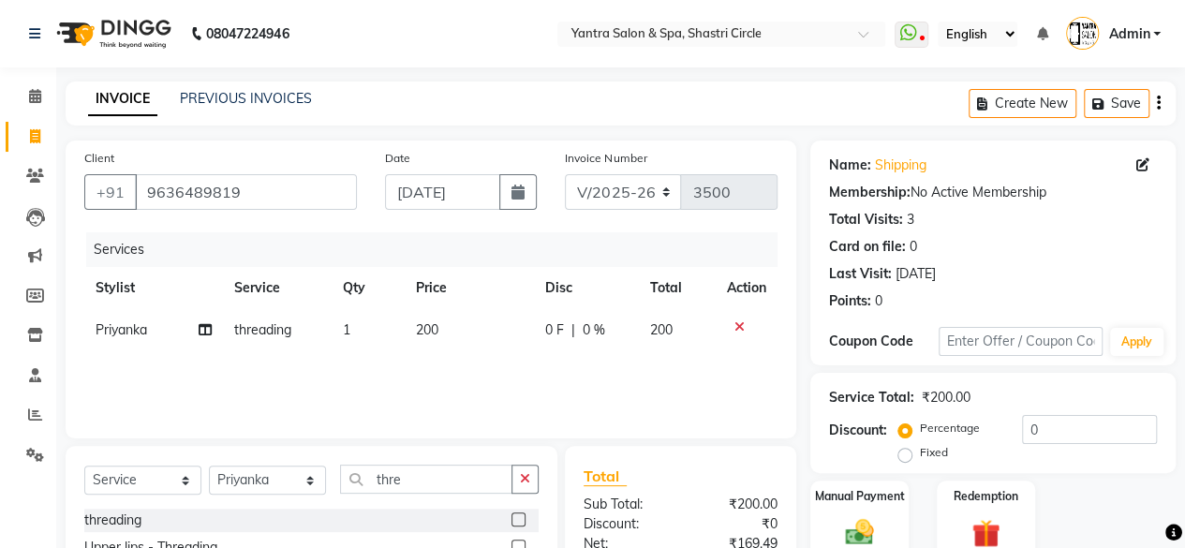
click at [489, 365] on div "Services Stylist Service Qty Price Disc Total Action Priyanka threading 1 200 0…" at bounding box center [430, 325] width 693 height 187
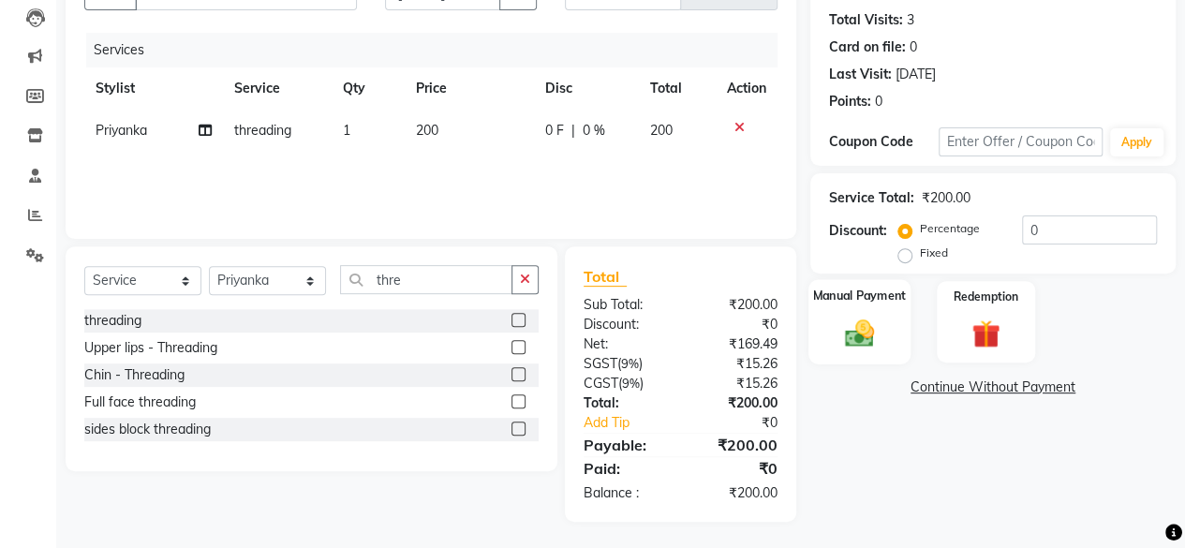
click at [866, 334] on img at bounding box center [860, 333] width 48 height 34
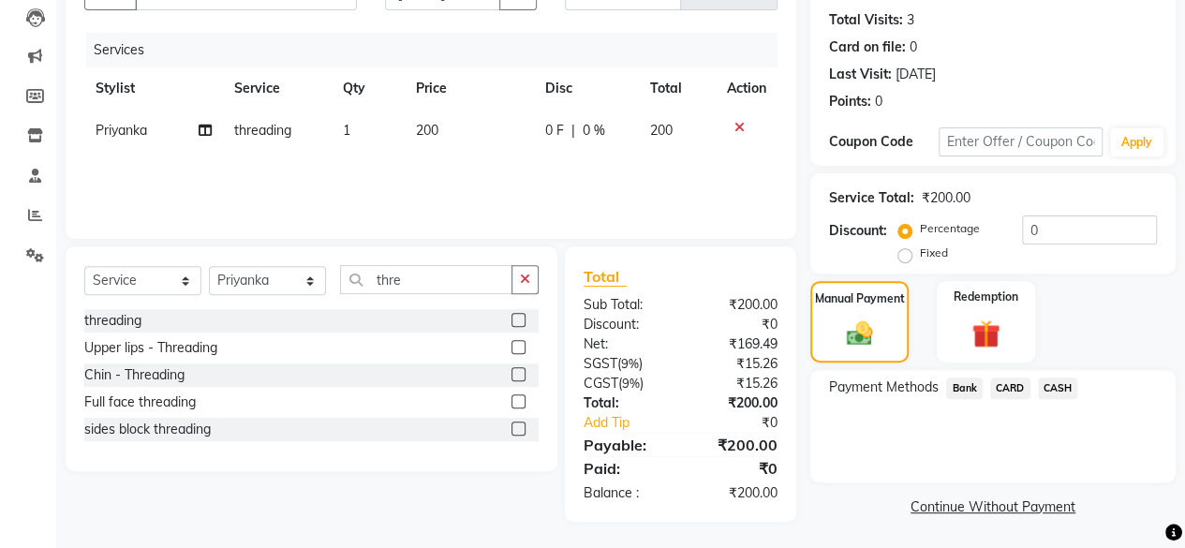
click at [1057, 387] on span "CASH" at bounding box center [1058, 388] width 40 height 22
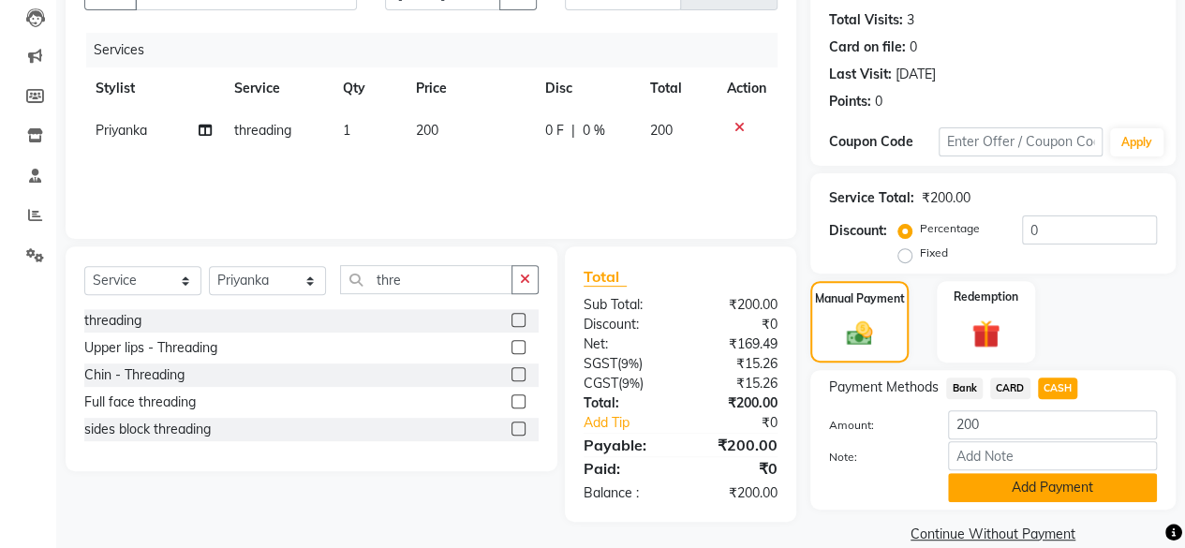
click at [1030, 489] on button "Add Payment" at bounding box center [1052, 487] width 209 height 29
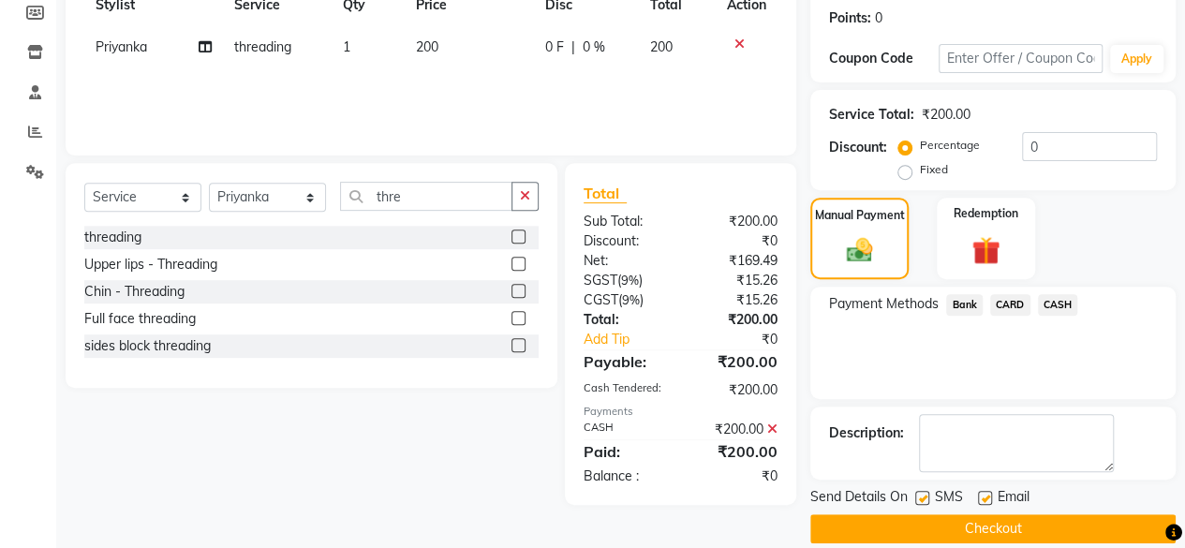
scroll to position [303, 0]
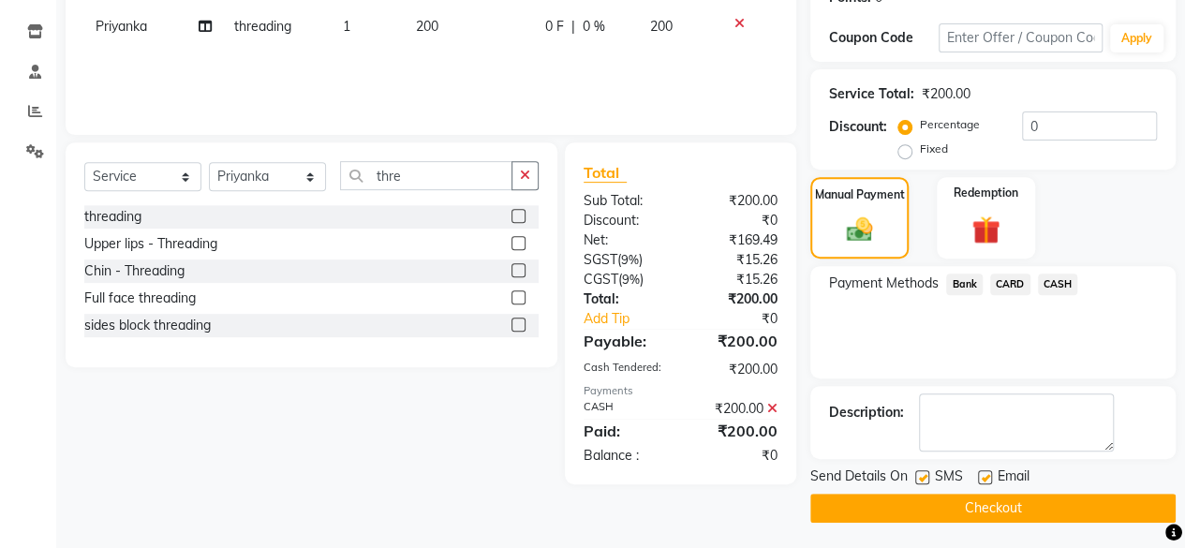
click at [1099, 499] on button "Checkout" at bounding box center [992, 508] width 365 height 29
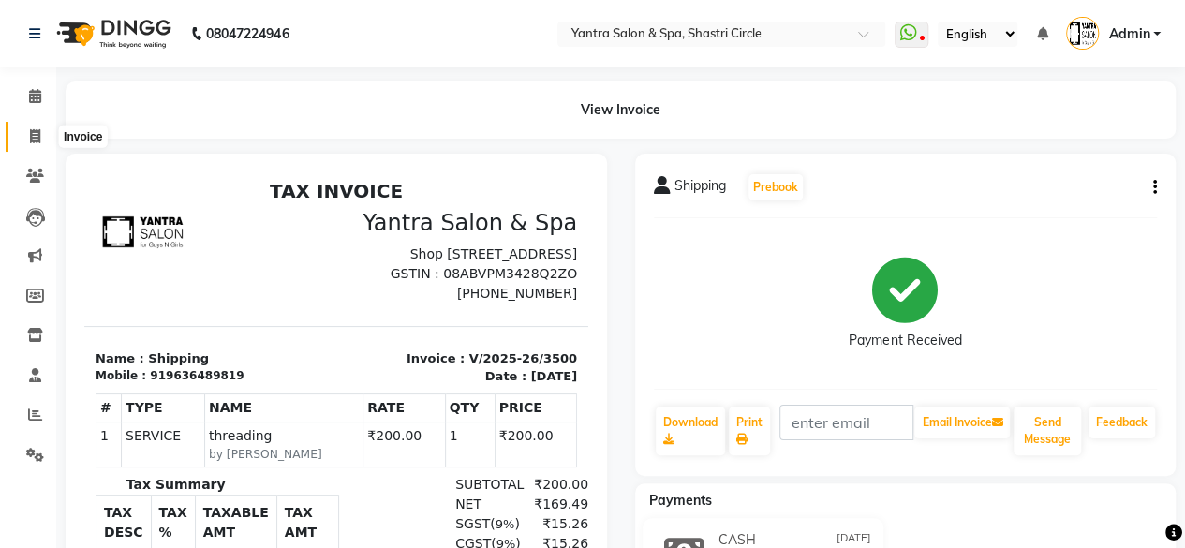
click at [32, 138] on icon at bounding box center [35, 136] width 10 height 14
select select "service"
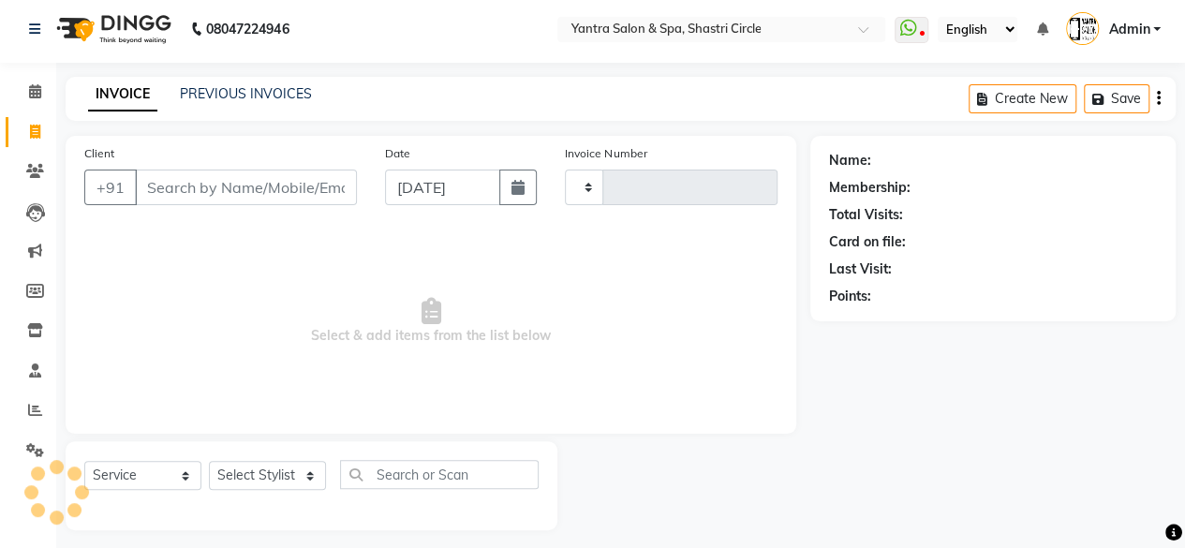
type input "3501"
select select "154"
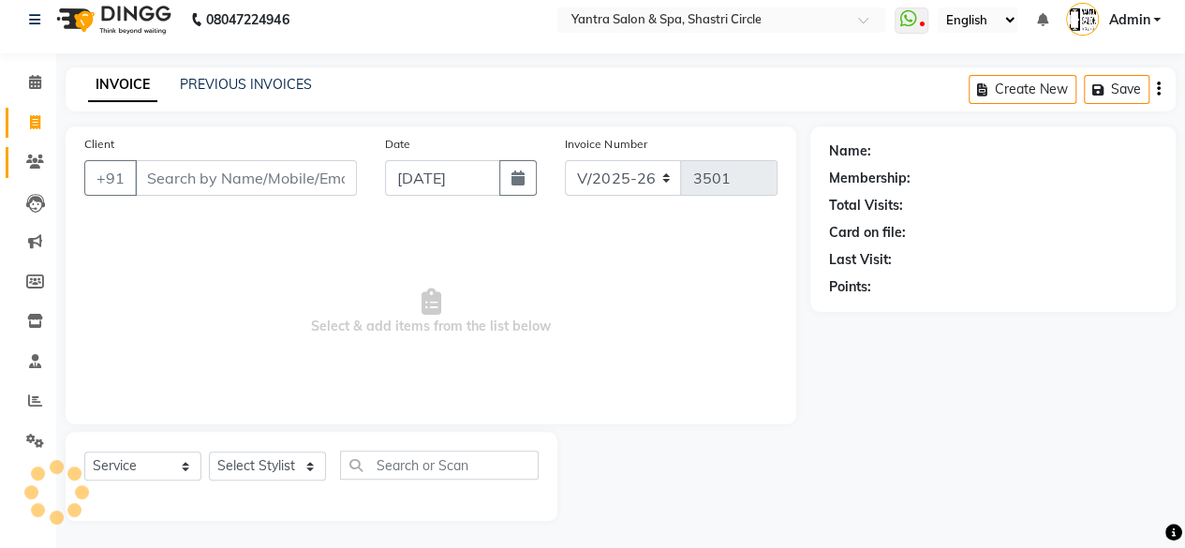
click at [40, 168] on icon at bounding box center [35, 162] width 18 height 14
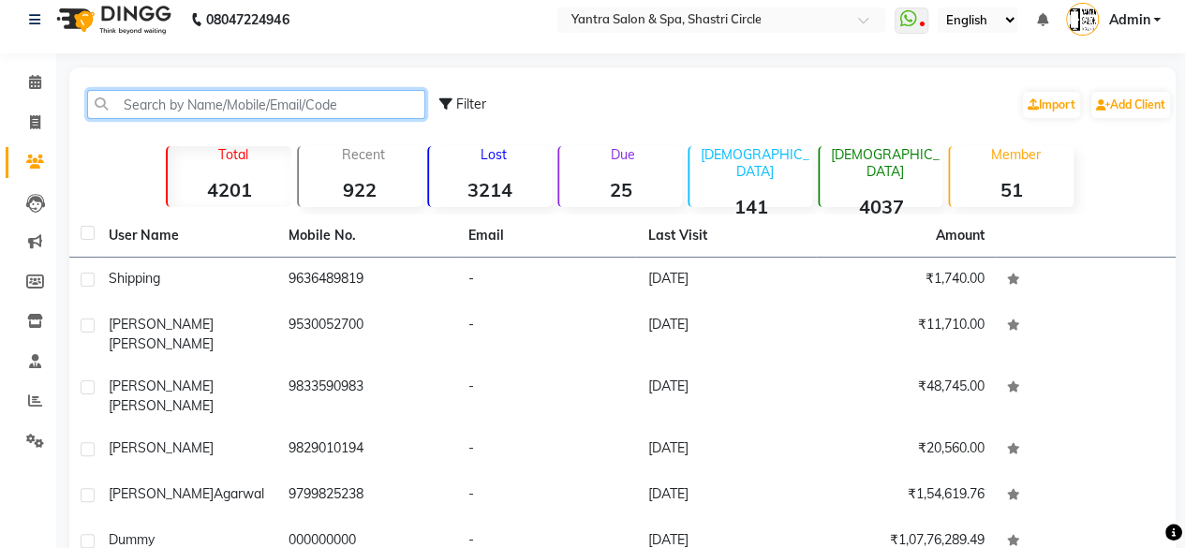
click at [239, 110] on input "text" at bounding box center [256, 104] width 338 height 29
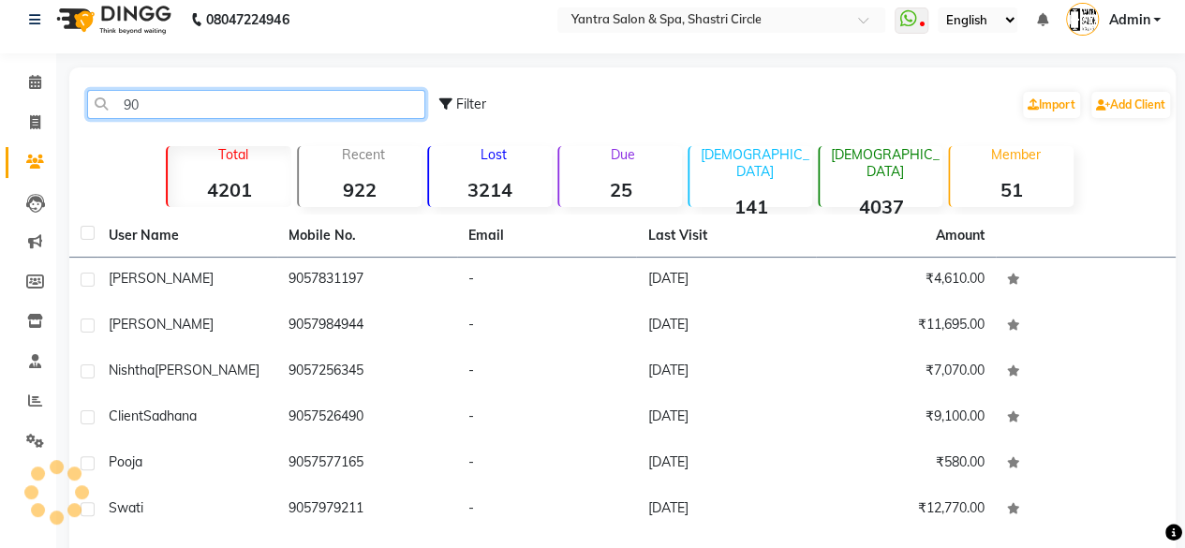
type input "9"
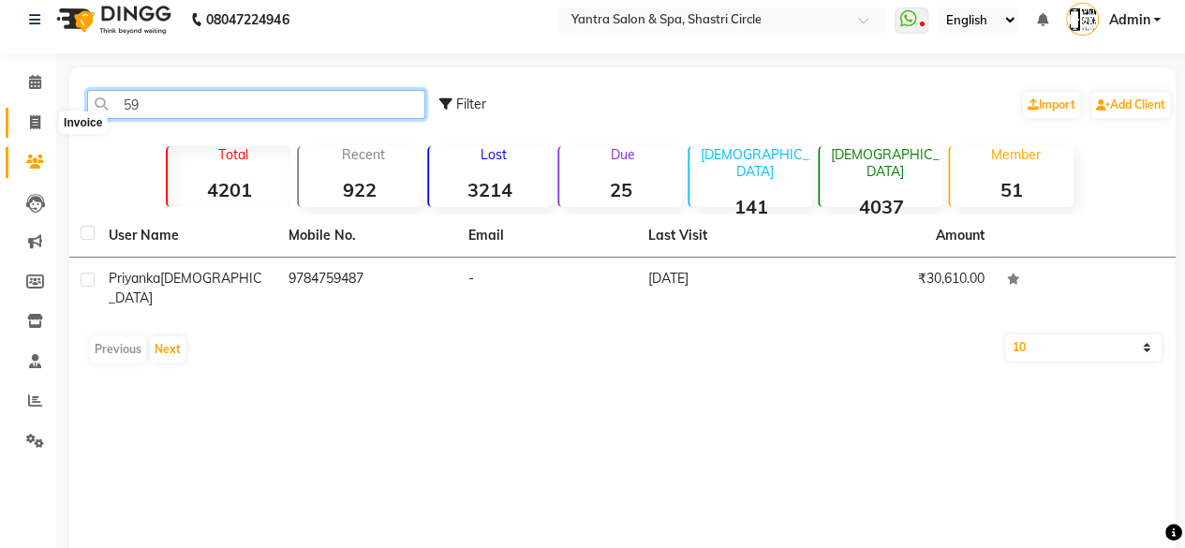
type input "5"
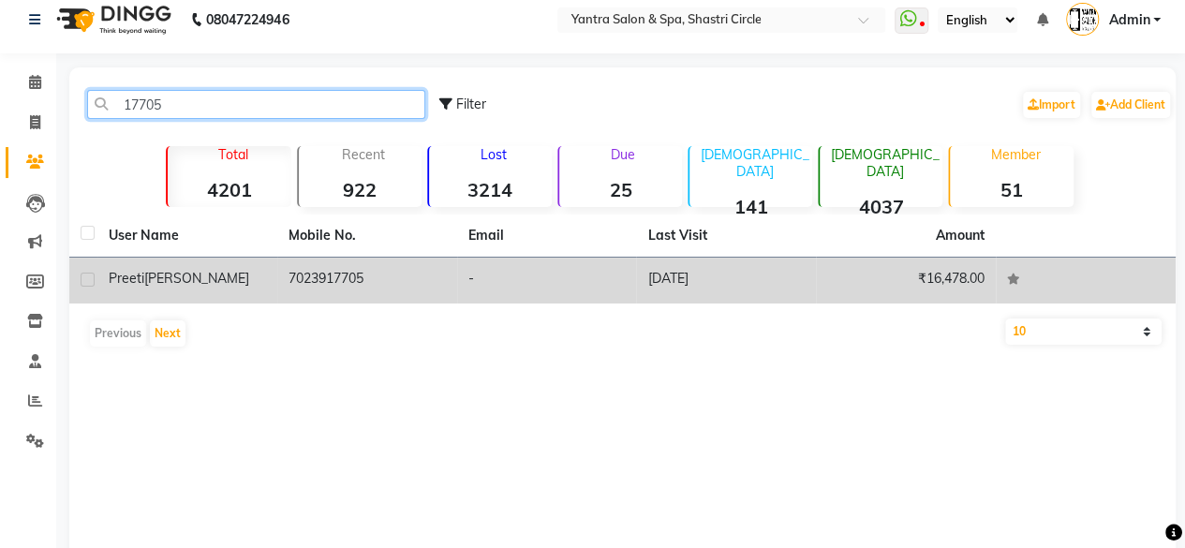
type input "17705"
click at [139, 282] on span "preeti" at bounding box center [127, 278] width 36 height 17
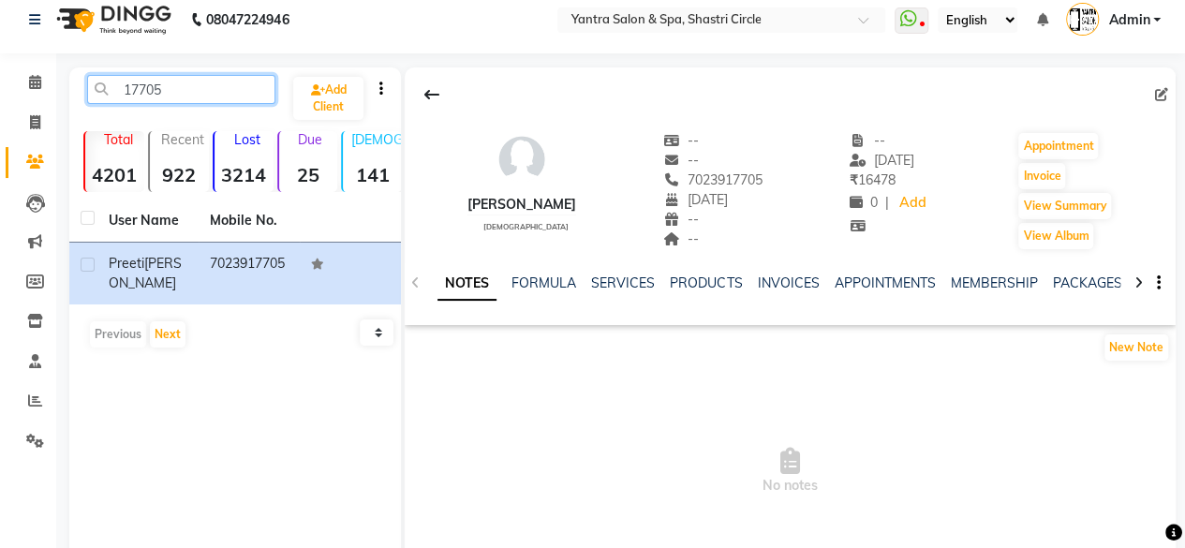
click at [185, 85] on input "17705" at bounding box center [181, 89] width 188 height 29
click at [187, 85] on input "17705" at bounding box center [181, 89] width 188 height 29
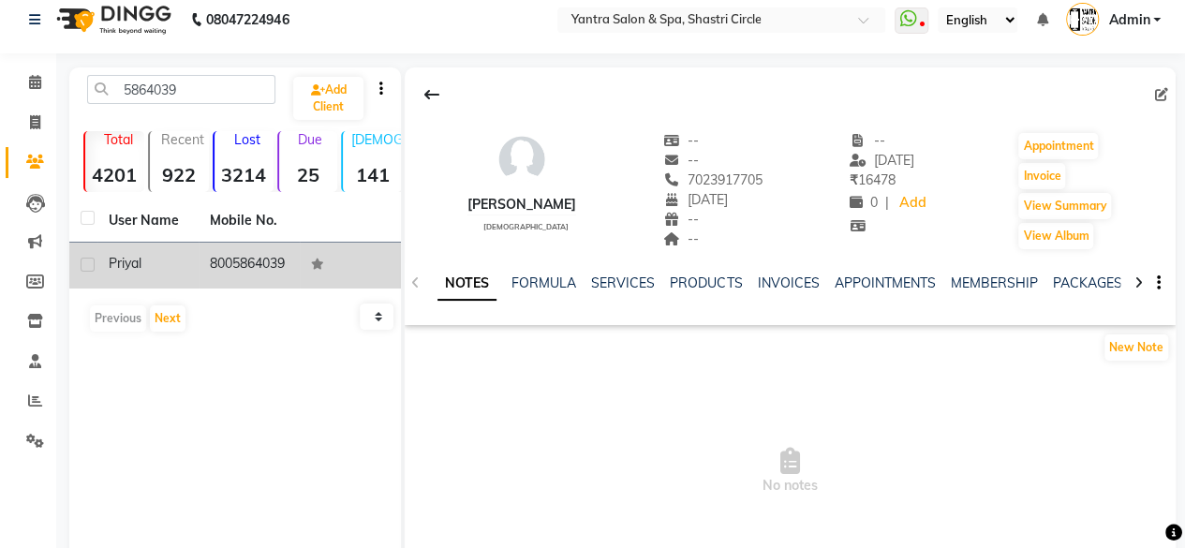
click at [238, 261] on td "8005864039" at bounding box center [249, 266] width 101 height 46
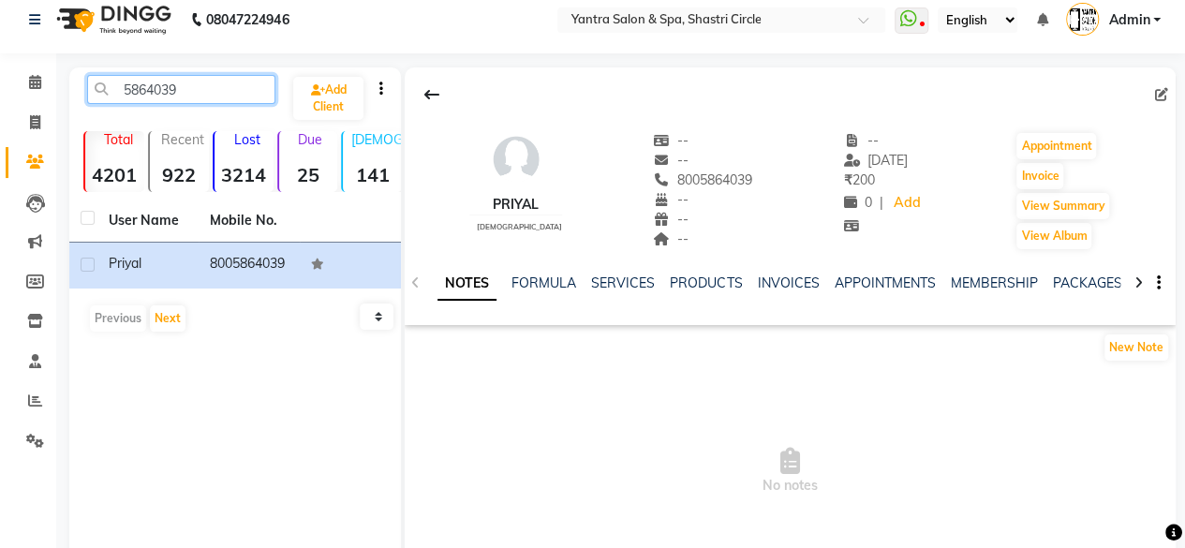
click at [206, 82] on input "5864039" at bounding box center [181, 89] width 188 height 29
type input "5"
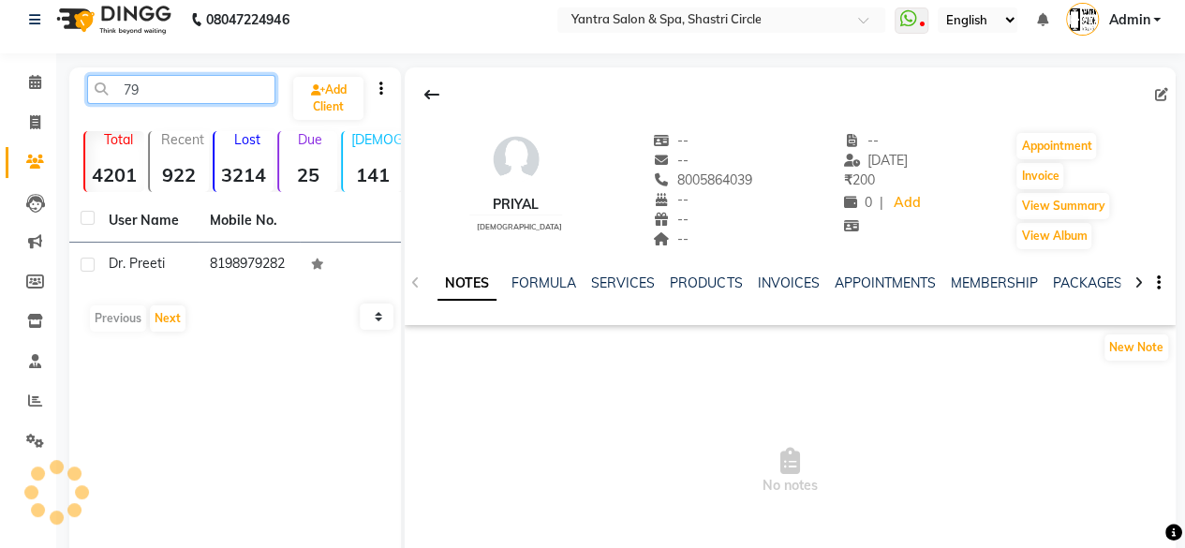
type input "7"
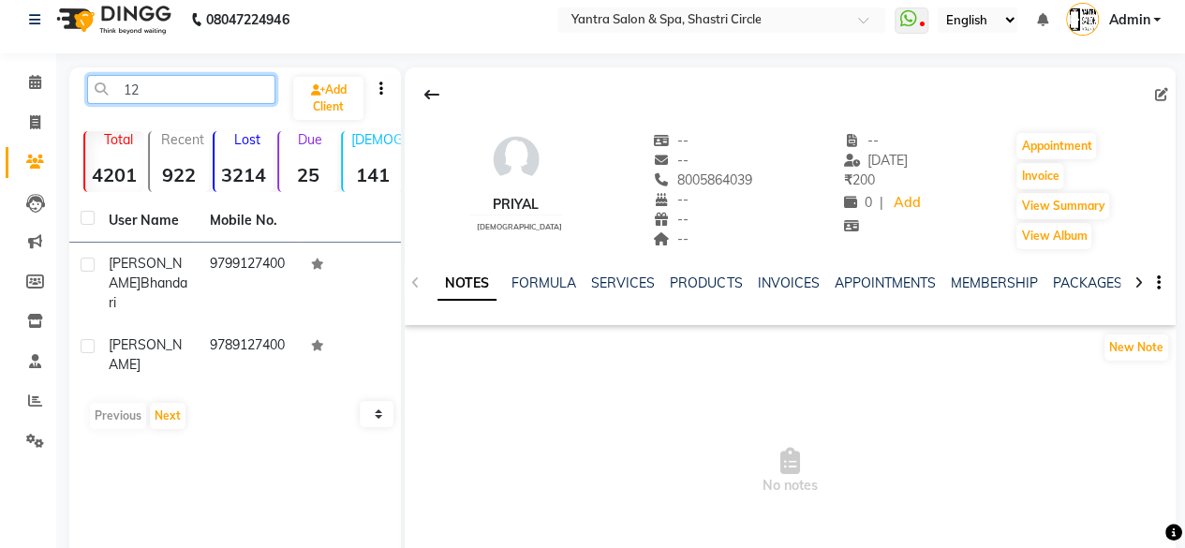
type input "1"
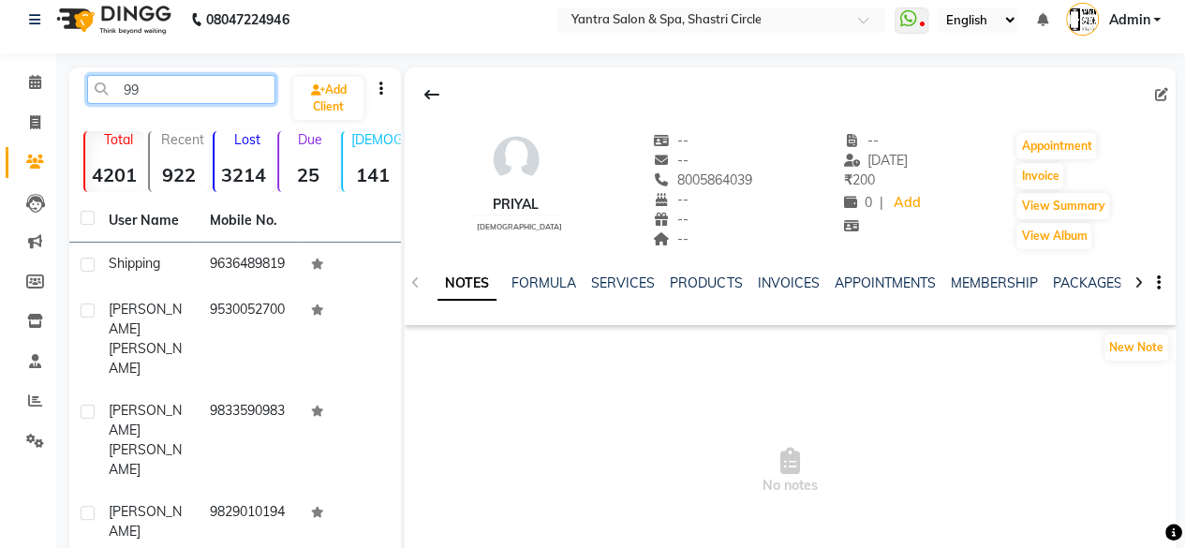
type input "9"
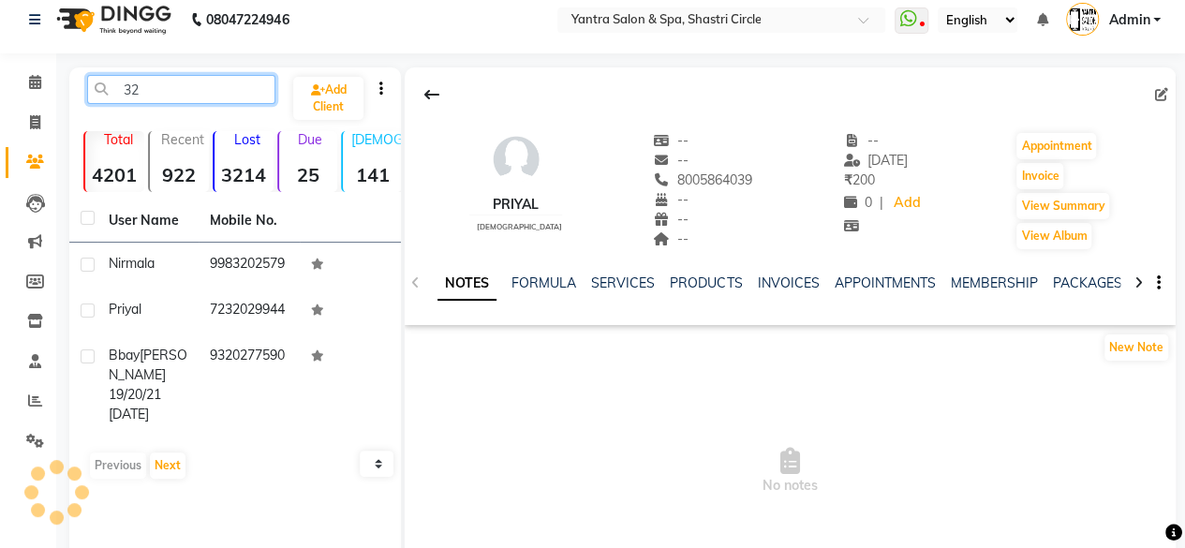
type input "3"
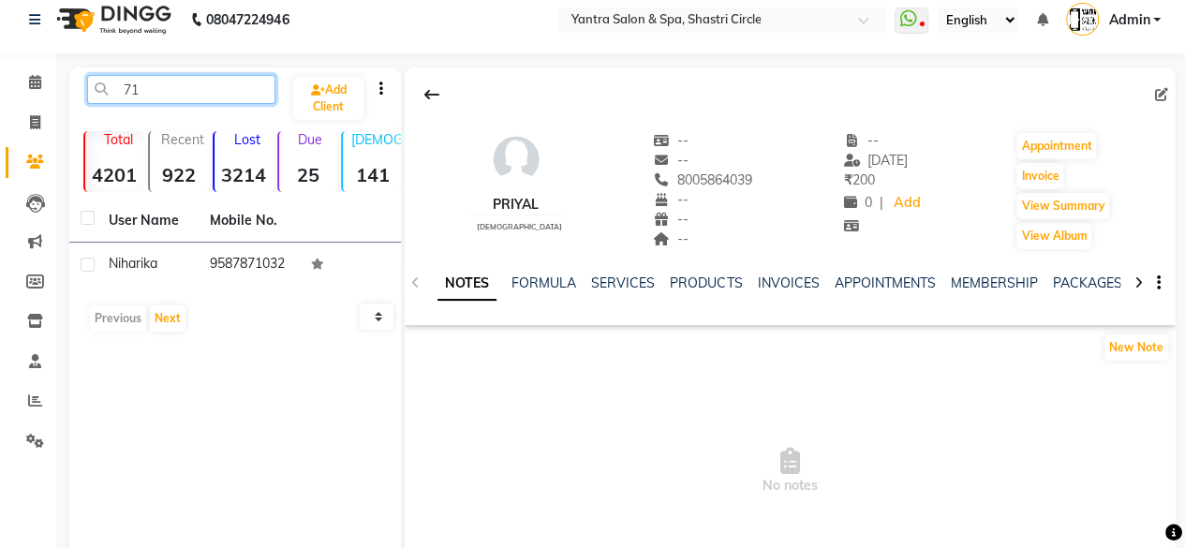
type input "7"
type input "9"
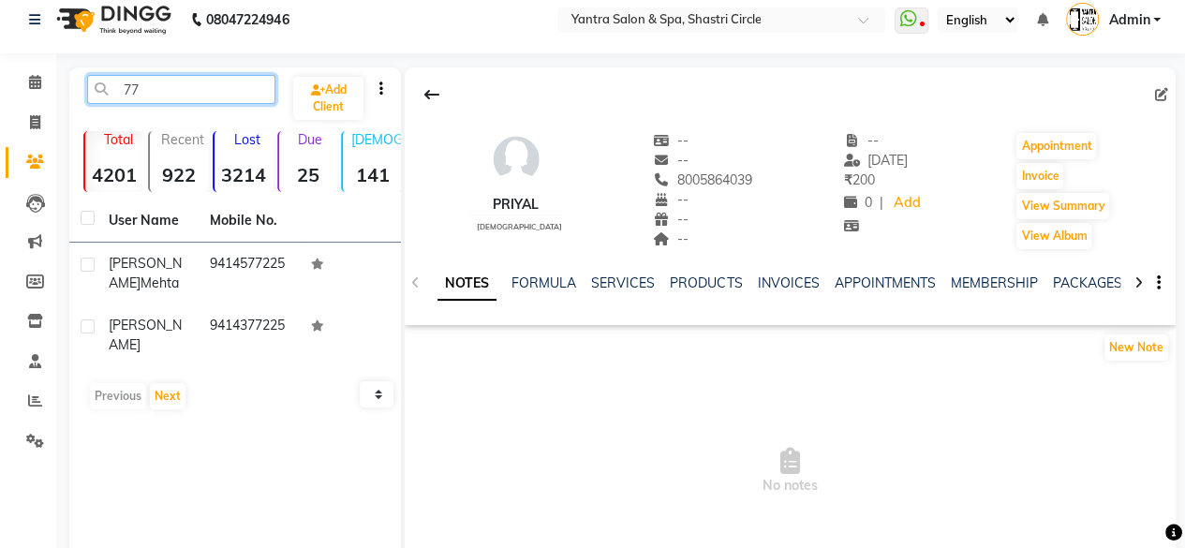
type input "7"
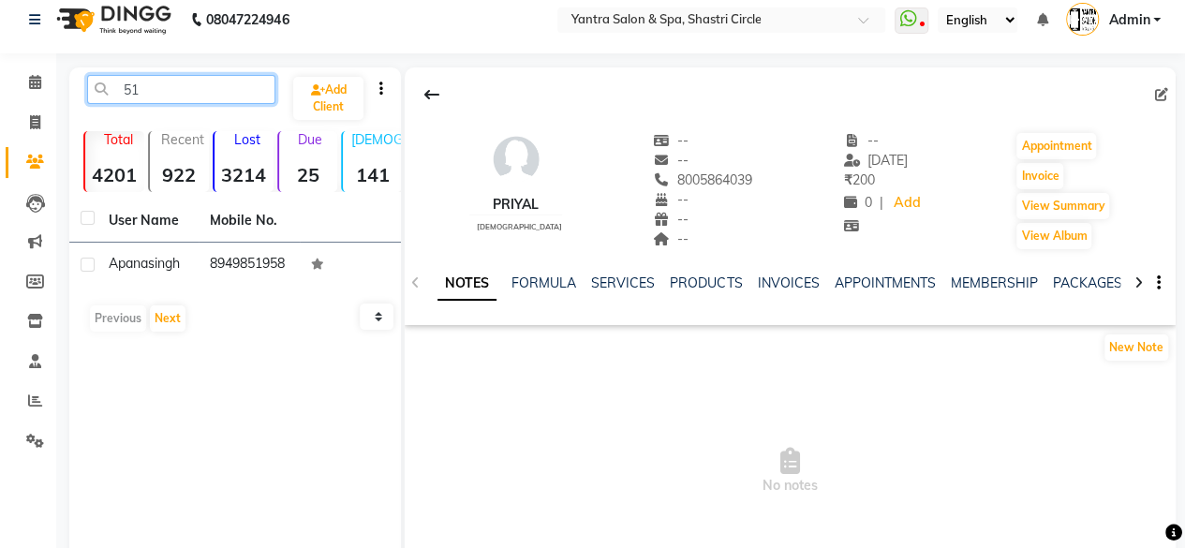
type input "5"
type input "9"
type input "1"
type input "9"
type input "1"
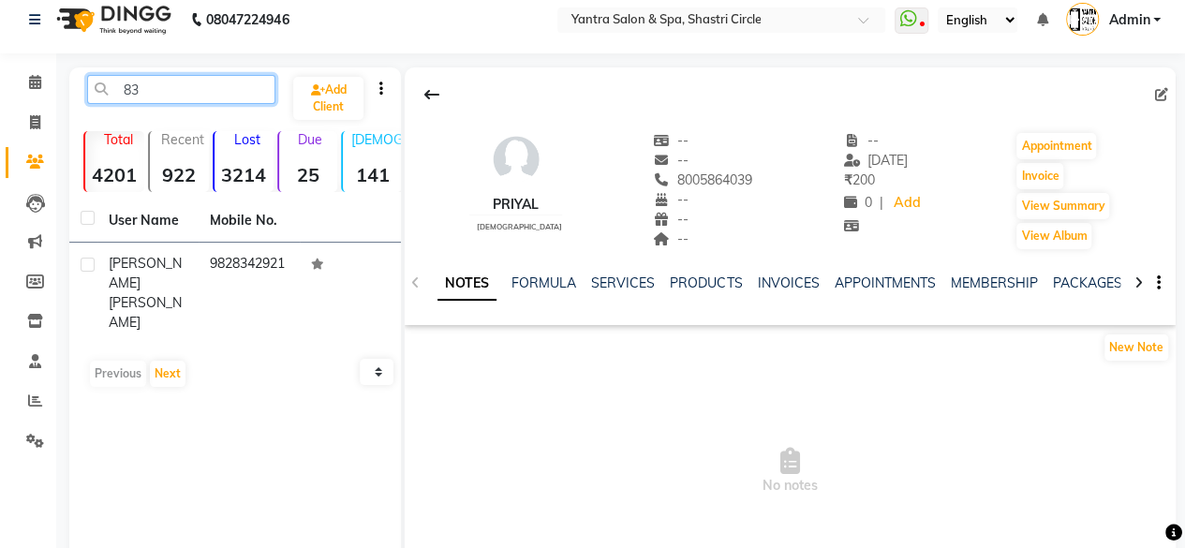
type input "8"
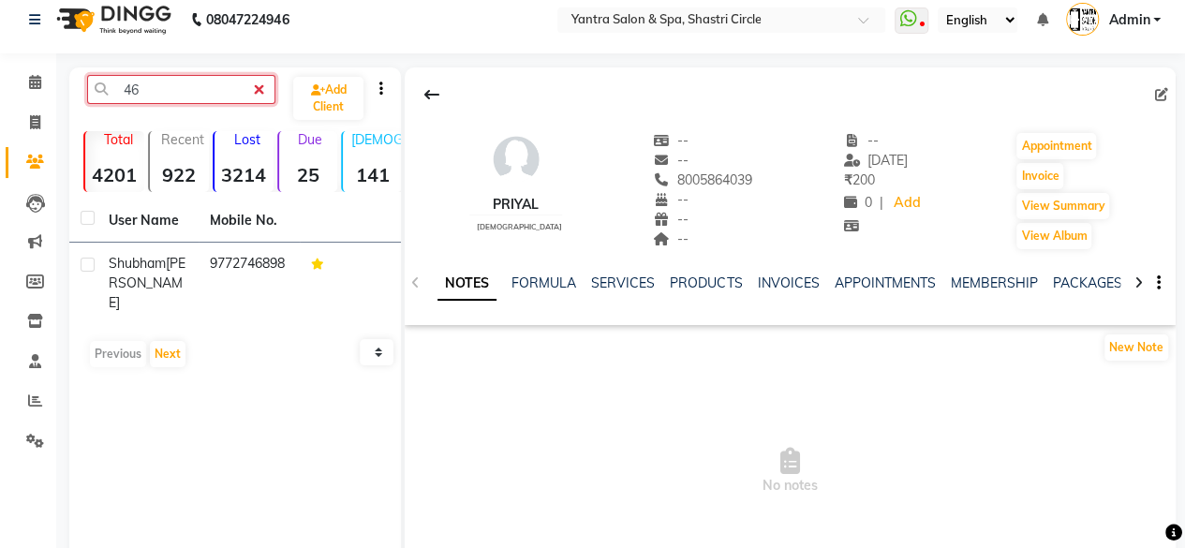
type input "4"
type input "7"
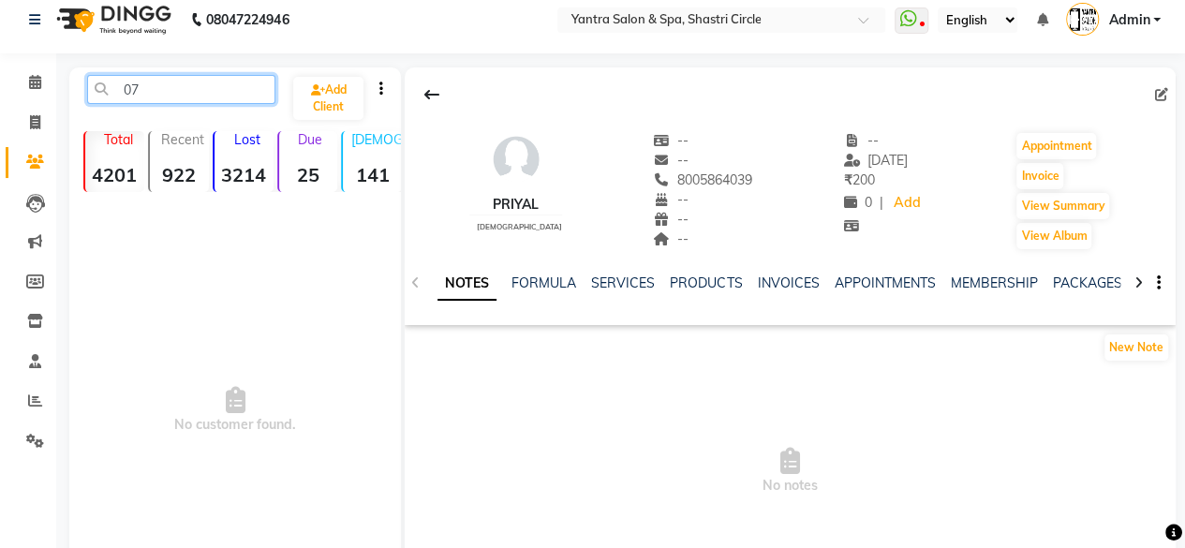
type input "0"
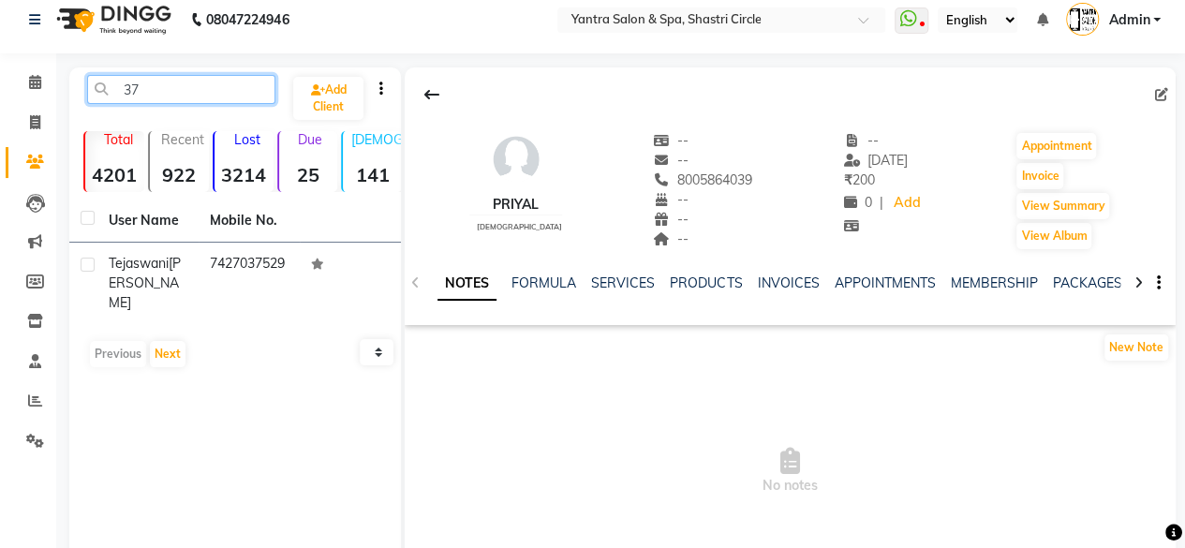
type input "3"
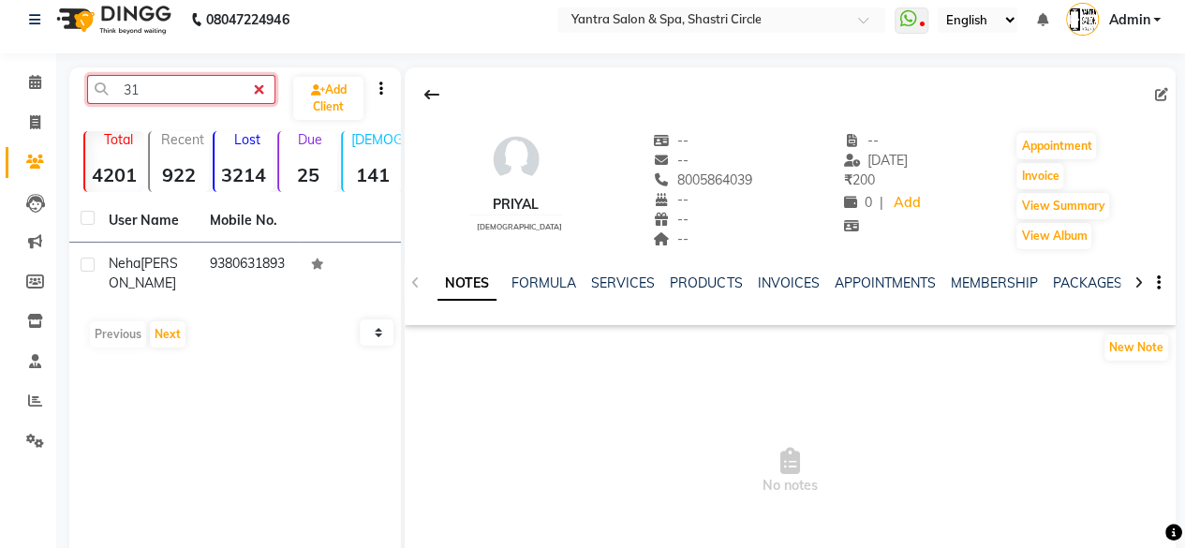
type input "3"
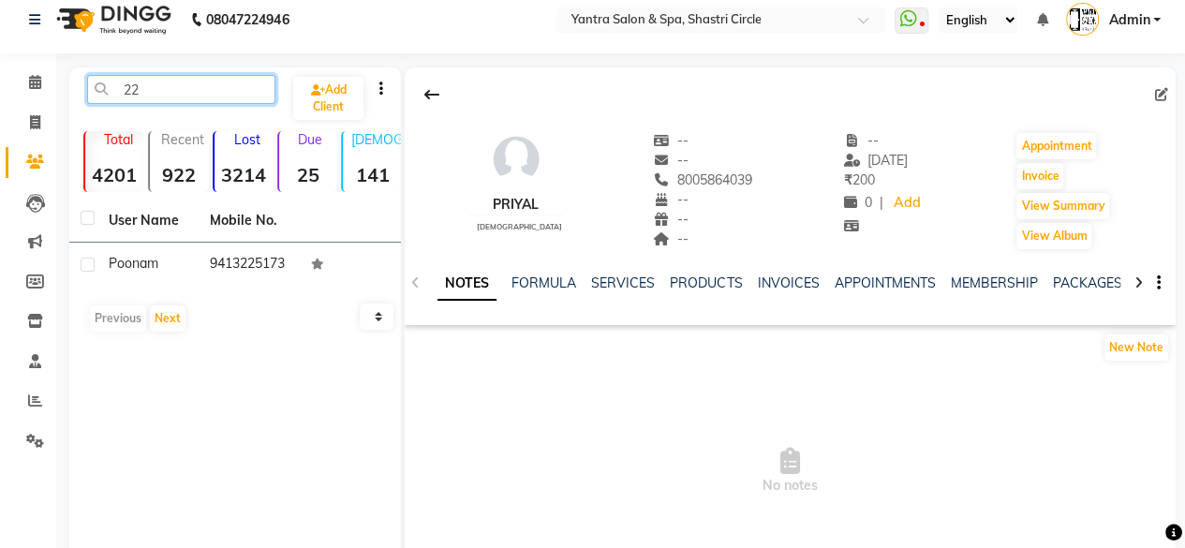
type input "2"
type input "5"
type input "7"
type input "0"
type input "5"
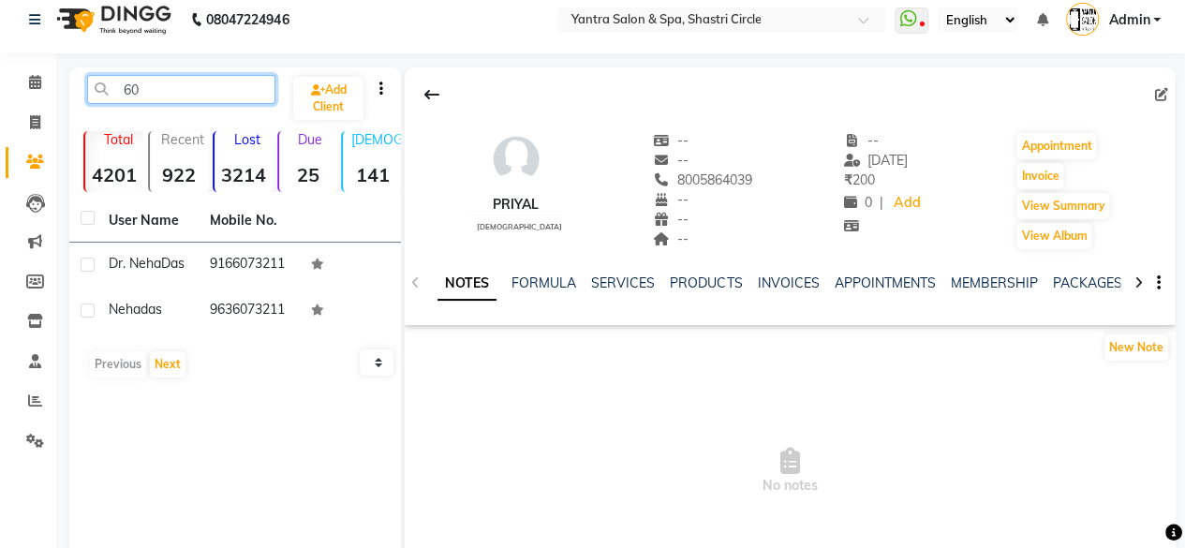
type input "6"
type input "0"
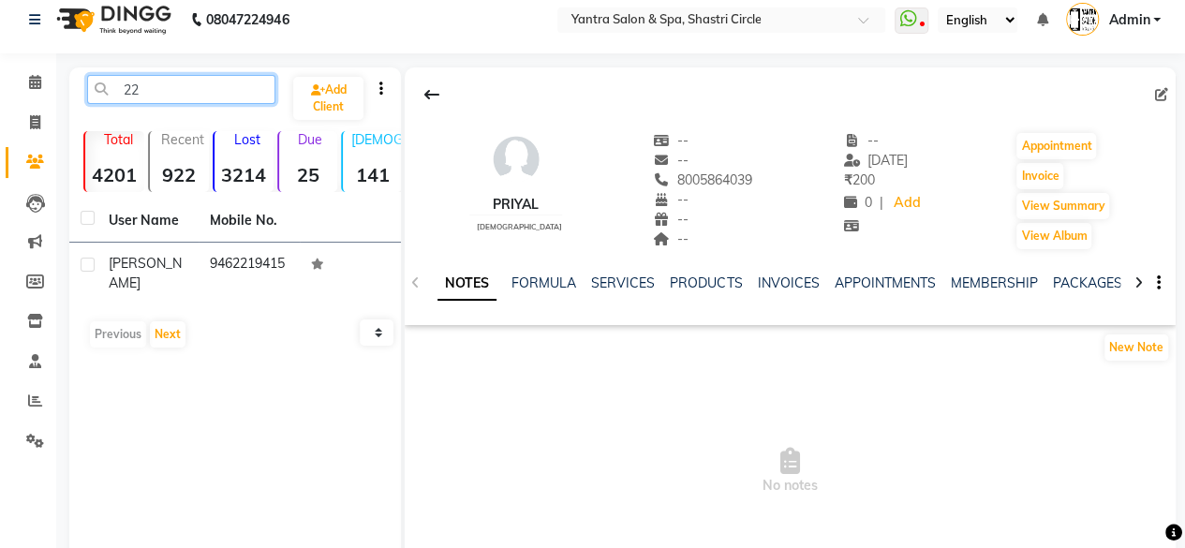
type input "2"
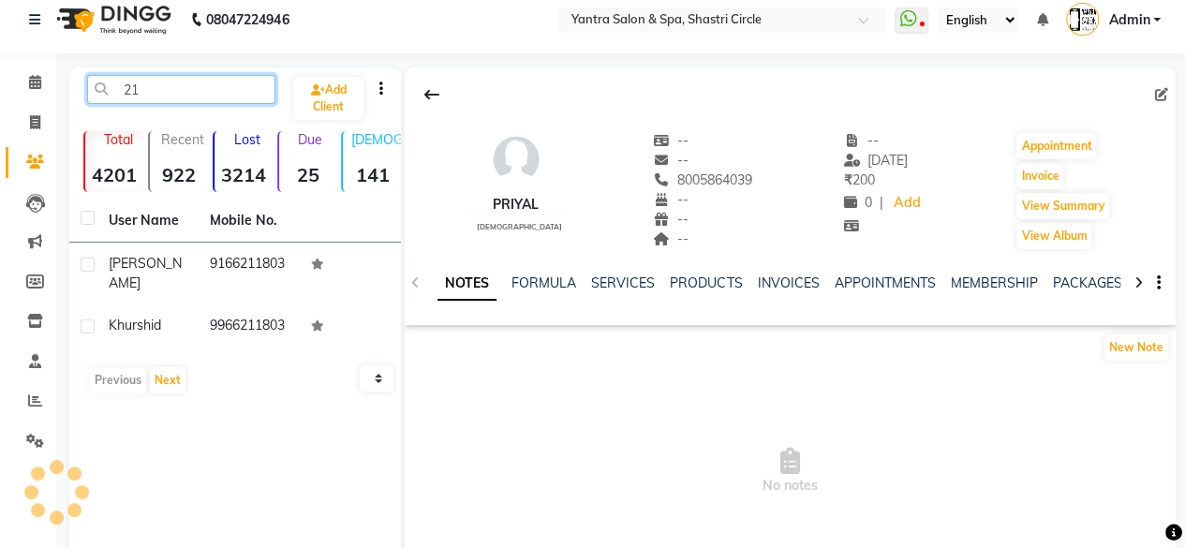
type input "2"
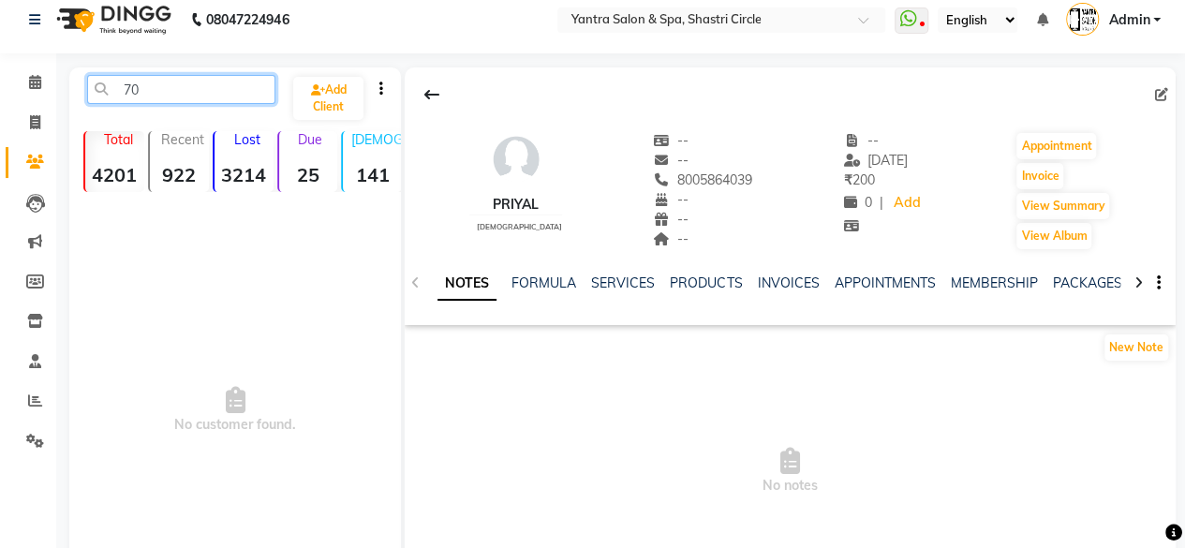
type input "7"
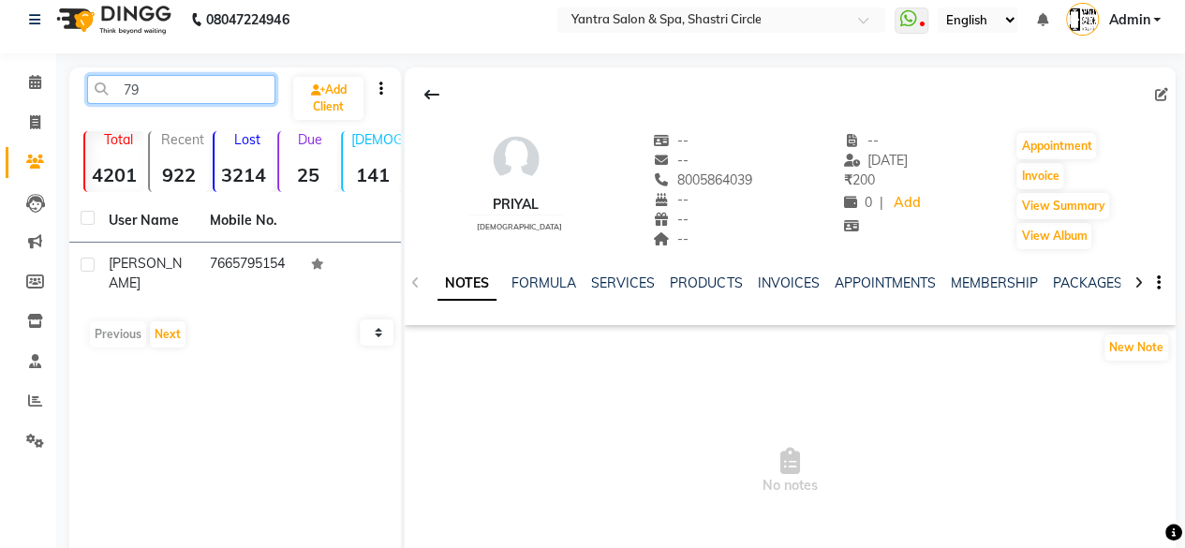
type input "7"
type input "8"
type input "7"
type input "5"
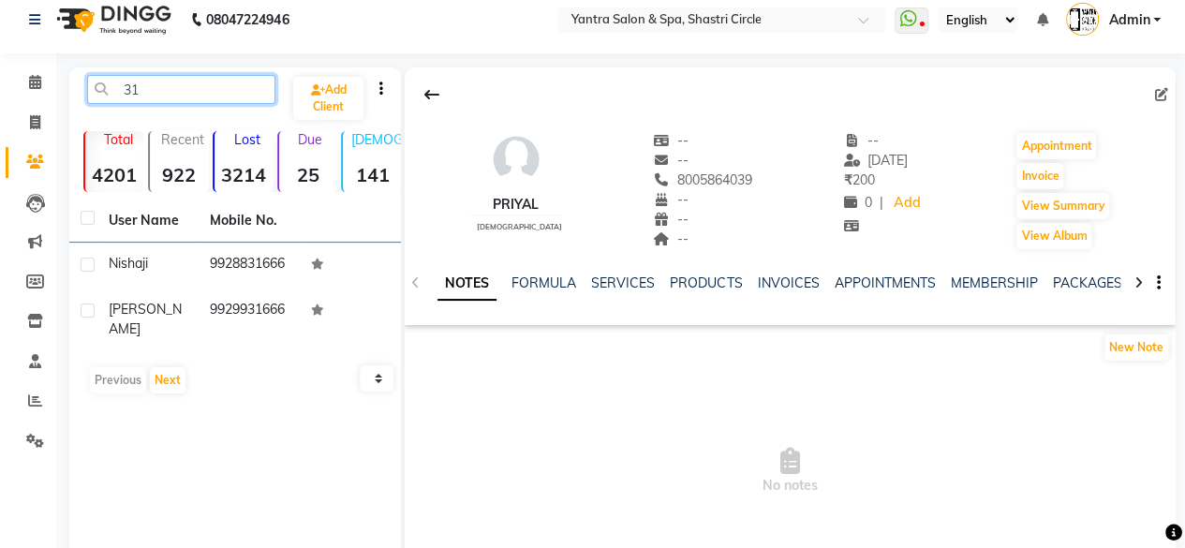
type input "3"
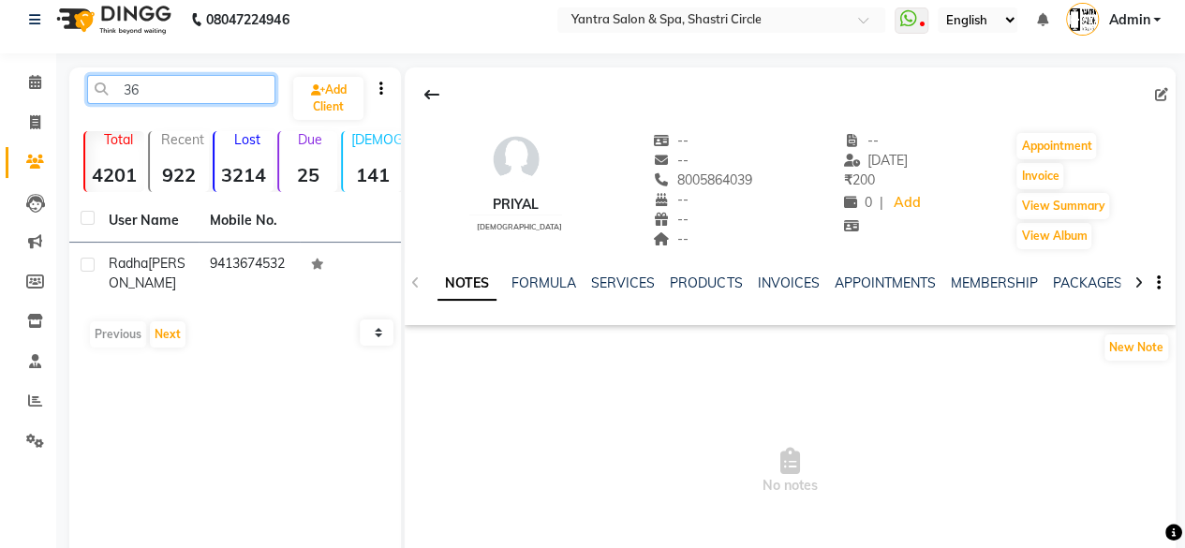
type input "3"
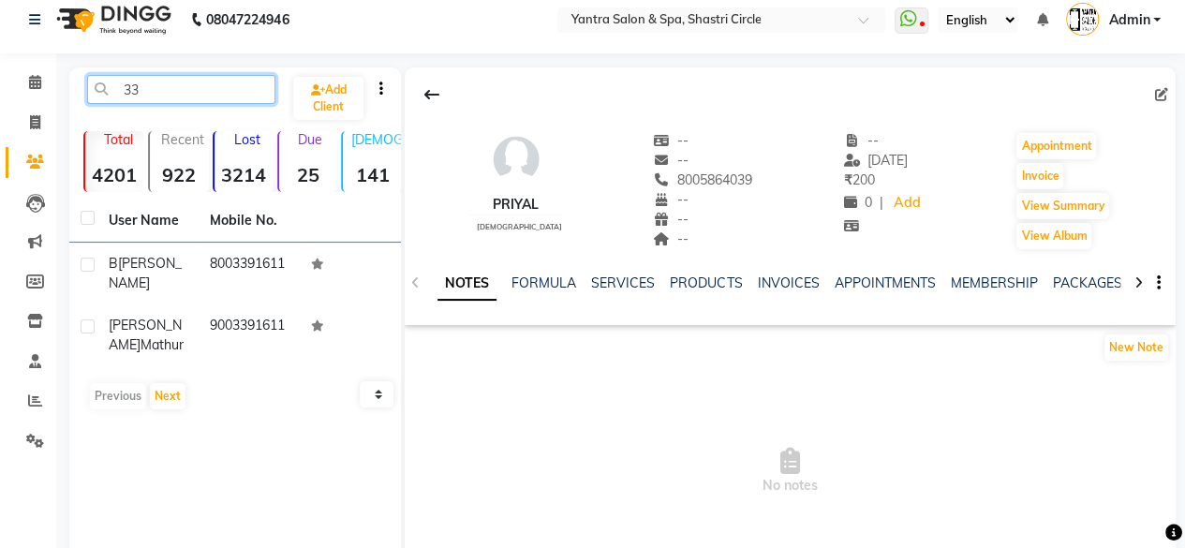
type input "3"
type input "9"
type input "2"
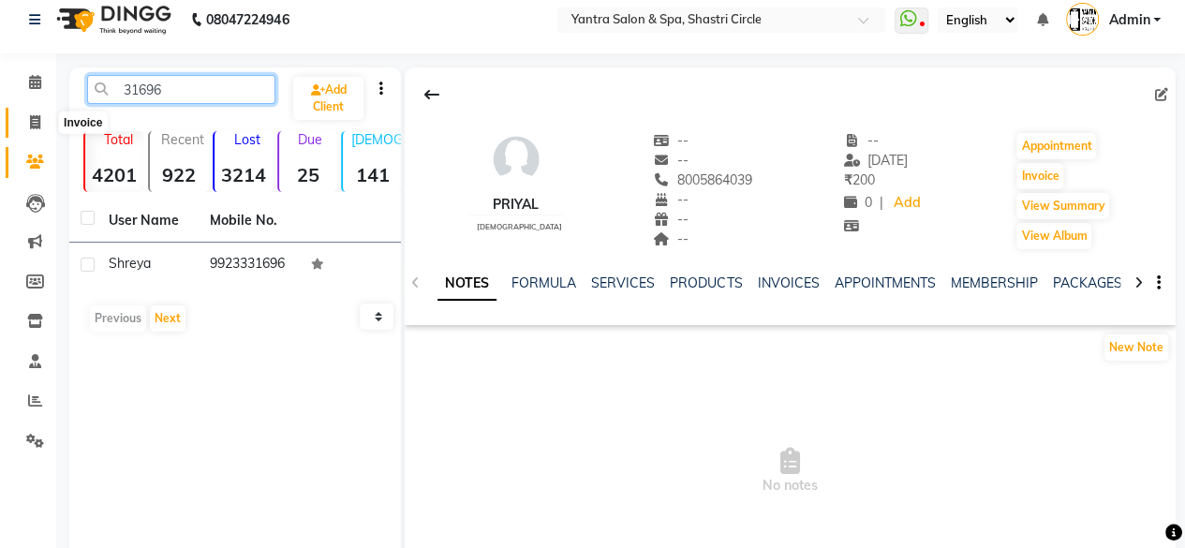
type input "31696"
click at [30, 117] on icon at bounding box center [35, 122] width 10 height 14
select select "service"
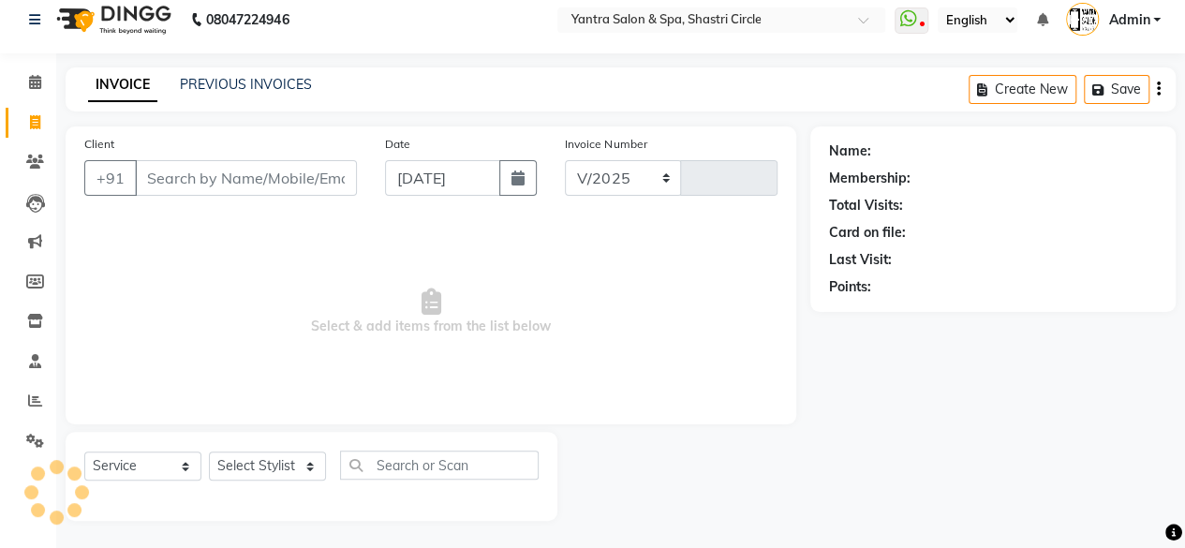
select select "154"
type input "3501"
click at [303, 177] on input "Client" at bounding box center [246, 178] width 222 height 36
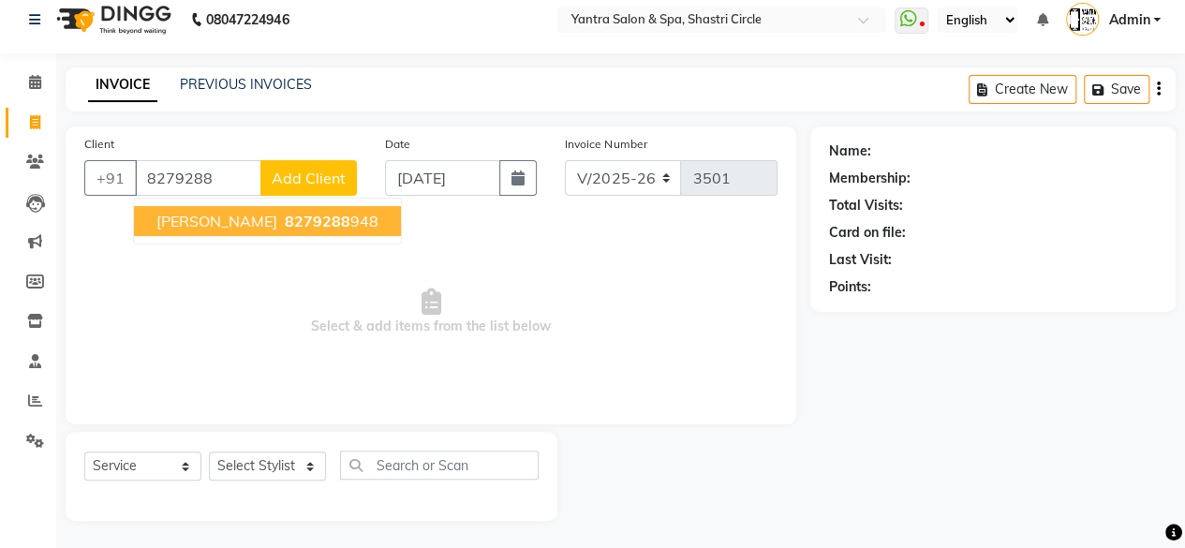
click at [178, 228] on span "[PERSON_NAME]" at bounding box center [216, 221] width 121 height 19
type input "8279288948"
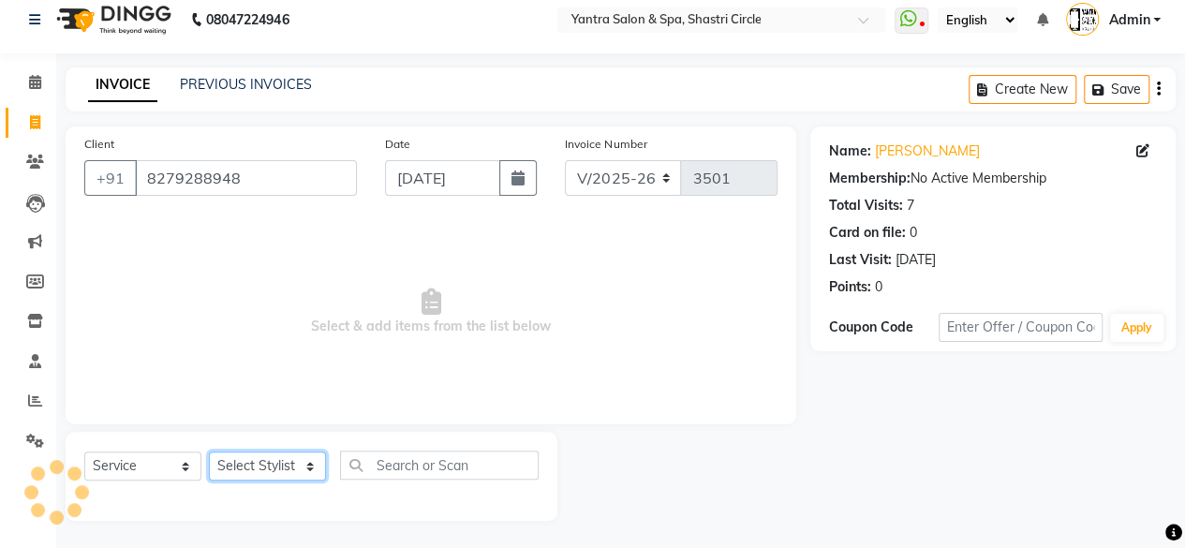
click at [272, 477] on select "Select Stylist [PERSON_NAME] [PERSON_NAME] [PERSON_NAME] [PERSON_NAME] kajal [P…" at bounding box center [267, 465] width 117 height 29
select select "44022"
click at [209, 451] on select "Select Stylist [PERSON_NAME] [PERSON_NAME] [PERSON_NAME] [PERSON_NAME] kajal [P…" at bounding box center [267, 465] width 117 height 29
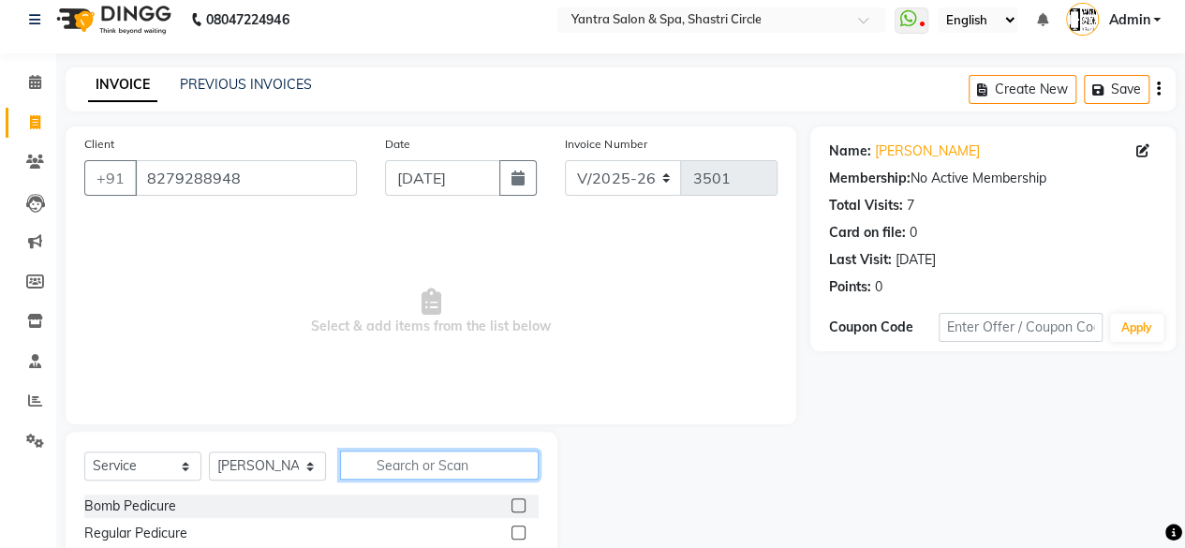
click at [459, 471] on input "text" at bounding box center [439, 465] width 199 height 29
type input "wash"
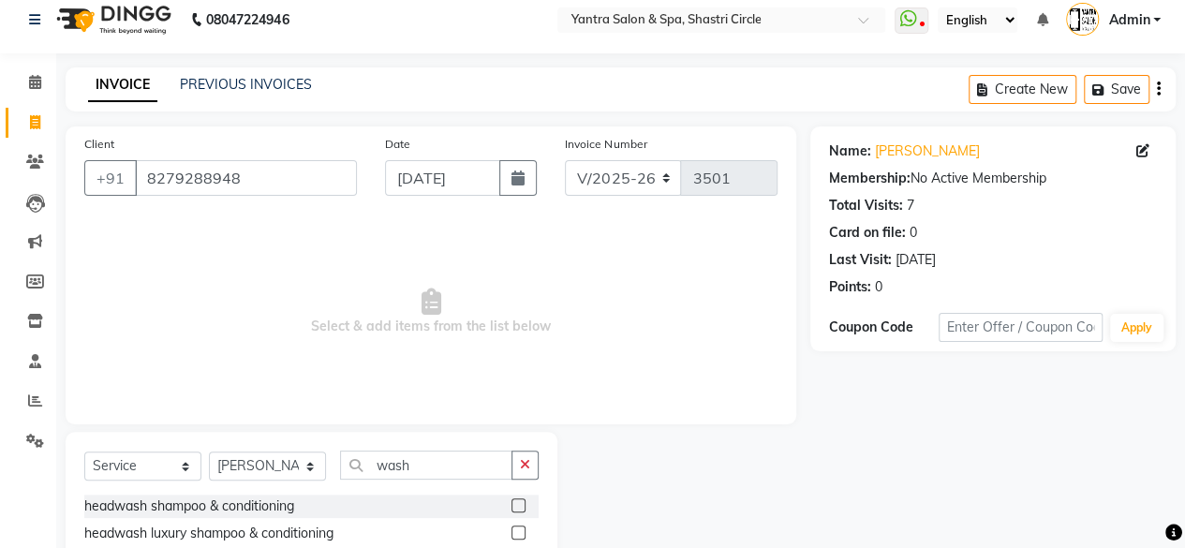
click at [566, 350] on span "Select & add items from the list below" at bounding box center [430, 311] width 693 height 187
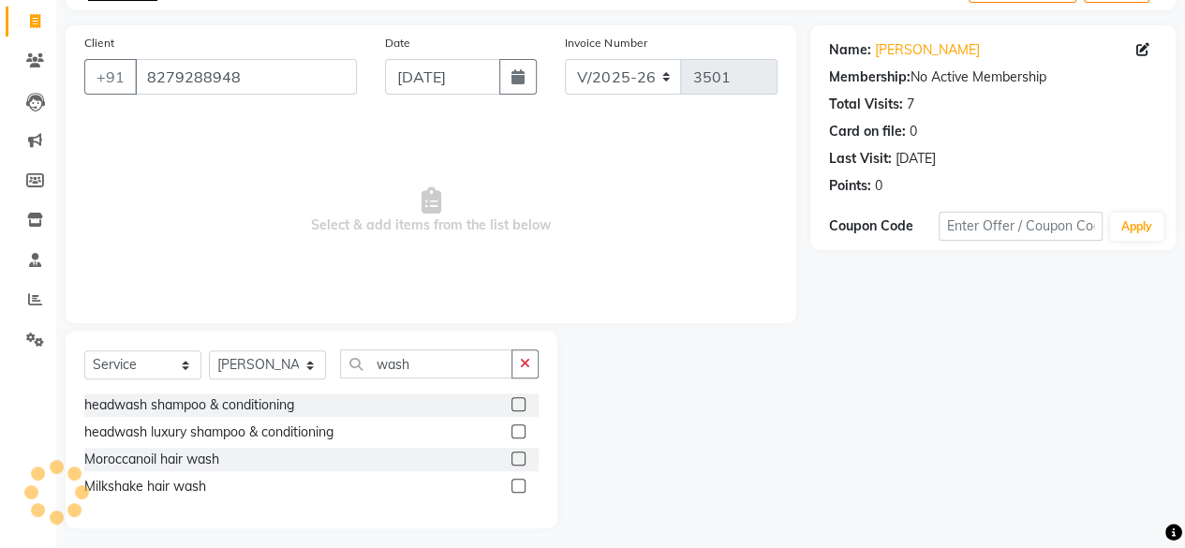
scroll to position [123, 0]
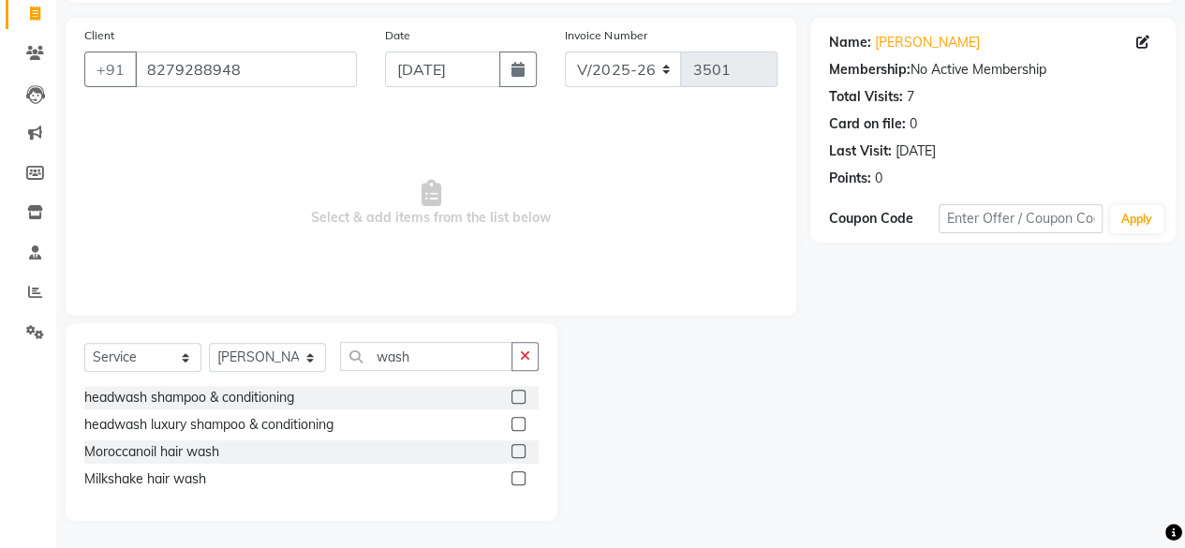
click at [519, 450] on label at bounding box center [518, 451] width 14 height 14
click at [519, 450] on input "checkbox" at bounding box center [517, 452] width 12 height 12
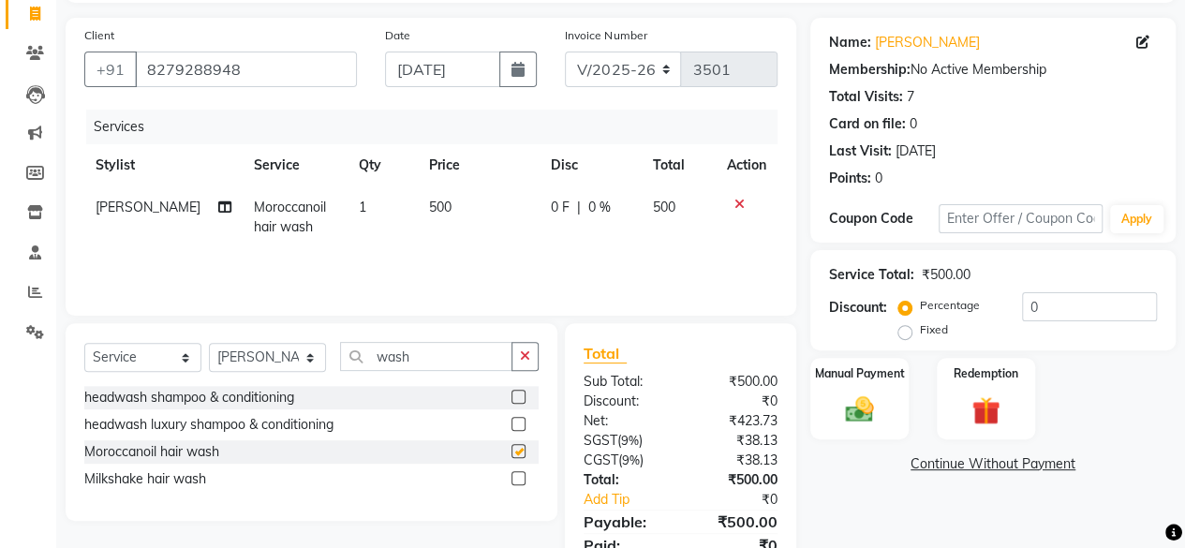
checkbox input "false"
click at [285, 371] on select "Select Stylist [PERSON_NAME] [PERSON_NAME] [PERSON_NAME] [PERSON_NAME] kajal [P…" at bounding box center [267, 357] width 117 height 29
select select "44020"
click at [209, 343] on select "Select Stylist [PERSON_NAME] [PERSON_NAME] [PERSON_NAME] [PERSON_NAME] kajal [P…" at bounding box center [267, 357] width 117 height 29
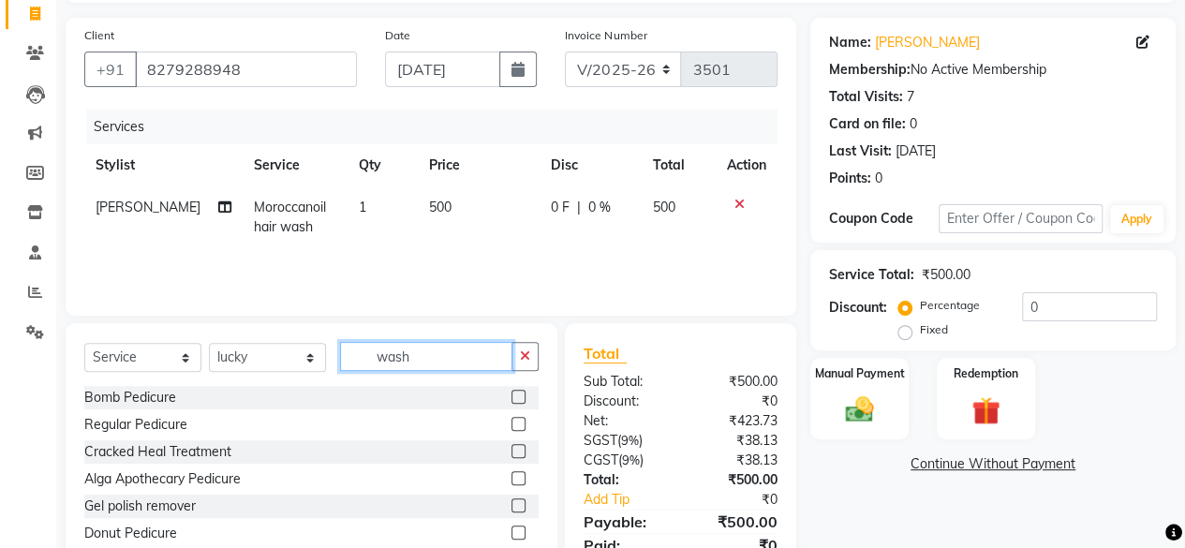
click at [434, 361] on input "wash" at bounding box center [426, 356] width 172 height 29
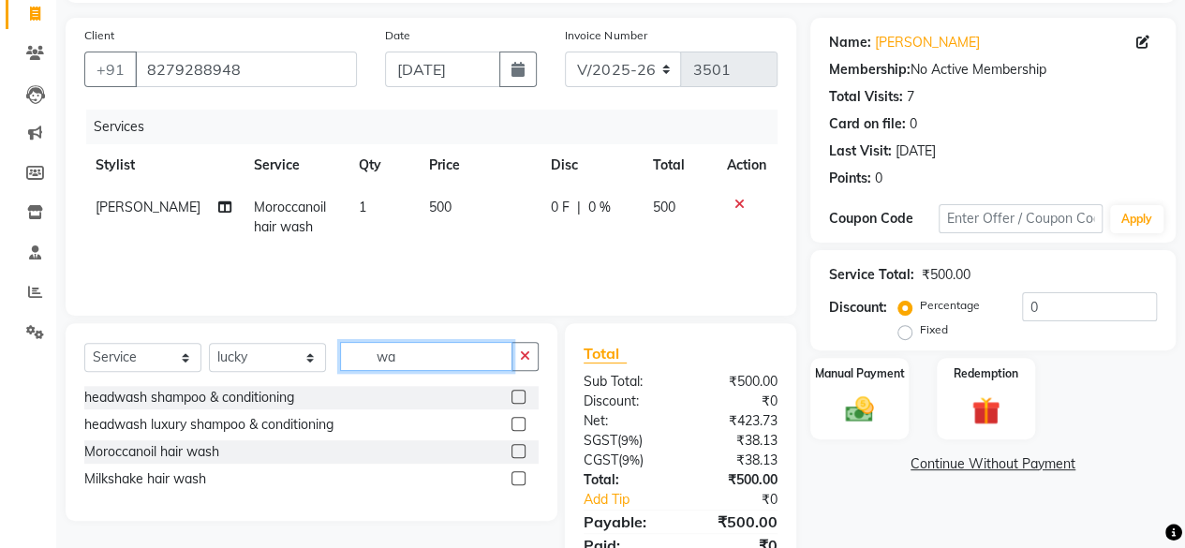
type input "w"
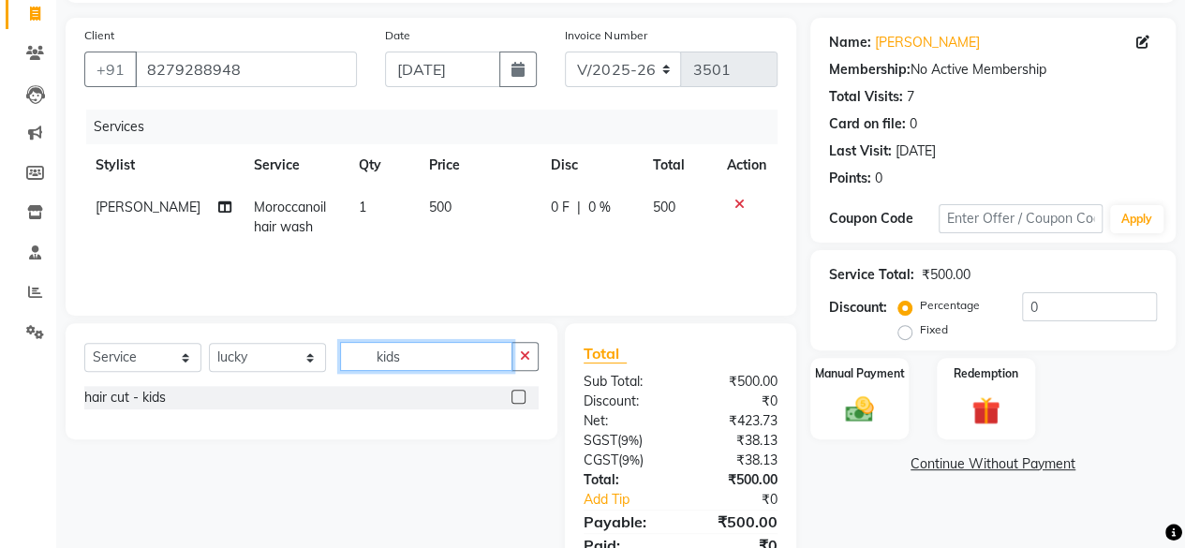
type input "kids"
click at [519, 395] on label at bounding box center [518, 397] width 14 height 14
click at [519, 395] on input "checkbox" at bounding box center [517, 398] width 12 height 12
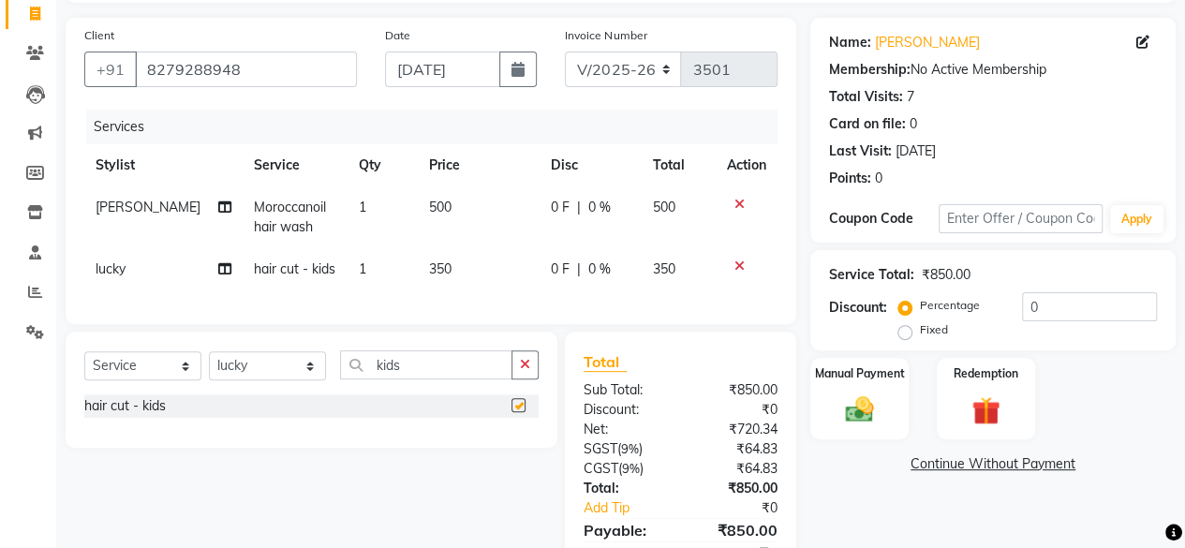
checkbox input "false"
click at [455, 278] on td "350" at bounding box center [479, 269] width 122 height 42
select select "44020"
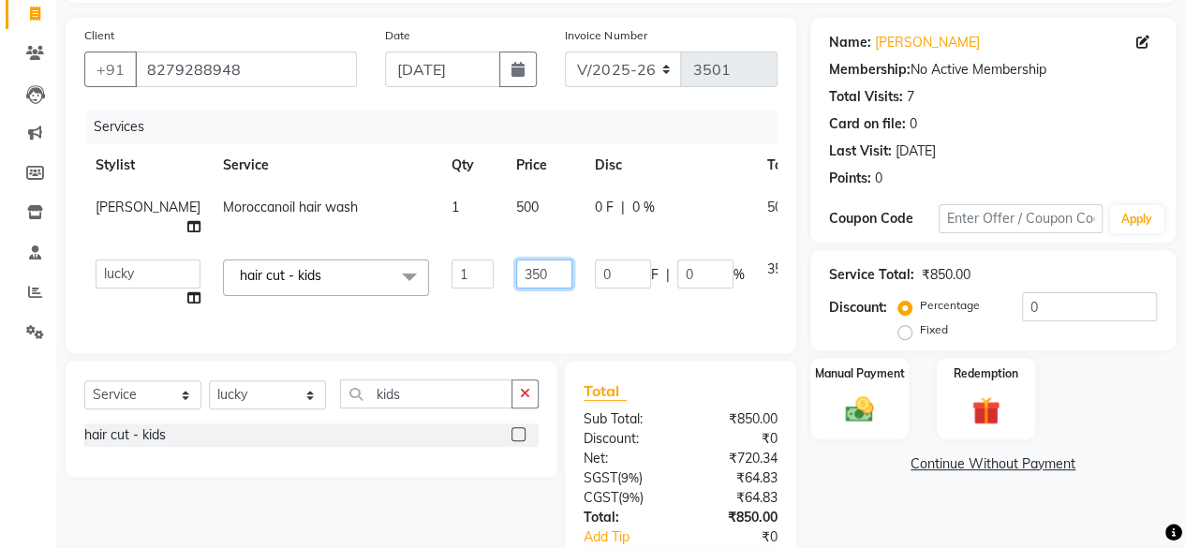
click at [516, 274] on input "350" at bounding box center [544, 273] width 56 height 29
type input "450"
click at [530, 302] on div "Services Stylist Service Qty Price Disc Total Action [PERSON_NAME] Moroccanoil …" at bounding box center [430, 222] width 693 height 225
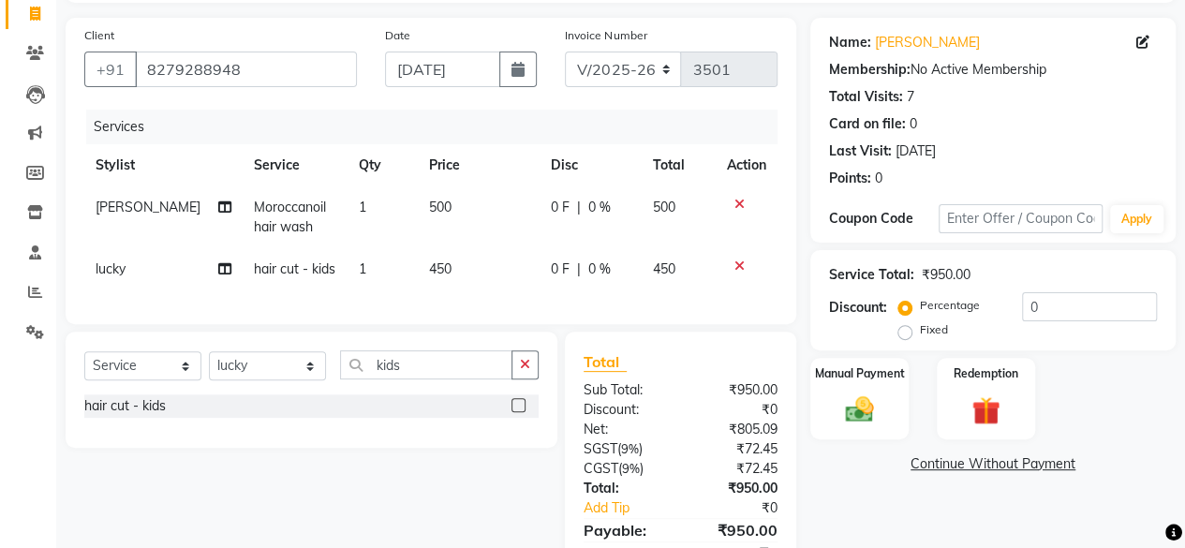
click at [861, 419] on img at bounding box center [859, 409] width 46 height 33
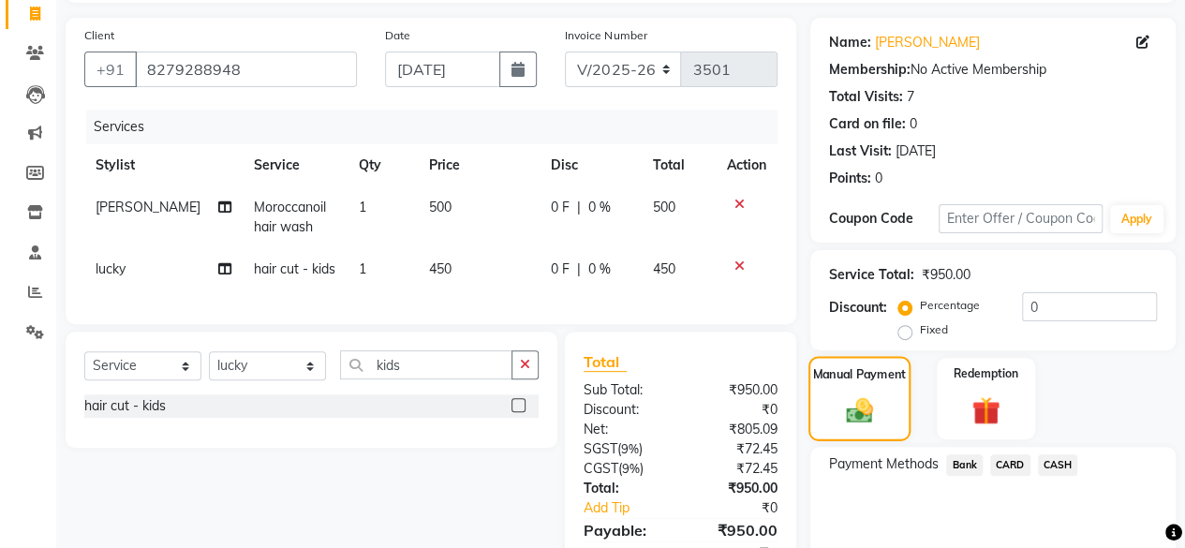
scroll to position [223, 0]
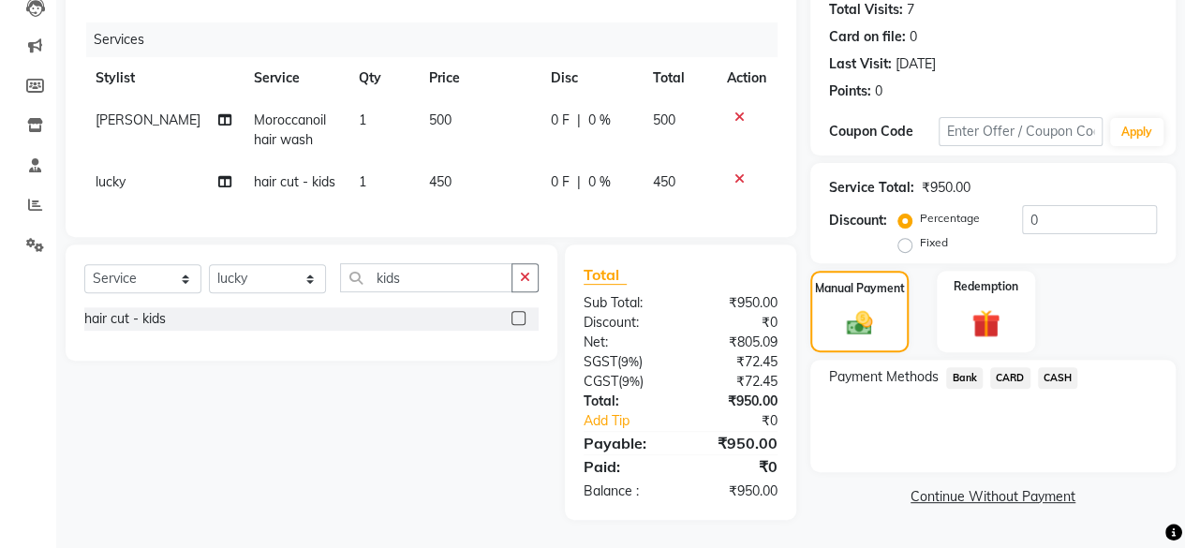
click at [1072, 367] on span "CASH" at bounding box center [1058, 378] width 40 height 22
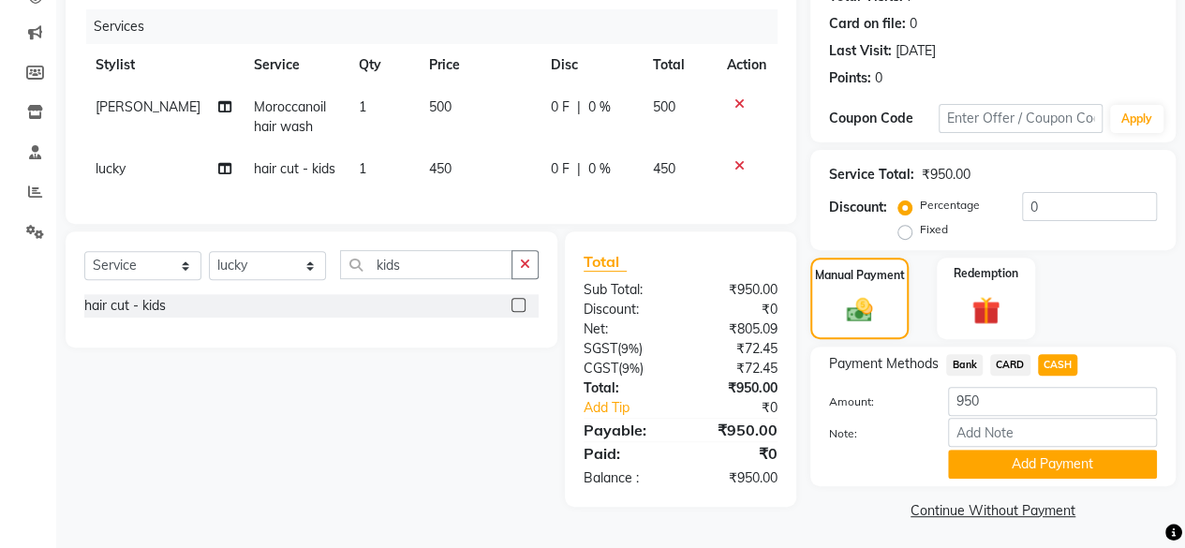
scroll to position [227, 0]
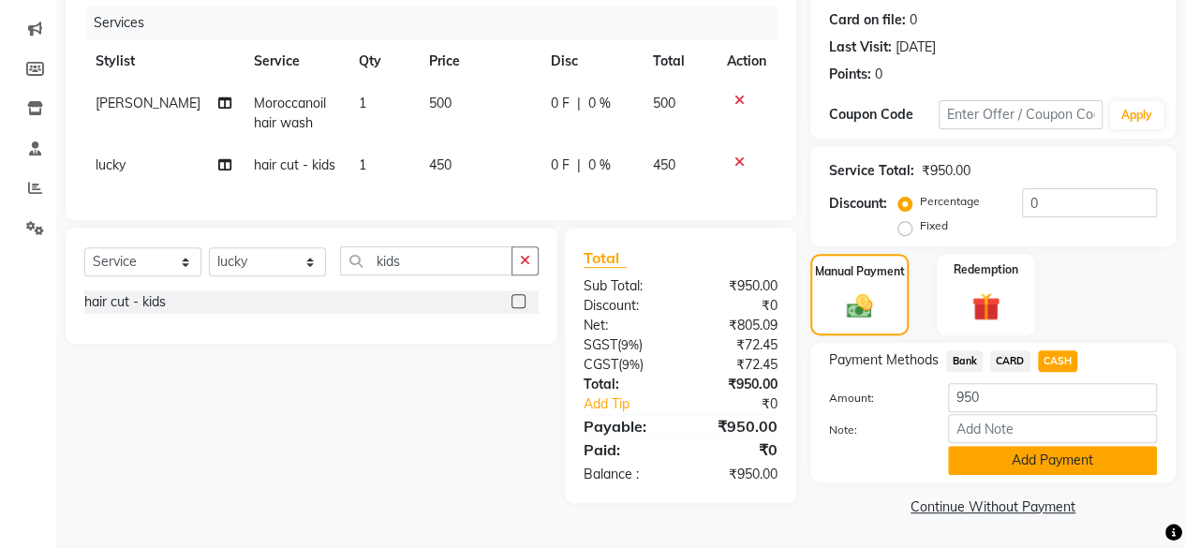
click at [1098, 467] on button "Add Payment" at bounding box center [1052, 460] width 209 height 29
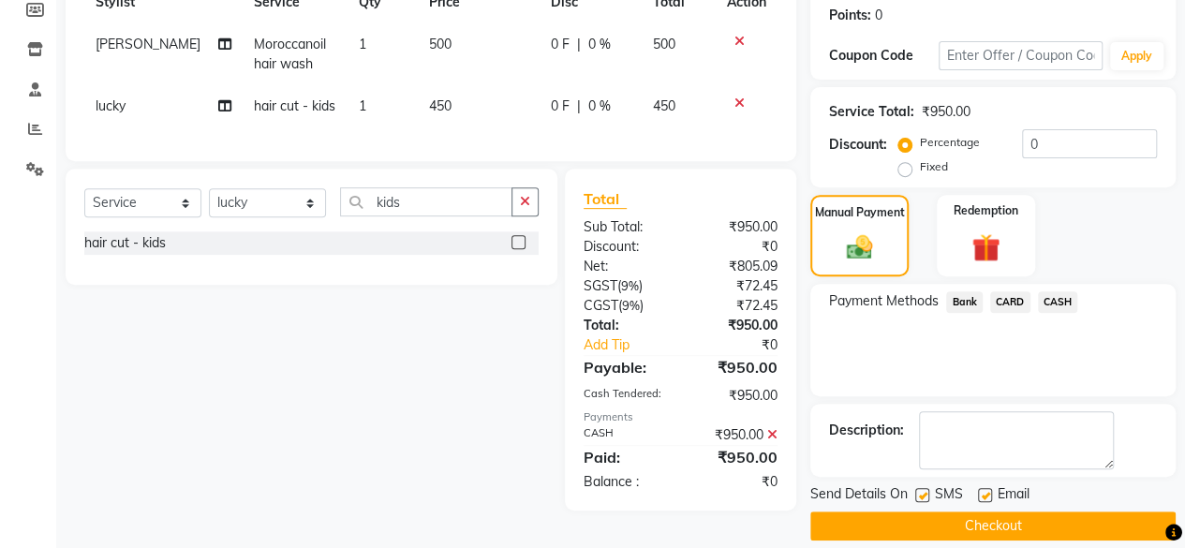
scroll to position [295, 0]
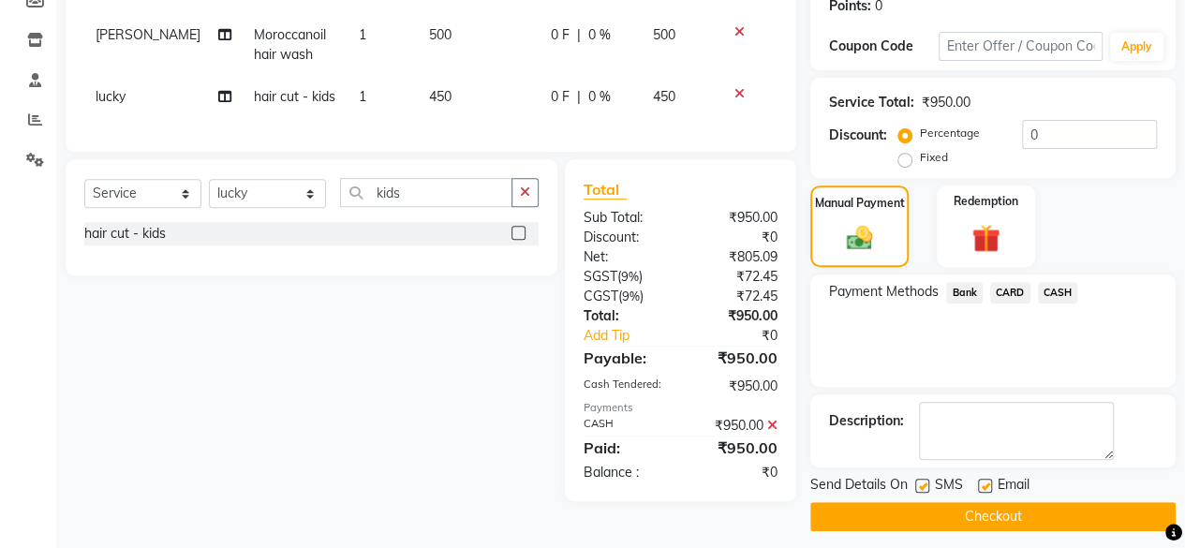
click at [1053, 511] on button "Checkout" at bounding box center [992, 516] width 365 height 29
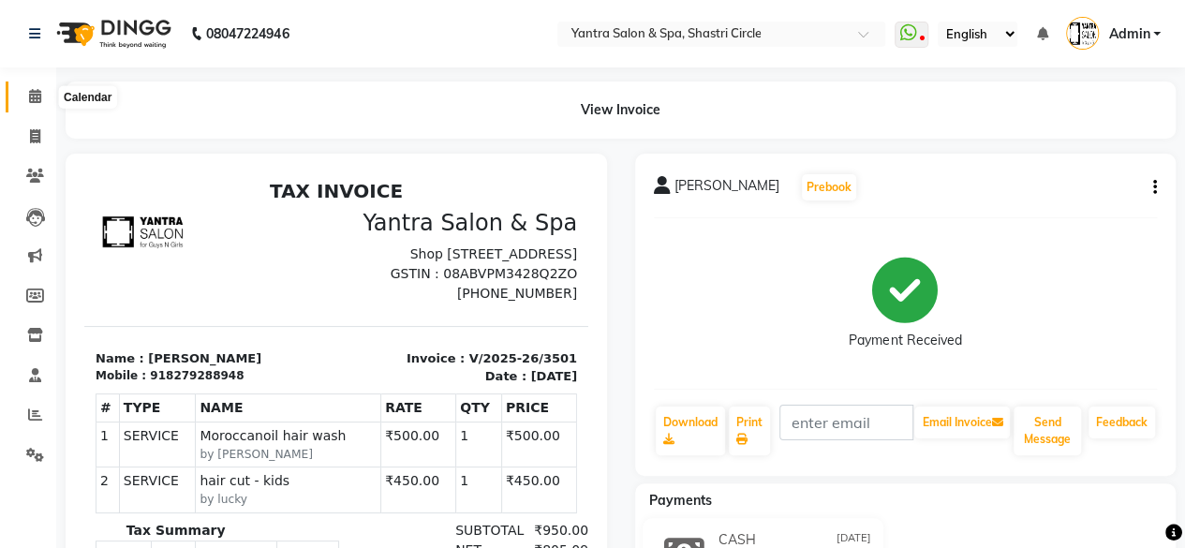
click at [29, 95] on icon at bounding box center [35, 96] width 12 height 14
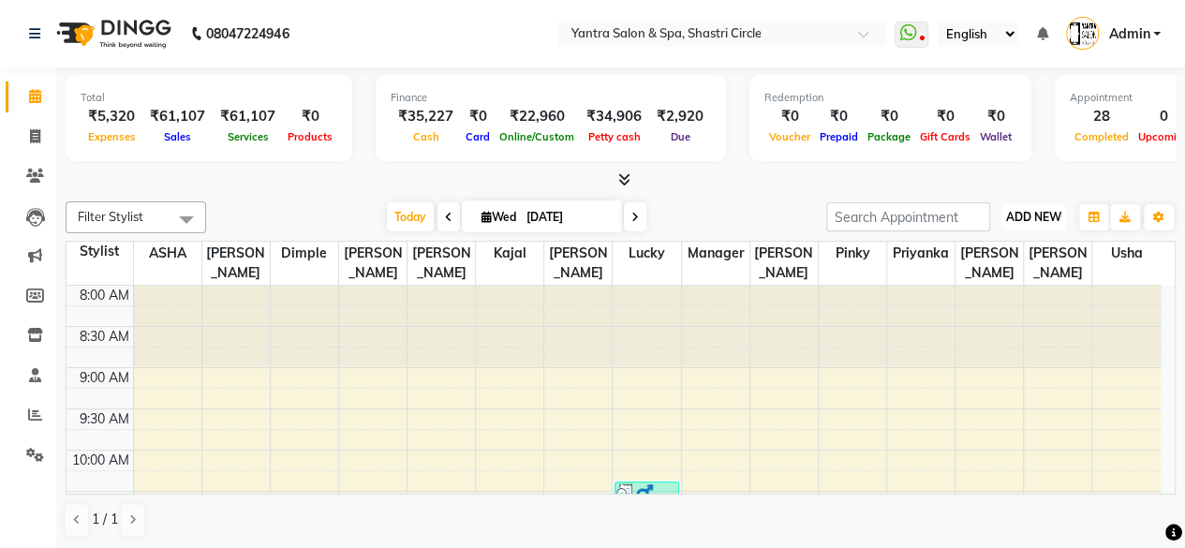
click at [1036, 219] on span "ADD NEW" at bounding box center [1033, 217] width 55 height 14
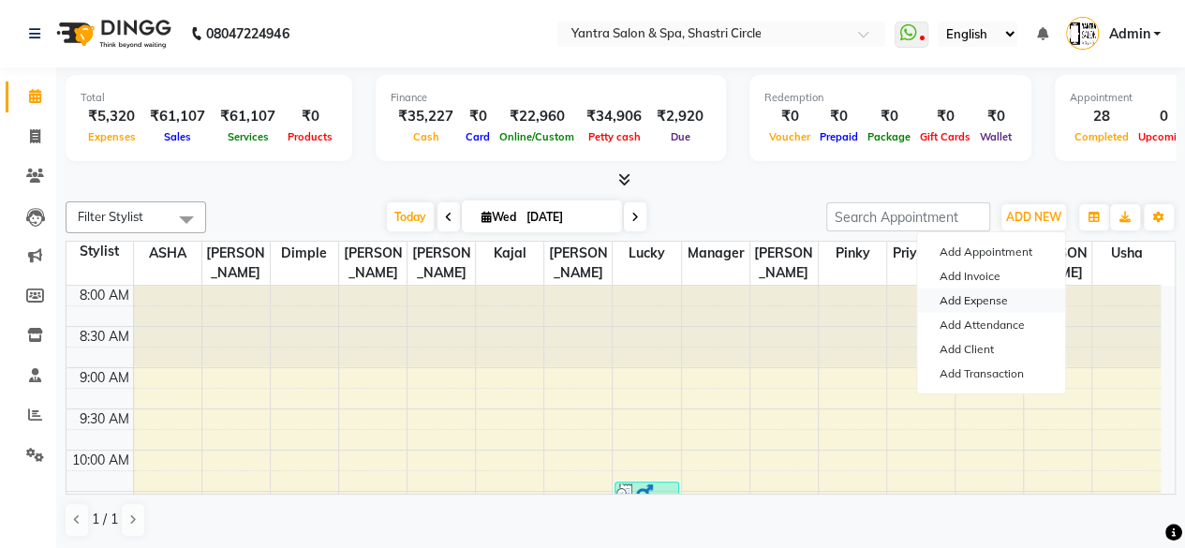
click at [956, 298] on link "Add Expense" at bounding box center [991, 300] width 148 height 24
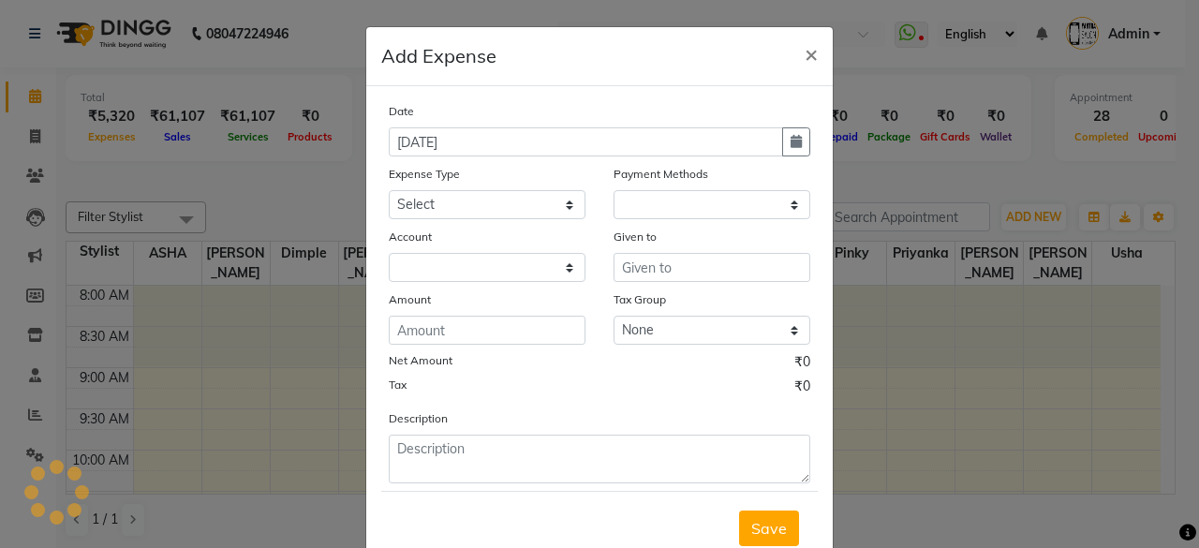
select select "1"
select select "2383"
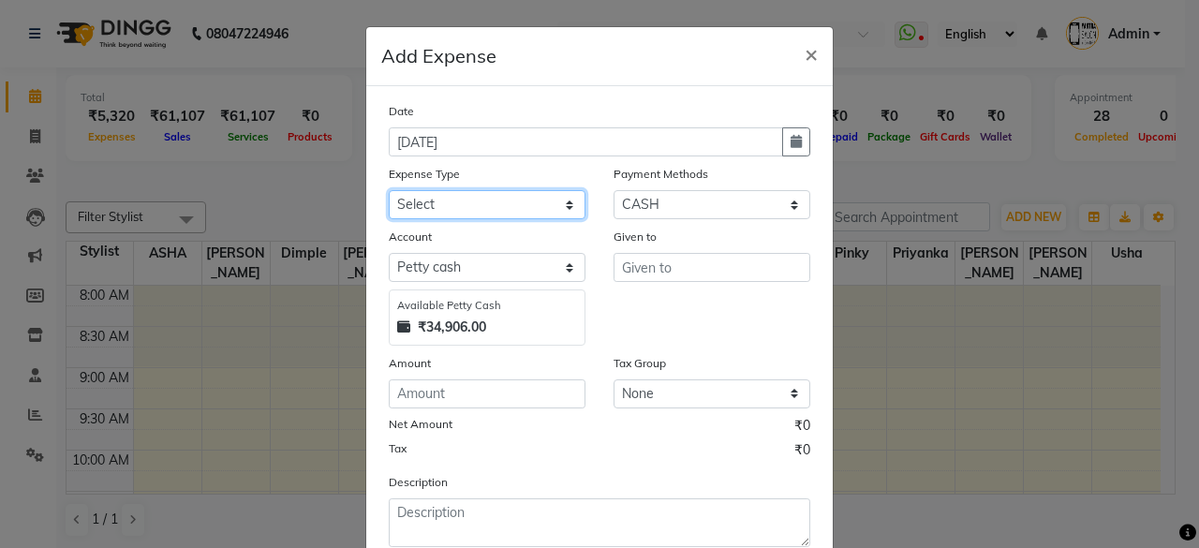
click at [523, 192] on select "Select Advance Salary Bank charges Car maintenance Cash transfer to bank Cash t…" at bounding box center [487, 204] width 197 height 29
select select "25"
click at [389, 190] on select "Select Advance Salary Bank charges Car maintenance Cash transfer to bank Cash t…" at bounding box center [487, 204] width 197 height 29
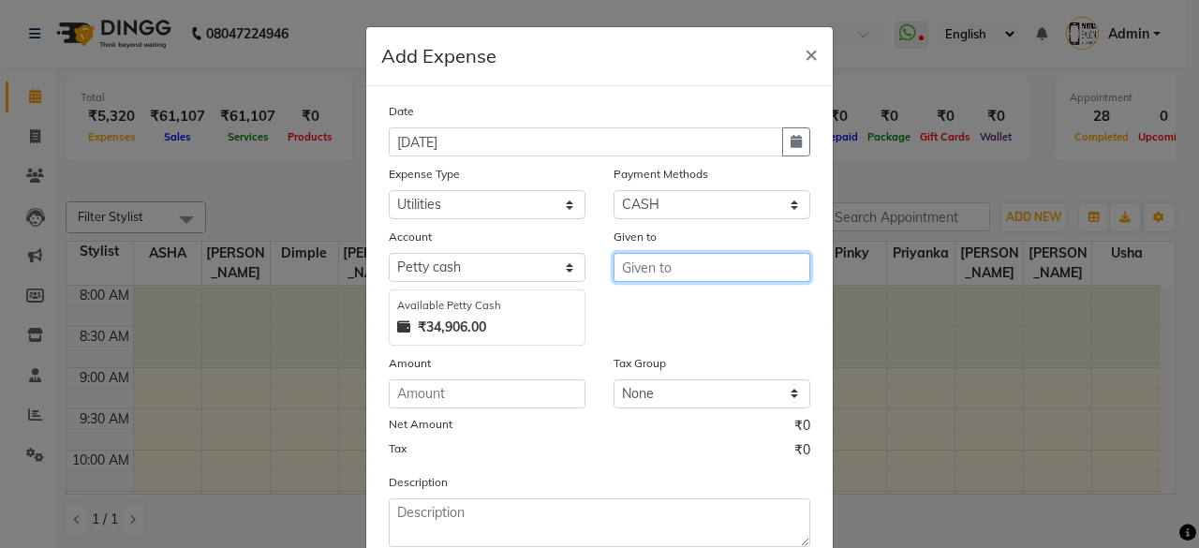
click at [693, 274] on input "text" at bounding box center [712, 267] width 197 height 29
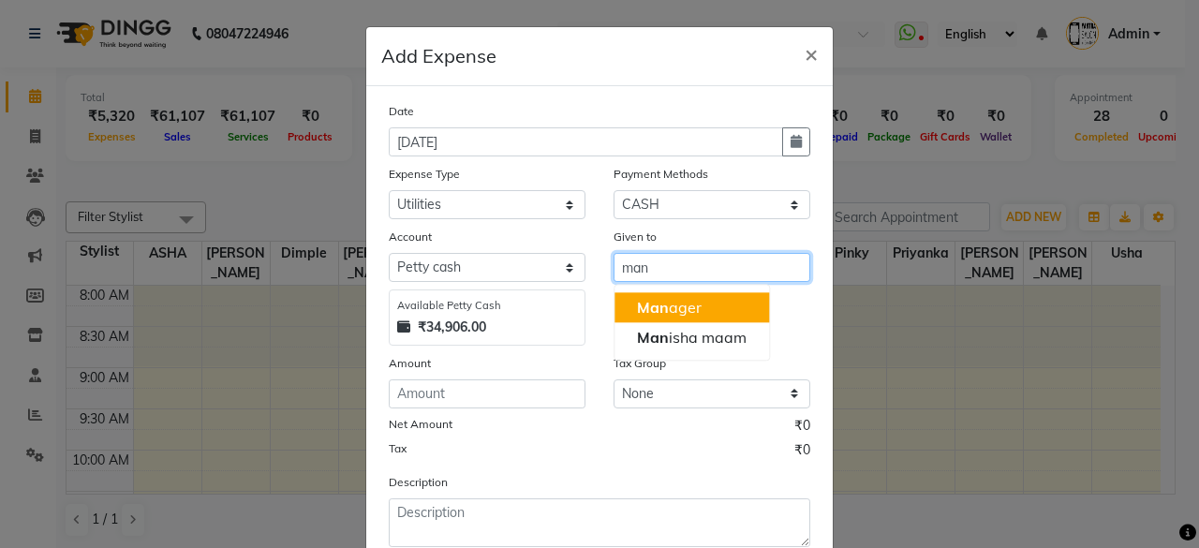
click at [716, 313] on button "Man ager" at bounding box center [691, 307] width 155 height 30
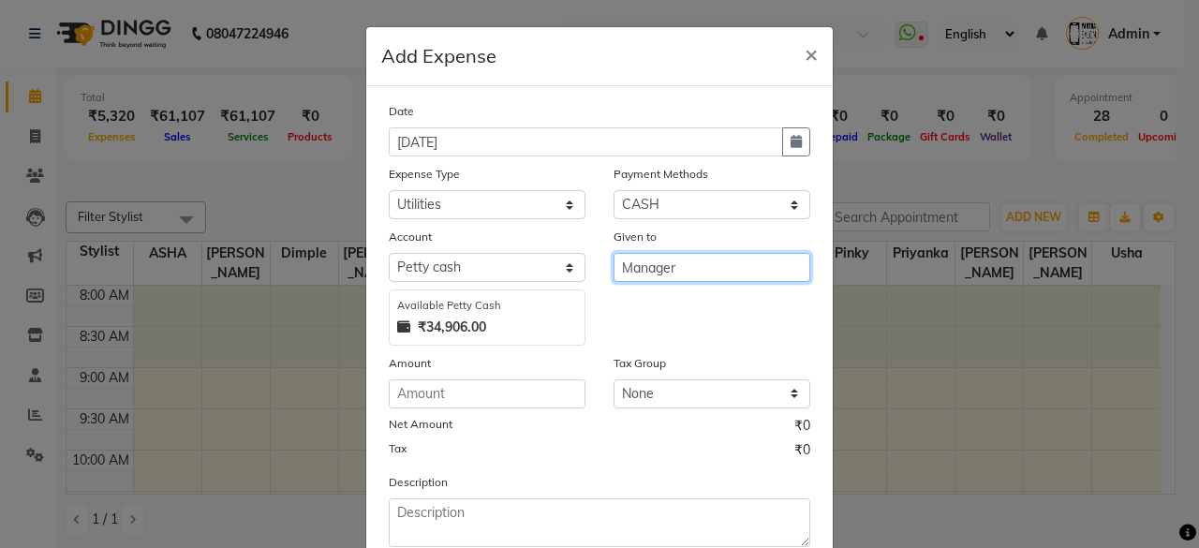
type input "Manager"
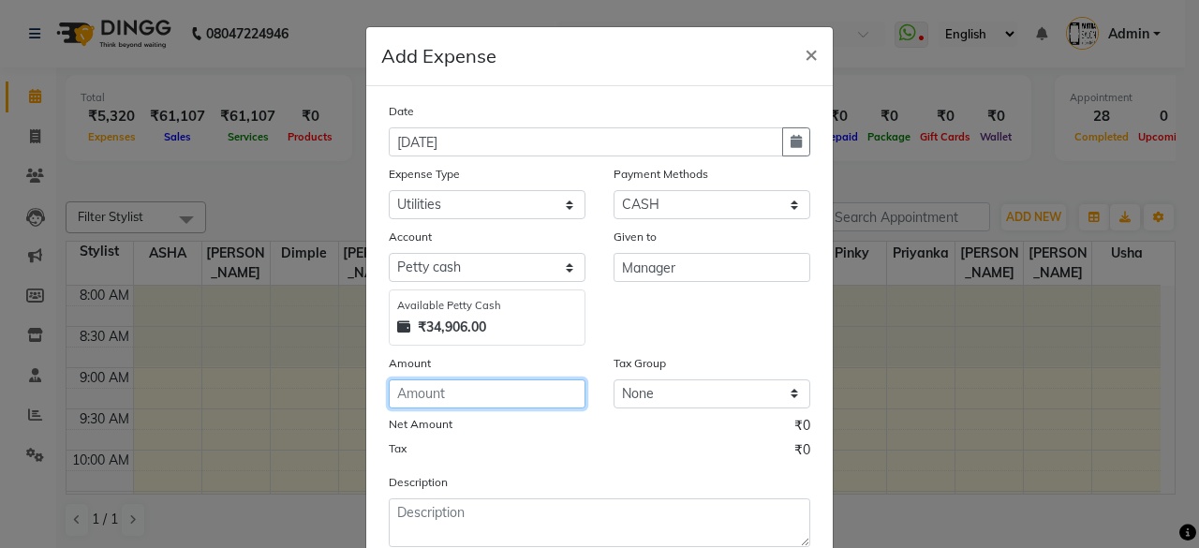
click at [491, 387] on input "number" at bounding box center [487, 393] width 197 height 29
type input "60"
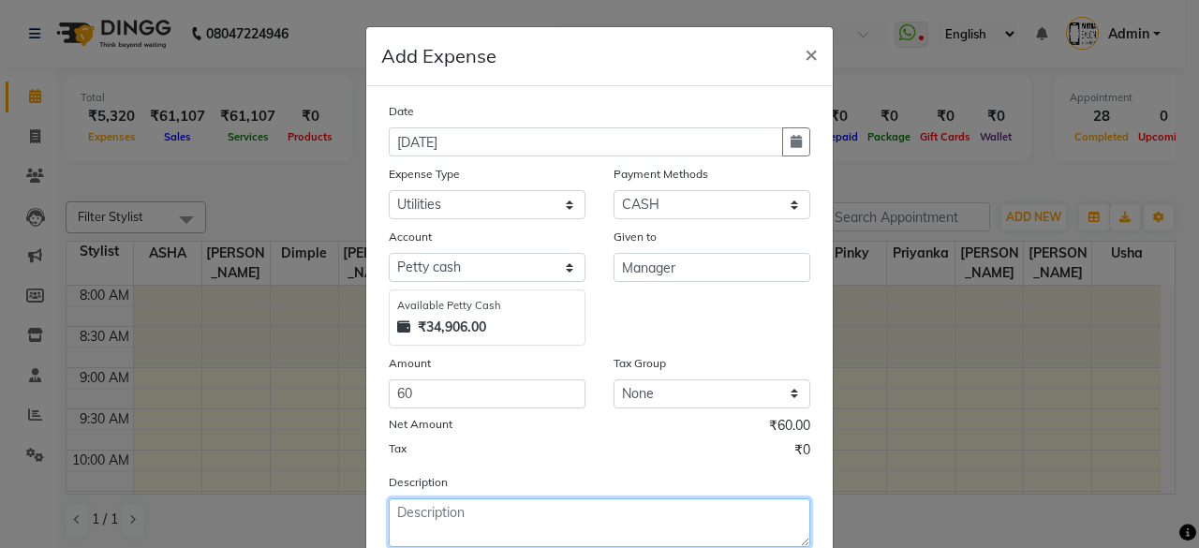
click at [521, 519] on textarea at bounding box center [600, 522] width 422 height 49
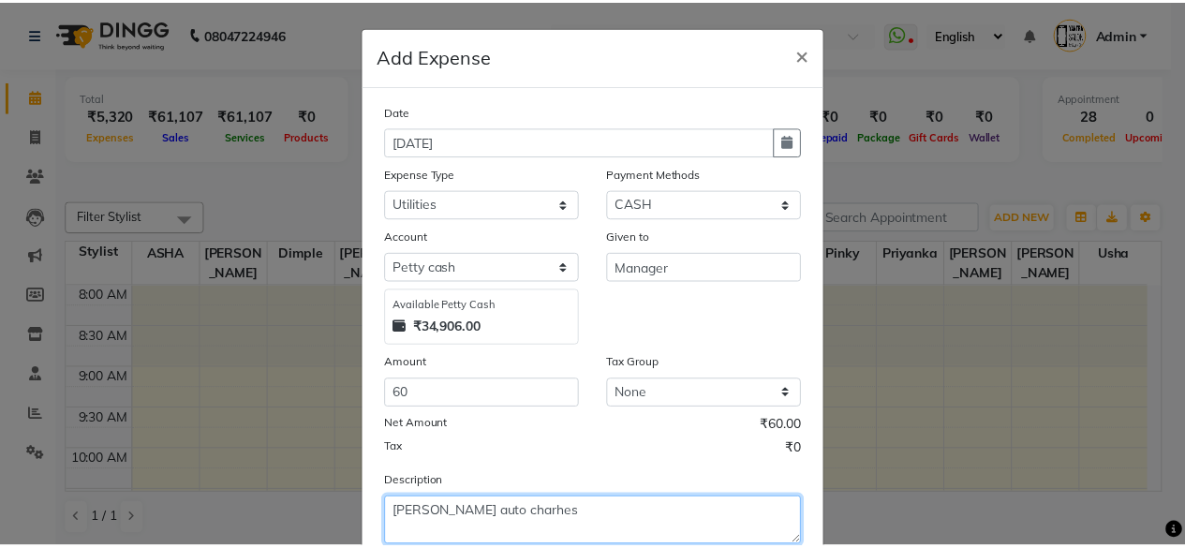
scroll to position [119, 0]
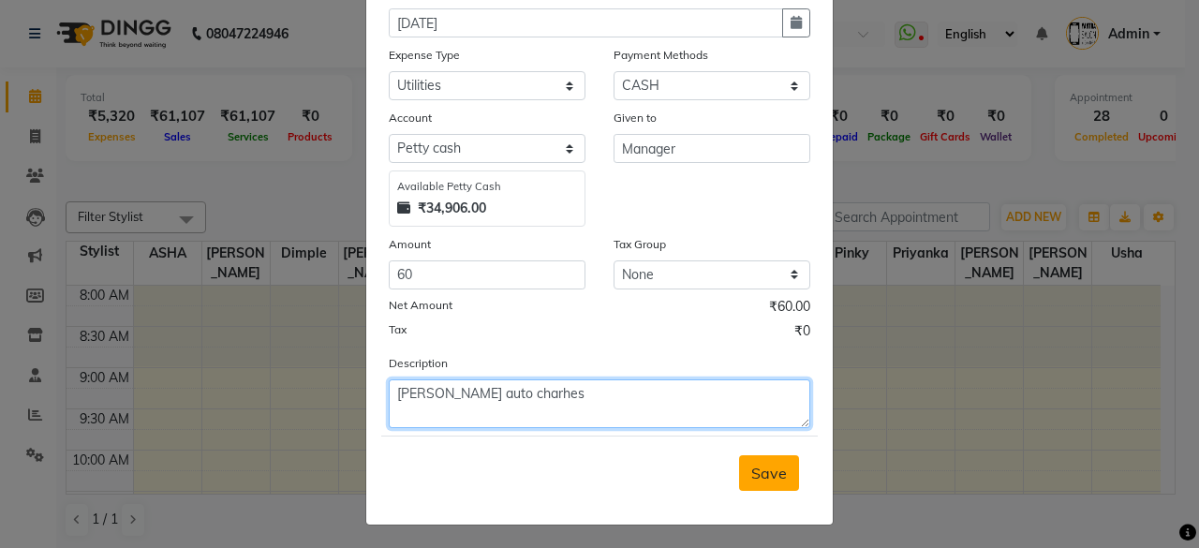
type textarea "[PERSON_NAME] auto charhes"
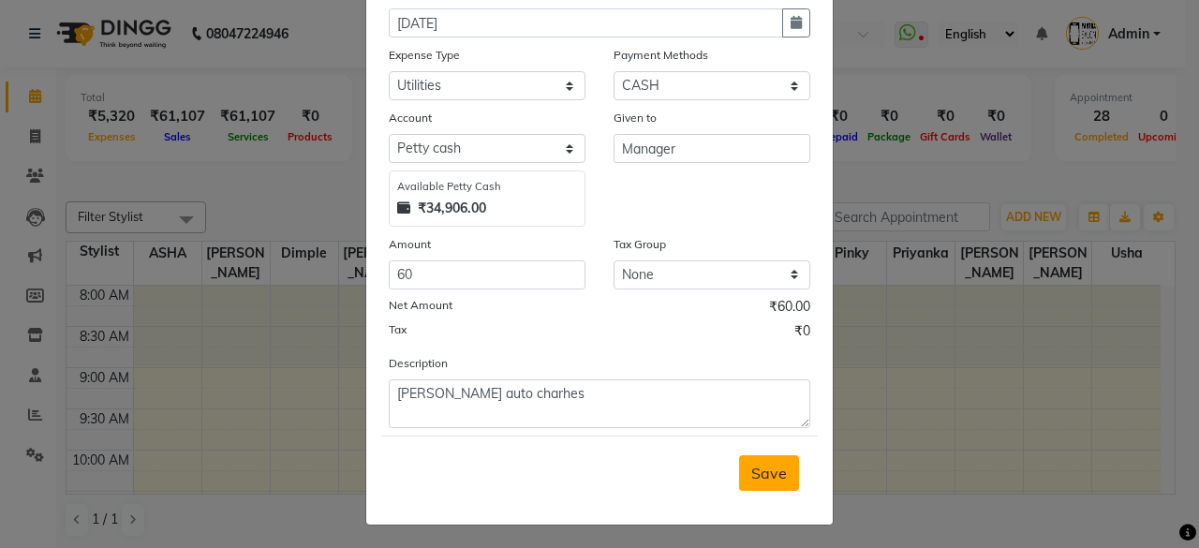
click at [755, 485] on button "Save" at bounding box center [769, 473] width 60 height 36
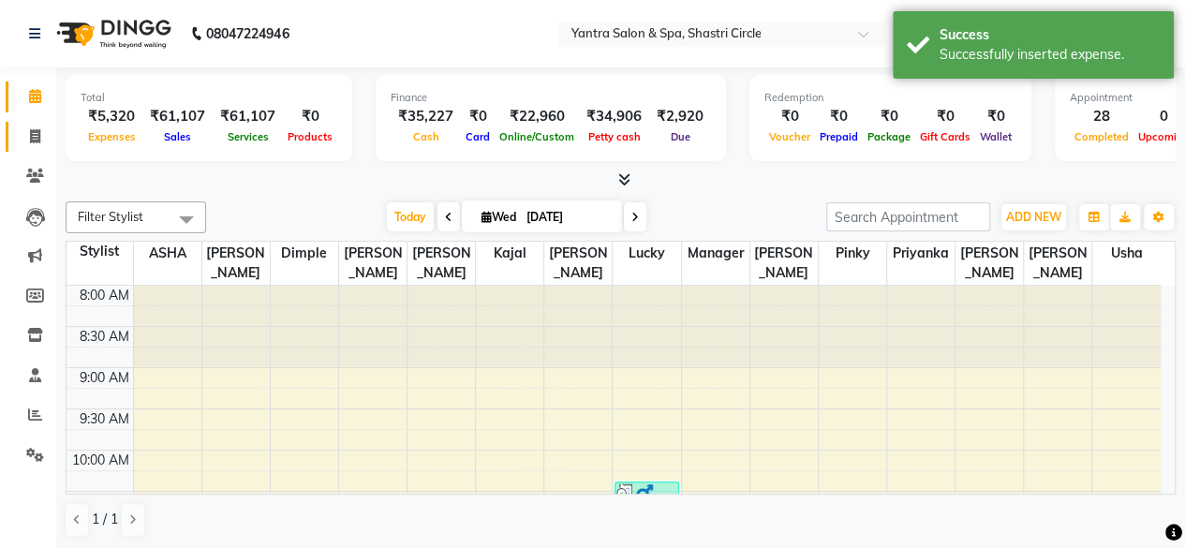
click at [32, 149] on link "Invoice" at bounding box center [28, 137] width 45 height 31
select select "service"
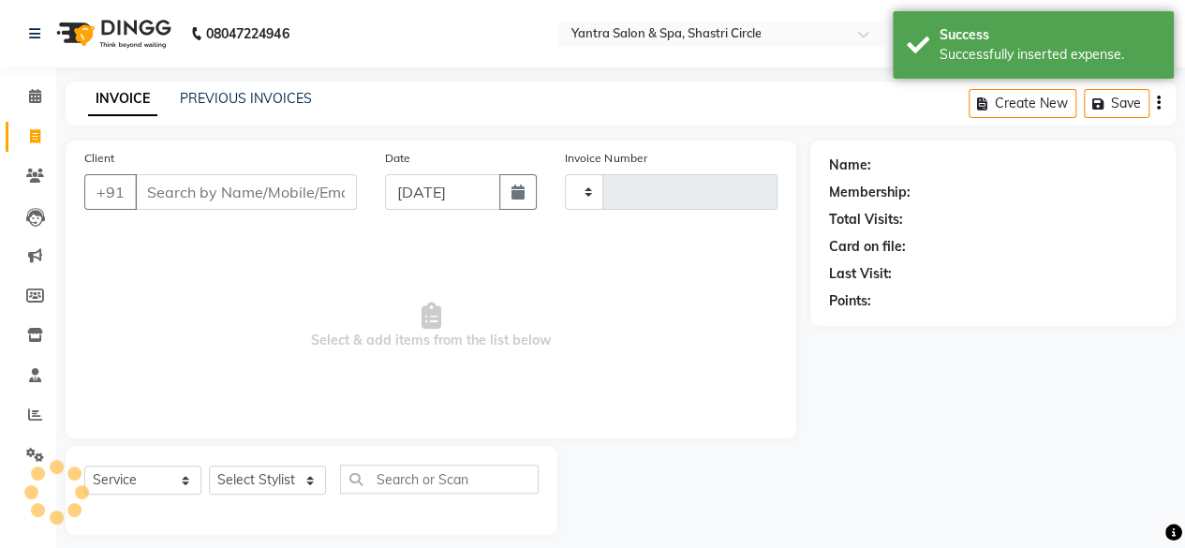
type input "3502"
select select "154"
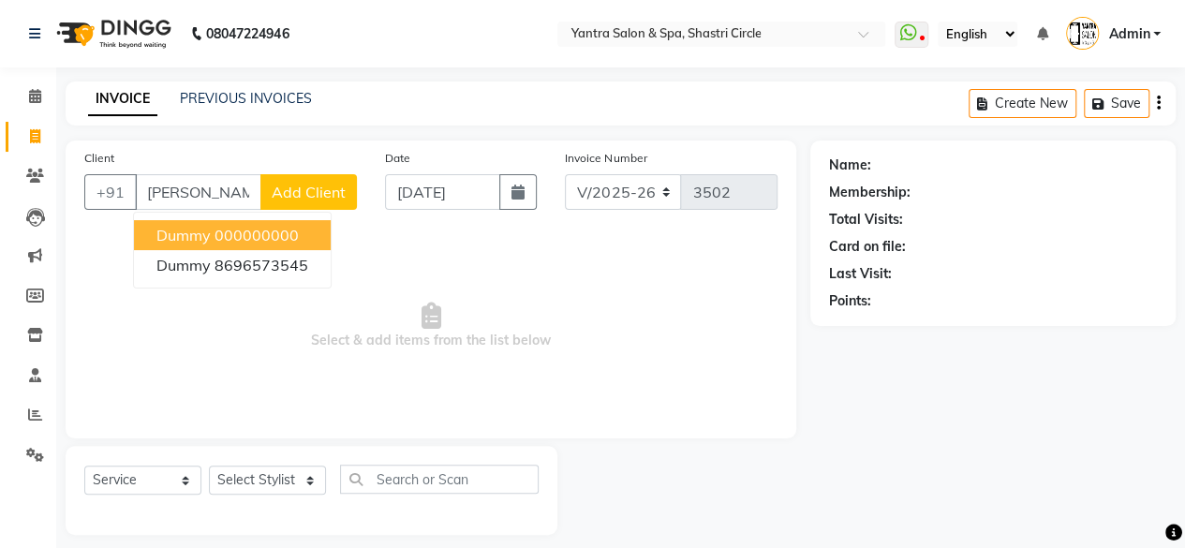
click at [289, 236] on ngb-highlight "000000000" at bounding box center [256, 235] width 84 height 19
type input "000000000"
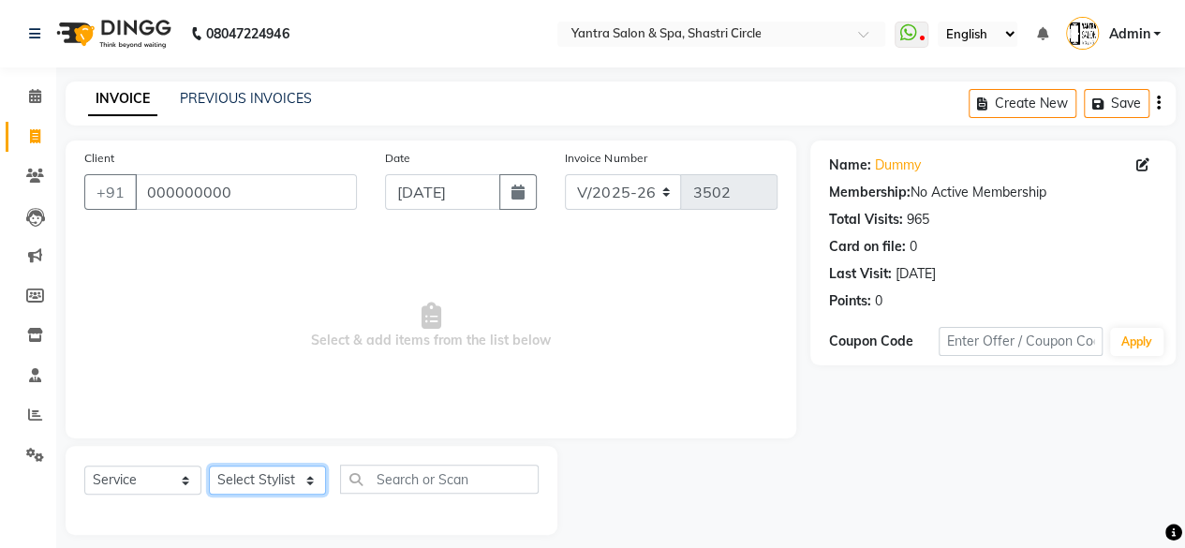
click at [289, 476] on select "Select Stylist [PERSON_NAME] [PERSON_NAME] [PERSON_NAME] [PERSON_NAME] kajal [P…" at bounding box center [267, 480] width 117 height 29
select select "44019"
click at [209, 466] on select "Select Stylist [PERSON_NAME] [PERSON_NAME] [PERSON_NAME] [PERSON_NAME] kajal [P…" at bounding box center [267, 480] width 117 height 29
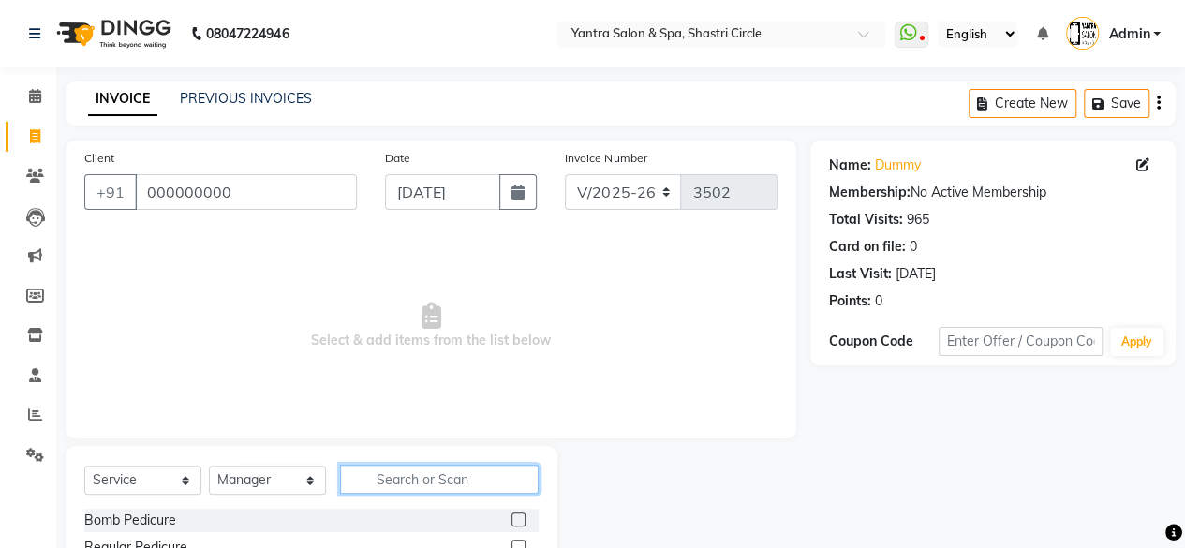
click at [472, 485] on input "text" at bounding box center [439, 479] width 199 height 29
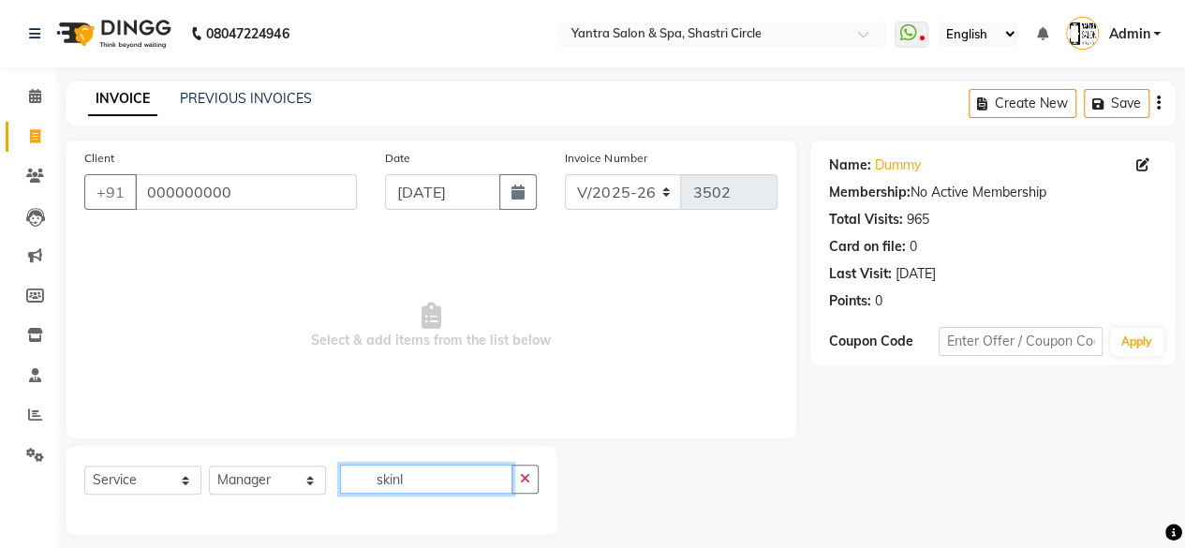
type input "skinl"
click at [170, 481] on select "Select Service Product Membership Package Voucher Prepaid Gift Card" at bounding box center [142, 480] width 117 height 29
select select "product"
click at [84, 466] on select "Select Service Product Membership Package Voucher Prepaid Gift Card" at bounding box center [142, 480] width 117 height 29
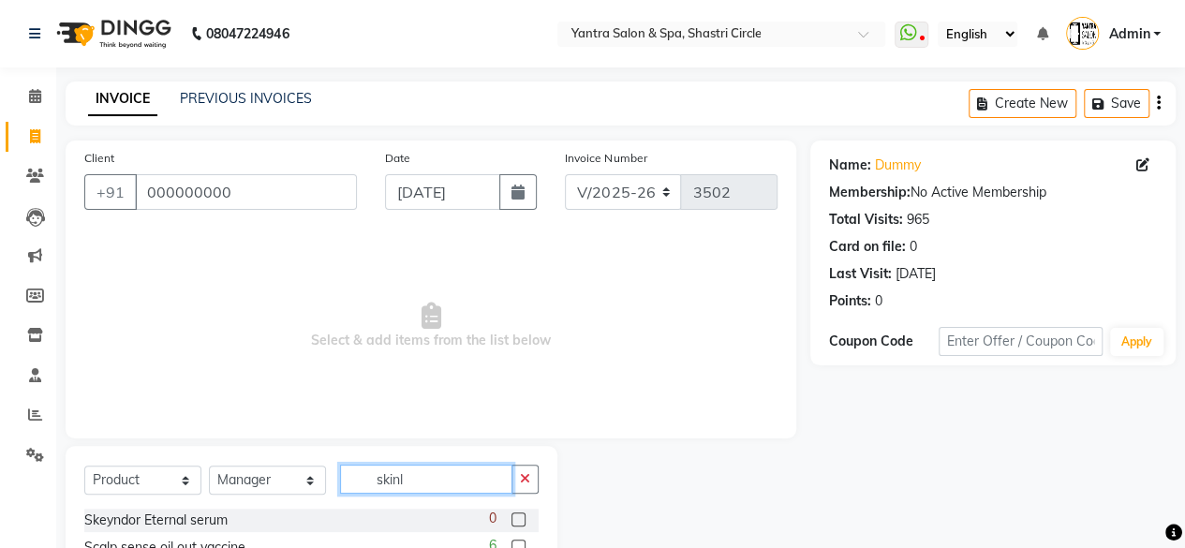
click at [454, 485] on input "skinl" at bounding box center [426, 479] width 172 height 29
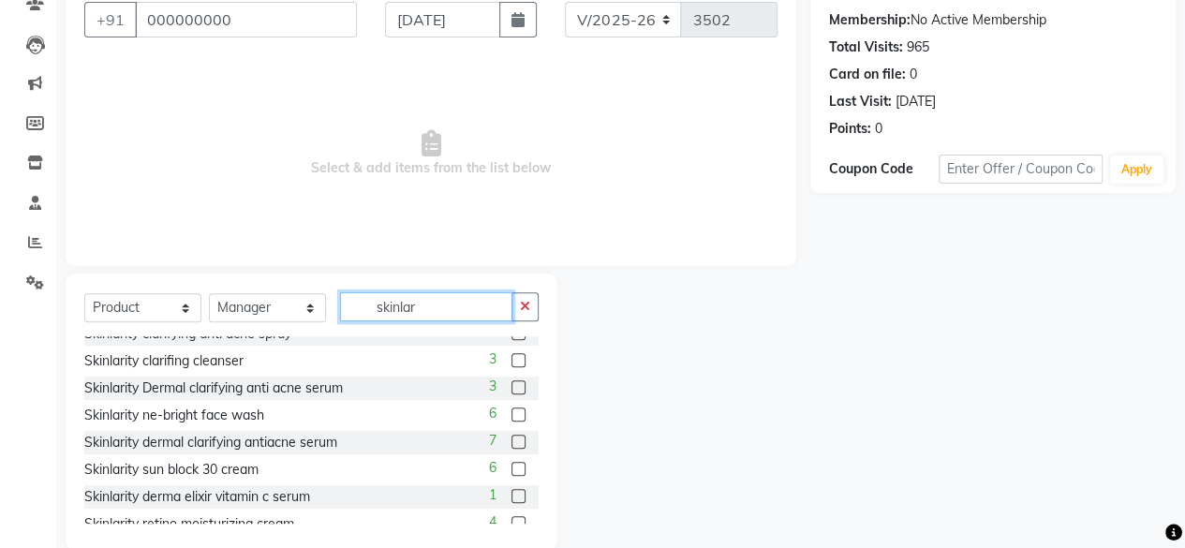
scroll to position [69, 0]
type input "skinlar"
click at [511, 412] on label at bounding box center [518, 414] width 14 height 14
click at [511, 412] on input "checkbox" at bounding box center [517, 414] width 12 height 12
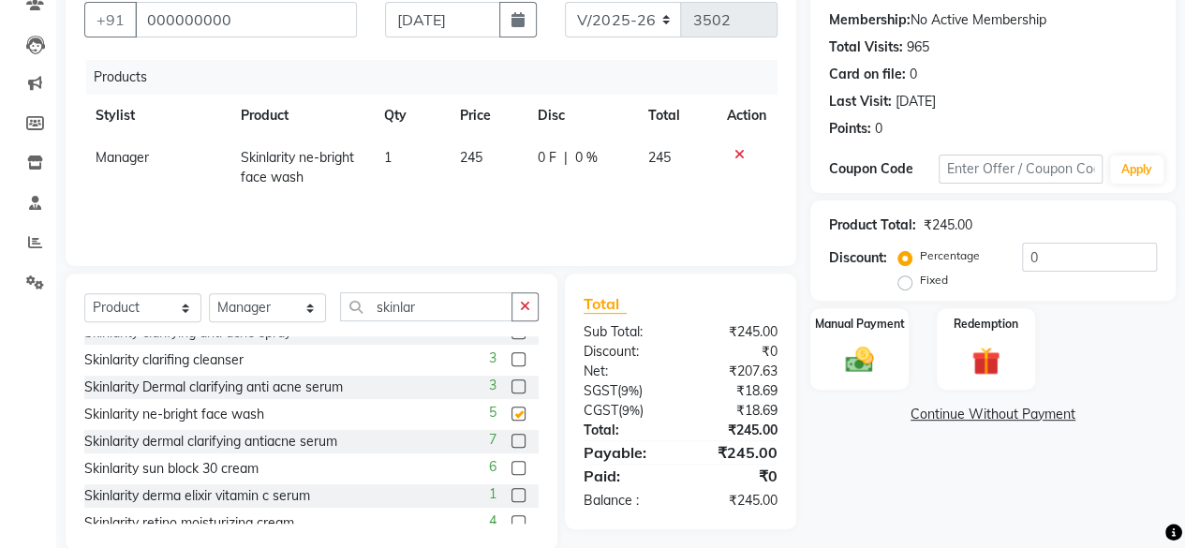
checkbox input "false"
click at [485, 165] on td "245" at bounding box center [487, 168] width 79 height 62
select select "44019"
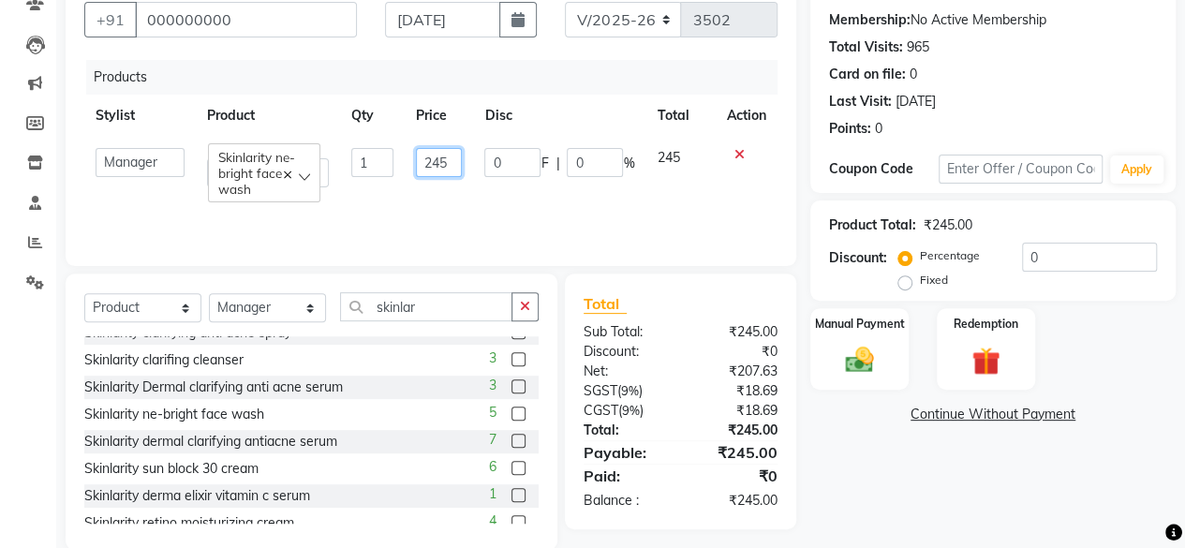
click at [442, 166] on input "245" at bounding box center [439, 162] width 47 height 29
click at [448, 169] on input "245" at bounding box center [439, 162] width 47 height 29
type input "220"
click at [860, 374] on img at bounding box center [860, 360] width 48 height 34
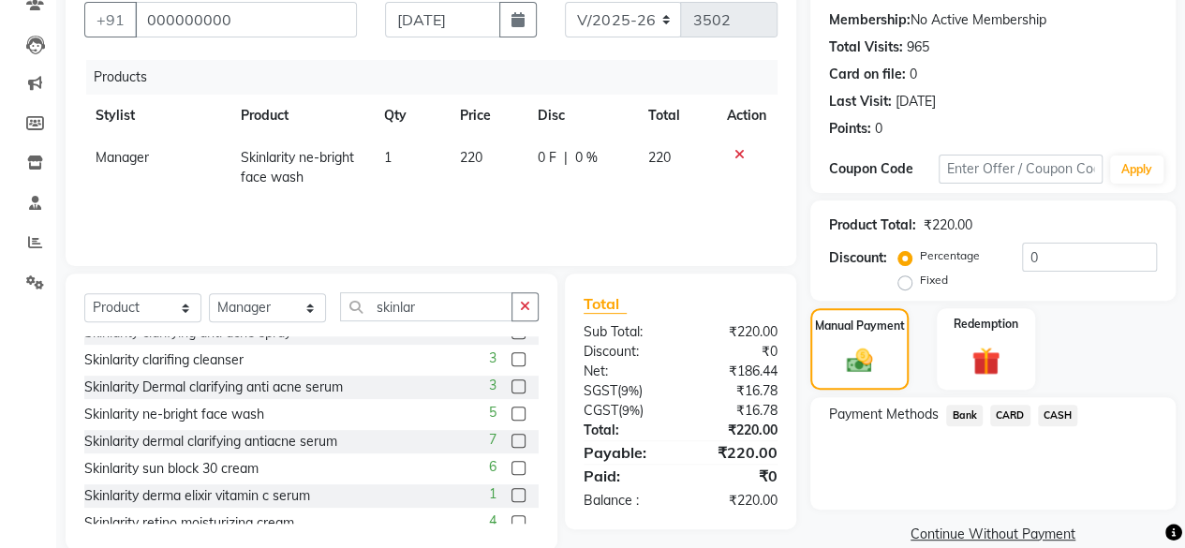
click at [1072, 417] on span "CASH" at bounding box center [1058, 416] width 40 height 22
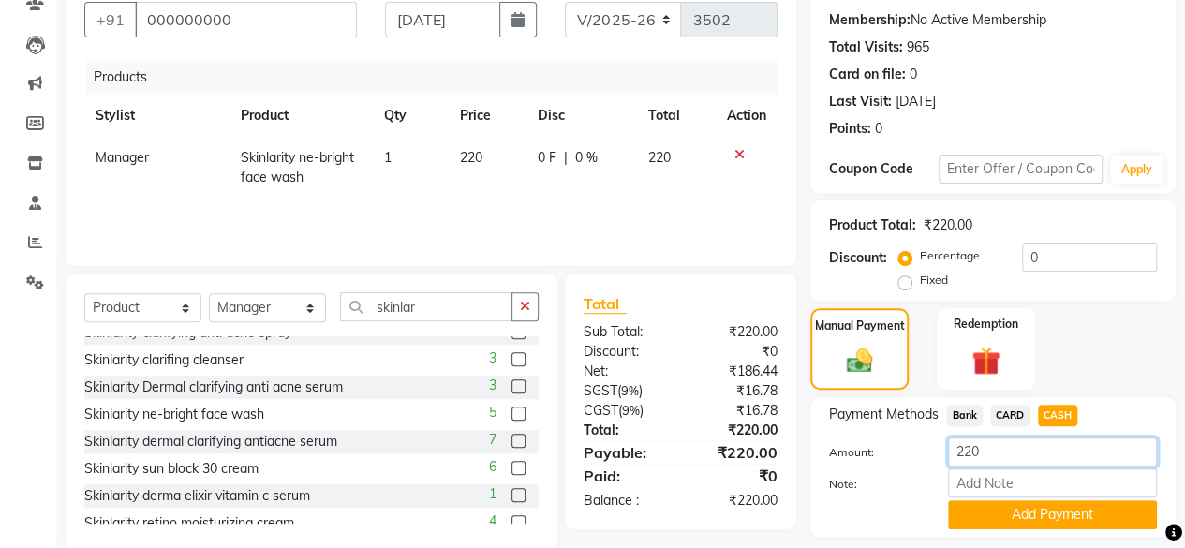
click at [1012, 455] on input "220" at bounding box center [1052, 451] width 209 height 29
type input "2"
type input "120"
click at [1046, 521] on button "Add Payment" at bounding box center [1052, 514] width 209 height 29
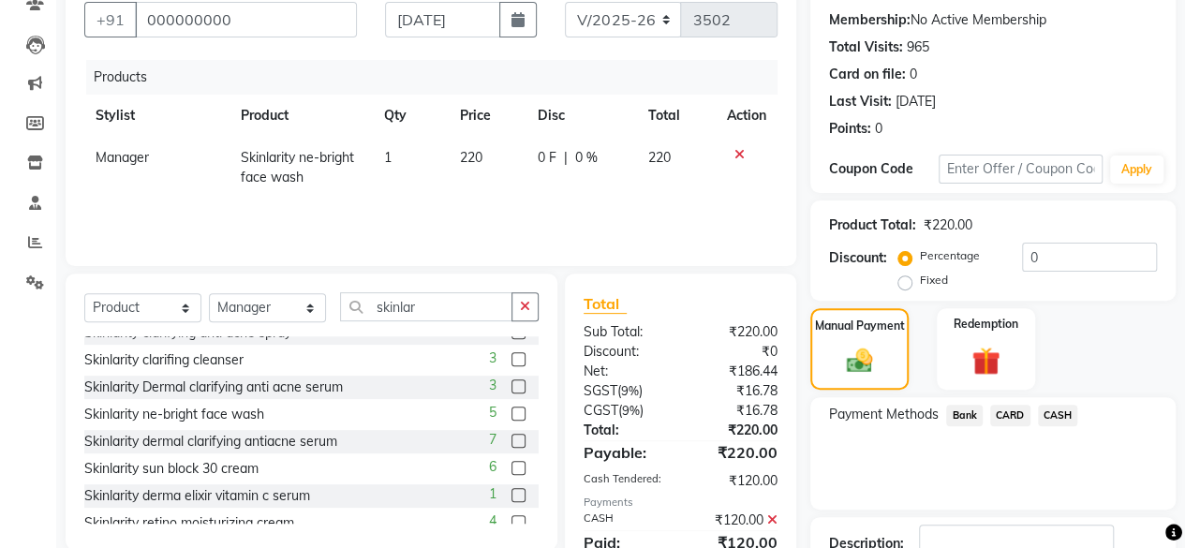
click at [965, 416] on span "Bank" at bounding box center [964, 416] width 37 height 22
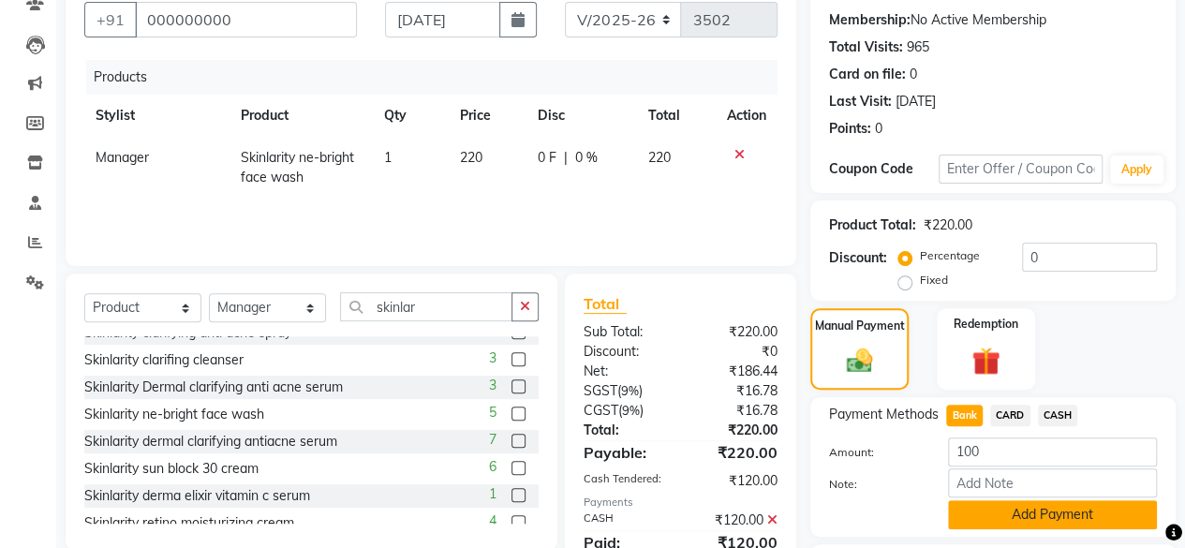
click at [1027, 511] on button "Add Payment" at bounding box center [1052, 514] width 209 height 29
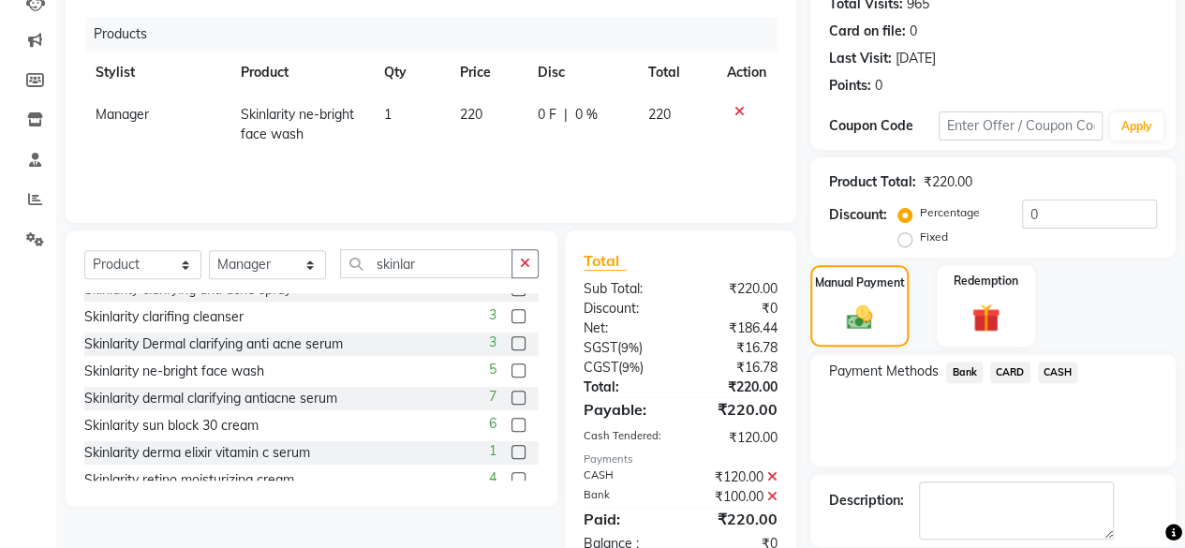
scroll to position [303, 0]
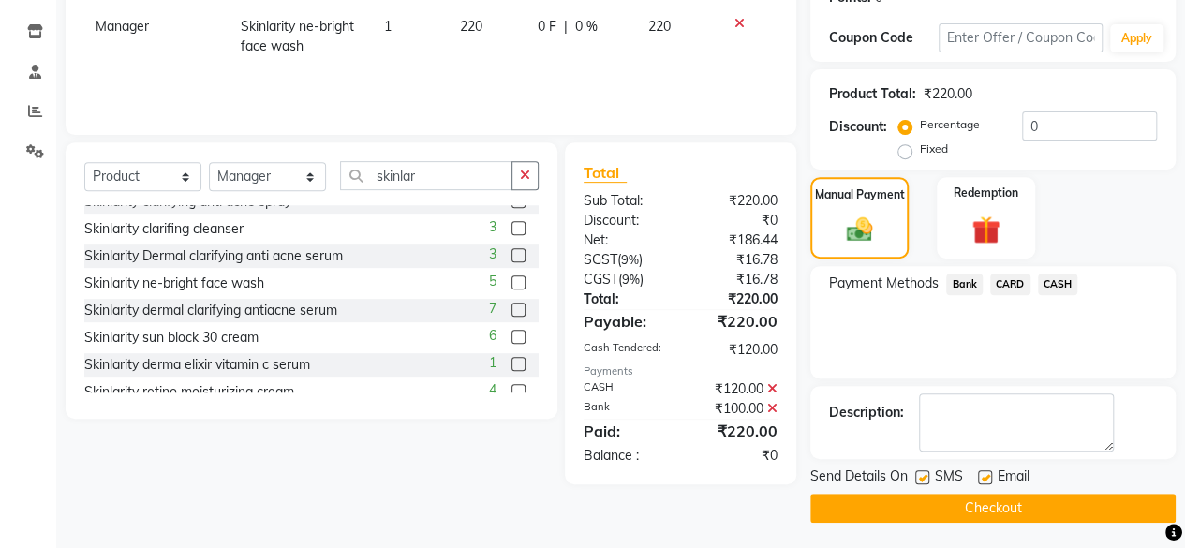
click at [777, 392] on icon at bounding box center [772, 388] width 10 height 13
click at [1077, 287] on span "CASH" at bounding box center [1058, 285] width 40 height 22
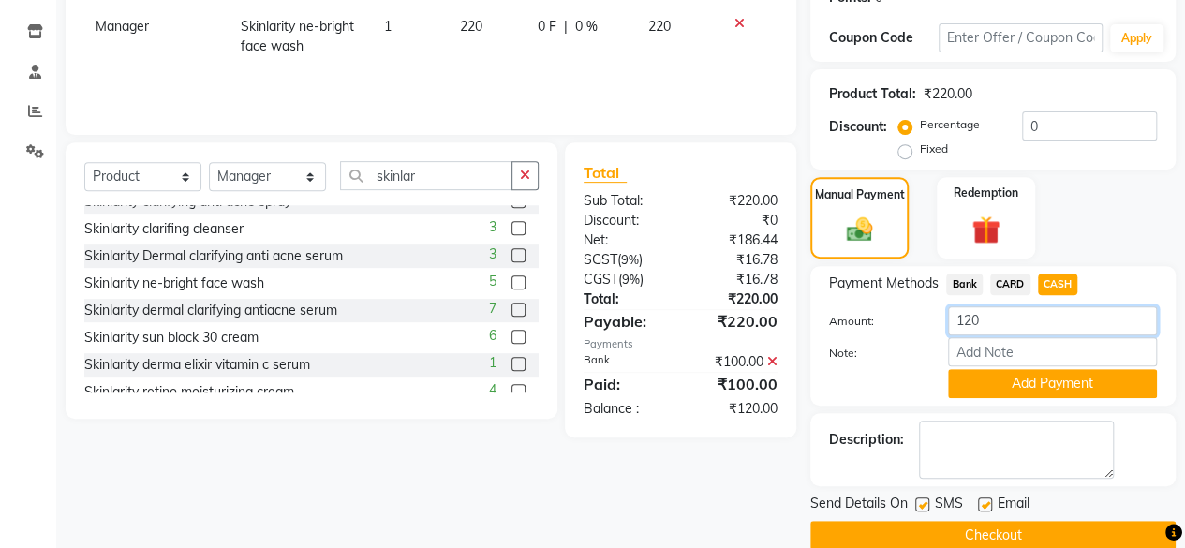
click at [1020, 325] on input "120" at bounding box center [1052, 320] width 209 height 29
click at [1024, 325] on input "120" at bounding box center [1052, 320] width 209 height 29
type input "1"
type input "130"
click at [1036, 382] on button "Add Payment" at bounding box center [1052, 383] width 209 height 29
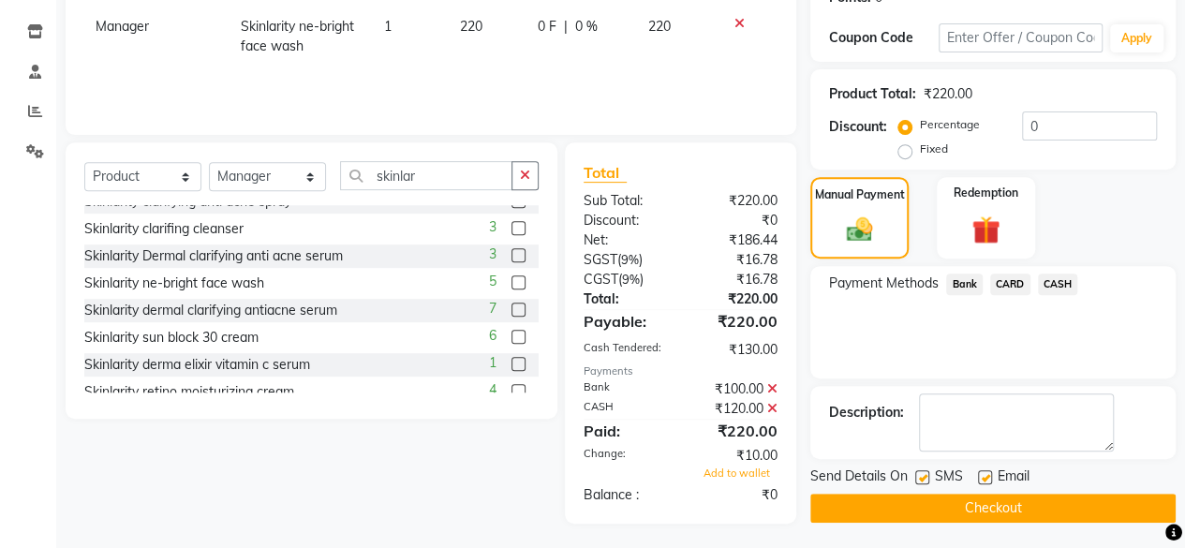
click at [774, 407] on icon at bounding box center [772, 408] width 10 height 13
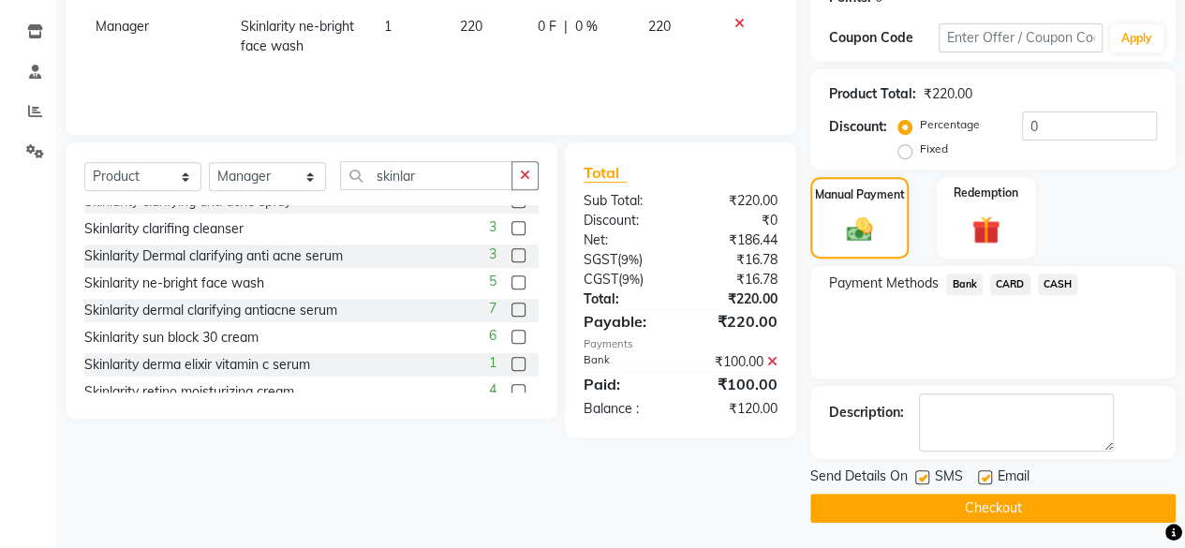
click at [773, 360] on icon at bounding box center [772, 361] width 10 height 13
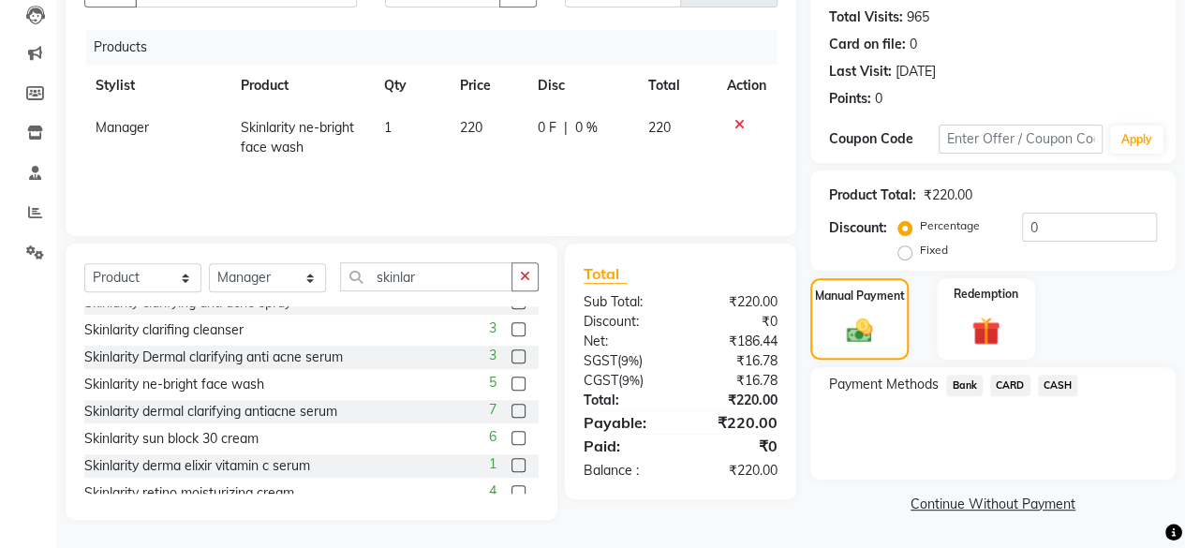
scroll to position [201, 0]
click at [1064, 382] on span "CASH" at bounding box center [1058, 387] width 40 height 22
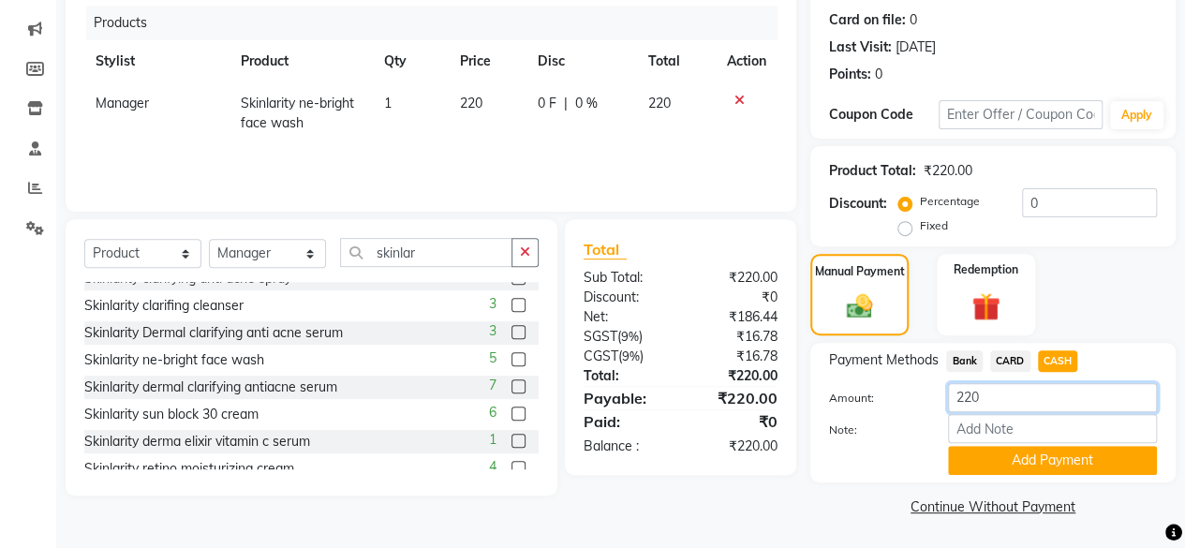
click at [1013, 401] on input "220" at bounding box center [1052, 397] width 209 height 29
type input "2"
type input "130"
click at [1045, 462] on button "Add Payment" at bounding box center [1052, 460] width 209 height 29
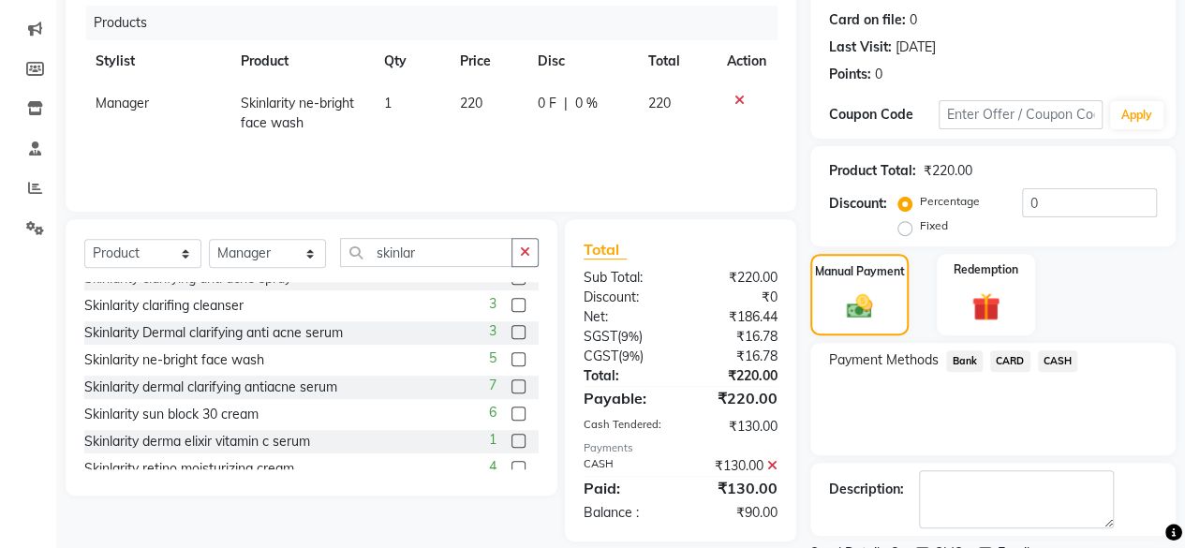
click at [975, 368] on span "Bank" at bounding box center [964, 361] width 37 height 22
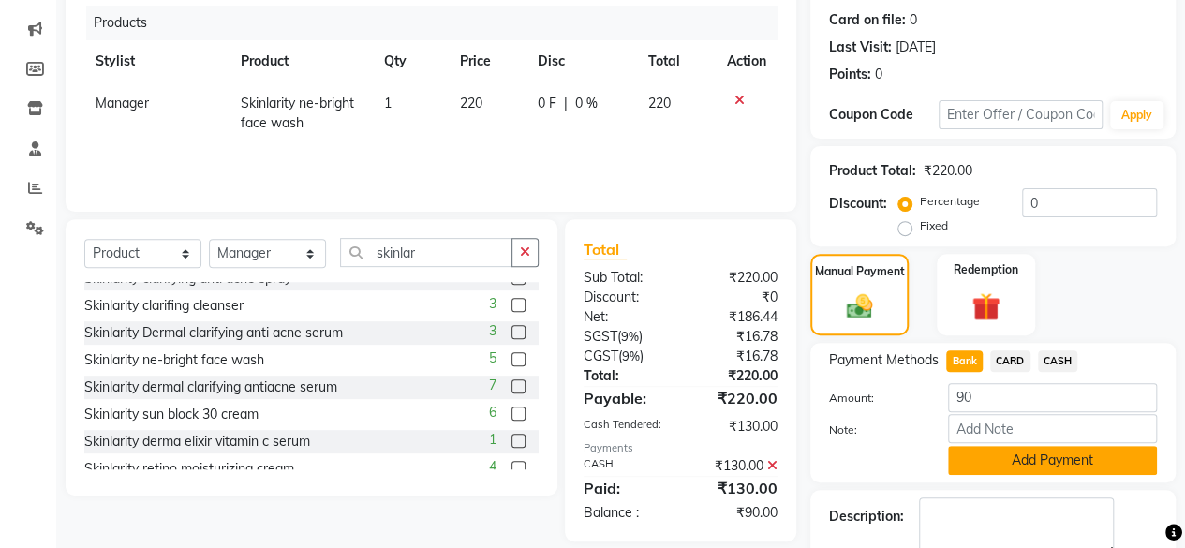
click at [1042, 463] on button "Add Payment" at bounding box center [1052, 460] width 209 height 29
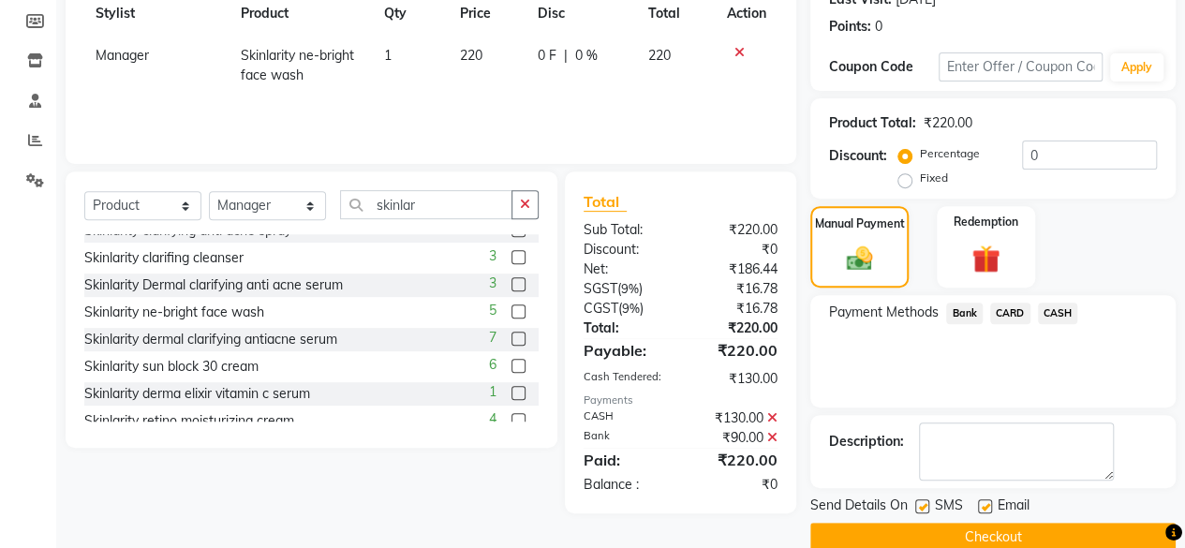
scroll to position [303, 0]
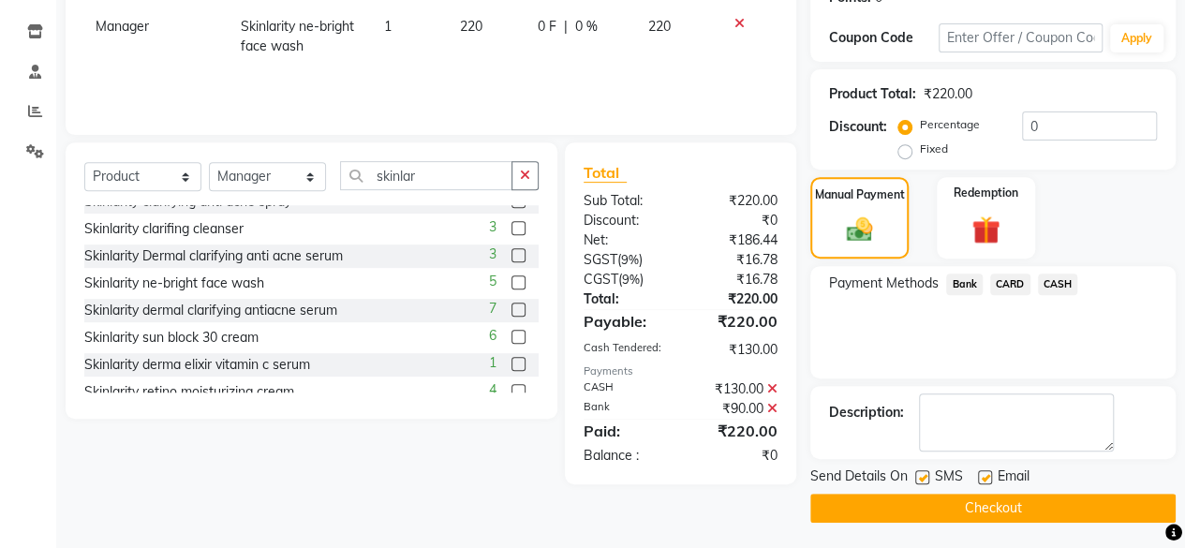
click at [985, 510] on button "Checkout" at bounding box center [992, 508] width 365 height 29
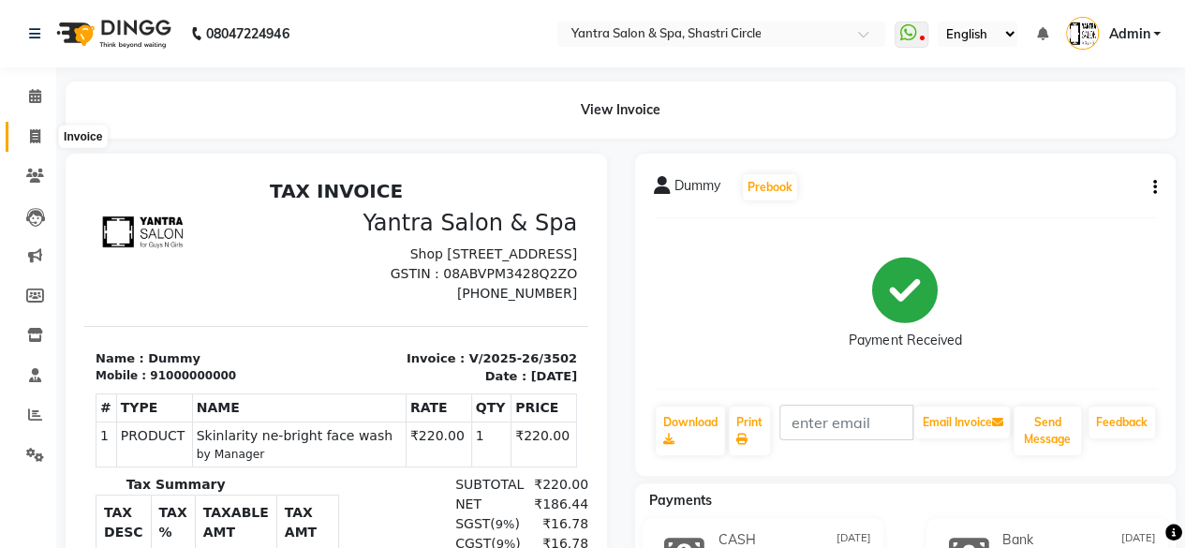
click at [26, 130] on span at bounding box center [35, 137] width 33 height 22
select select "service"
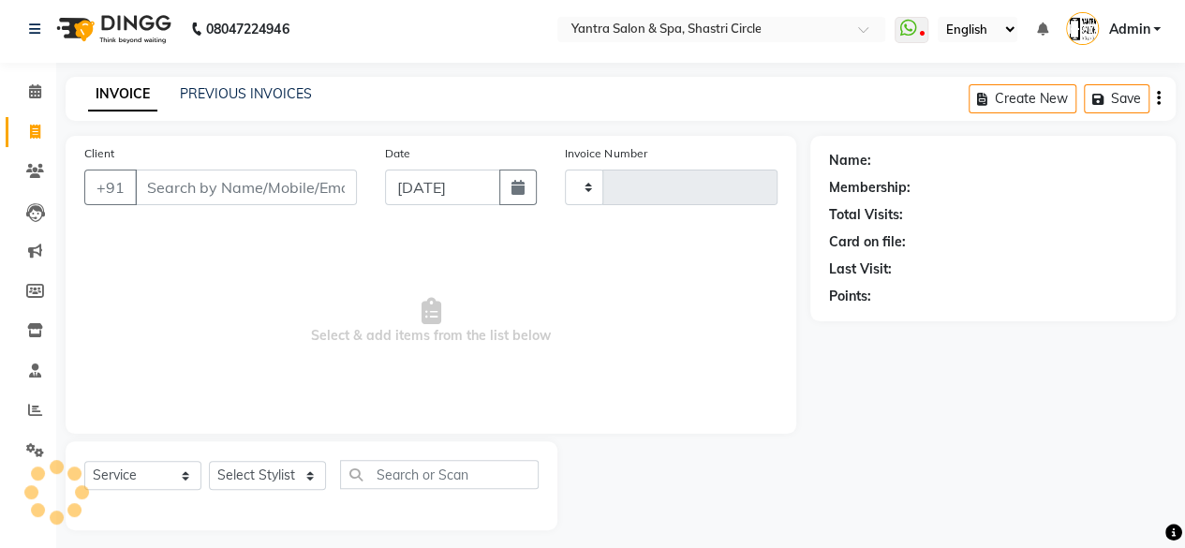
type input "3503"
select select "154"
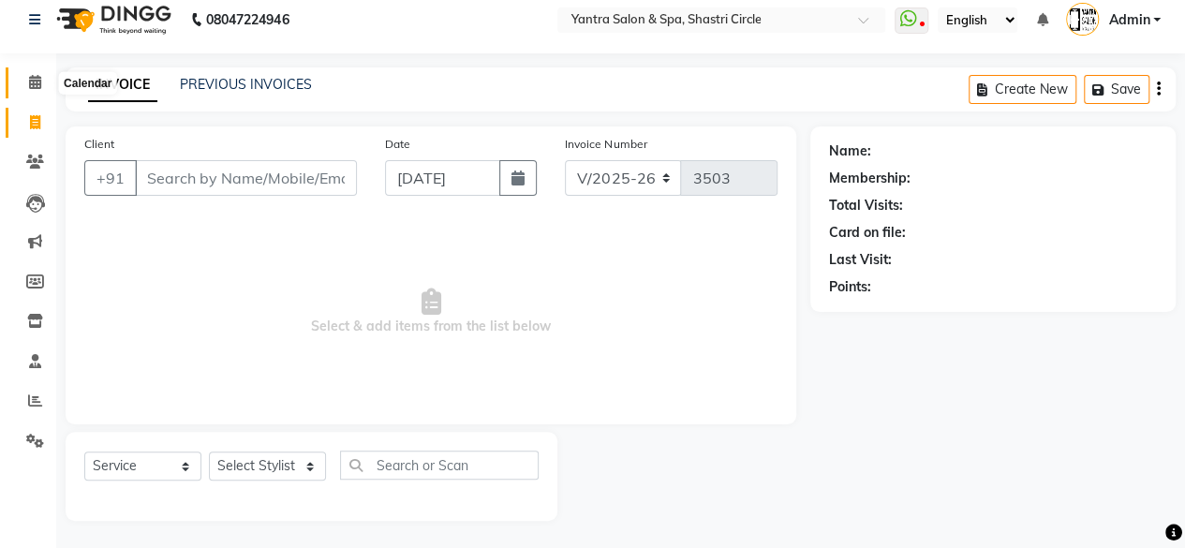
click at [19, 76] on span at bounding box center [35, 83] width 33 height 22
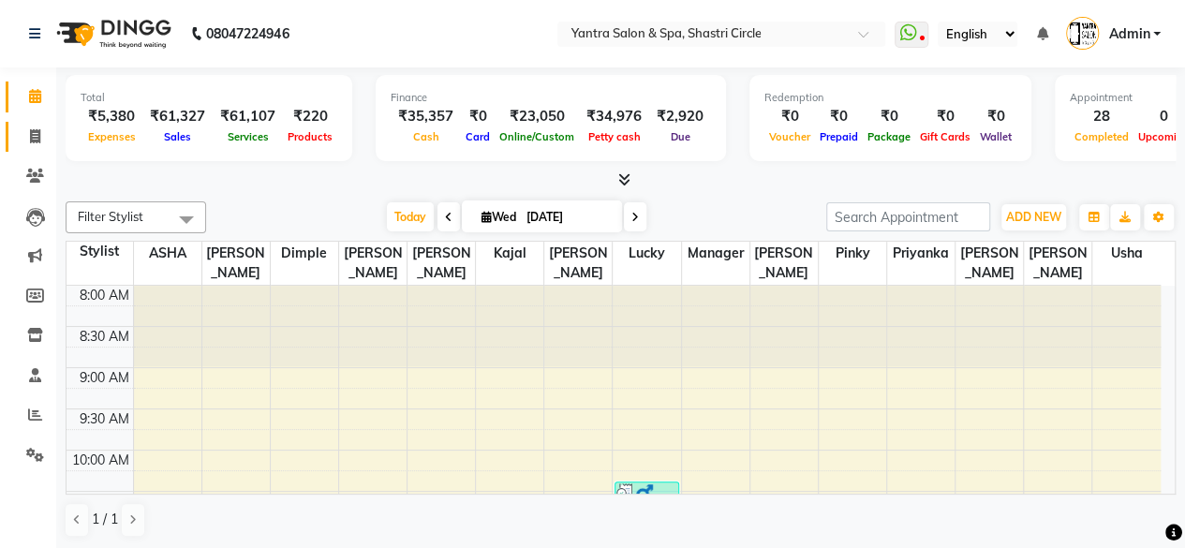
click at [9, 133] on link "Invoice" at bounding box center [28, 137] width 45 height 31
select select "service"
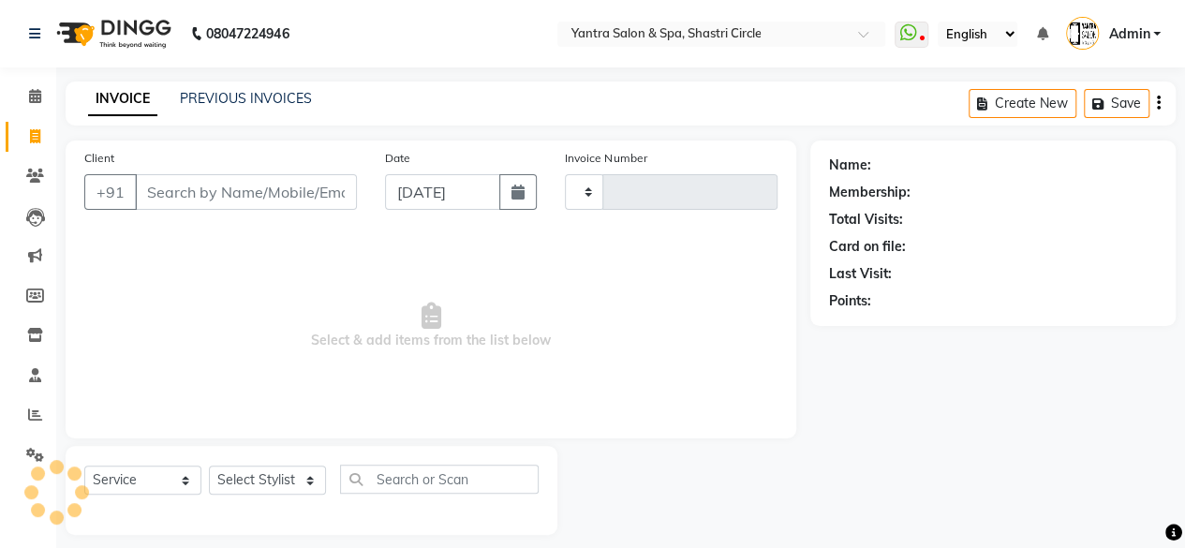
type input "3503"
select select "154"
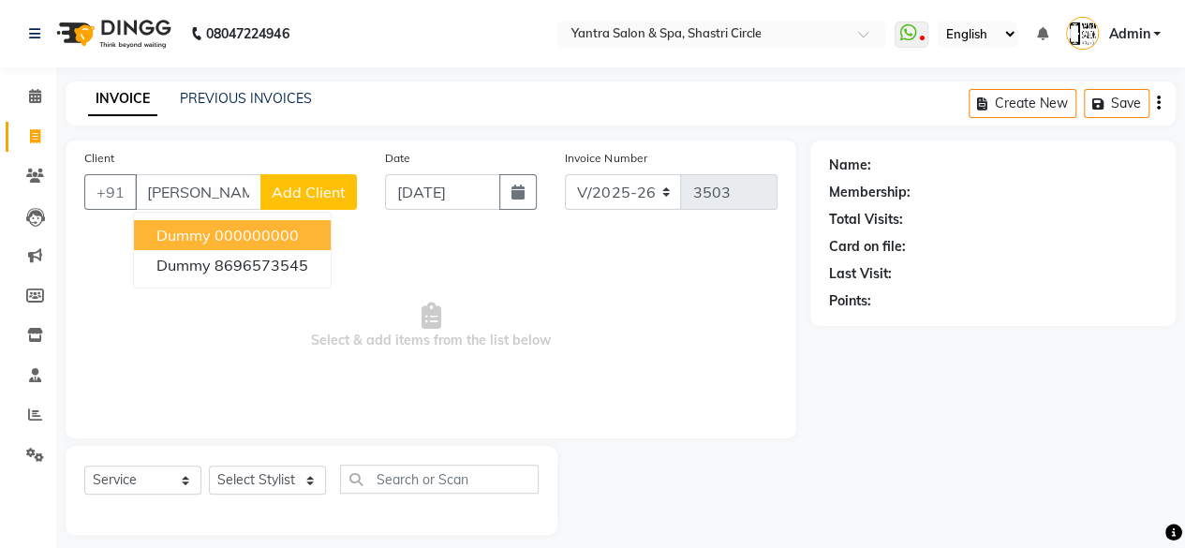
click at [258, 245] on button "Dummy 000000000" at bounding box center [232, 235] width 197 height 30
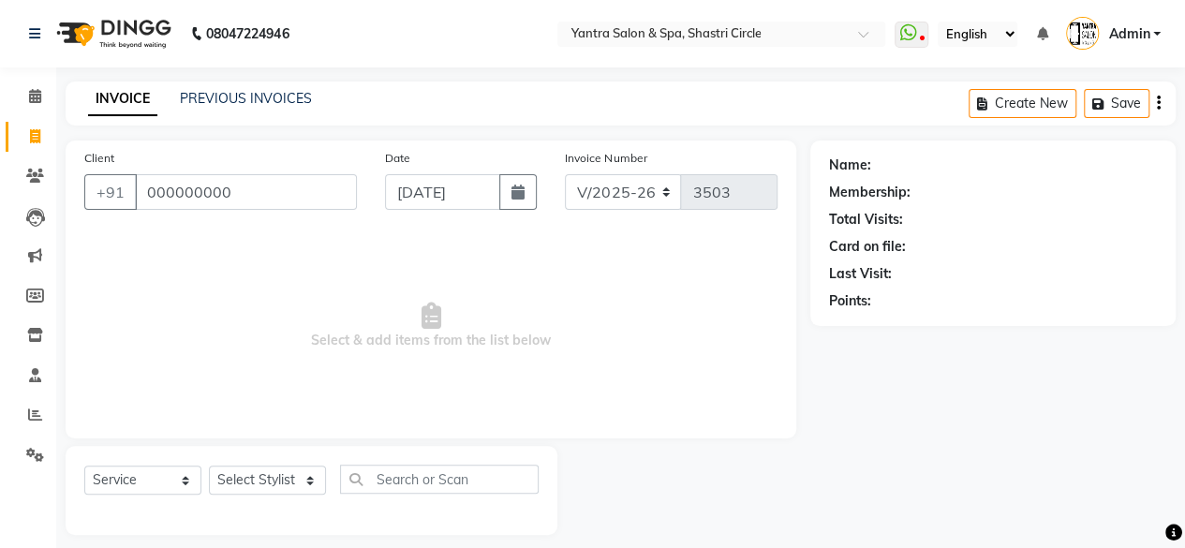
type input "000000000"
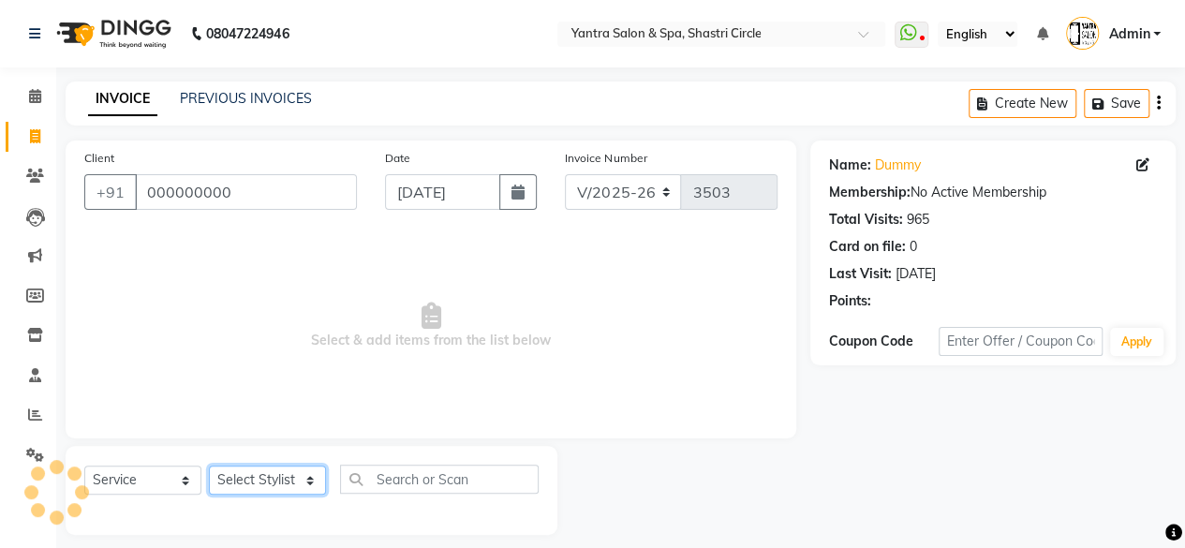
click at [260, 489] on select "Select Stylist Arvind ASHA bhawna goyal Dimple Harsha Hemlata kajal Latika luck…" at bounding box center [267, 480] width 117 height 29
select select "44024"
click at [209, 466] on select "Select Stylist Arvind ASHA bhawna goyal Dimple Harsha Hemlata kajal Latika luck…" at bounding box center [267, 480] width 117 height 29
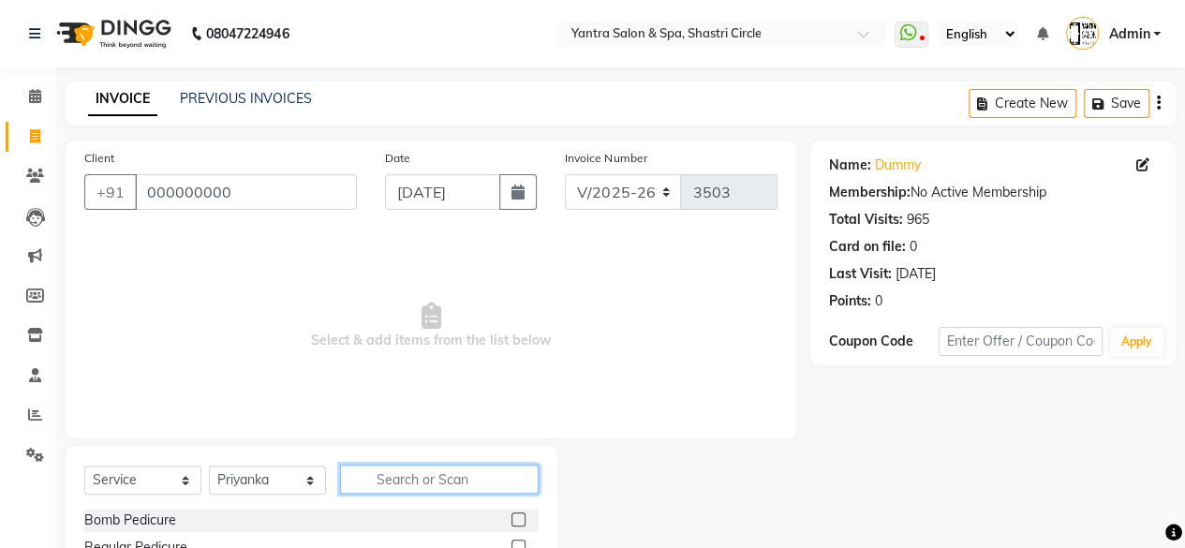
click at [430, 486] on input "text" at bounding box center [439, 479] width 199 height 29
type input "thre"
click at [518, 521] on label at bounding box center [518, 519] width 14 height 14
click at [518, 521] on input "checkbox" at bounding box center [517, 520] width 12 height 12
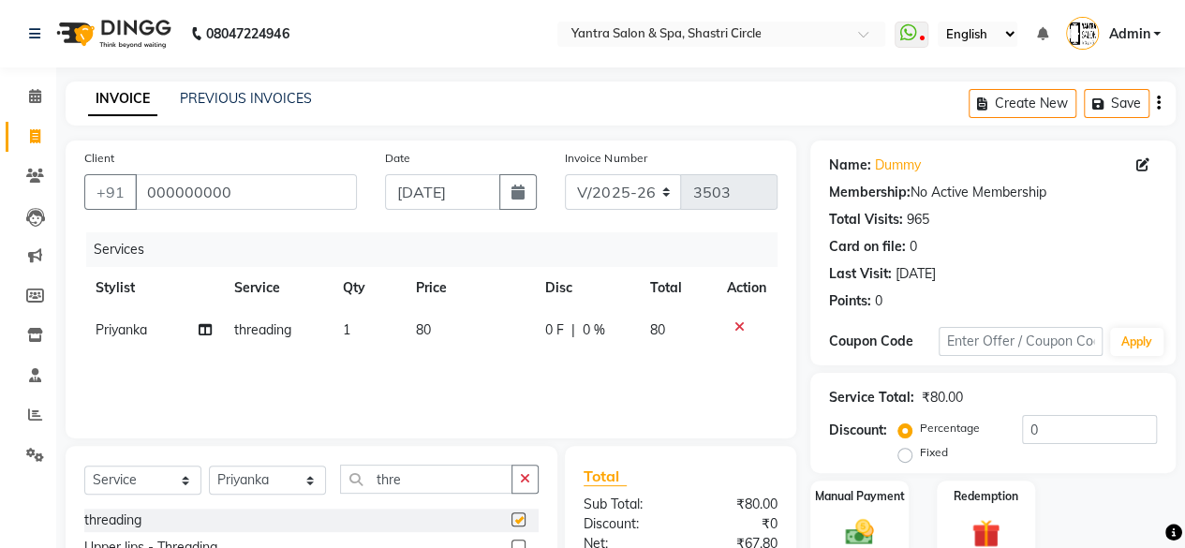
checkbox input "false"
click at [457, 337] on td "80" at bounding box center [469, 330] width 129 height 42
select select "44024"
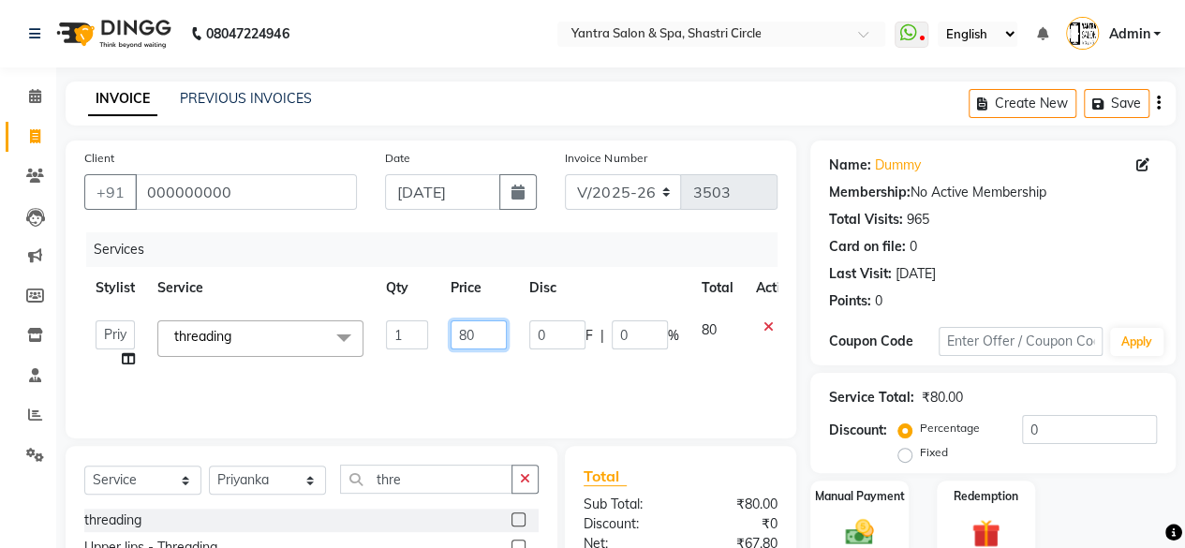
click at [485, 341] on input "80" at bounding box center [479, 334] width 56 height 29
type input "8"
type input "350"
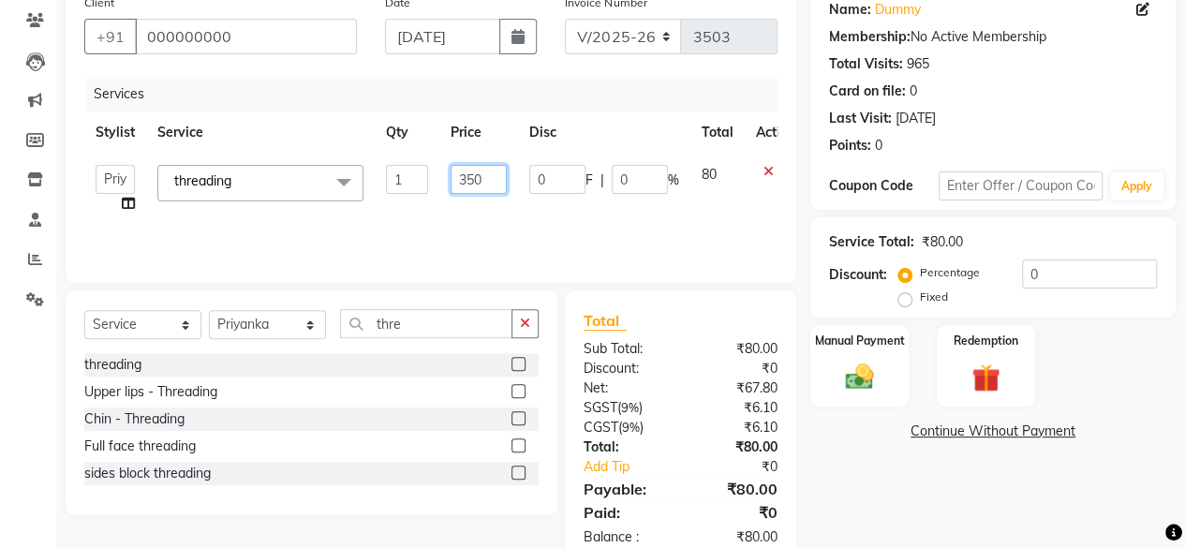
scroll to position [200, 0]
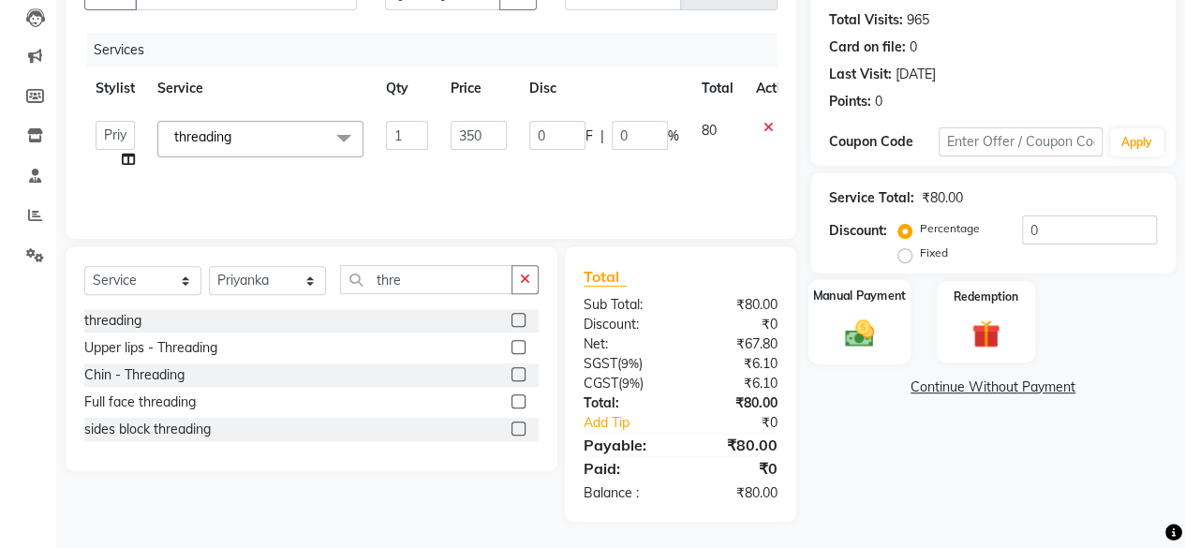
click at [865, 348] on div "Manual Payment" at bounding box center [859, 321] width 102 height 85
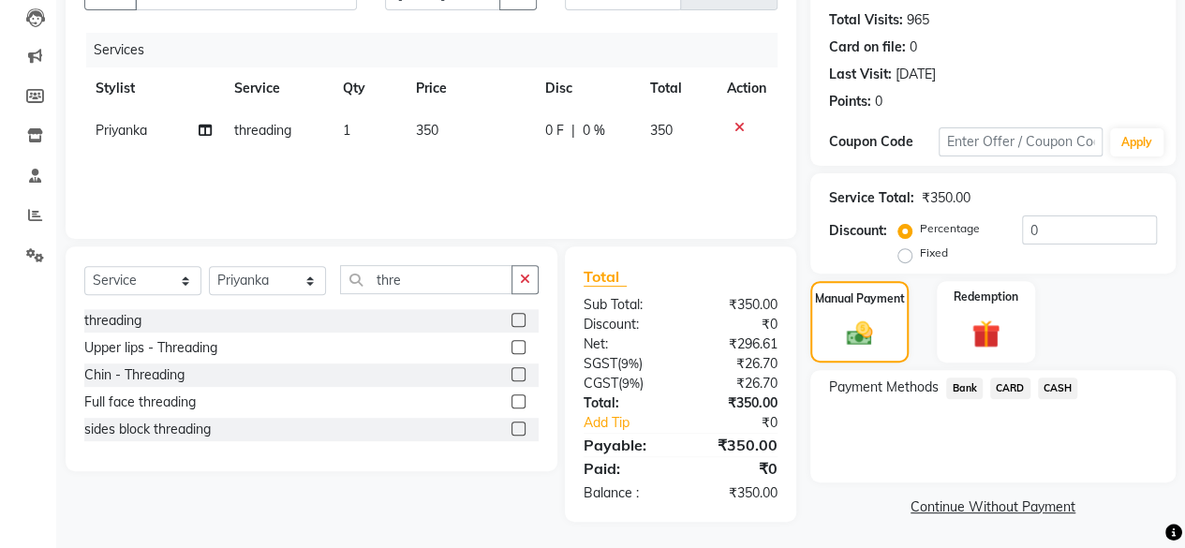
click at [1065, 395] on span "CASH" at bounding box center [1058, 388] width 40 height 22
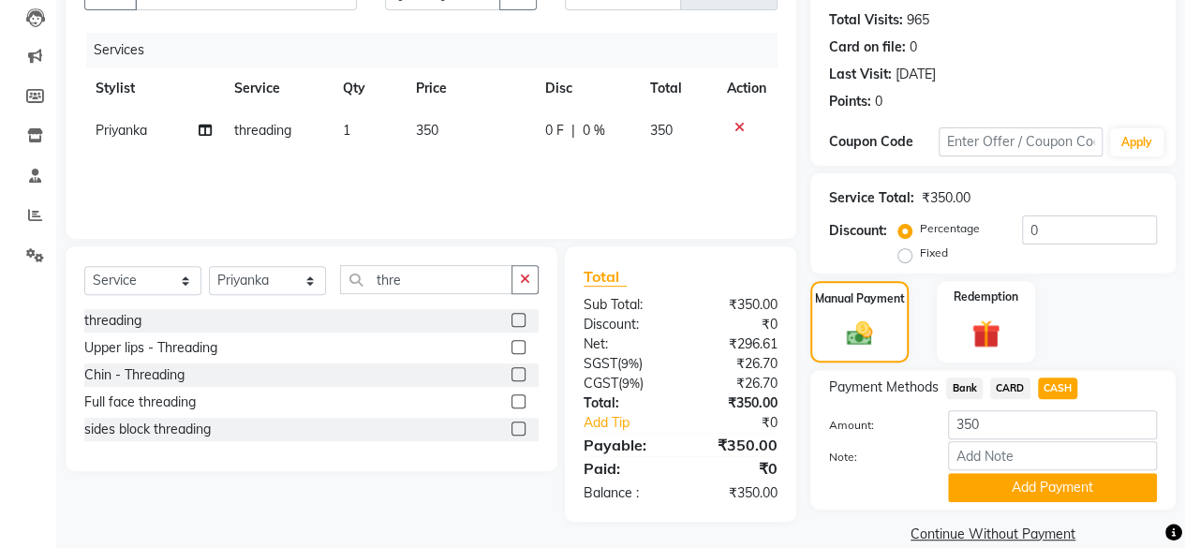
scroll to position [227, 0]
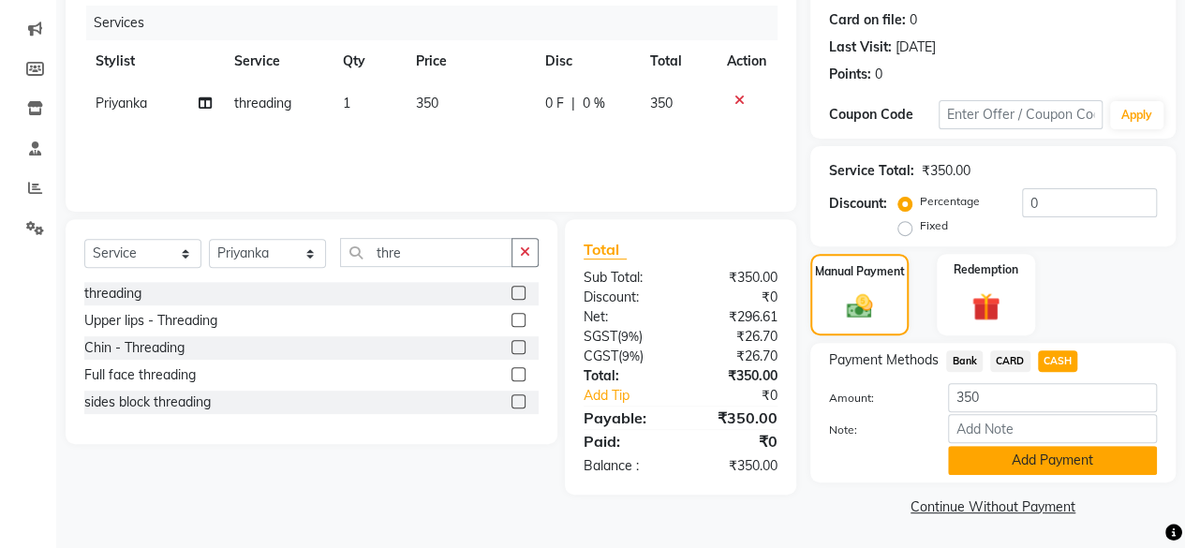
click at [1049, 462] on button "Add Payment" at bounding box center [1052, 460] width 209 height 29
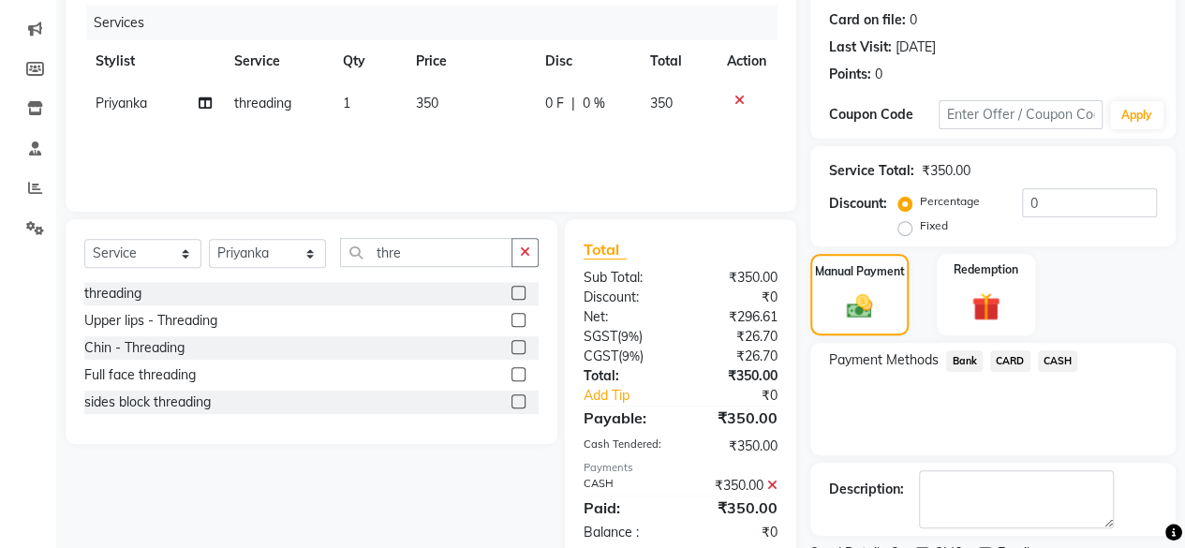
scroll to position [303, 0]
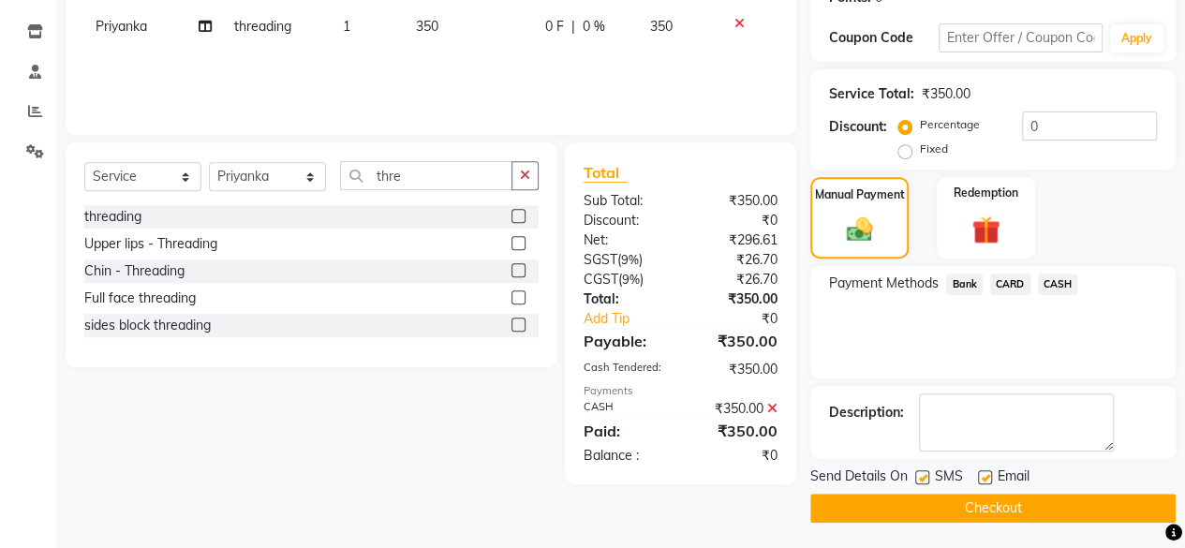
click at [1044, 506] on button "Checkout" at bounding box center [992, 508] width 365 height 29
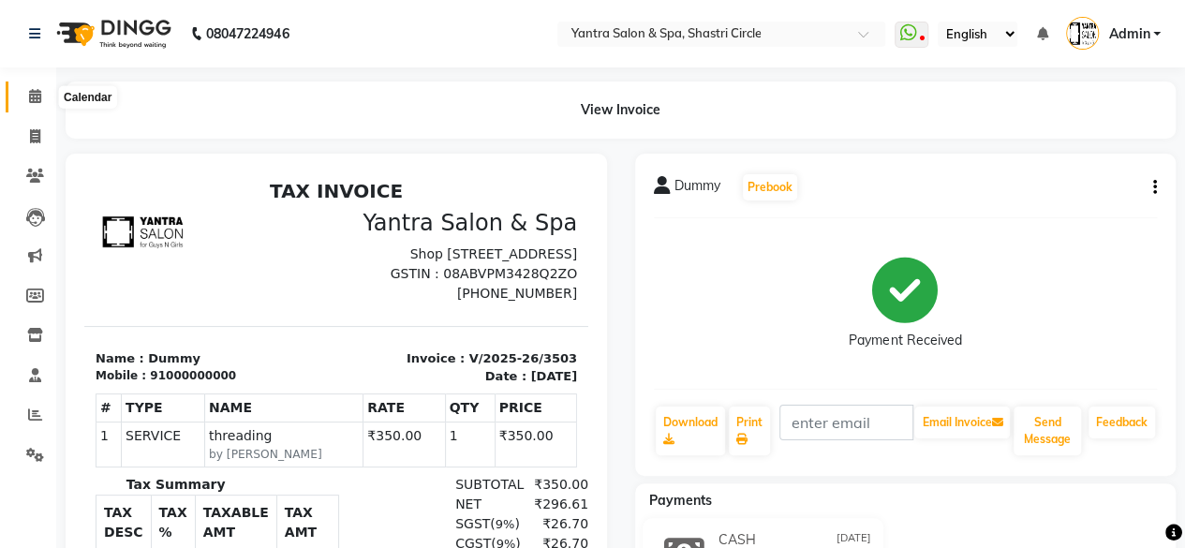
click at [21, 102] on span at bounding box center [35, 97] width 33 height 22
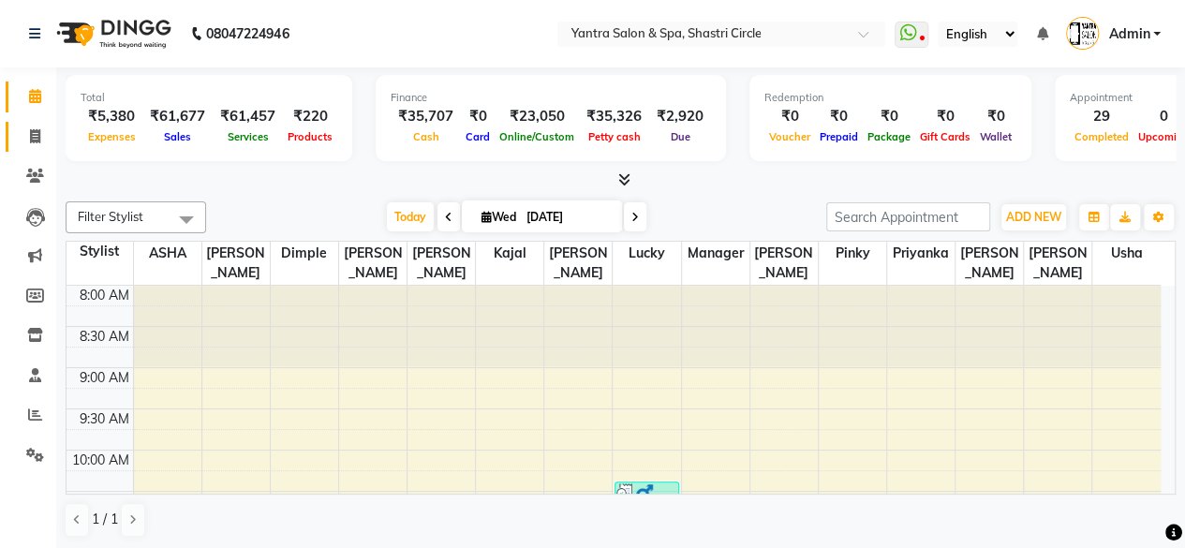
click at [7, 148] on link "Invoice" at bounding box center [28, 137] width 45 height 31
select select "service"
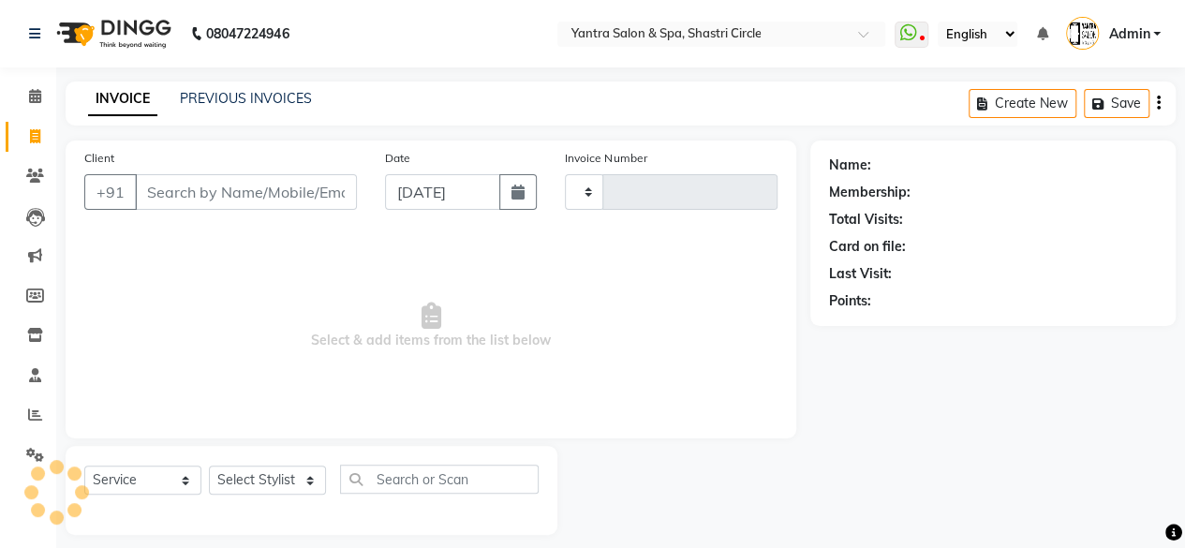
type input "3504"
select select "154"
click at [204, 197] on input "Client" at bounding box center [246, 192] width 222 height 36
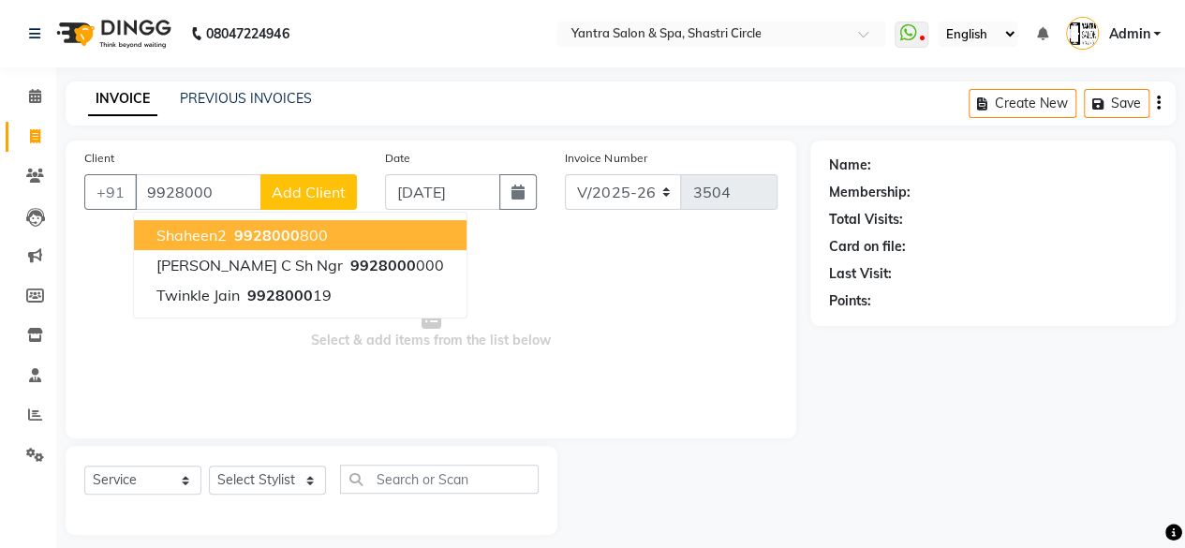
click at [377, 238] on button "Shaheen2 9928000 800" at bounding box center [300, 235] width 333 height 30
type input "9928000800"
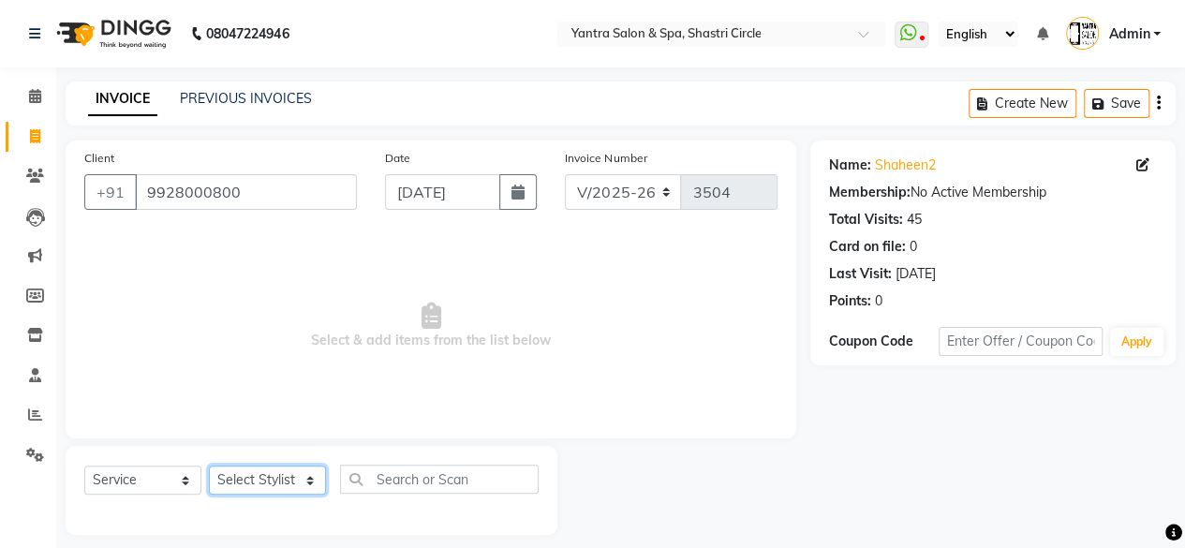
click at [280, 491] on select "Select Stylist Arvind ASHA bhawna goyal Dimple Harsha Hemlata kajal Latika luck…" at bounding box center [267, 480] width 117 height 29
select select "44020"
click at [209, 466] on select "Select Stylist Arvind ASHA bhawna goyal Dimple Harsha Hemlata kajal Latika luck…" at bounding box center [267, 480] width 117 height 29
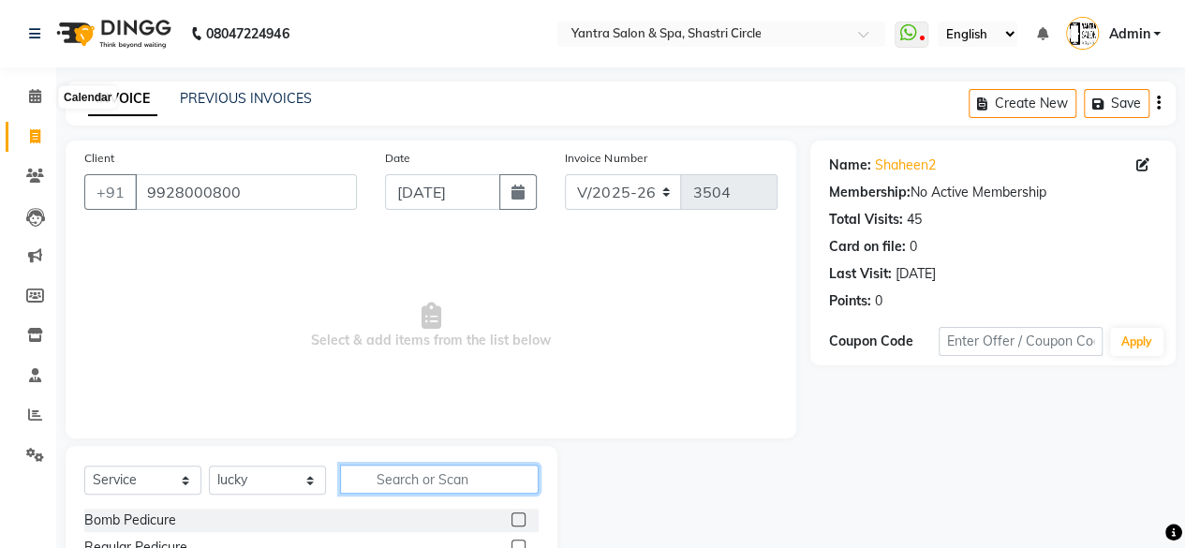
click at [486, 483] on input "text" at bounding box center [439, 479] width 199 height 29
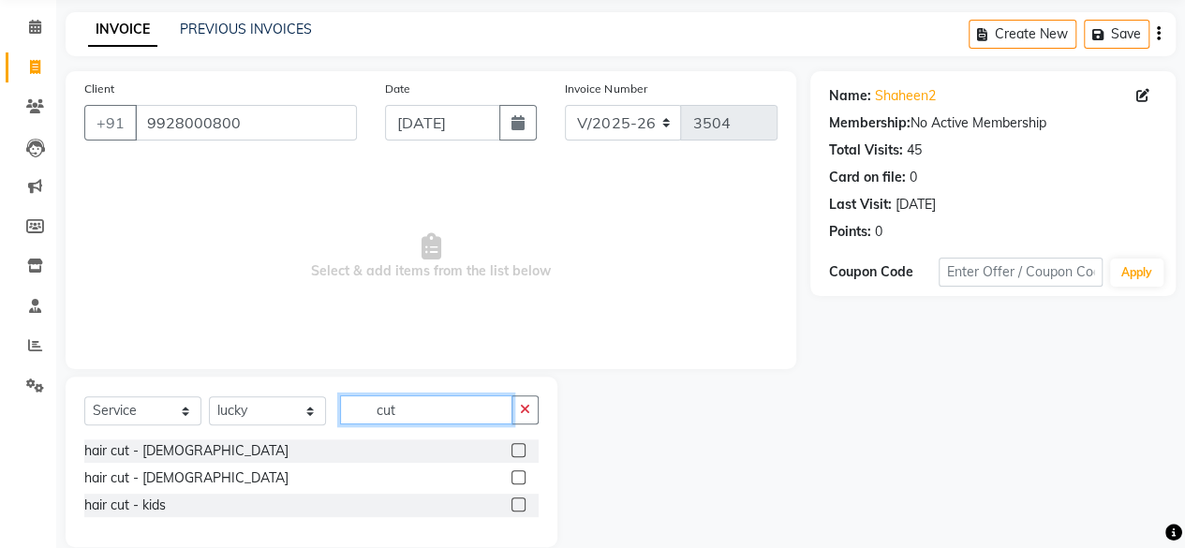
scroll to position [96, 0]
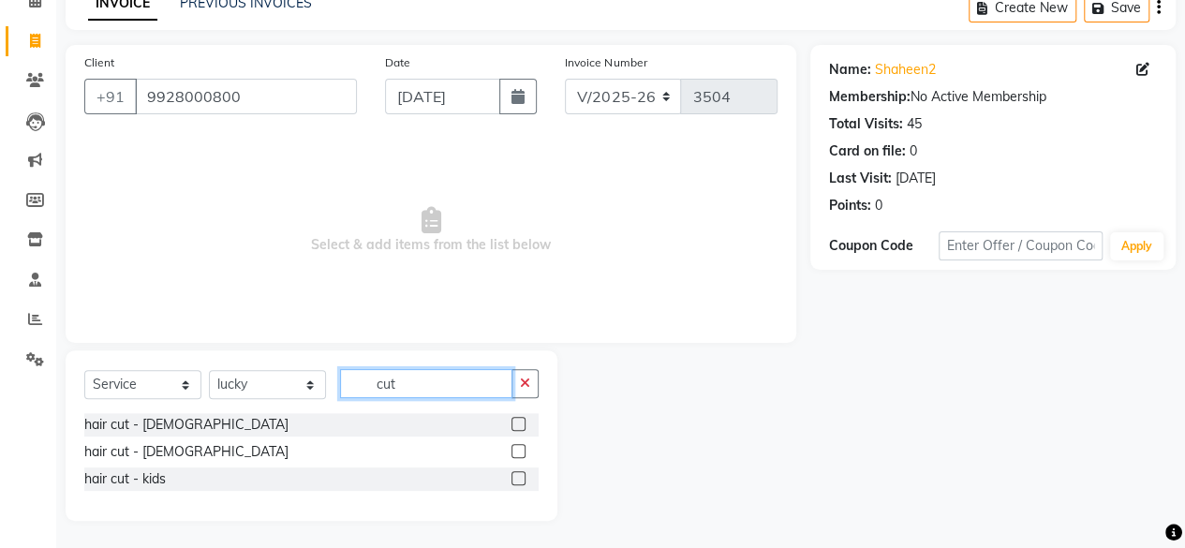
type input "cut"
click at [519, 450] on label at bounding box center [518, 451] width 14 height 14
click at [519, 450] on input "checkbox" at bounding box center [517, 452] width 12 height 12
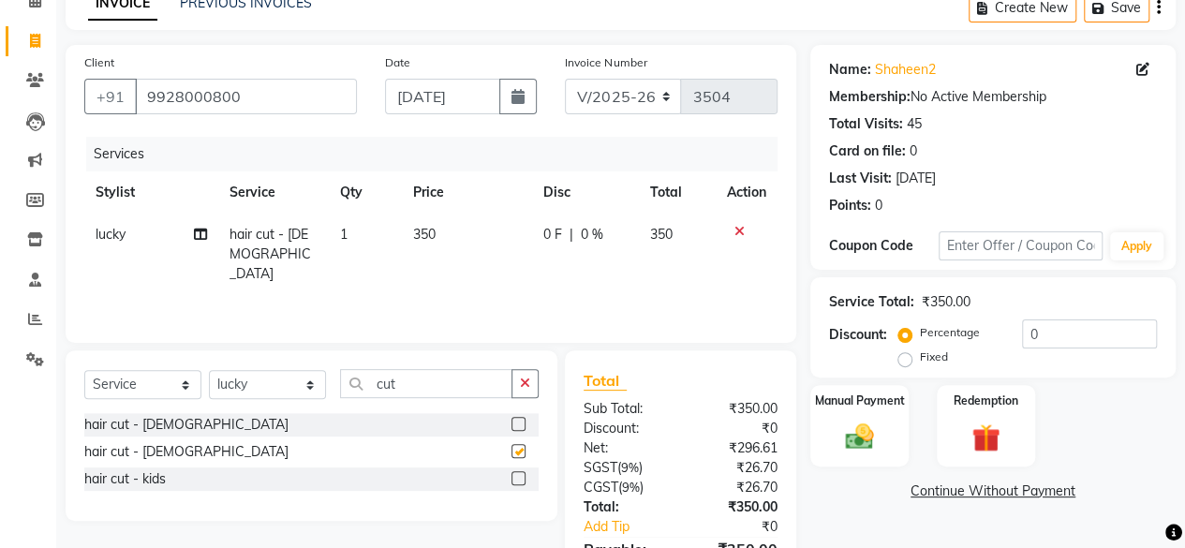
checkbox input "false"
click at [872, 450] on img at bounding box center [859, 437] width 46 height 33
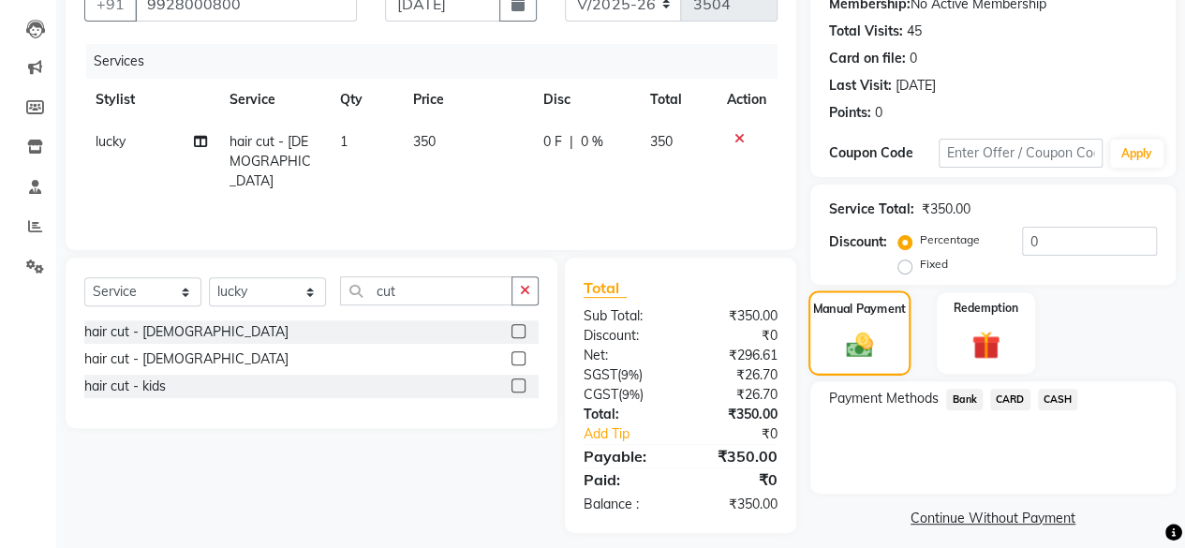
scroll to position [200, 0]
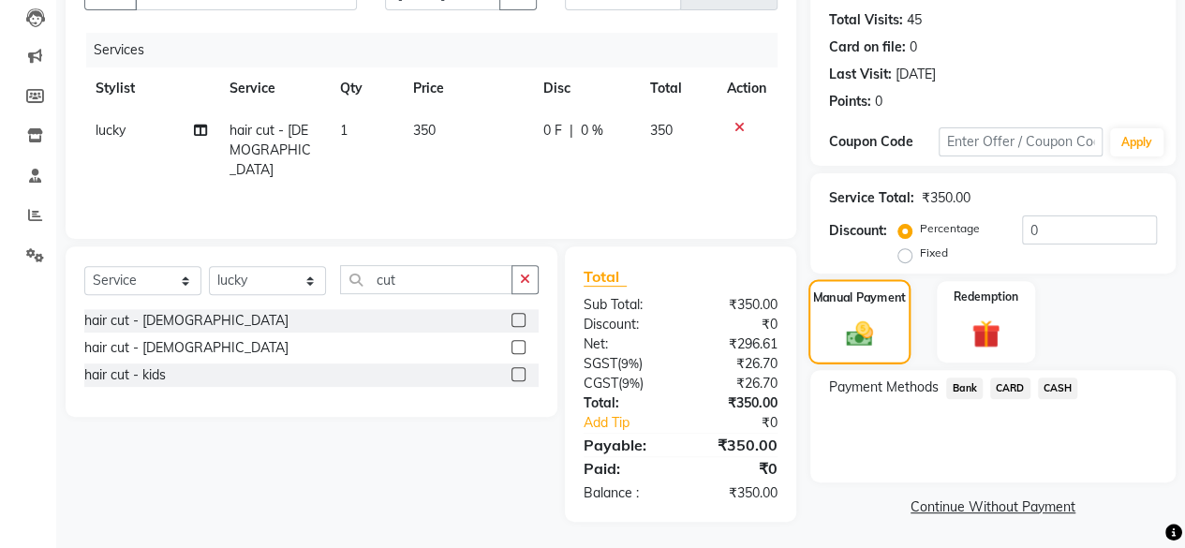
click at [1066, 383] on span "CASH" at bounding box center [1058, 388] width 40 height 22
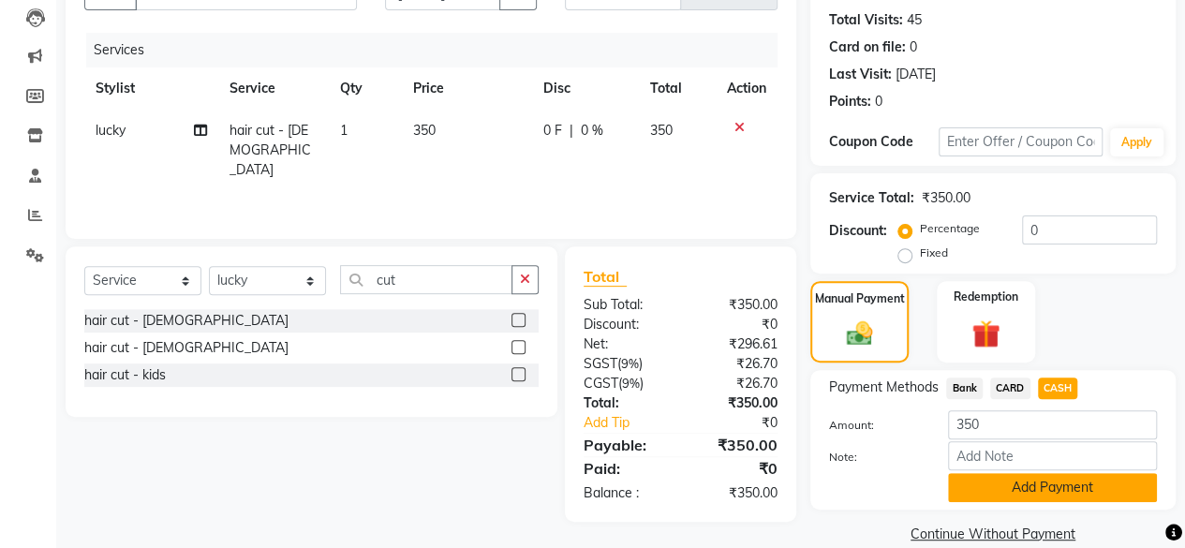
click at [1045, 489] on button "Add Payment" at bounding box center [1052, 487] width 209 height 29
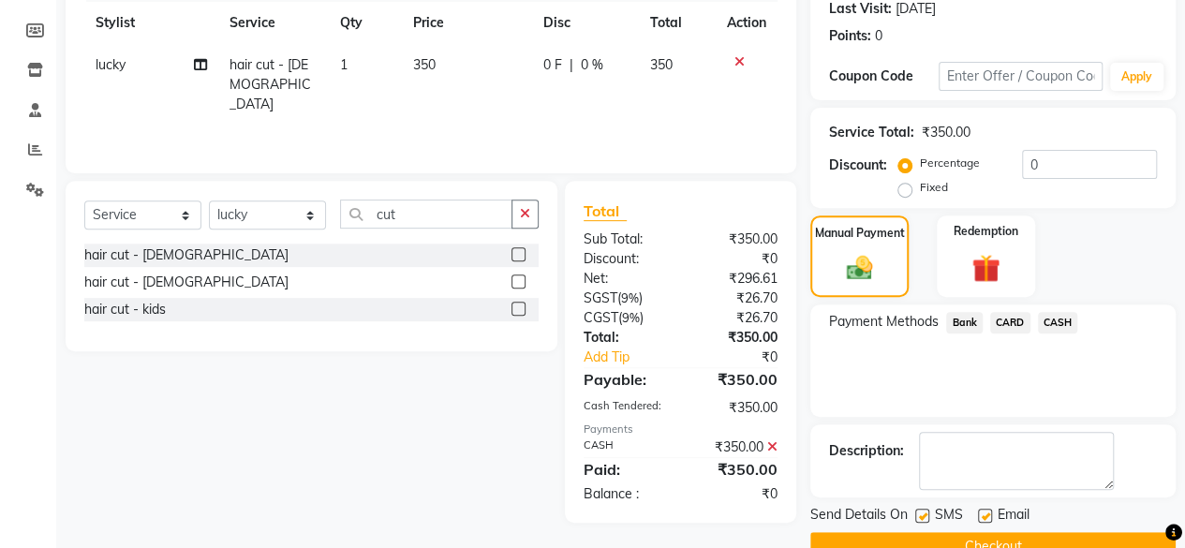
scroll to position [303, 0]
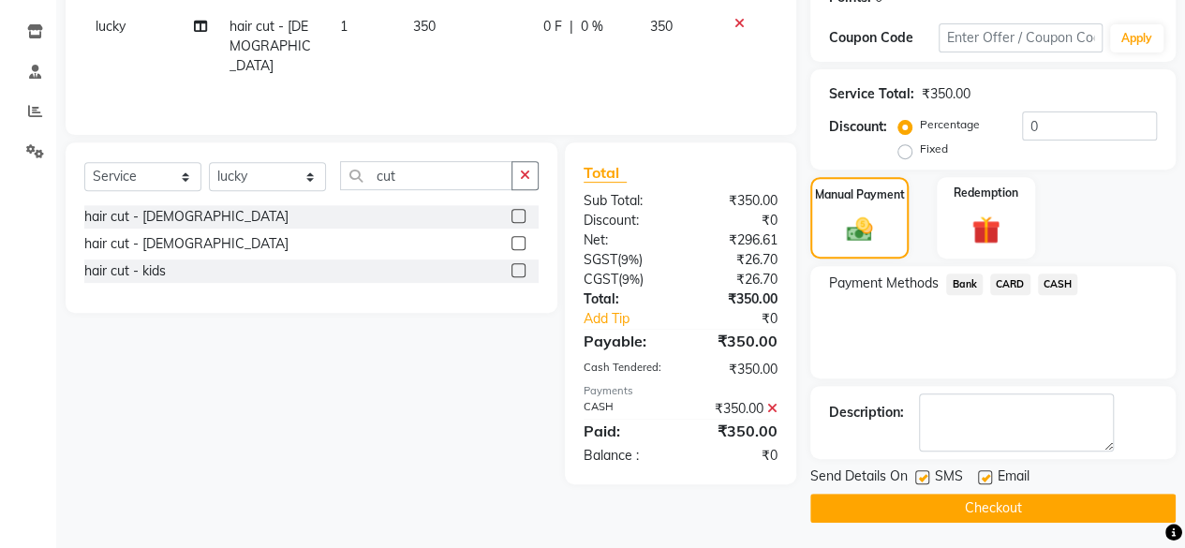
click at [1034, 498] on button "Checkout" at bounding box center [992, 508] width 365 height 29
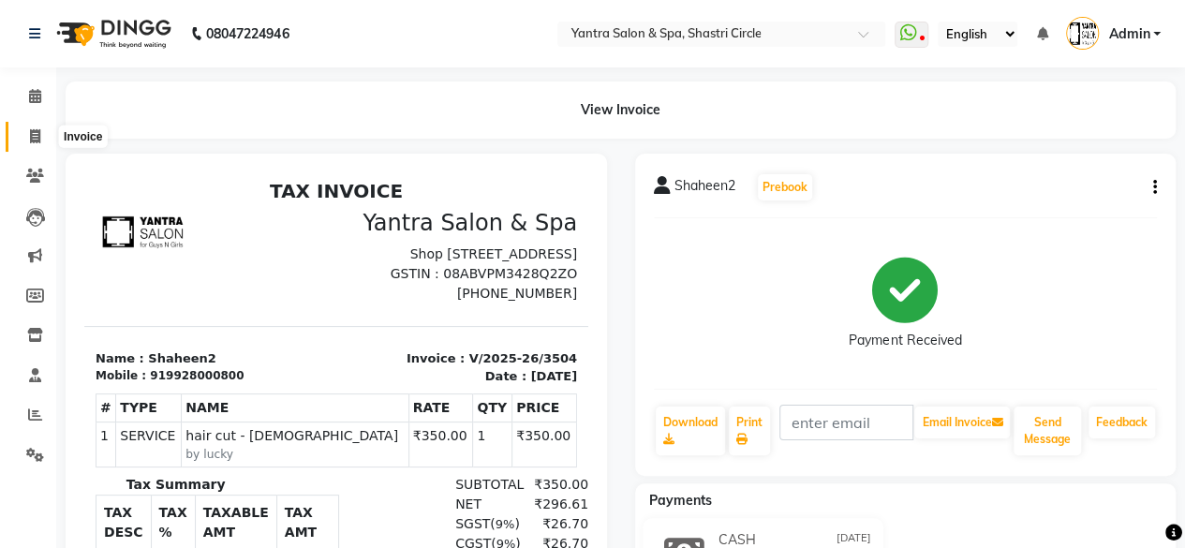
click at [38, 126] on span at bounding box center [35, 137] width 33 height 22
select select "154"
select select "service"
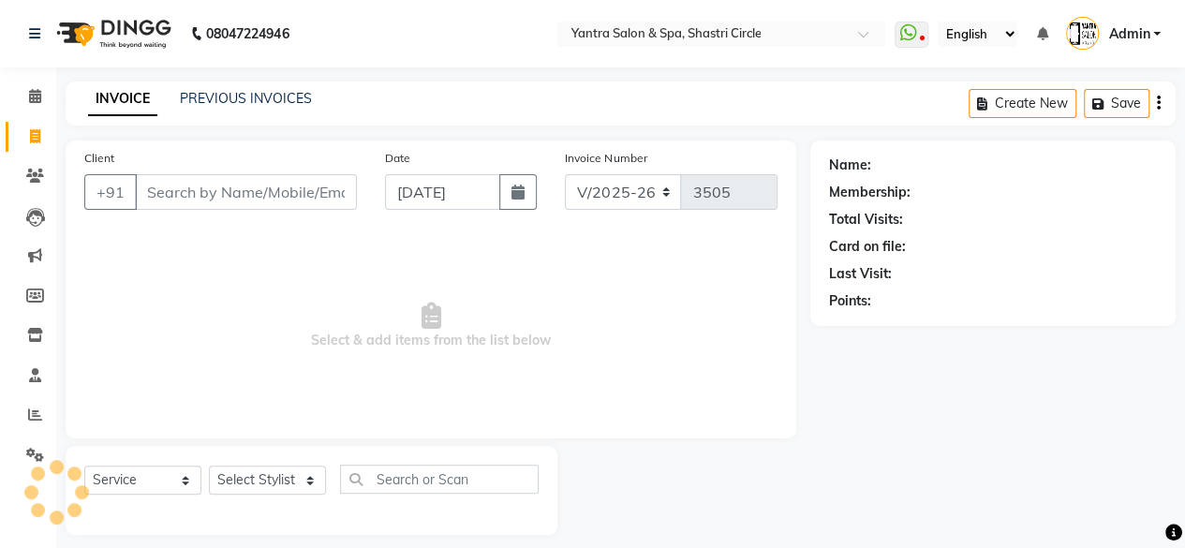
scroll to position [14, 0]
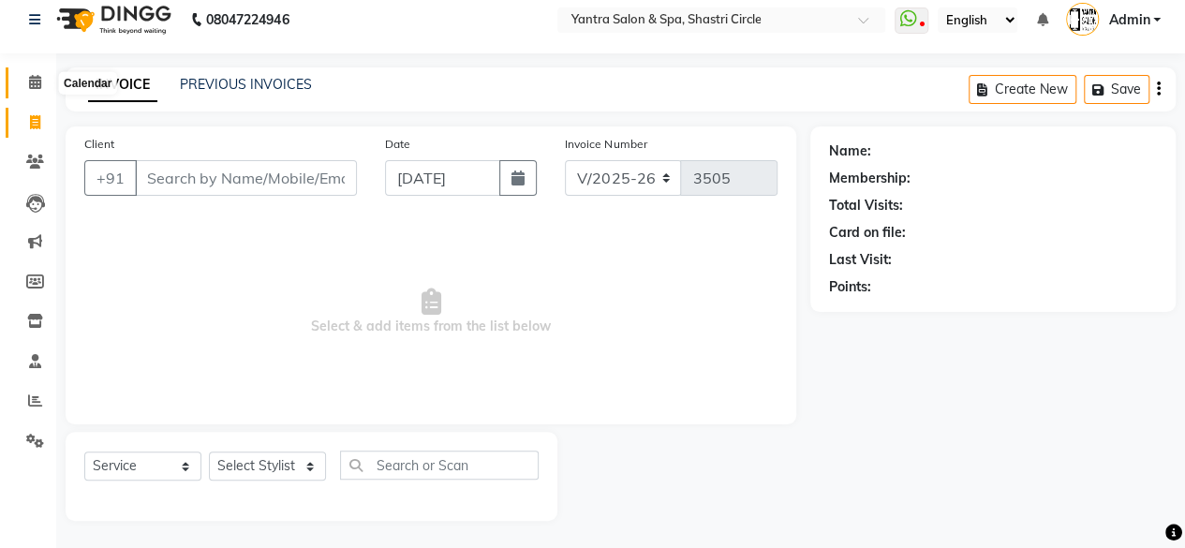
click at [45, 85] on span at bounding box center [35, 83] width 33 height 22
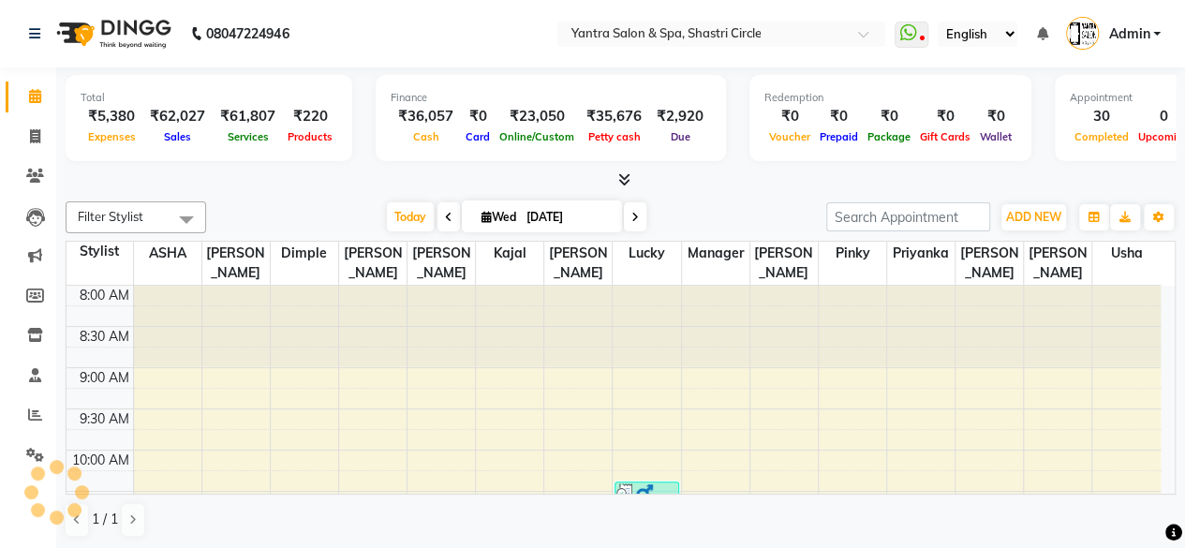
scroll to position [729, 0]
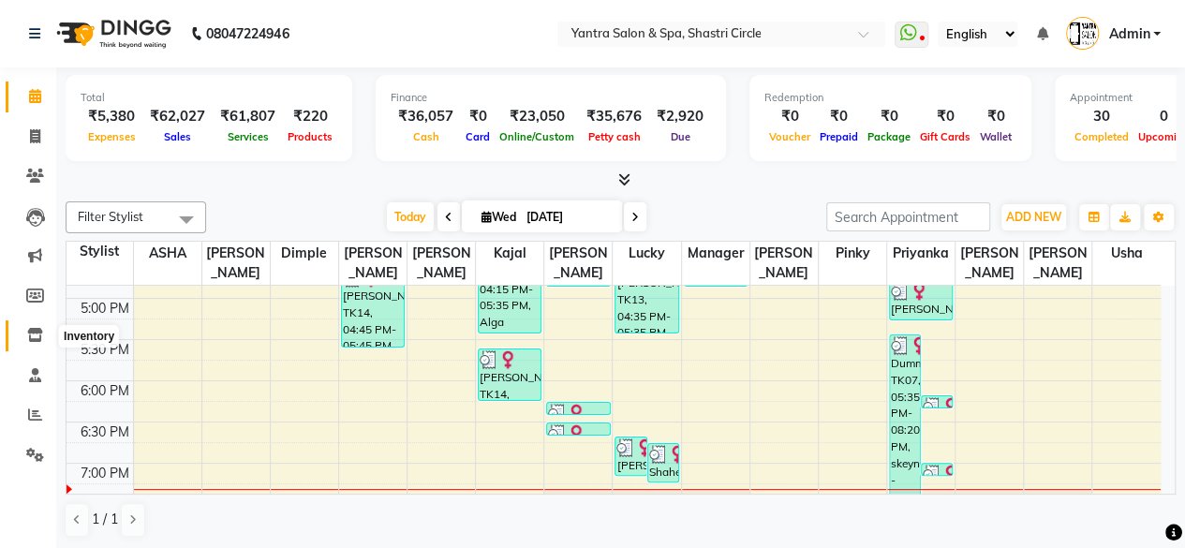
click at [28, 333] on icon at bounding box center [35, 335] width 16 height 14
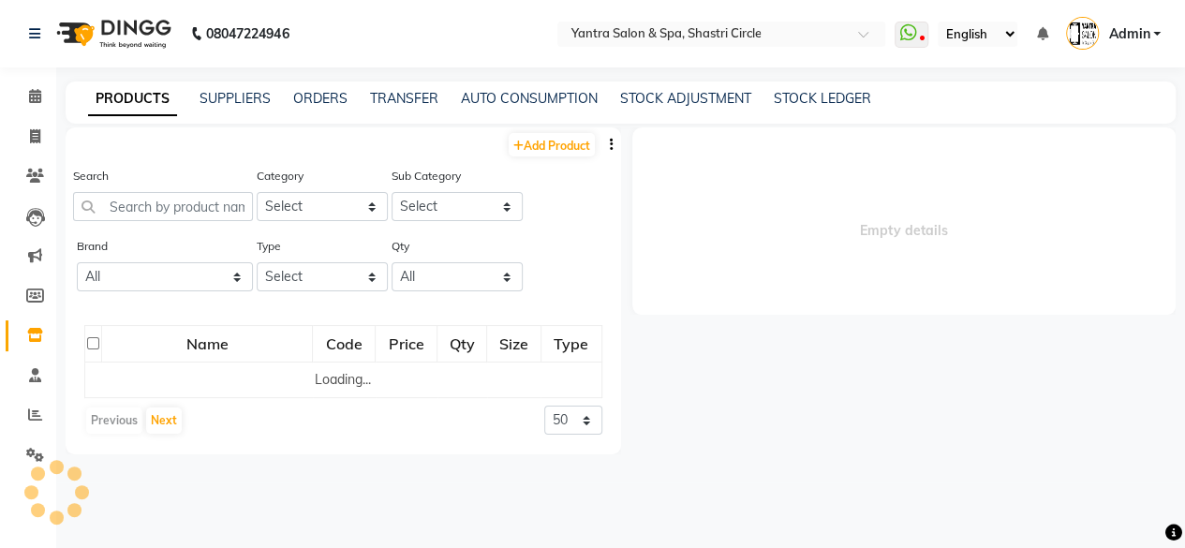
select select
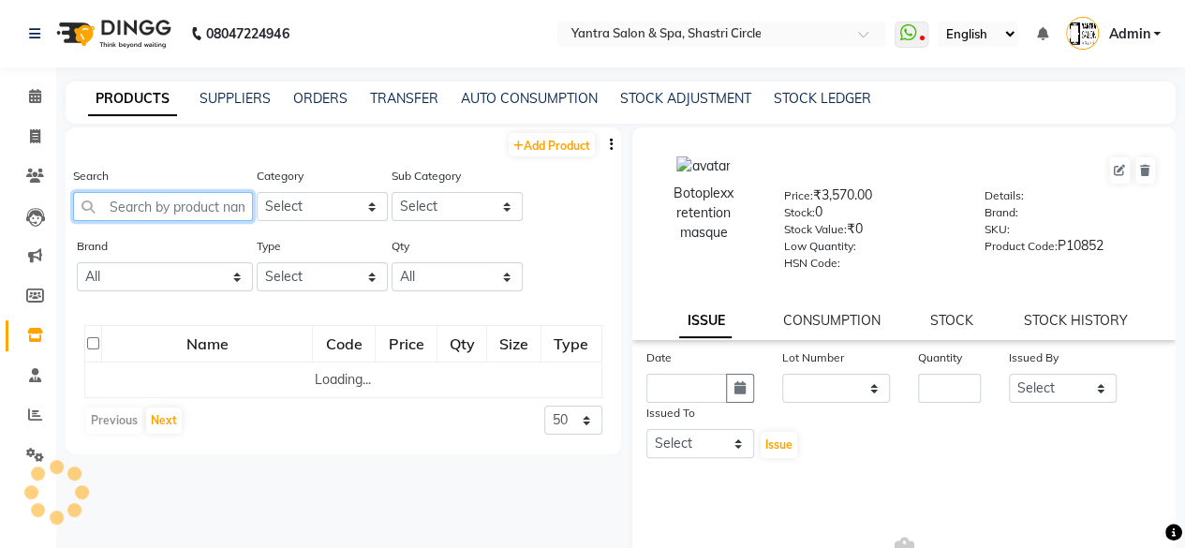
click at [148, 203] on input "text" at bounding box center [163, 206] width 180 height 29
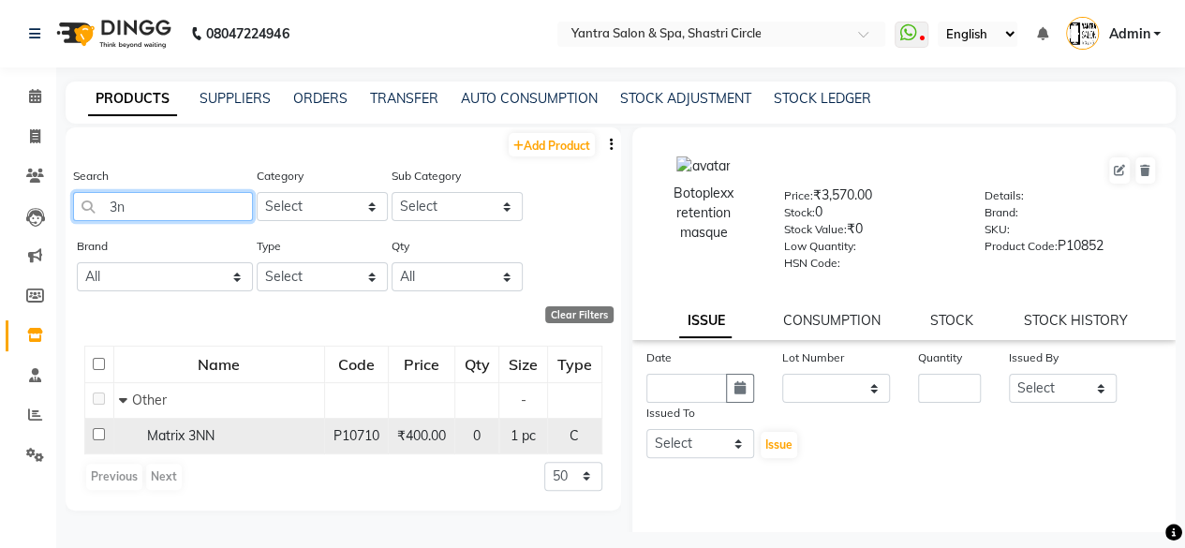
type input "3"
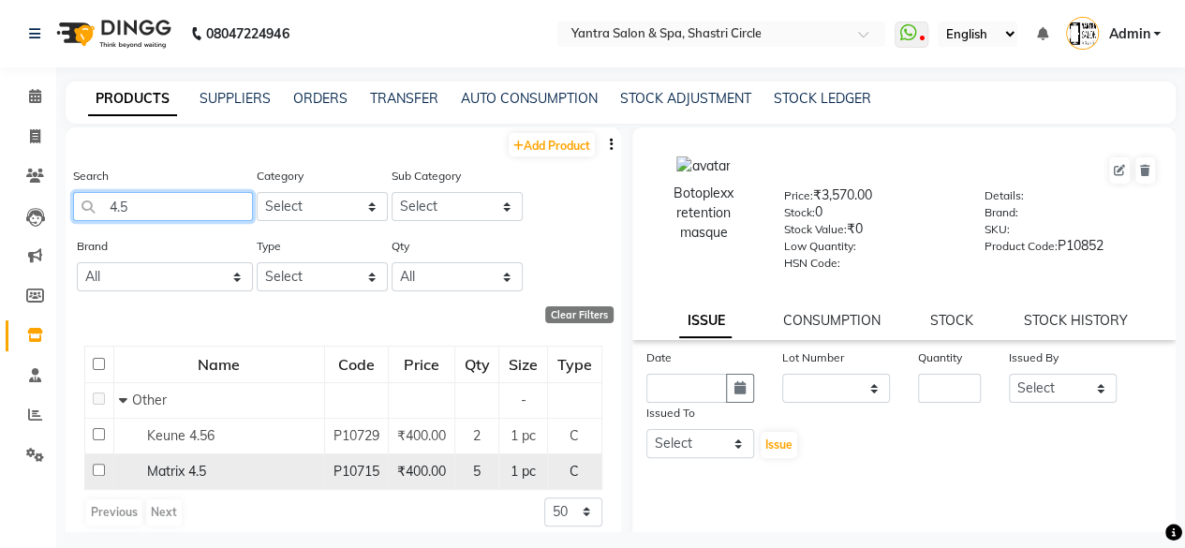
type input "4.5"
click at [185, 472] on span "Matrix 4.5" at bounding box center [176, 471] width 59 height 17
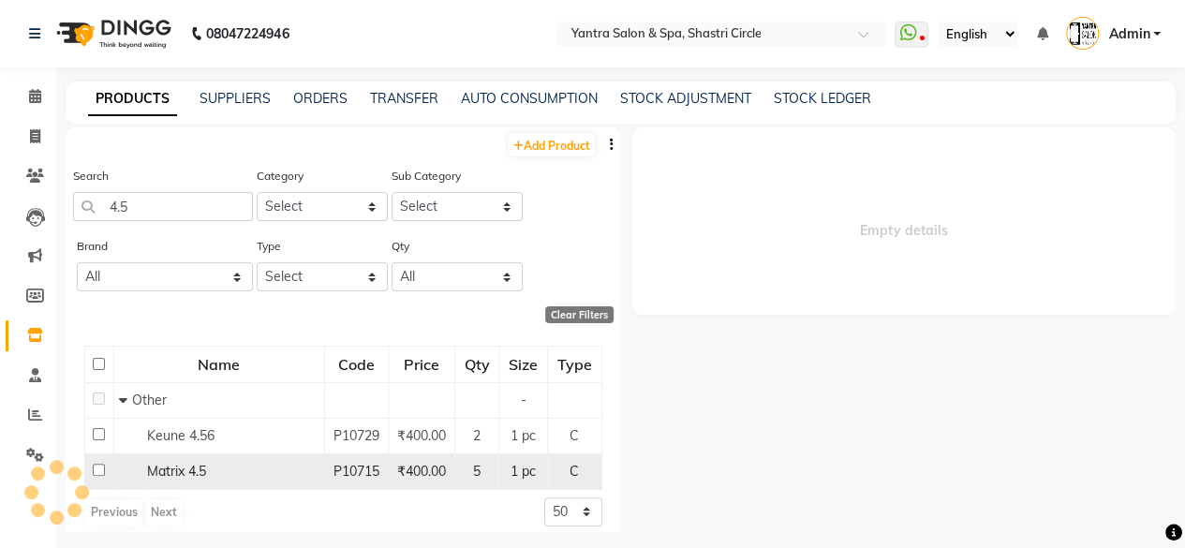
click at [177, 471] on span "Matrix 4.5" at bounding box center [176, 471] width 59 height 17
select select
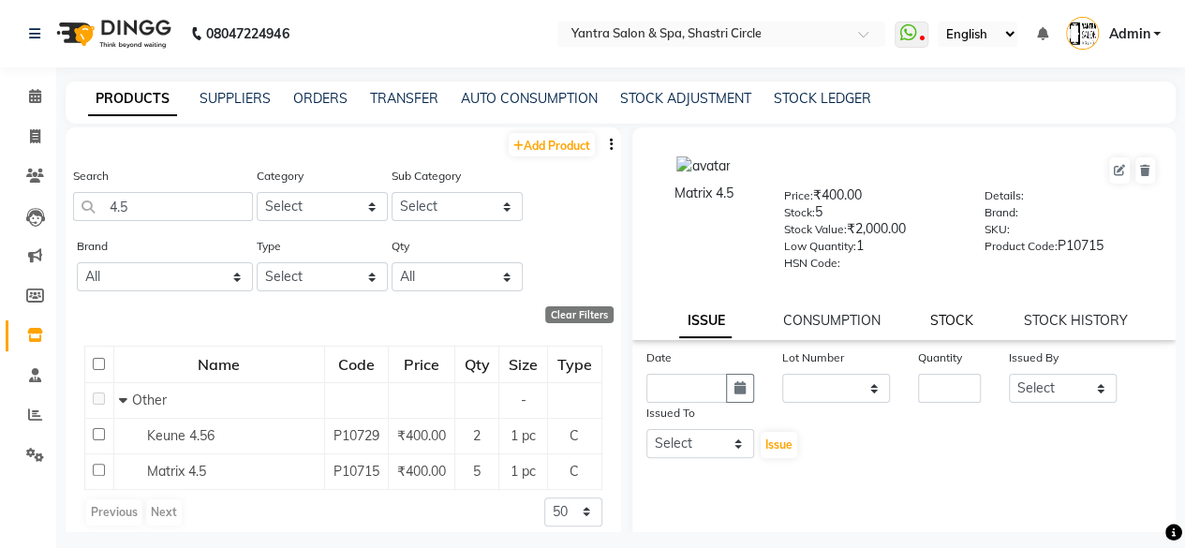
click at [938, 312] on link "STOCK" at bounding box center [951, 320] width 43 height 17
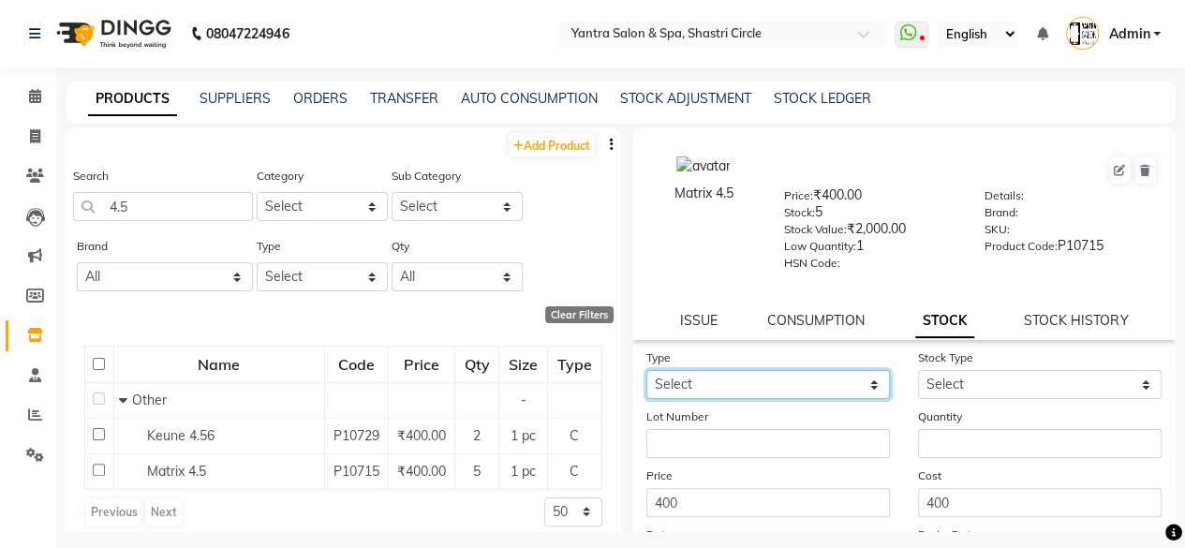
drag, startPoint x: 723, startPoint y: 379, endPoint x: 723, endPoint y: 395, distance: 15.9
click at [723, 379] on select "Select In Out" at bounding box center [768, 384] width 244 height 29
select select "out"
click at [646, 370] on select "Select In Out" at bounding box center [768, 384] width 244 height 29
select select
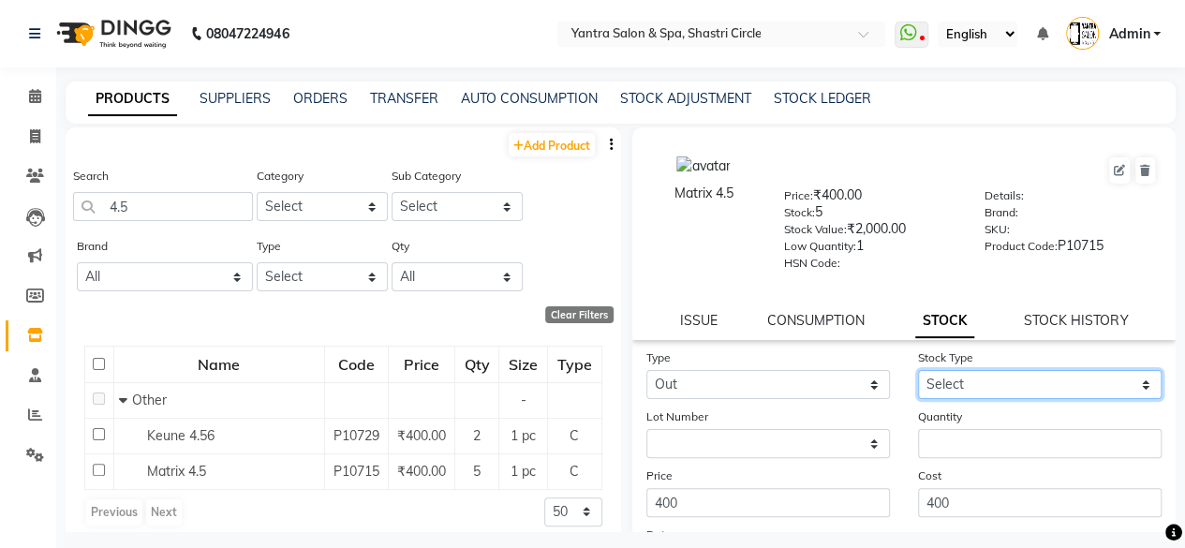
drag, startPoint x: 991, startPoint y: 377, endPoint x: 979, endPoint y: 432, distance: 55.7
click at [991, 377] on select "Select Internal Use Damaged Expired Adjustment Return Other" at bounding box center [1040, 384] width 244 height 29
click at [981, 464] on form "Type Select In Out Stock Type Select Internal Use Damaged Expired Adjustment Re…" at bounding box center [904, 481] width 516 height 266
drag, startPoint x: 952, startPoint y: 394, endPoint x: 958, endPoint y: 372, distance: 23.4
click at [952, 394] on select "Select Internal Use Damaged Expired Adjustment Return Other" at bounding box center [1040, 384] width 244 height 29
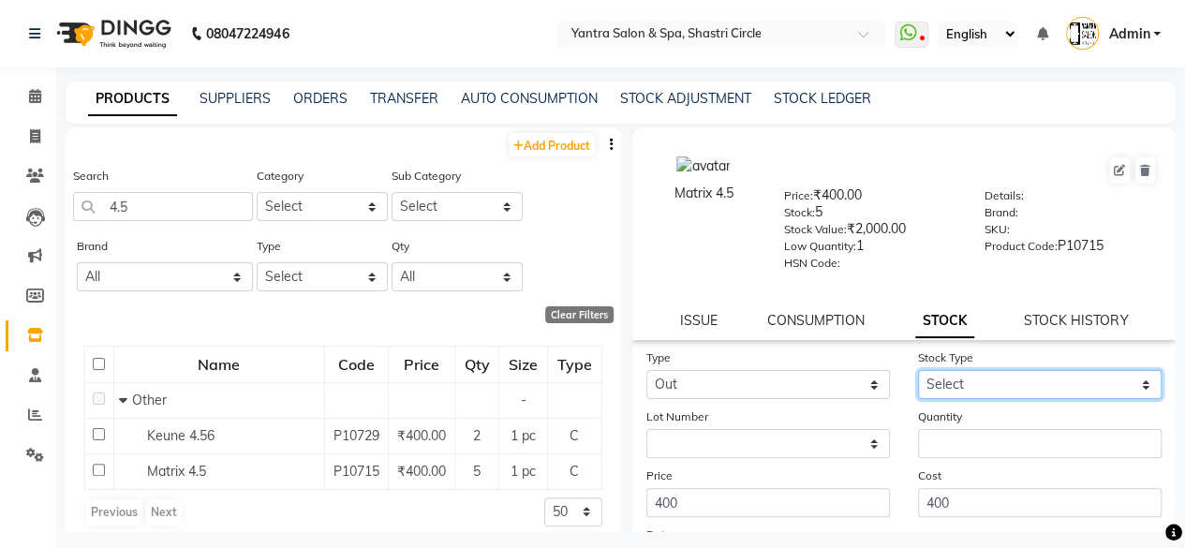
select select "internal use"
click at [918, 370] on select "Select Internal Use Damaged Expired Adjustment Return Other" at bounding box center [1040, 384] width 244 height 29
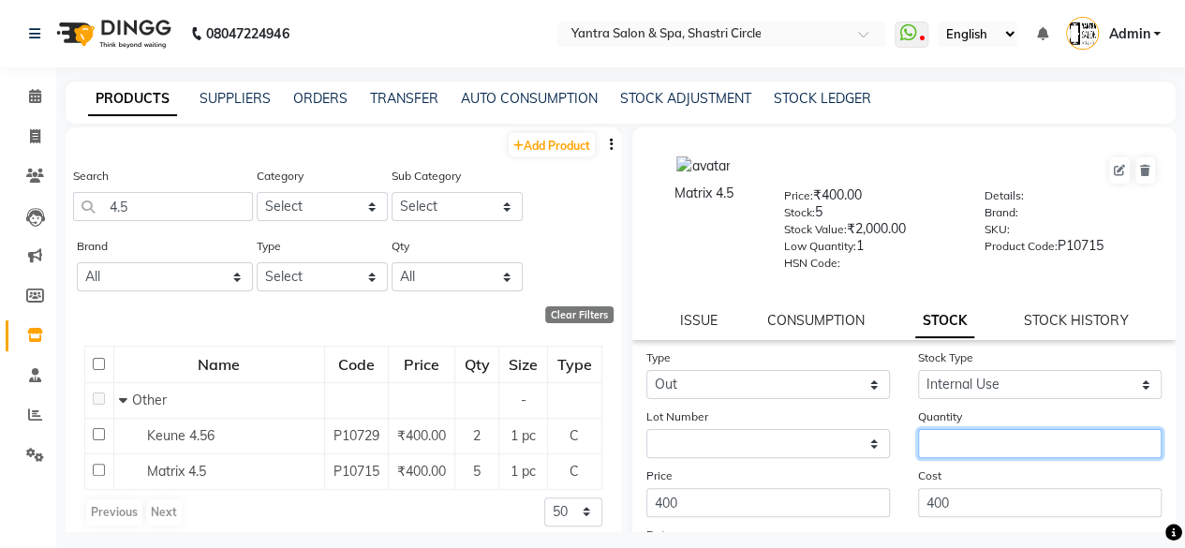
click at [967, 455] on input "number" at bounding box center [1040, 443] width 244 height 29
type input "1"
click at [970, 466] on div "Cost 400" at bounding box center [1040, 492] width 272 height 52
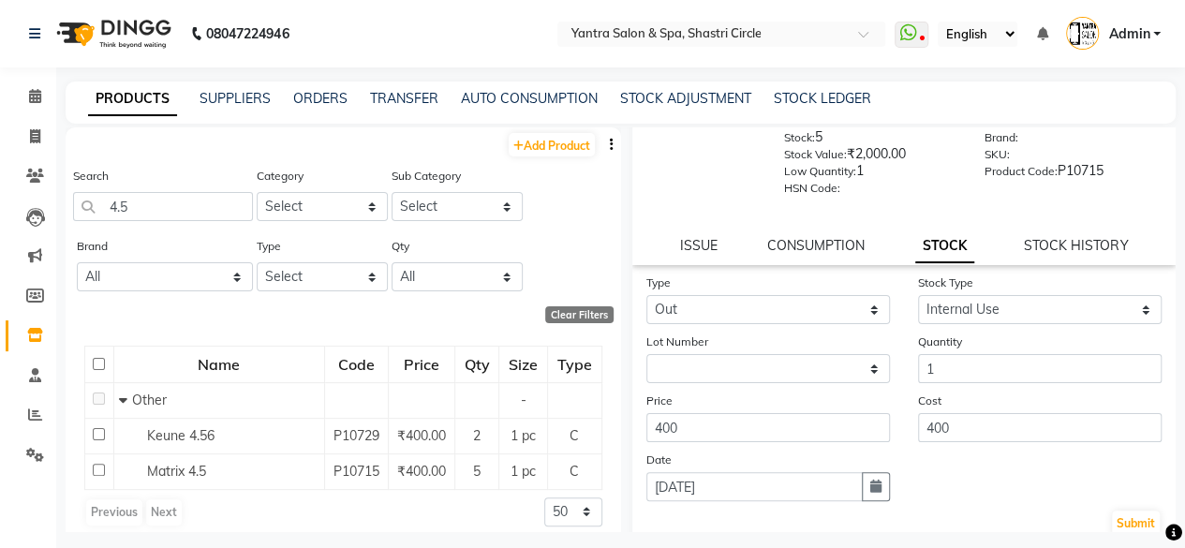
scroll to position [94, 0]
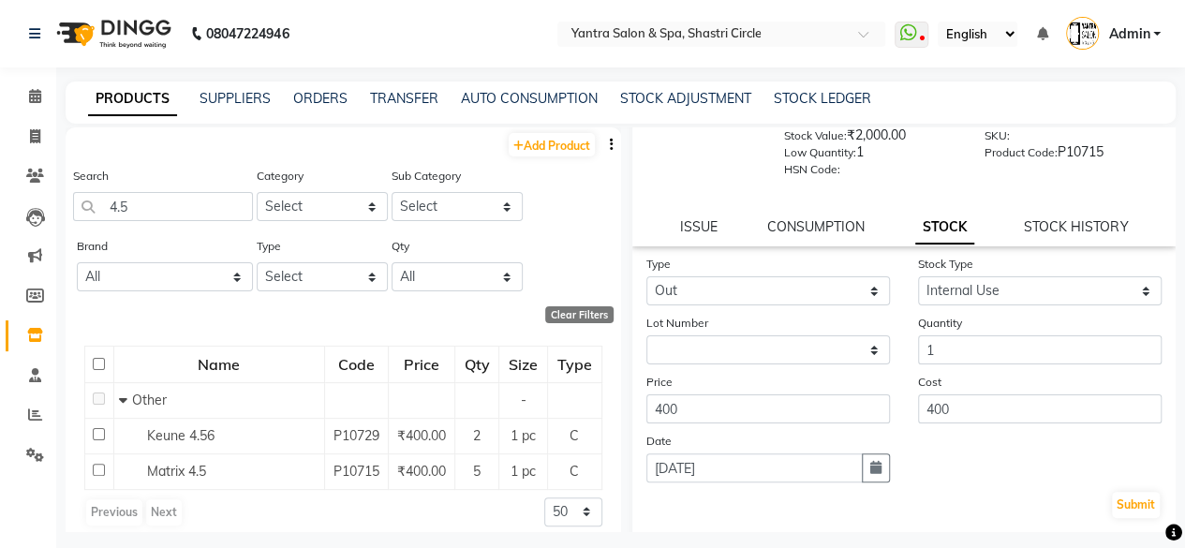
click at [1111, 491] on div "Submit" at bounding box center [904, 505] width 516 height 30
click at [147, 217] on input "4.5" at bounding box center [163, 206] width 180 height 29
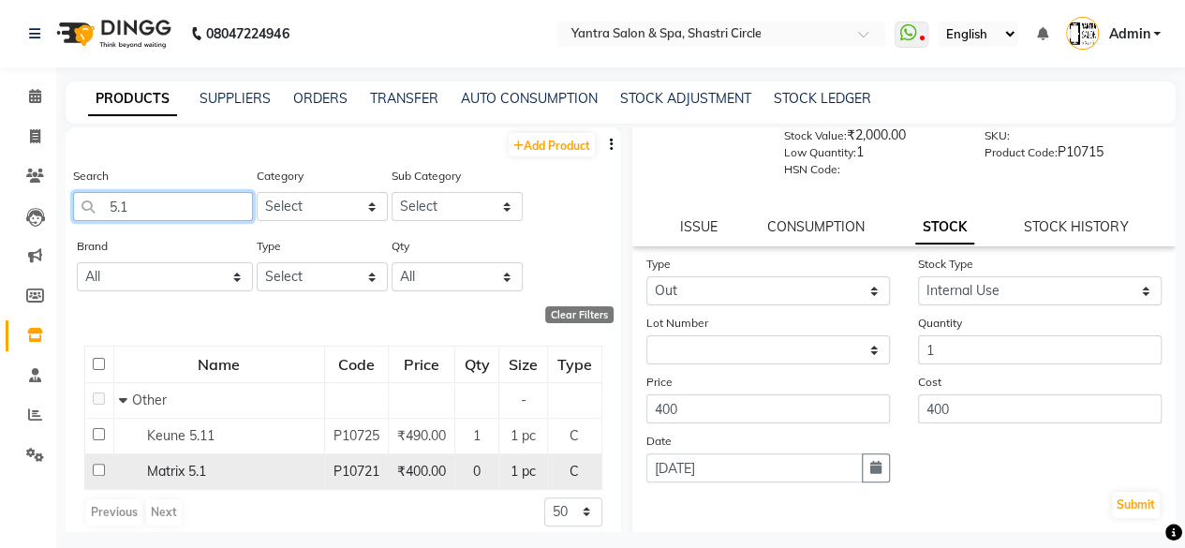
type input "5.1"
click at [200, 471] on span "Matrix 5.1" at bounding box center [176, 471] width 59 height 17
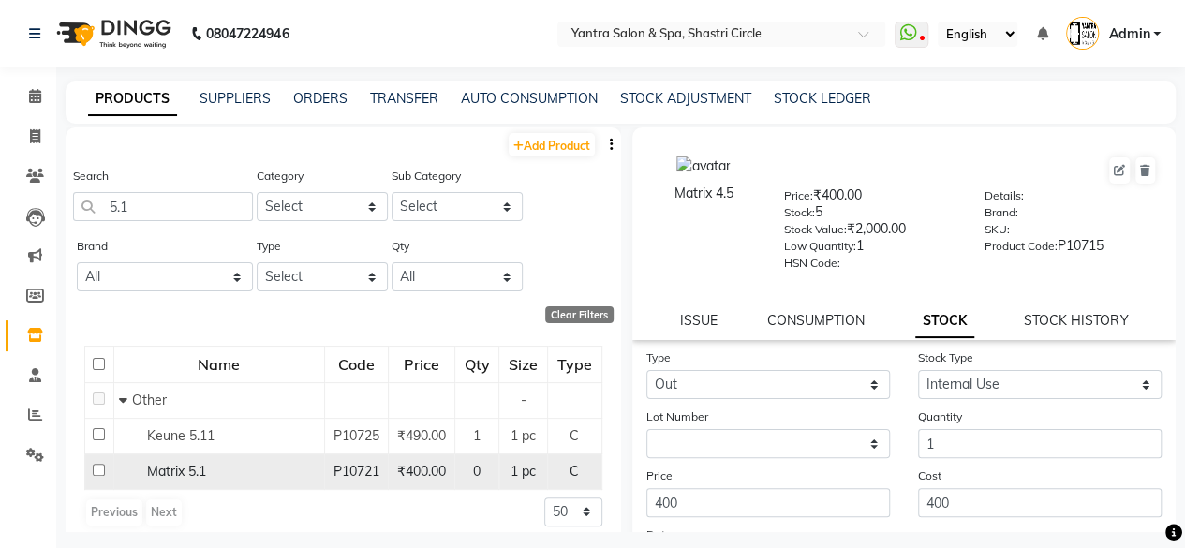
select select
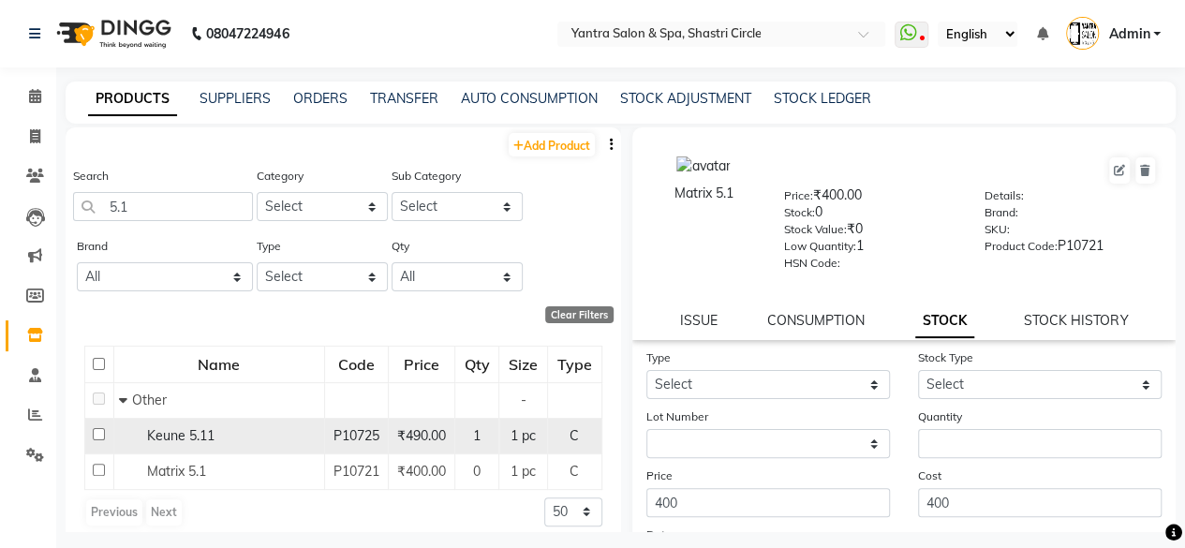
click at [193, 445] on td "Keune 5.11" at bounding box center [218, 436] width 211 height 36
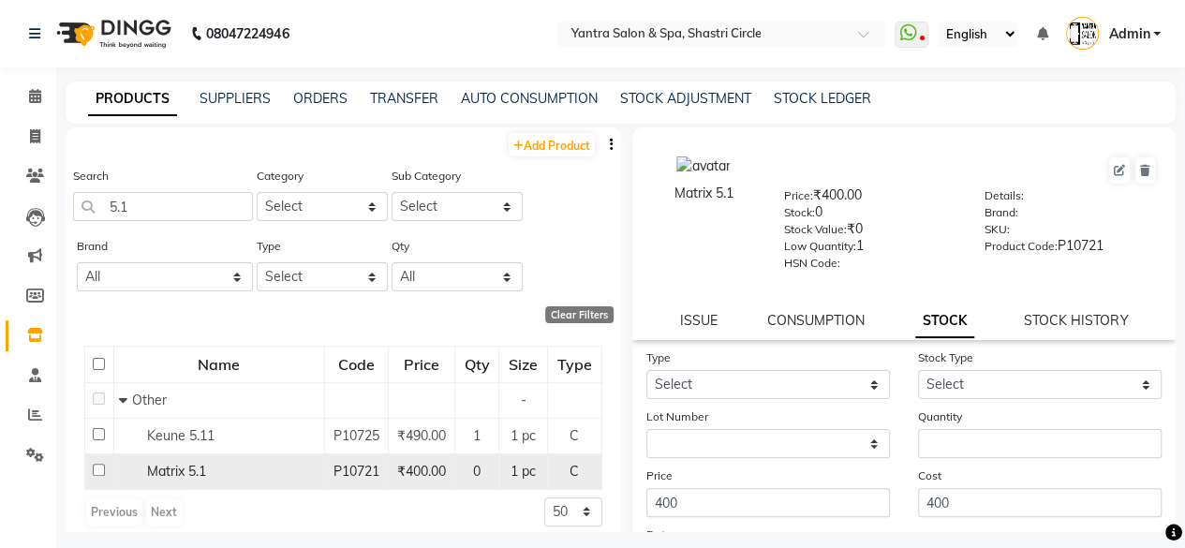
click at [195, 465] on span "Matrix 5.1" at bounding box center [176, 471] width 59 height 17
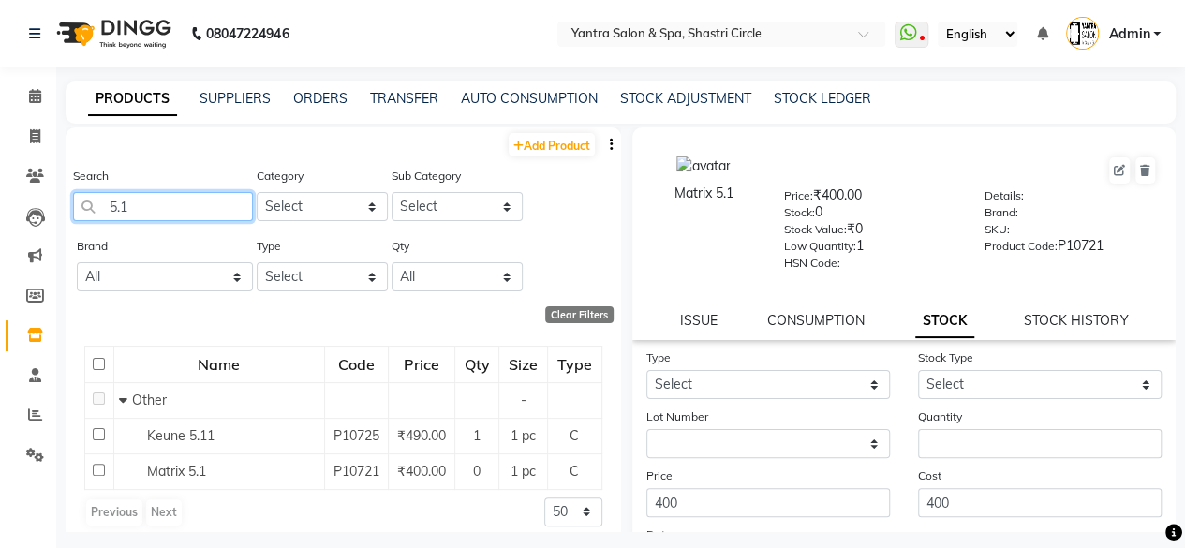
click at [178, 204] on input "5.1" at bounding box center [163, 206] width 180 height 29
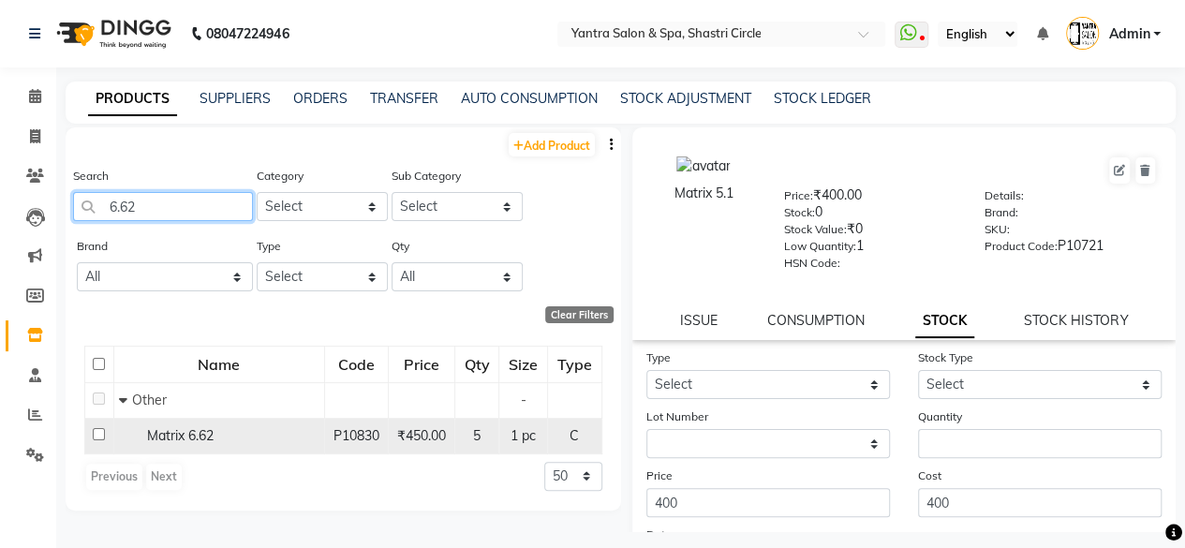
type input "6.62"
click at [228, 449] on td "Matrix 6.62" at bounding box center [218, 436] width 211 height 36
click at [200, 434] on span "Matrix 6.62" at bounding box center [180, 435] width 67 height 17
select select
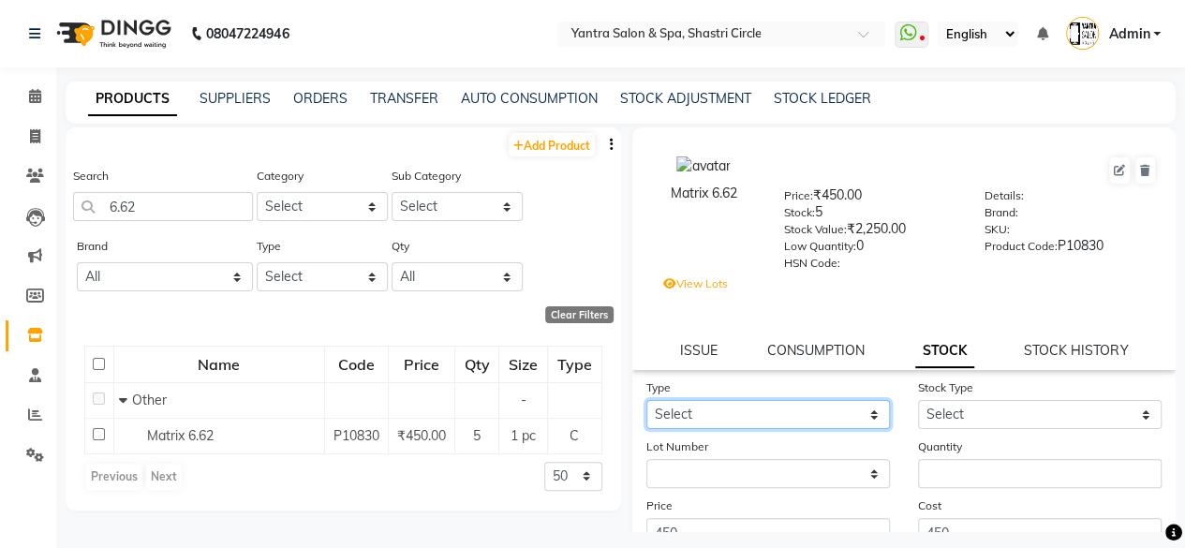
click at [674, 419] on select "Select In Out" at bounding box center [768, 414] width 244 height 29
select select "out"
click at [646, 400] on select "Select In Out" at bounding box center [768, 414] width 244 height 29
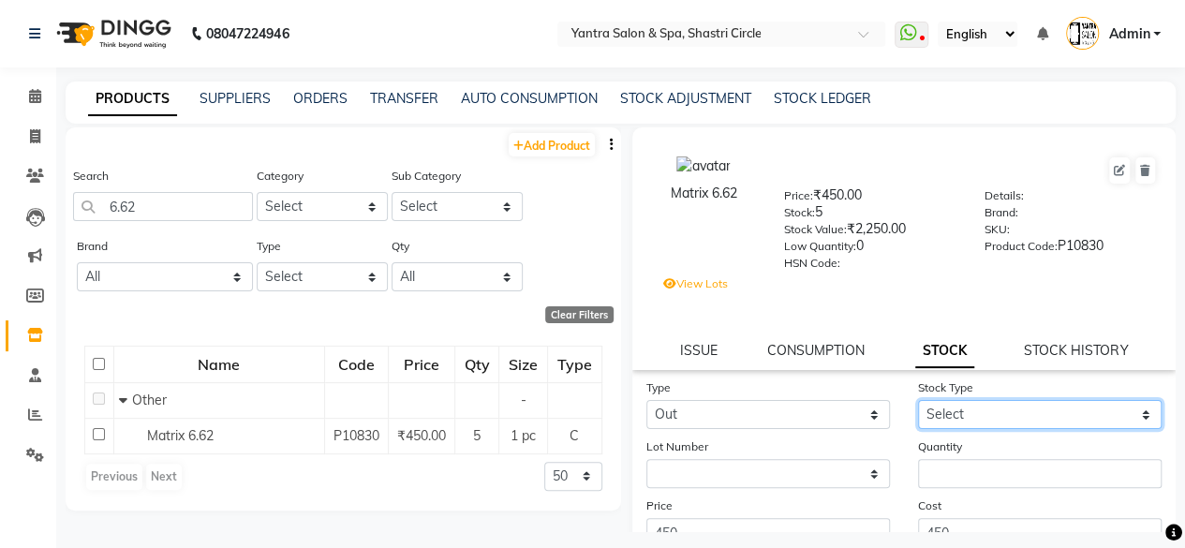
drag, startPoint x: 954, startPoint y: 405, endPoint x: 954, endPoint y: 416, distance: 11.2
click at [954, 409] on select "Select Internal Use Damaged Expired Adjustment Return Other" at bounding box center [1040, 414] width 244 height 29
select select "internal use"
click at [918, 400] on select "Select Internal Use Damaged Expired Adjustment Return Other" at bounding box center [1040, 414] width 244 height 29
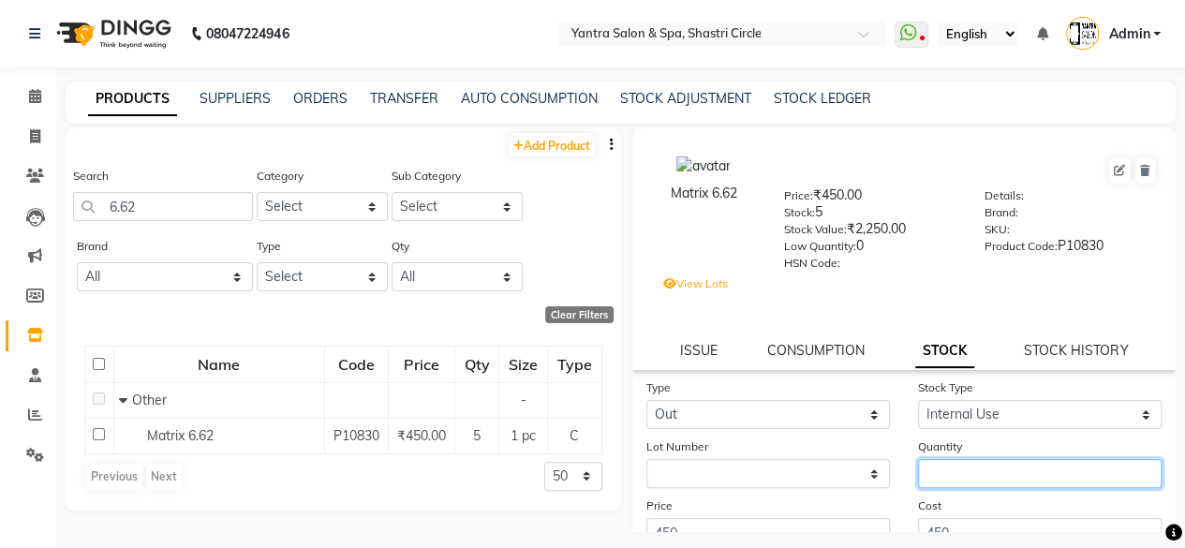
click at [952, 467] on input "number" at bounding box center [1040, 473] width 244 height 29
type input "1"
click at [953, 494] on form "Type Select In Out Stock Type Select Internal Use Damaged Expired Adjustment Re…" at bounding box center [904, 510] width 516 height 266
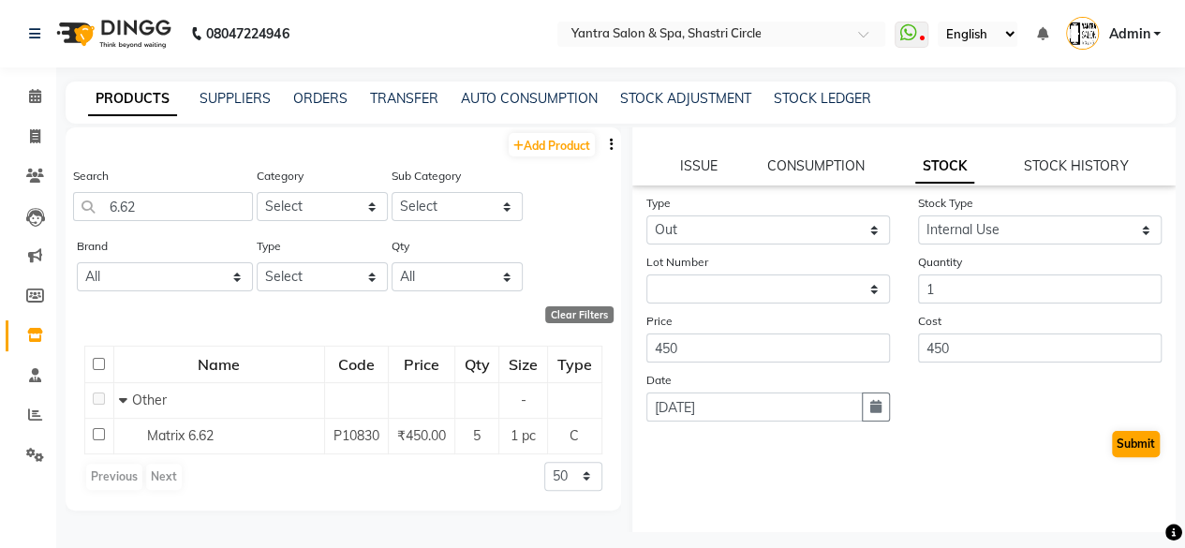
scroll to position [187, 0]
click at [1135, 426] on div "Submit" at bounding box center [904, 441] width 516 height 30
click at [1112, 434] on button "Submit" at bounding box center [1136, 441] width 48 height 26
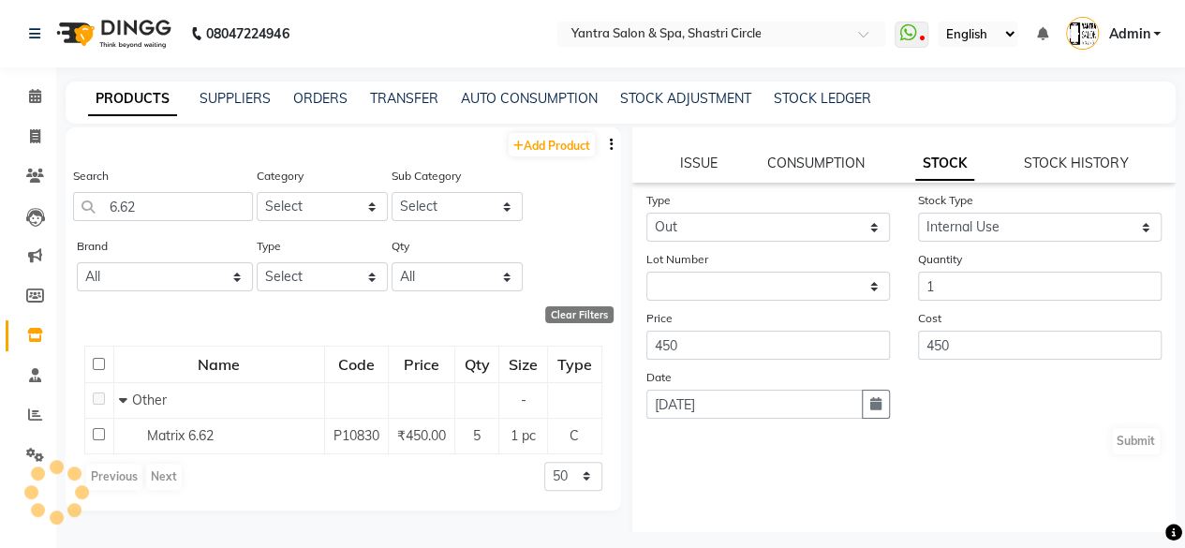
scroll to position [0, 0]
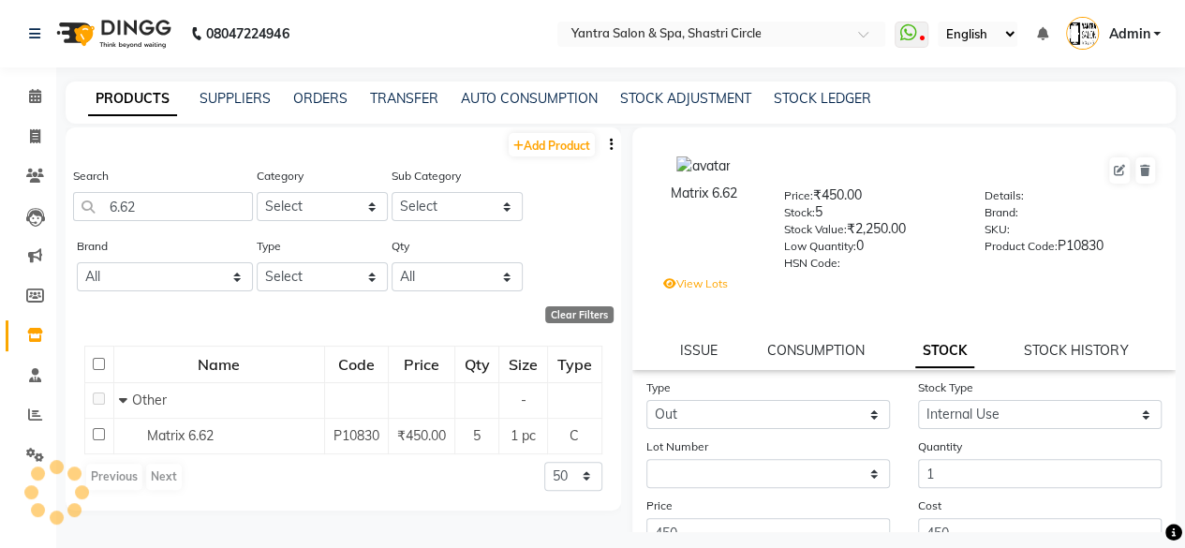
select select
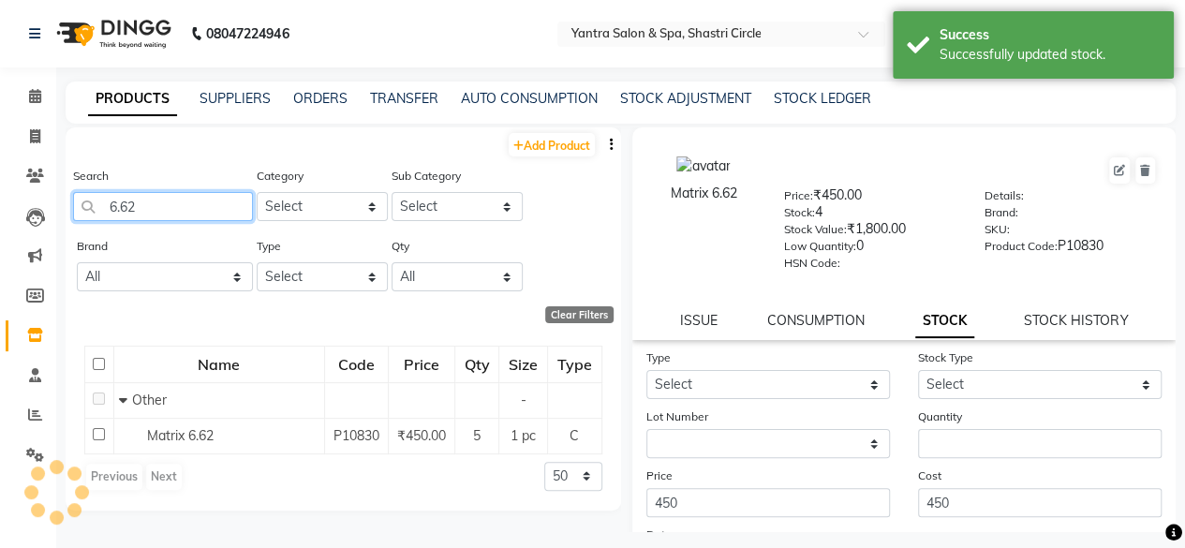
click at [204, 199] on input "6.62" at bounding box center [163, 206] width 180 height 29
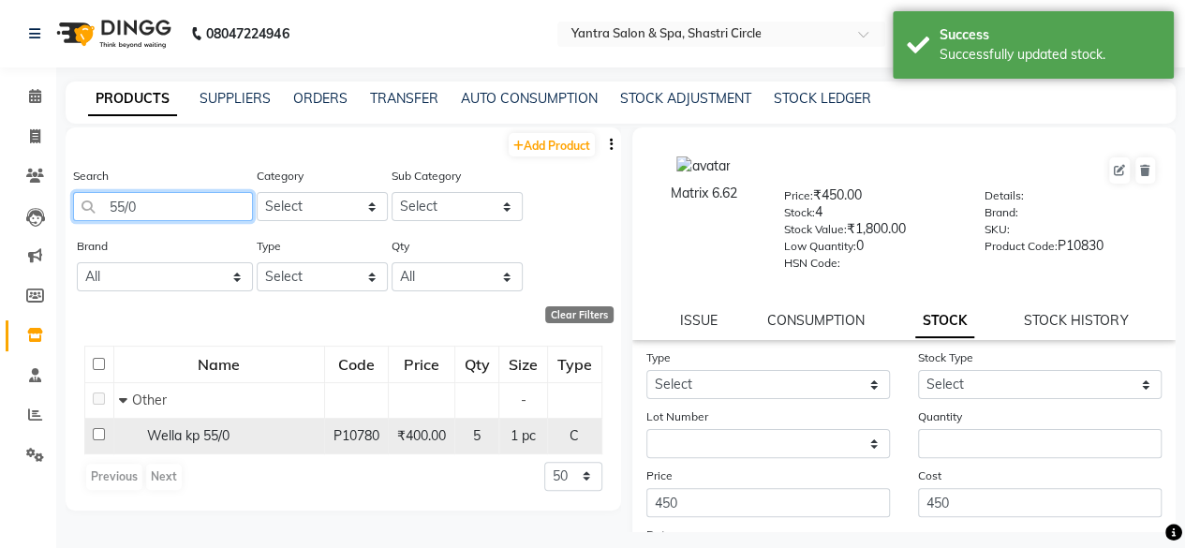
type input "55/0"
click at [211, 431] on span "Wella kp 55/0" at bounding box center [188, 435] width 82 height 17
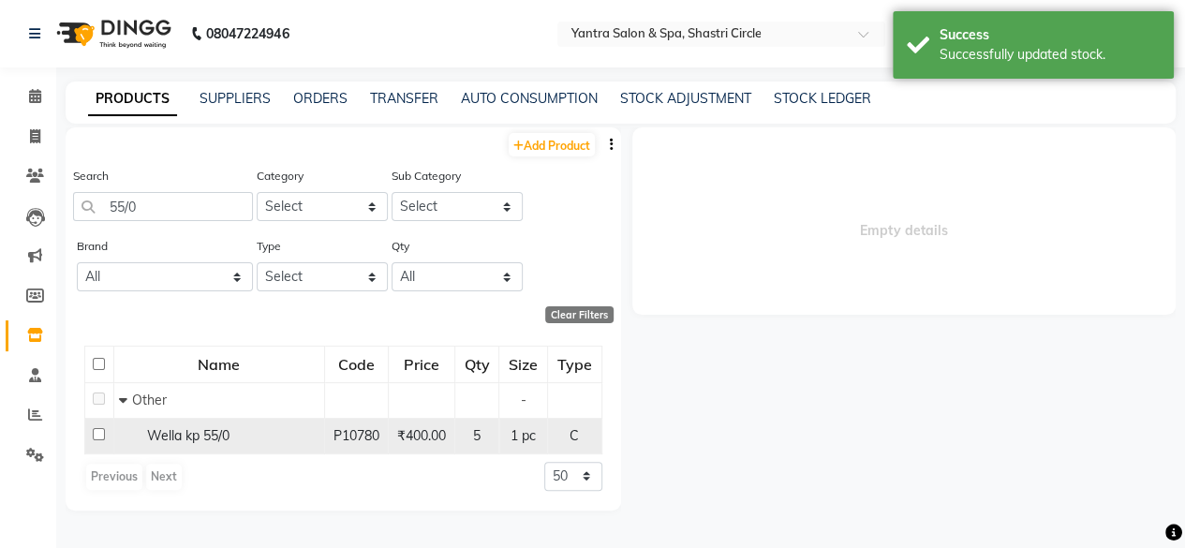
select select
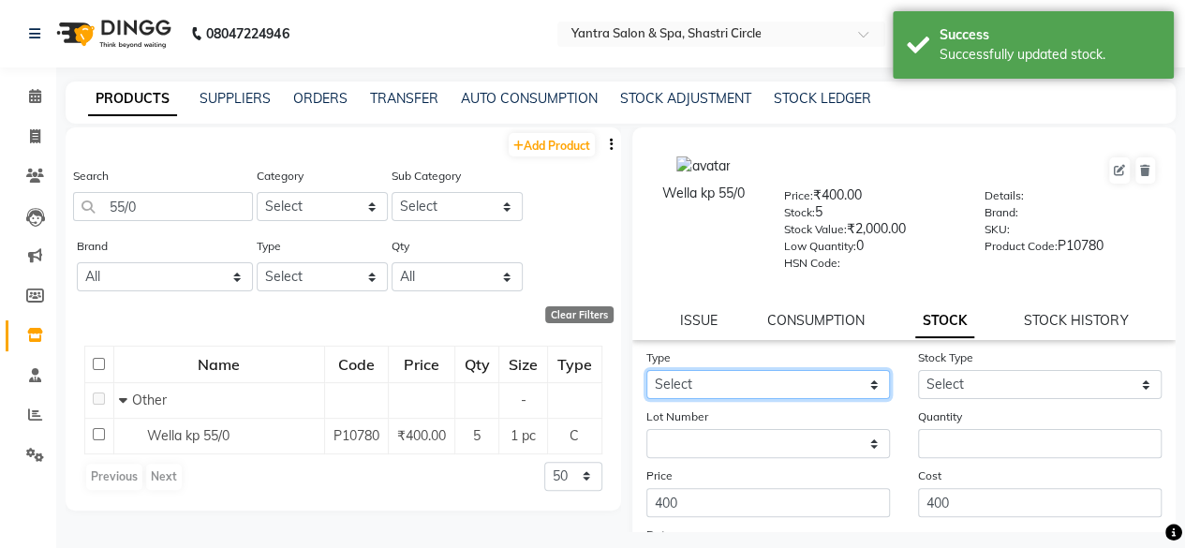
click at [693, 395] on select "Select In Out" at bounding box center [768, 384] width 244 height 29
select select "out"
click at [646, 370] on select "Select In Out" at bounding box center [768, 384] width 244 height 29
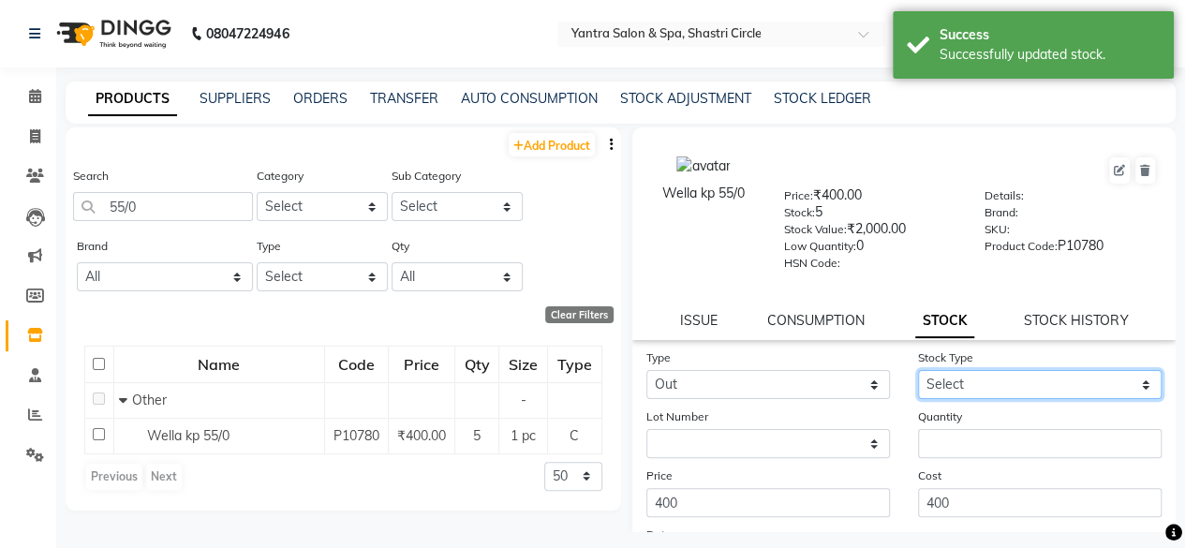
drag, startPoint x: 948, startPoint y: 383, endPoint x: 947, endPoint y: 416, distance: 32.8
click at [948, 383] on select "Select Internal Use Damaged Expired Adjustment Return Other" at bounding box center [1040, 384] width 244 height 29
select select "internal use"
click at [918, 370] on select "Select Internal Use Damaged Expired Adjustment Return Other" at bounding box center [1040, 384] width 244 height 29
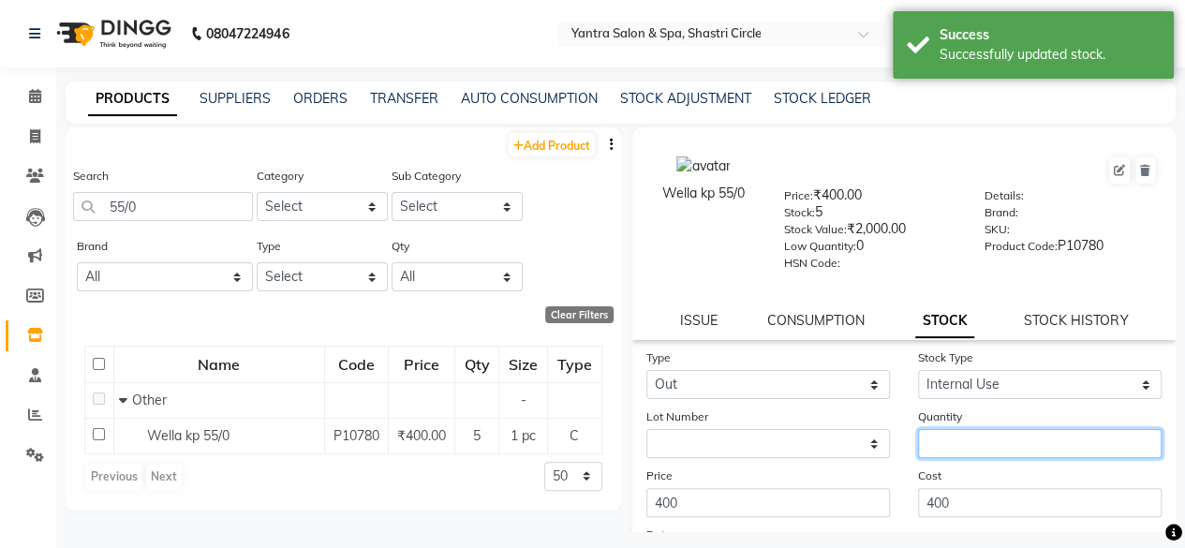
click at [937, 436] on input "number" at bounding box center [1040, 443] width 244 height 29
type input "3"
click at [950, 473] on div "Cost 400" at bounding box center [1040, 492] width 272 height 52
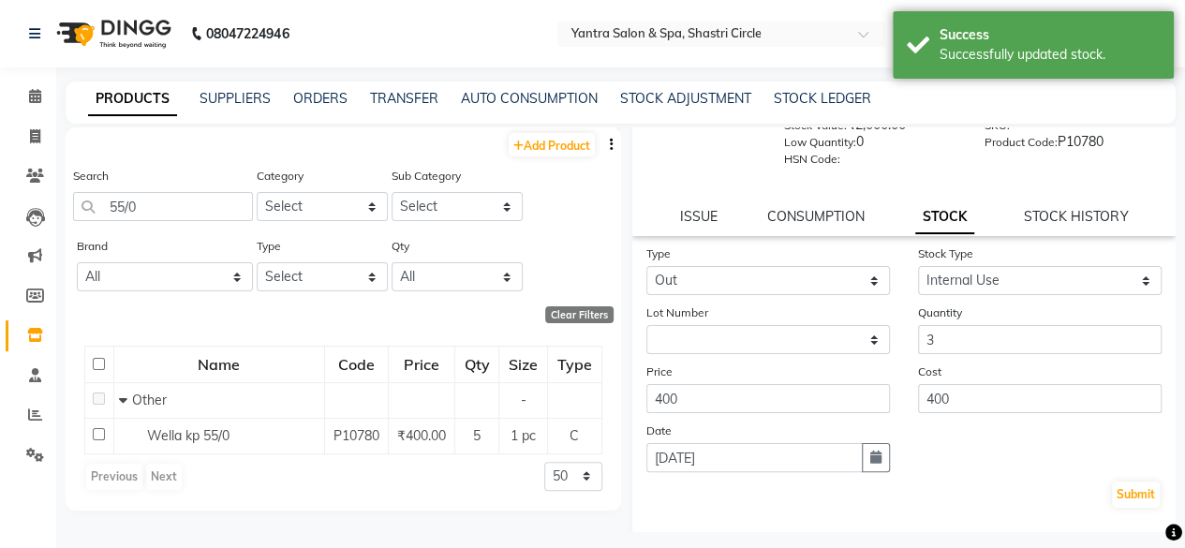
scroll to position [190, 0]
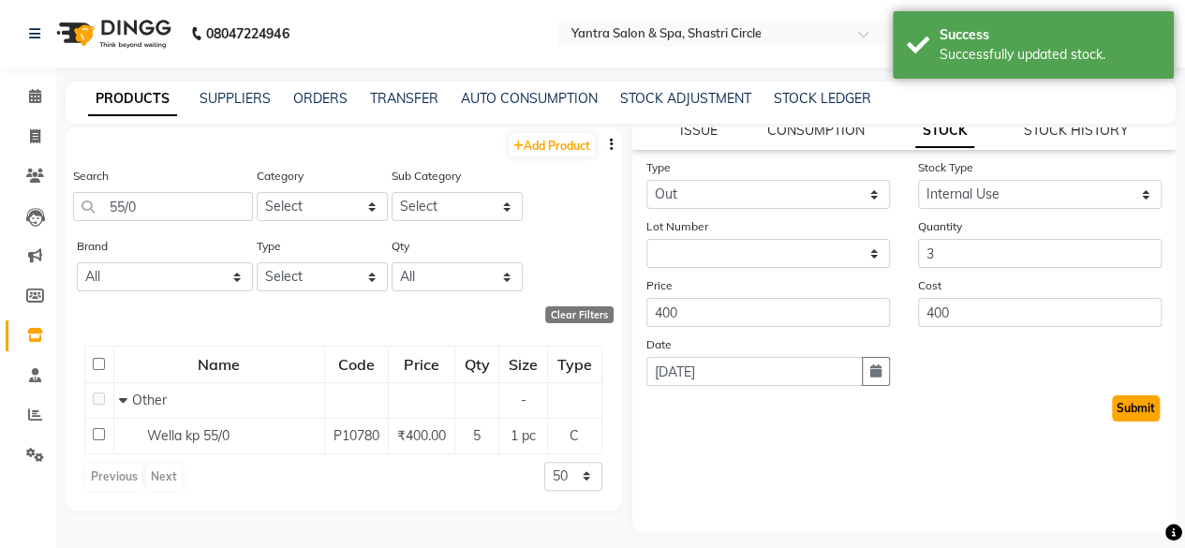
click at [1115, 408] on button "Submit" at bounding box center [1136, 408] width 48 height 26
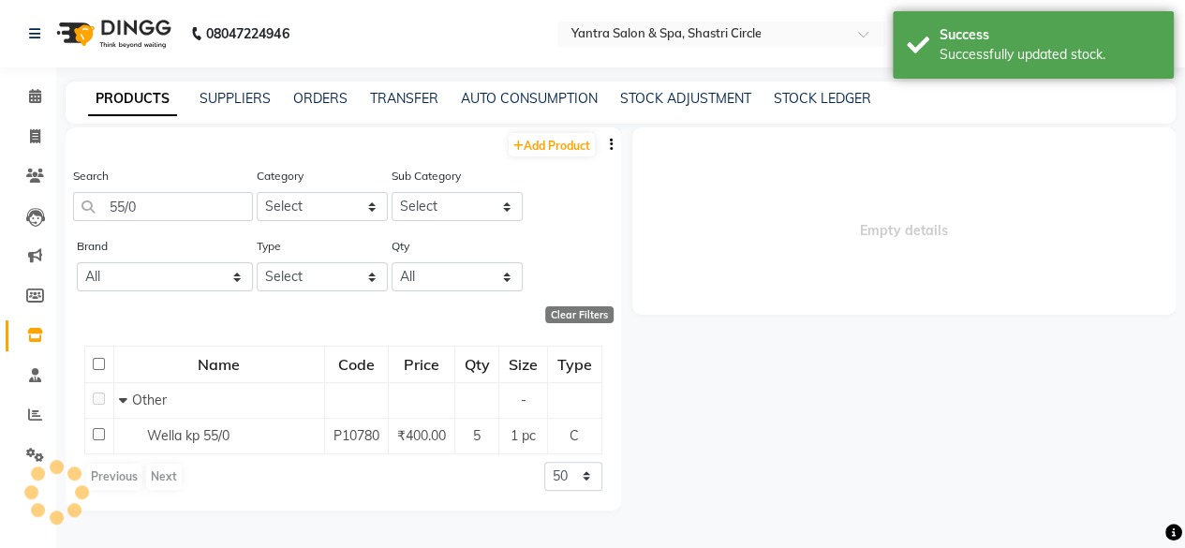
scroll to position [0, 0]
select select
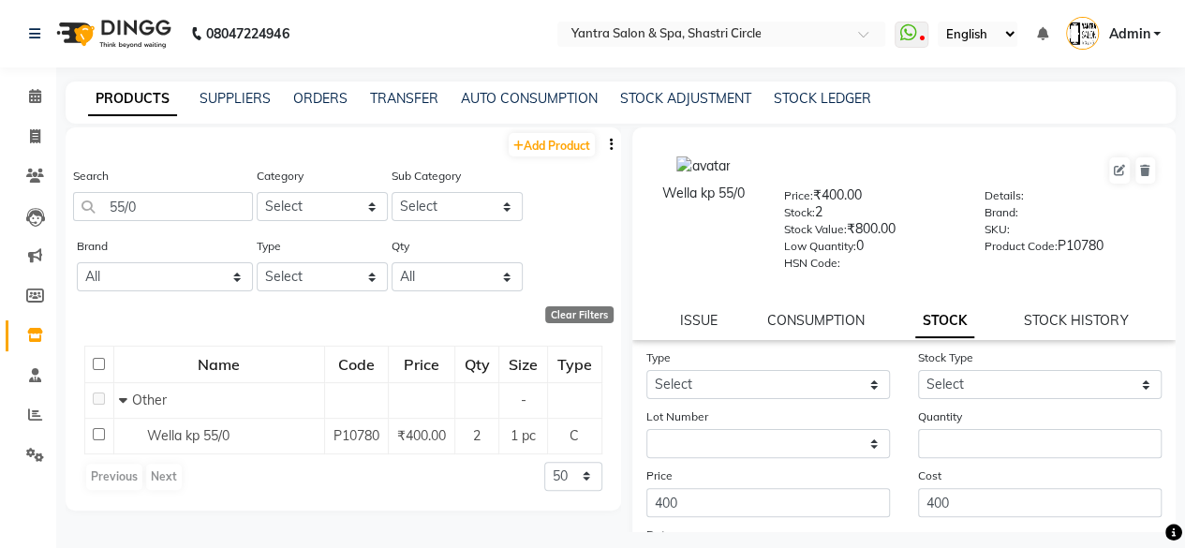
click at [155, 224] on div "Search 55/0" at bounding box center [163, 201] width 180 height 70
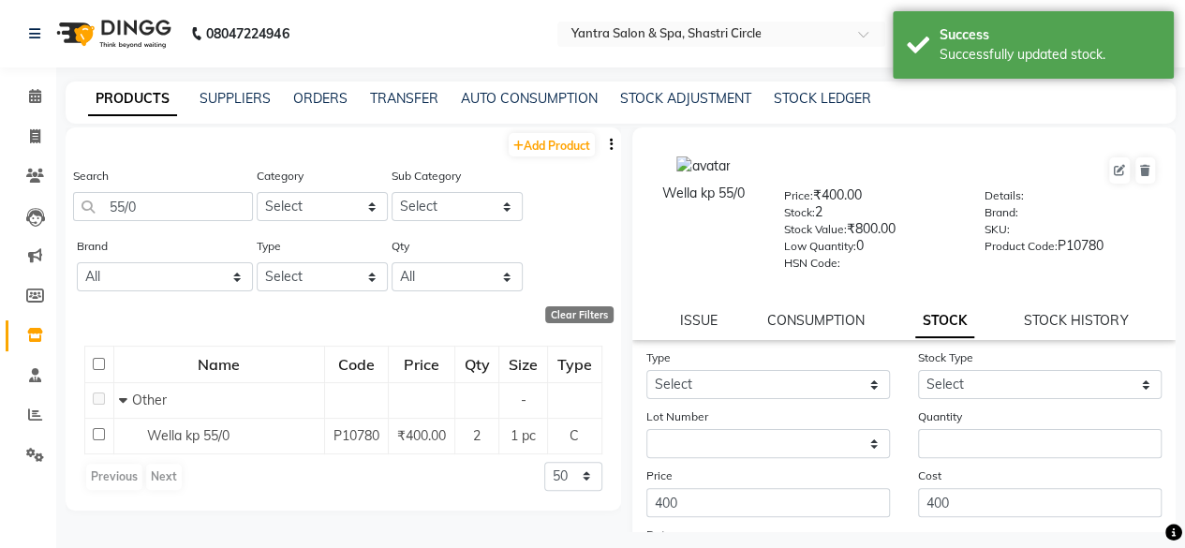
click at [155, 224] on div "Search 55/0" at bounding box center [163, 201] width 180 height 70
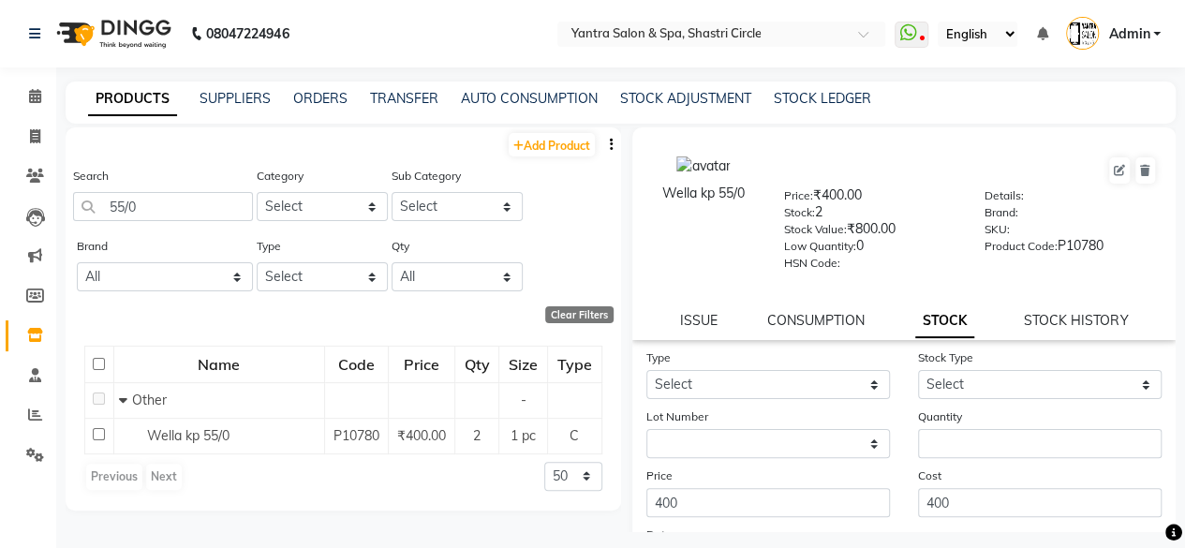
click at [156, 221] on div "Search 55/0" at bounding box center [163, 201] width 180 height 70
click at [159, 211] on input "55/0" at bounding box center [163, 206] width 180 height 29
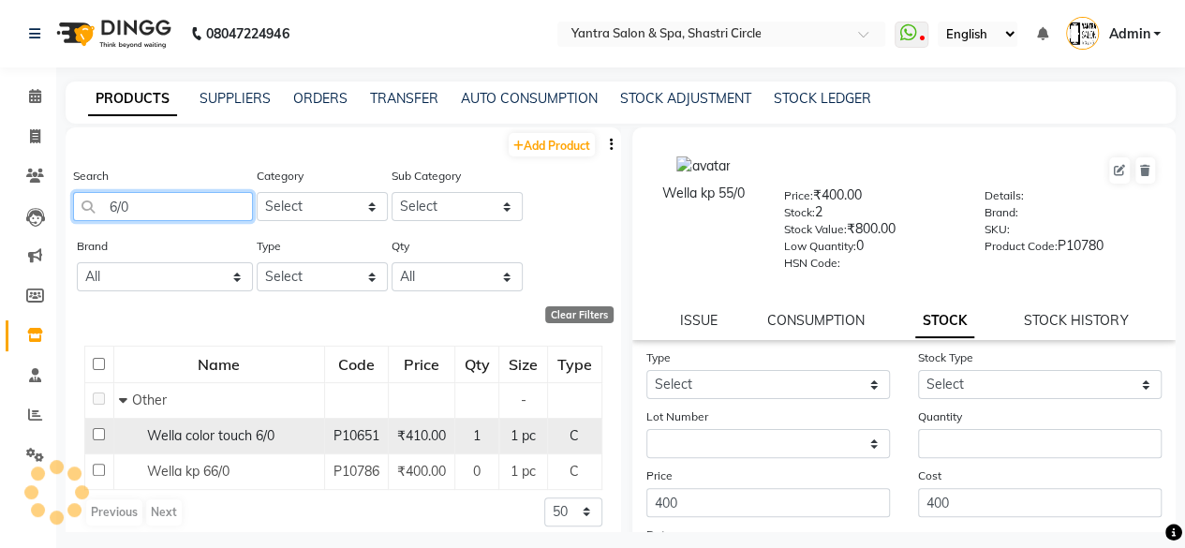
type input "6/0"
click at [229, 440] on span "Wella color touch 6/0" at bounding box center [210, 435] width 127 height 17
select select
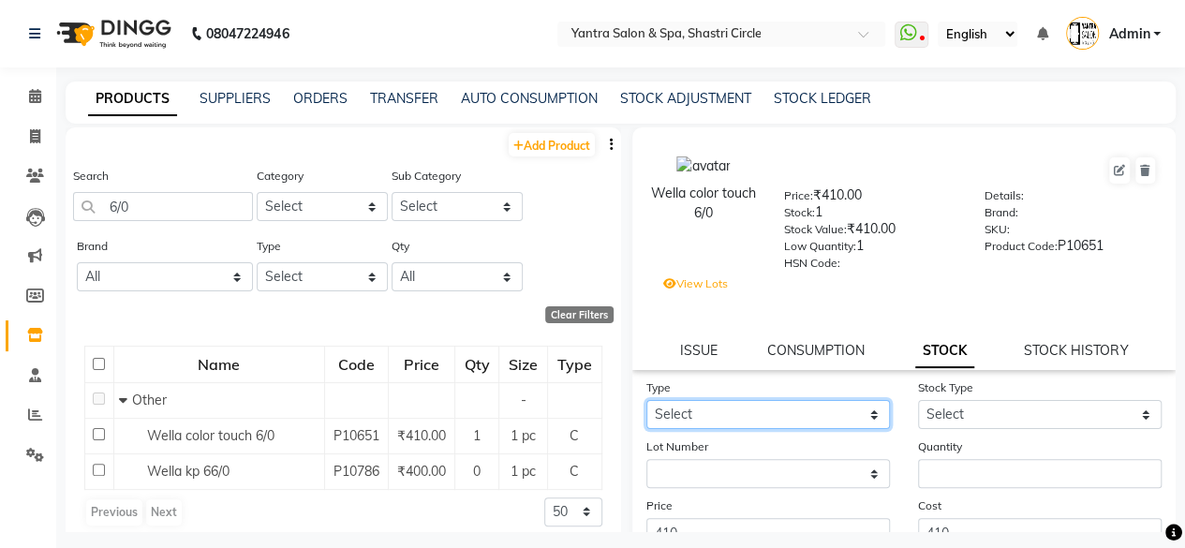
click at [702, 404] on select "Select In Out" at bounding box center [768, 414] width 244 height 29
select select "out"
click at [646, 400] on select "Select In Out" at bounding box center [768, 414] width 244 height 29
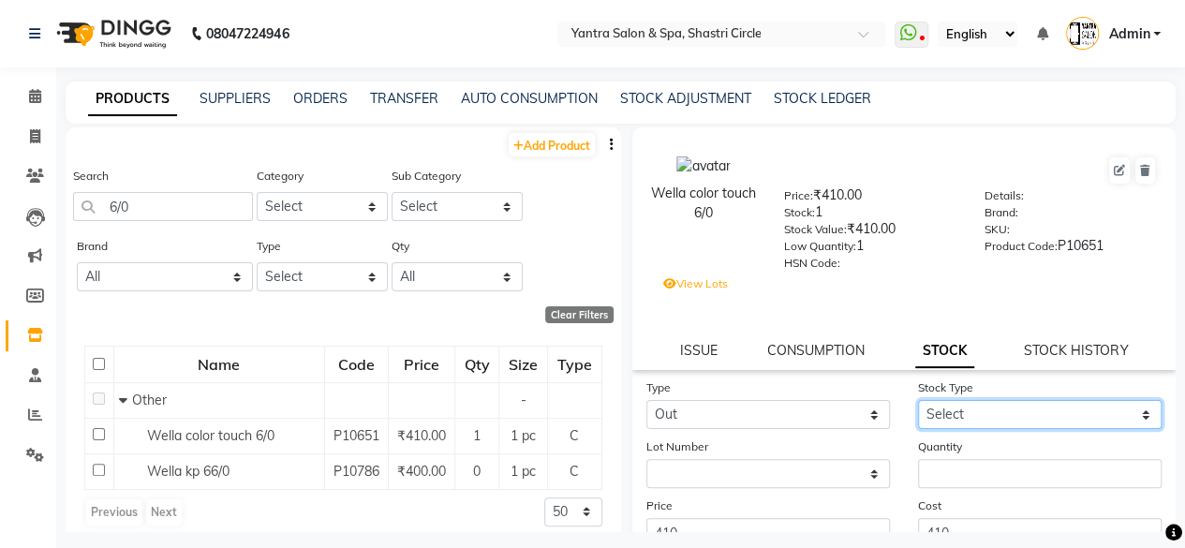
drag, startPoint x: 920, startPoint y: 424, endPoint x: 948, endPoint y: 457, distance: 43.2
click at [920, 424] on select "Select Internal Use Damaged Expired Adjustment Return Other" at bounding box center [1040, 414] width 244 height 29
select select "internal use"
click at [918, 400] on select "Select Internal Use Damaged Expired Adjustment Return Other" at bounding box center [1040, 414] width 244 height 29
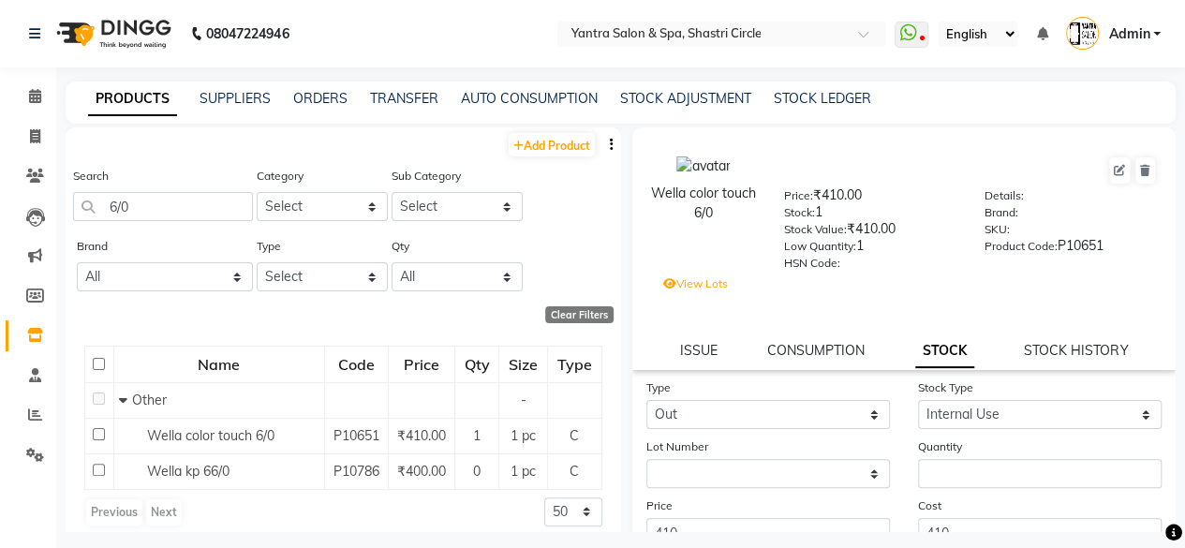
click at [948, 458] on div "Quantity" at bounding box center [1040, 462] width 272 height 52
click at [955, 487] on input "number" at bounding box center [1040, 473] width 244 height 29
type input "1"
click at [962, 495] on form "Type Select In Out Stock Type Select Internal Use Damaged Expired Adjustment Re…" at bounding box center [904, 510] width 516 height 266
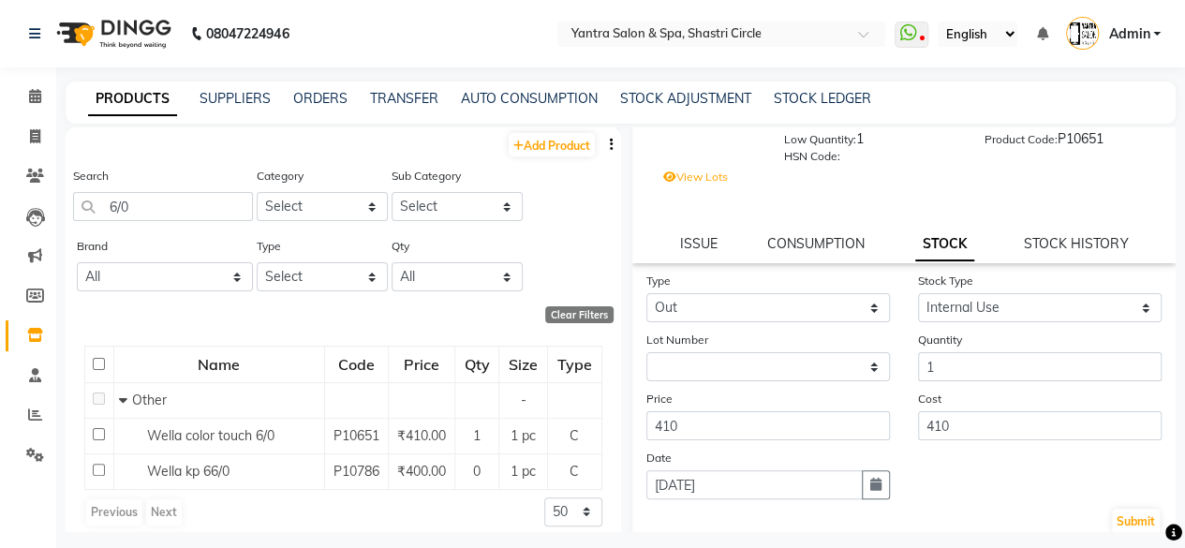
scroll to position [220, 0]
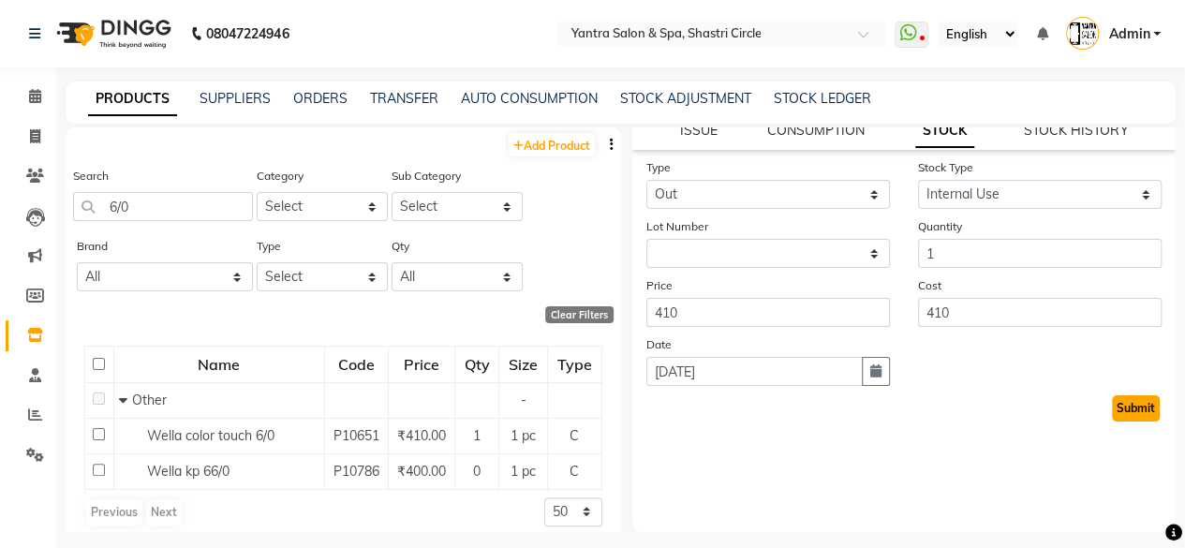
click at [1125, 409] on button "Submit" at bounding box center [1136, 408] width 48 height 26
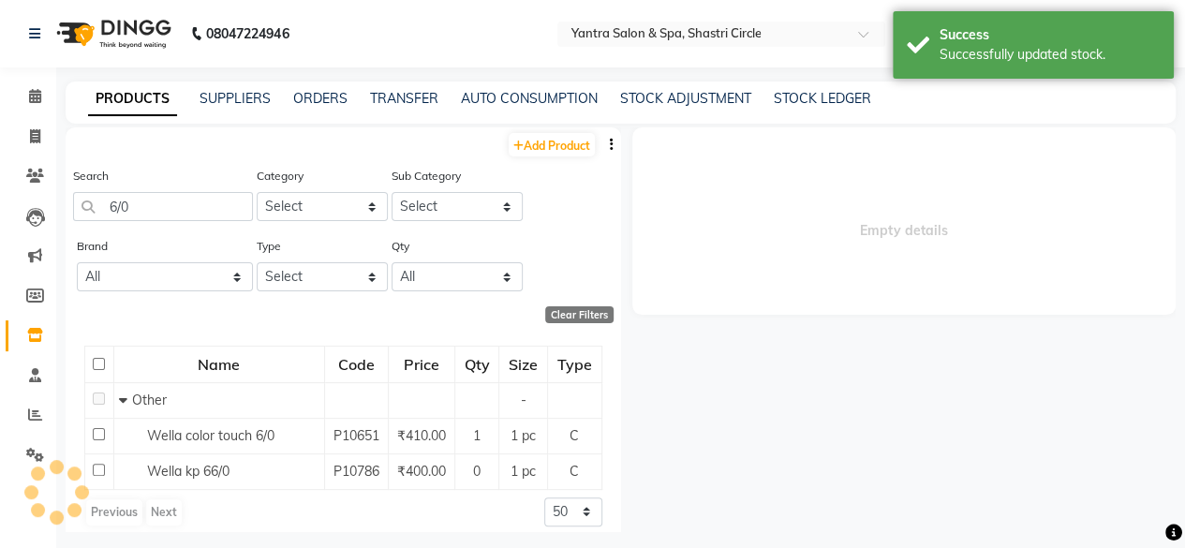
scroll to position [0, 0]
select select
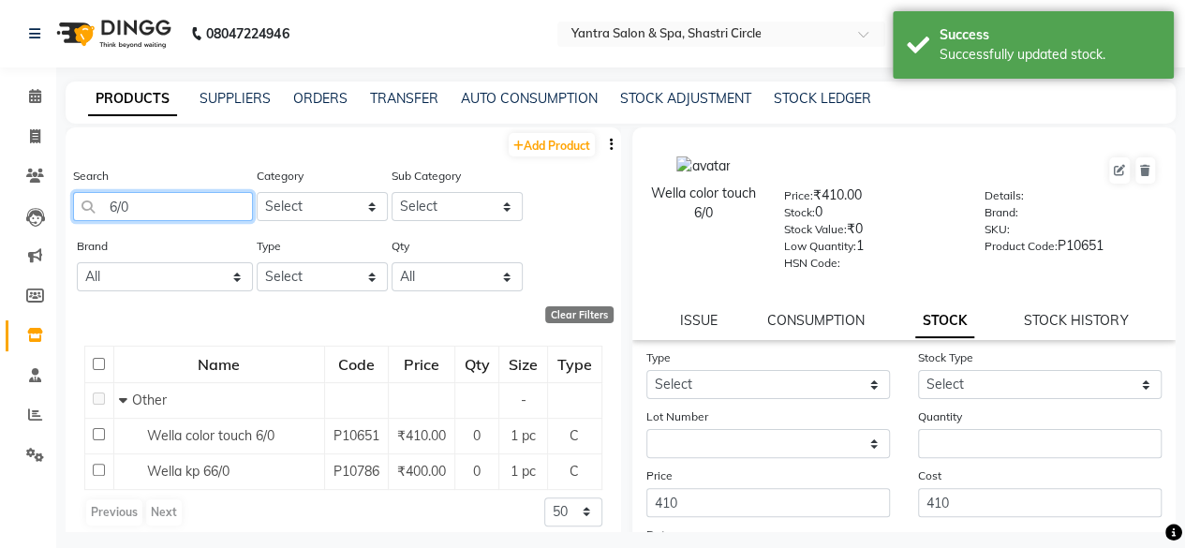
click at [202, 204] on input "6/0" at bounding box center [163, 206] width 180 height 29
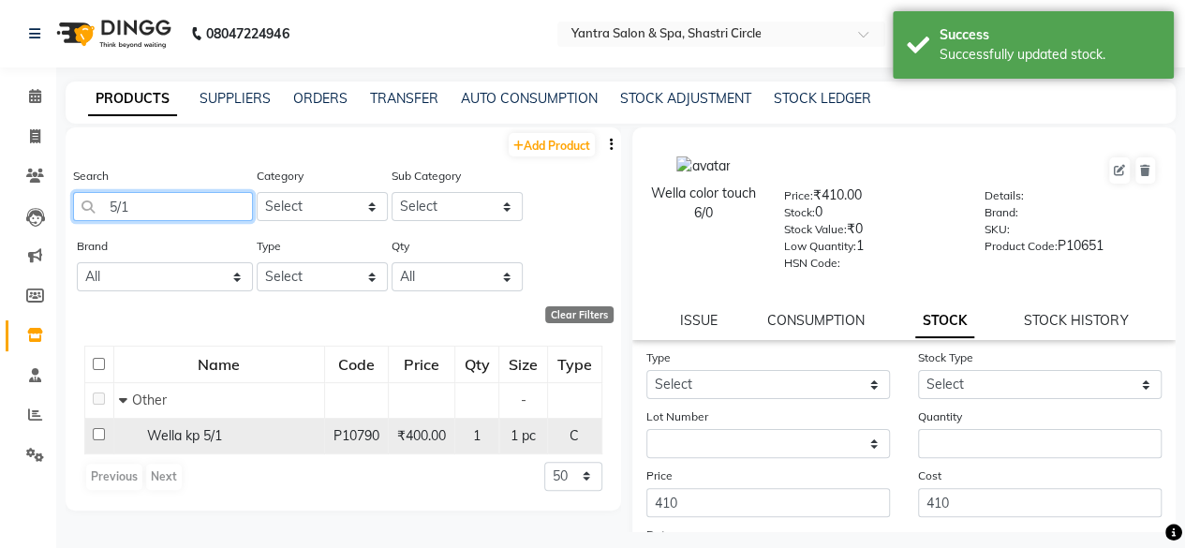
type input "5/1"
click at [240, 438] on div "Wella kp 5/1" at bounding box center [219, 436] width 200 height 20
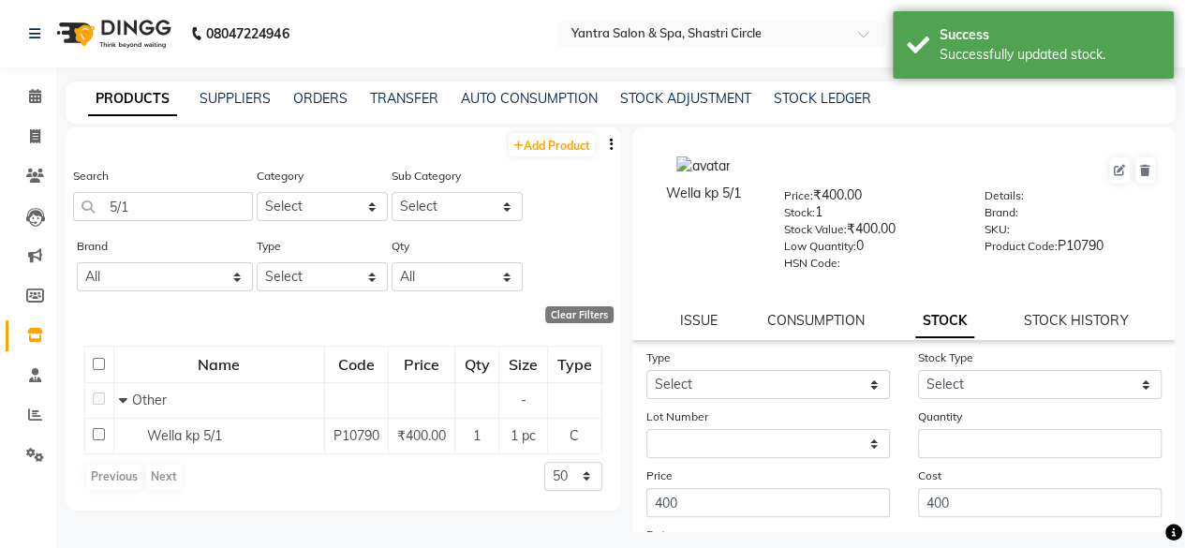
select select
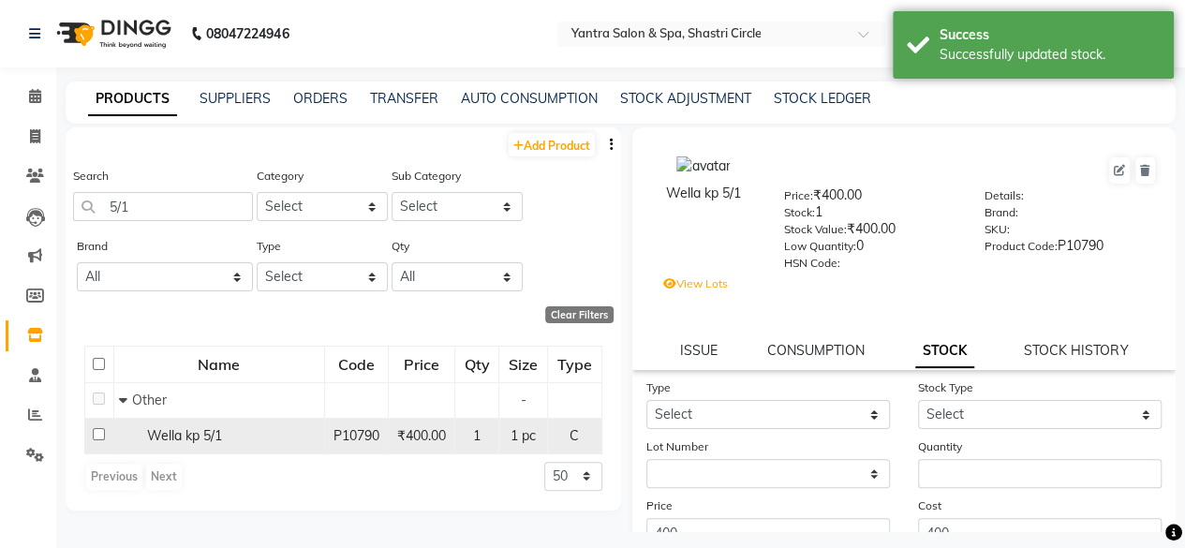
click at [214, 430] on span "Wella kp 5/1" at bounding box center [184, 435] width 75 height 17
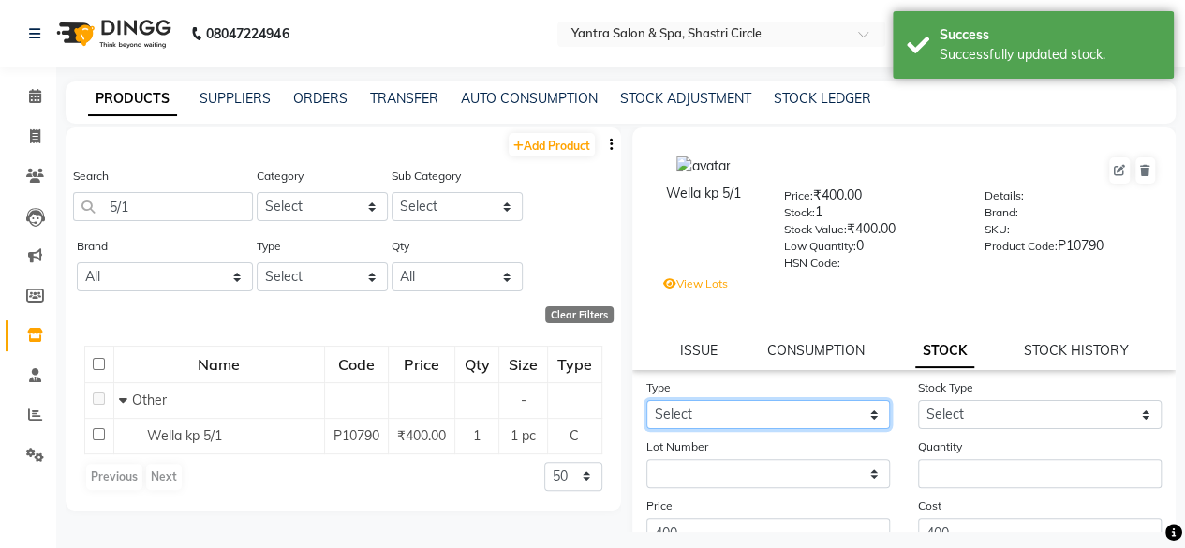
click at [699, 420] on select "Select In Out" at bounding box center [768, 414] width 244 height 29
click at [646, 400] on select "Select In Out" at bounding box center [768, 414] width 244 height 29
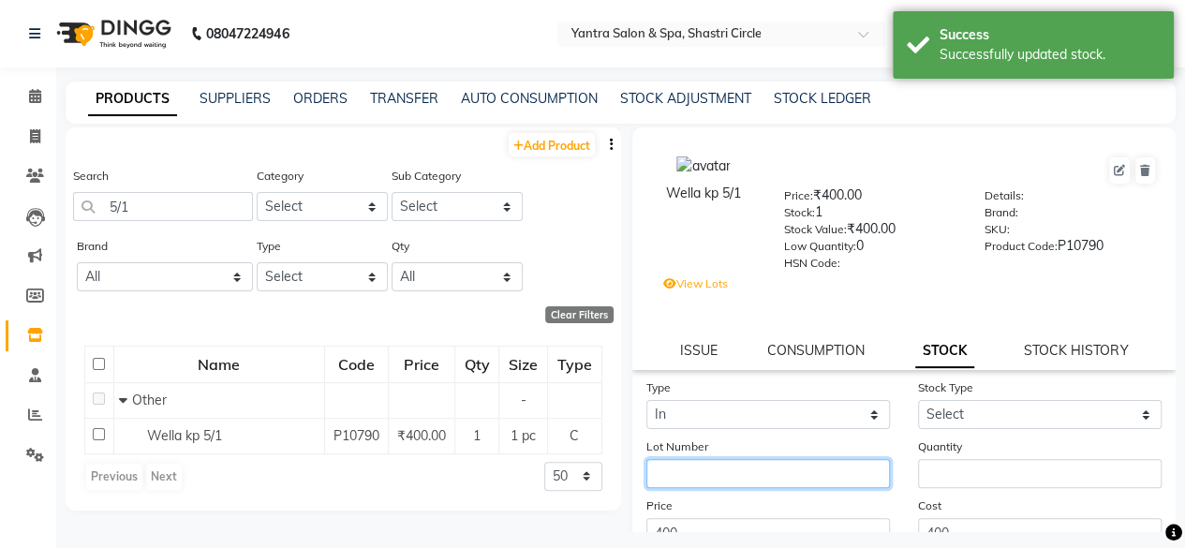
click at [690, 479] on input "text" at bounding box center [768, 473] width 244 height 29
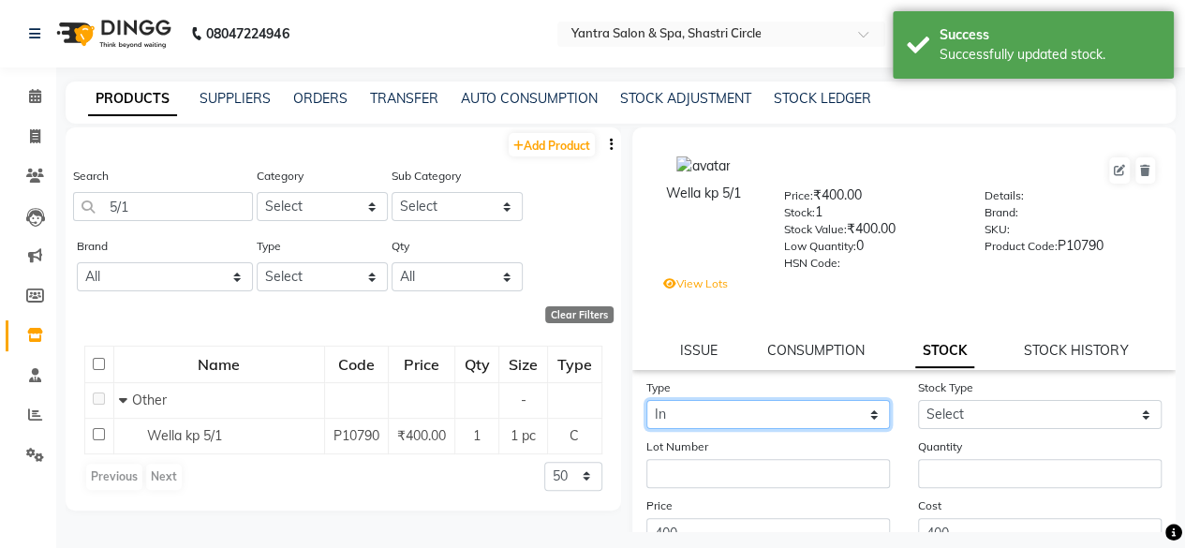
drag, startPoint x: 688, startPoint y: 417, endPoint x: 689, endPoint y: 427, distance: 10.5
click at [688, 417] on select "Select In Out" at bounding box center [768, 414] width 244 height 29
select select "out"
click at [646, 400] on select "Select In Out" at bounding box center [768, 414] width 244 height 29
select select
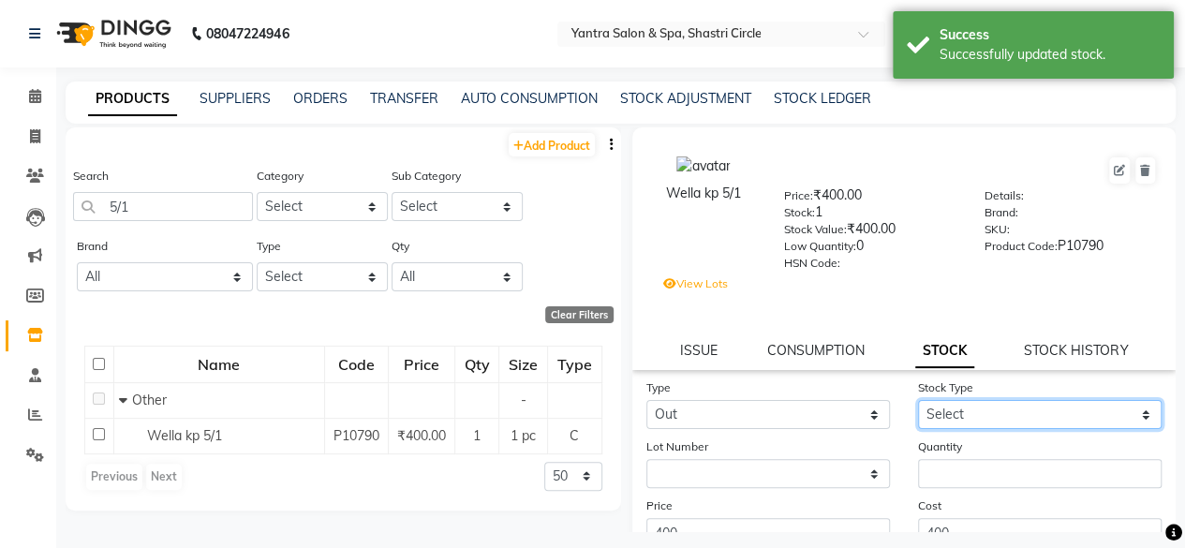
drag, startPoint x: 942, startPoint y: 413, endPoint x: 938, endPoint y: 424, distance: 12.2
click at [942, 413] on select "Select Internal Use Damaged Expired Adjustment Return Other" at bounding box center [1040, 414] width 244 height 29
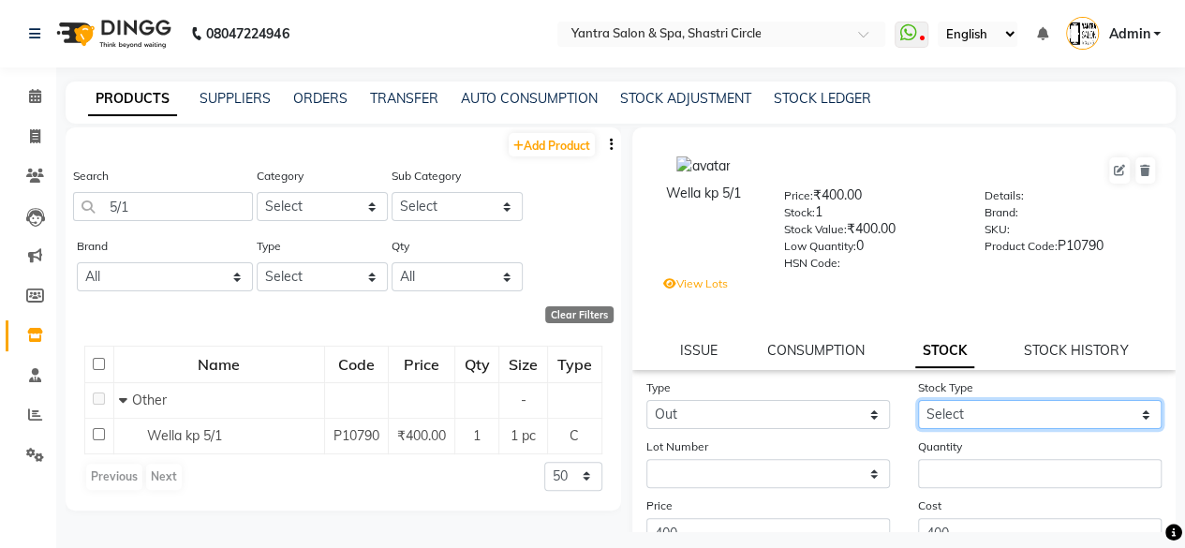
select select "internal use"
click at [918, 400] on select "Select Internal Use Damaged Expired Adjustment Return Other" at bounding box center [1040, 414] width 244 height 29
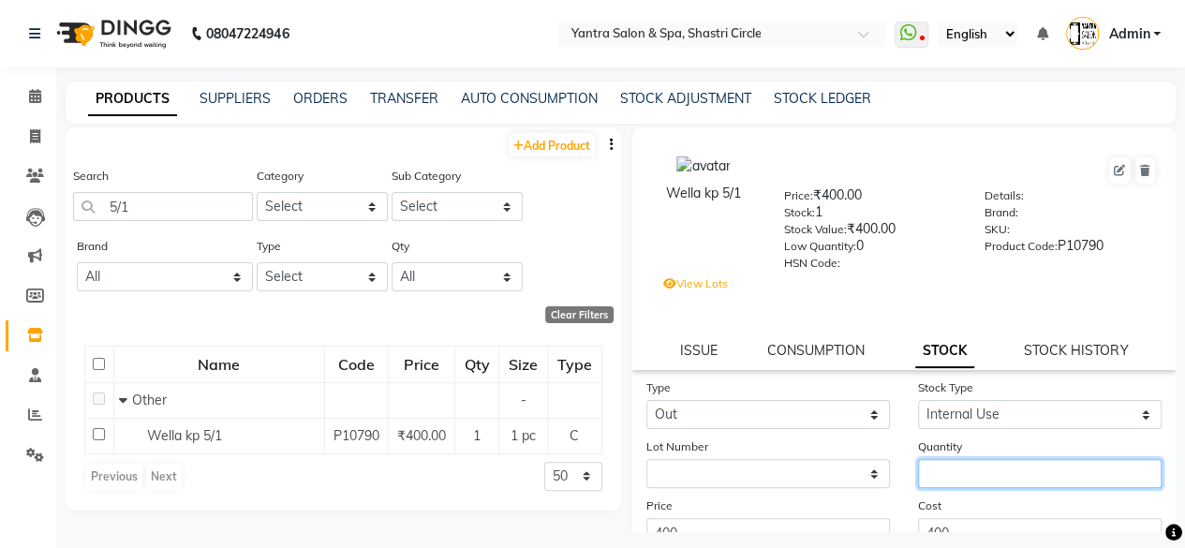
click at [933, 475] on input "number" at bounding box center [1040, 473] width 244 height 29
type input "1"
drag, startPoint x: 942, startPoint y: 504, endPoint x: 997, endPoint y: 492, distance: 55.7
click at [943, 505] on div "Cost 400" at bounding box center [1040, 522] width 272 height 52
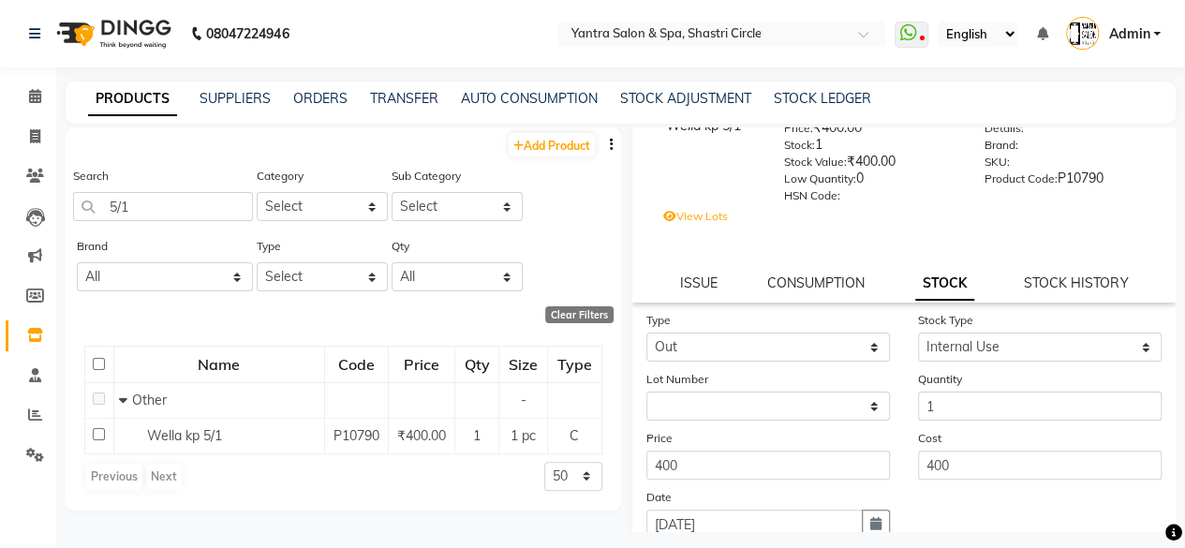
scroll to position [187, 0]
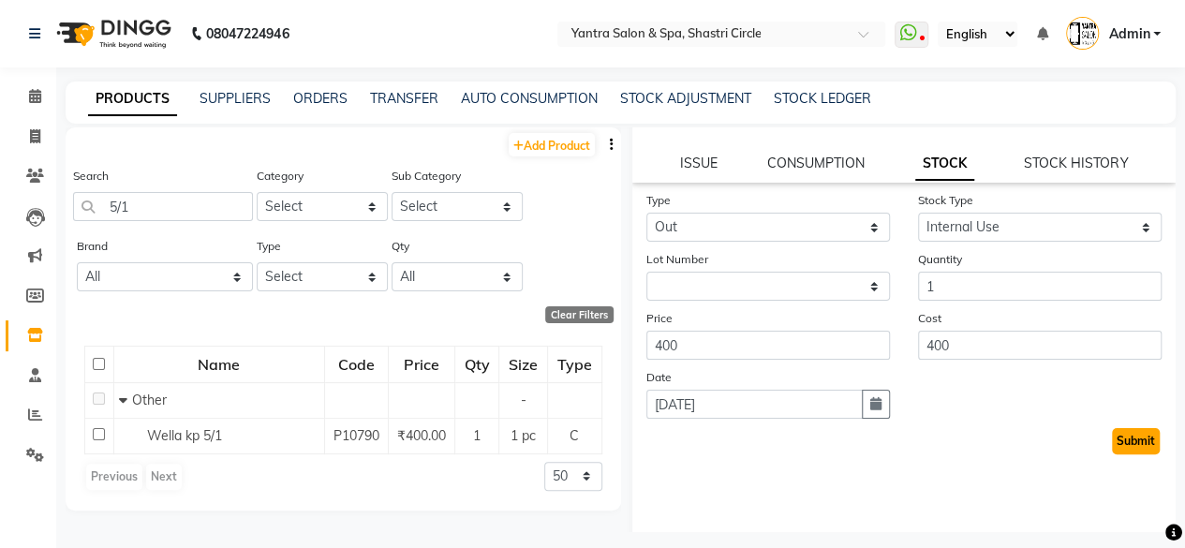
click at [1138, 445] on button "Submit" at bounding box center [1136, 441] width 48 height 26
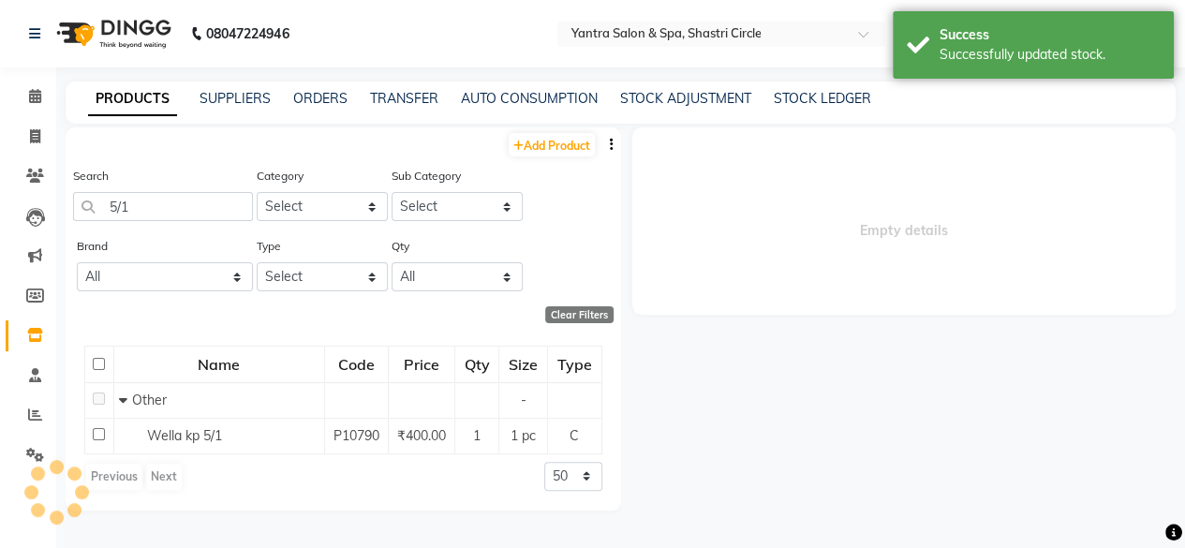
scroll to position [0, 0]
select select
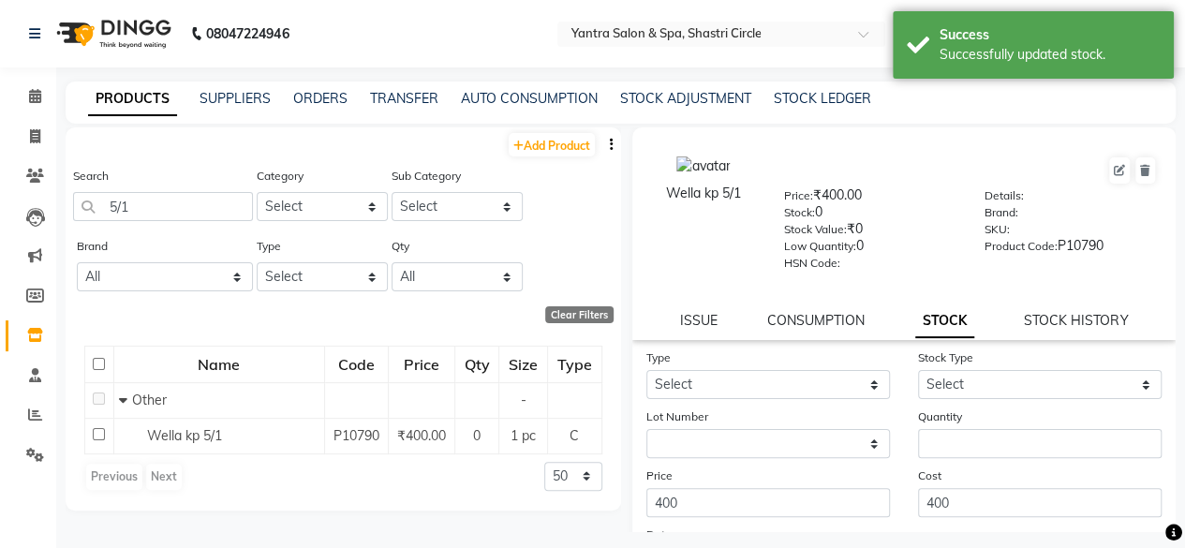
click at [147, 186] on div "Search 5/1" at bounding box center [163, 193] width 180 height 55
click at [157, 214] on input "5/1" at bounding box center [163, 206] width 180 height 29
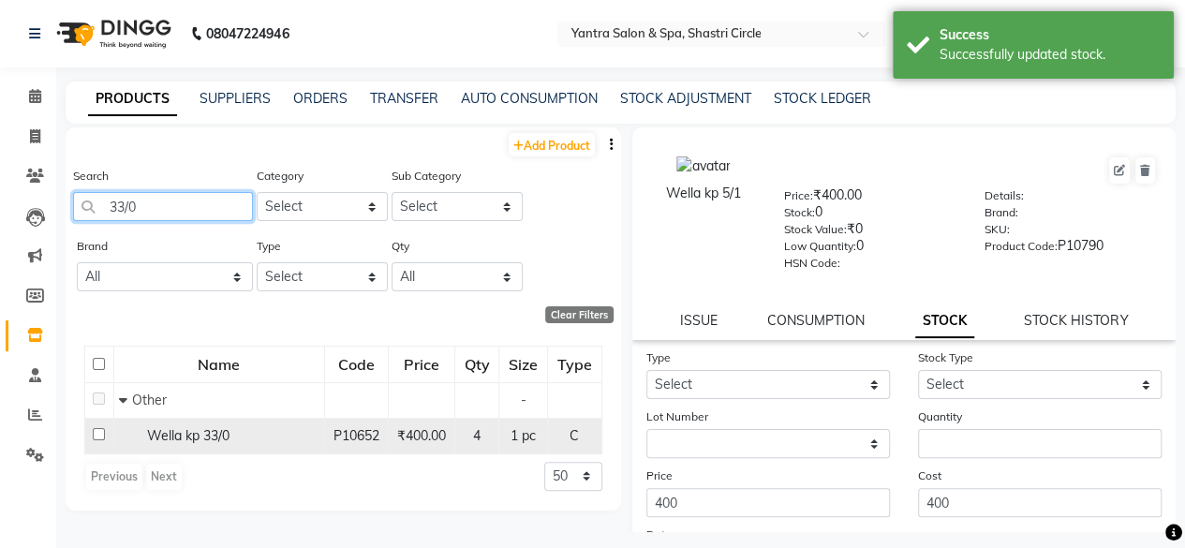
type input "33/0"
click at [172, 445] on td "Wella kp 33/0" at bounding box center [218, 436] width 211 height 36
click at [175, 441] on span "Wella kp 33/0" at bounding box center [188, 435] width 82 height 17
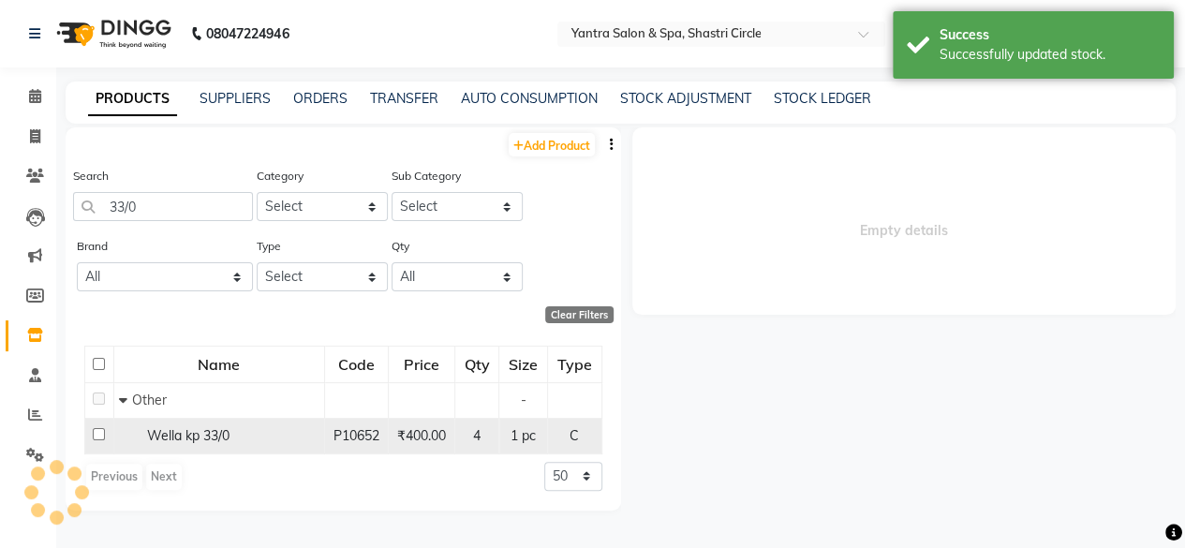
select select
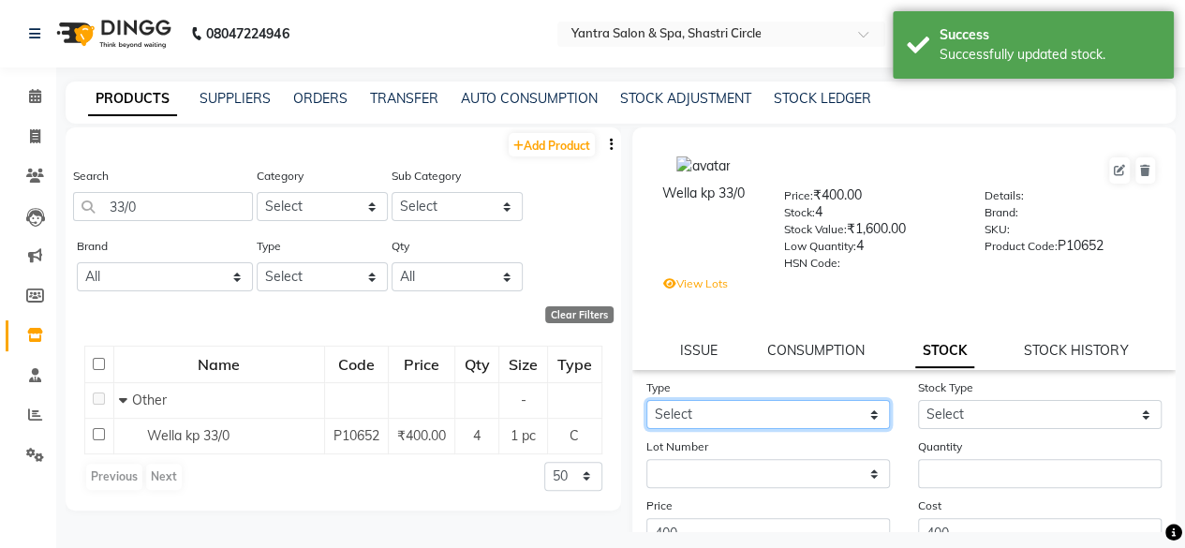
click at [723, 400] on select "Select In Out" at bounding box center [768, 414] width 244 height 29
select select "out"
click at [646, 400] on select "Select In Out" at bounding box center [768, 414] width 244 height 29
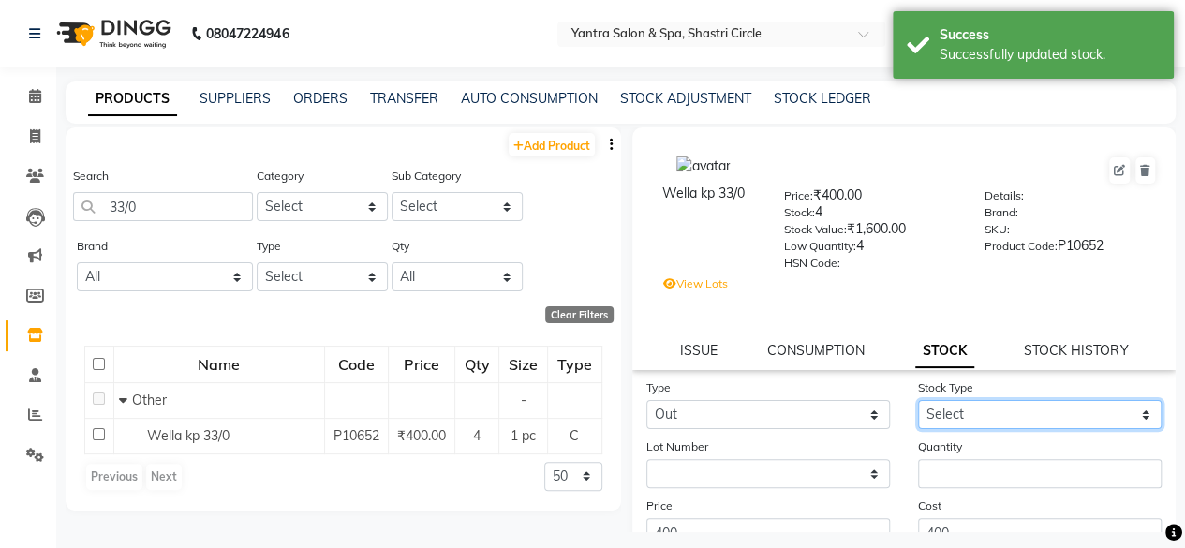
click at [965, 410] on select "Select Internal Use Damaged Expired Adjustment Return Other" at bounding box center [1040, 414] width 244 height 29
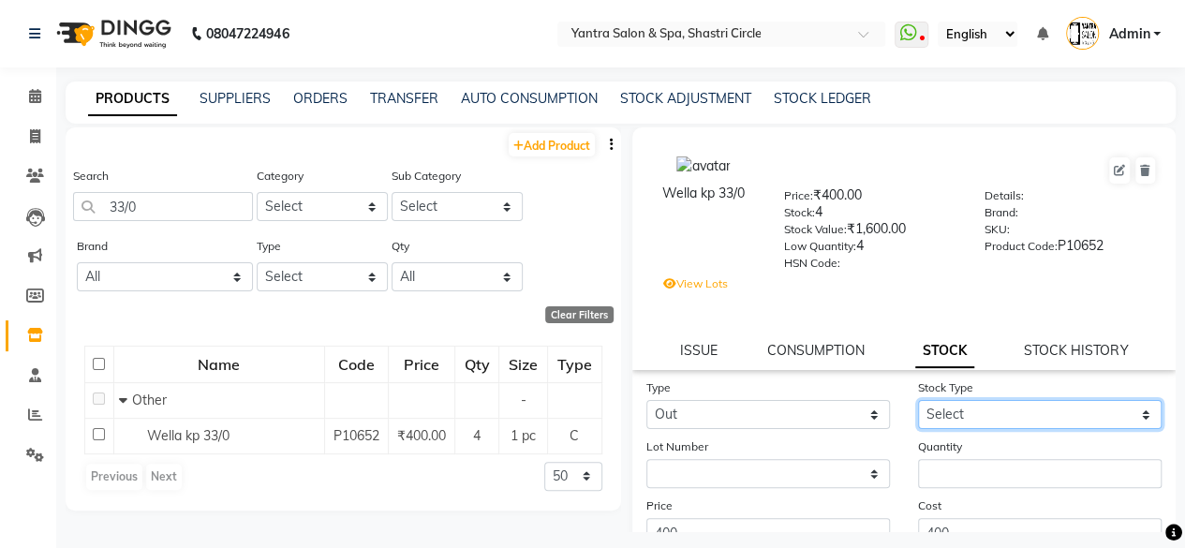
select select "internal use"
click at [918, 400] on select "Select Internal Use Damaged Expired Adjustment Return Other" at bounding box center [1040, 414] width 244 height 29
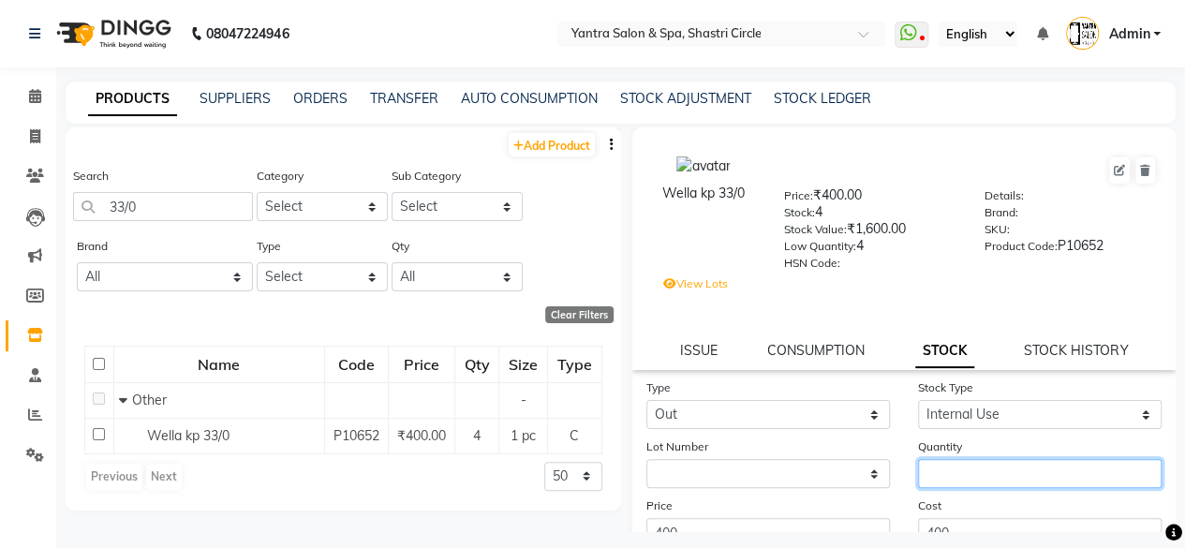
click at [941, 477] on input "number" at bounding box center [1040, 473] width 244 height 29
type input "1"
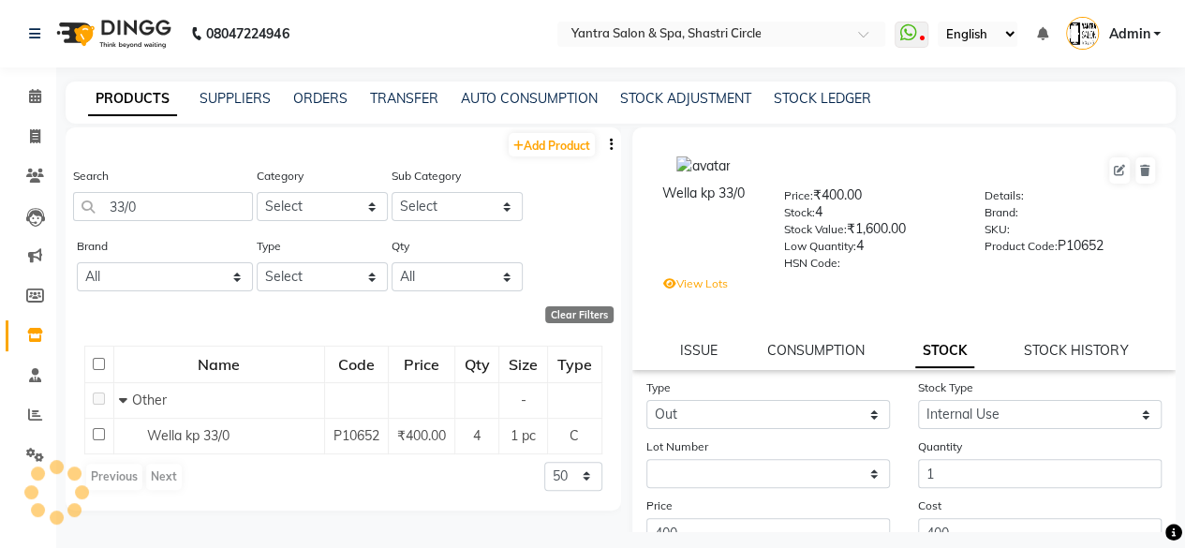
click at [954, 504] on div "Cost 400" at bounding box center [1040, 522] width 272 height 52
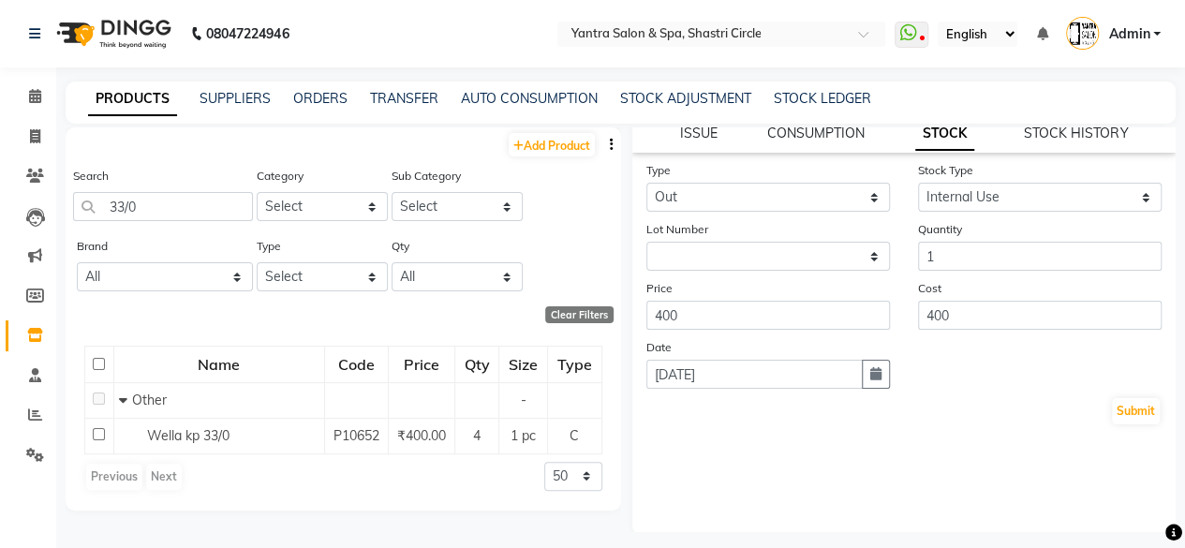
scroll to position [220, 0]
click at [1129, 407] on button "Submit" at bounding box center [1136, 408] width 48 height 26
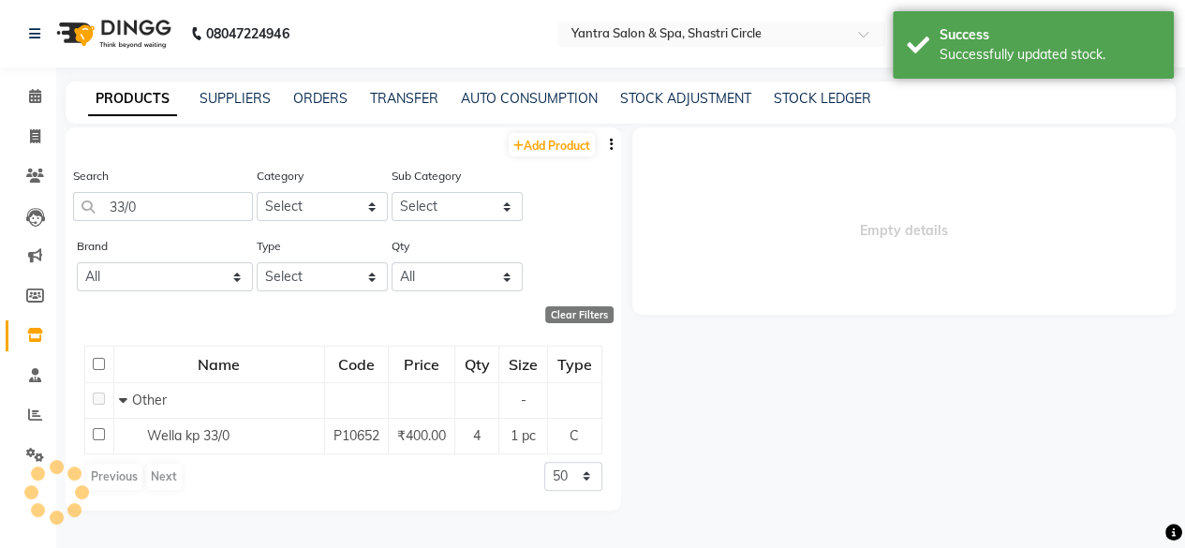
select select
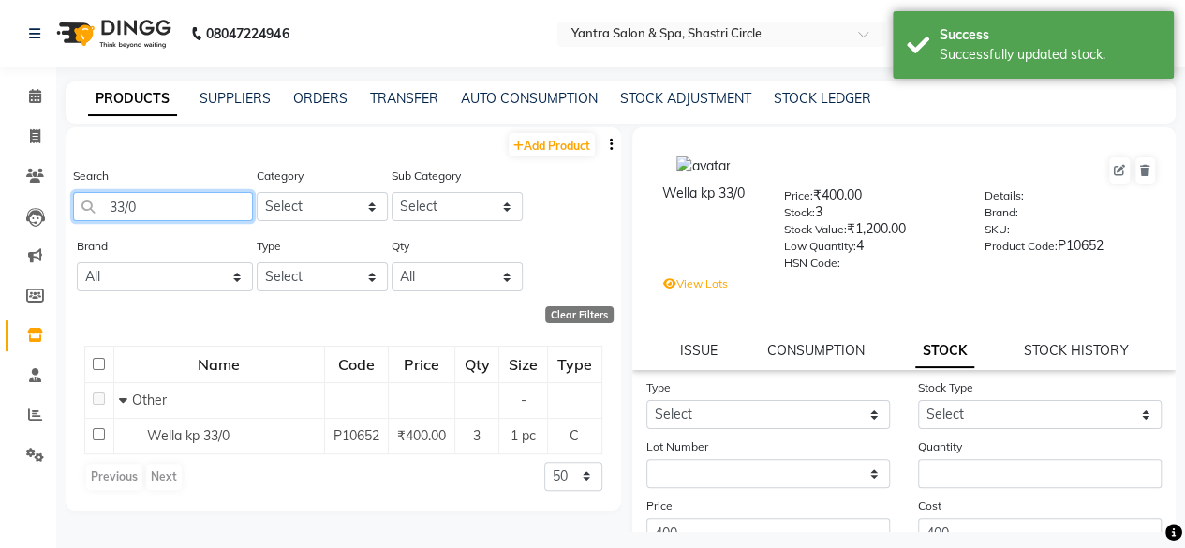
click at [180, 204] on input "33/0" at bounding box center [163, 206] width 180 height 29
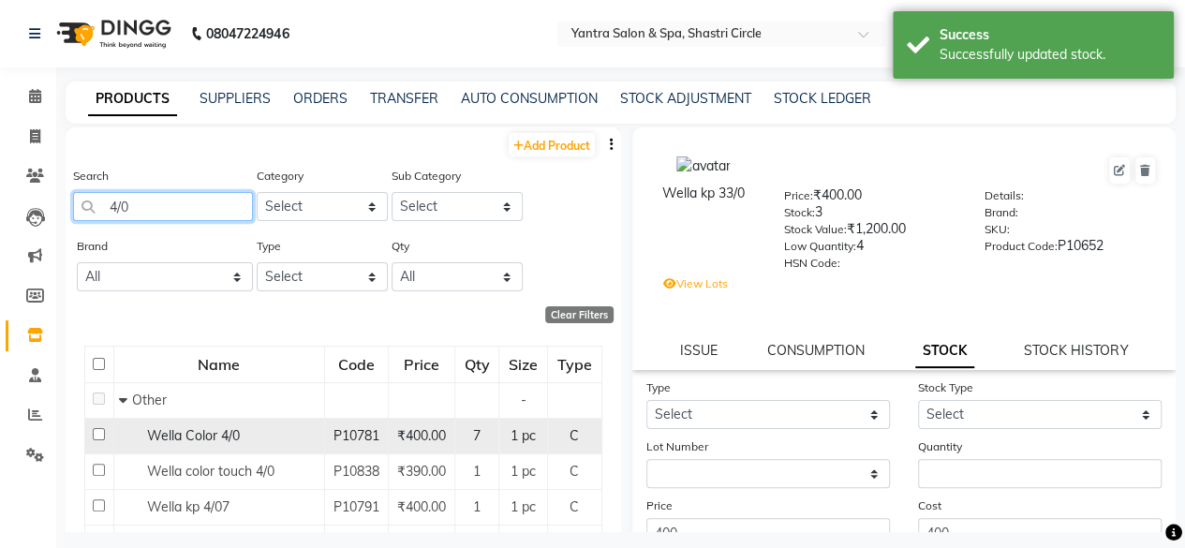
type input "4/0"
click at [193, 431] on span "Wella Color 4/0" at bounding box center [193, 435] width 93 height 17
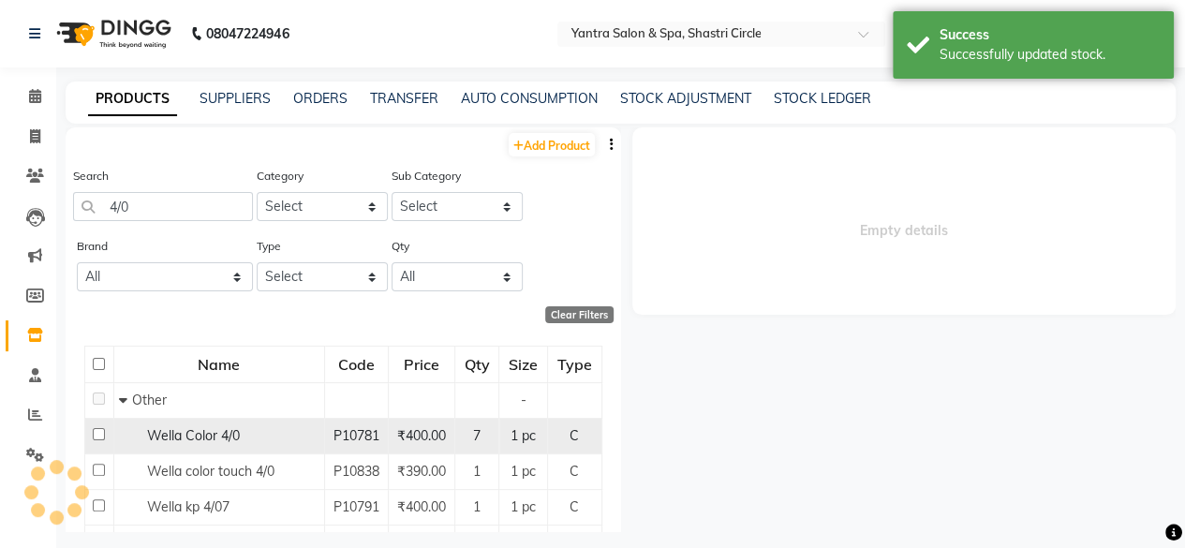
select select
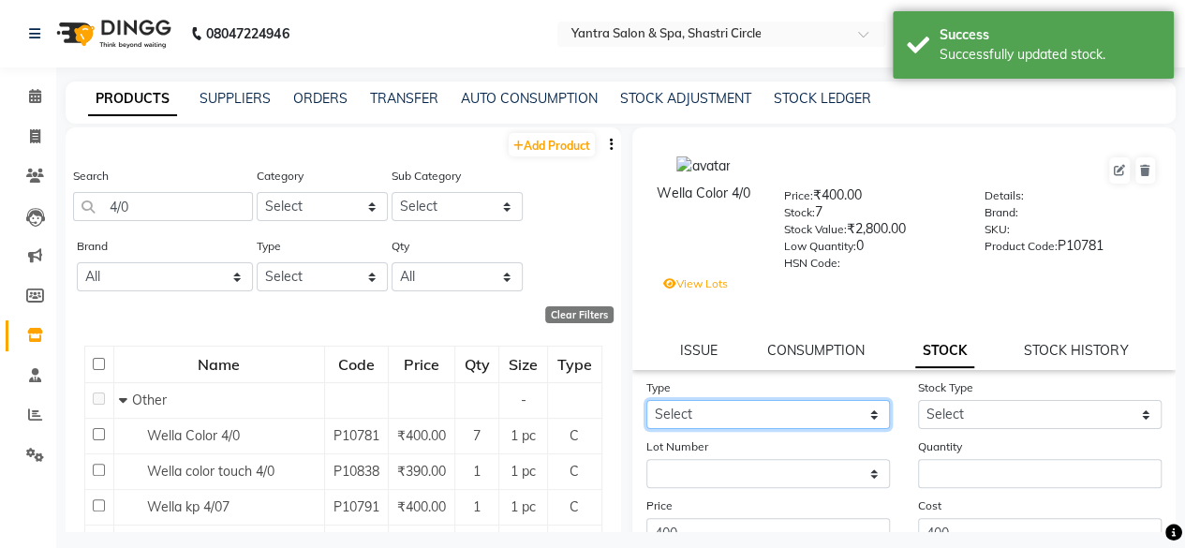
click at [688, 419] on select "Select In Out" at bounding box center [768, 414] width 244 height 29
select select "out"
click at [646, 400] on select "Select In Out" at bounding box center [768, 414] width 244 height 29
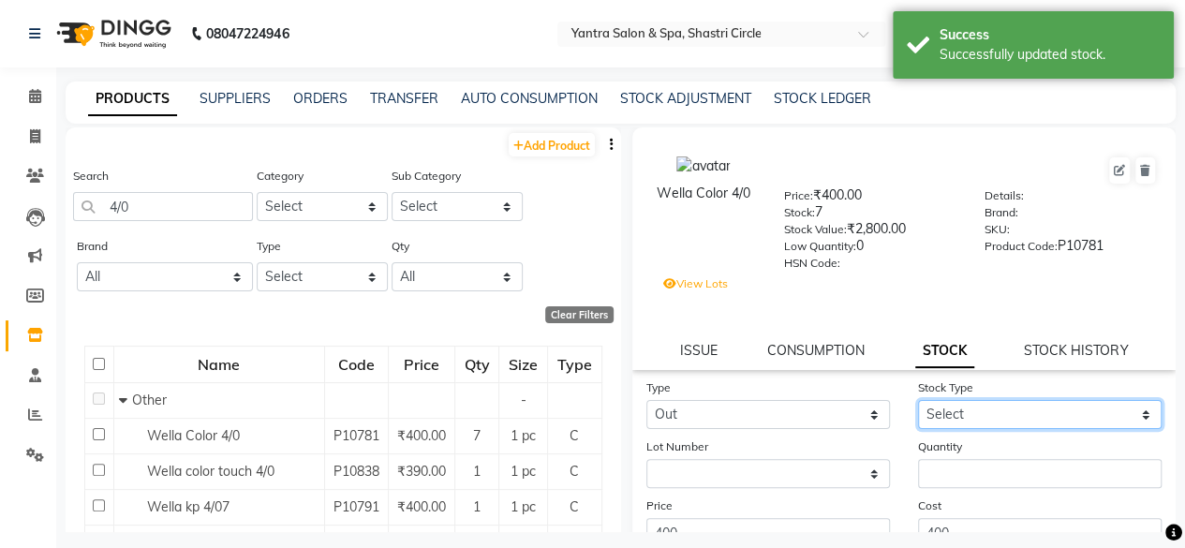
drag, startPoint x: 935, startPoint y: 417, endPoint x: 949, endPoint y: 452, distance: 38.3
click at [935, 417] on select "Select Internal Use Damaged Expired Adjustment Return Other" at bounding box center [1040, 414] width 244 height 29
select select "internal use"
click at [918, 400] on select "Select Internal Use Damaged Expired Adjustment Return Other" at bounding box center [1040, 414] width 244 height 29
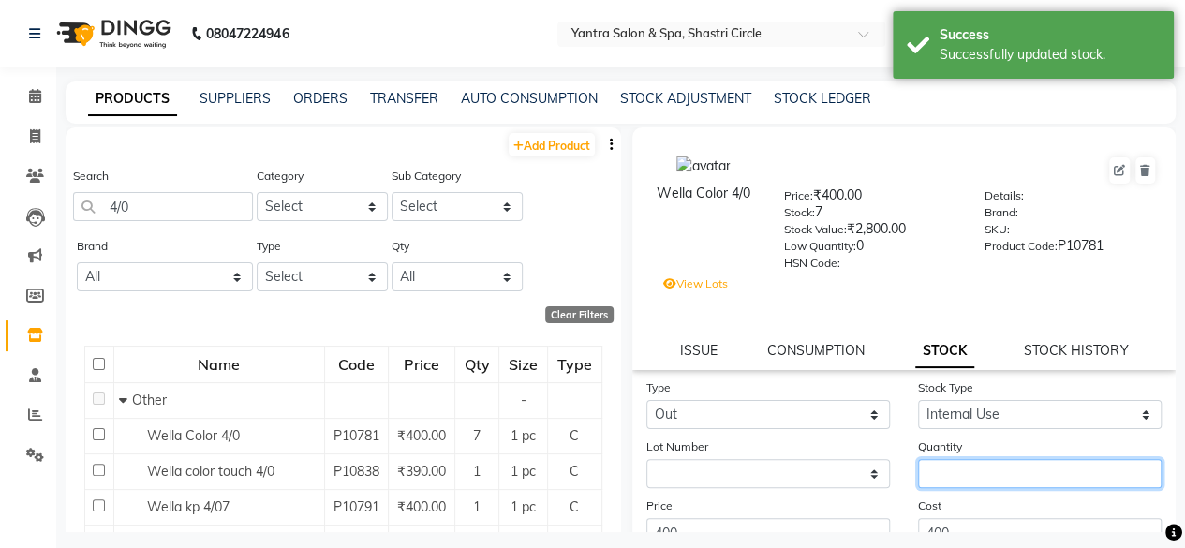
click at [963, 474] on input "number" at bounding box center [1040, 473] width 244 height 29
type input "1"
click at [974, 513] on div "Cost 400" at bounding box center [1040, 522] width 272 height 52
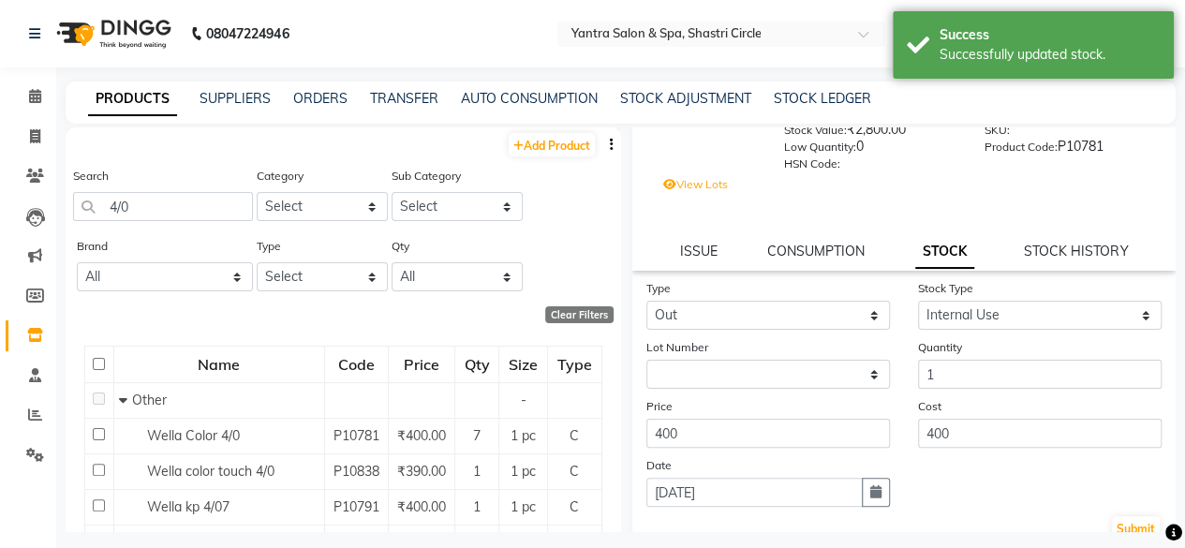
scroll to position [187, 0]
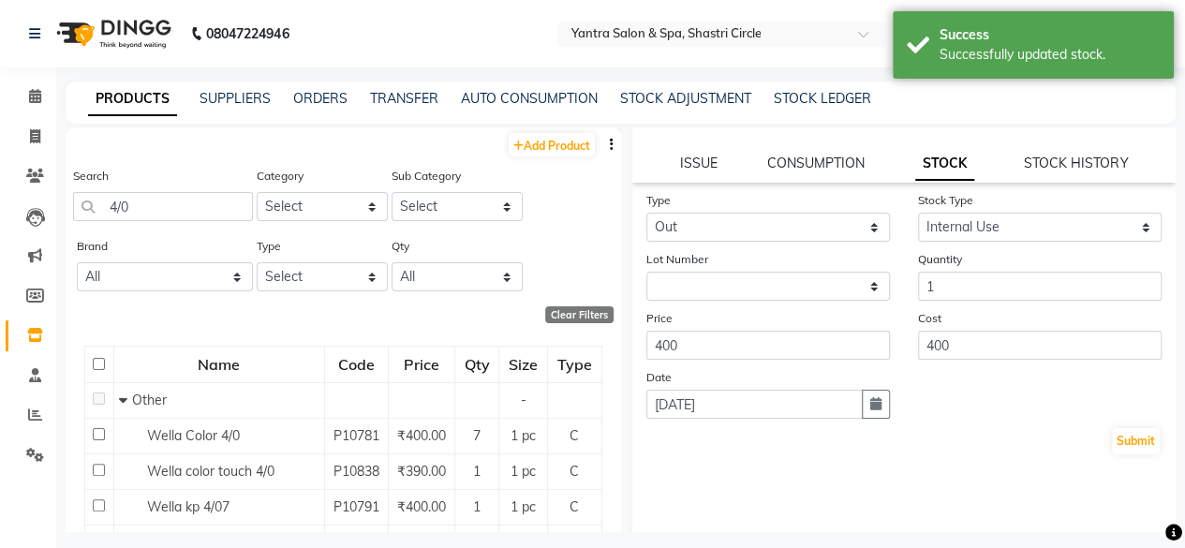
click at [1117, 454] on div "Submit" at bounding box center [904, 441] width 516 height 30
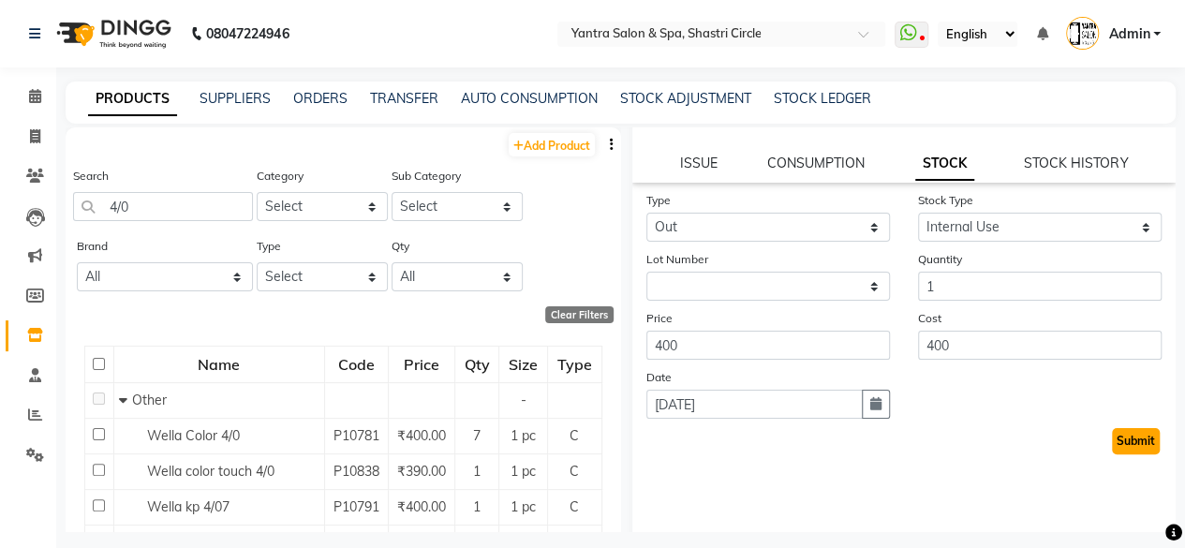
click at [1112, 451] on button "Submit" at bounding box center [1136, 441] width 48 height 26
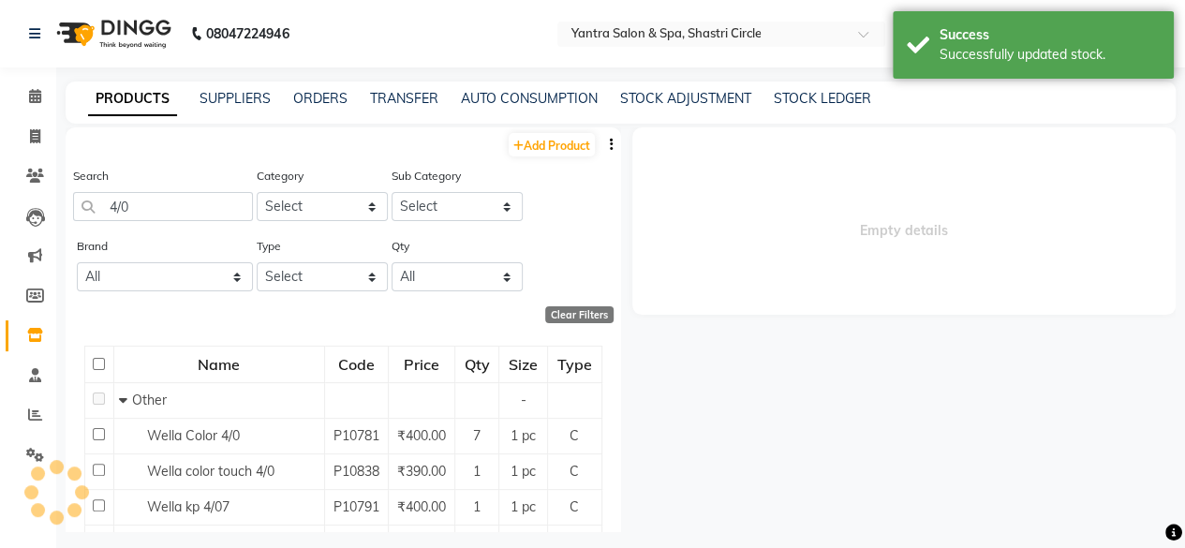
scroll to position [0, 0]
select select
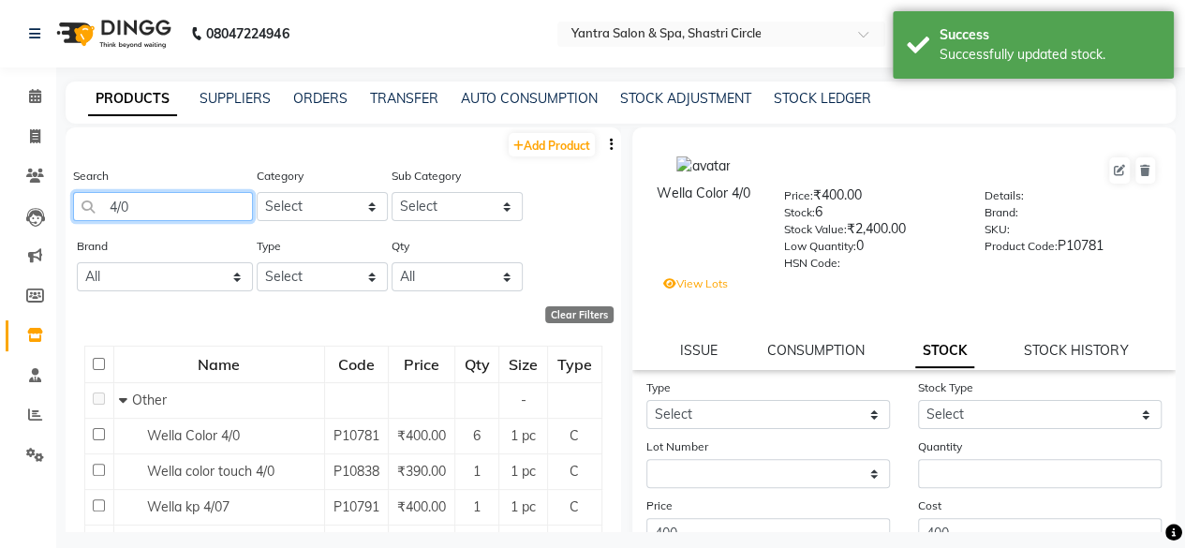
click at [210, 216] on input "4/0" at bounding box center [163, 206] width 180 height 29
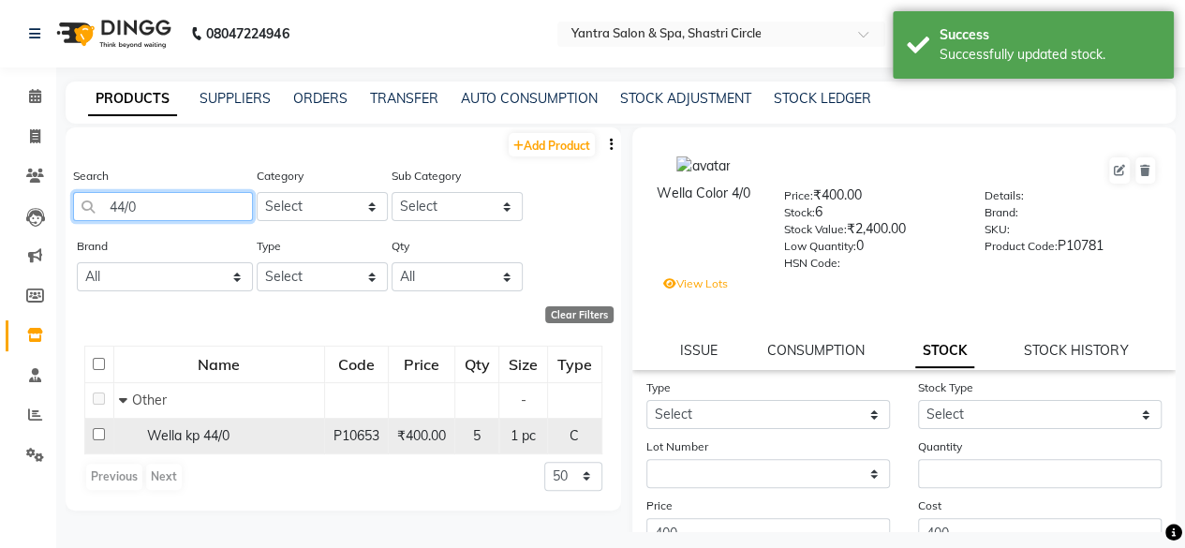
type input "44/0"
click at [206, 433] on span "Wella kp 44/0" at bounding box center [188, 435] width 82 height 17
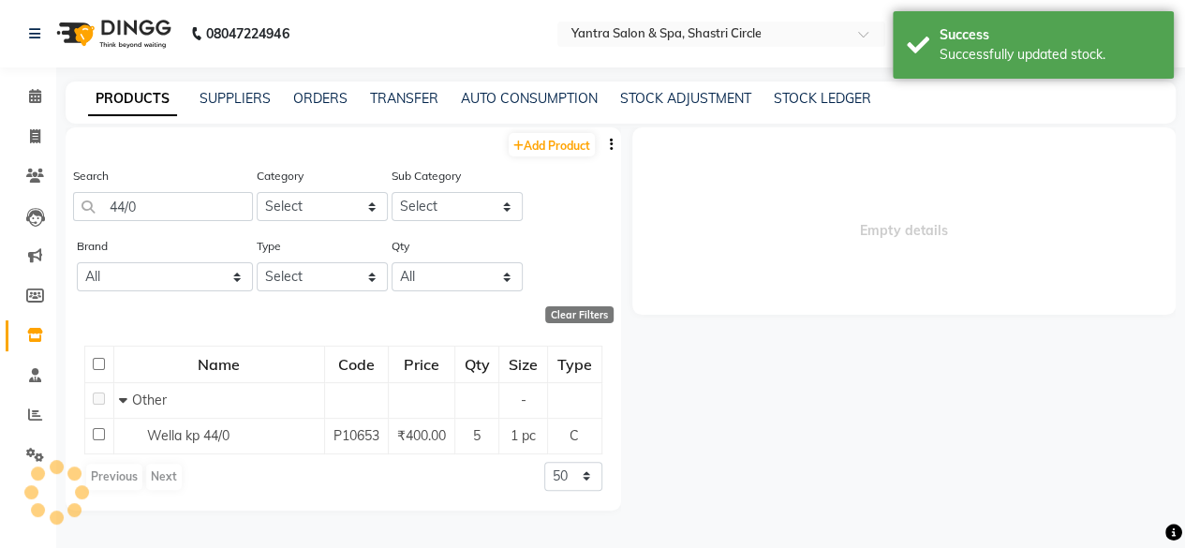
select select
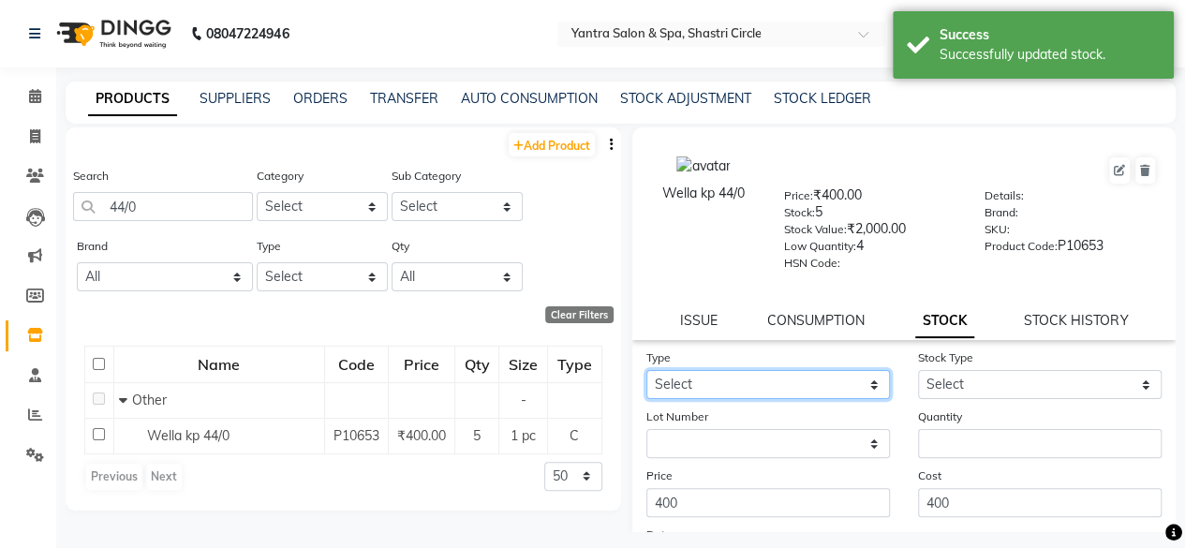
drag, startPoint x: 737, startPoint y: 377, endPoint x: 727, endPoint y: 396, distance: 22.2
click at [737, 377] on select "Select In Out" at bounding box center [768, 384] width 244 height 29
select select "out"
click at [646, 370] on select "Select In Out" at bounding box center [768, 384] width 244 height 29
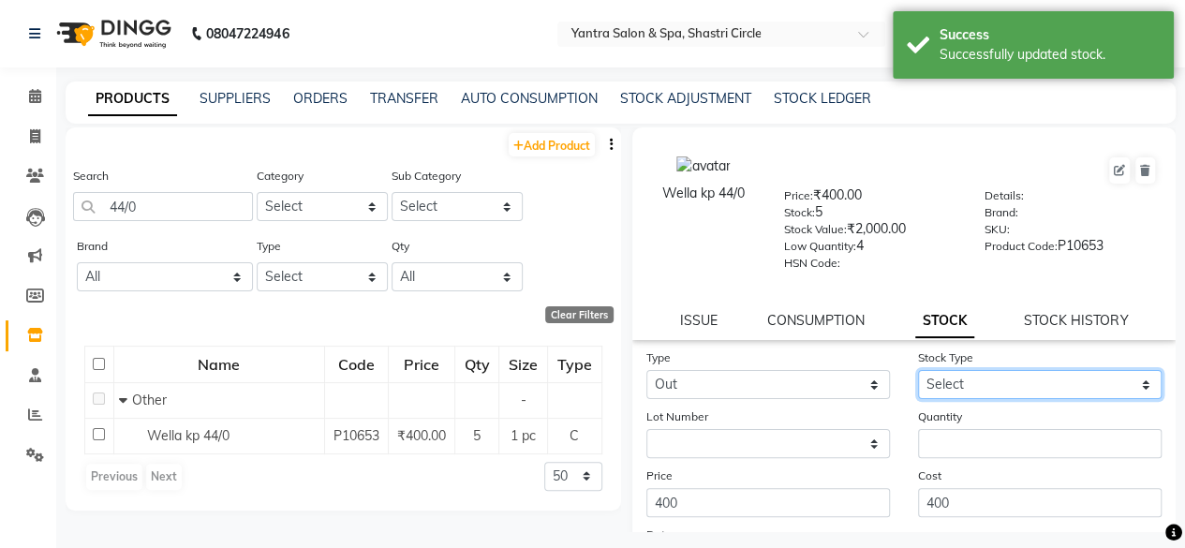
drag, startPoint x: 945, startPoint y: 370, endPoint x: 950, endPoint y: 388, distance: 18.4
click at [945, 370] on select "Select Internal Use Damaged Expired Adjustment Return Other" at bounding box center [1040, 384] width 244 height 29
select select "internal use"
click at [918, 370] on select "Select Internal Use Damaged Expired Adjustment Return Other" at bounding box center [1040, 384] width 244 height 29
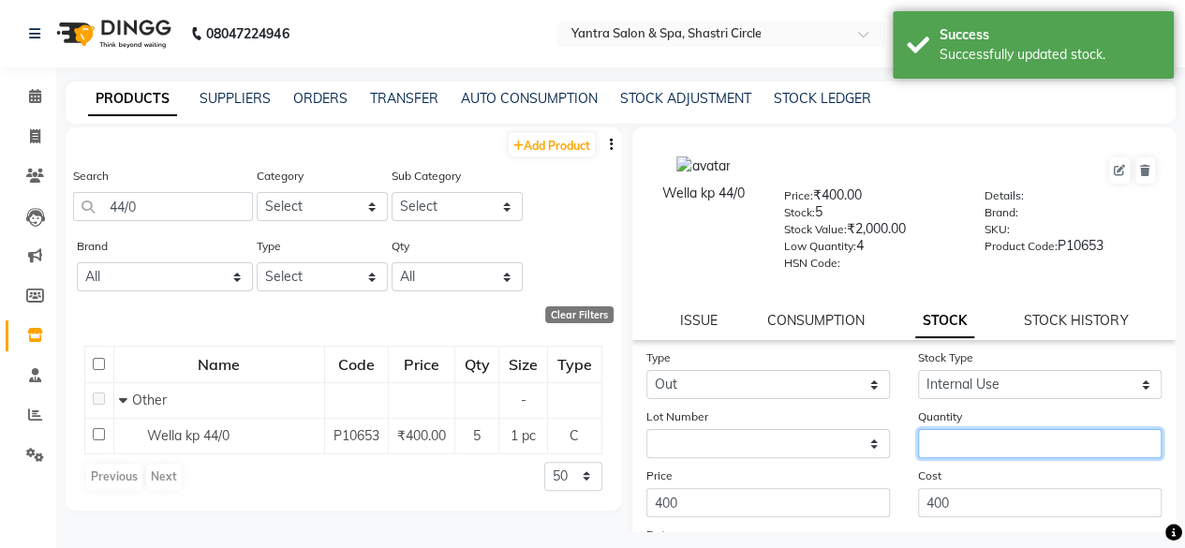
click at [957, 437] on input "number" at bounding box center [1040, 443] width 244 height 29
type input "1"
drag, startPoint x: 965, startPoint y: 484, endPoint x: 1040, endPoint y: 476, distance: 75.4
click at [966, 484] on div "Cost 400" at bounding box center [1040, 492] width 272 height 52
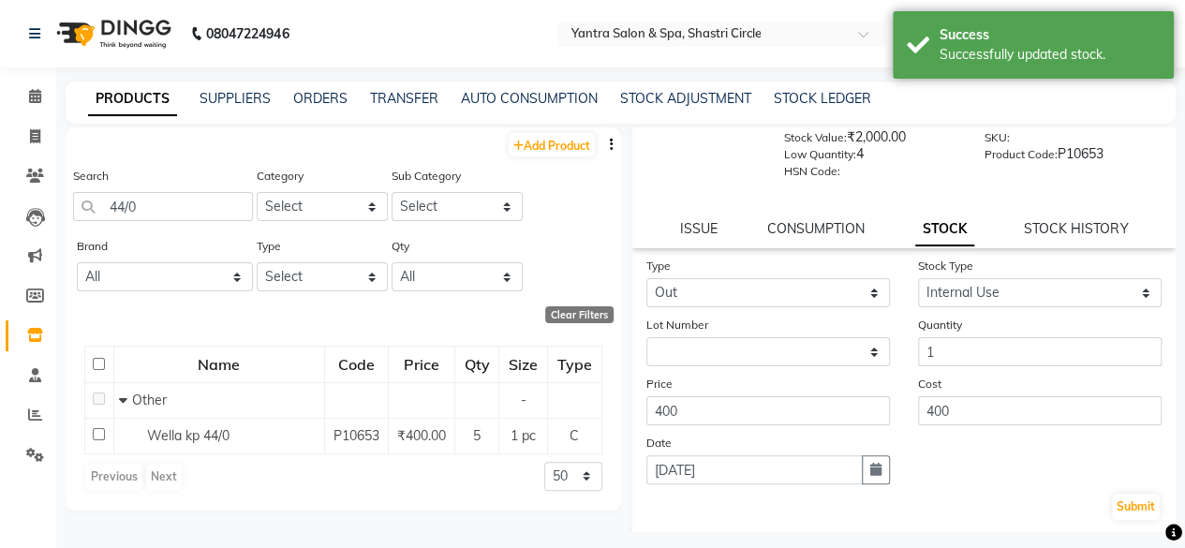
scroll to position [94, 0]
click at [1117, 503] on button "Submit" at bounding box center [1136, 505] width 48 height 26
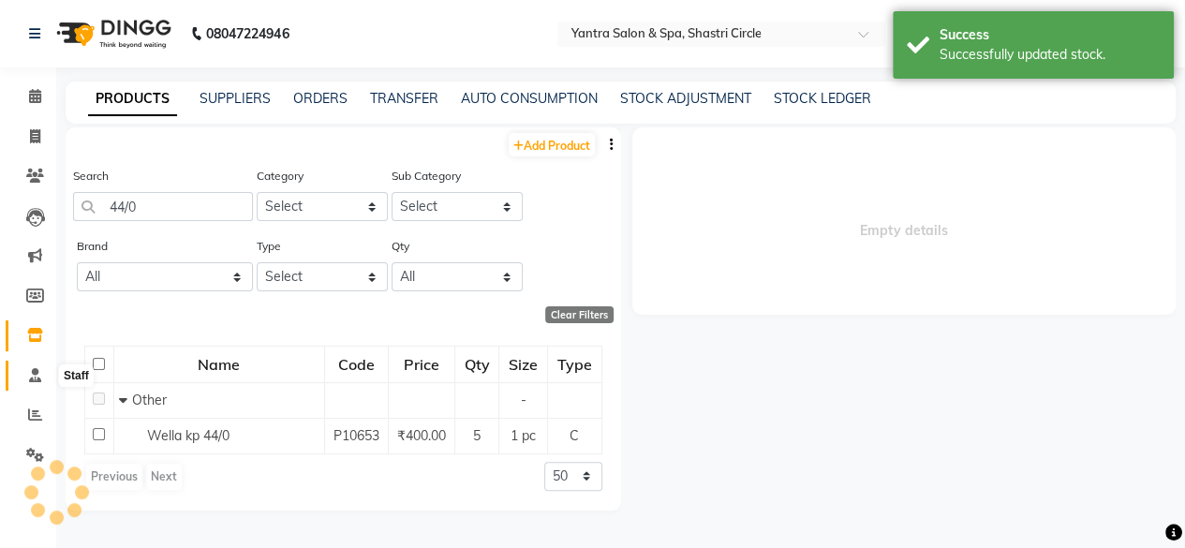
scroll to position [0, 0]
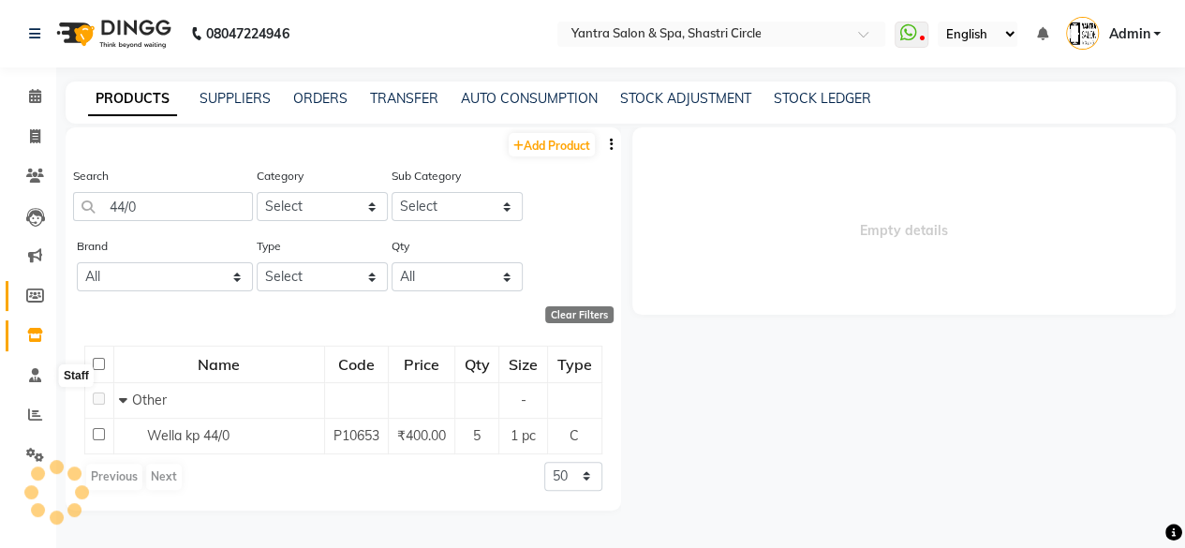
select select
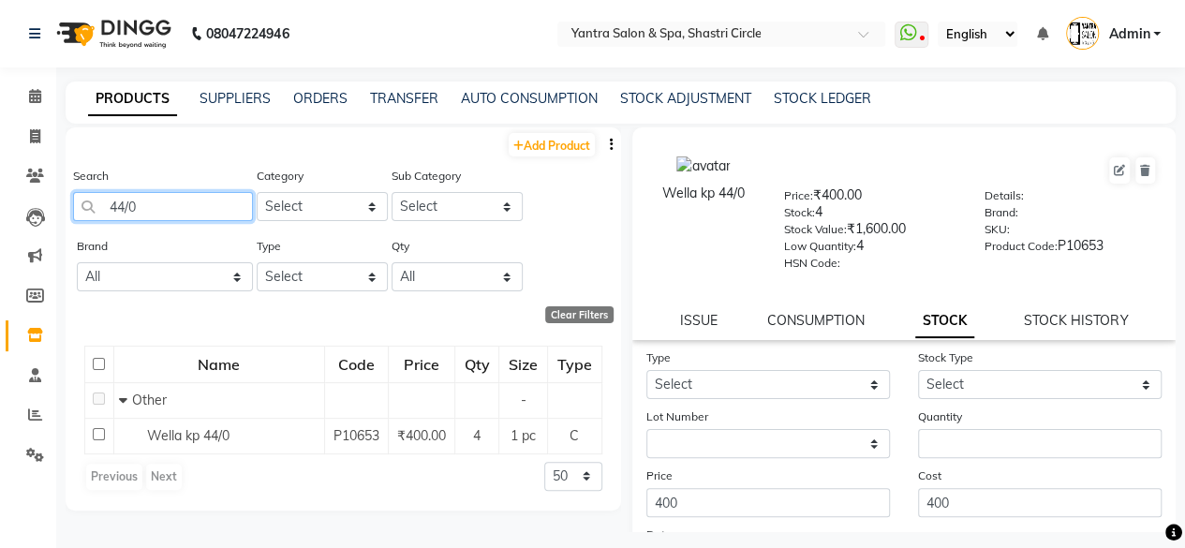
click at [210, 208] on input "44/0" at bounding box center [163, 206] width 180 height 29
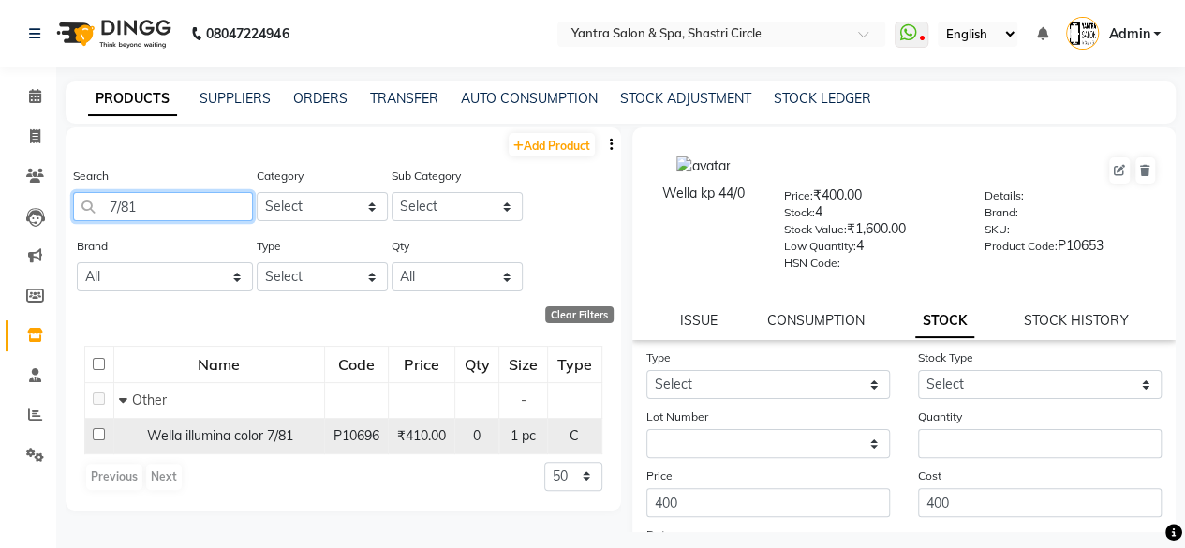
type input "7/81"
click at [208, 439] on span "Wella illumina color 7/81" at bounding box center [220, 435] width 146 height 17
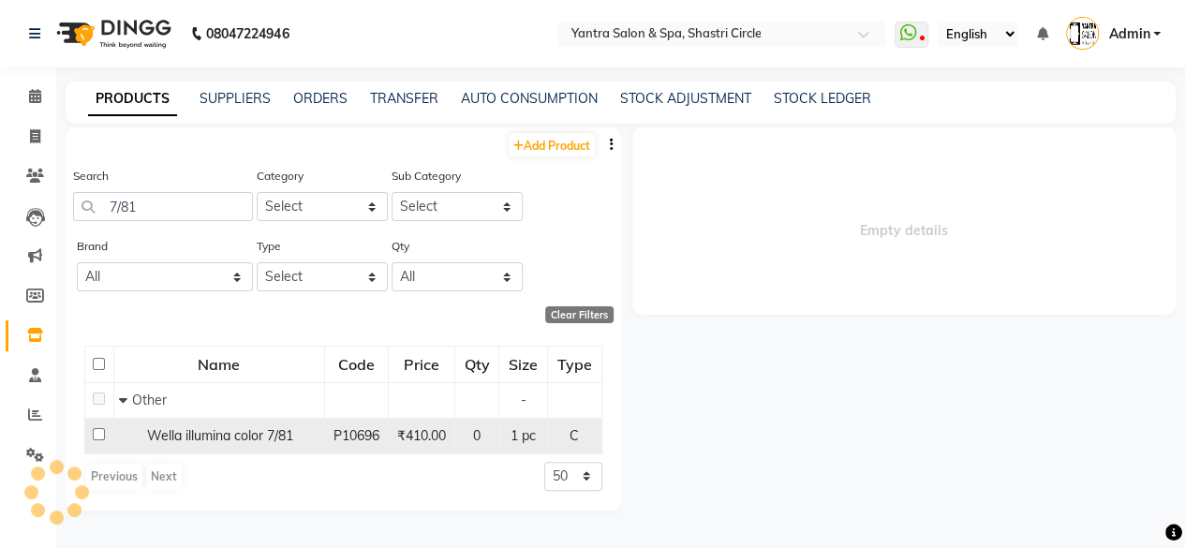
select select
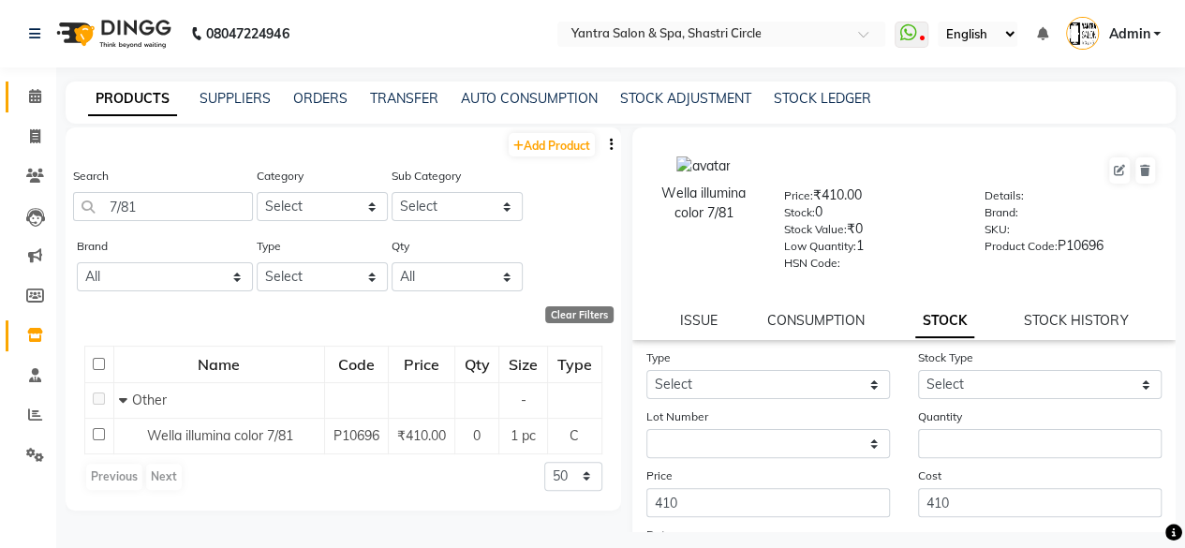
click at [27, 98] on span at bounding box center [35, 97] width 33 height 22
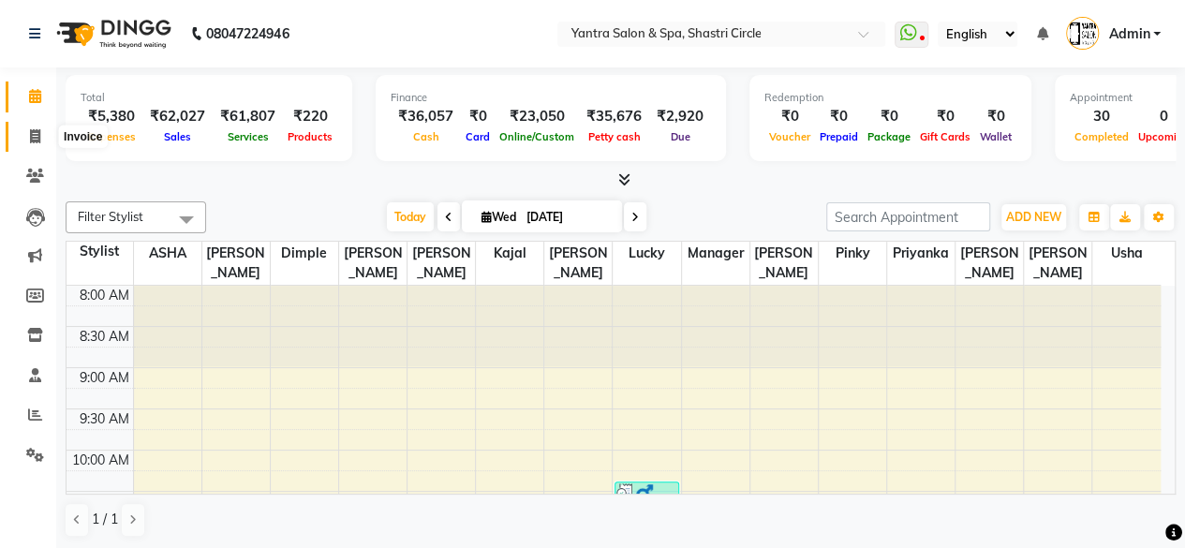
click at [24, 138] on span at bounding box center [35, 137] width 33 height 22
select select "service"
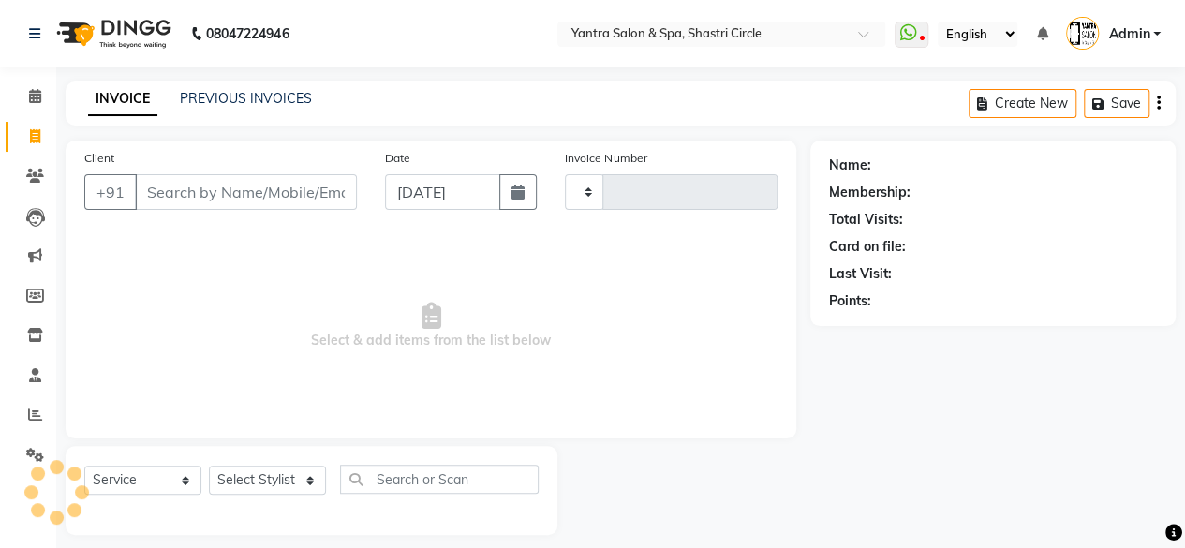
type input "3505"
select select "154"
click at [260, 206] on input "Client" at bounding box center [246, 192] width 222 height 36
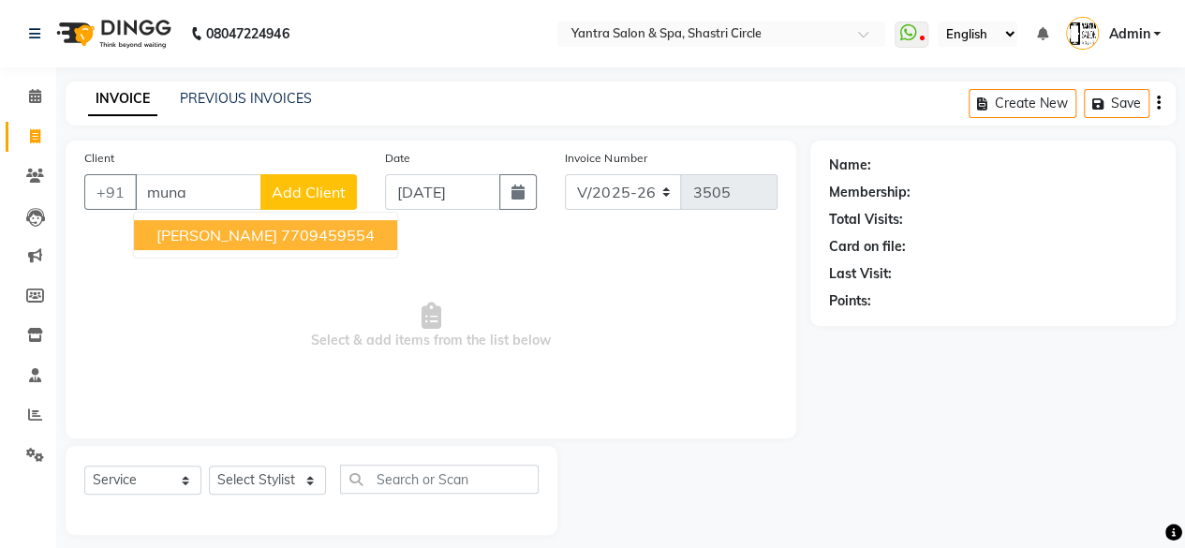
click at [245, 248] on button "dr muna 7709459554" at bounding box center [265, 235] width 263 height 30
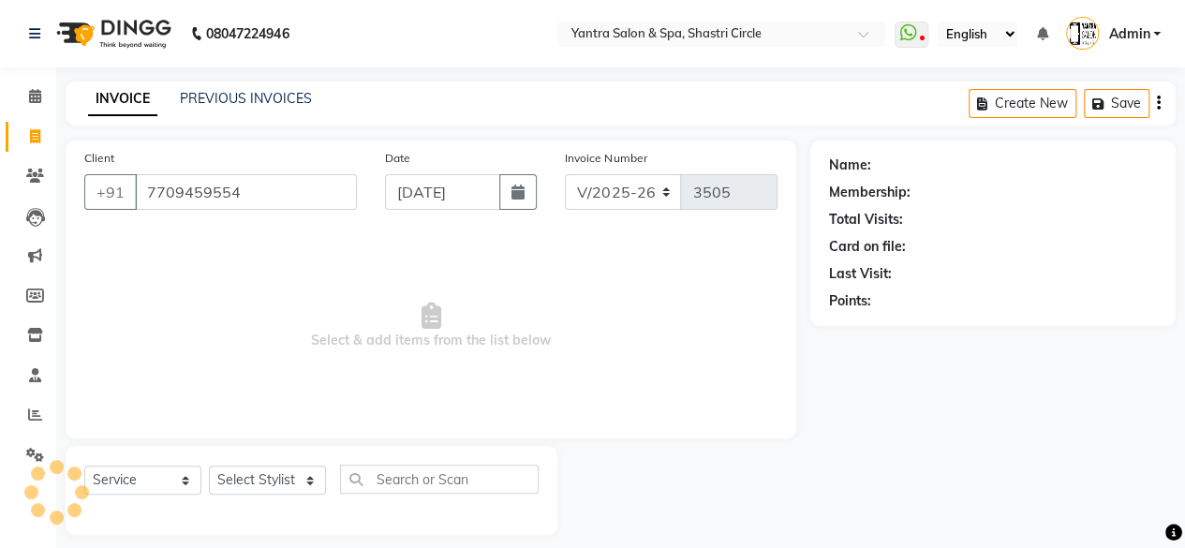
type input "7709459554"
select select "1: Object"
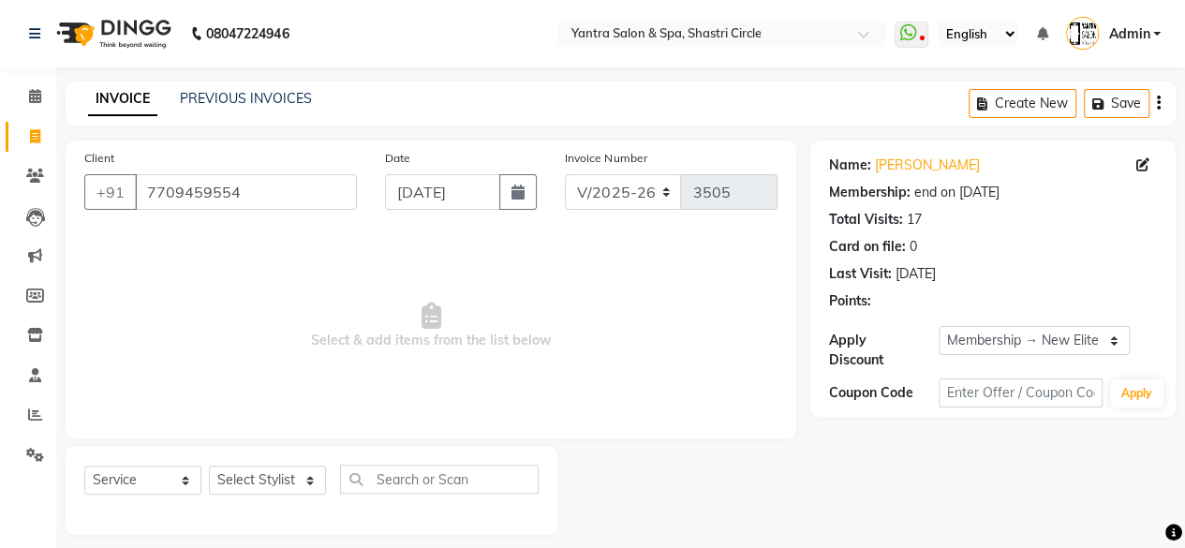
click at [275, 496] on div "Select Service Product Membership Package Voucher Prepaid Gift Card Select Styl…" at bounding box center [311, 487] width 454 height 44
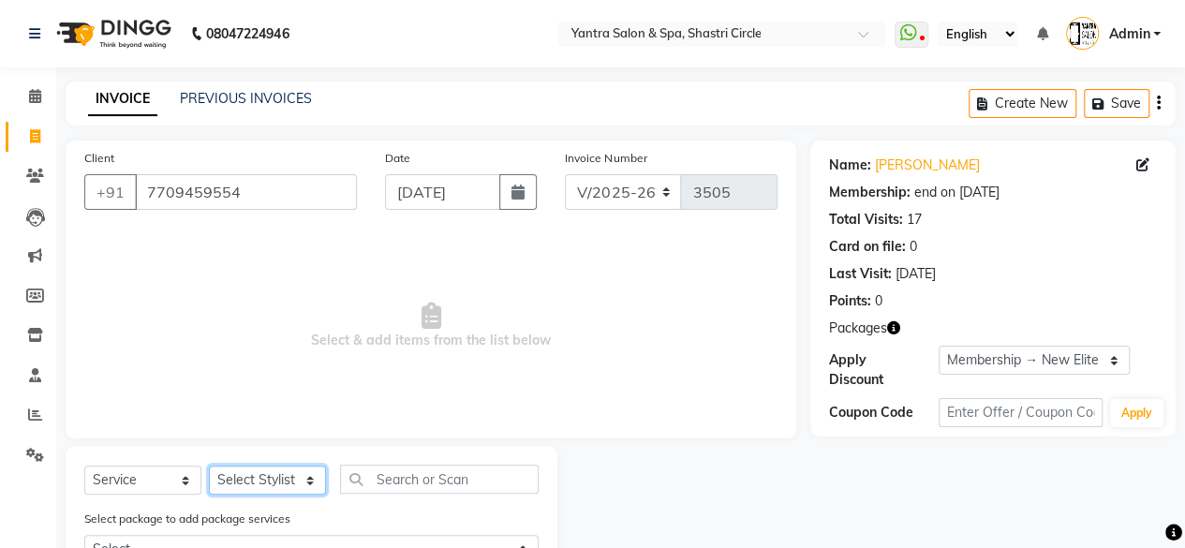
click at [281, 481] on select "Select Stylist Arvind ASHA bhawna goyal Dimple Harsha Hemlata kajal Latika luck…" at bounding box center [267, 480] width 117 height 29
select select "4454"
click at [209, 466] on select "Select Stylist Arvind ASHA bhawna goyal Dimple Harsha Hemlata kajal Latika luck…" at bounding box center [267, 480] width 117 height 29
click at [423, 484] on input "text" at bounding box center [439, 479] width 199 height 29
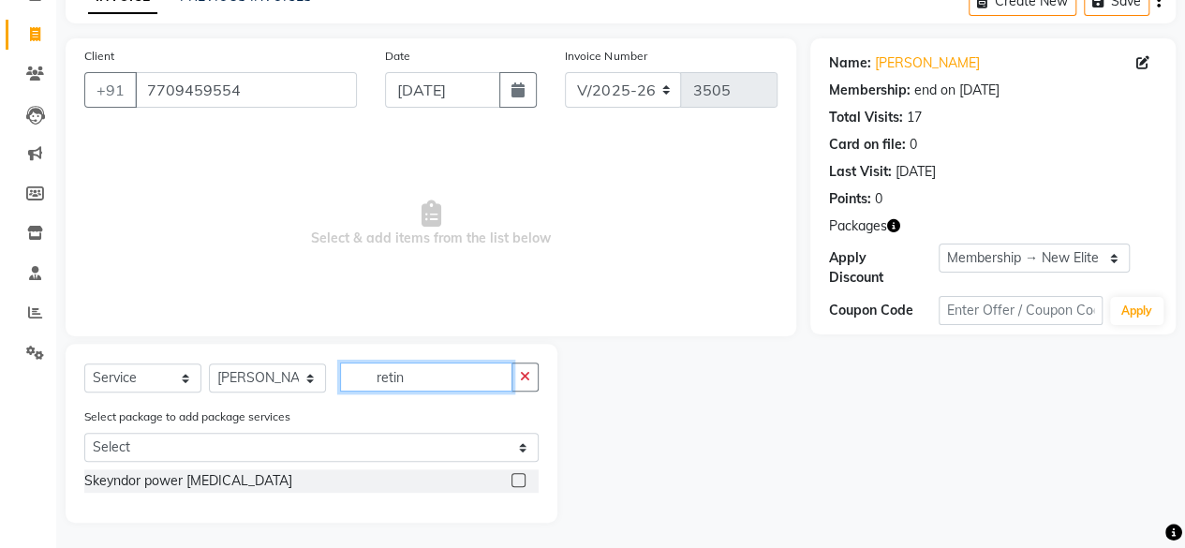
scroll to position [104, 0]
type input "retin"
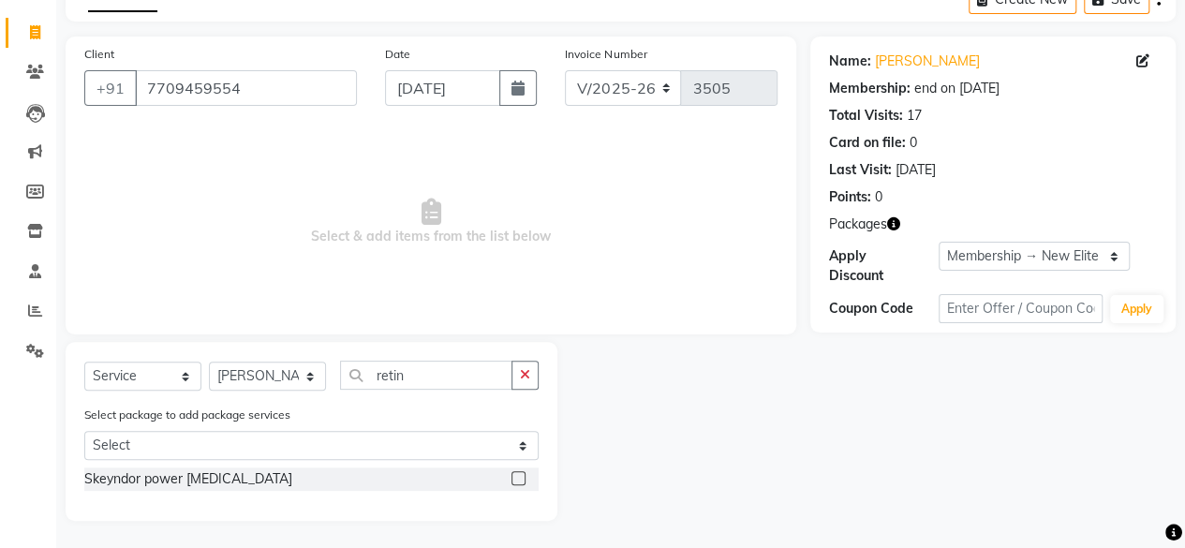
click at [523, 476] on label at bounding box center [518, 478] width 14 height 14
click at [523, 476] on input "checkbox" at bounding box center [517, 479] width 12 height 12
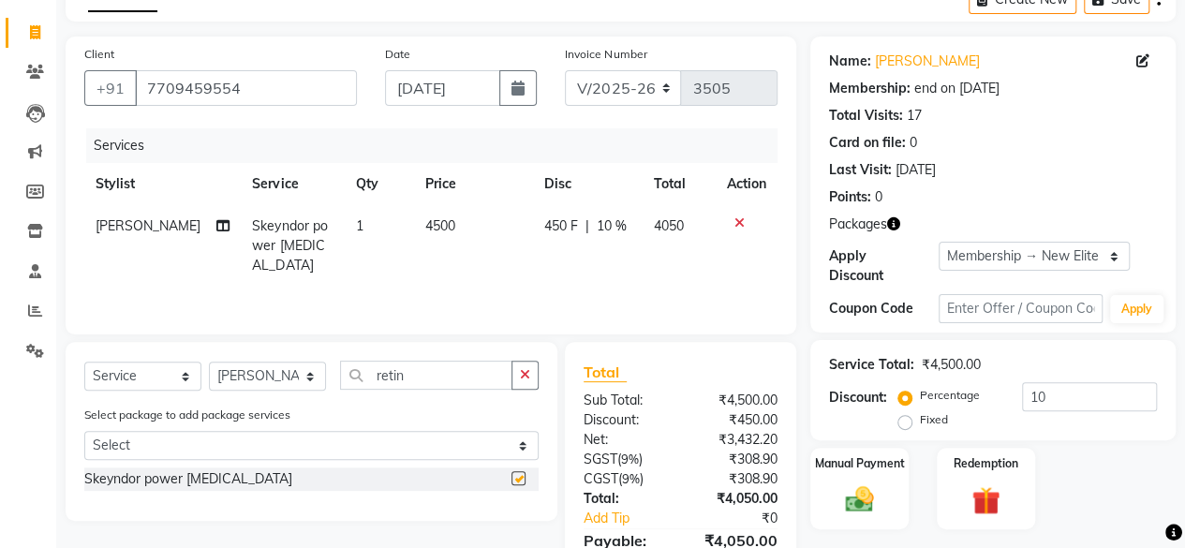
checkbox input "false"
click at [459, 228] on td "4500" at bounding box center [473, 245] width 119 height 81
select select "4454"
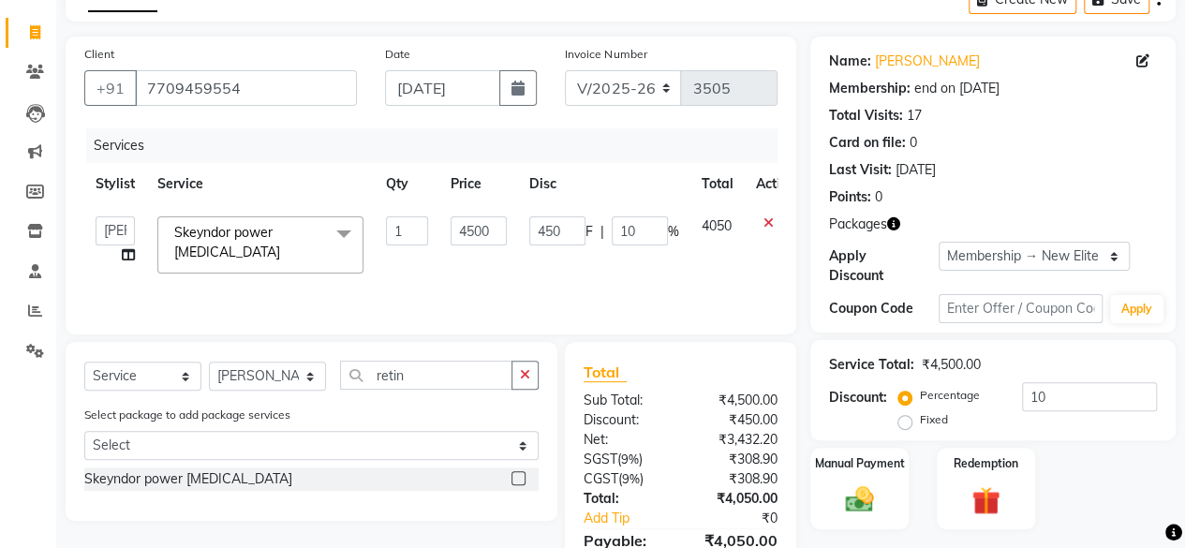
click at [459, 228] on input "4500" at bounding box center [479, 230] width 56 height 29
type input "5500"
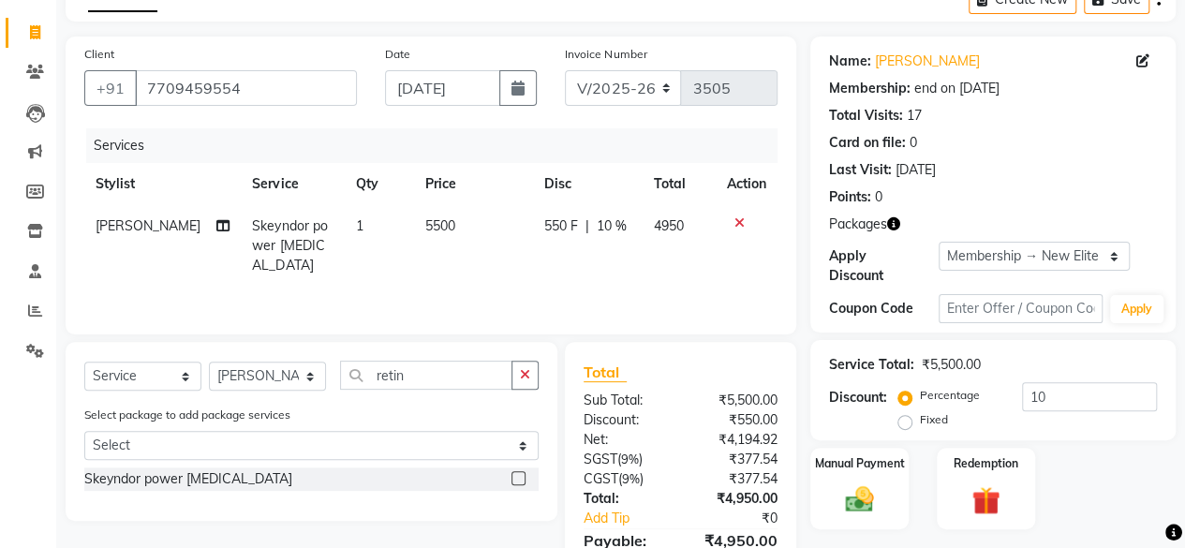
click at [458, 259] on td "5500" at bounding box center [473, 245] width 119 height 81
select select "4454"
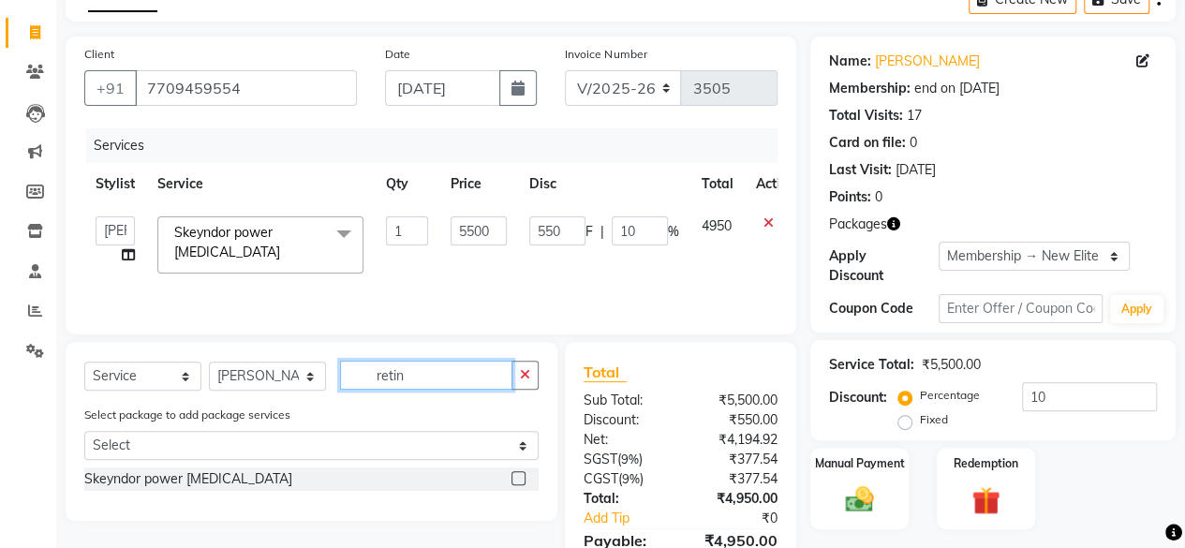
click at [433, 371] on input "retin" at bounding box center [426, 375] width 172 height 29
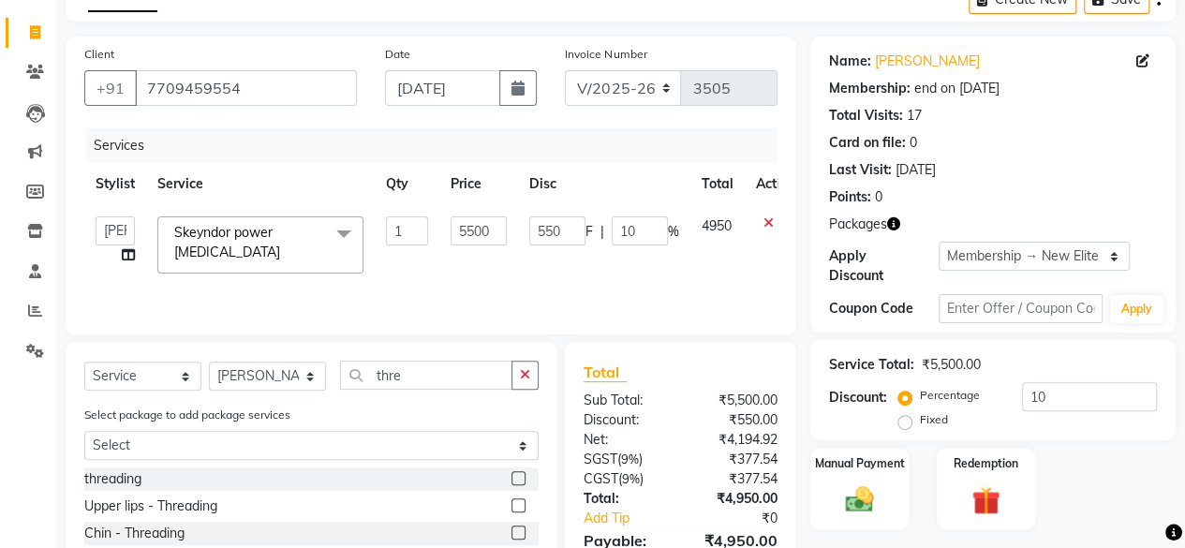
click at [525, 481] on label at bounding box center [518, 478] width 14 height 14
click at [524, 481] on input "checkbox" at bounding box center [517, 479] width 12 height 12
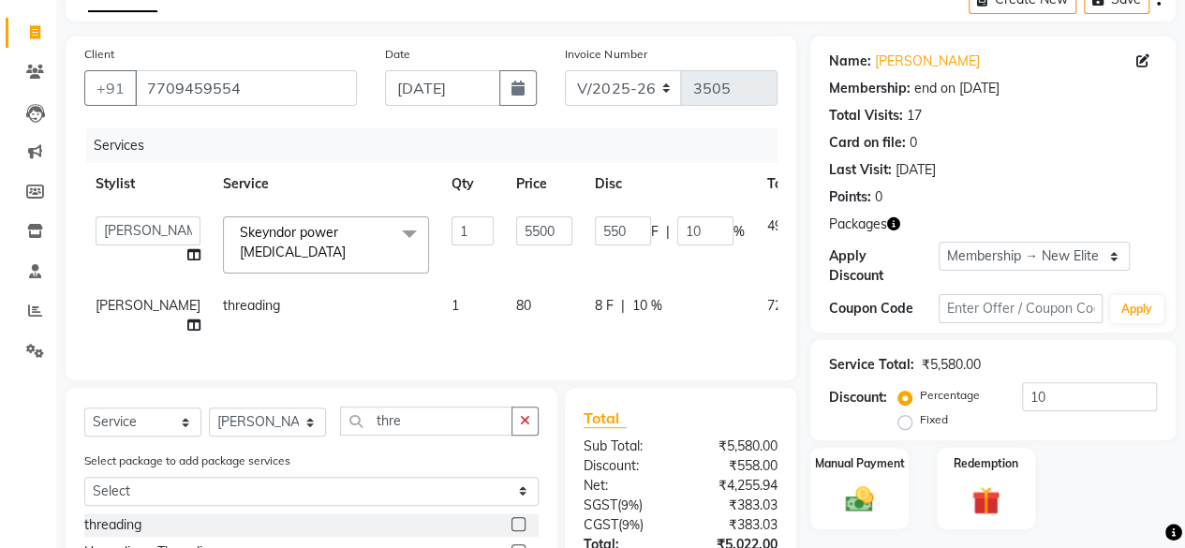
click at [505, 303] on td "80" at bounding box center [544, 316] width 79 height 62
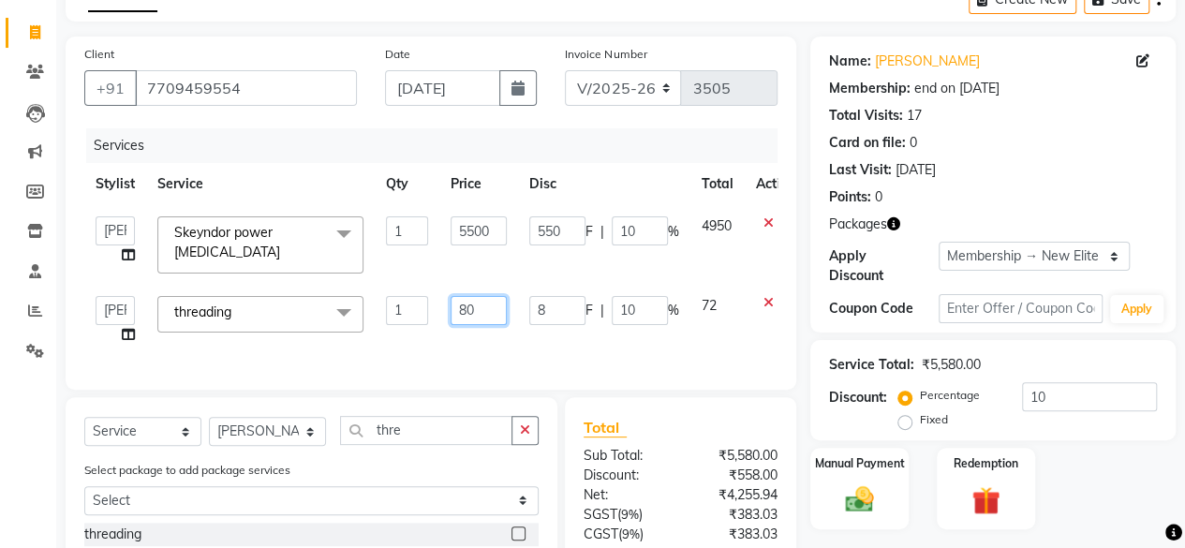
click at [497, 303] on input "80" at bounding box center [479, 310] width 56 height 29
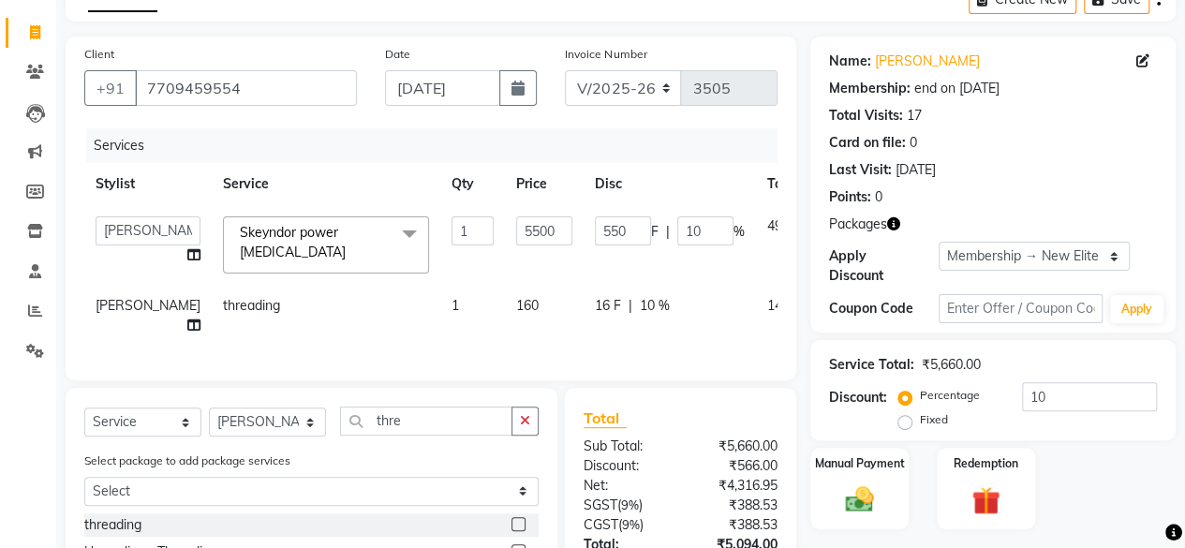
click at [499, 340] on div "Services Stylist Service Qty Price Disc Total Action Arvind ASHA bhawna goyal D…" at bounding box center [430, 244] width 693 height 233
click at [262, 435] on select "Select Stylist Arvind ASHA bhawna goyal Dimple Harsha Hemlata kajal Latika luck…" at bounding box center [267, 421] width 117 height 29
click at [209, 413] on select "Select Stylist Arvind ASHA bhawna goyal Dimple Harsha Hemlata kajal Latika luck…" at bounding box center [267, 421] width 117 height 29
click at [444, 431] on input "thre" at bounding box center [426, 421] width 172 height 29
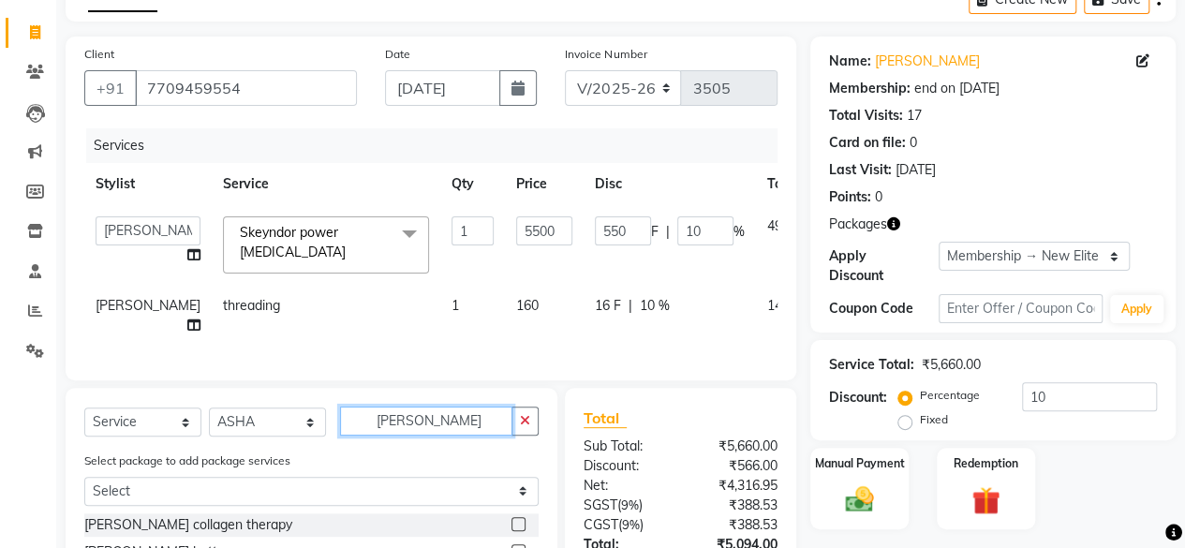
scroll to position [198, 0]
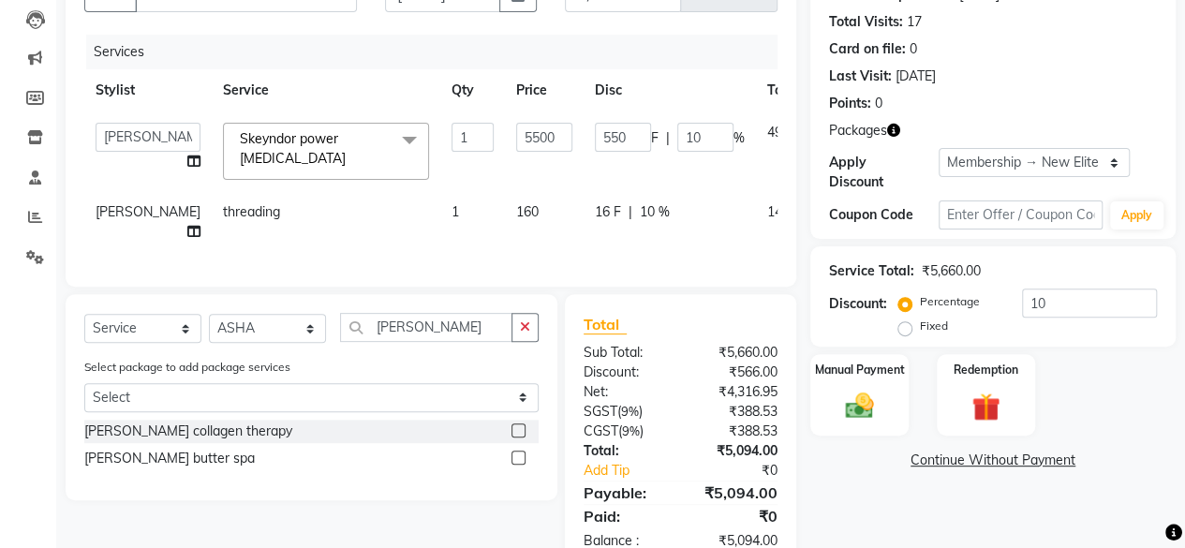
click at [517, 465] on label at bounding box center [518, 458] width 14 height 14
click at [517, 465] on input "checkbox" at bounding box center [517, 458] width 12 height 12
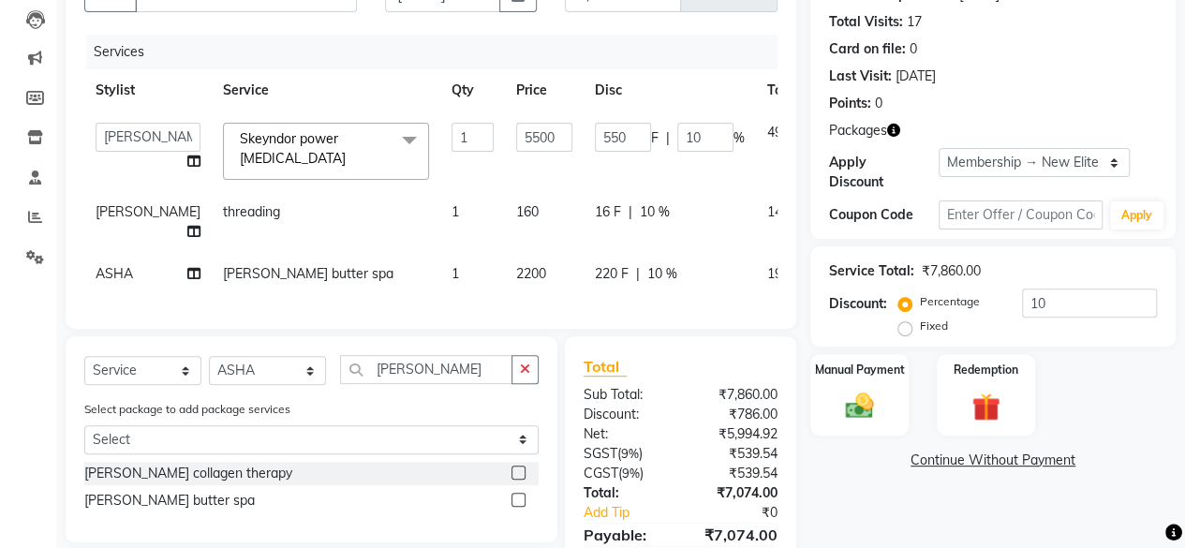
click at [505, 273] on td "2200" at bounding box center [544, 274] width 79 height 42
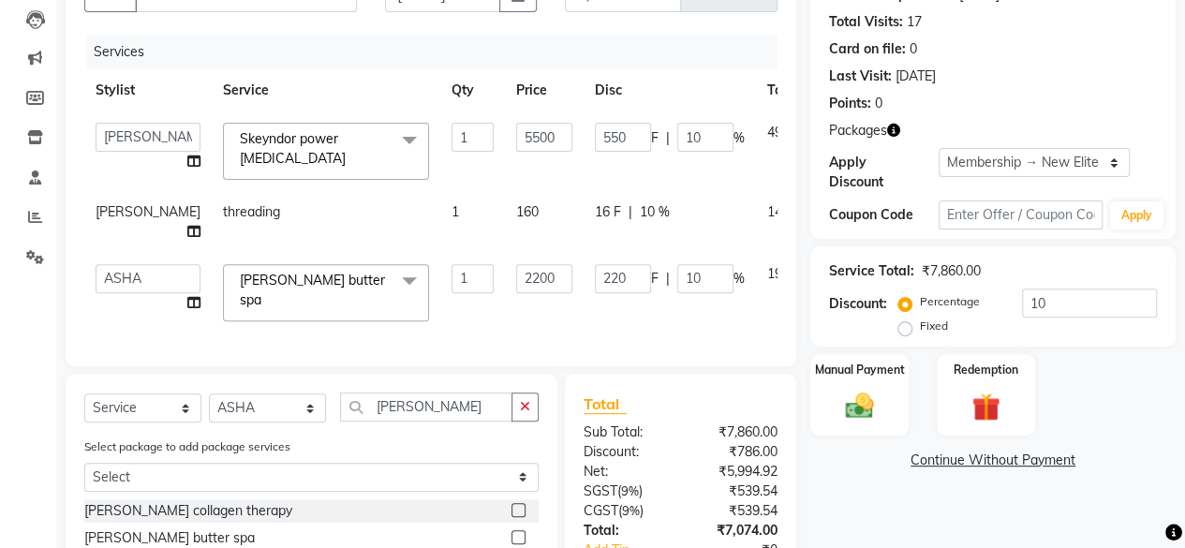
click at [516, 273] on input "2200" at bounding box center [544, 278] width 56 height 29
click at [505, 289] on td "3200" at bounding box center [544, 293] width 79 height 80
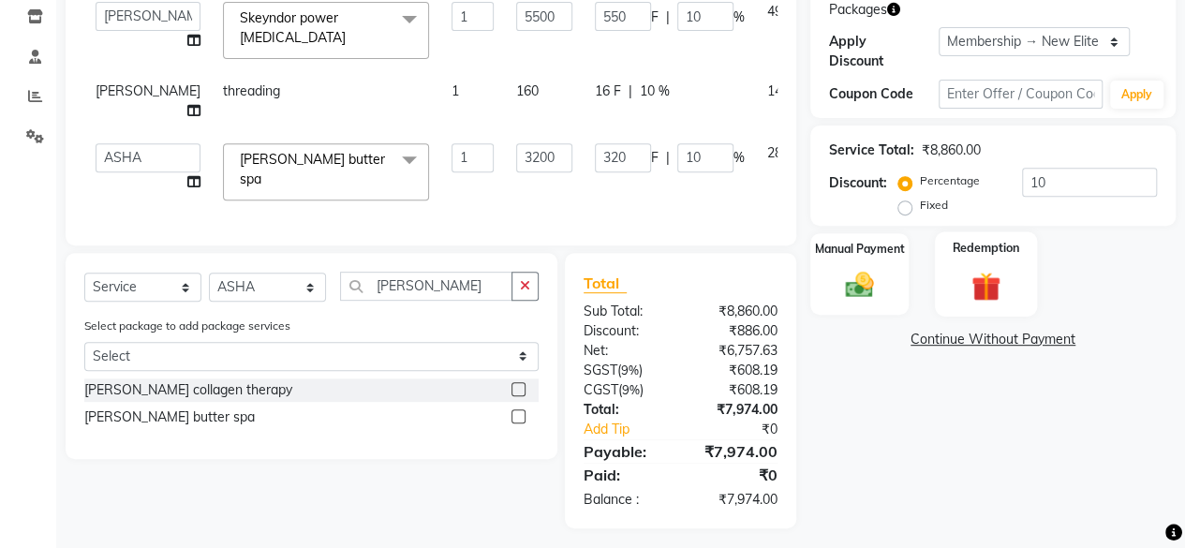
scroll to position [322, 0]
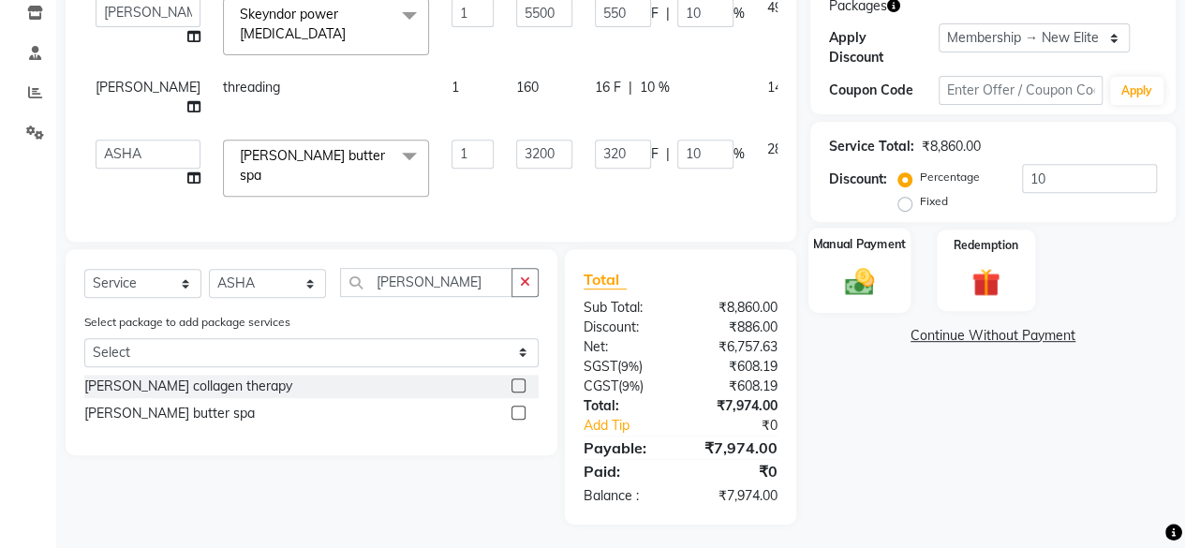
click at [867, 277] on img at bounding box center [860, 281] width 48 height 34
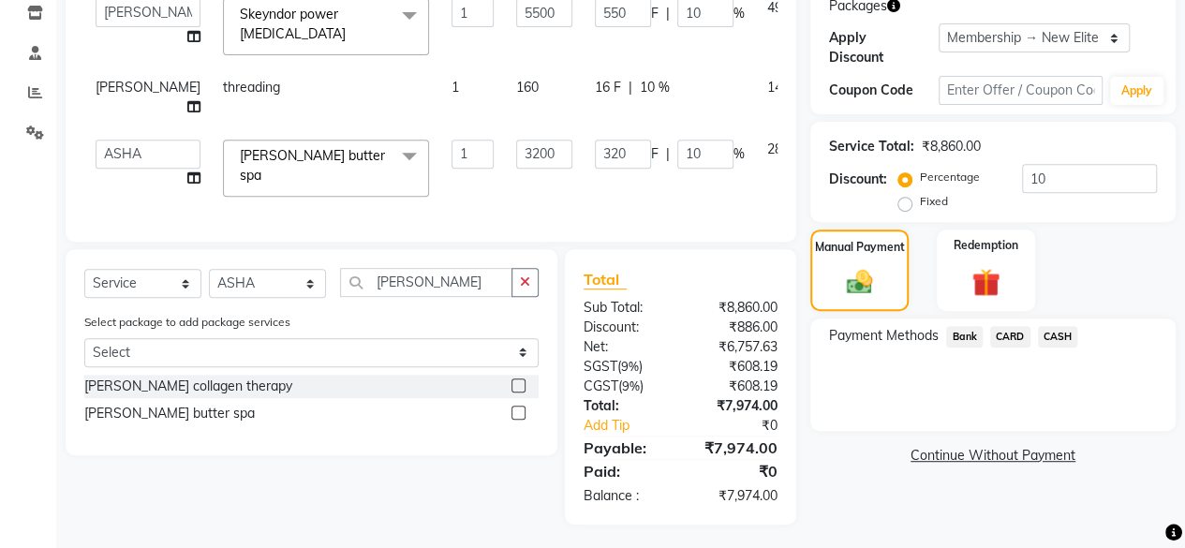
click at [1005, 333] on span "CARD" at bounding box center [1010, 337] width 40 height 22
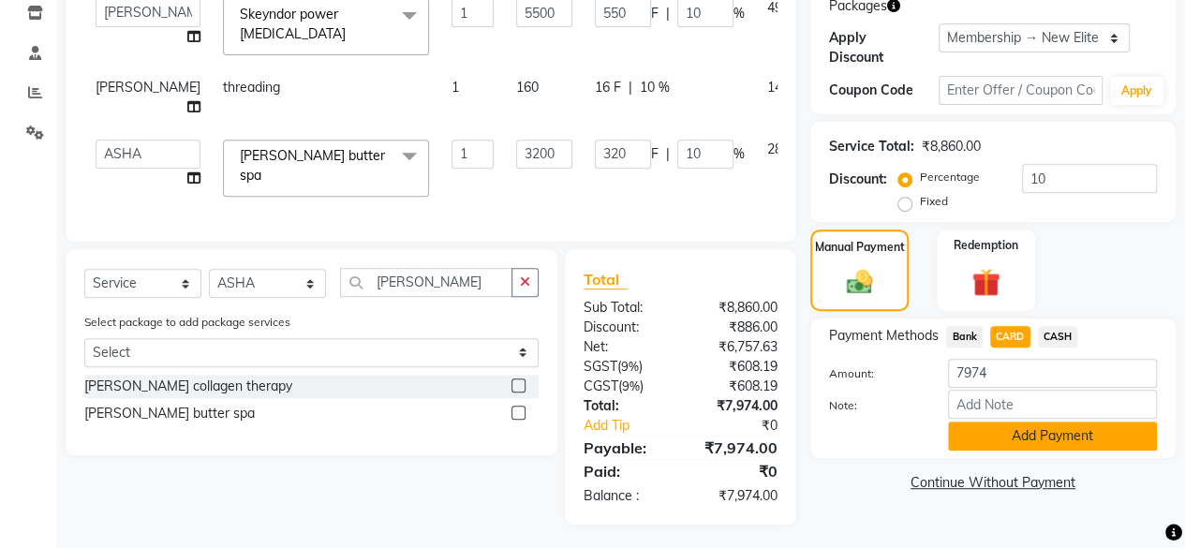
click at [990, 436] on button "Add Payment" at bounding box center [1052, 436] width 209 height 29
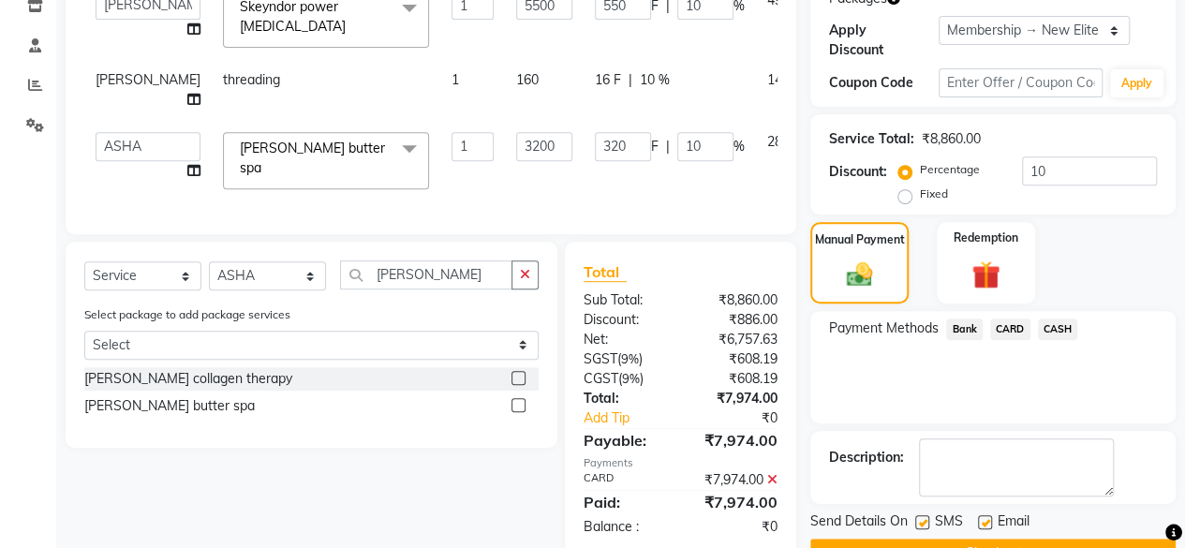
scroll to position [375, 0]
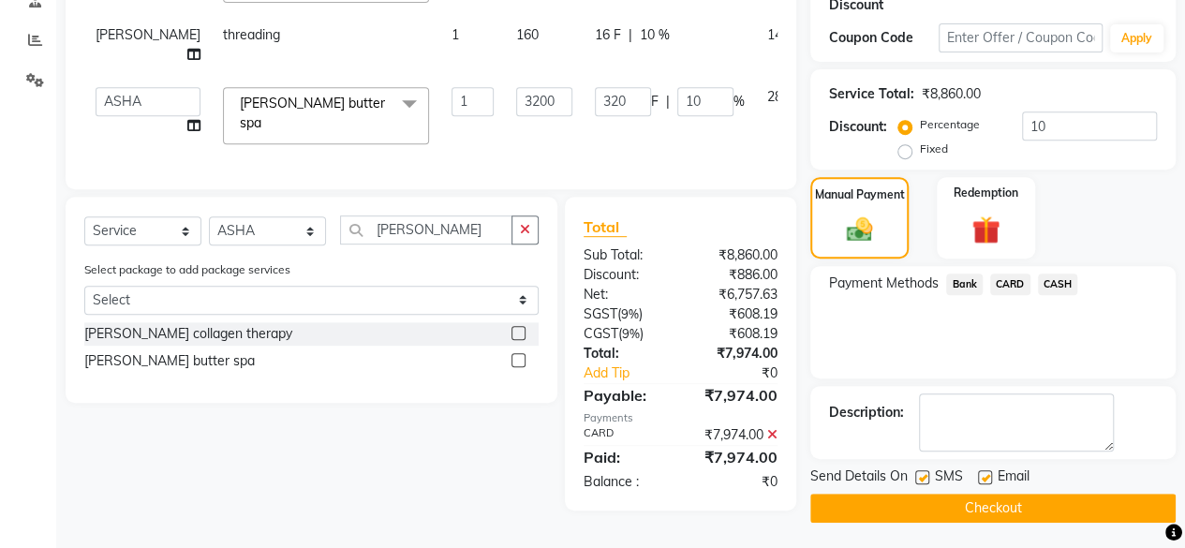
click at [1000, 527] on main "INVOICE PREVIOUS INVOICES Create New Save Client +91 7709459554 Date 03-09-2025…" at bounding box center [620, 129] width 1129 height 844
click at [998, 514] on button "Checkout" at bounding box center [992, 508] width 365 height 29
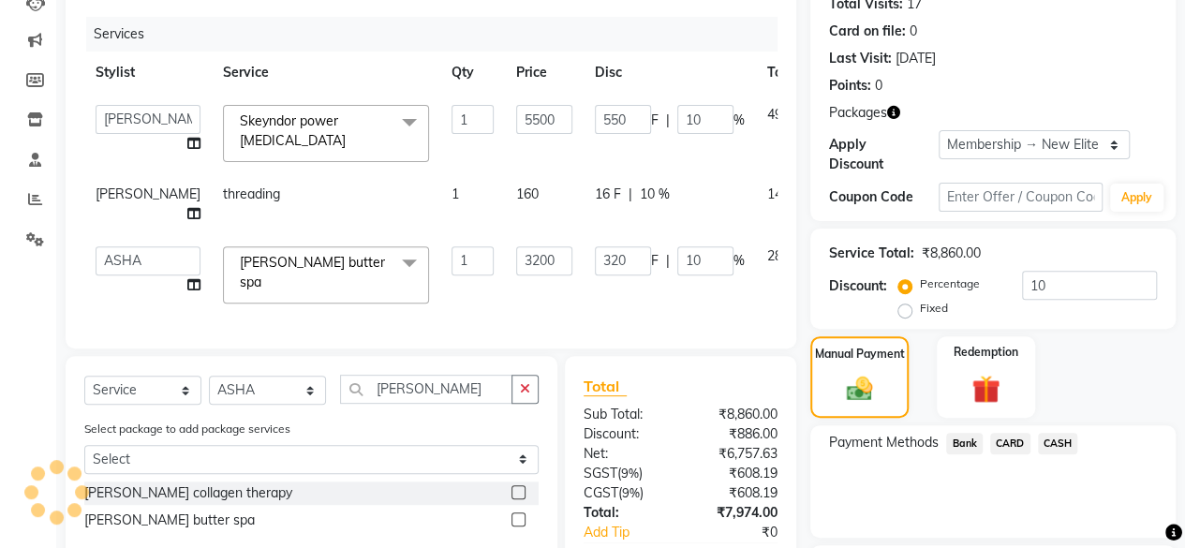
scroll to position [187, 0]
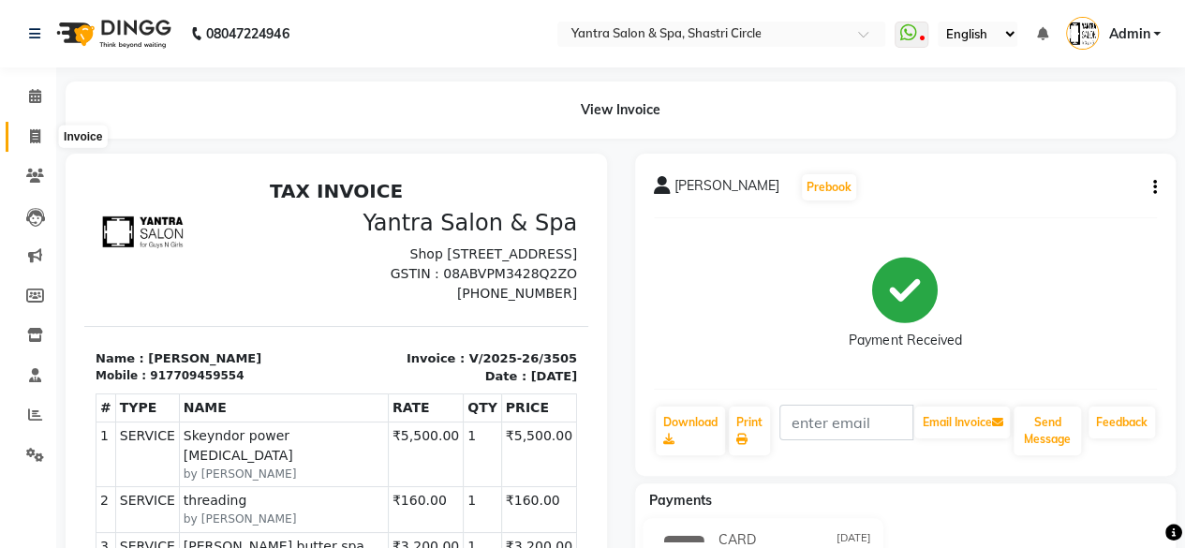
click at [42, 146] on span at bounding box center [35, 137] width 33 height 22
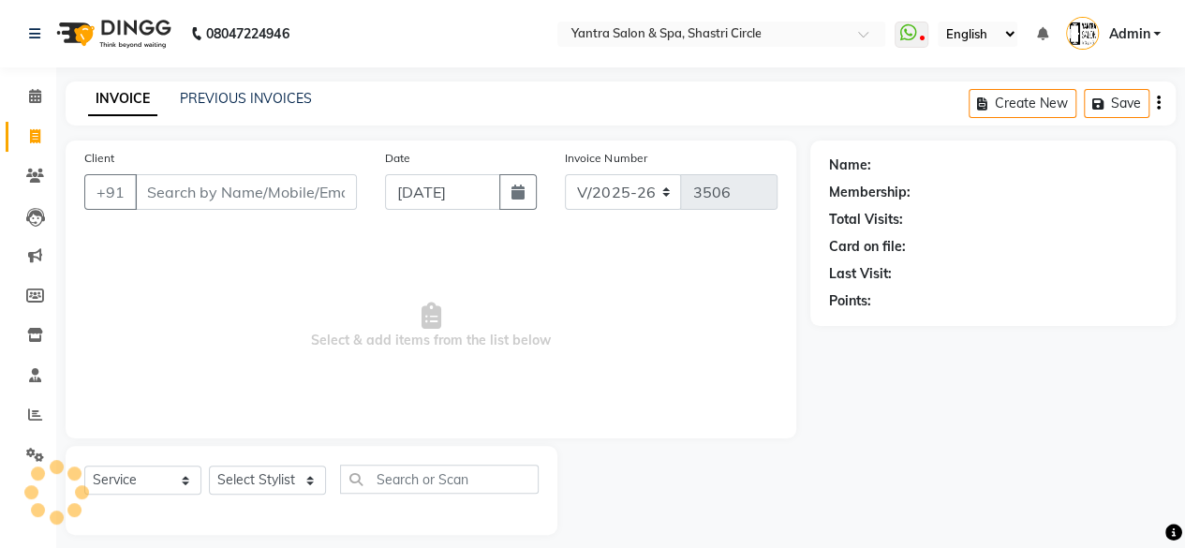
scroll to position [14, 0]
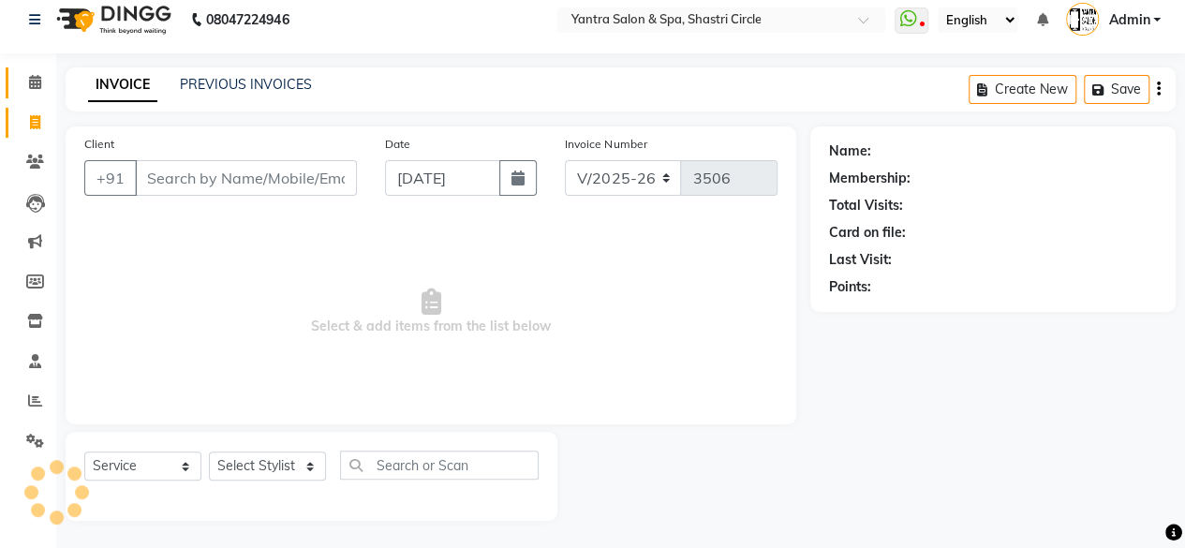
click at [37, 95] on link "Calendar" at bounding box center [28, 82] width 45 height 31
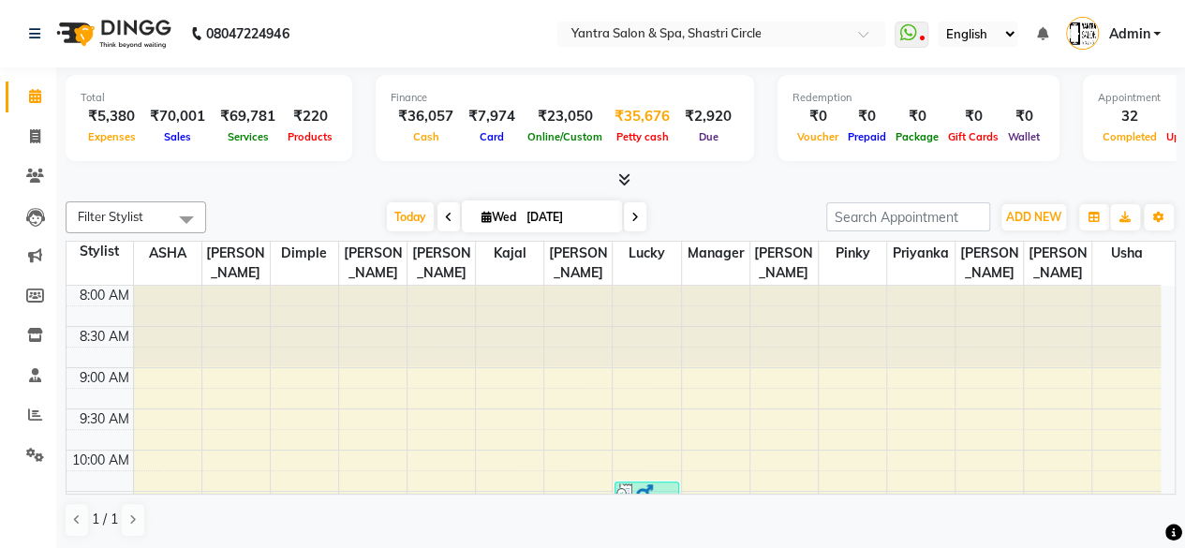
click at [625, 118] on div "₹35,676" at bounding box center [642, 117] width 70 height 22
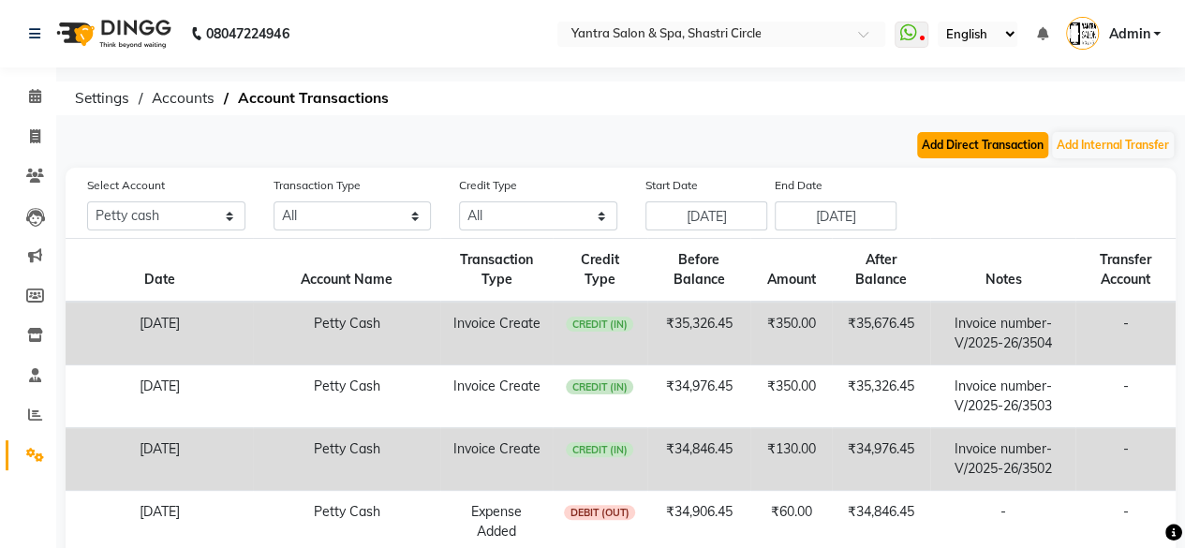
click at [985, 145] on button "Add Direct Transaction" at bounding box center [982, 145] width 131 height 26
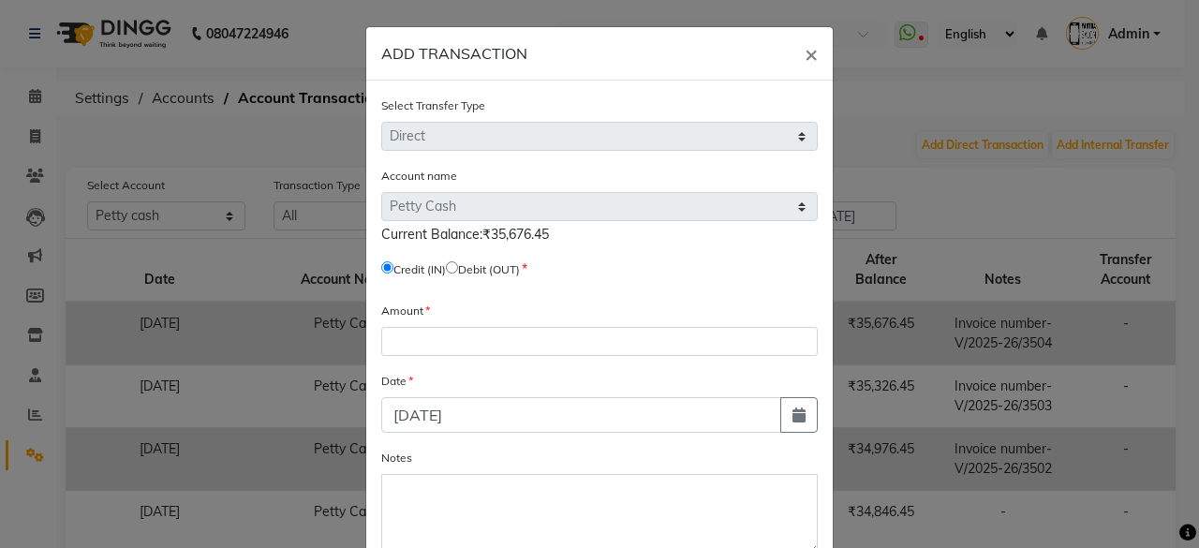
click at [458, 267] on input "radio" at bounding box center [452, 267] width 12 height 12
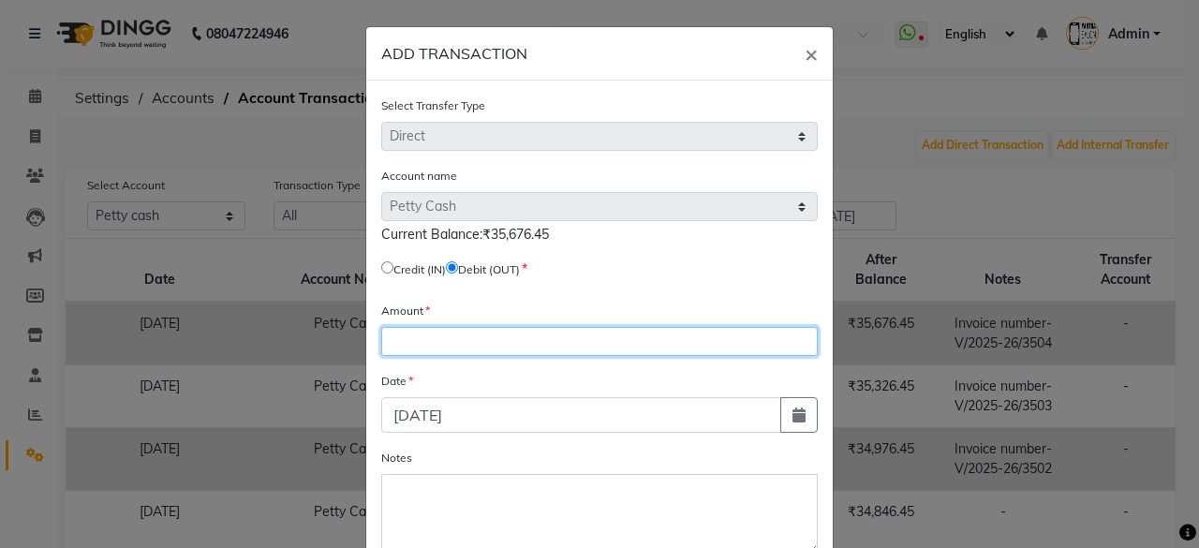
click at [498, 344] on input "number" at bounding box center [599, 341] width 436 height 29
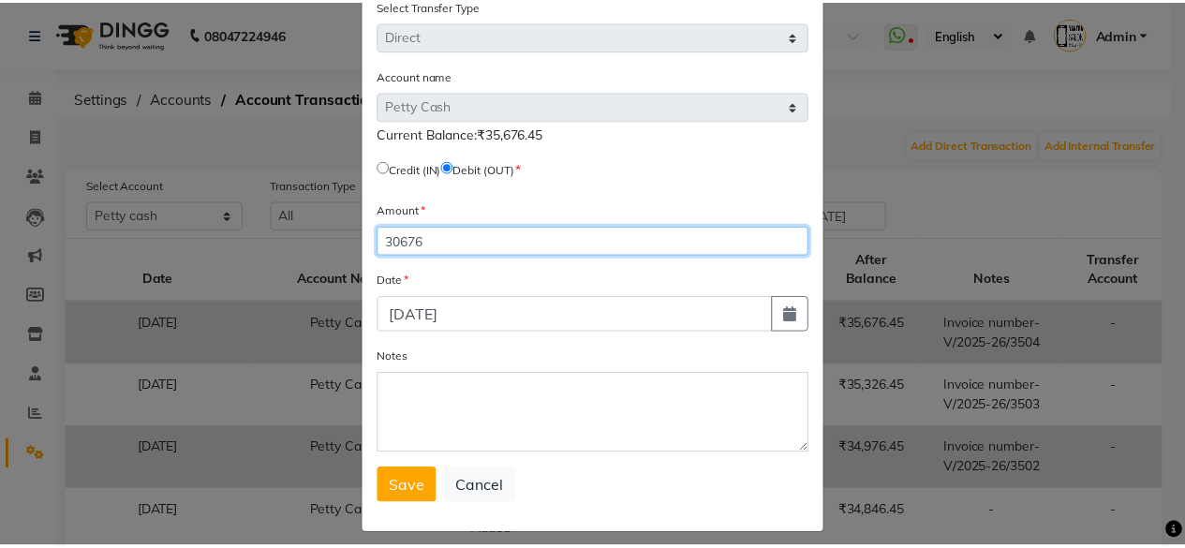
scroll to position [111, 0]
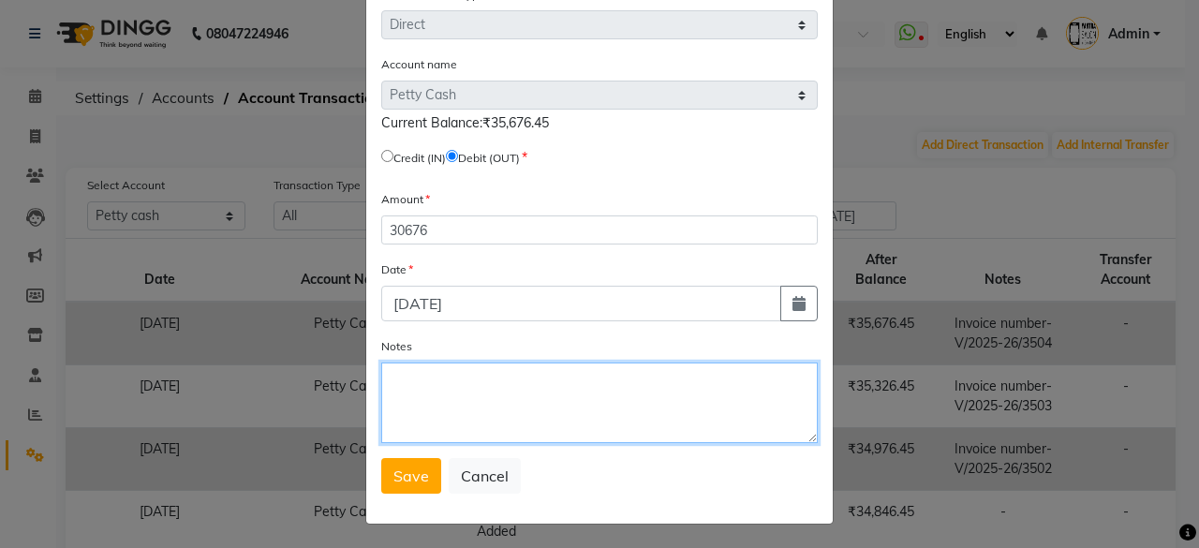
click at [468, 400] on textarea "Notes" at bounding box center [599, 402] width 436 height 81
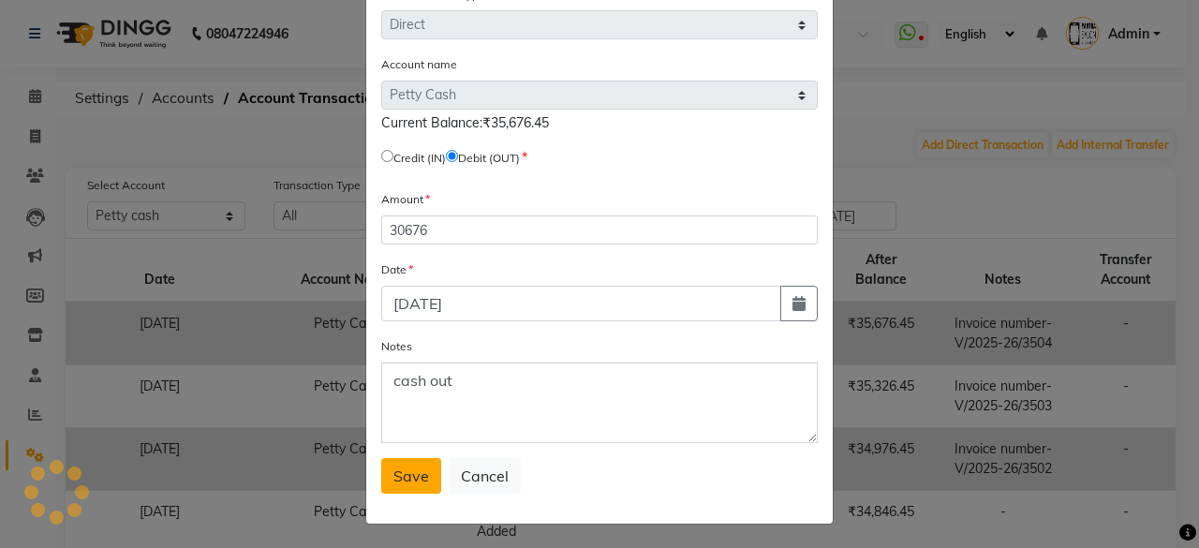
click at [399, 479] on span "Save" at bounding box center [411, 475] width 36 height 19
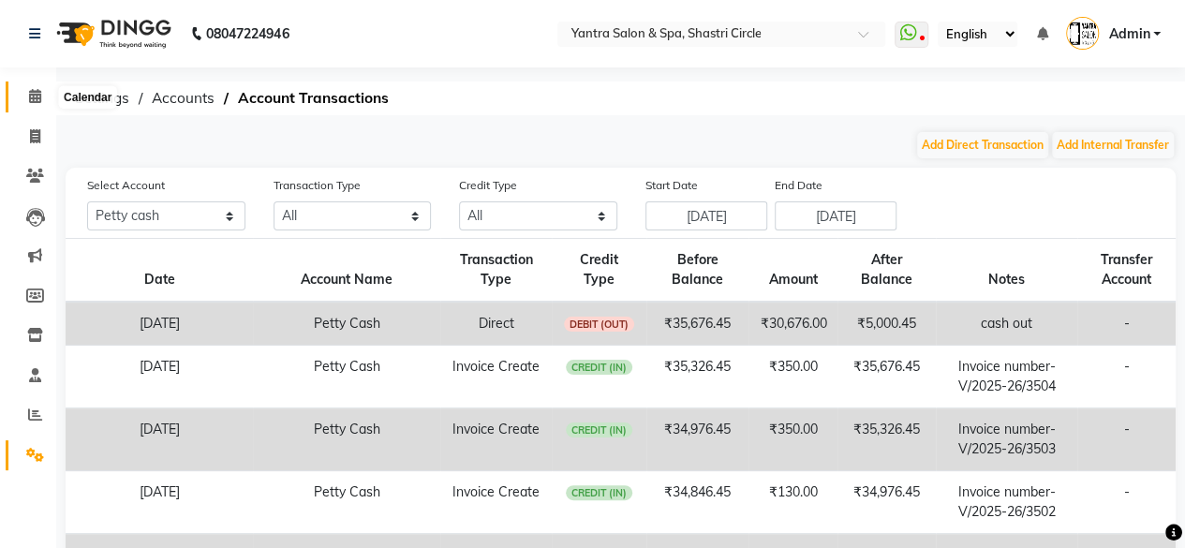
click at [31, 100] on icon at bounding box center [35, 96] width 12 height 14
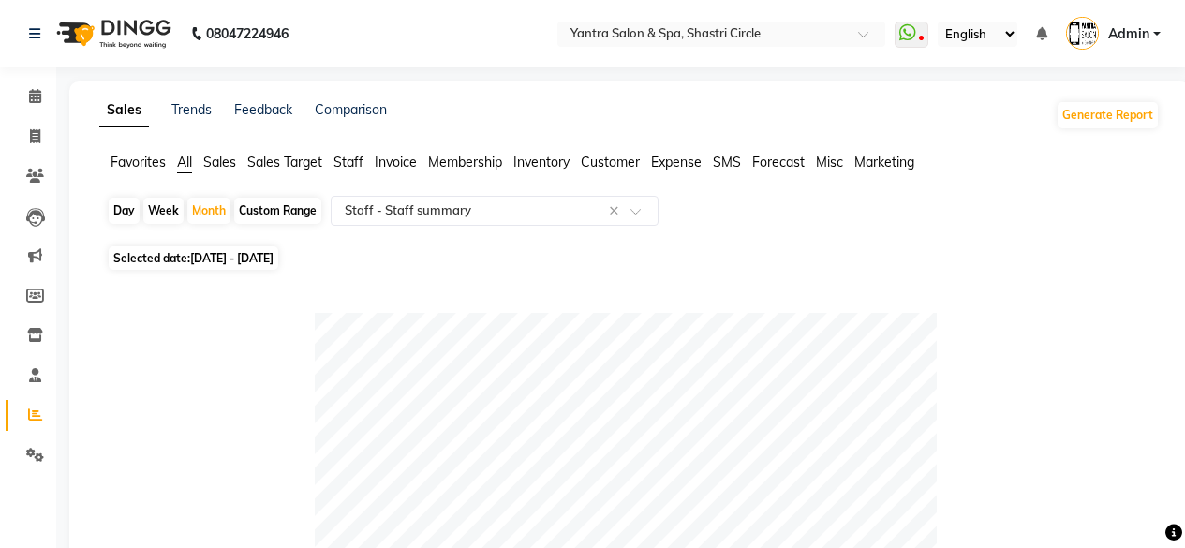
select select "full_report"
select select "csv"
select select "50"
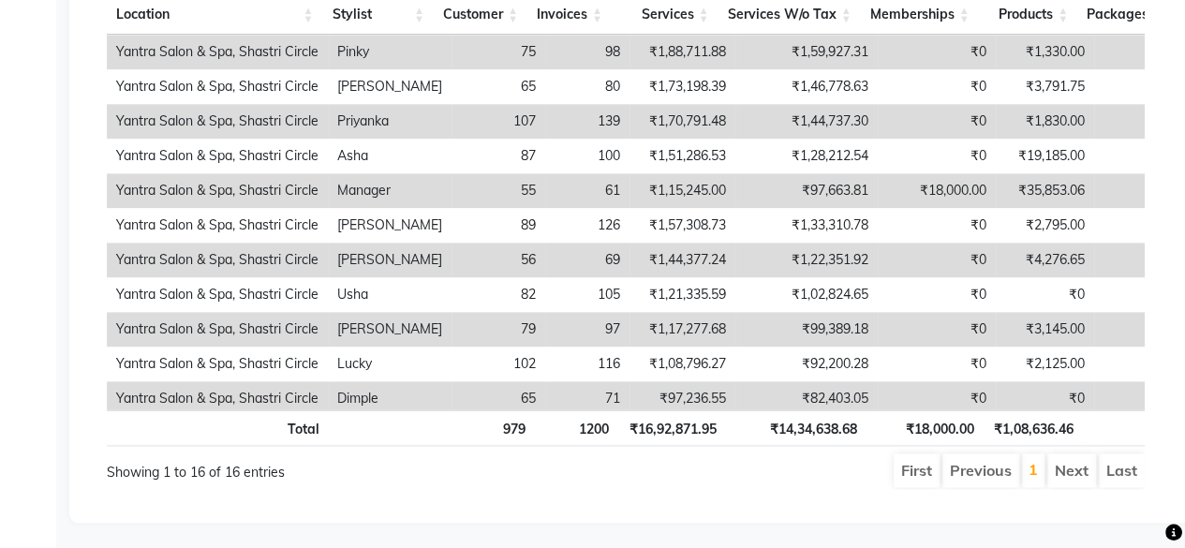
scroll to position [7, 0]
